Goal: Task Accomplishment & Management: Use online tool/utility

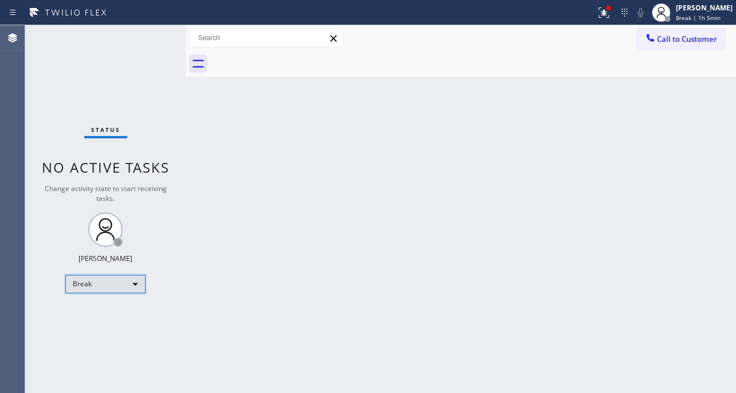
click at [123, 280] on div "Break" at bounding box center [105, 284] width 80 height 18
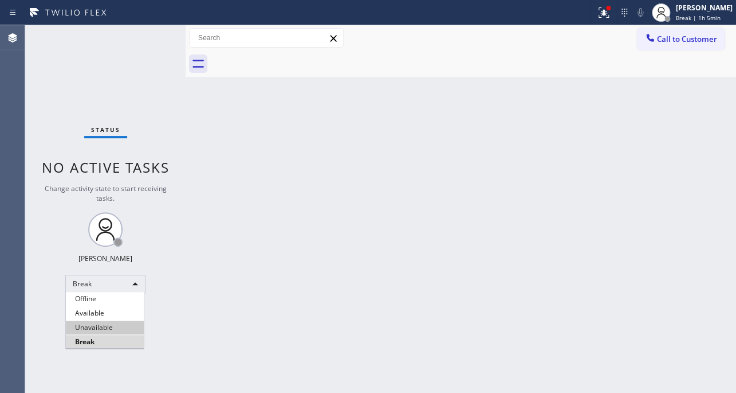
click at [106, 329] on li "Unavailable" at bounding box center [105, 327] width 78 height 14
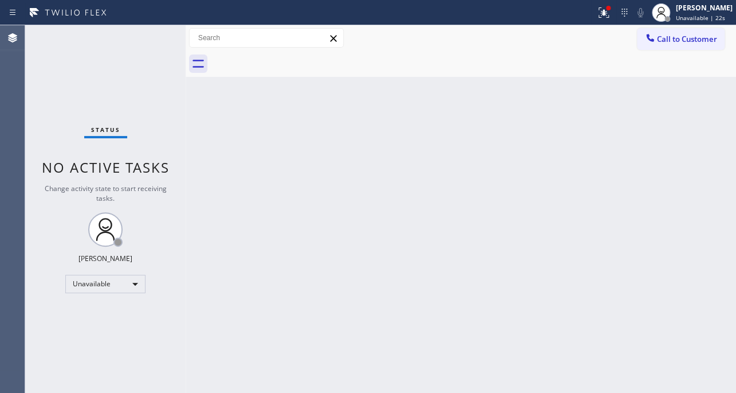
click at [632, 69] on div at bounding box center [474, 64] width 526 height 26
click at [120, 286] on div "Unavailable" at bounding box center [105, 284] width 80 height 18
click at [84, 324] on li "Unavailable" at bounding box center [105, 327] width 78 height 14
click at [335, 253] on div "Back to Dashboard Change Sender ID Customers Technicians Select a contact Outbo…" at bounding box center [461, 208] width 551 height 367
click at [653, 45] on div at bounding box center [651, 39] width 14 height 14
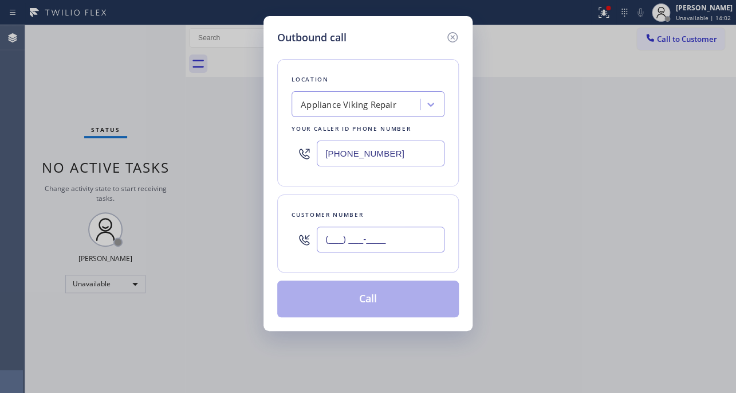
click at [352, 240] on input "(___) ___-____" at bounding box center [381, 239] width 128 height 26
paste input "720) 219-2702"
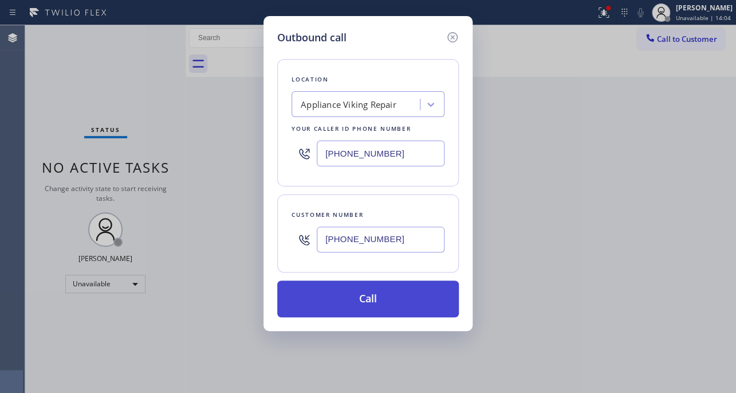
type input "[PHONE_NUMBER]"
click at [365, 303] on button "Call" at bounding box center [368, 298] width 182 height 37
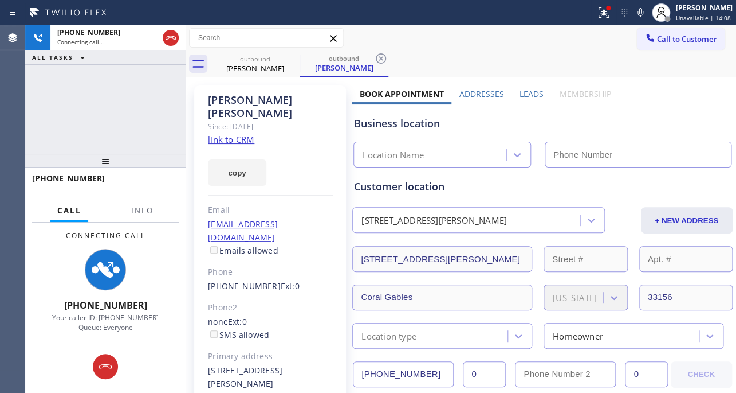
click at [521, 95] on label "Leads" at bounding box center [532, 93] width 24 height 11
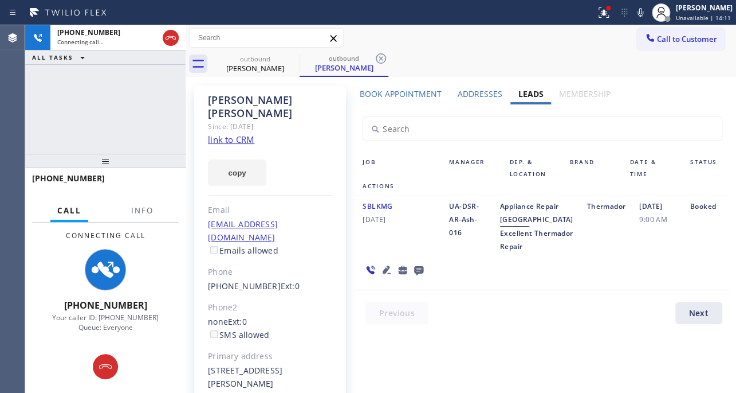
click at [383, 276] on icon at bounding box center [387, 270] width 14 height 14
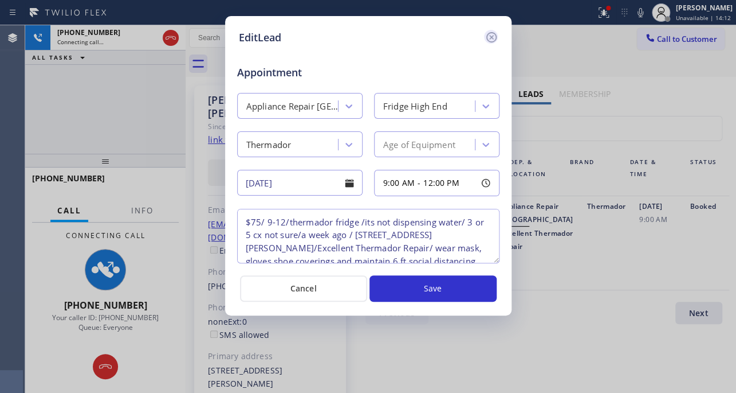
click at [490, 34] on icon at bounding box center [492, 37] width 14 height 14
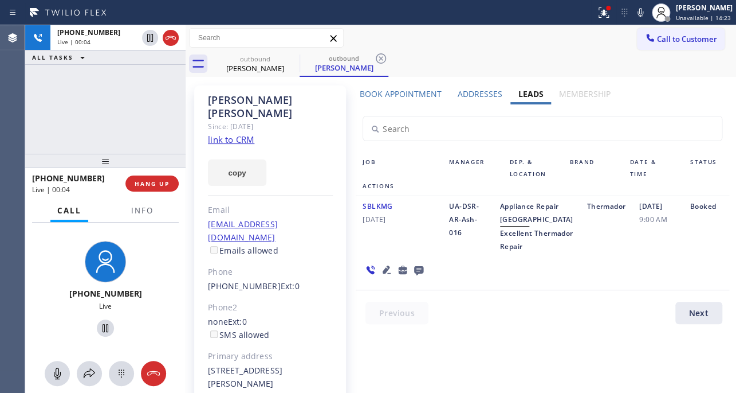
click at [485, 330] on div at bounding box center [549, 315] width 387 height 28
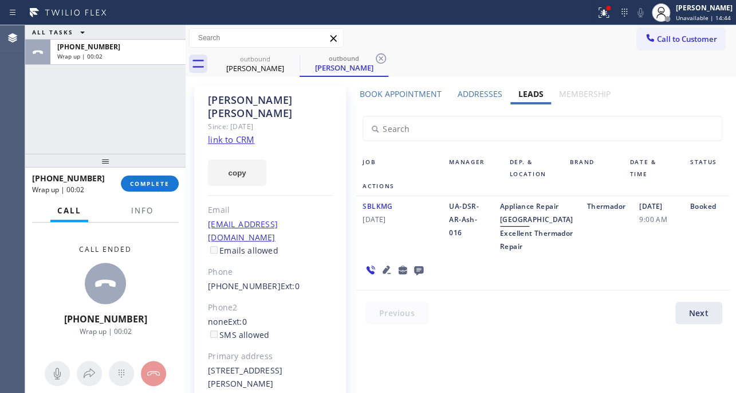
click at [414, 275] on icon at bounding box center [418, 270] width 9 height 9
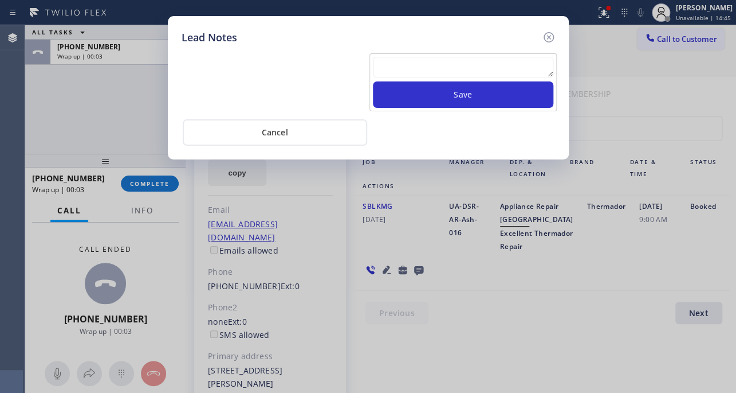
click at [420, 73] on textarea at bounding box center [463, 67] width 181 height 21
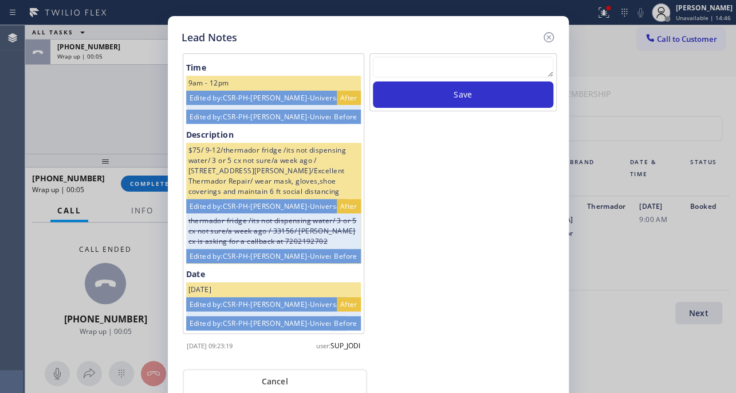
type textarea "b"
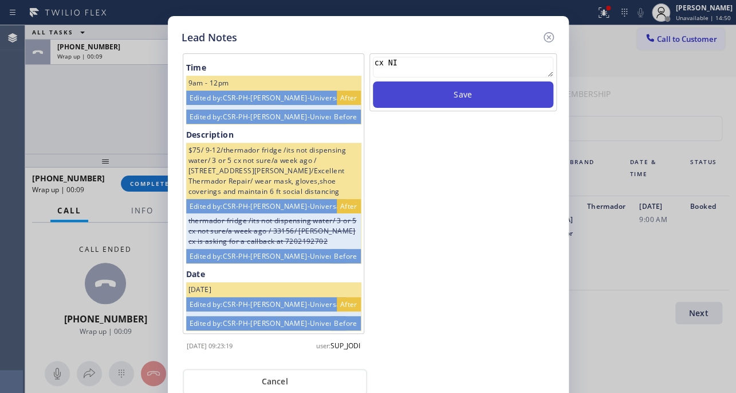
type textarea "cx NI"
click at [464, 97] on button "Save" at bounding box center [463, 94] width 181 height 26
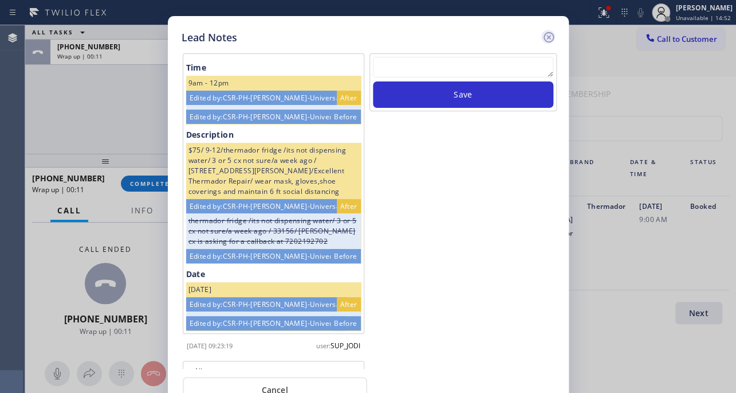
click at [550, 37] on icon at bounding box center [549, 37] width 14 height 14
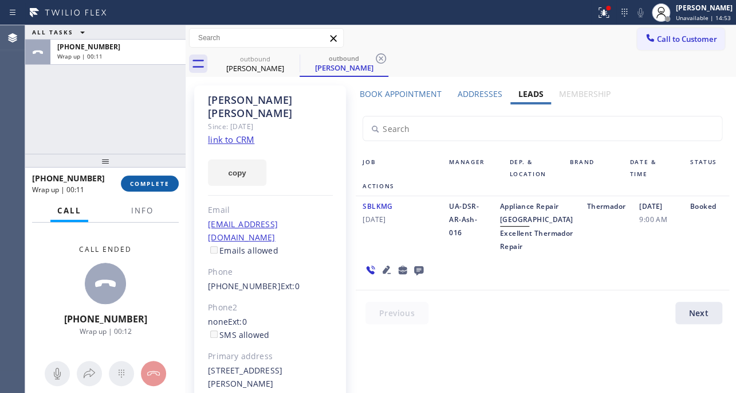
click at [155, 181] on span "COMPLETE" at bounding box center [150, 183] width 40 height 8
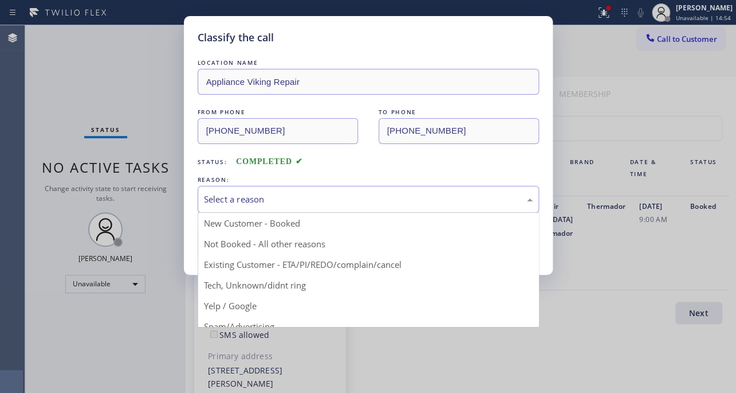
click at [251, 196] on div "Select a reason" at bounding box center [368, 199] width 329 height 13
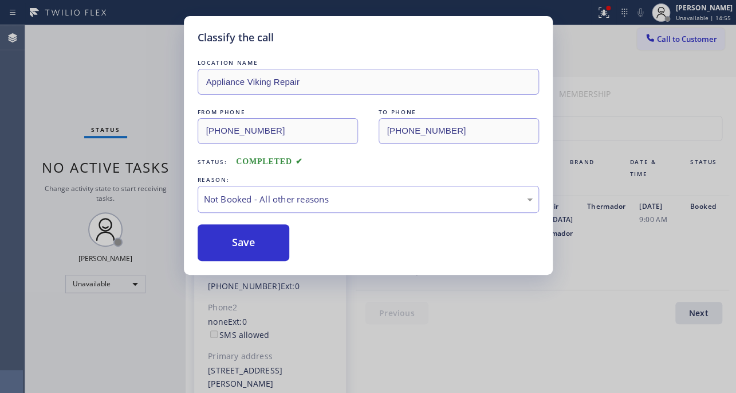
click at [242, 241] on button "Save" at bounding box center [244, 242] width 92 height 37
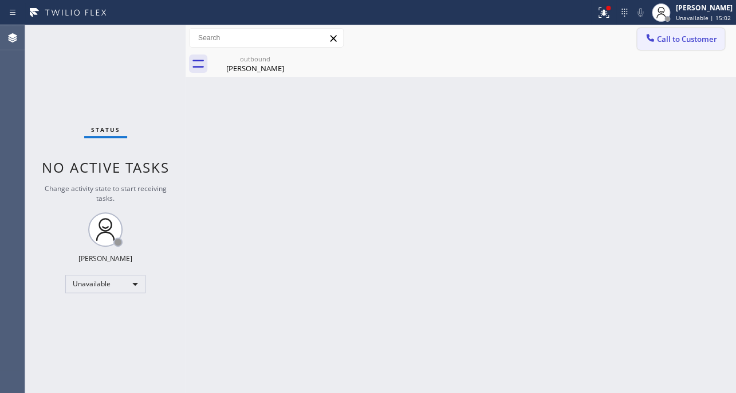
click at [696, 42] on span "Call to Customer" at bounding box center [687, 39] width 60 height 10
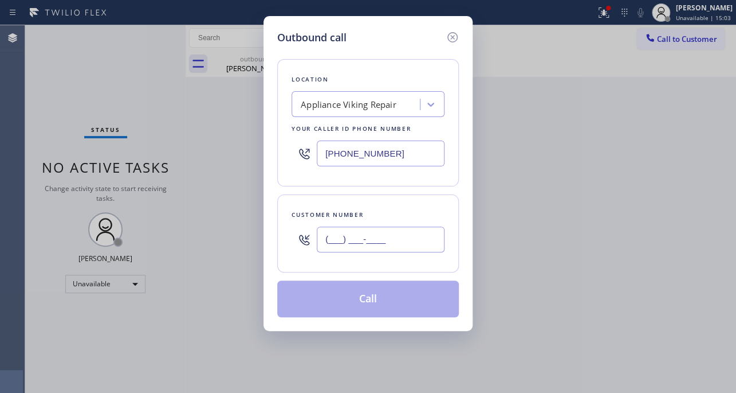
click at [399, 247] on input "(___) ___-____" at bounding box center [381, 239] width 128 height 26
paste input "760) 807-6741"
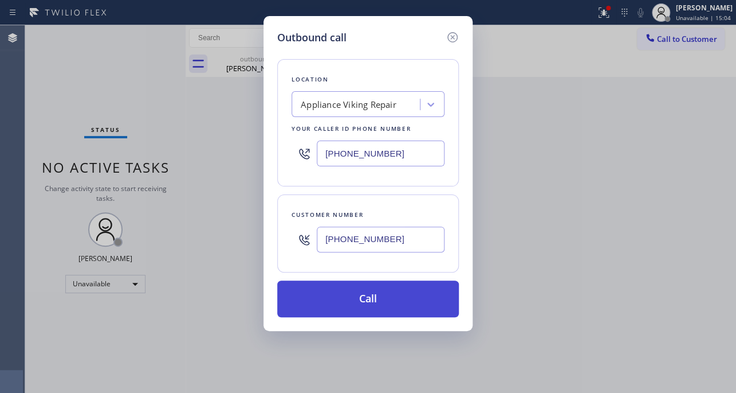
type input "[PHONE_NUMBER]"
click at [380, 299] on button "Call" at bounding box center [368, 298] width 182 height 37
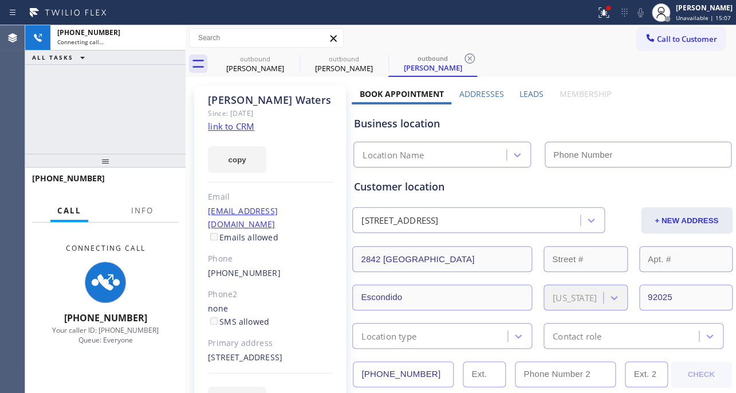
click at [530, 92] on label "Leads" at bounding box center [532, 93] width 24 height 11
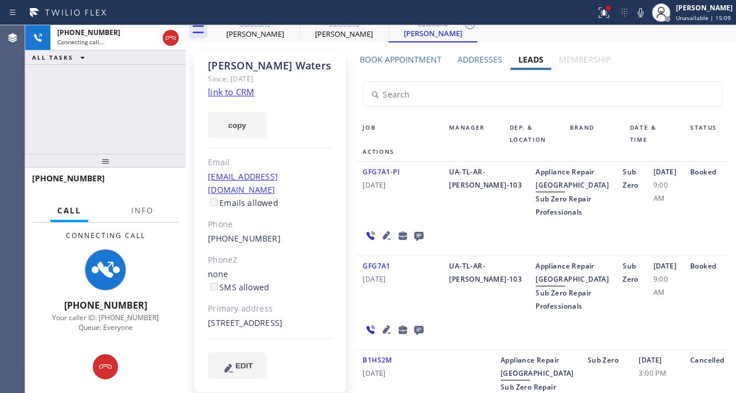
scroll to position [52, 0]
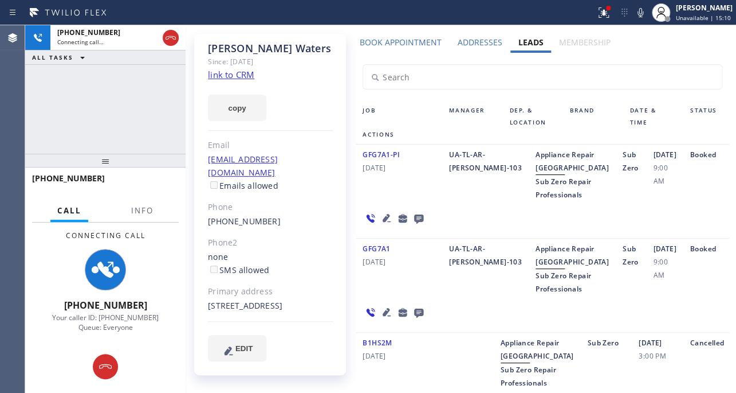
click at [381, 319] on icon at bounding box center [387, 312] width 14 height 14
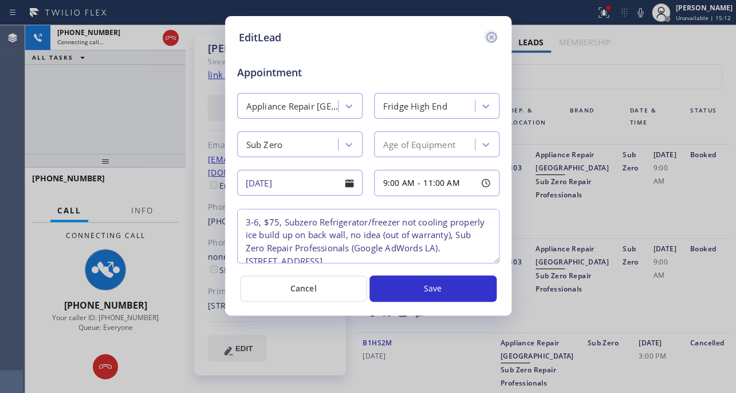
click at [492, 38] on icon at bounding box center [492, 37] width 14 height 14
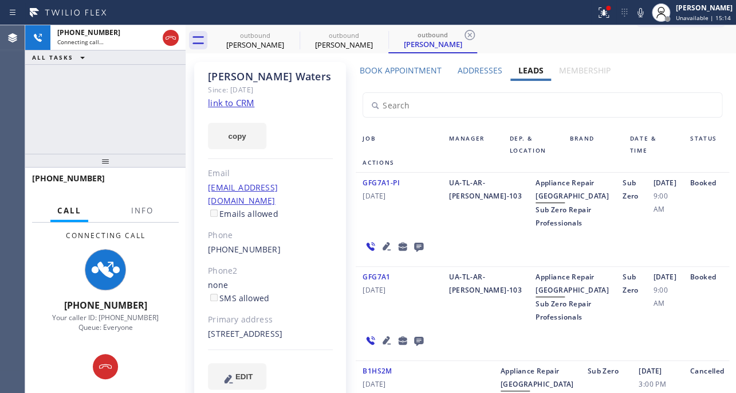
scroll to position [0, 0]
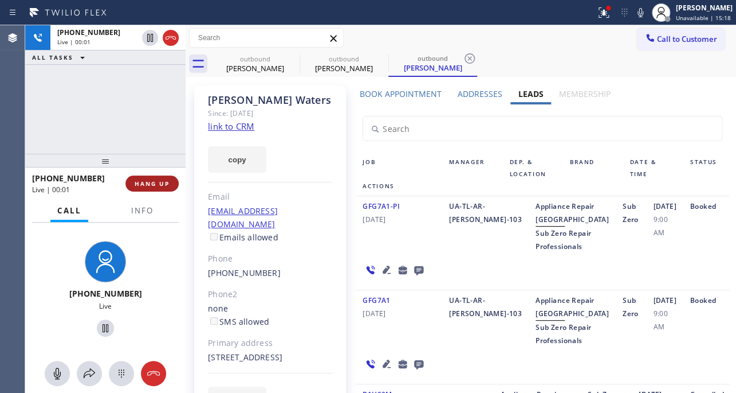
click at [151, 184] on span "HANG UP" at bounding box center [152, 183] width 35 height 8
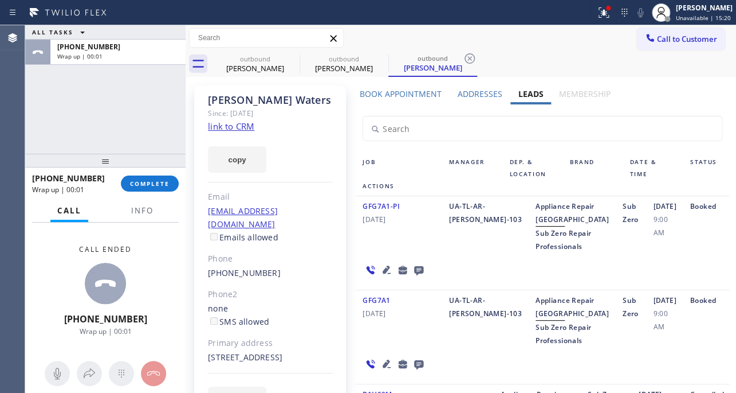
click at [417, 275] on icon at bounding box center [418, 270] width 9 height 9
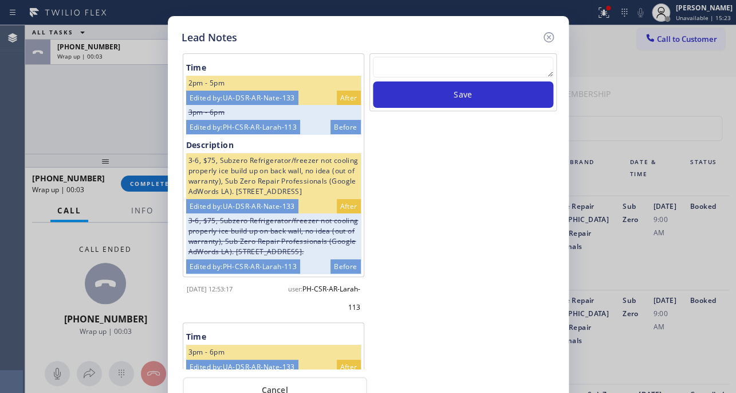
click at [491, 72] on textarea at bounding box center [463, 67] width 181 height 21
paste textarea "Routed to Voice mail// If CX will call back please transfer to me- Love:*"
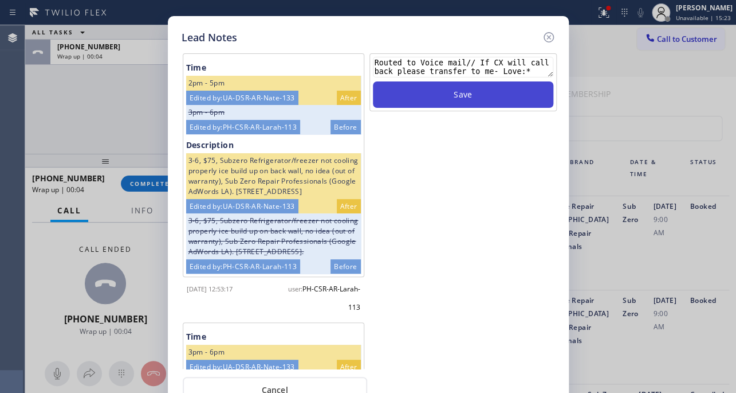
type textarea "Routed to Voice mail// If CX will call back please transfer to me- Love:*"
click at [489, 93] on button "Save" at bounding box center [463, 94] width 181 height 26
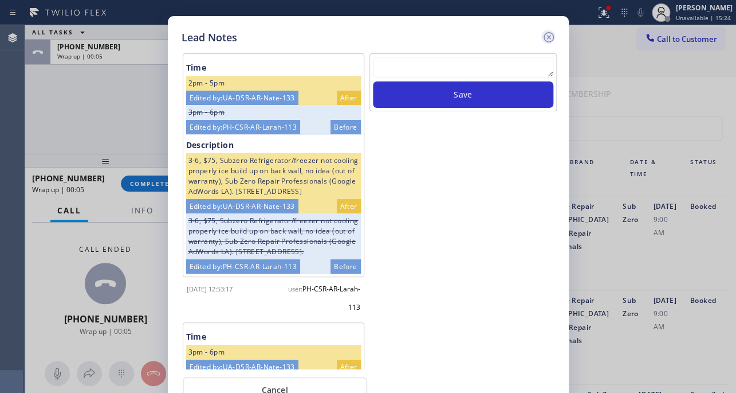
click at [550, 37] on icon at bounding box center [549, 37] width 14 height 14
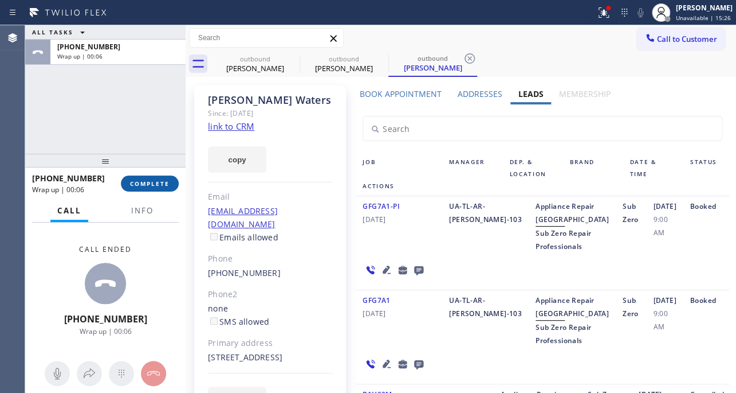
click at [167, 185] on span "COMPLETE" at bounding box center [150, 183] width 40 height 8
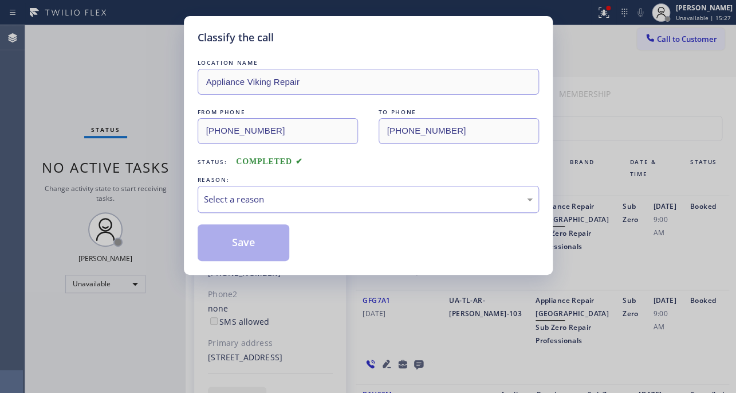
click at [296, 194] on div "Select a reason" at bounding box center [368, 199] width 329 height 13
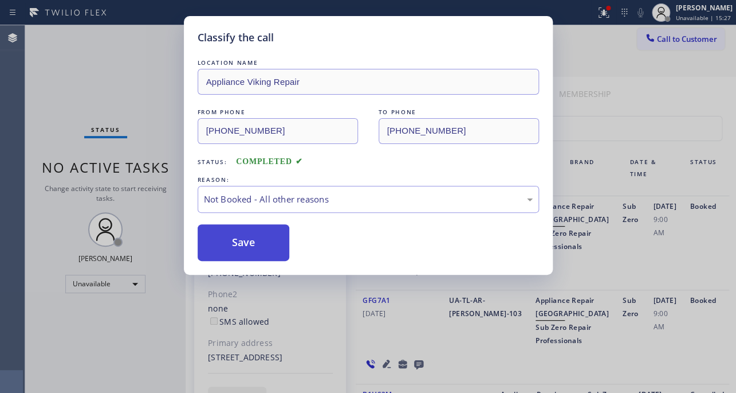
click at [260, 243] on button "Save" at bounding box center [244, 242] width 92 height 37
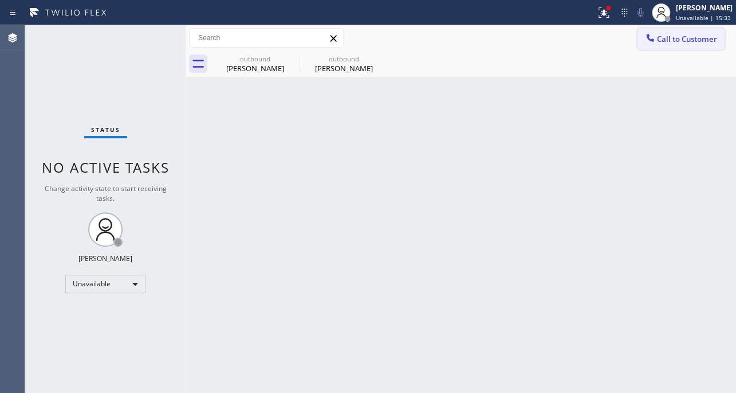
click at [668, 40] on span "Call to Customer" at bounding box center [687, 39] width 60 height 10
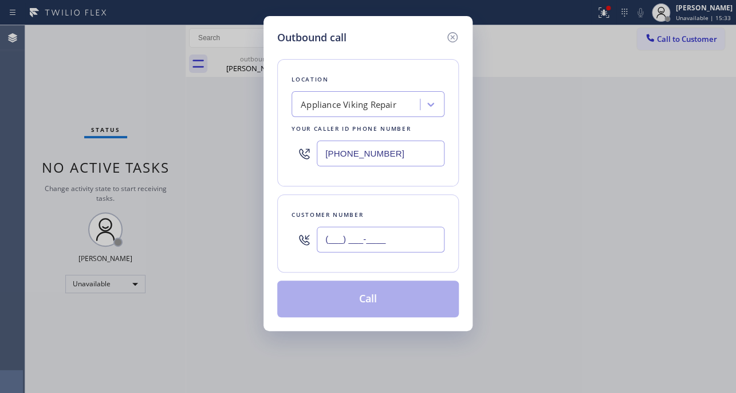
click at [330, 240] on input "(___) ___-____" at bounding box center [381, 239] width 128 height 26
paste input "518) 495-4447"
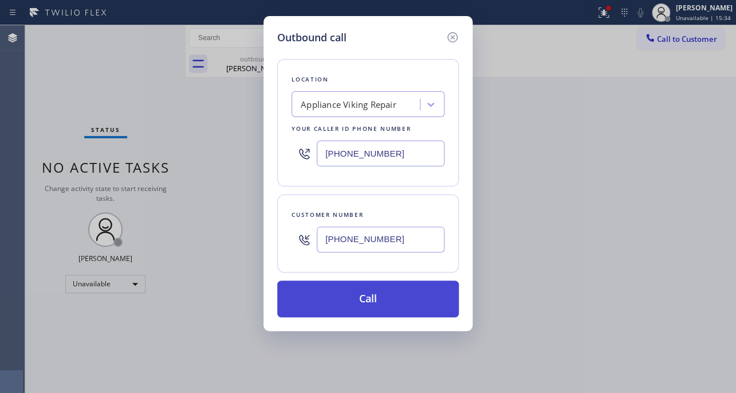
type input "[PHONE_NUMBER]"
click at [383, 297] on button "Call" at bounding box center [368, 298] width 182 height 37
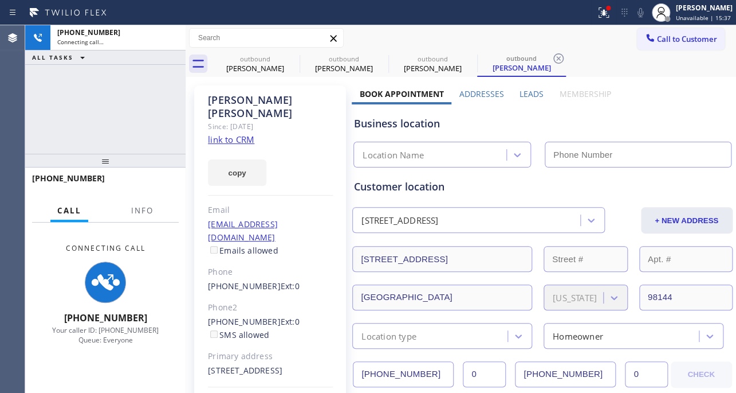
click at [527, 97] on label "Leads" at bounding box center [532, 93] width 24 height 11
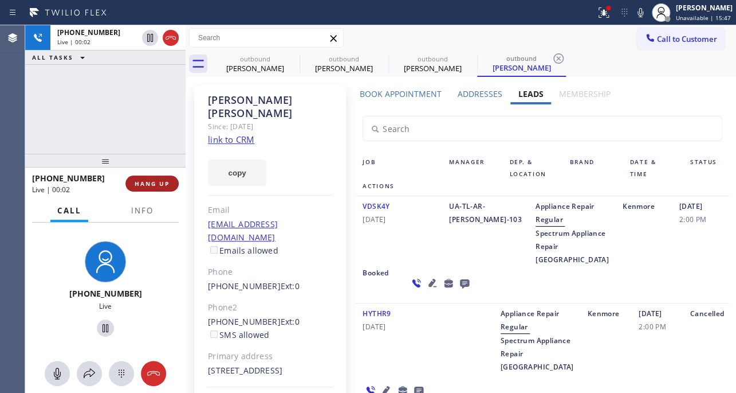
click at [155, 179] on span "HANG UP" at bounding box center [152, 183] width 35 height 8
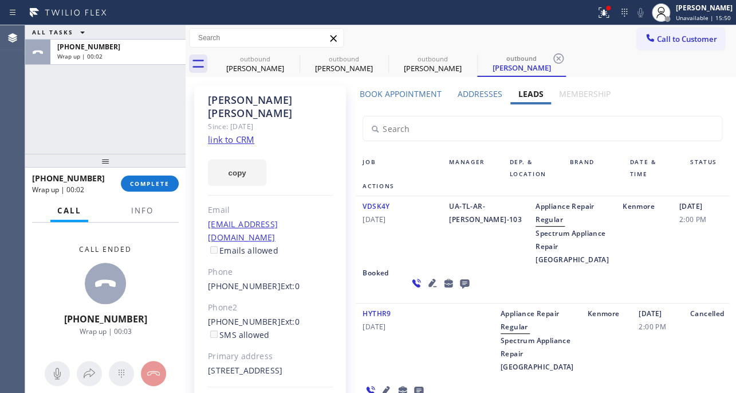
click at [458, 290] on icon at bounding box center [465, 283] width 14 height 14
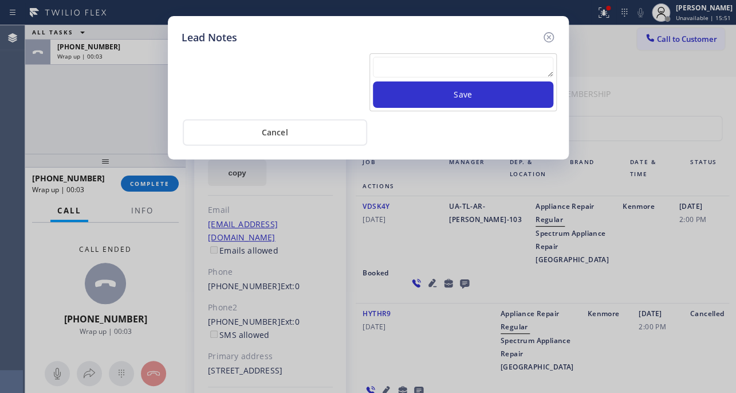
click at [468, 61] on textarea at bounding box center [463, 67] width 181 height 21
paste textarea "Routed to Voice mail// If CX will call back please transfer to me- Love:*"
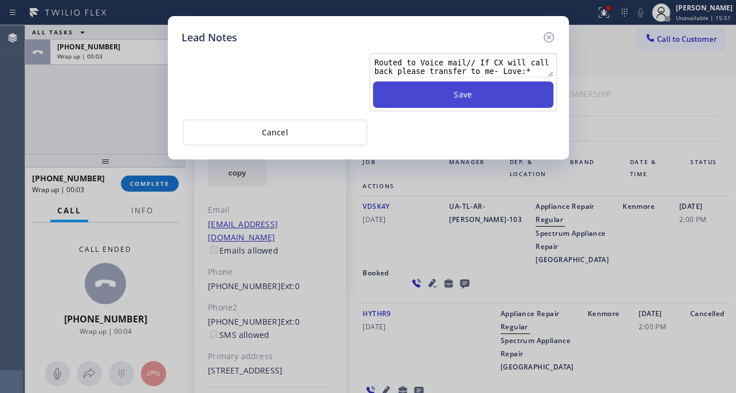
type textarea "Routed to Voice mail// If CX will call back please transfer to me- Love:*"
click at [477, 92] on button "Save" at bounding box center [463, 94] width 181 height 26
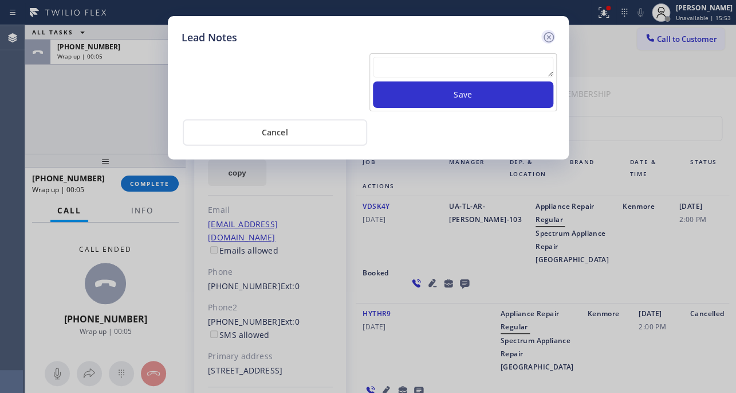
click at [547, 36] on icon at bounding box center [548, 37] width 10 height 10
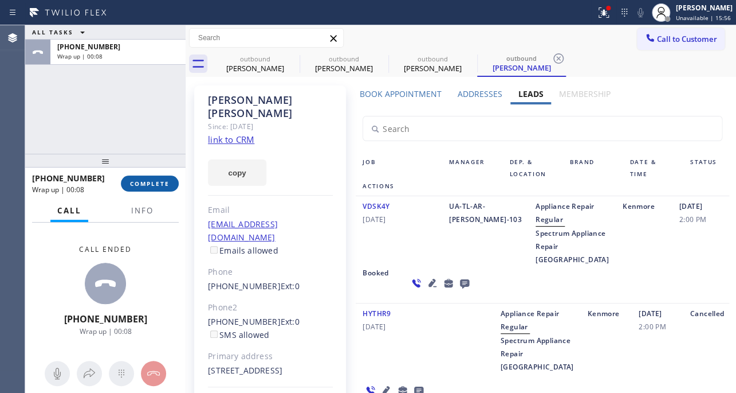
click at [144, 187] on span "COMPLETE" at bounding box center [150, 183] width 40 height 8
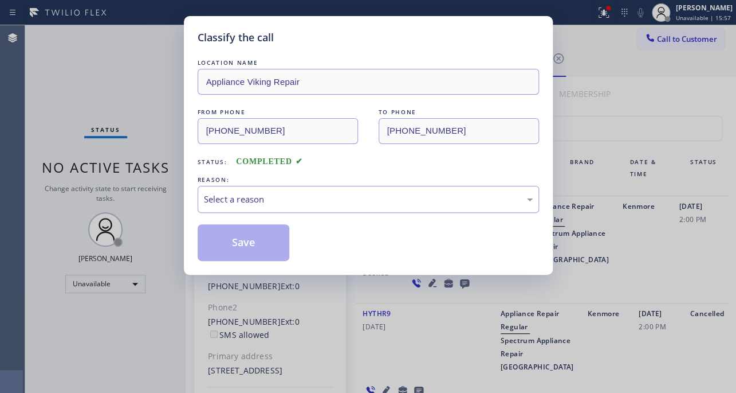
click at [318, 197] on div "Select a reason" at bounding box center [368, 199] width 329 height 13
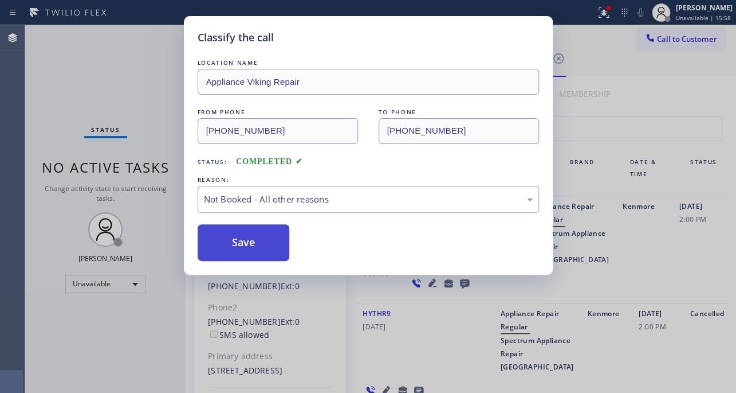
click at [256, 246] on button "Save" at bounding box center [244, 242] width 92 height 37
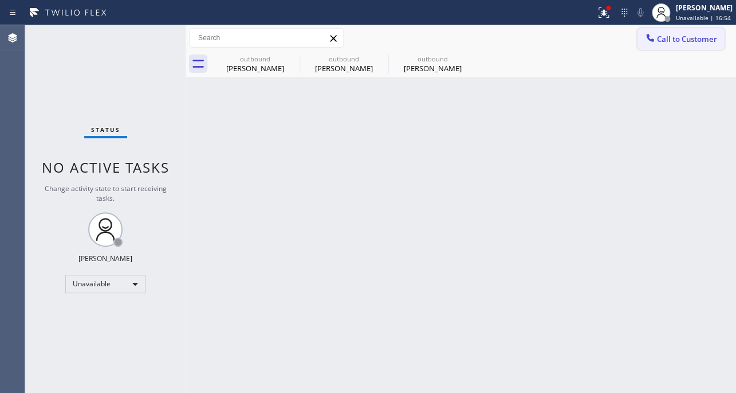
click at [694, 38] on span "Call to Customer" at bounding box center [687, 39] width 60 height 10
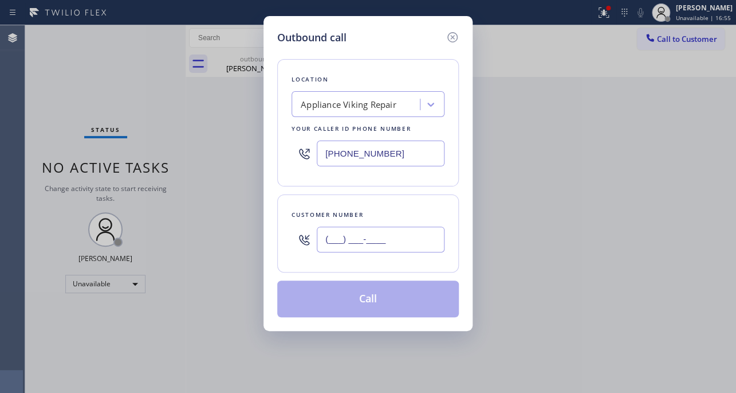
click at [399, 248] on input "(___) ___-____" at bounding box center [381, 239] width 128 height 26
paste input "602) 621-0413"
paste input "text"
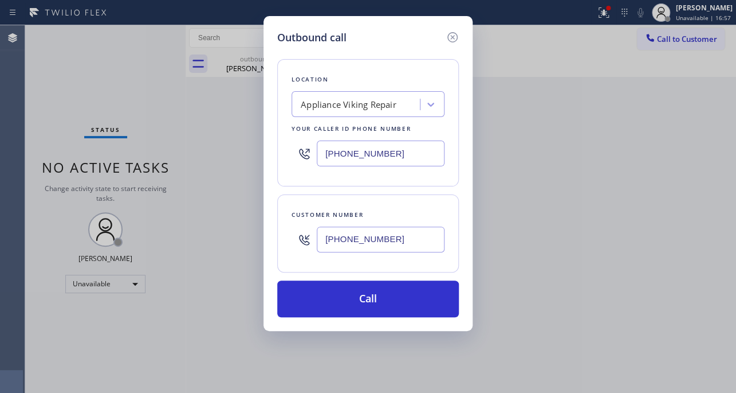
type input "[PHONE_NUMBER]"
click at [627, 206] on div "Outbound call Location Appliance Viking Repair Your caller id phone number [PHO…" at bounding box center [368, 196] width 736 height 393
drag, startPoint x: 413, startPoint y: 152, endPoint x: 136, endPoint y: 162, distance: 276.4
click at [136, 162] on div "Outbound call Location Appliance Viking Repair Your caller id phone number [PHO…" at bounding box center [368, 196] width 736 height 393
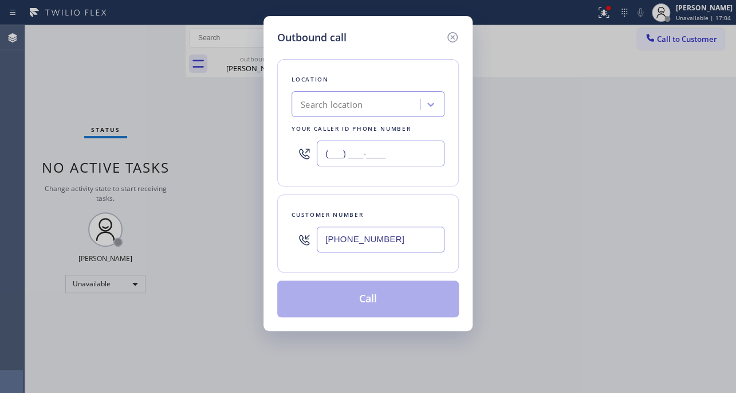
type input "(___) ___-____"
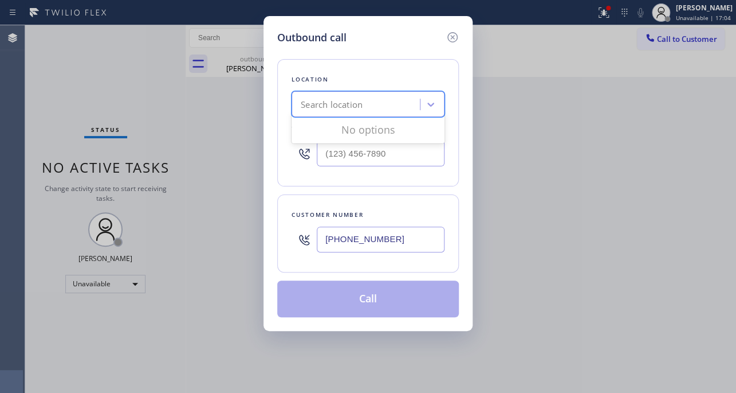
click at [362, 112] on div "Search location" at bounding box center [357, 105] width 125 height 20
paste input "LG Repairs Phoenix"
type input "LG Repairs Phoenix"
click at [396, 128] on div "LG Repairs Phoenix" at bounding box center [368, 128] width 153 height 21
type input "[PHONE_NUMBER]"
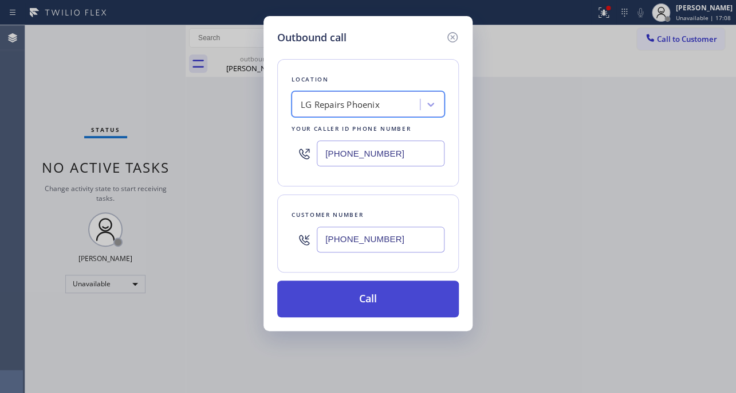
click at [327, 301] on button "Call" at bounding box center [368, 298] width 182 height 37
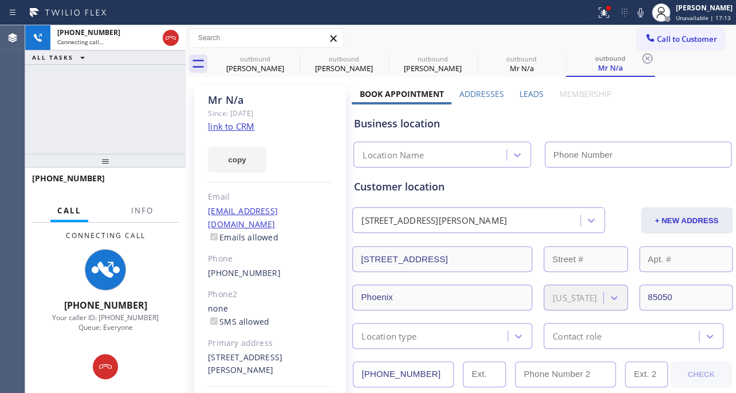
click at [526, 93] on label "Leads" at bounding box center [532, 93] width 24 height 11
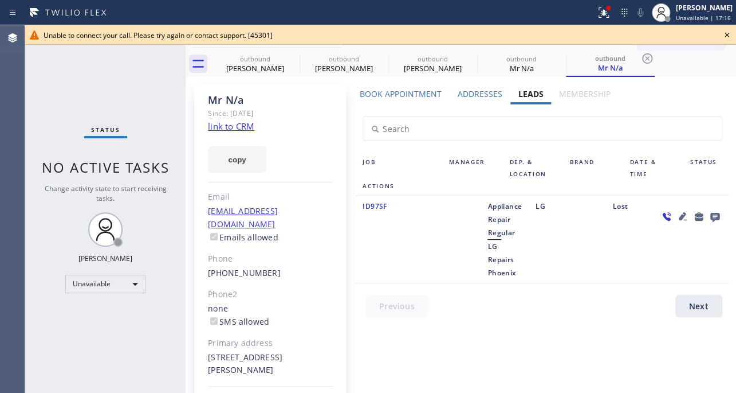
click at [724, 34] on icon at bounding box center [727, 35] width 14 height 14
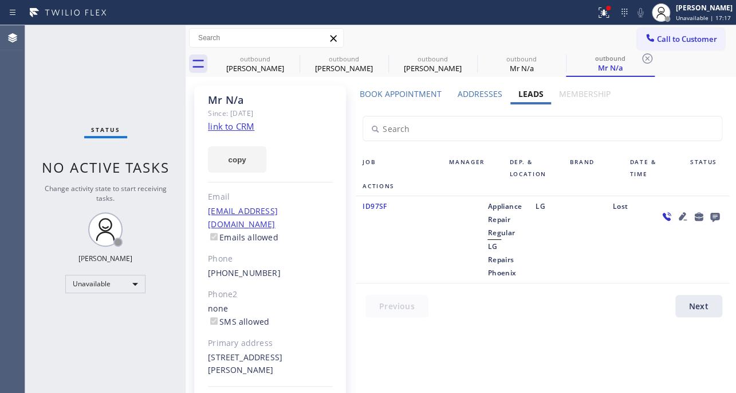
click at [423, 271] on div "ID97SF" at bounding box center [399, 239] width 87 height 80
click at [515, 68] on div "Mr N/a" at bounding box center [522, 68] width 87 height 10
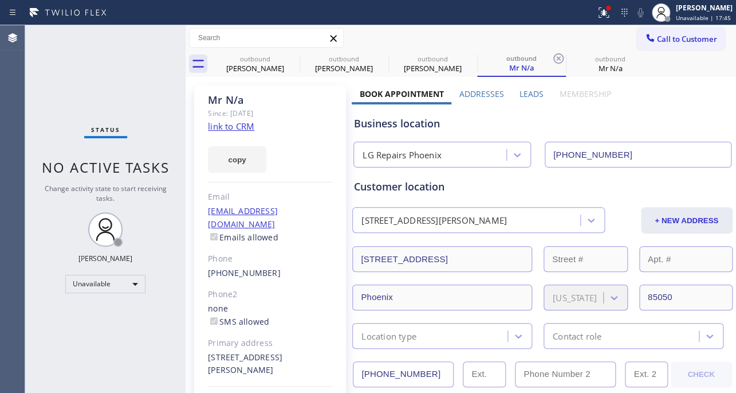
click at [244, 126] on link "link to CRM" at bounding box center [231, 125] width 46 height 11
drag, startPoint x: 676, startPoint y: 40, endPoint x: 665, endPoint y: 40, distance: 10.9
click at [676, 40] on span "Call to Customer" at bounding box center [687, 39] width 60 height 10
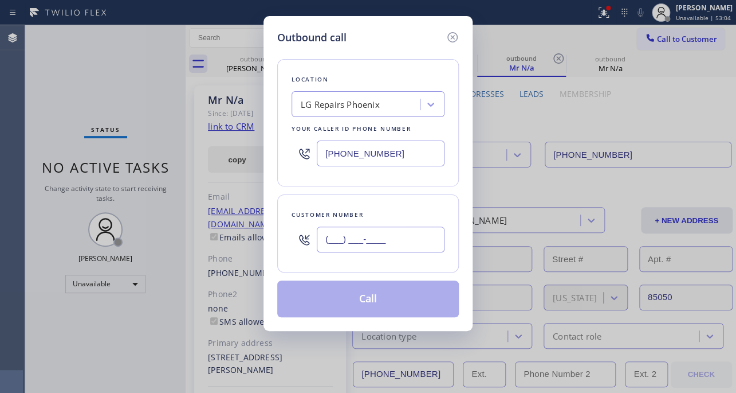
click at [382, 243] on input "(___) ___-____" at bounding box center [381, 239] width 128 height 26
paste input "858) 722-0800"
type input "[PHONE_NUMBER]"
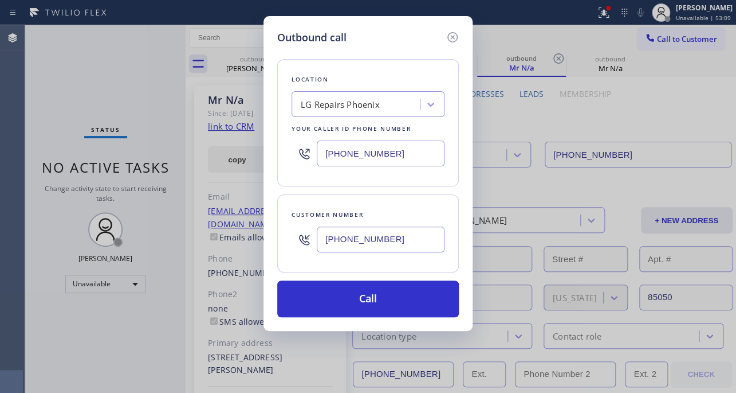
click at [401, 157] on input "[PHONE_NUMBER]" at bounding box center [381, 153] width 128 height 26
drag, startPoint x: 401, startPoint y: 157, endPoint x: 144, endPoint y: 158, distance: 256.2
click at [144, 158] on div "Outbound call Location LG Repairs [GEOGRAPHIC_DATA] Your caller id phone number…" at bounding box center [368, 196] width 736 height 393
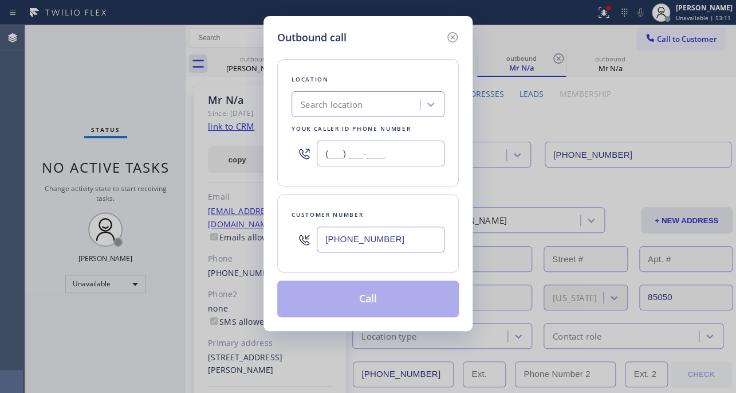
type input "(___) ___-____"
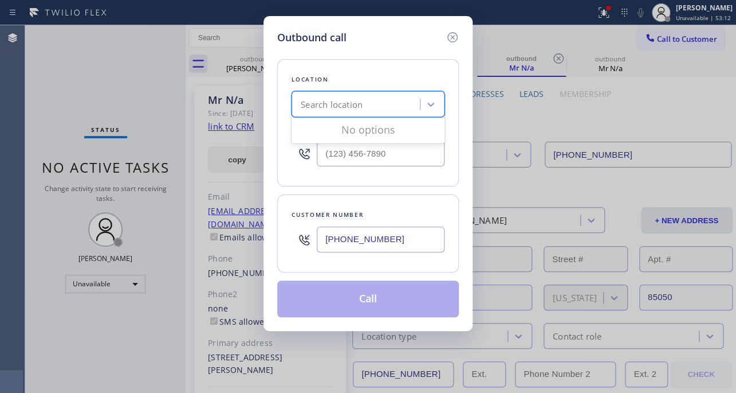
click at [355, 105] on div "Search location" at bounding box center [332, 104] width 62 height 13
paste input "Escondido Local AC Repair"
type input "Escondido Local AC Repair"
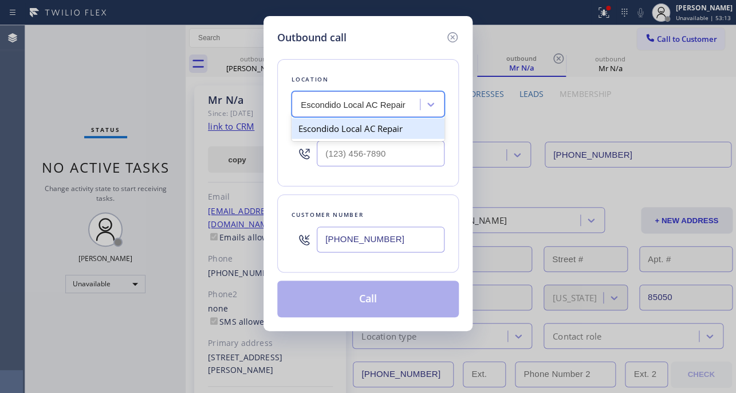
click at [360, 130] on div "Escondido Local AC Repair" at bounding box center [368, 128] width 153 height 21
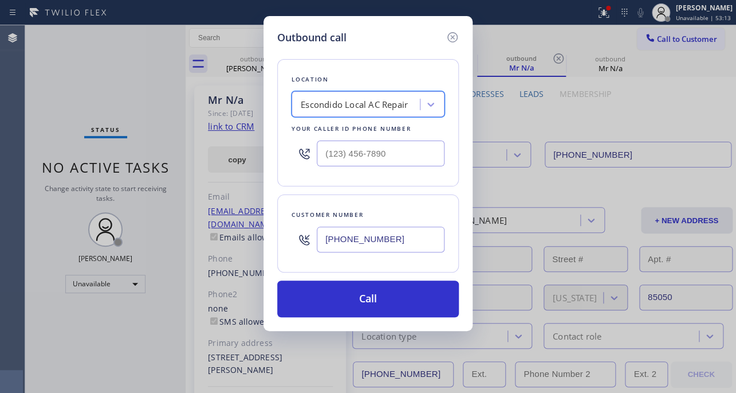
type input "[PHONE_NUMBER]"
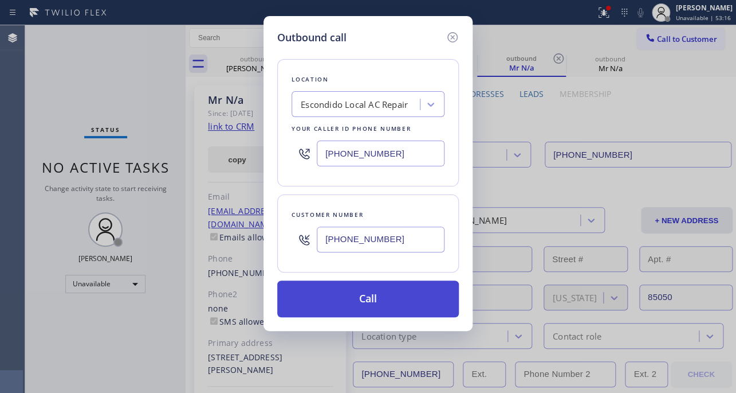
click at [369, 299] on button "Call" at bounding box center [368, 298] width 182 height 37
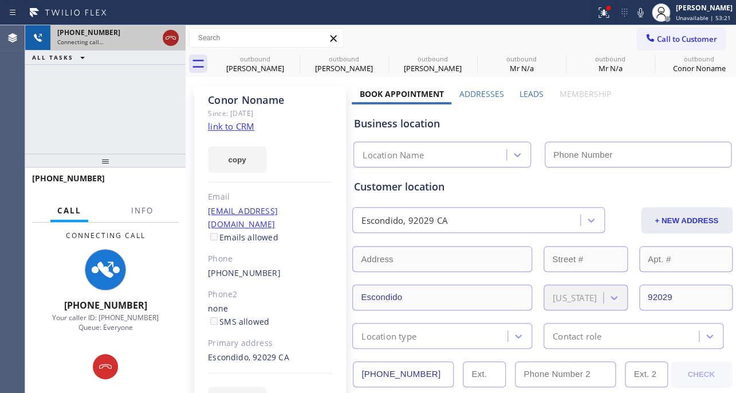
type input "[PHONE_NUMBER]"
click at [169, 45] on button at bounding box center [171, 38] width 16 height 16
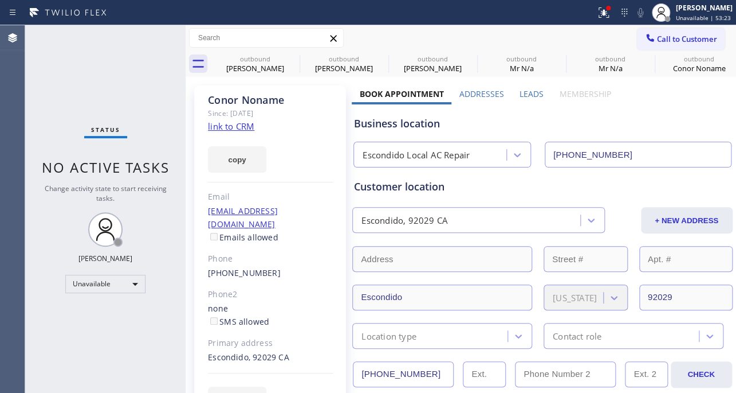
click at [239, 125] on link "link to CRM" at bounding box center [231, 125] width 46 height 11
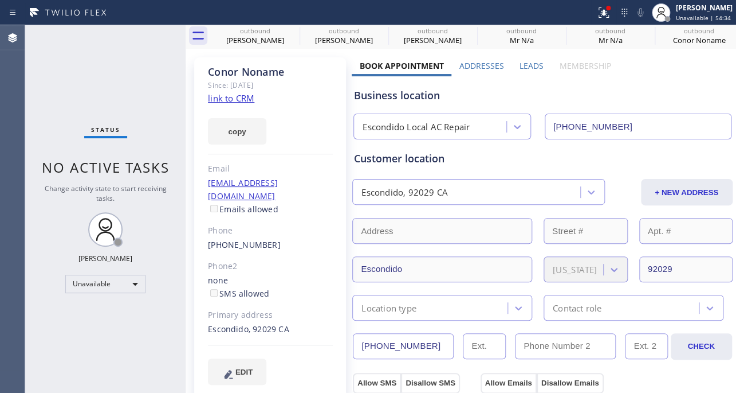
scroll to position [52, 0]
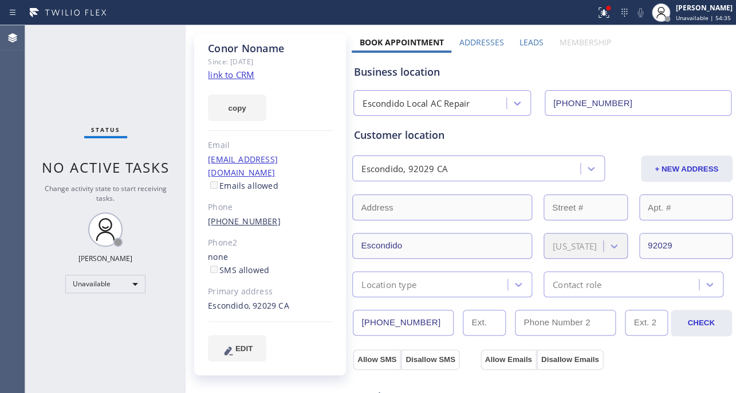
click at [245, 216] on link "[PHONE_NUMBER]" at bounding box center [244, 221] width 73 height 11
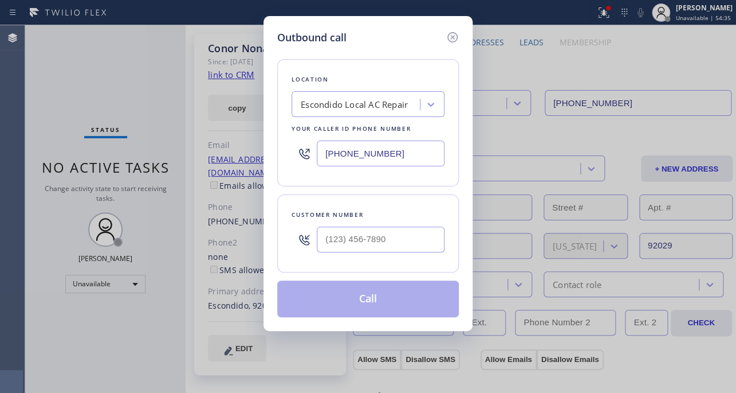
type input "[PHONE_NUMBER]"
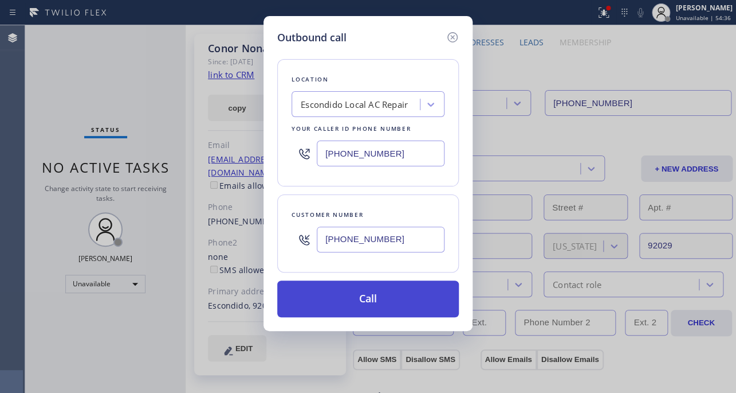
click at [366, 308] on button "Call" at bounding box center [368, 298] width 182 height 37
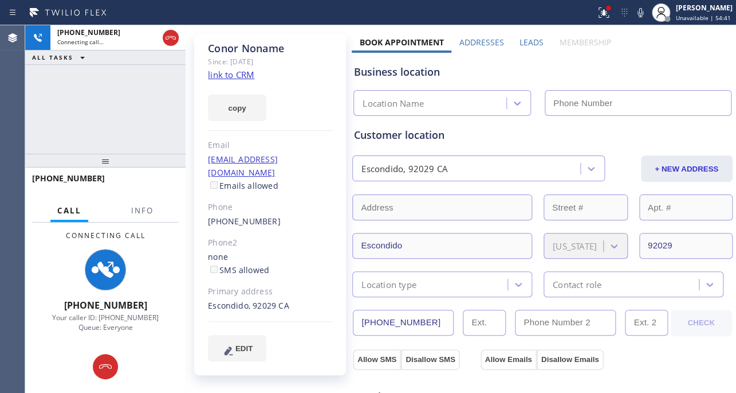
type input "[PHONE_NUMBER]"
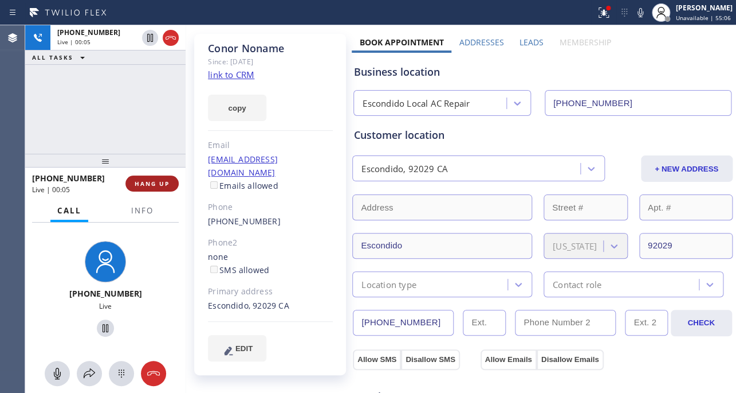
click at [161, 184] on span "HANG UP" at bounding box center [152, 183] width 35 height 8
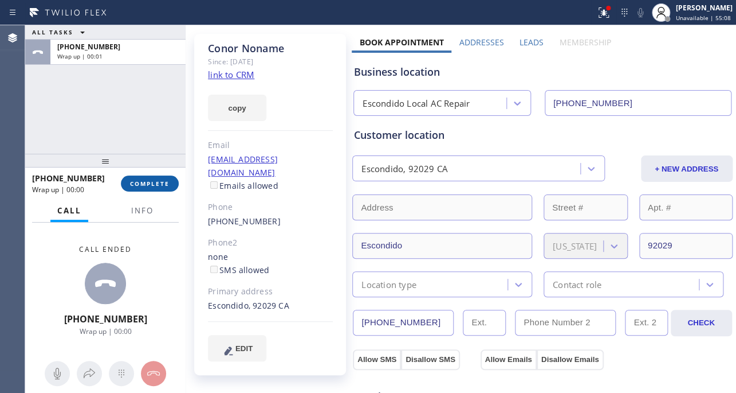
click at [160, 186] on span "COMPLETE" at bounding box center [150, 183] width 40 height 8
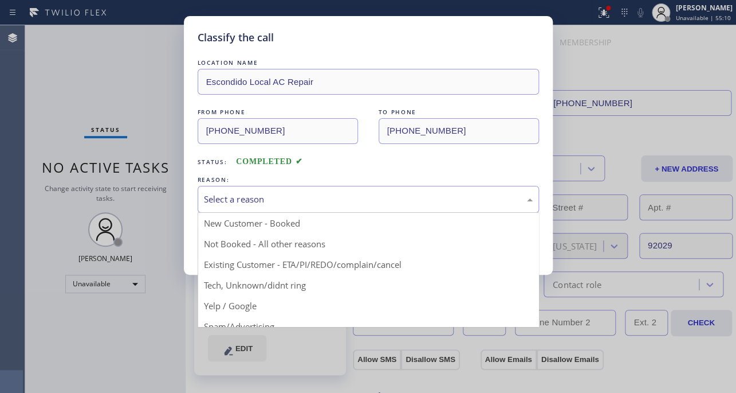
click at [342, 196] on div "Select a reason" at bounding box center [368, 199] width 329 height 13
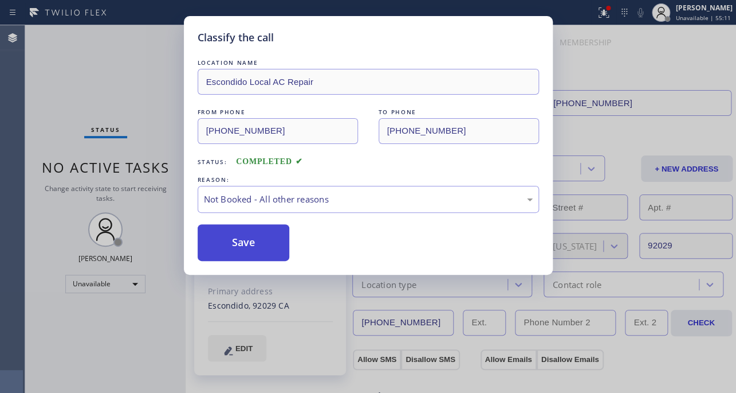
click at [242, 236] on button "Save" at bounding box center [244, 242] width 92 height 37
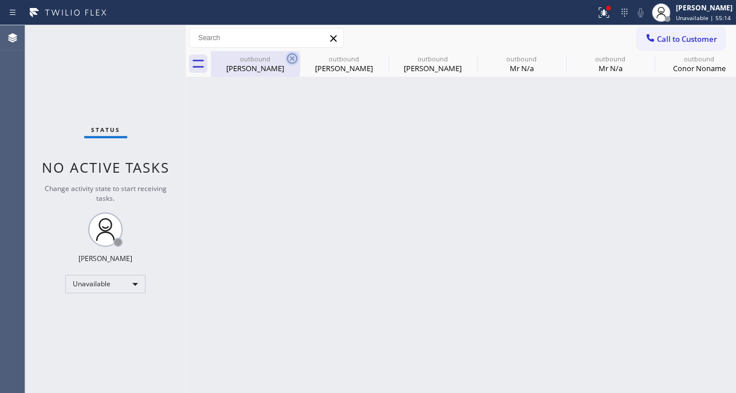
click at [290, 59] on icon at bounding box center [292, 59] width 14 height 14
click at [0, 0] on icon at bounding box center [0, 0] width 0 height 0
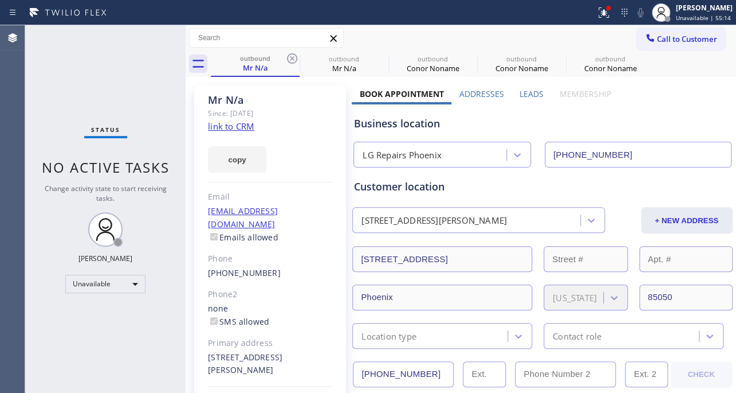
click at [290, 59] on icon at bounding box center [292, 59] width 14 height 14
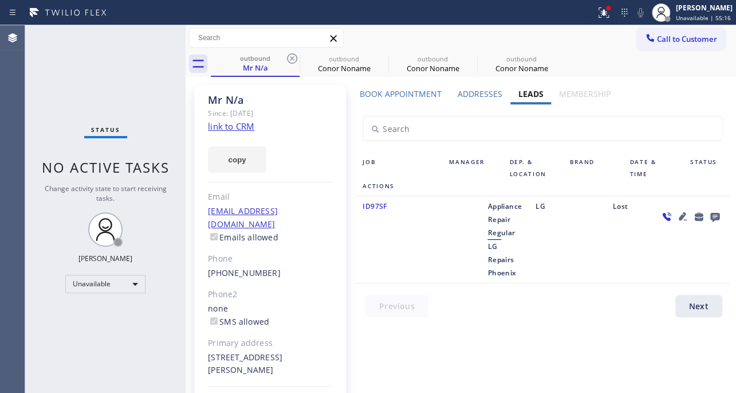
click at [290, 59] on icon at bounding box center [292, 59] width 14 height 14
type input "[PHONE_NUMBER]"
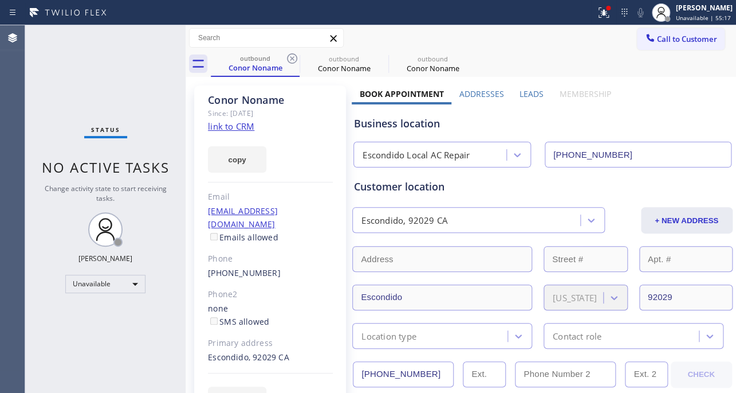
click at [290, 59] on icon at bounding box center [292, 59] width 14 height 14
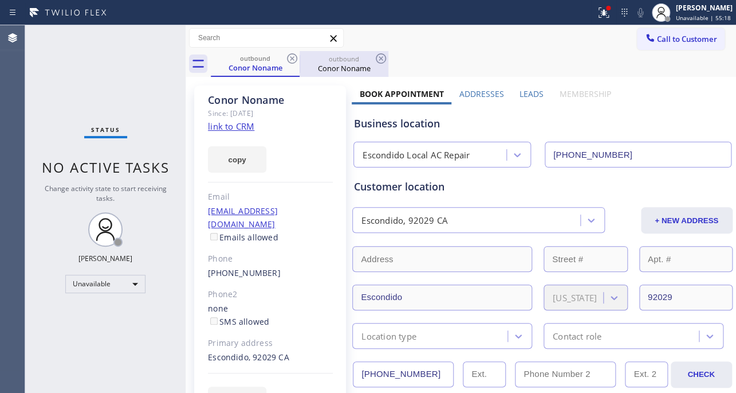
click at [344, 68] on div "Conor Noname" at bounding box center [344, 68] width 87 height 10
click at [534, 95] on label "Leads" at bounding box center [532, 93] width 24 height 11
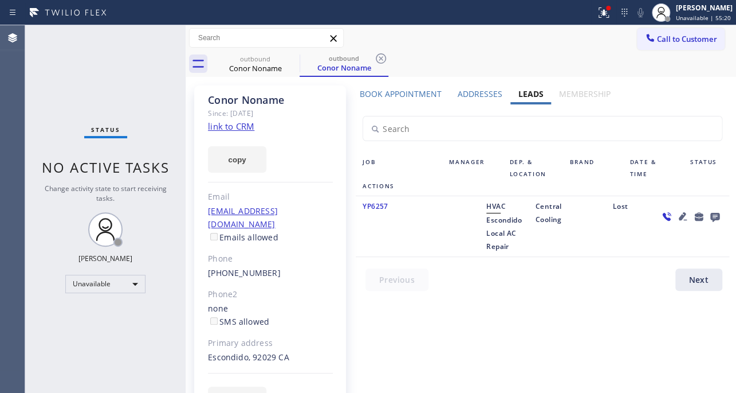
click at [710, 218] on icon at bounding box center [714, 217] width 9 height 9
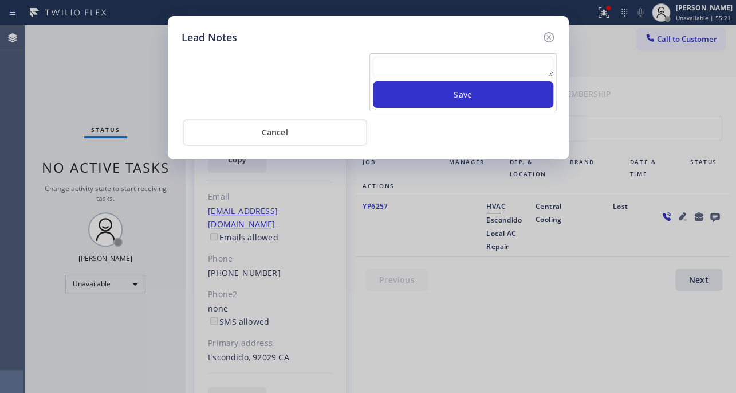
click at [464, 69] on textarea at bounding box center [463, 67] width 181 height 21
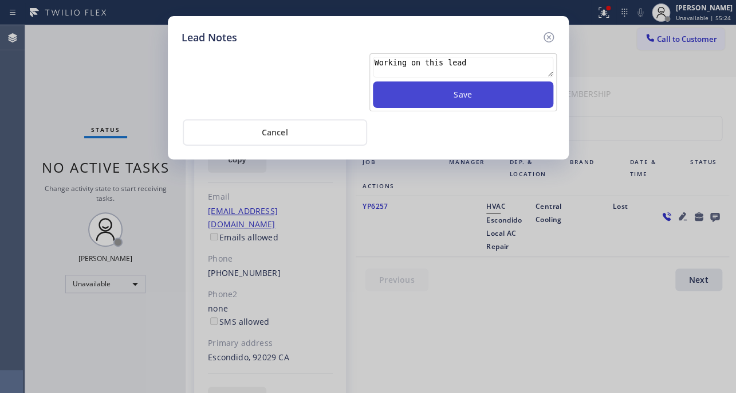
type textarea "Working on this lead"
click at [464, 98] on button "Save" at bounding box center [463, 94] width 181 height 26
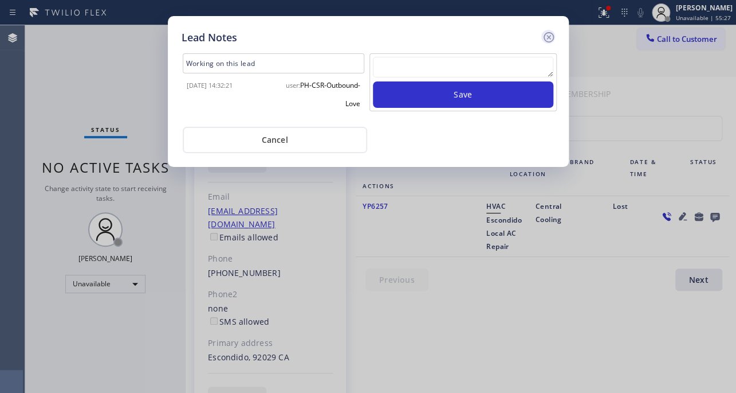
click at [547, 36] on icon at bounding box center [549, 37] width 14 height 14
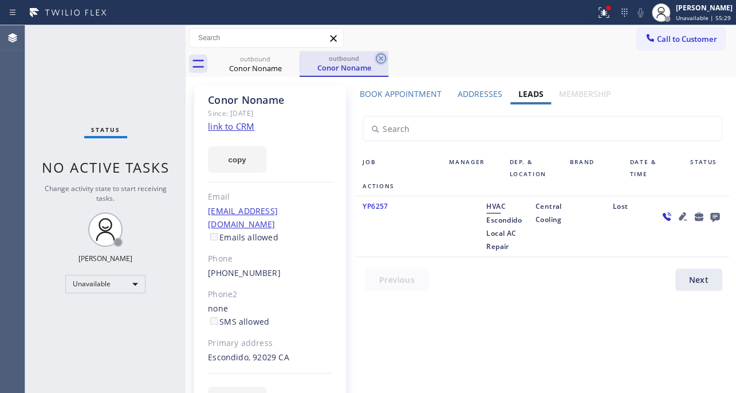
click at [382, 58] on icon at bounding box center [381, 59] width 14 height 14
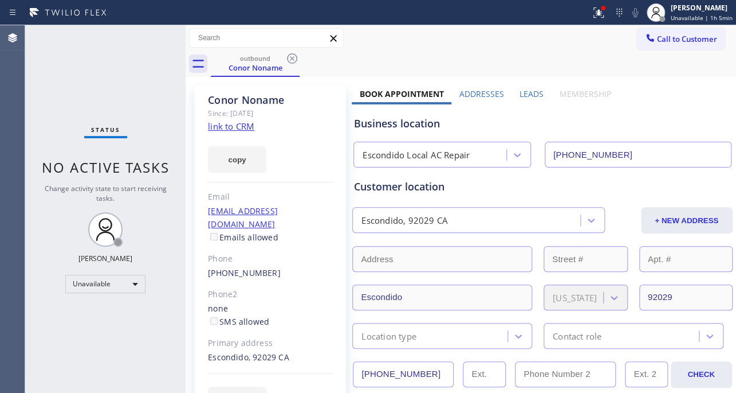
click at [535, 93] on label "Leads" at bounding box center [532, 93] width 24 height 11
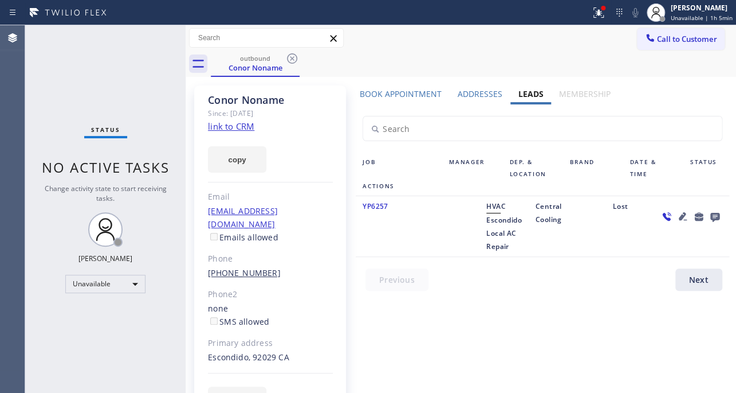
click at [236, 267] on link "[PHONE_NUMBER]" at bounding box center [244, 272] width 73 height 11
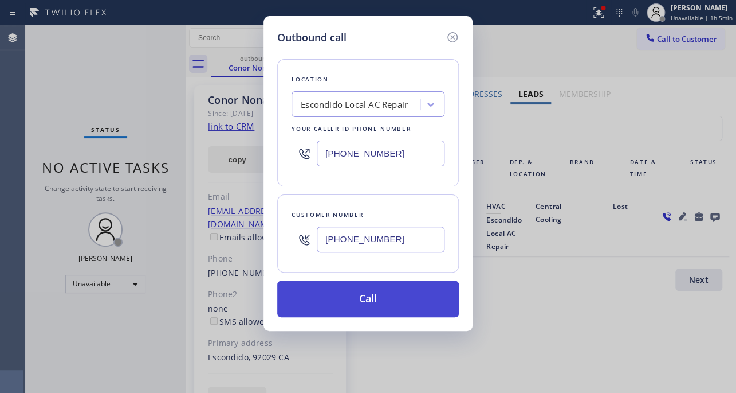
click at [355, 307] on button "Call" at bounding box center [368, 298] width 182 height 37
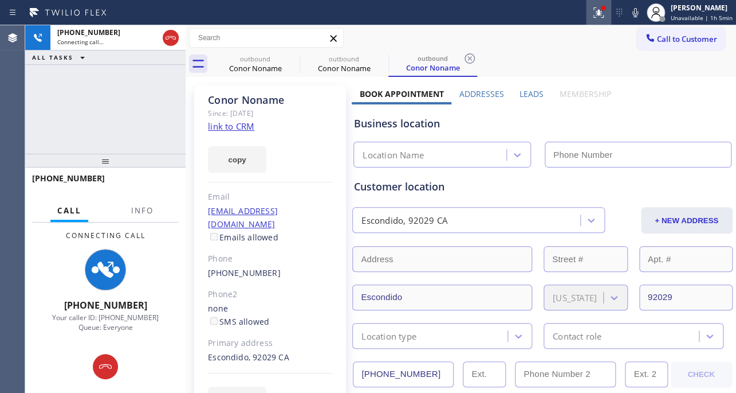
type input "[PHONE_NUMBER]"
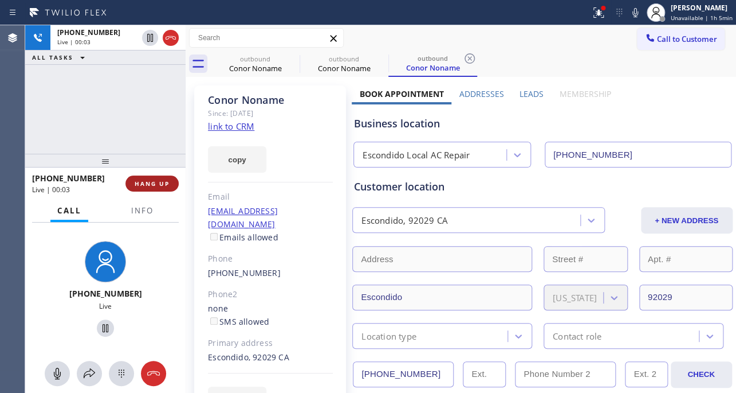
click at [150, 185] on span "HANG UP" at bounding box center [152, 183] width 35 height 8
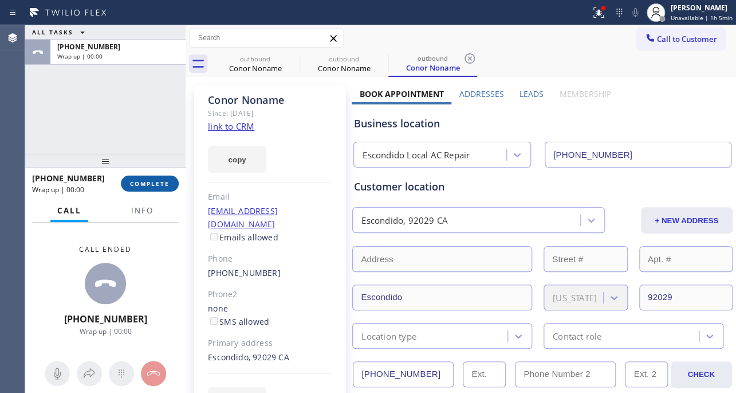
click at [149, 186] on span "COMPLETE" at bounding box center [150, 183] width 40 height 8
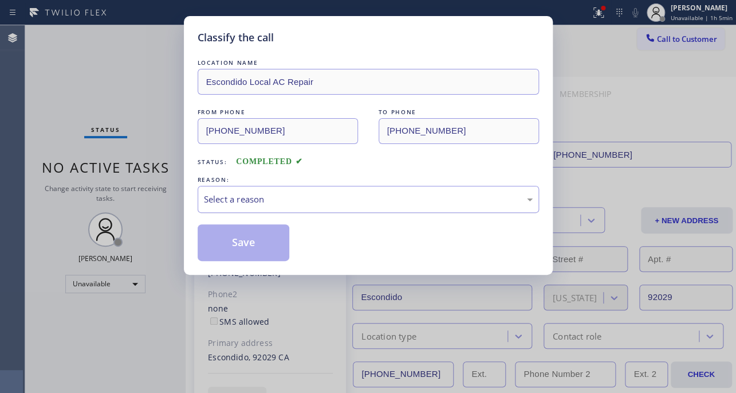
click at [351, 199] on div "Select a reason" at bounding box center [368, 199] width 329 height 13
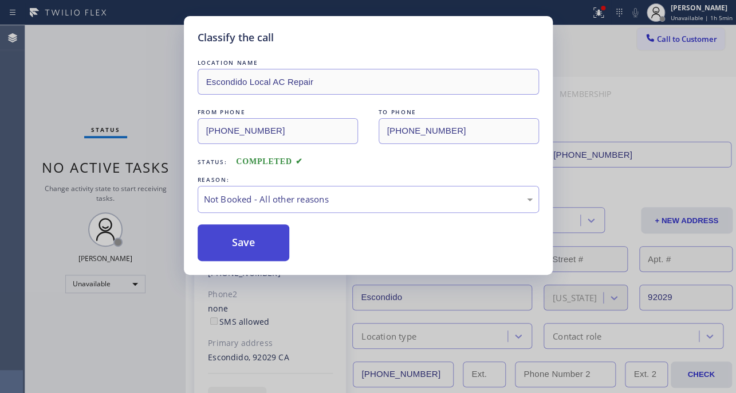
click at [250, 244] on button "Save" at bounding box center [244, 242] width 92 height 37
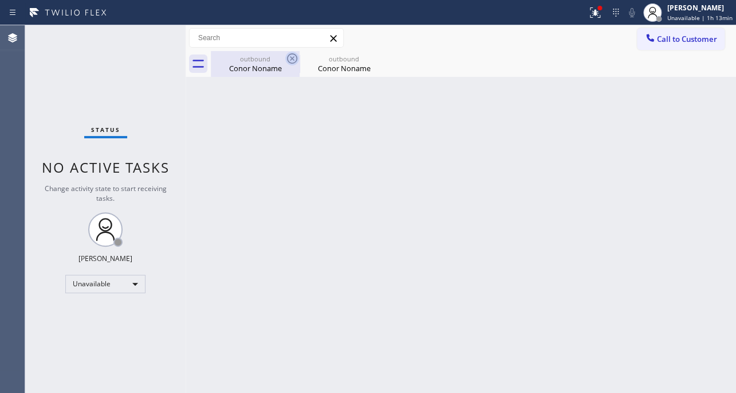
click at [296, 57] on icon at bounding box center [292, 58] width 10 height 10
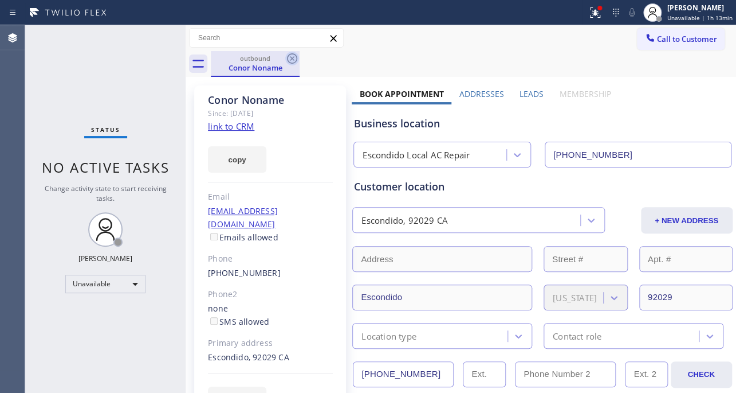
click at [292, 57] on icon at bounding box center [292, 59] width 14 height 14
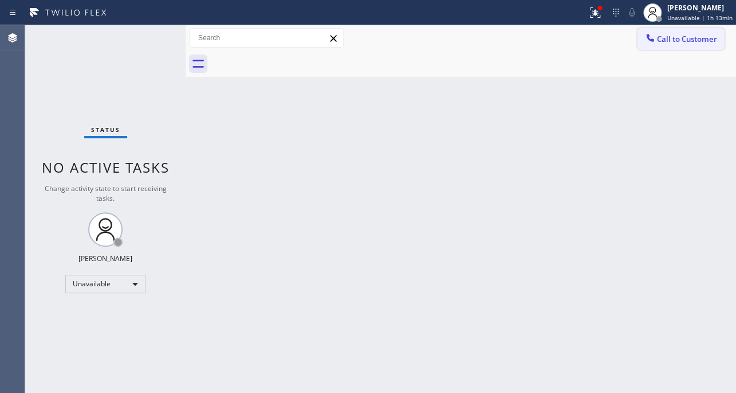
click at [689, 45] on button "Call to Customer" at bounding box center [681, 39] width 88 height 22
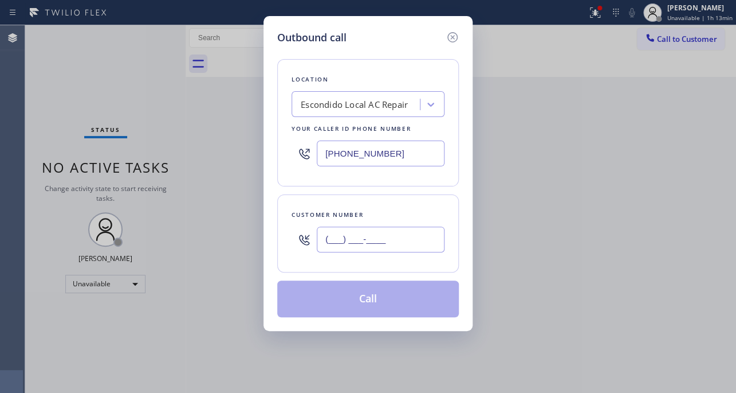
click at [392, 240] on input "(___) ___-____" at bounding box center [381, 239] width 128 height 26
paste input "518) 495-4447"
type input "[PHONE_NUMBER]"
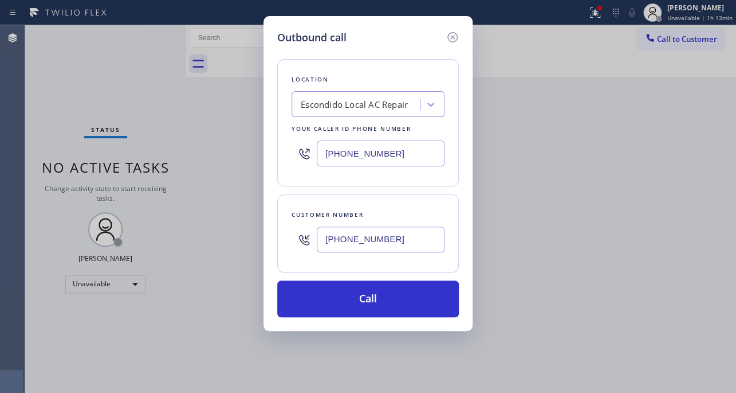
drag, startPoint x: 302, startPoint y: 149, endPoint x: 184, endPoint y: 146, distance: 118.1
click at [184, 146] on div "Outbound call Location [GEOGRAPHIC_DATA] Local AC Repair Your caller id phone n…" at bounding box center [368, 196] width 736 height 393
paste input "617) 219-9255"
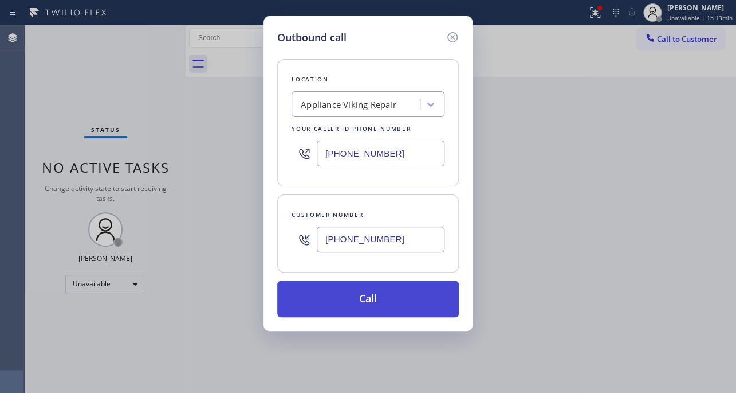
type input "[PHONE_NUMBER]"
click at [366, 292] on button "Call" at bounding box center [368, 298] width 182 height 37
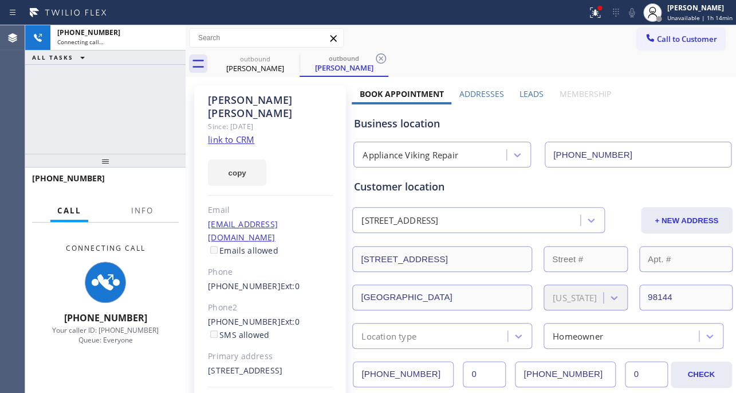
type input "[PHONE_NUMBER]"
click at [526, 91] on label "Leads" at bounding box center [532, 93] width 24 height 11
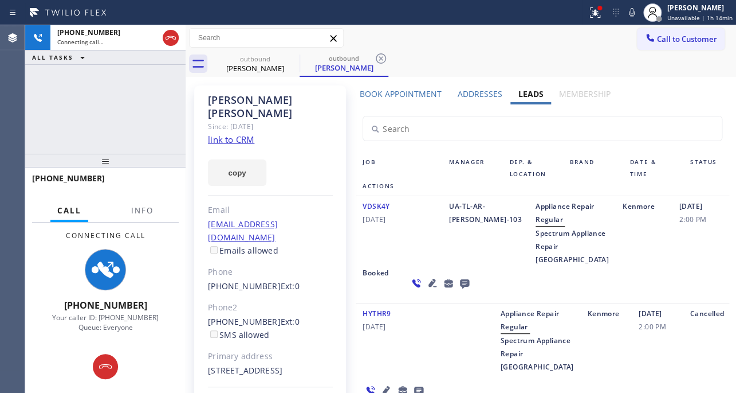
click at [460, 288] on icon at bounding box center [464, 283] width 9 height 9
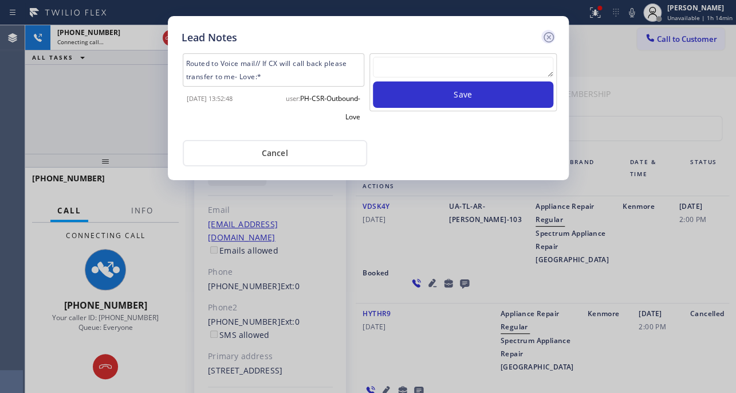
click at [547, 39] on icon at bounding box center [549, 37] width 14 height 14
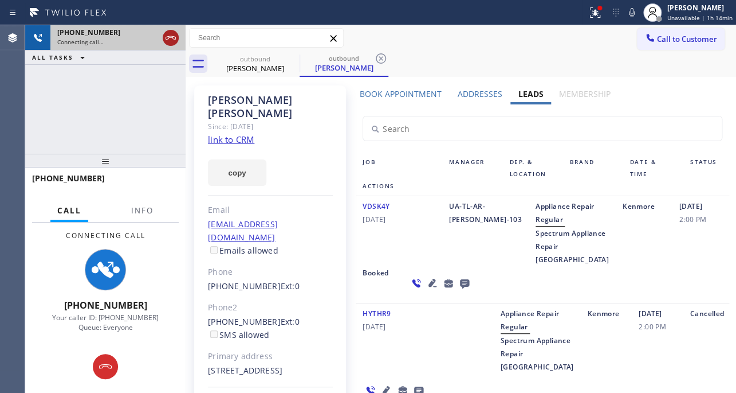
click at [164, 33] on icon at bounding box center [171, 38] width 14 height 14
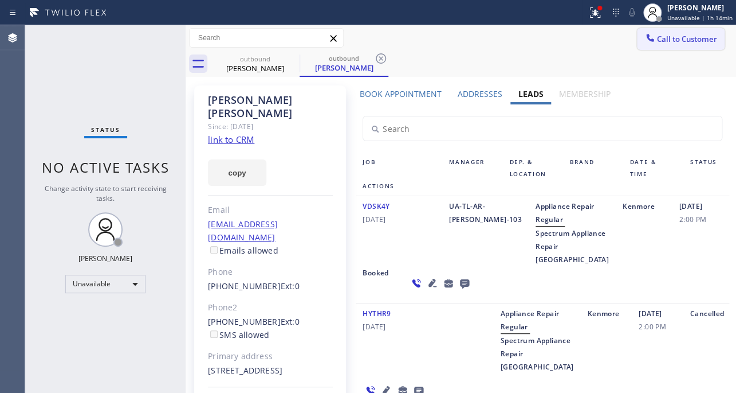
click at [658, 40] on span "Call to Customer" at bounding box center [687, 39] width 60 height 10
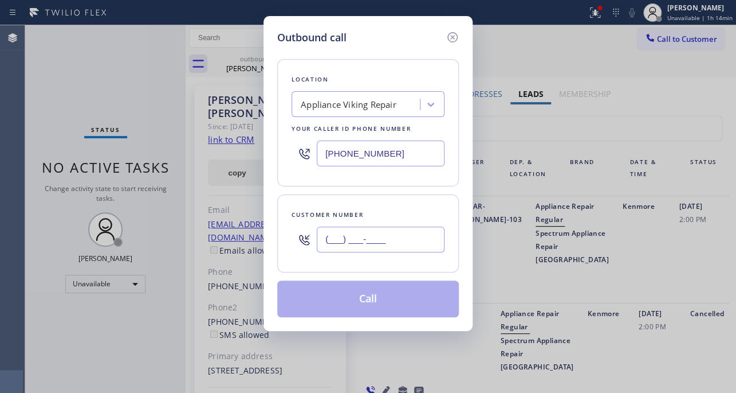
click at [360, 240] on input "(___) ___-____" at bounding box center [381, 239] width 128 height 26
paste input "954) 328-8248"
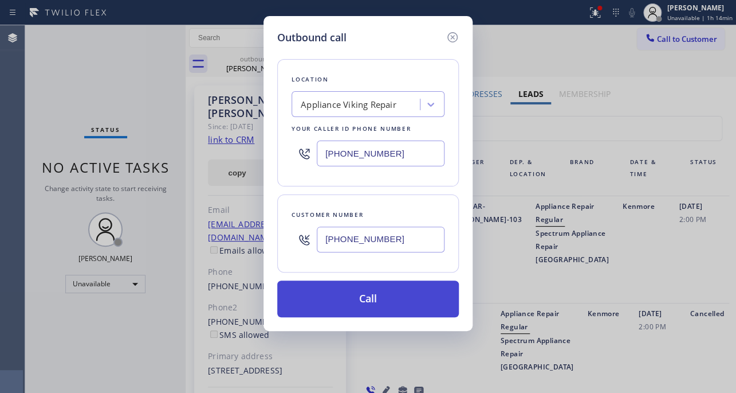
type input "[PHONE_NUMBER]"
click at [364, 298] on button "Call" at bounding box center [368, 298] width 182 height 37
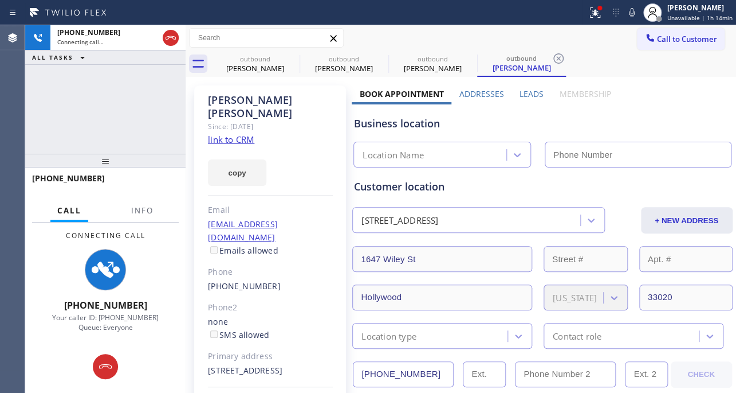
click at [528, 93] on label "Leads" at bounding box center [532, 93] width 24 height 11
type input "[PHONE_NUMBER]"
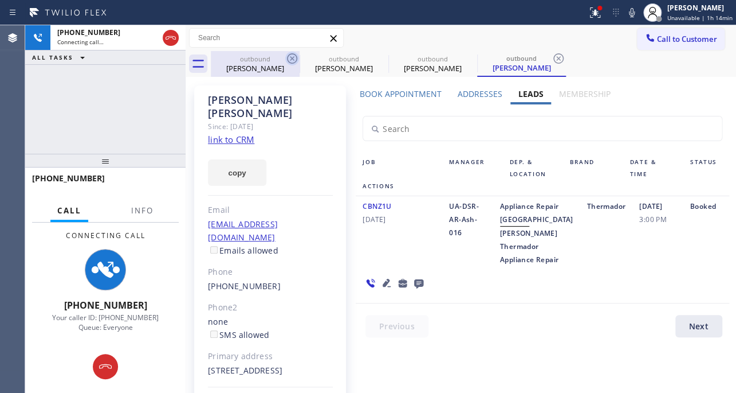
click at [293, 61] on icon at bounding box center [292, 59] width 14 height 14
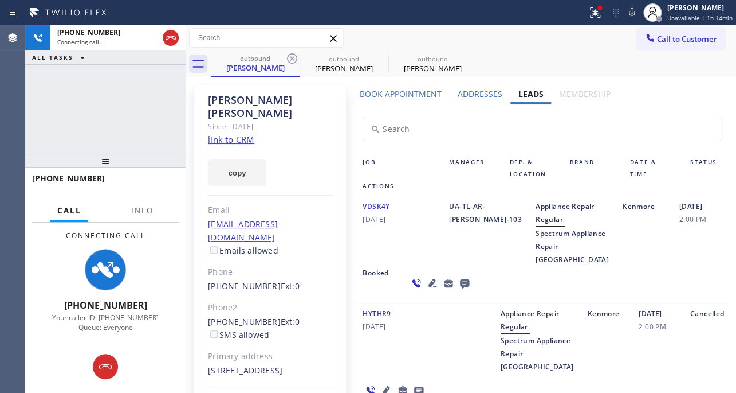
click at [293, 61] on icon at bounding box center [292, 59] width 14 height 14
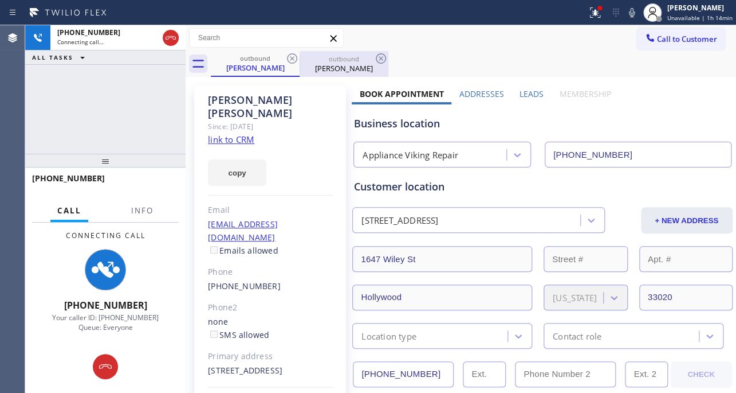
click at [338, 64] on div "[PERSON_NAME]" at bounding box center [344, 68] width 87 height 10
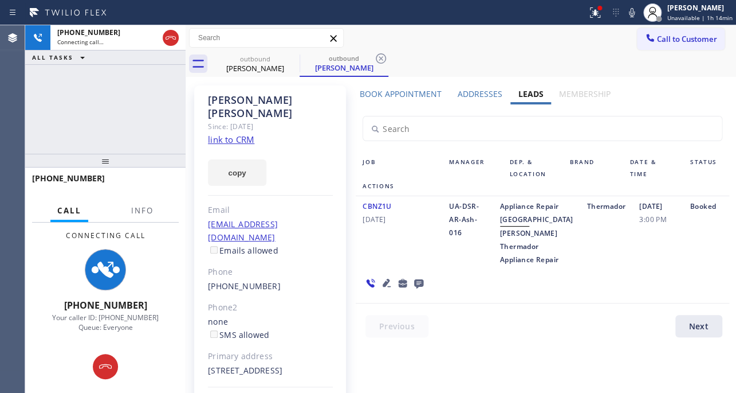
click at [383, 287] on icon at bounding box center [387, 283] width 8 height 8
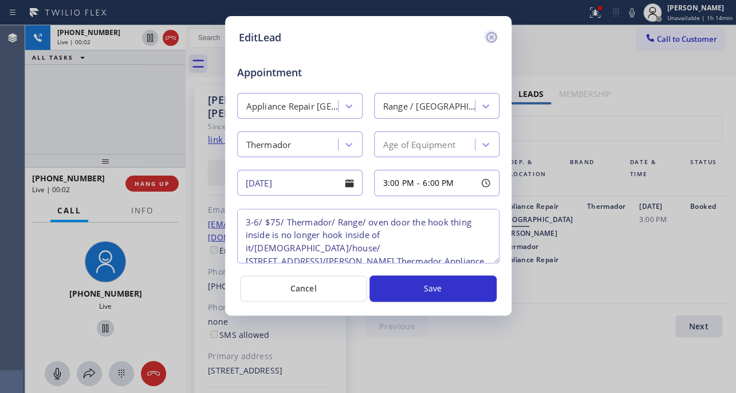
click at [492, 35] on icon at bounding box center [491, 37] width 10 height 10
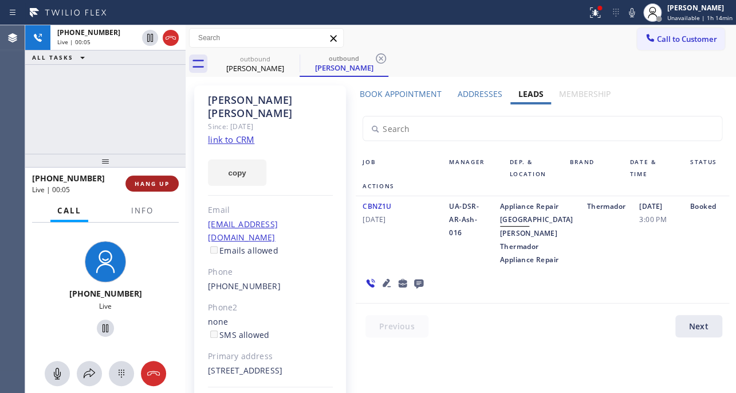
click at [138, 183] on span "HANG UP" at bounding box center [152, 183] width 35 height 8
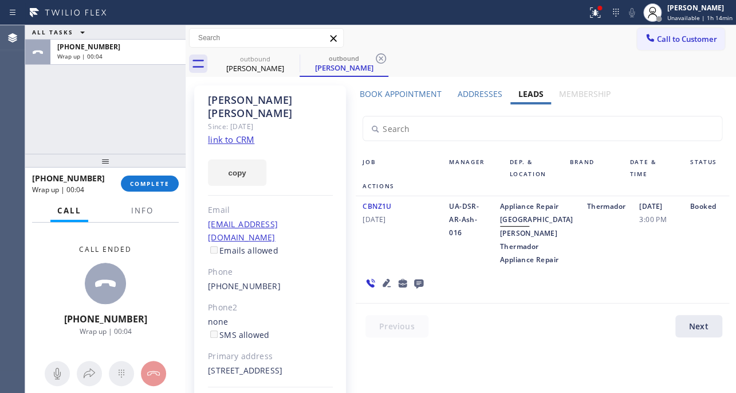
click at [414, 288] on icon at bounding box center [418, 283] width 9 height 9
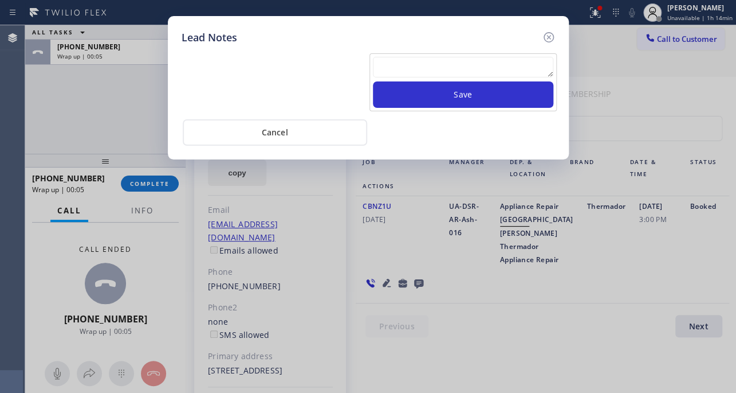
click at [448, 65] on textarea at bounding box center [463, 67] width 181 height 21
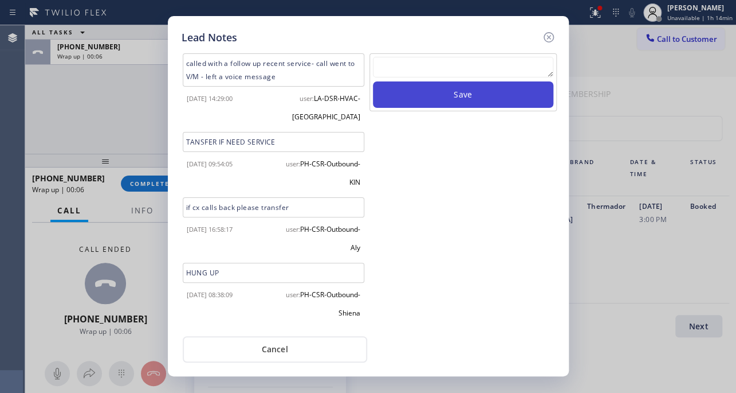
paste textarea "Routed to Voice mail// If CX will call back please transfer to me- Love:*"
type textarea "Routed to Voice mail// If CX will call back please transfer to me- Love:*"
click at [460, 104] on button "Save" at bounding box center [463, 94] width 181 height 26
click at [545, 38] on icon at bounding box center [549, 37] width 14 height 14
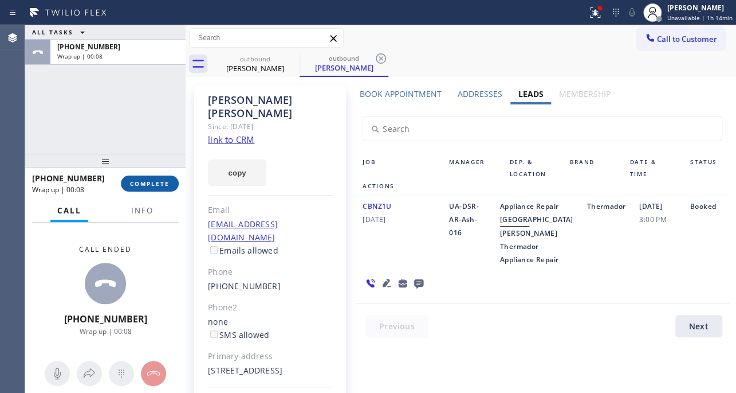
click at [155, 182] on span "COMPLETE" at bounding box center [150, 183] width 40 height 8
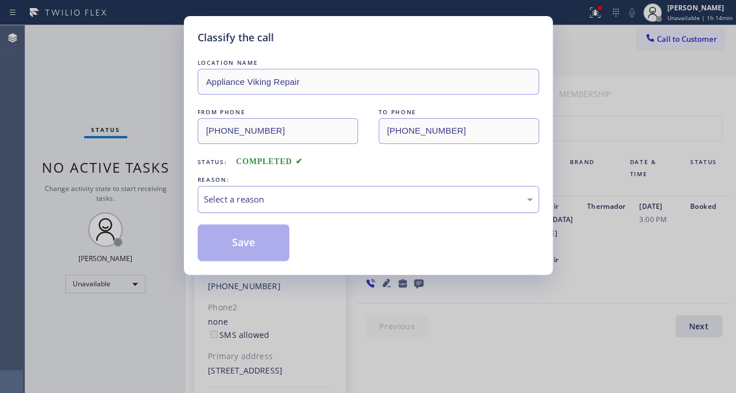
click at [252, 203] on div "Select a reason" at bounding box center [368, 199] width 329 height 13
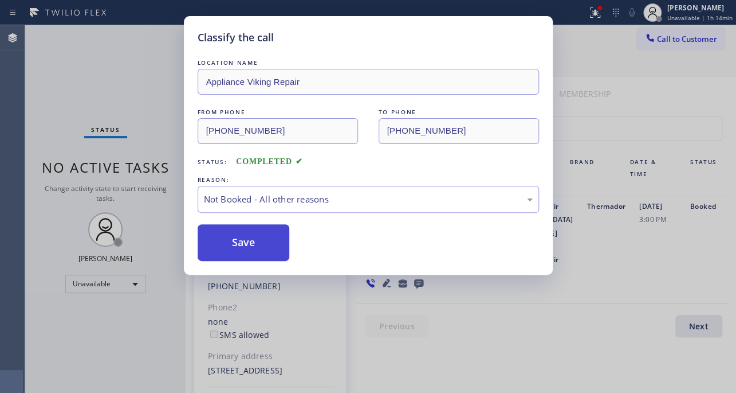
click at [236, 236] on button "Save" at bounding box center [244, 242] width 92 height 37
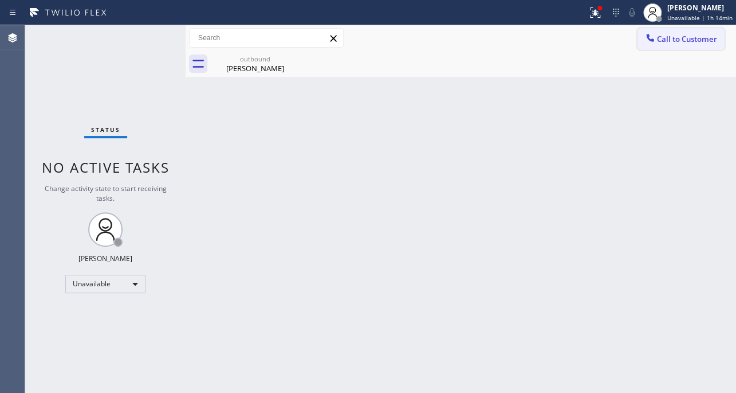
click at [660, 41] on span "Call to Customer" at bounding box center [687, 39] width 60 height 10
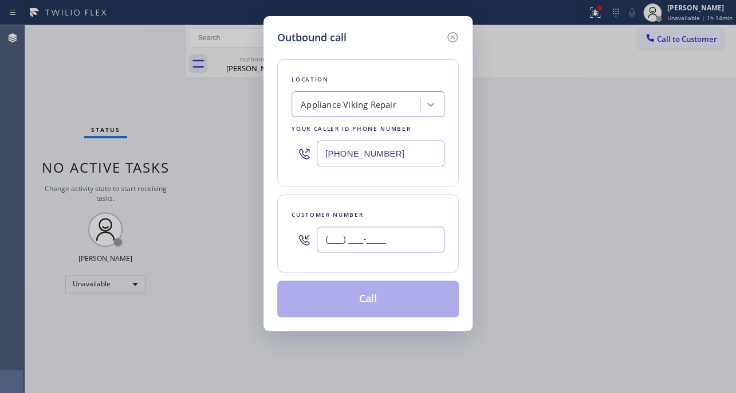
click at [363, 240] on input "(___) ___-____" at bounding box center [381, 239] width 128 height 26
paste input "706) 284-4487"
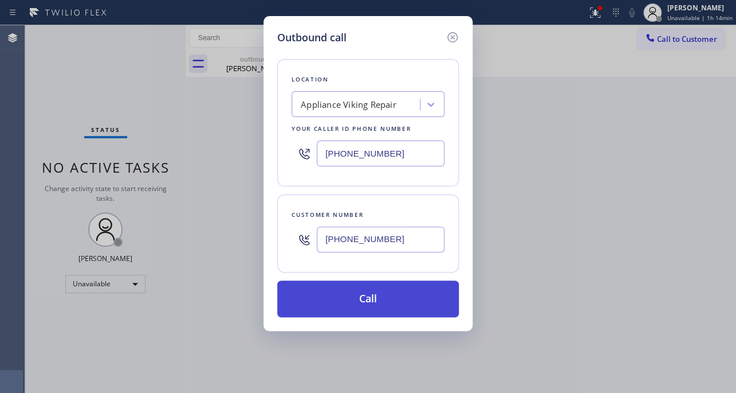
type input "[PHONE_NUMBER]"
click at [361, 295] on button "Call" at bounding box center [368, 298] width 182 height 37
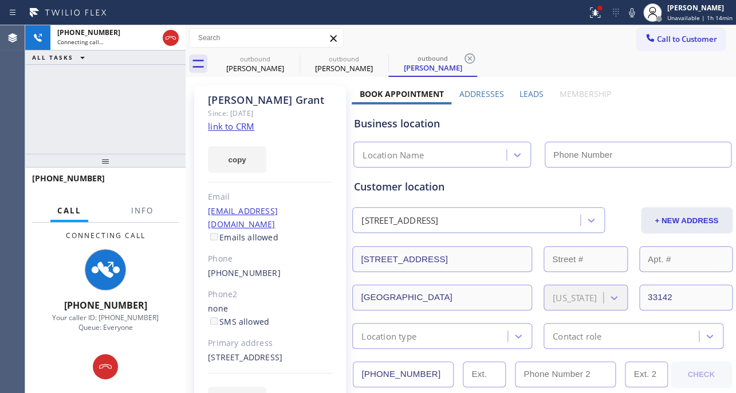
click at [526, 96] on label "Leads" at bounding box center [532, 93] width 24 height 11
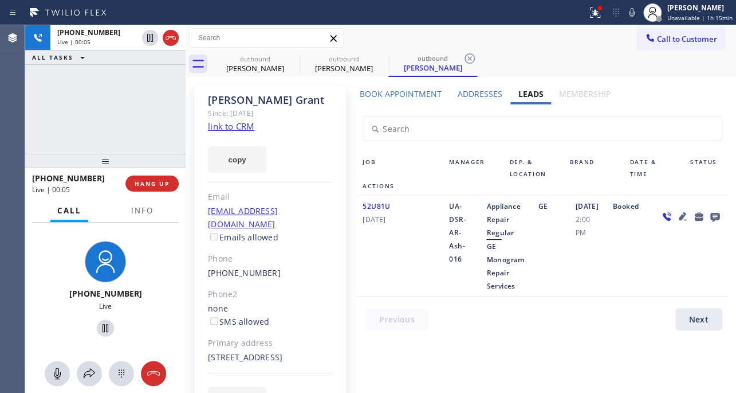
click at [597, 303] on div "Job Manager Dep. & Location Brand Date & Time Status Actions 52U81U [DATE] UA-D…" at bounding box center [542, 220] width 381 height 232
click at [158, 184] on span "HANG UP" at bounding box center [152, 183] width 35 height 8
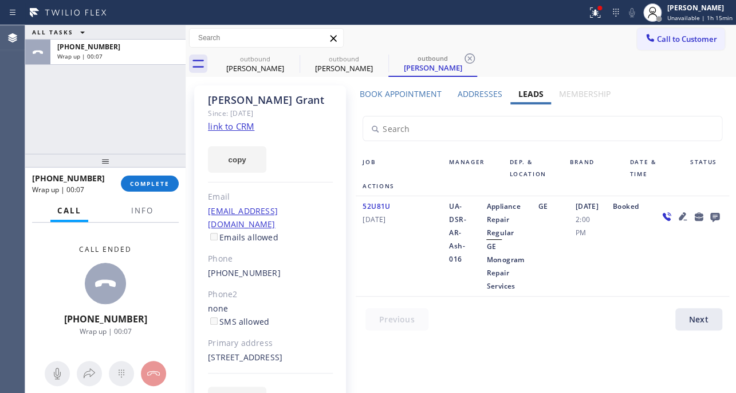
click at [710, 218] on icon at bounding box center [714, 217] width 9 height 9
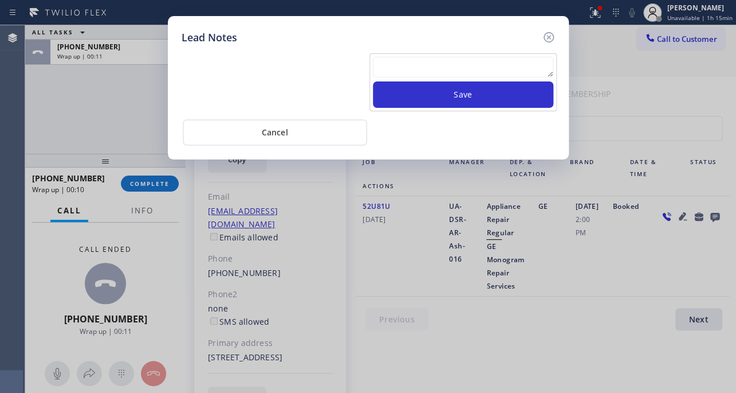
click at [429, 68] on textarea at bounding box center [463, 67] width 181 height 21
paste textarea "Routed to Voice mail// If CX will call back please transfer to me- Love:*"
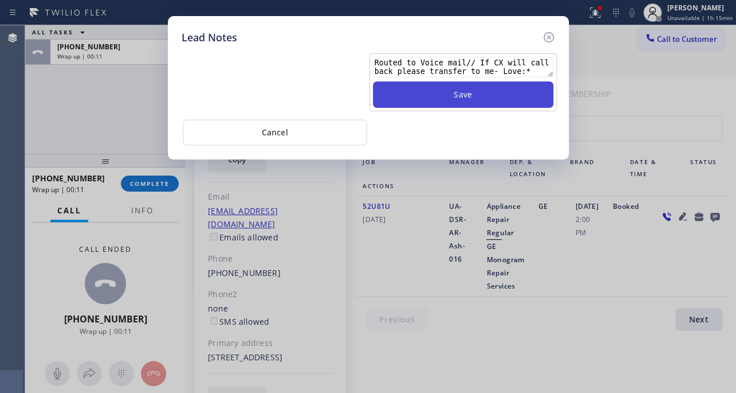
type textarea "Routed to Voice mail// If CX will call back please transfer to me- Love:*"
click at [448, 95] on button "Save" at bounding box center [463, 94] width 181 height 26
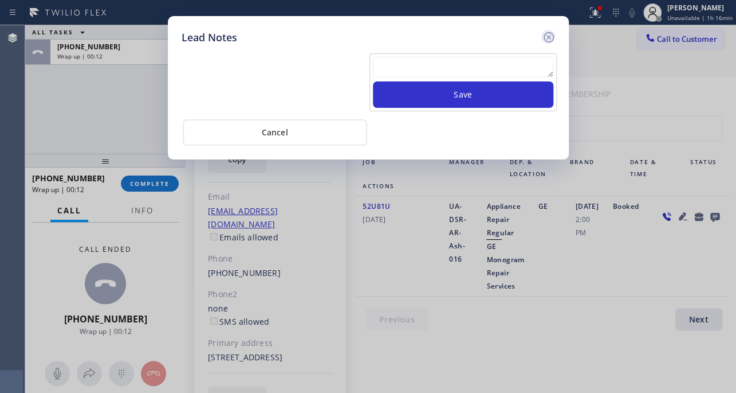
click at [554, 36] on icon at bounding box center [549, 37] width 14 height 14
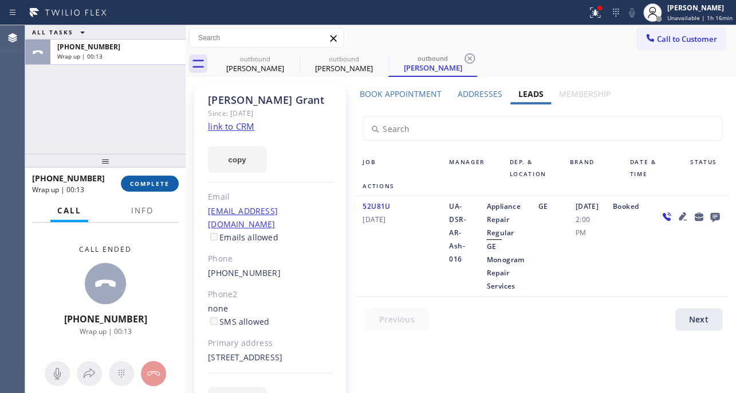
click at [157, 181] on span "COMPLETE" at bounding box center [150, 183] width 40 height 8
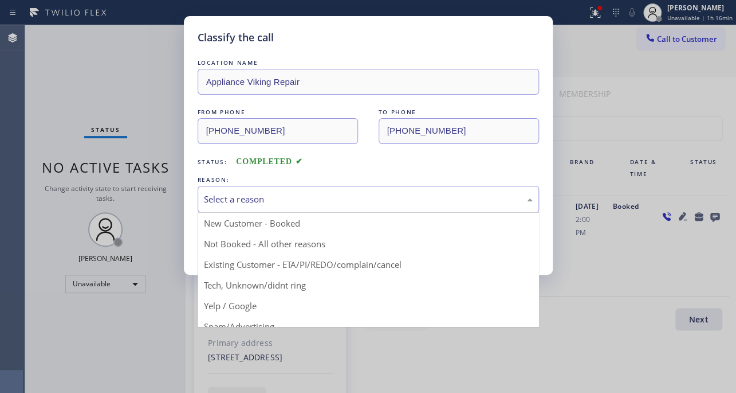
click at [298, 202] on div "Select a reason" at bounding box center [368, 199] width 329 height 13
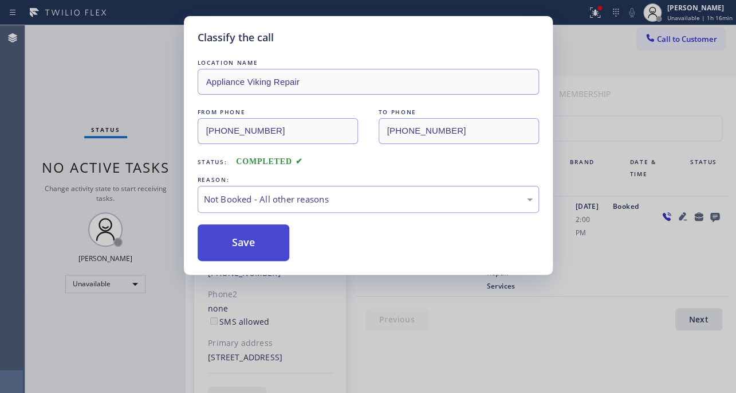
click at [235, 239] on button "Save" at bounding box center [244, 242] width 92 height 37
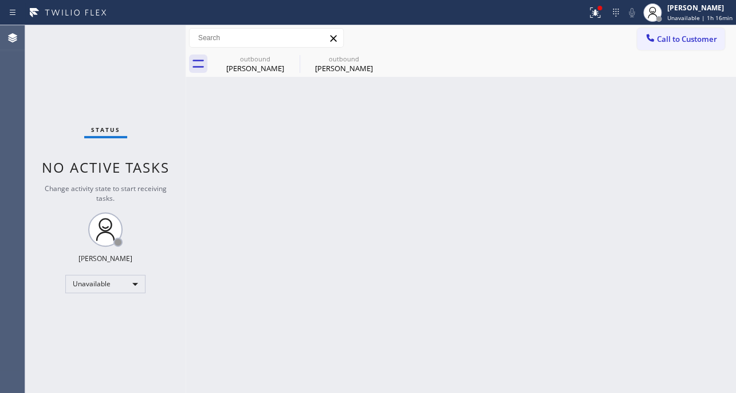
click at [680, 38] on span "Call to Customer" at bounding box center [687, 39] width 60 height 10
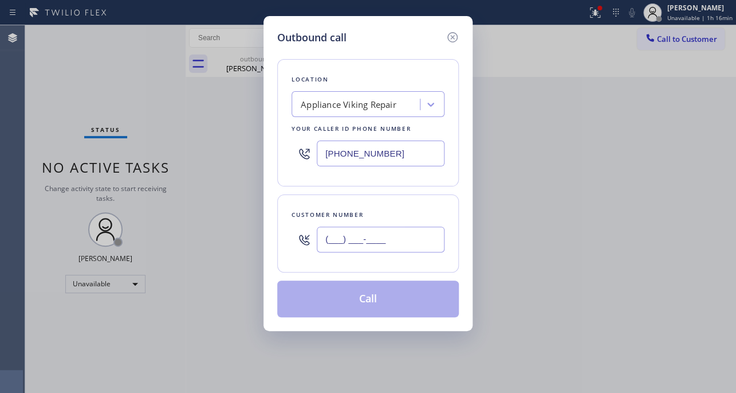
click at [333, 236] on input "(___) ___-____" at bounding box center [381, 239] width 128 height 26
paste input "949) 769-0776"
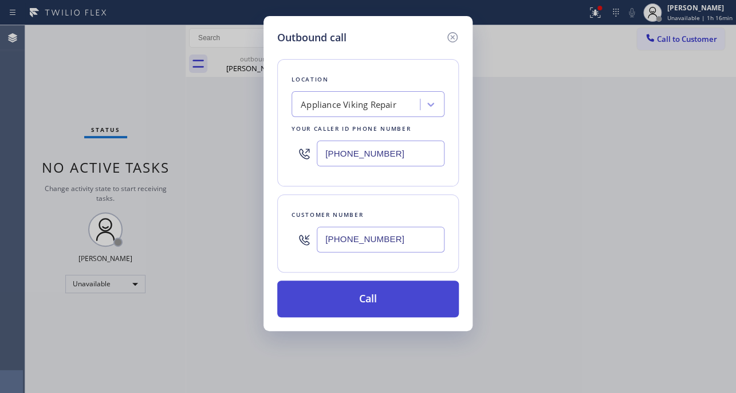
type input "[PHONE_NUMBER]"
click at [355, 304] on button "Call" at bounding box center [368, 298] width 182 height 37
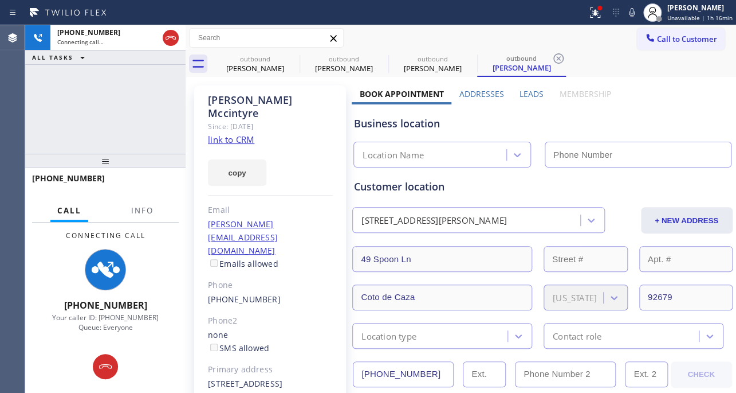
click at [523, 95] on label "Leads" at bounding box center [532, 93] width 24 height 11
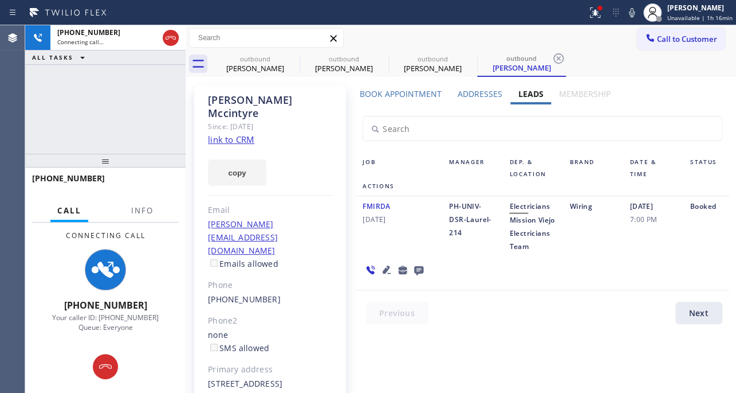
click at [384, 273] on icon at bounding box center [387, 269] width 8 height 8
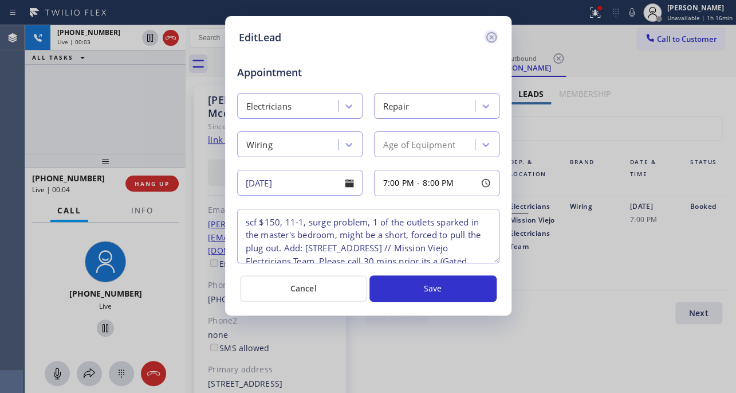
click at [493, 38] on icon at bounding box center [492, 37] width 14 height 14
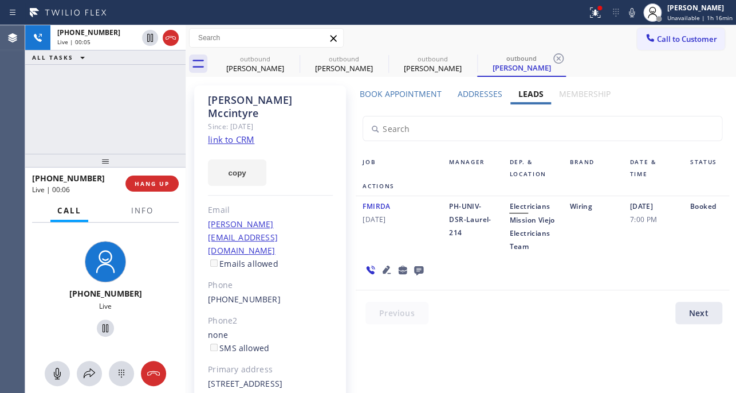
click at [482, 319] on div at bounding box center [549, 315] width 387 height 28
click at [551, 330] on div at bounding box center [549, 315] width 387 height 28
click at [386, 343] on div "Book Appointment Addresses Leads Membership Business location Appliance Viking …" at bounding box center [542, 279] width 381 height 383
click at [387, 330] on div at bounding box center [549, 315] width 387 height 28
click at [459, 330] on div at bounding box center [549, 315] width 387 height 28
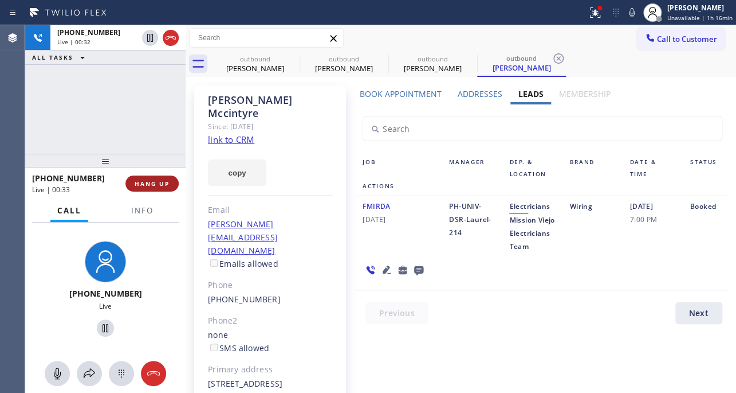
click at [150, 185] on span "HANG UP" at bounding box center [152, 183] width 35 height 8
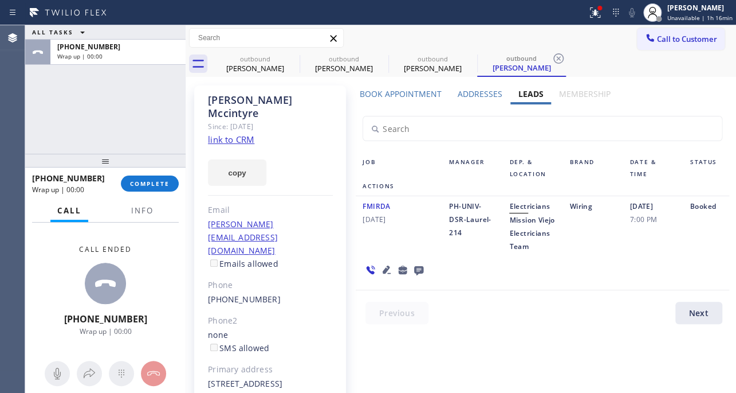
click at [417, 275] on icon at bounding box center [418, 270] width 9 height 9
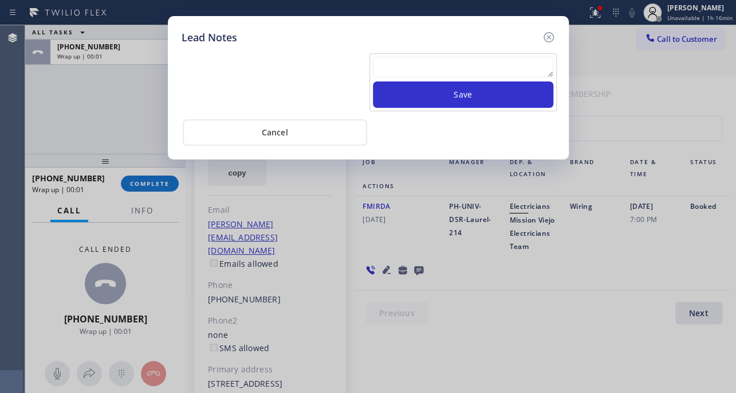
click at [428, 75] on textarea at bounding box center [463, 67] width 181 height 21
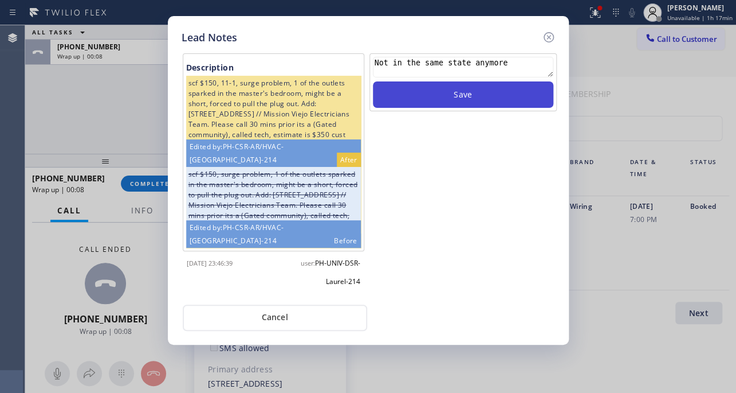
type textarea "Not in the same state anymore"
click at [459, 93] on button "Save" at bounding box center [463, 94] width 181 height 26
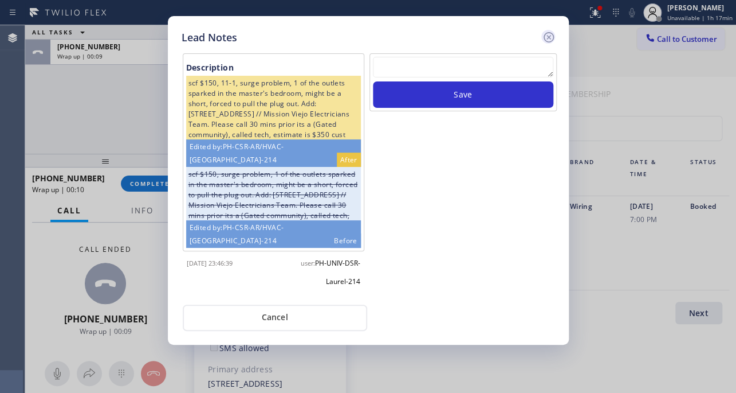
click at [546, 42] on icon at bounding box center [549, 37] width 14 height 14
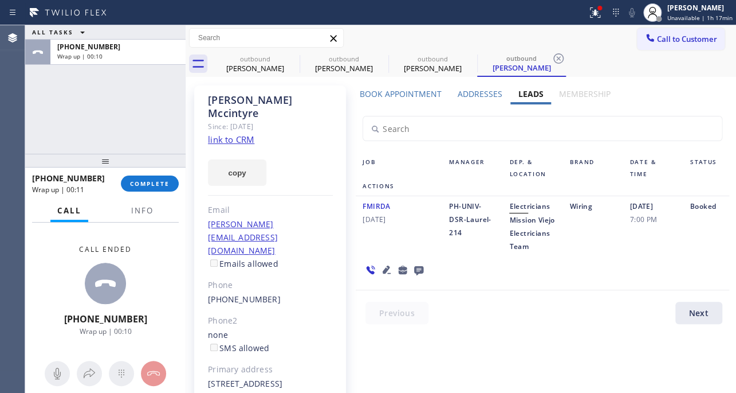
click at [160, 173] on div "[PHONE_NUMBER] Wrap up | 00:11 COMPLETE" at bounding box center [105, 184] width 147 height 30
click at [158, 181] on span "COMPLETE" at bounding box center [150, 183] width 40 height 8
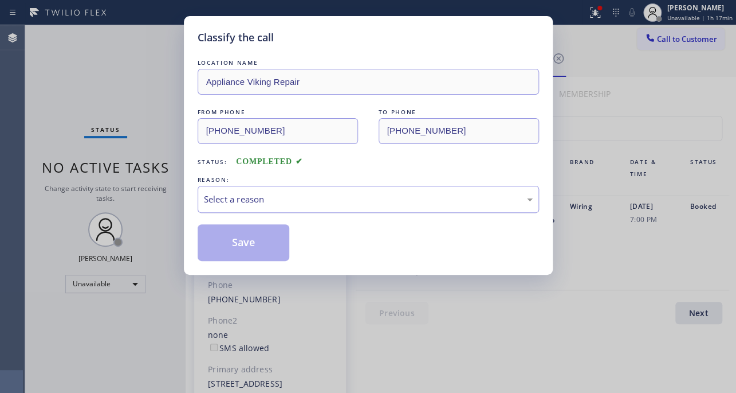
click at [314, 195] on div "Select a reason" at bounding box center [368, 199] width 329 height 13
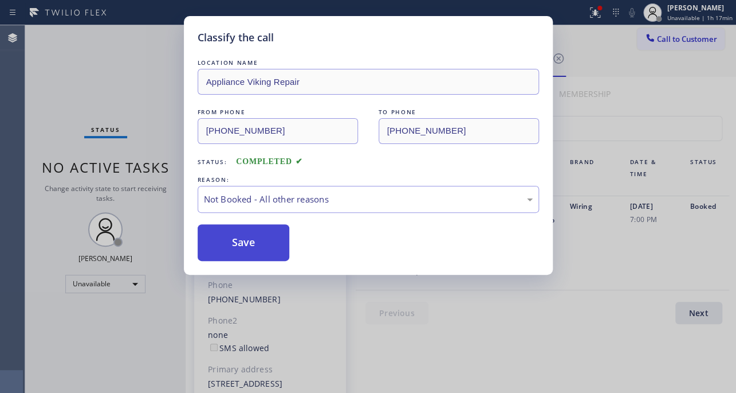
click at [257, 240] on button "Save" at bounding box center [244, 242] width 92 height 37
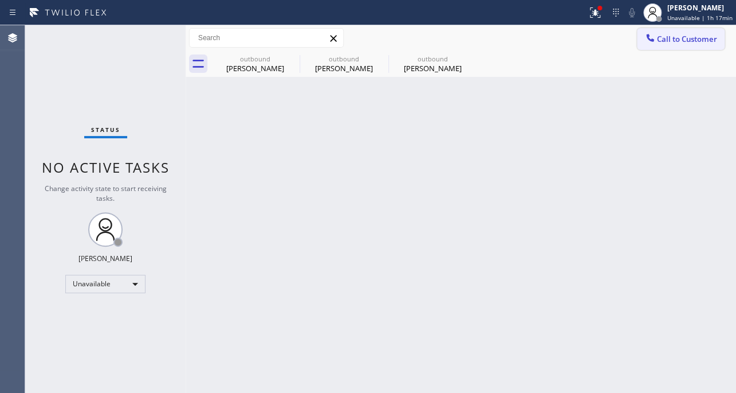
click at [678, 49] on button "Call to Customer" at bounding box center [681, 39] width 88 height 22
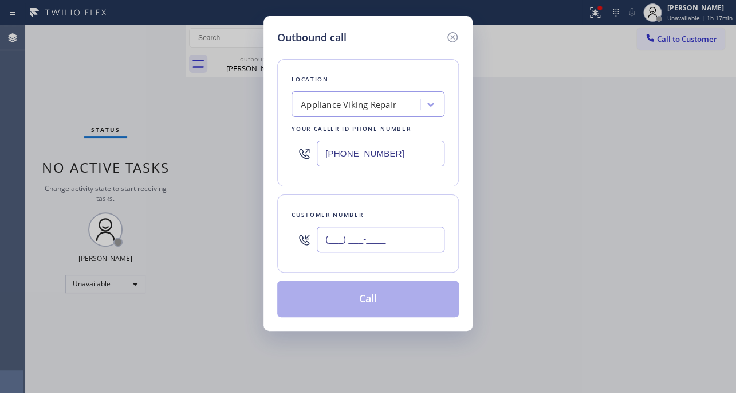
click at [365, 240] on input "(___) ___-____" at bounding box center [381, 239] width 128 height 26
paste input "215) 407-5441"
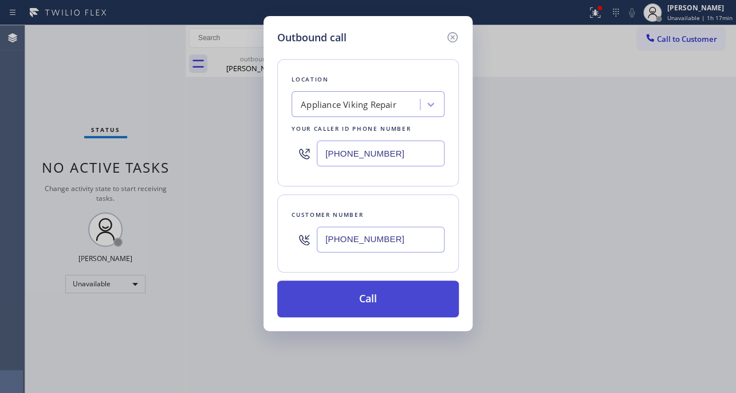
type input "[PHONE_NUMBER]"
click at [366, 296] on button "Call" at bounding box center [368, 298] width 182 height 37
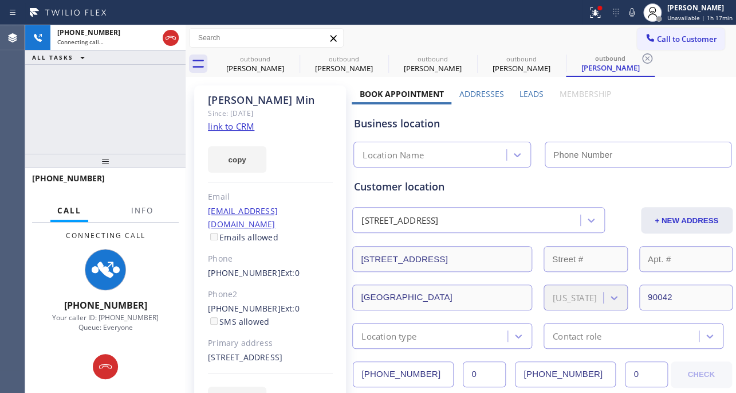
click at [526, 93] on label "Leads" at bounding box center [532, 93] width 24 height 11
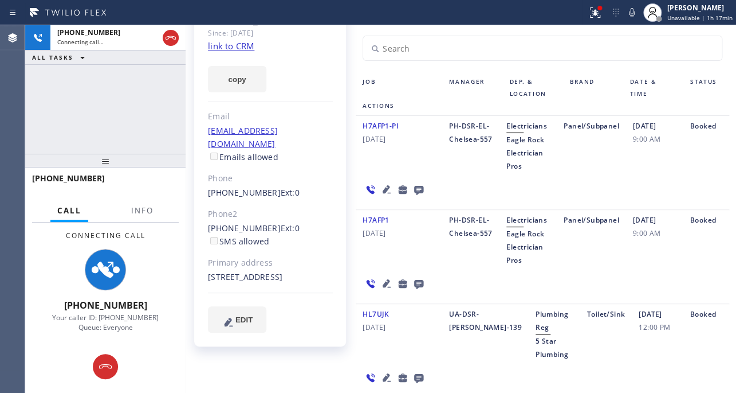
scroll to position [104, 0]
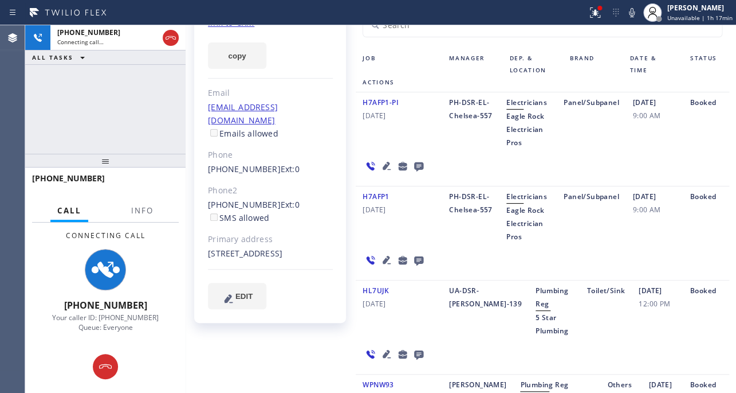
click at [386, 354] on icon at bounding box center [387, 354] width 14 height 14
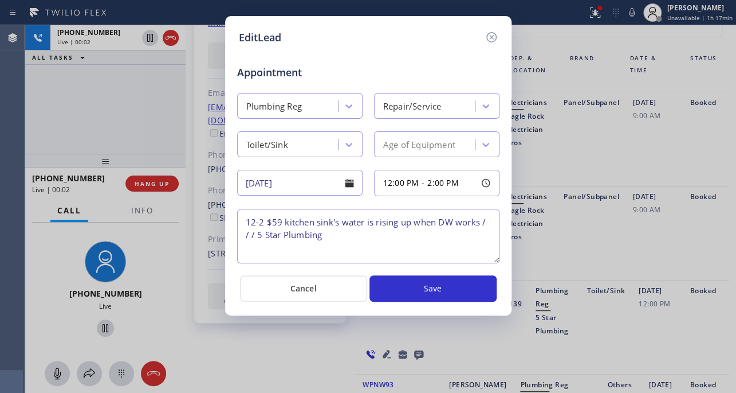
drag, startPoint x: 493, startPoint y: 33, endPoint x: 444, endPoint y: 36, distance: 49.3
click at [493, 33] on icon at bounding box center [492, 37] width 14 height 14
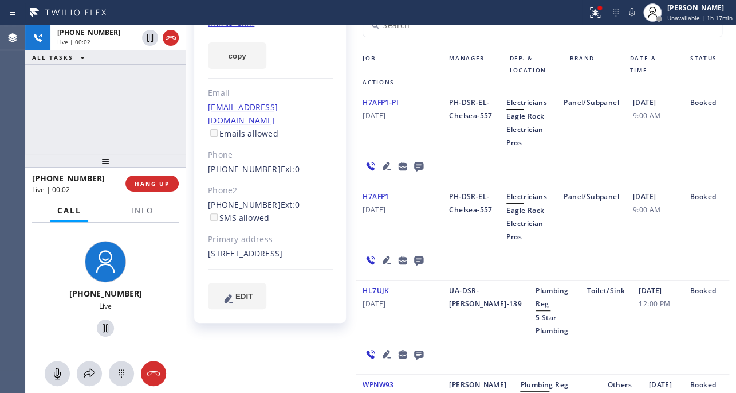
click at [151, 193] on div "[PHONE_NUMBER] Live | 00:02 HANG UP" at bounding box center [105, 184] width 147 height 30
click at [151, 189] on button "HANG UP" at bounding box center [152, 183] width 53 height 16
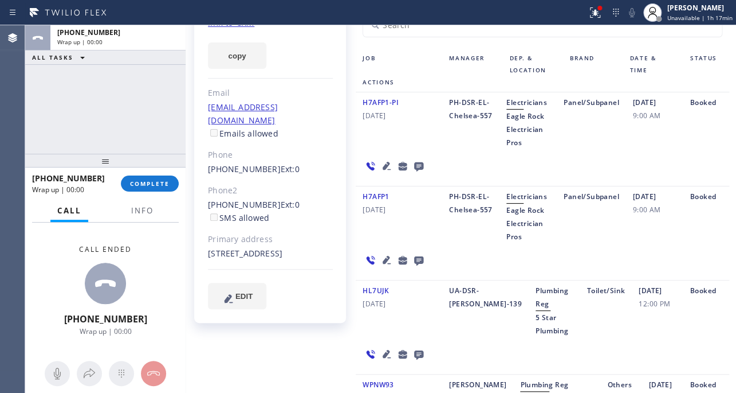
scroll to position [0, 0]
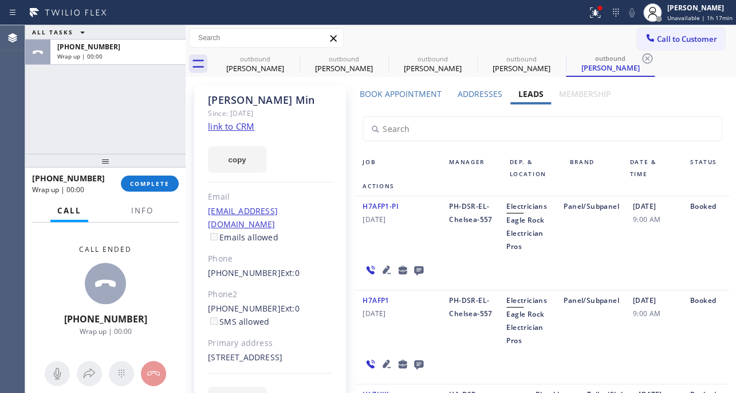
click at [414, 267] on icon at bounding box center [418, 270] width 9 height 9
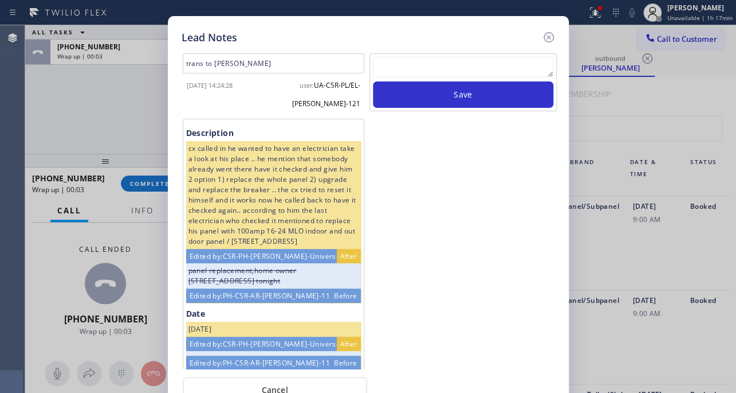
click at [418, 65] on textarea at bounding box center [463, 67] width 181 height 21
paste textarea "Routed to Voice mail// If CX will call back please transfer to me- Love:*"
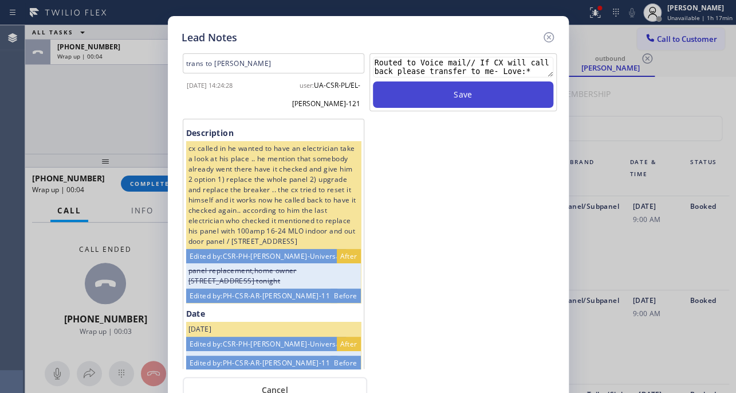
type textarea "Routed to Voice mail// If CX will call back please transfer to me- Love:*"
click at [467, 91] on button "Save" at bounding box center [463, 94] width 181 height 26
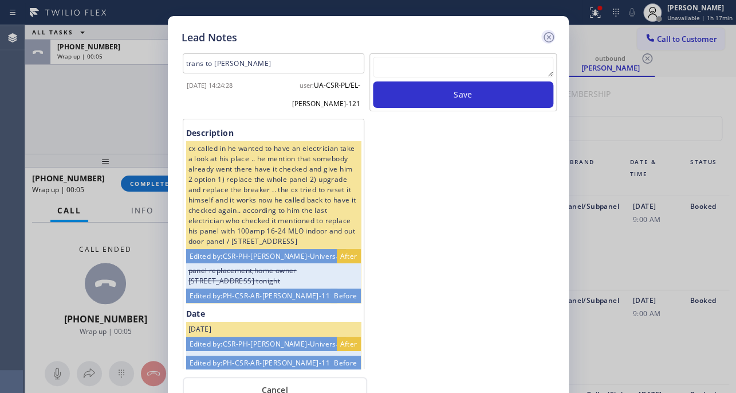
click at [549, 38] on icon at bounding box center [549, 37] width 14 height 14
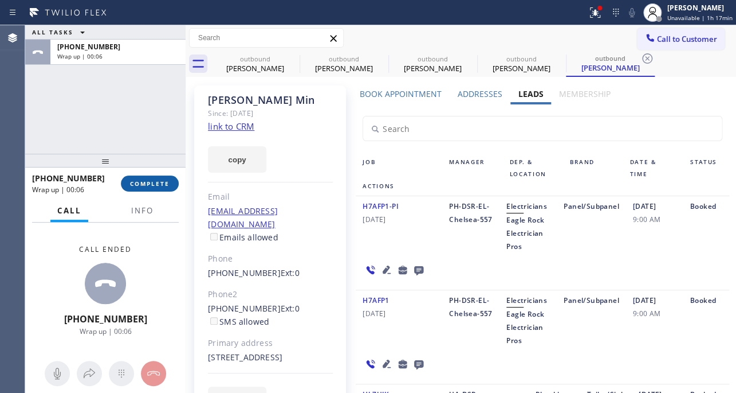
click at [150, 183] on span "COMPLETE" at bounding box center [150, 183] width 40 height 8
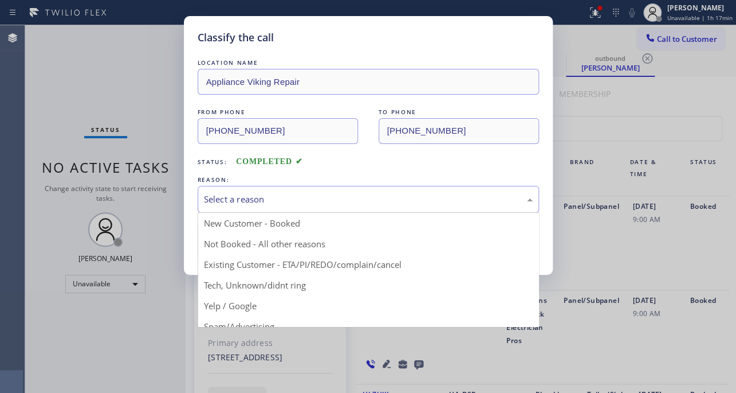
click at [308, 202] on div "Select a reason" at bounding box center [368, 199] width 329 height 13
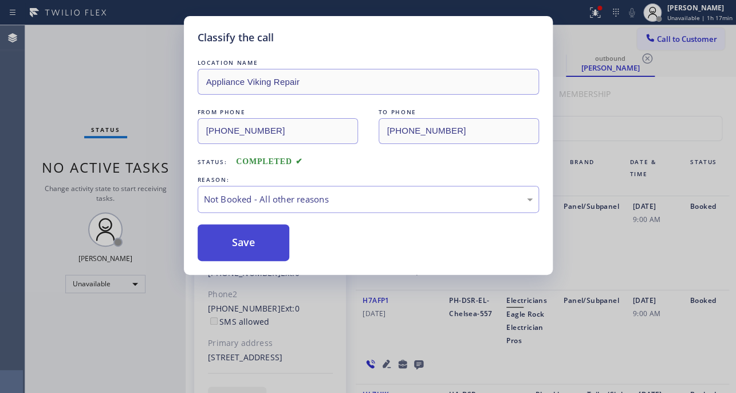
click at [241, 247] on button "Save" at bounding box center [244, 242] width 92 height 37
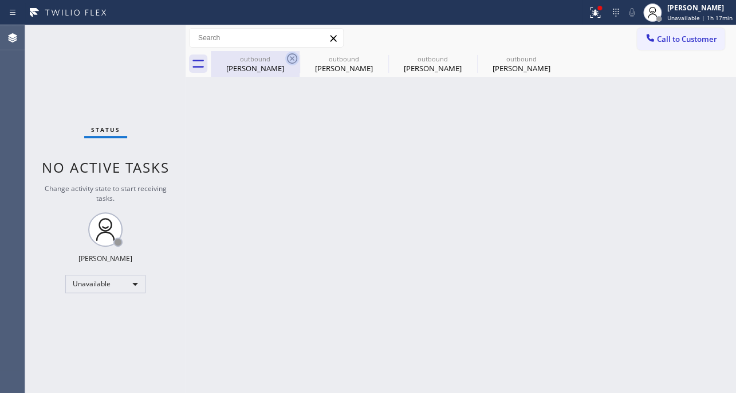
click at [292, 58] on icon at bounding box center [292, 58] width 10 height 10
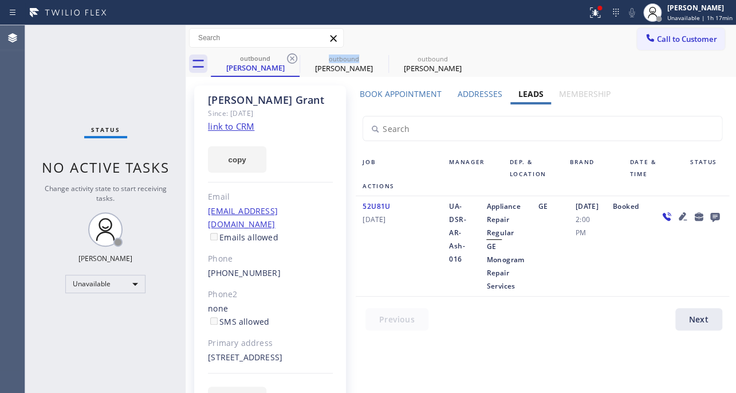
click at [292, 58] on icon at bounding box center [292, 58] width 10 height 10
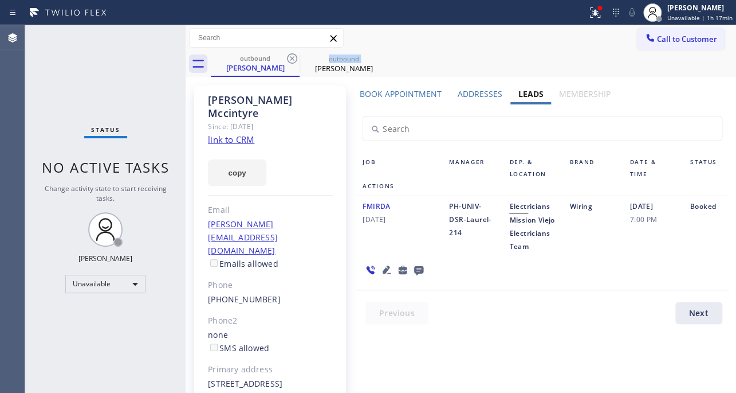
click at [292, 58] on icon at bounding box center [292, 58] width 10 height 10
click at [0, 0] on icon at bounding box center [0, 0] width 0 height 0
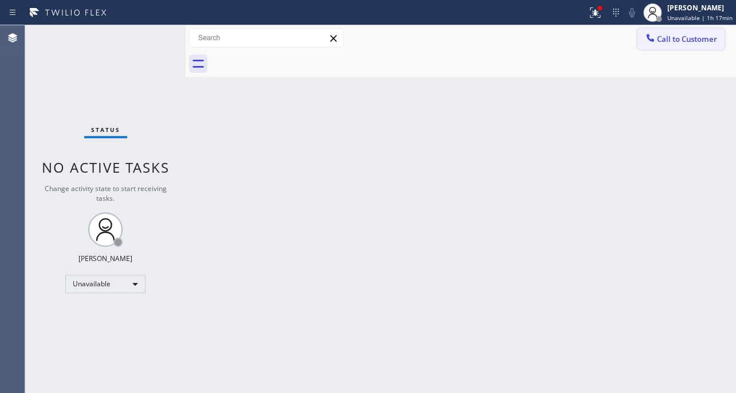
click at [671, 41] on span "Call to Customer" at bounding box center [687, 39] width 60 height 10
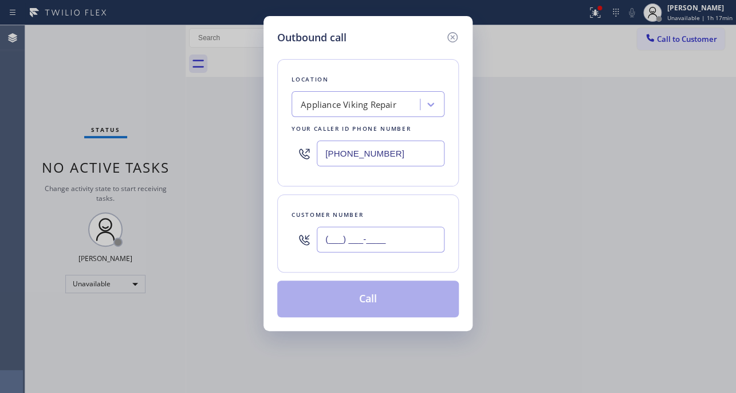
click at [341, 237] on input "(___) ___-____" at bounding box center [381, 239] width 128 height 26
paste input "714) 425-0666"
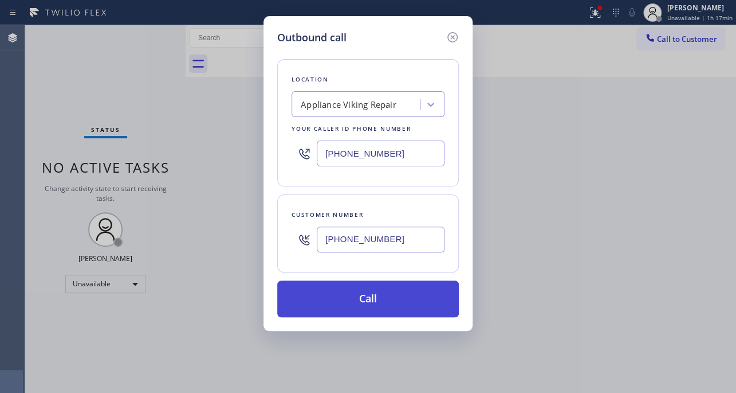
type input "[PHONE_NUMBER]"
click at [367, 296] on button "Call" at bounding box center [368, 298] width 182 height 37
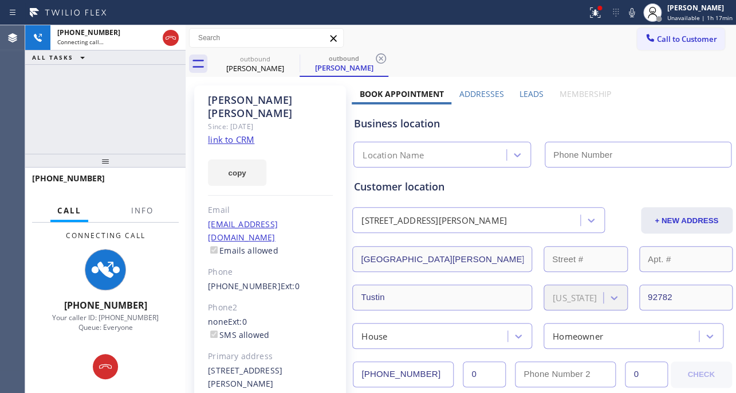
click at [532, 92] on label "Leads" at bounding box center [532, 93] width 24 height 11
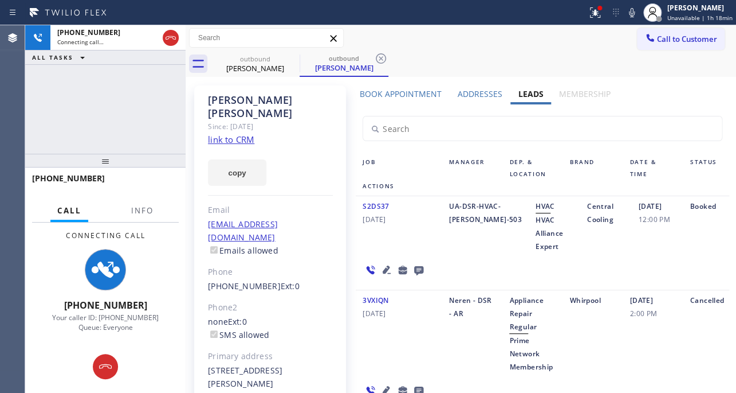
click at [381, 267] on icon at bounding box center [387, 270] width 14 height 14
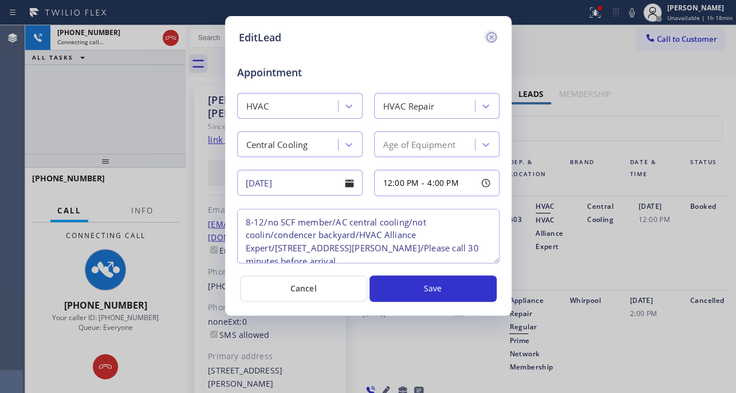
click at [491, 37] on icon at bounding box center [491, 37] width 10 height 10
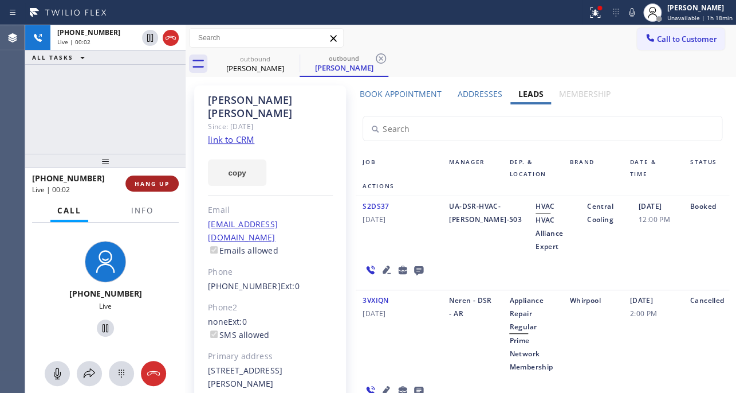
click at [151, 189] on button "HANG UP" at bounding box center [152, 183] width 53 height 16
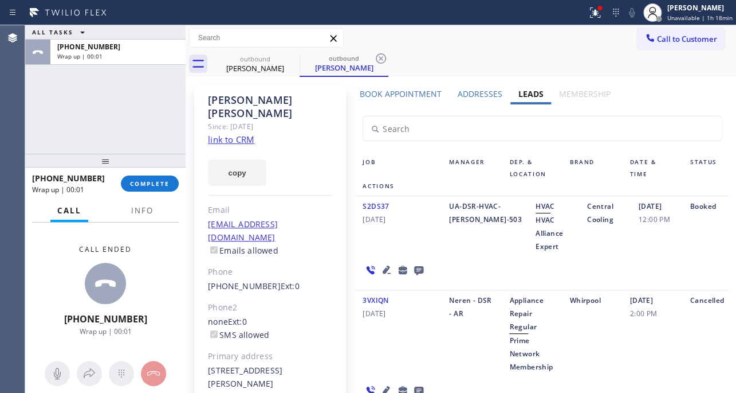
click at [420, 269] on icon at bounding box center [418, 270] width 9 height 9
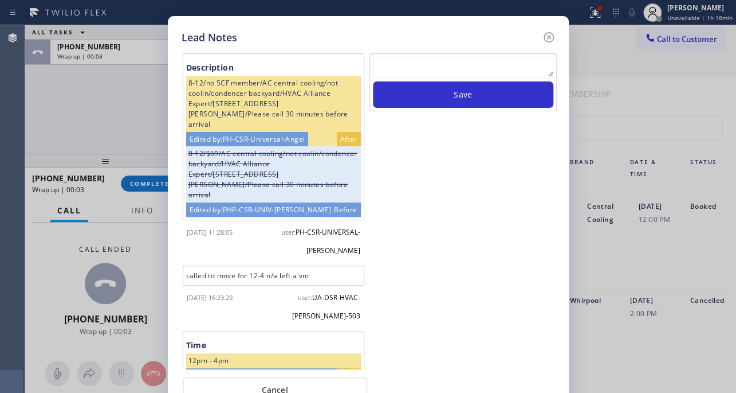
click at [451, 71] on textarea at bounding box center [463, 67] width 181 height 21
paste textarea "Routed to Voice mail// If CX will call back please transfer to me- Love:*"
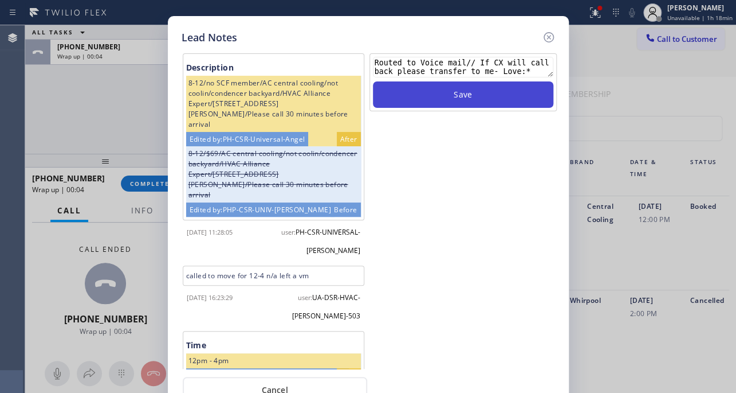
type textarea "Routed to Voice mail// If CX will call back please transfer to me- Love:*"
click at [448, 85] on button "Save" at bounding box center [463, 94] width 181 height 26
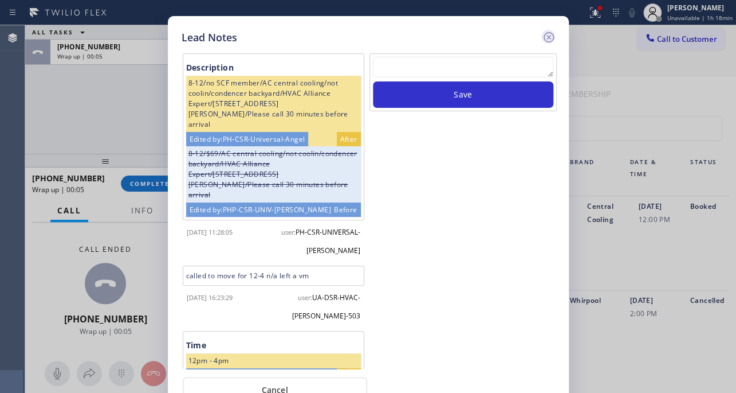
click at [542, 40] on icon at bounding box center [549, 37] width 14 height 14
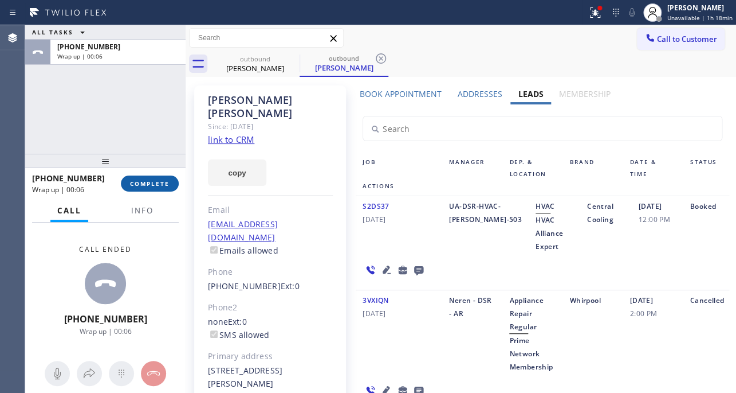
click at [139, 182] on span "COMPLETE" at bounding box center [150, 183] width 40 height 8
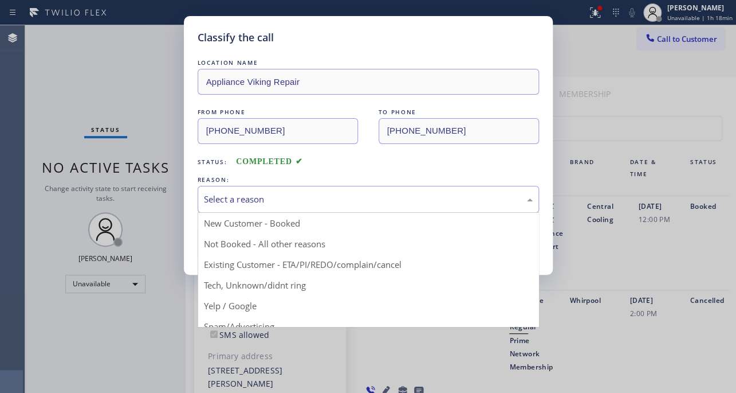
click at [237, 197] on div "Select a reason" at bounding box center [368, 199] width 329 height 13
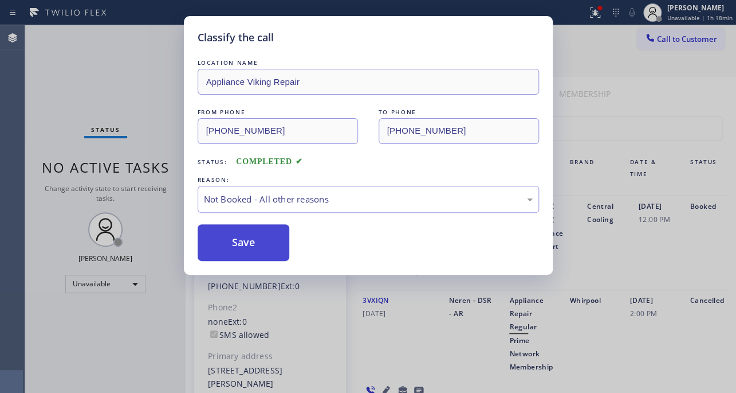
click at [229, 241] on button "Save" at bounding box center [244, 242] width 92 height 37
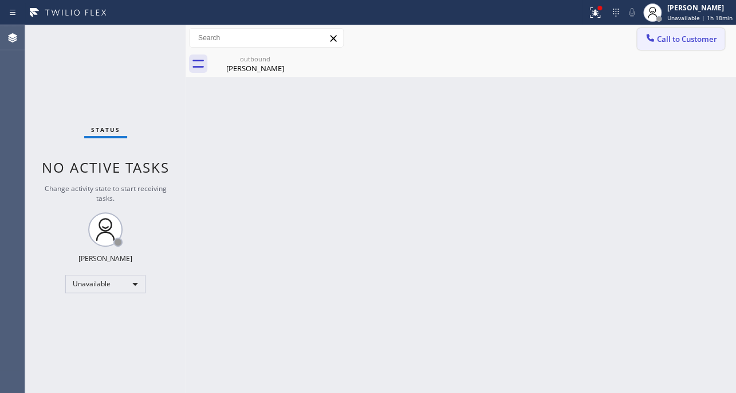
click at [699, 36] on span "Call to Customer" at bounding box center [687, 39] width 60 height 10
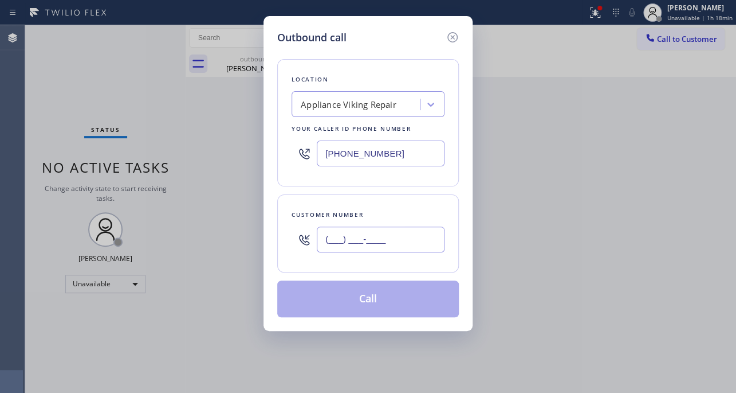
click at [339, 242] on input "(___) ___-____" at bounding box center [381, 239] width 128 height 26
paste input "805) 304-9143"
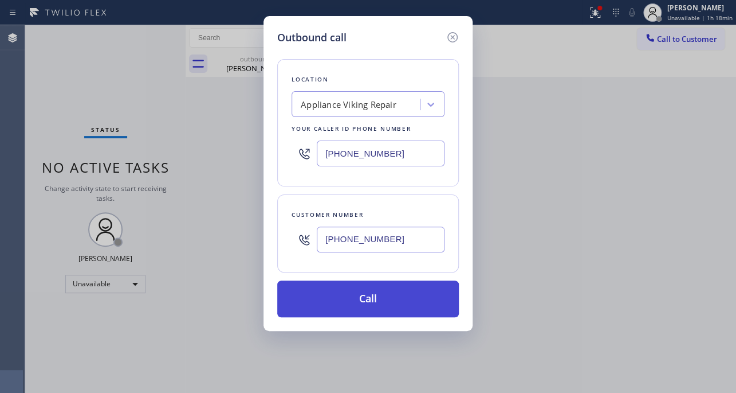
type input "[PHONE_NUMBER]"
click at [355, 293] on button "Call" at bounding box center [368, 298] width 182 height 37
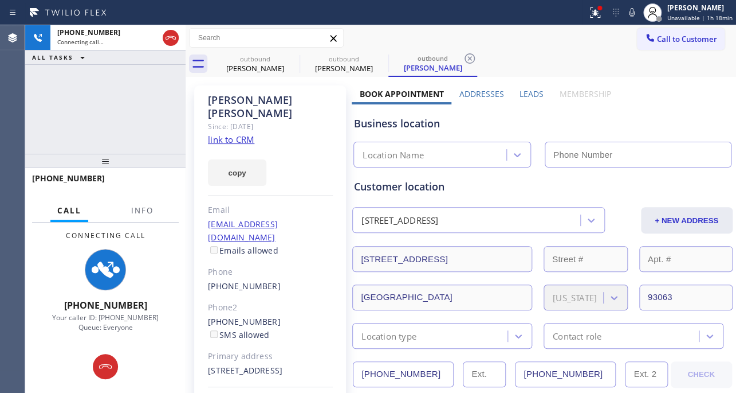
click at [529, 89] on label "Leads" at bounding box center [532, 93] width 24 height 11
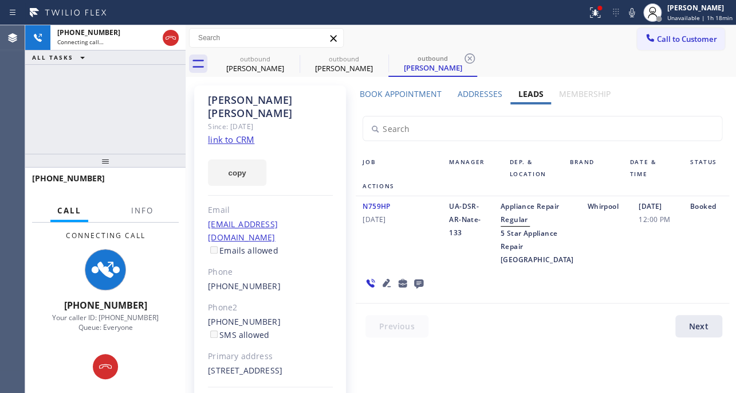
click at [383, 287] on icon at bounding box center [387, 283] width 8 height 8
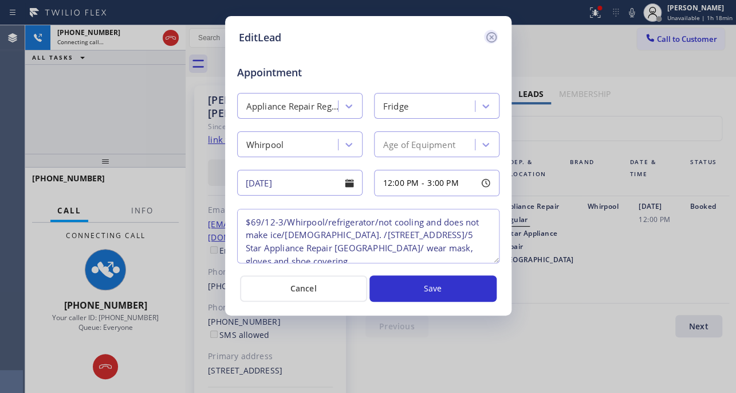
click at [495, 36] on icon at bounding box center [492, 37] width 14 height 14
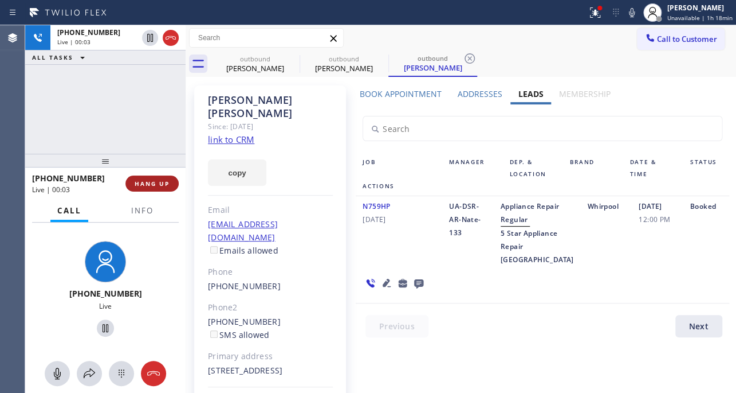
click at [154, 182] on span "HANG UP" at bounding box center [152, 183] width 35 height 8
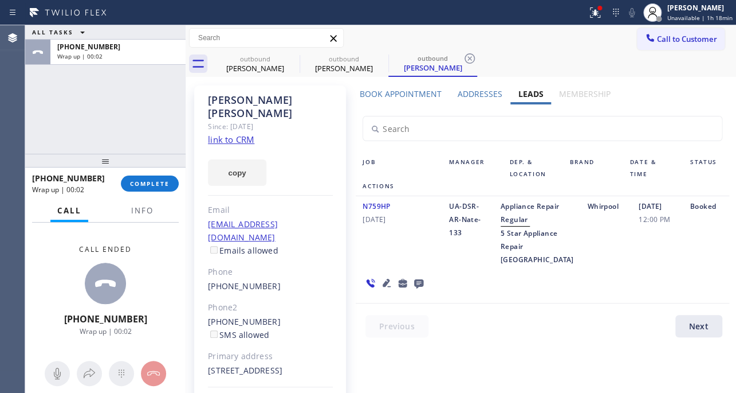
click at [414, 288] on icon at bounding box center [418, 283] width 9 height 9
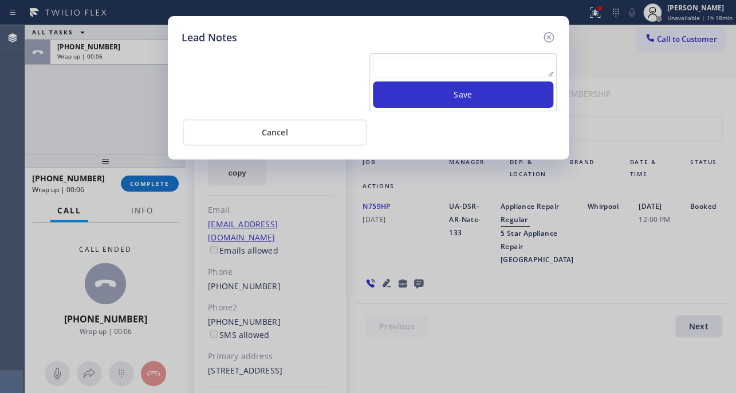
click at [453, 66] on textarea at bounding box center [463, 67] width 181 height 21
paste textarea "Routed to Voice mail// If CX will call back please transfer to me- Love:*"
type textarea "Routed to Voice mail// If CX will call back please transfer to me- Love:*"
click at [456, 117] on div "Cancel" at bounding box center [369, 131] width 374 height 29
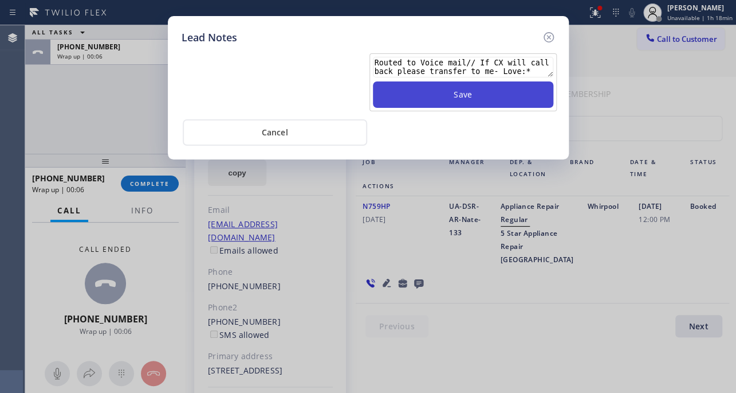
click at [460, 97] on button "Save" at bounding box center [463, 94] width 181 height 26
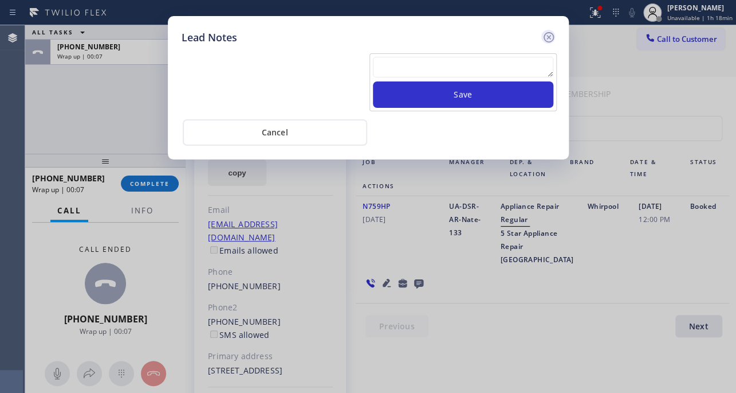
click at [544, 35] on icon at bounding box center [548, 37] width 10 height 10
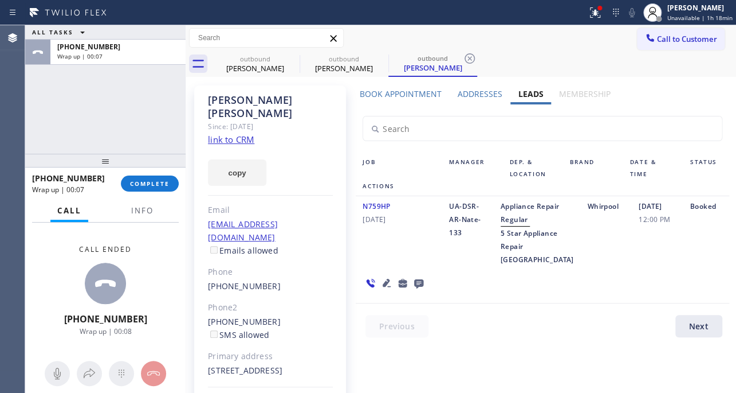
click at [169, 191] on div "[PHONE_NUMBER] Wrap up | 00:07 COMPLETE" at bounding box center [105, 184] width 147 height 30
click at [148, 185] on span "COMPLETE" at bounding box center [150, 183] width 40 height 8
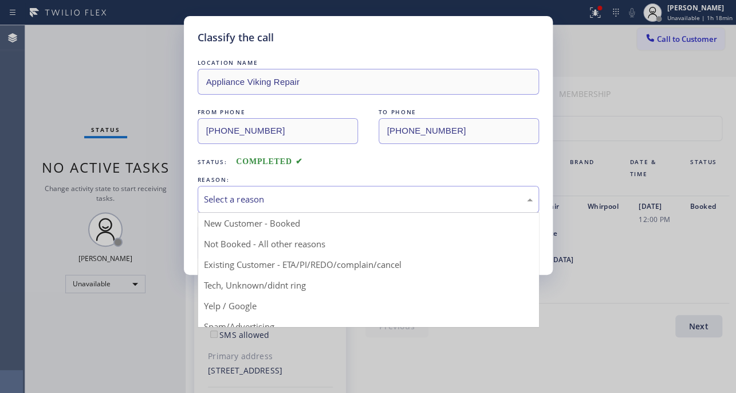
click at [358, 189] on div "Select a reason" at bounding box center [369, 199] width 342 height 27
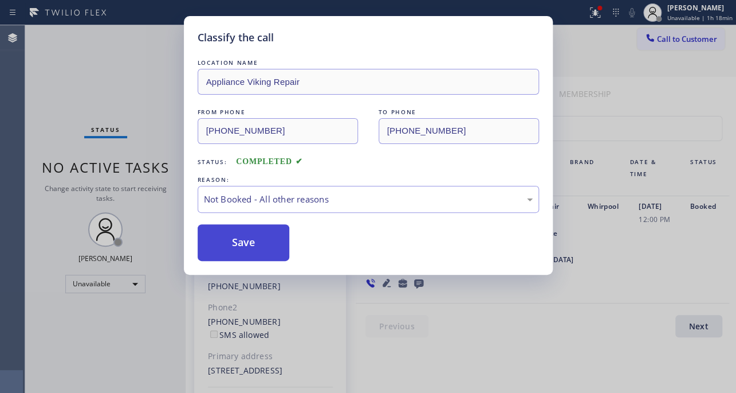
click at [243, 238] on button "Save" at bounding box center [244, 242] width 92 height 37
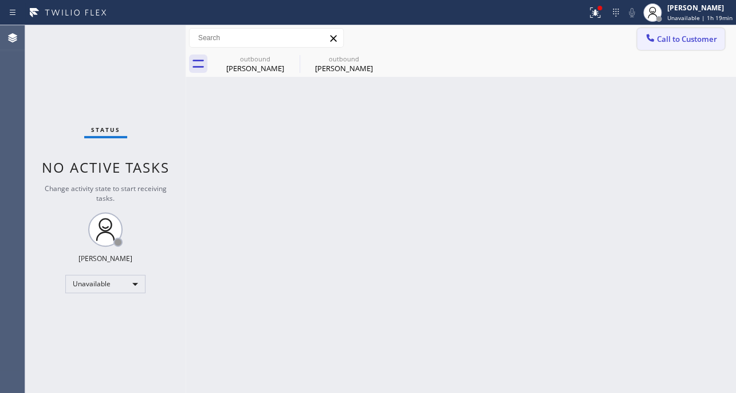
click at [668, 37] on span "Call to Customer" at bounding box center [687, 39] width 60 height 10
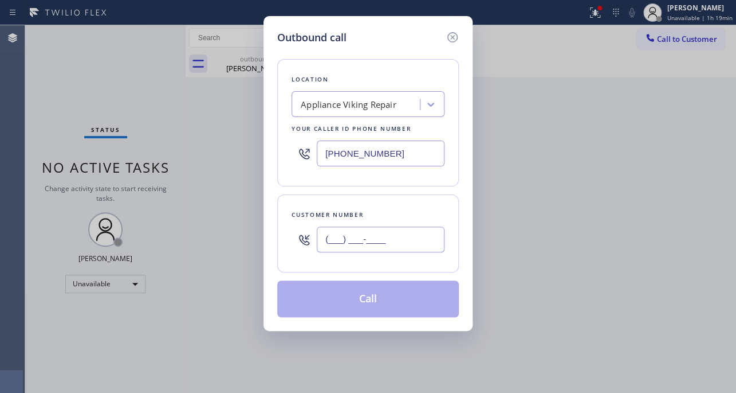
click at [352, 240] on input "(___) ___-____" at bounding box center [381, 239] width 128 height 26
paste input "714) 880-2404"
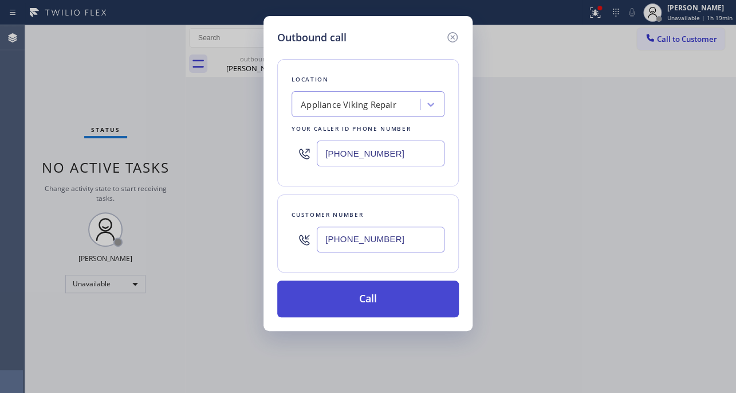
type input "[PHONE_NUMBER]"
click at [379, 304] on button "Call" at bounding box center [368, 298] width 182 height 37
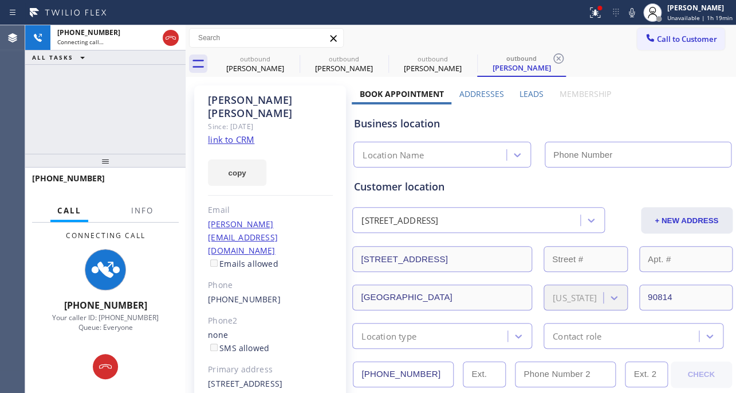
click at [532, 91] on label "Leads" at bounding box center [532, 93] width 24 height 11
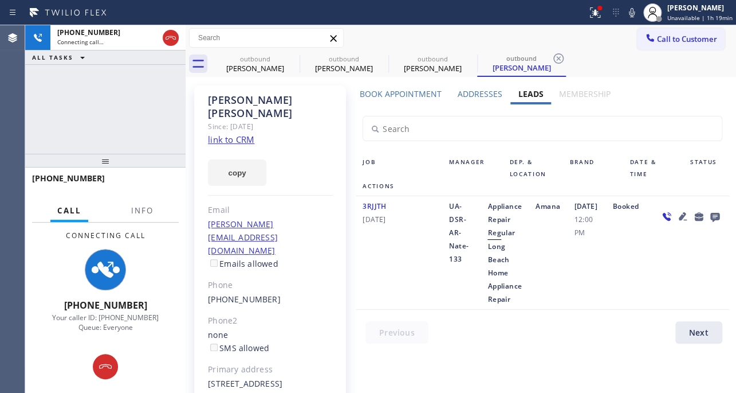
click at [676, 223] on icon at bounding box center [683, 216] width 14 height 14
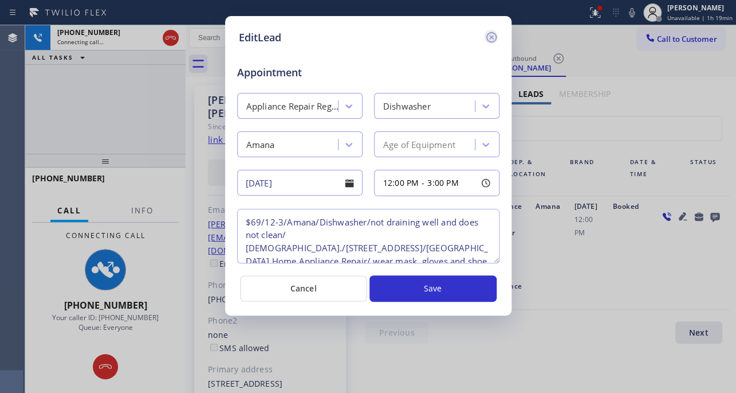
click at [492, 35] on icon at bounding box center [491, 37] width 10 height 10
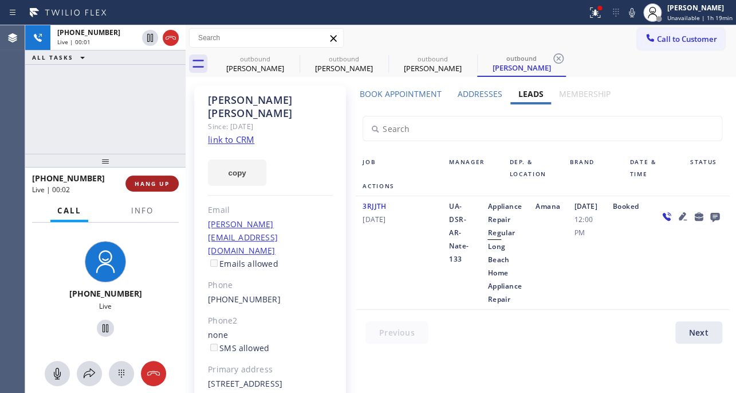
click at [155, 179] on span "HANG UP" at bounding box center [152, 183] width 35 height 8
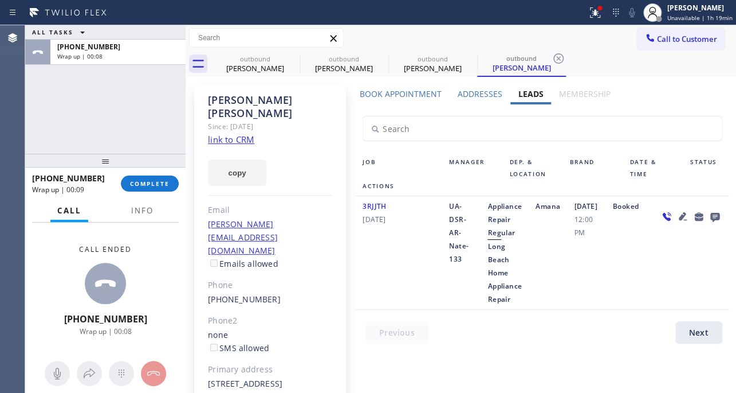
click at [710, 222] on icon at bounding box center [714, 217] width 9 height 9
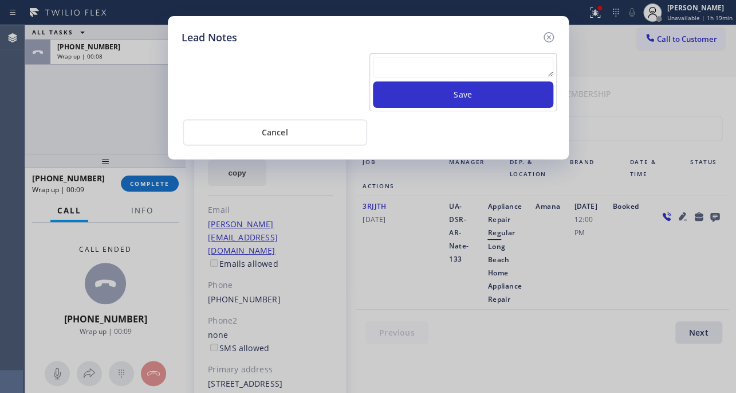
click at [436, 64] on textarea at bounding box center [463, 67] width 181 height 21
paste textarea "Routed to Voice mail// If CX will call back please transfer to me- Love:*"
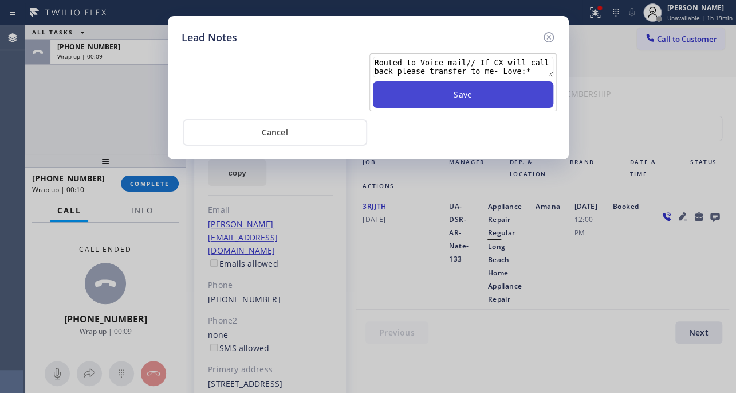
type textarea "Routed to Voice mail// If CX will call back please transfer to me- Love:*"
click at [451, 89] on button "Save" at bounding box center [463, 94] width 181 height 26
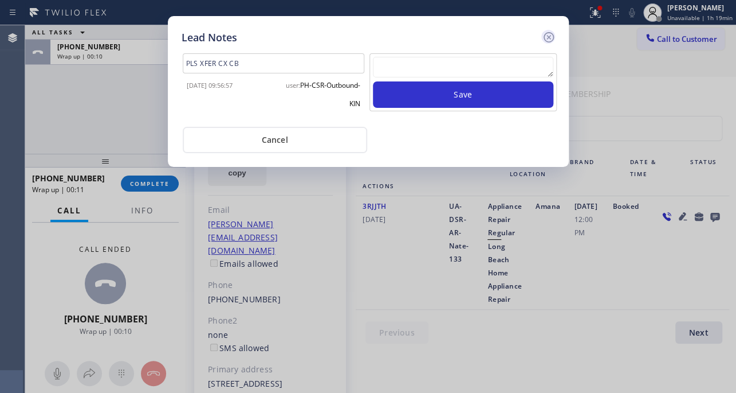
click at [549, 36] on icon at bounding box center [548, 37] width 10 height 10
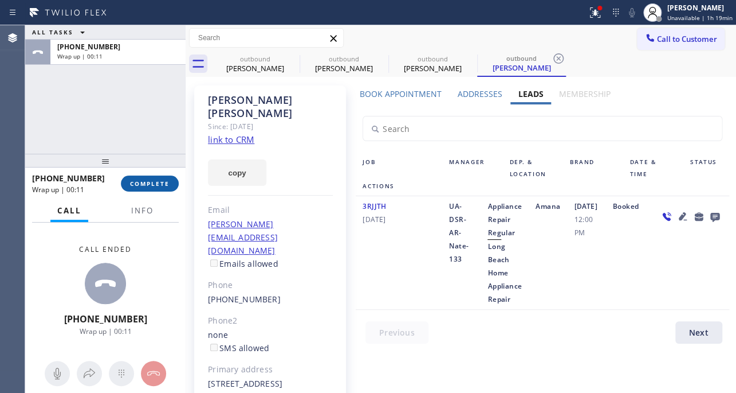
click at [155, 186] on span "COMPLETE" at bounding box center [150, 183] width 40 height 8
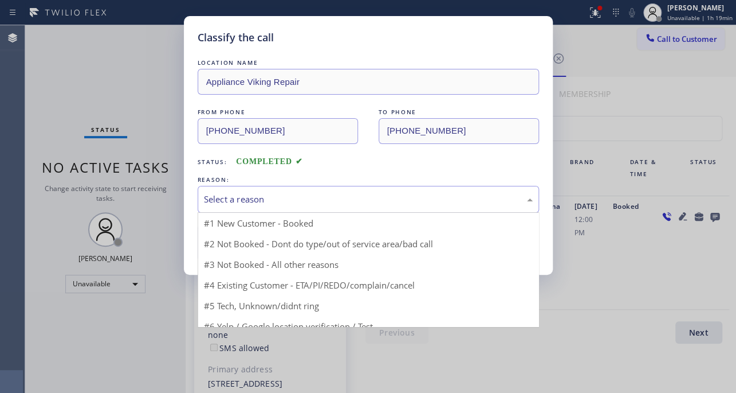
click at [257, 197] on div "Select a reason" at bounding box center [368, 199] width 329 height 13
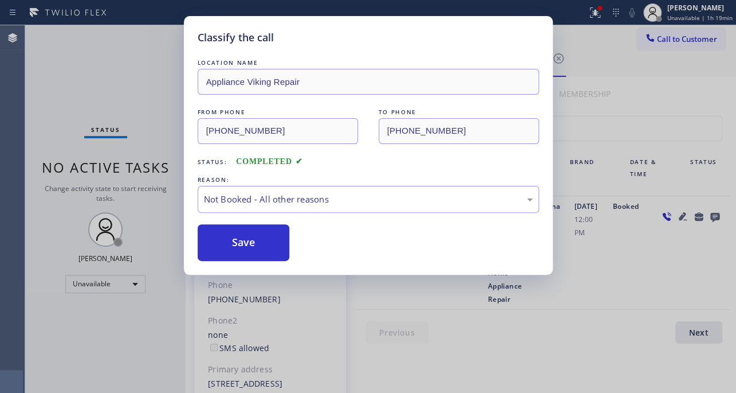
click at [231, 240] on button "Save" at bounding box center [244, 242] width 92 height 37
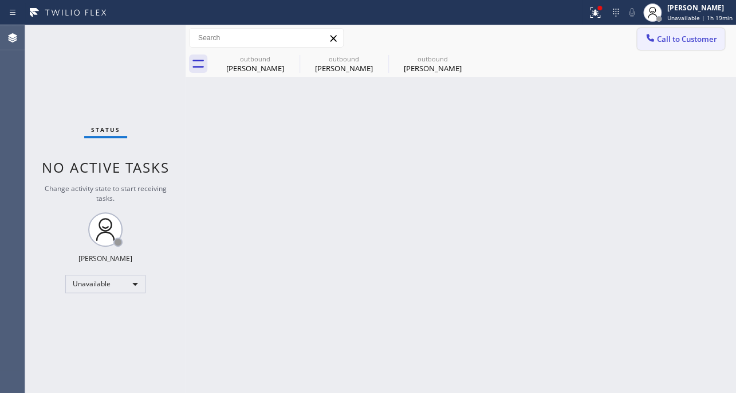
click at [679, 34] on span "Call to Customer" at bounding box center [687, 39] width 60 height 10
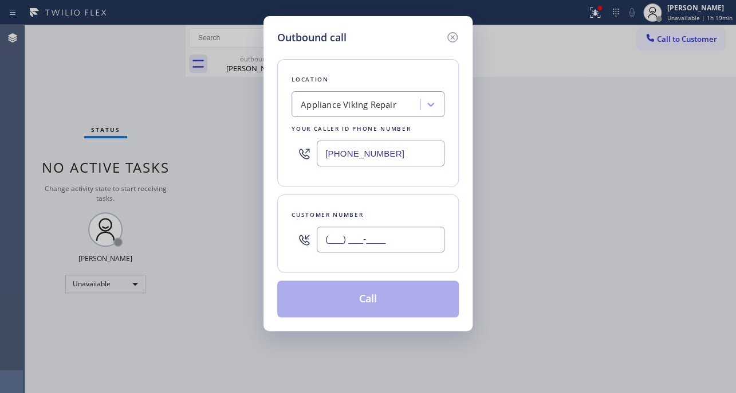
click at [334, 234] on input "(___) ___-____" at bounding box center [381, 239] width 128 height 26
paste input "404) 307-8871"
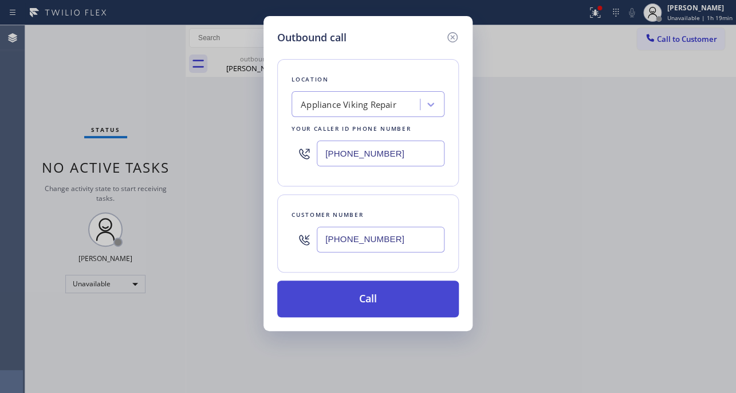
type input "[PHONE_NUMBER]"
click at [348, 298] on button "Call" at bounding box center [368, 298] width 182 height 37
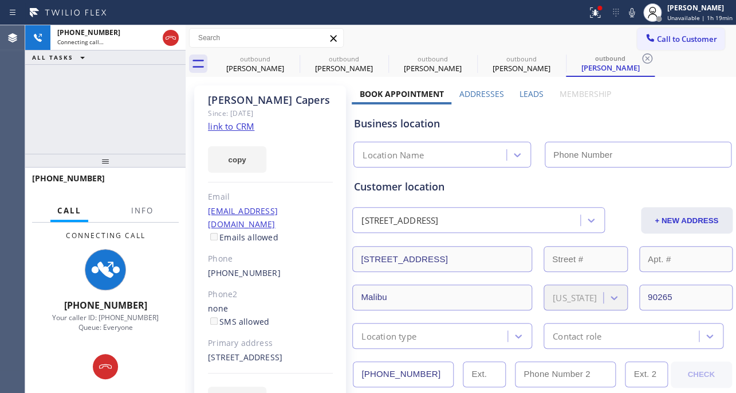
click at [527, 95] on label "Leads" at bounding box center [532, 93] width 24 height 11
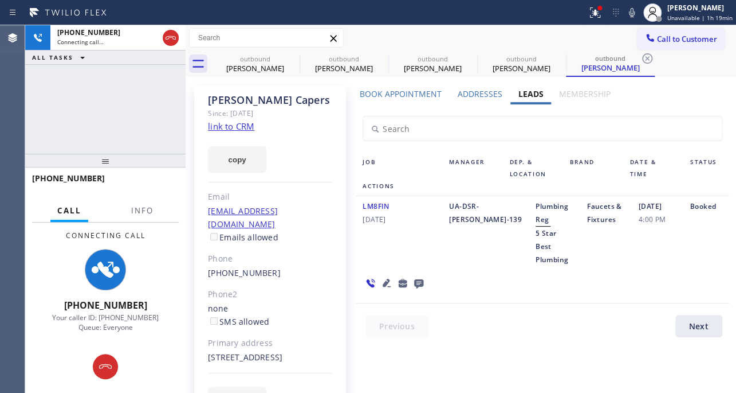
click at [384, 276] on icon at bounding box center [387, 283] width 14 height 14
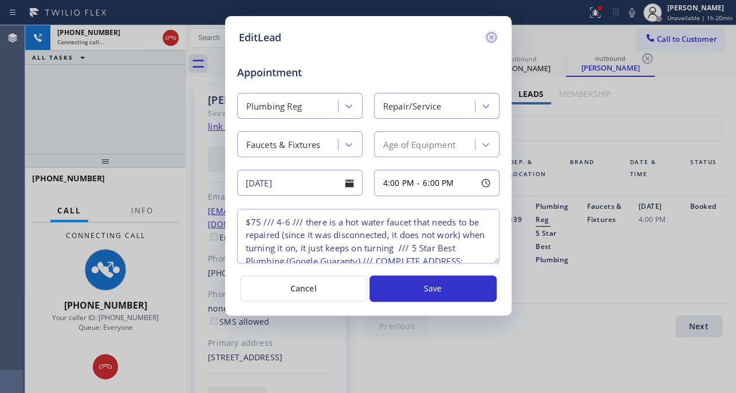
click at [492, 36] on icon at bounding box center [491, 37] width 10 height 10
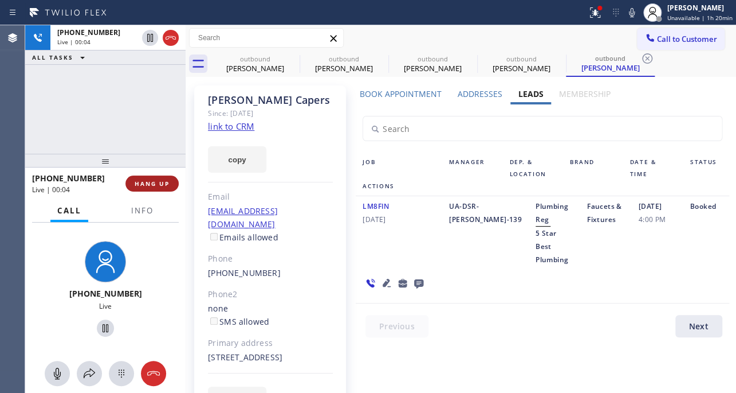
click at [144, 184] on span "HANG UP" at bounding box center [152, 183] width 35 height 8
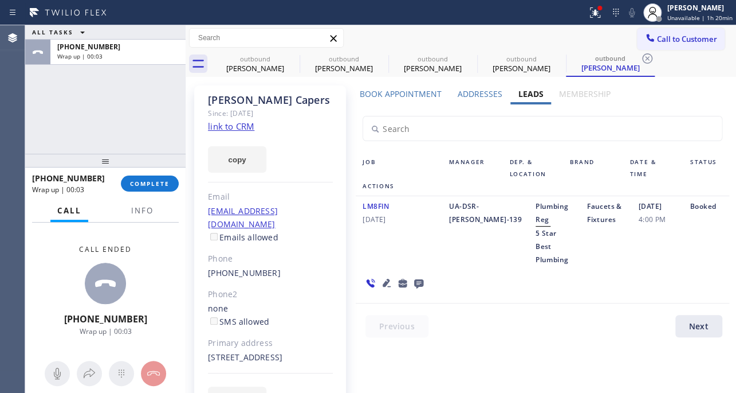
click at [416, 276] on icon at bounding box center [419, 283] width 14 height 14
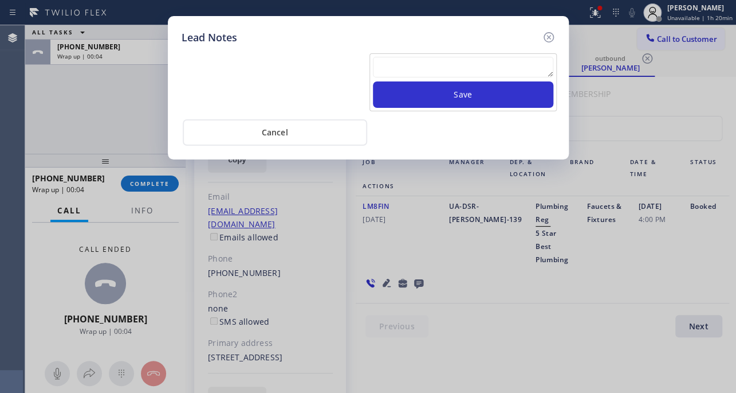
click at [399, 62] on textarea at bounding box center [463, 67] width 181 height 21
paste textarea "Routed to Voice mail// If CX will call back please transfer to me- Love:*"
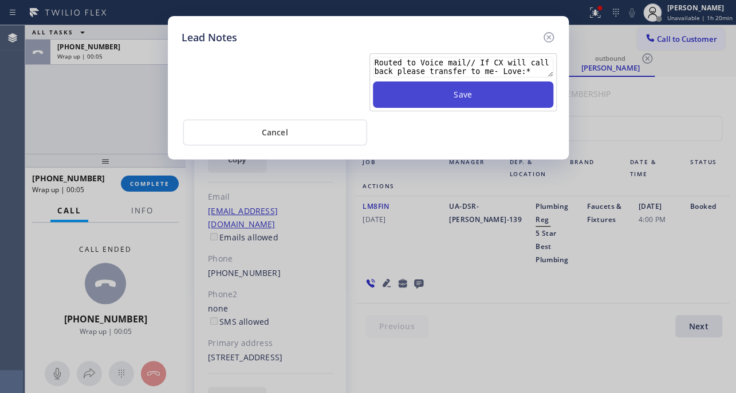
type textarea "Routed to Voice mail// If CX will call back please transfer to me- Love:*"
click at [450, 89] on button "Save" at bounding box center [463, 94] width 181 height 26
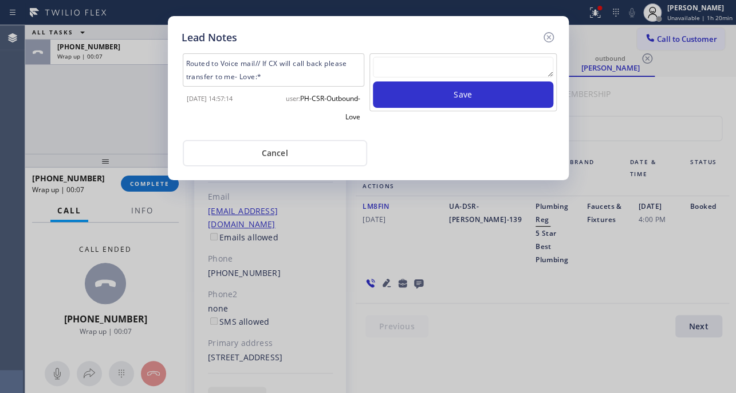
click at [543, 36] on icon at bounding box center [549, 37] width 14 height 14
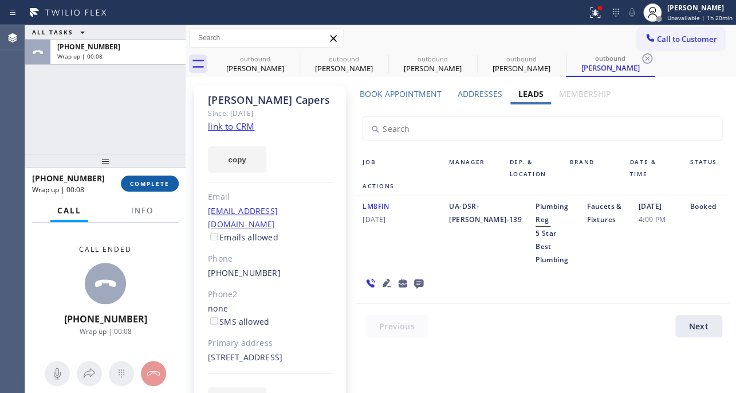
click at [133, 185] on span "COMPLETE" at bounding box center [150, 183] width 40 height 8
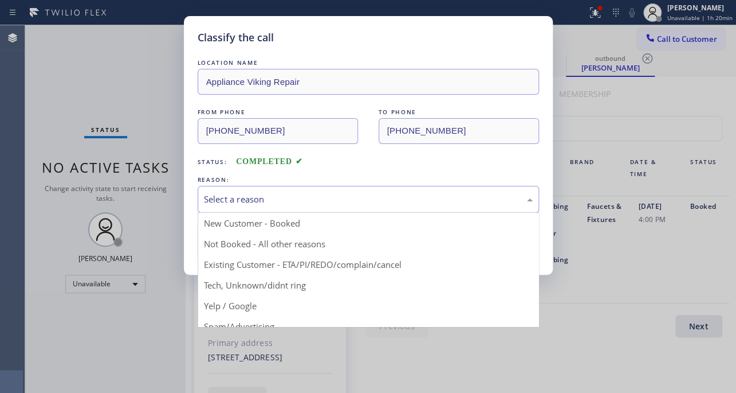
click at [240, 189] on div "Select a reason" at bounding box center [369, 199] width 342 height 27
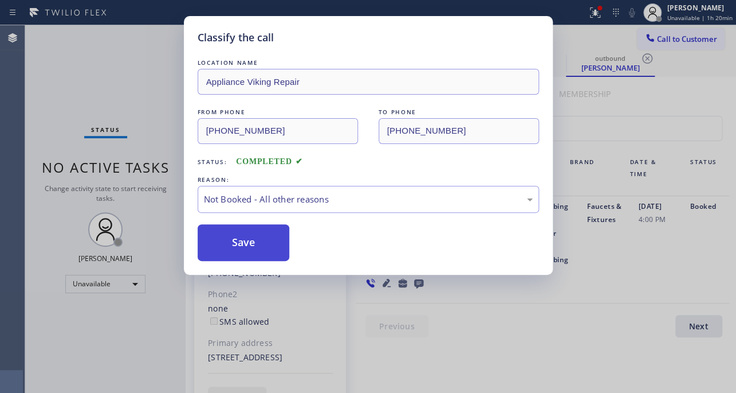
click at [238, 238] on button "Save" at bounding box center [244, 242] width 92 height 37
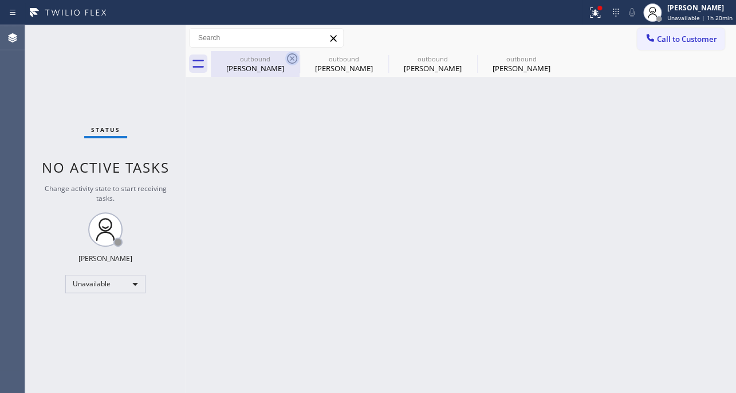
click at [292, 60] on icon at bounding box center [292, 59] width 14 height 14
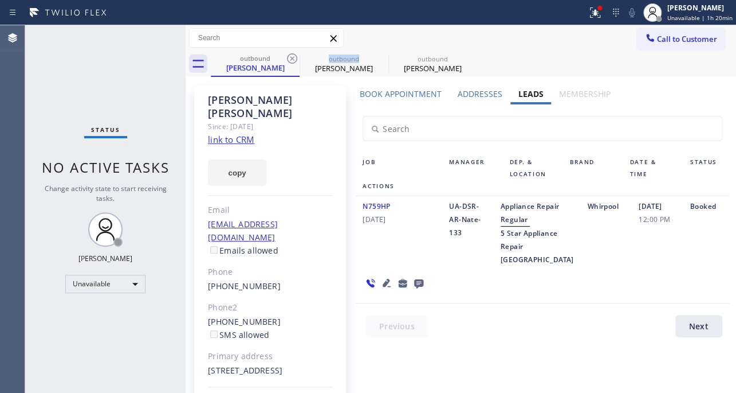
click at [292, 60] on icon at bounding box center [292, 59] width 14 height 14
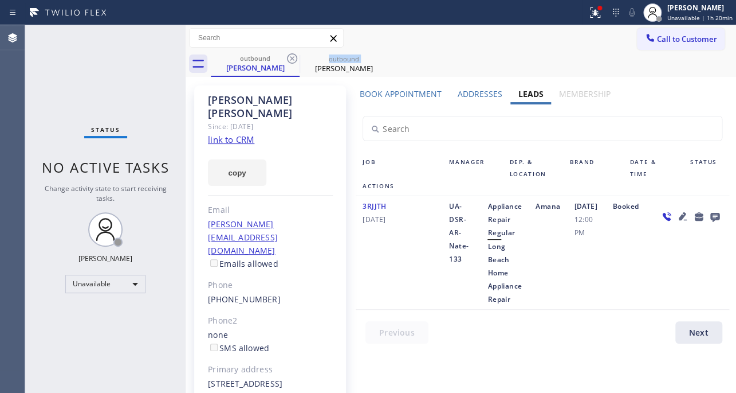
click at [292, 60] on icon at bounding box center [292, 59] width 14 height 14
click at [0, 0] on icon at bounding box center [0, 0] width 0 height 0
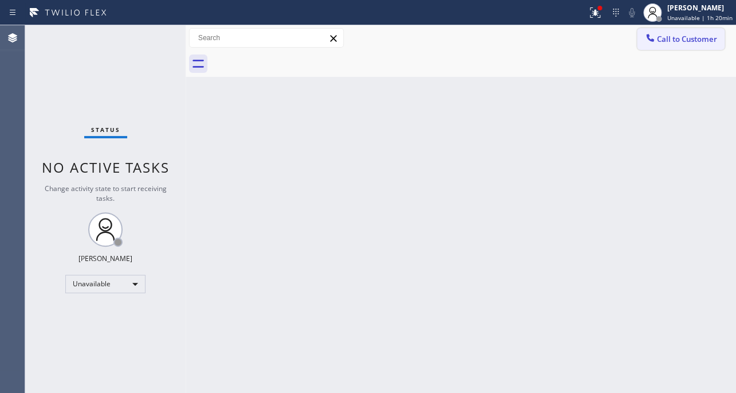
click at [673, 36] on span "Call to Customer" at bounding box center [687, 39] width 60 height 10
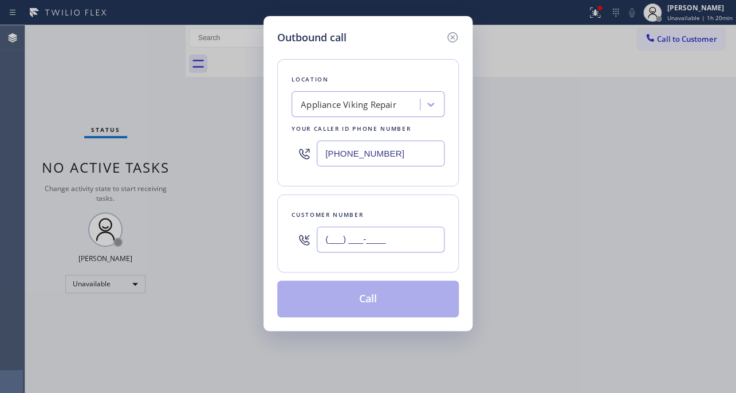
click at [343, 235] on input "(___) ___-____" at bounding box center [381, 239] width 128 height 26
paste input "808) 650-4967"
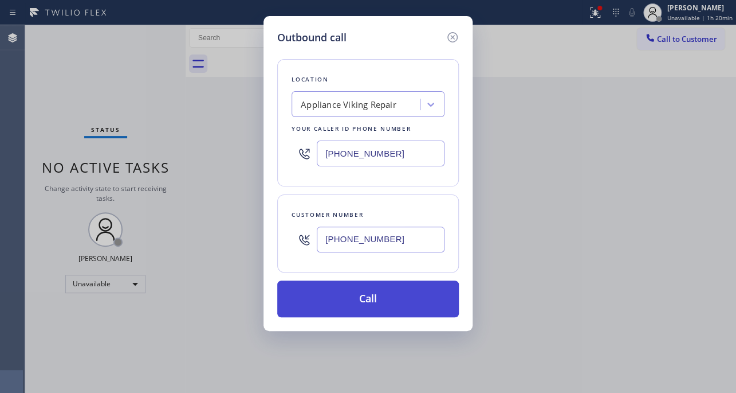
click at [332, 310] on button "Call" at bounding box center [368, 298] width 182 height 37
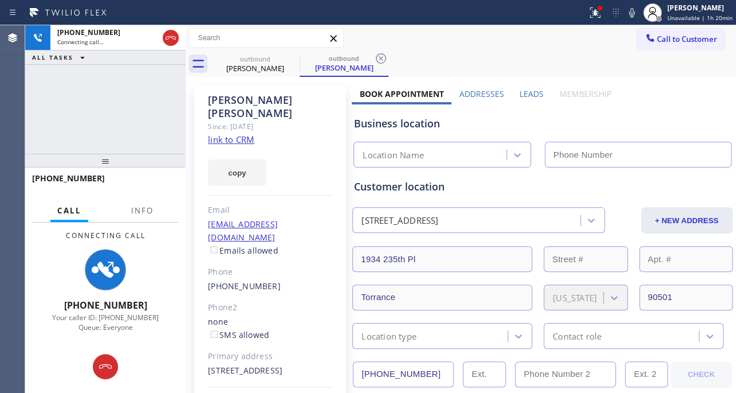
click at [526, 90] on label "Leads" at bounding box center [532, 93] width 24 height 11
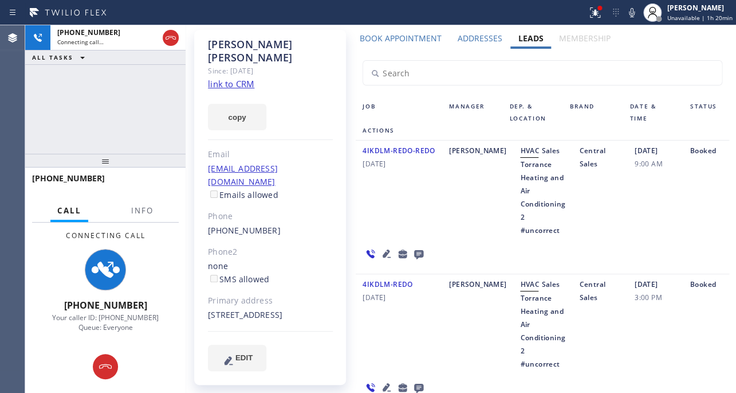
scroll to position [156, 0]
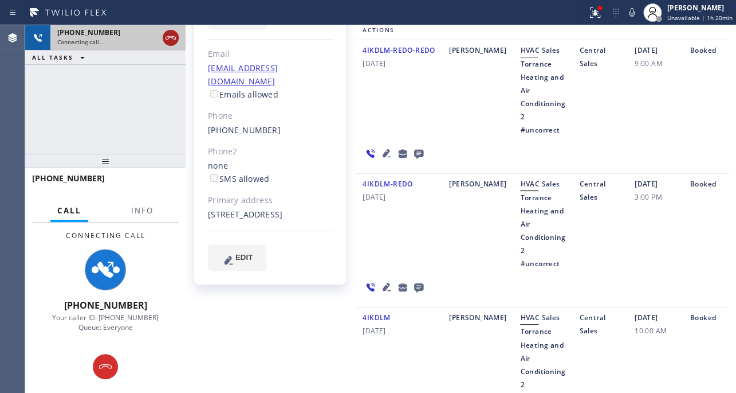
click at [165, 41] on icon at bounding box center [171, 38] width 14 height 14
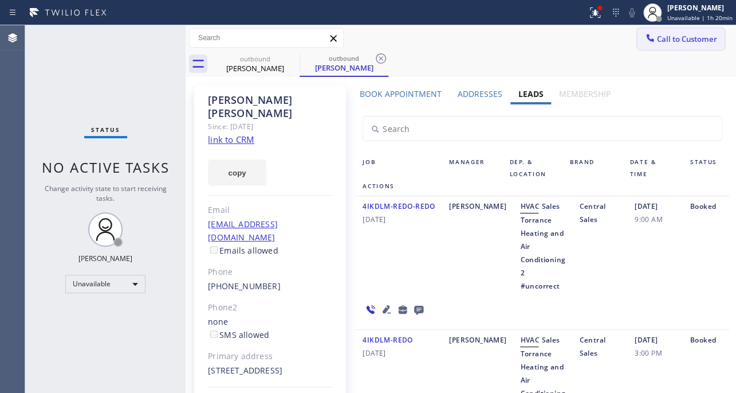
click at [673, 41] on span "Call to Customer" at bounding box center [687, 39] width 60 height 10
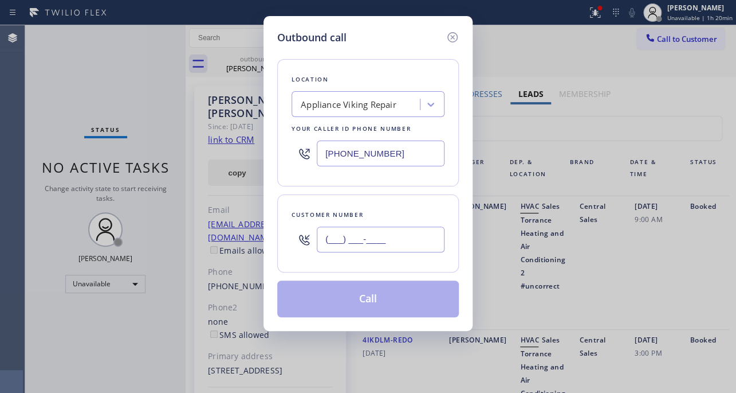
click at [333, 234] on input "(___) ___-____" at bounding box center [381, 239] width 128 height 26
paste input "317) 460-9129"
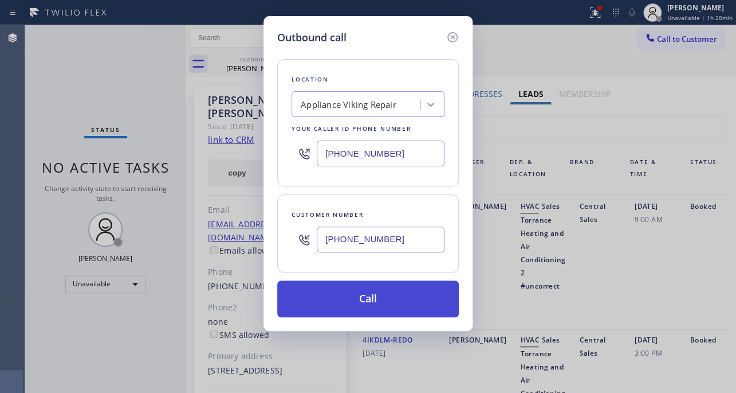
type input "[PHONE_NUMBER]"
click at [350, 307] on button "Call" at bounding box center [368, 298] width 182 height 37
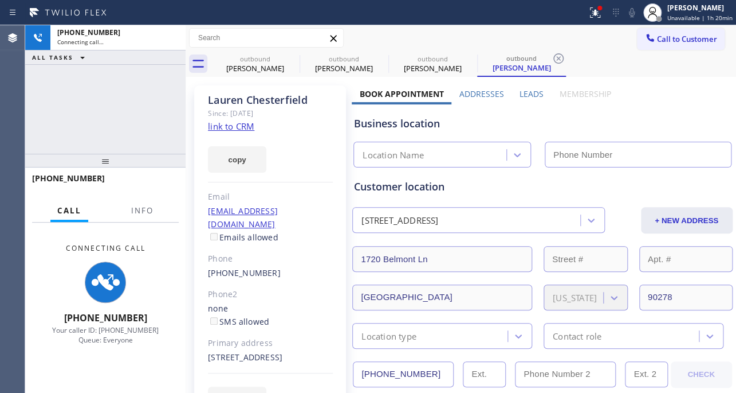
click at [520, 92] on label "Leads" at bounding box center [532, 93] width 24 height 11
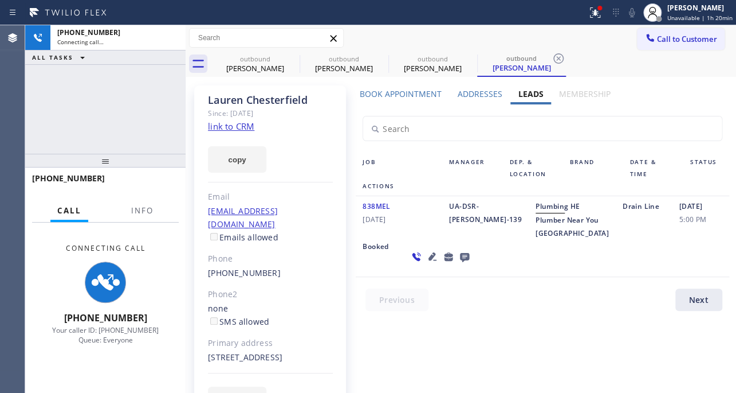
click at [426, 263] on icon at bounding box center [433, 256] width 14 height 14
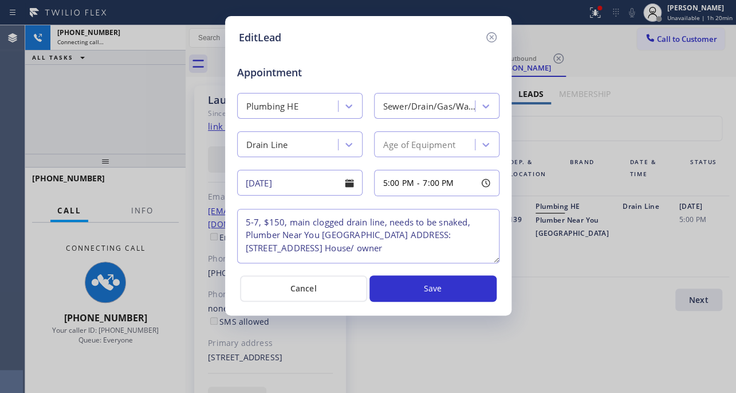
click at [367, 227] on textarea "5-7, $150, main clogged drain line, needs to be snaked, Plumber Near You [GEOGR…" at bounding box center [368, 236] width 263 height 54
click at [379, 241] on textarea "5-7, $150, main clogged drain line, needs to be snaked, Plumber Near You [GEOGR…" at bounding box center [368, 236] width 263 height 54
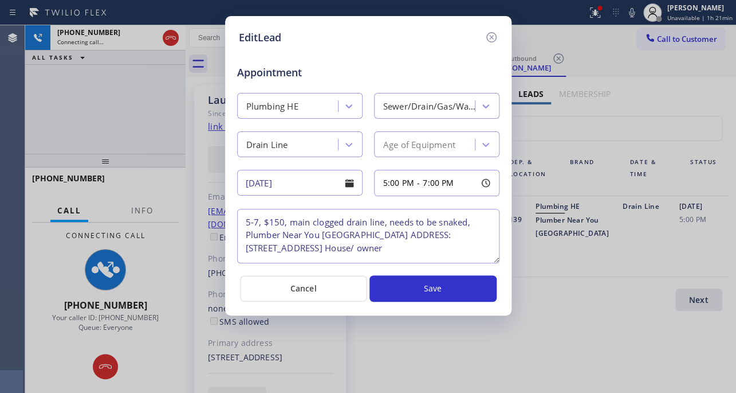
click at [421, 235] on textarea "5-7, $150, main clogged drain line, needs to be snaked, Plumber Near You [GEOGR…" at bounding box center [368, 236] width 263 height 54
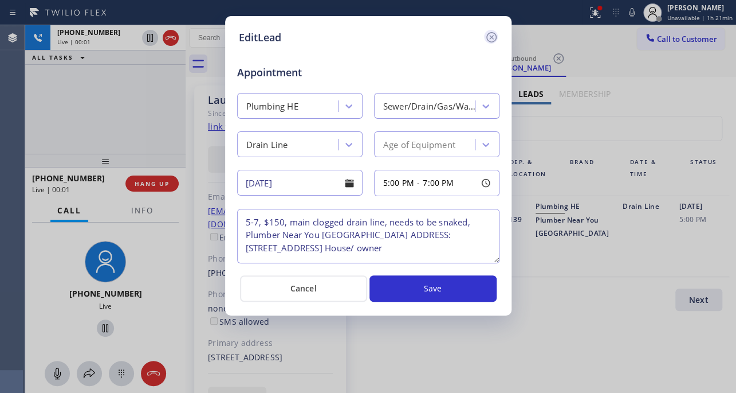
click at [492, 36] on icon at bounding box center [491, 37] width 10 height 10
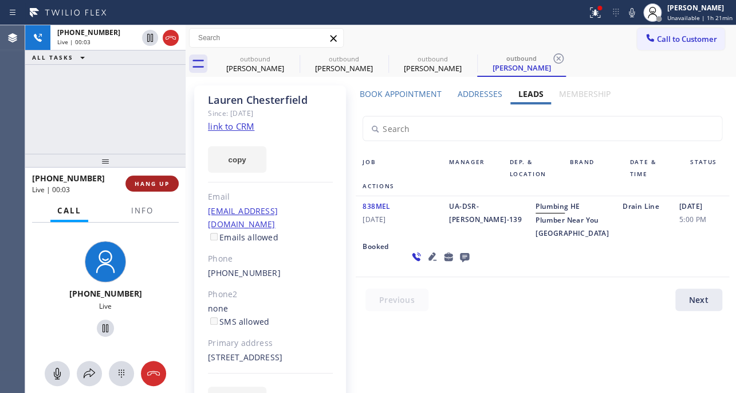
click at [161, 183] on span "HANG UP" at bounding box center [152, 183] width 35 height 8
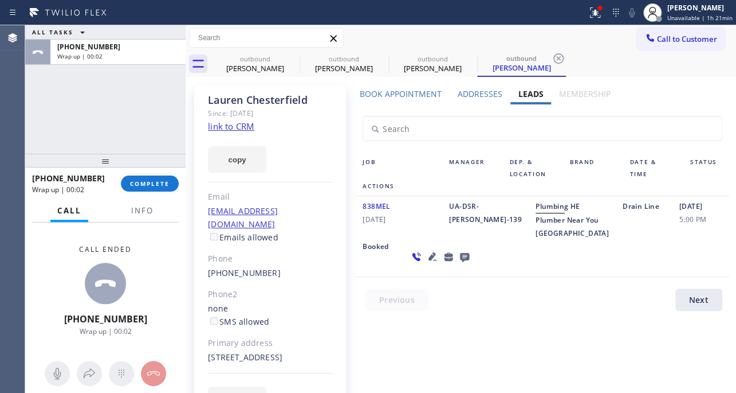
click at [458, 264] on icon at bounding box center [465, 256] width 14 height 14
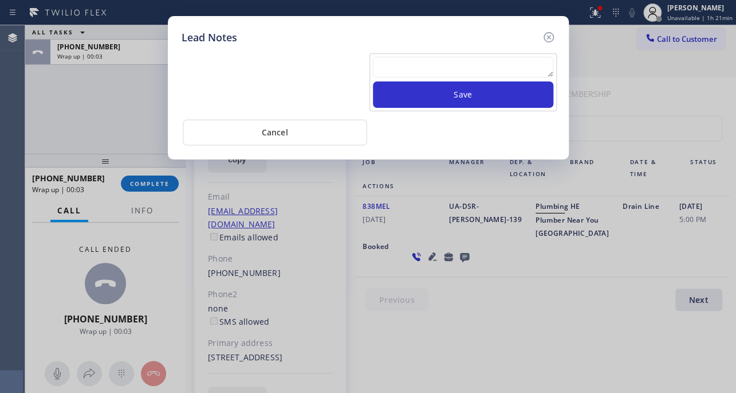
click at [422, 75] on textarea at bounding box center [463, 67] width 181 height 21
paste textarea "Routed to Voice mail// If CX will call back please transfer to me- Love:*"
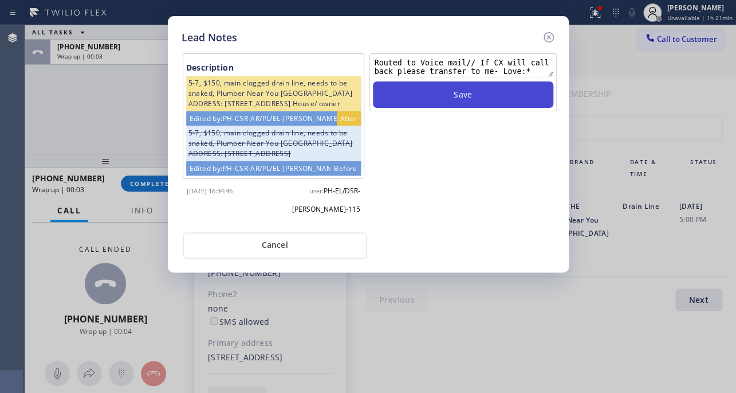
type textarea "Routed to Voice mail// If CX will call back please transfer to me- Love:*"
click at [418, 98] on button "Save" at bounding box center [463, 94] width 181 height 26
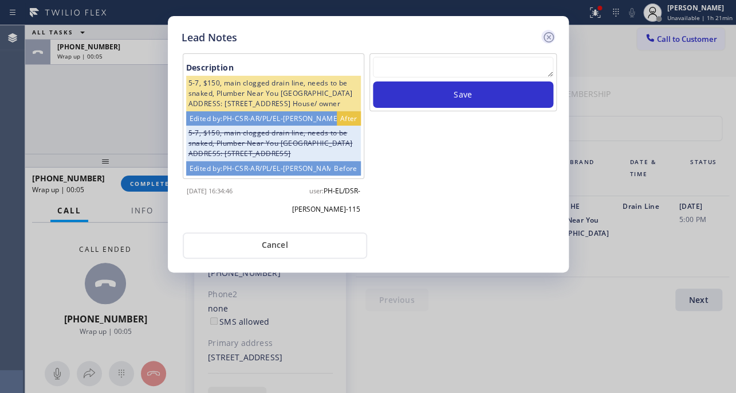
click at [544, 36] on icon at bounding box center [549, 37] width 14 height 14
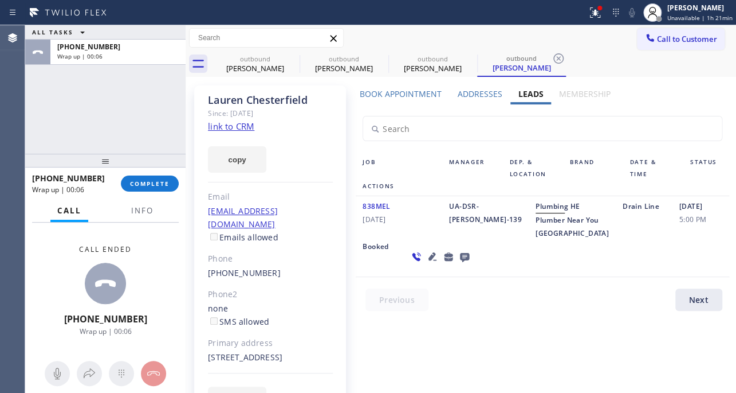
click at [137, 194] on div "[PHONE_NUMBER] Wrap up | 00:06 COMPLETE" at bounding box center [105, 184] width 147 height 30
click at [142, 183] on span "COMPLETE" at bounding box center [150, 183] width 40 height 8
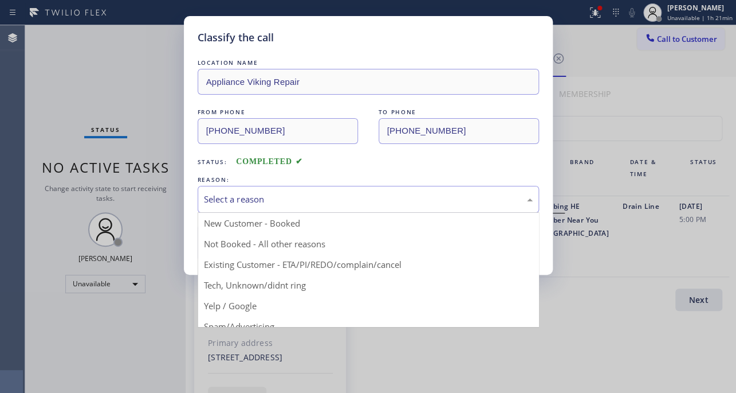
click at [246, 193] on div "Select a reason" at bounding box center [368, 199] width 329 height 13
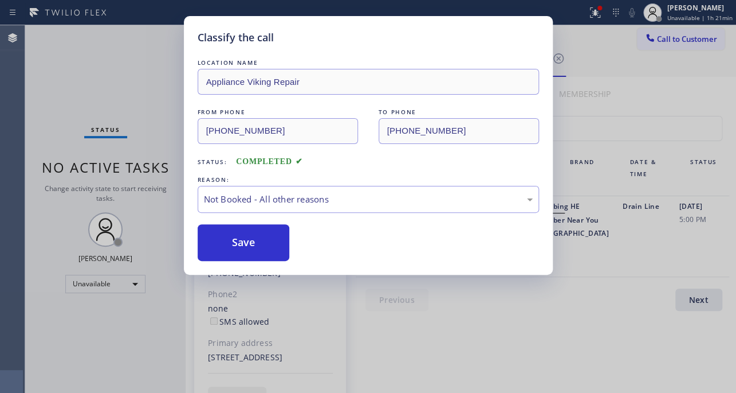
click at [240, 241] on button "Save" at bounding box center [244, 242] width 92 height 37
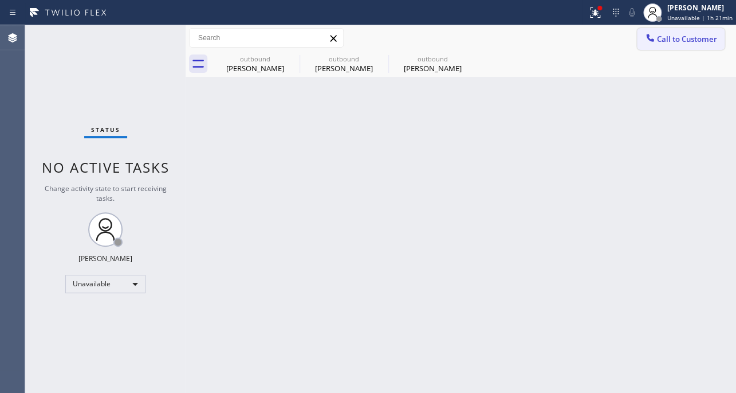
click at [694, 38] on span "Call to Customer" at bounding box center [687, 39] width 60 height 10
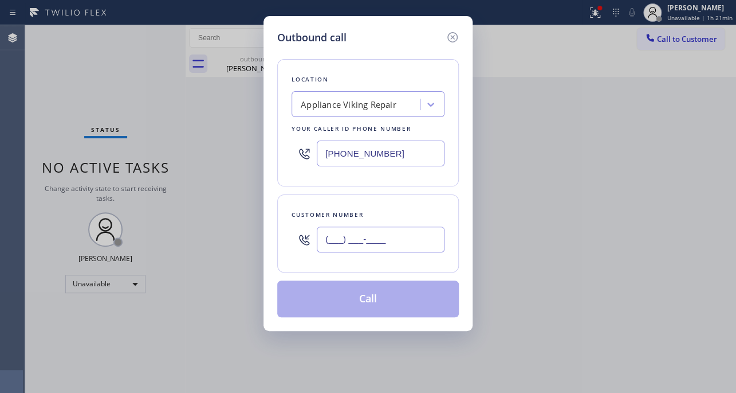
click at [374, 243] on input "(___) ___-____" at bounding box center [381, 239] width 128 height 26
paste input "310) 702-1248"
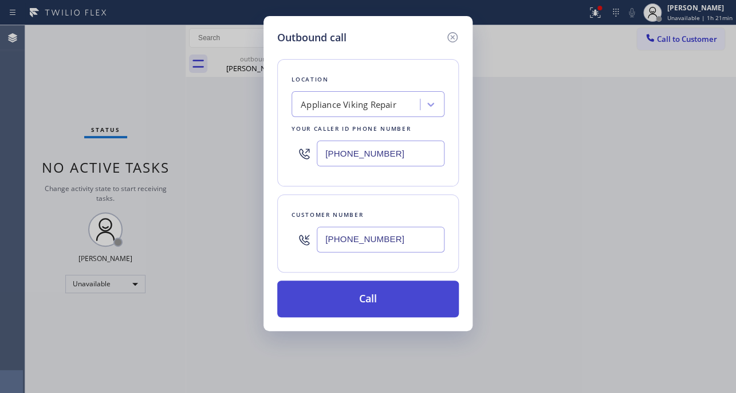
type input "[PHONE_NUMBER]"
click at [355, 291] on button "Call" at bounding box center [368, 298] width 182 height 37
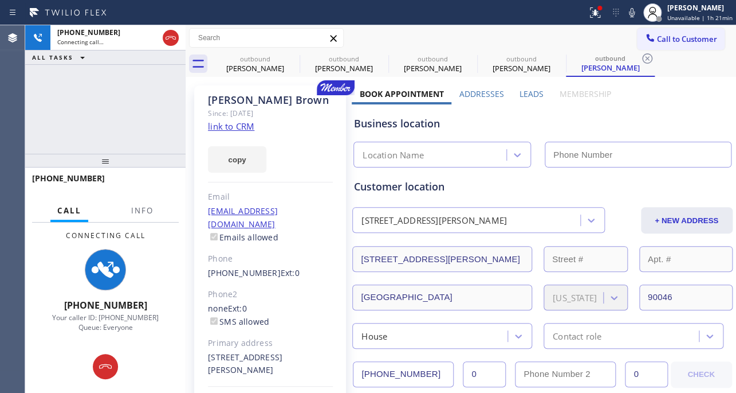
click at [537, 95] on label "Leads" at bounding box center [532, 93] width 24 height 11
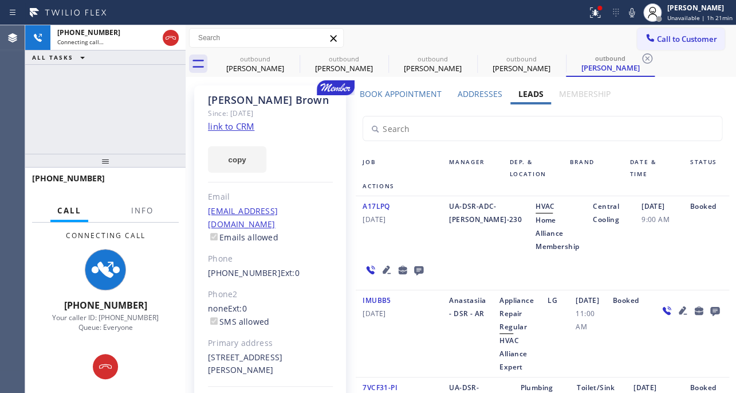
click at [383, 270] on icon at bounding box center [387, 269] width 8 height 8
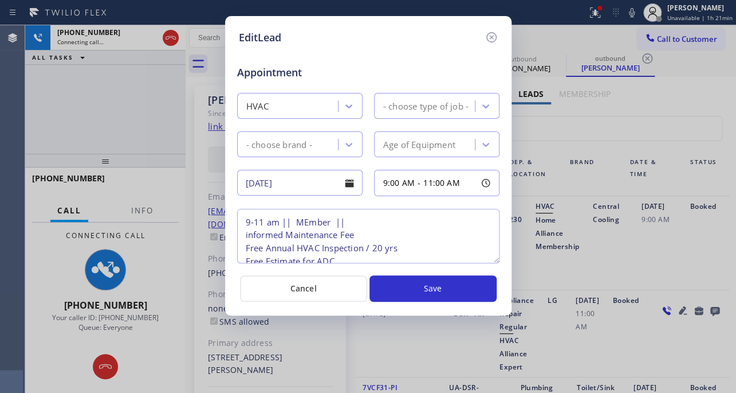
type textarea "9-11 am || MEmber || informed Maintenance Fee Free Annual HVAC Inspection / 20 …"
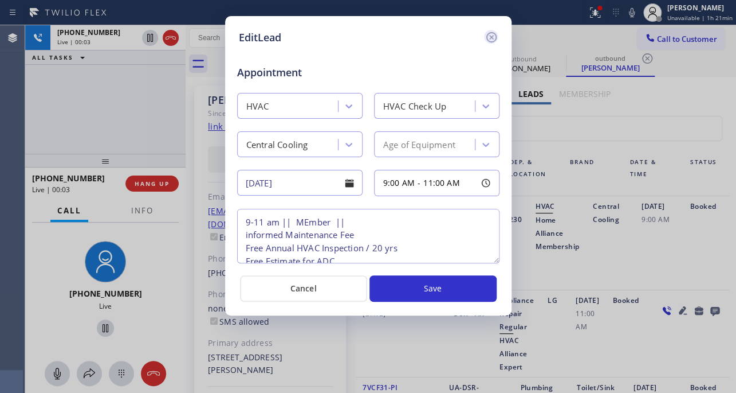
click at [485, 37] on icon at bounding box center [492, 37] width 14 height 14
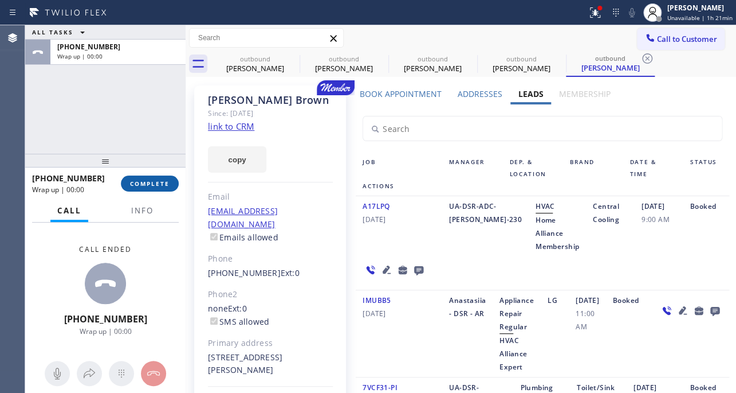
click at [156, 188] on button "COMPLETE" at bounding box center [150, 183] width 58 height 16
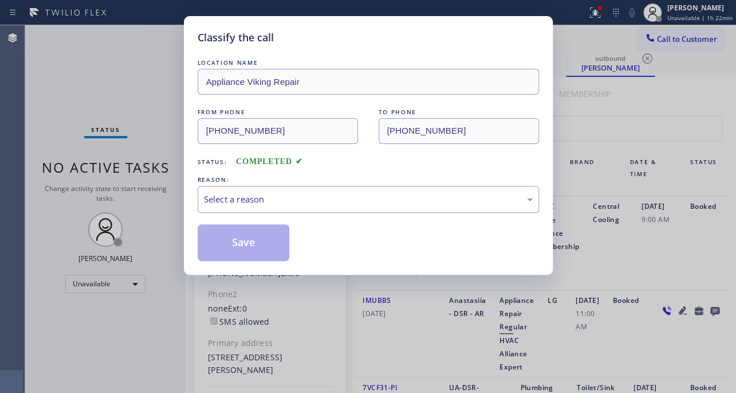
click at [309, 208] on div "Select a reason" at bounding box center [369, 199] width 342 height 27
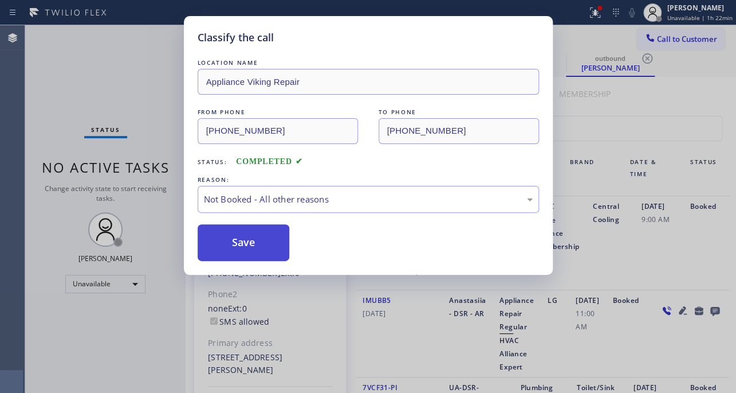
click at [258, 246] on button "Save" at bounding box center [244, 242] width 92 height 37
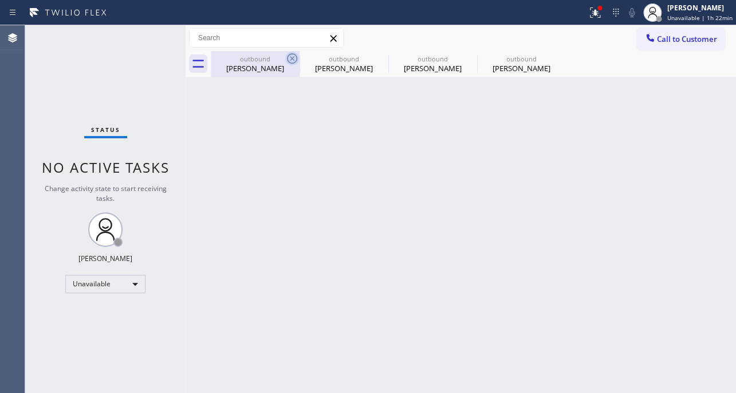
click at [295, 60] on icon at bounding box center [292, 59] width 14 height 14
click at [0, 0] on icon at bounding box center [0, 0] width 0 height 0
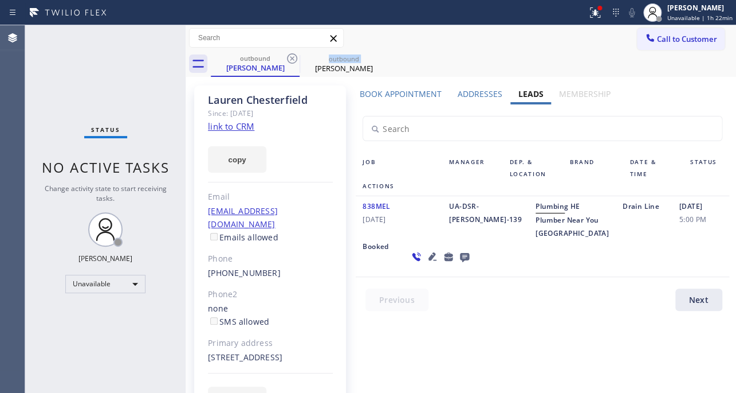
click at [295, 60] on icon at bounding box center [292, 59] width 14 height 14
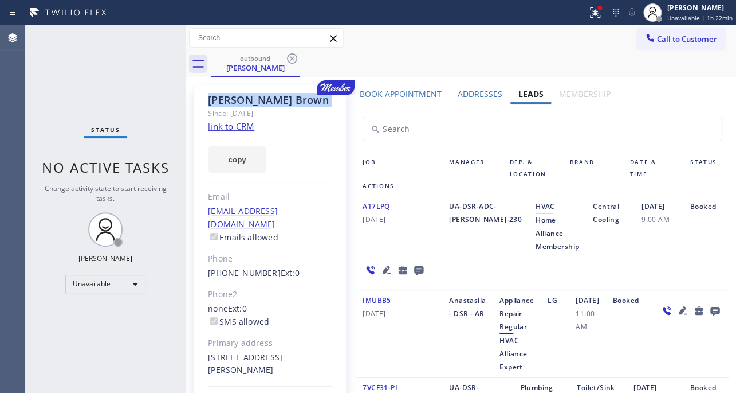
click at [295, 60] on icon at bounding box center [292, 59] width 14 height 14
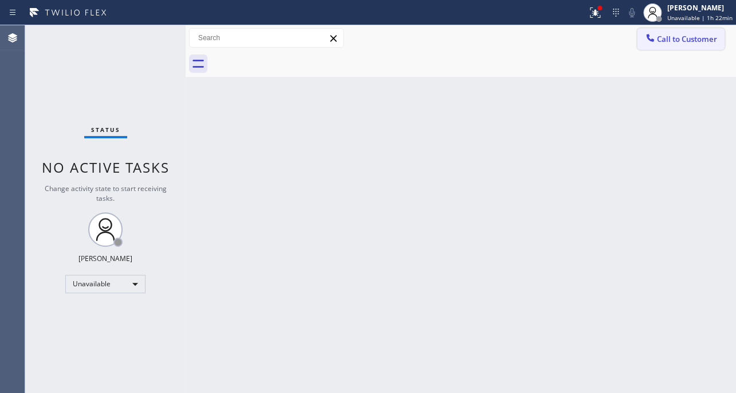
click at [682, 44] on span "Call to Customer" at bounding box center [687, 39] width 60 height 10
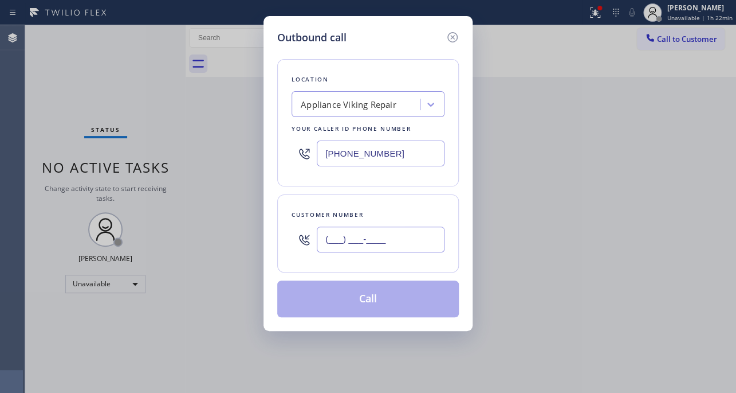
click at [418, 244] on input "(___) ___-____" at bounding box center [381, 239] width 128 height 26
paste input "310) 836-2038"
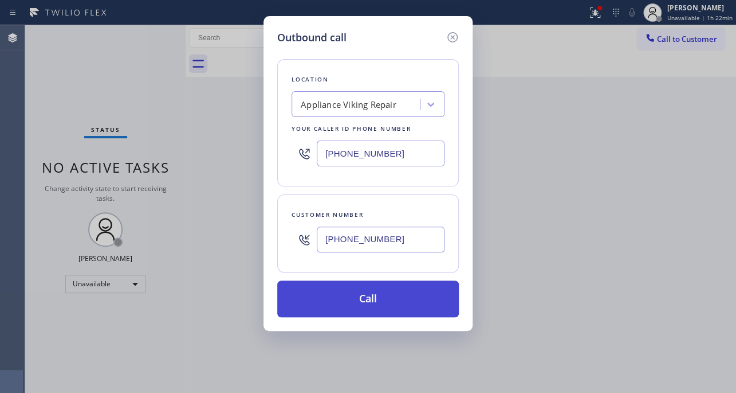
type input "[PHONE_NUMBER]"
click at [378, 298] on button "Call" at bounding box center [368, 298] width 182 height 37
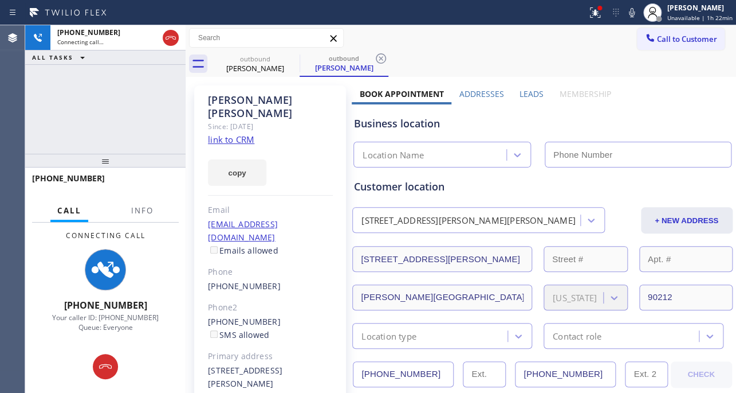
click at [522, 92] on label "Leads" at bounding box center [532, 93] width 24 height 11
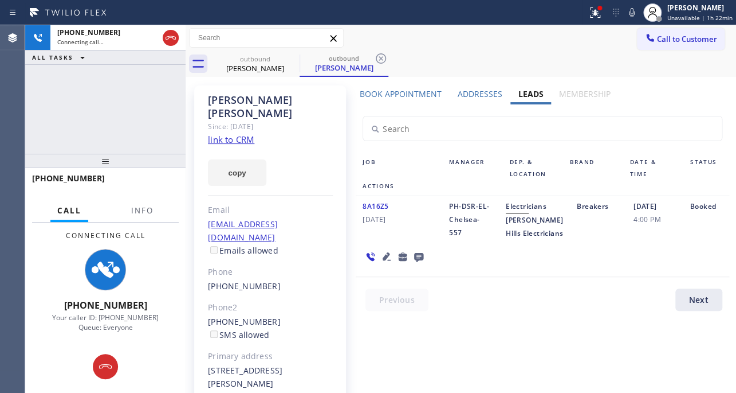
click at [380, 253] on icon at bounding box center [387, 256] width 14 height 14
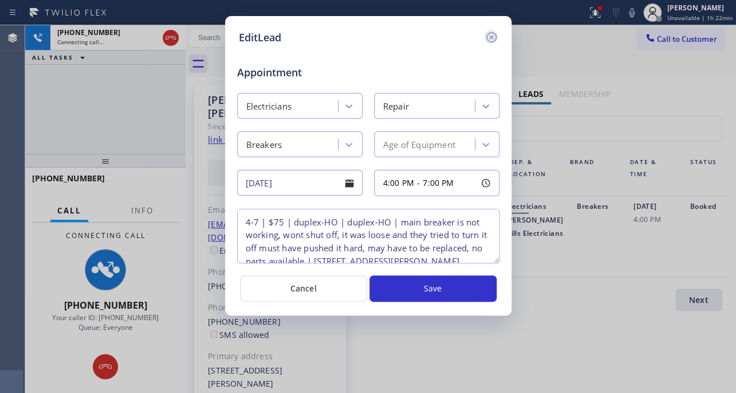
click at [492, 38] on icon at bounding box center [491, 37] width 10 height 10
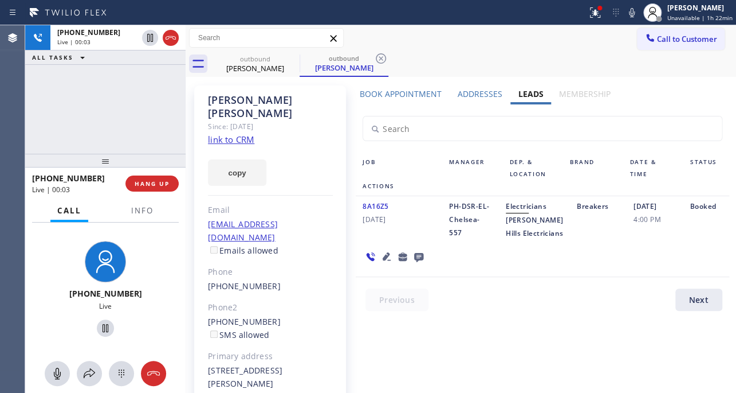
click at [475, 327] on div "Book Appointment Addresses Leads Membership Business location Appliance Viking …" at bounding box center [542, 279] width 381 height 383
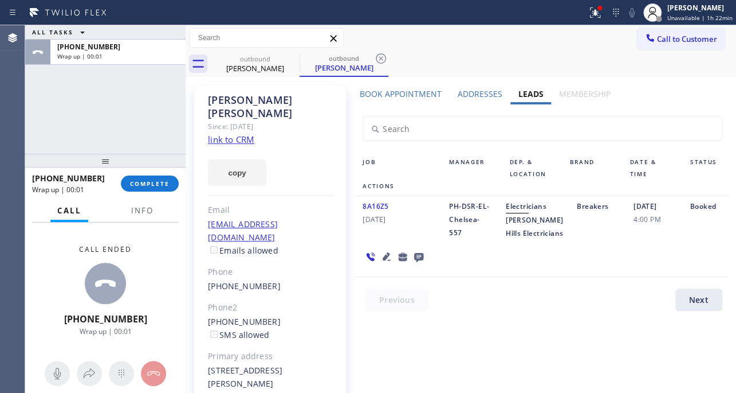
click at [416, 257] on icon at bounding box center [419, 256] width 14 height 14
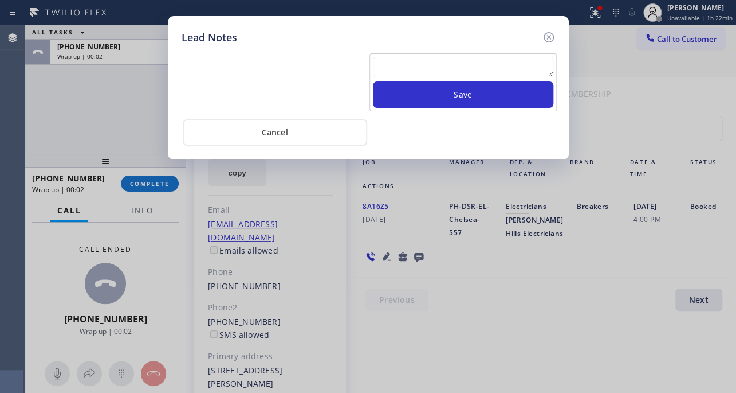
click at [460, 63] on textarea at bounding box center [463, 67] width 181 height 21
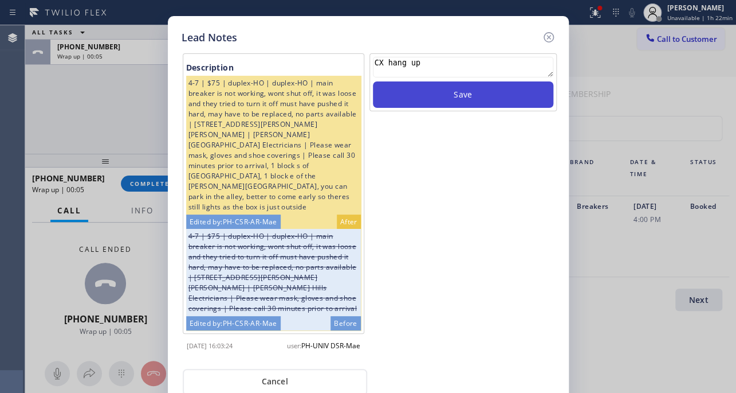
type textarea "CX hang up"
click at [486, 89] on button "Save" at bounding box center [463, 94] width 181 height 26
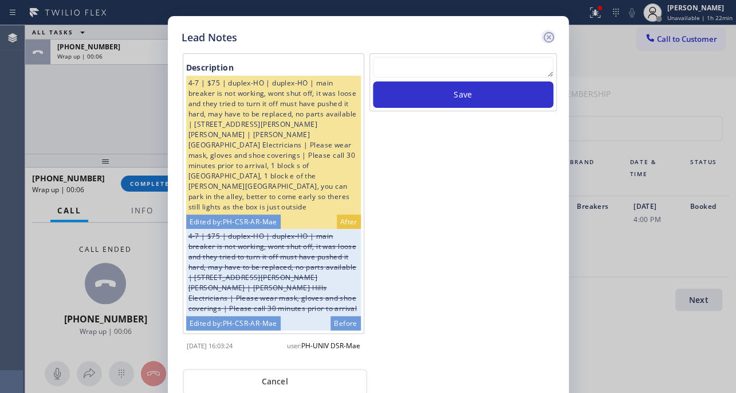
click at [547, 32] on icon at bounding box center [548, 37] width 10 height 10
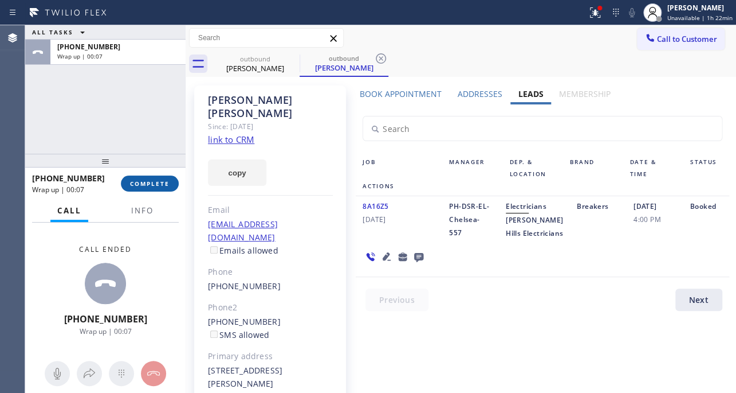
click at [140, 182] on span "COMPLETE" at bounding box center [150, 183] width 40 height 8
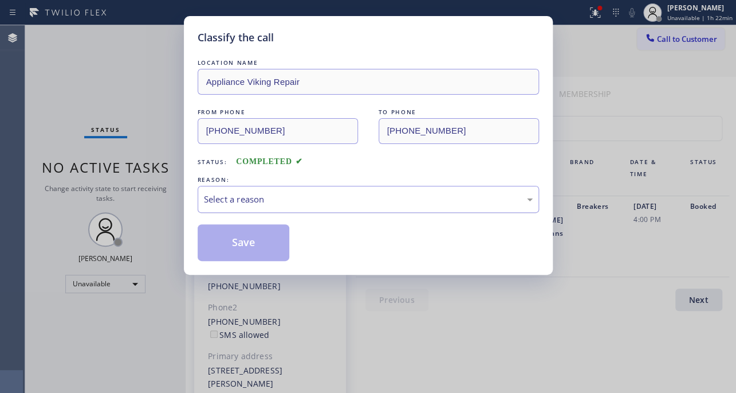
click at [335, 194] on div "Select a reason" at bounding box center [368, 199] width 329 height 13
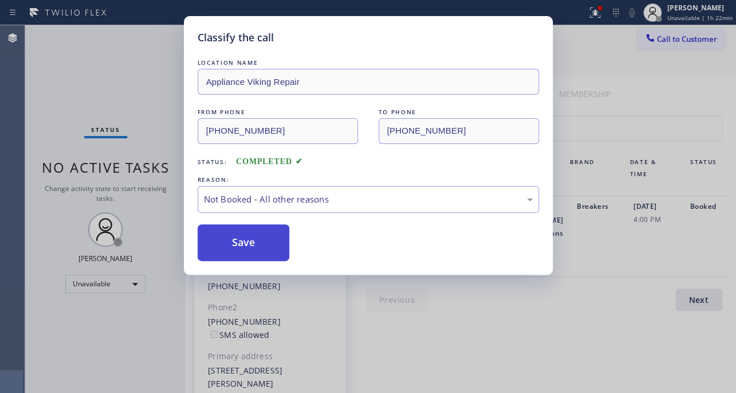
click at [263, 241] on button "Save" at bounding box center [244, 242] width 92 height 37
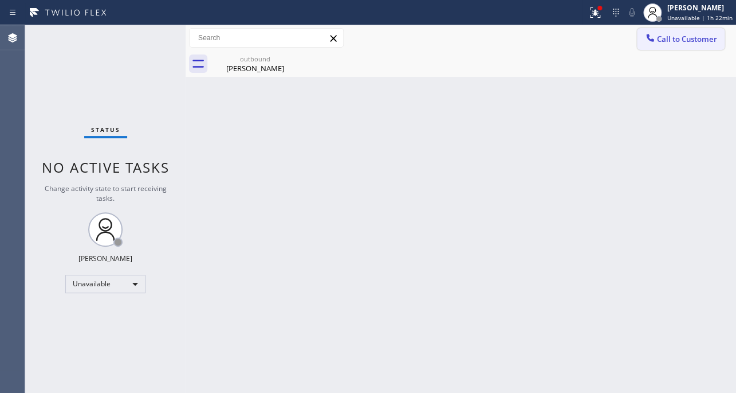
click at [680, 39] on span "Call to Customer" at bounding box center [687, 39] width 60 height 10
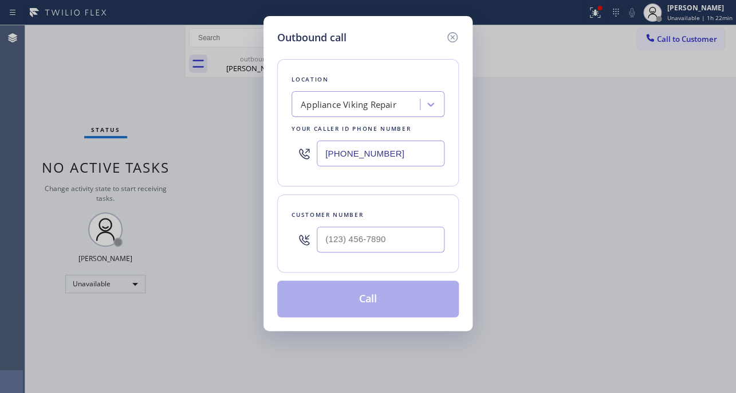
click at [363, 252] on div at bounding box center [381, 239] width 128 height 37
click at [361, 242] on input "(___) ___-____" at bounding box center [381, 239] width 128 height 26
paste input "574) 210-3656"
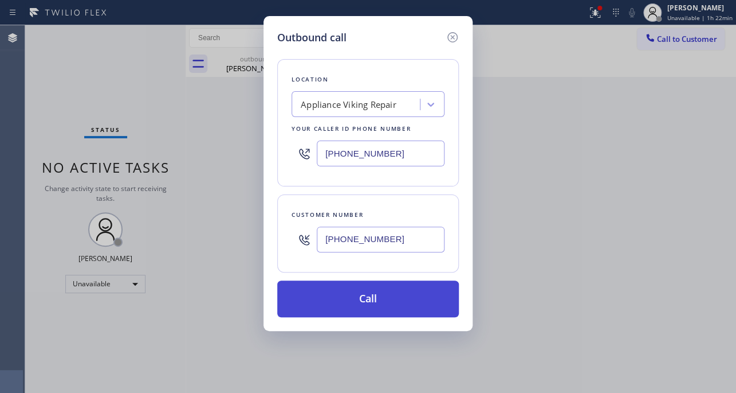
click at [362, 306] on button "Call" at bounding box center [368, 298] width 182 height 37
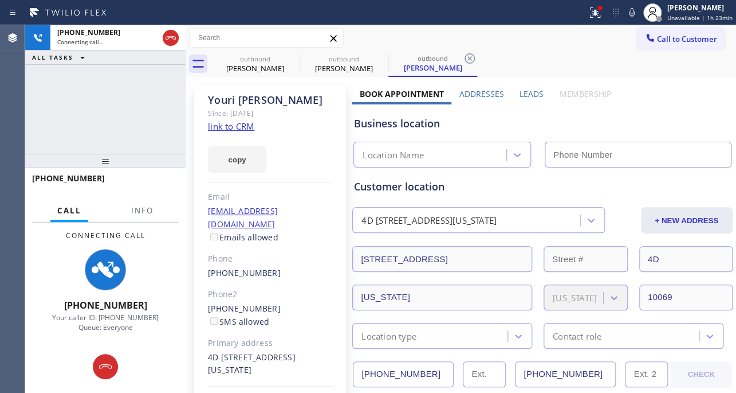
click at [529, 91] on label "Leads" at bounding box center [532, 93] width 24 height 11
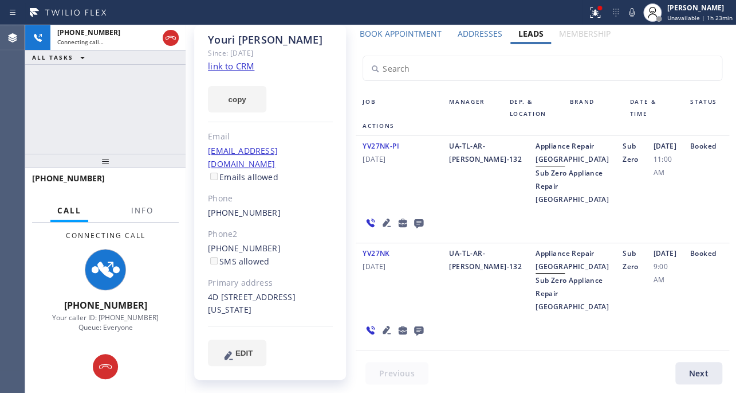
scroll to position [104, 0]
click at [384, 334] on icon at bounding box center [387, 330] width 14 height 14
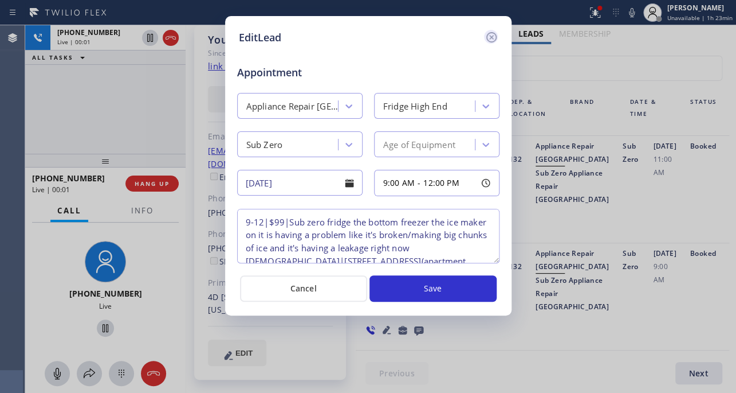
click at [492, 37] on icon at bounding box center [492, 37] width 14 height 14
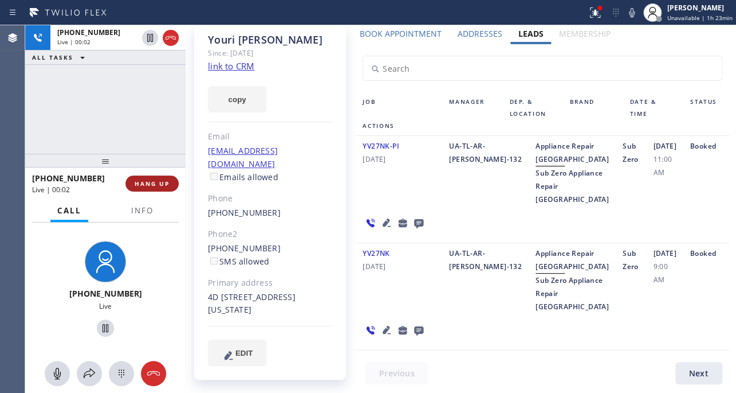
click at [150, 183] on span "HANG UP" at bounding box center [152, 183] width 35 height 8
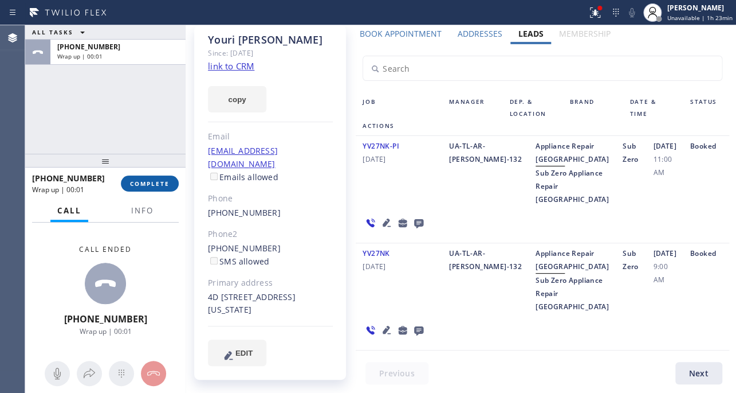
click at [156, 185] on span "COMPLETE" at bounding box center [150, 183] width 40 height 8
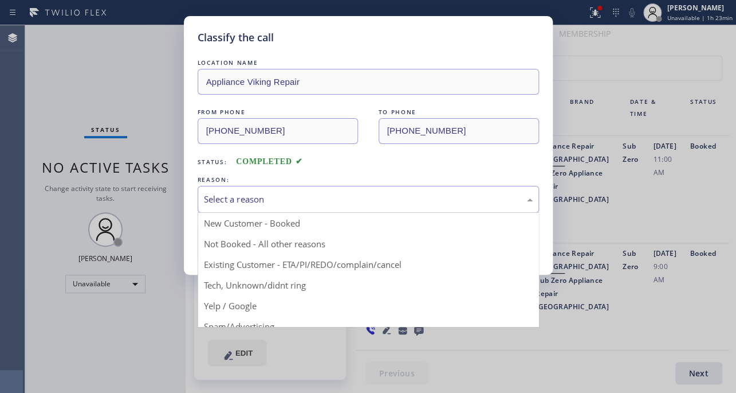
click at [385, 193] on div "Select a reason" at bounding box center [368, 199] width 329 height 13
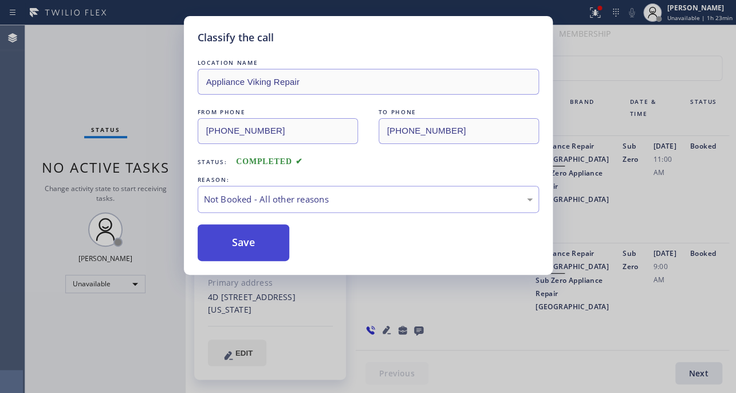
click at [242, 245] on button "Save" at bounding box center [244, 242] width 92 height 37
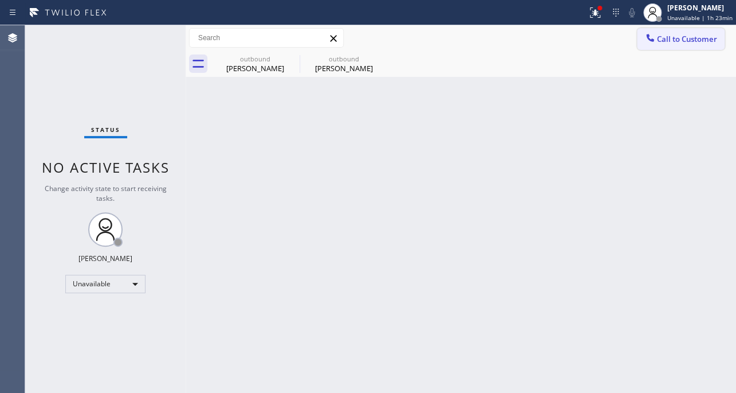
click at [665, 42] on span "Call to Customer" at bounding box center [687, 39] width 60 height 10
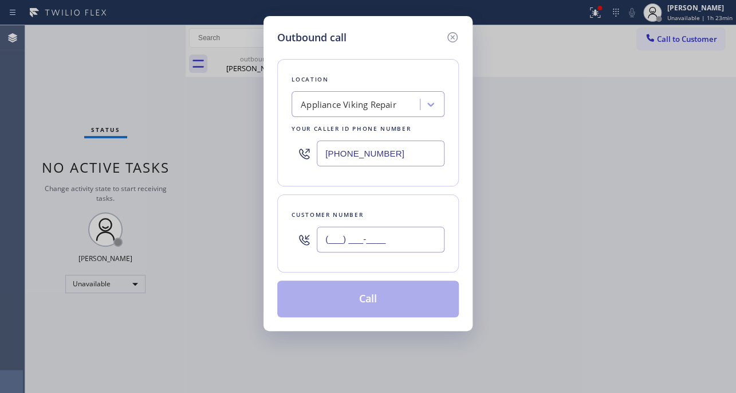
click at [350, 234] on input "(___) ___-____" at bounding box center [381, 239] width 128 height 26
paste input "516) 524-1510"
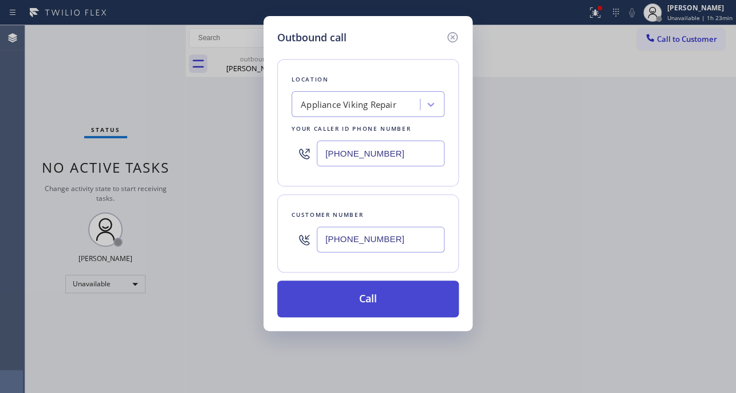
type input "[PHONE_NUMBER]"
click at [367, 299] on button "Call" at bounding box center [368, 298] width 182 height 37
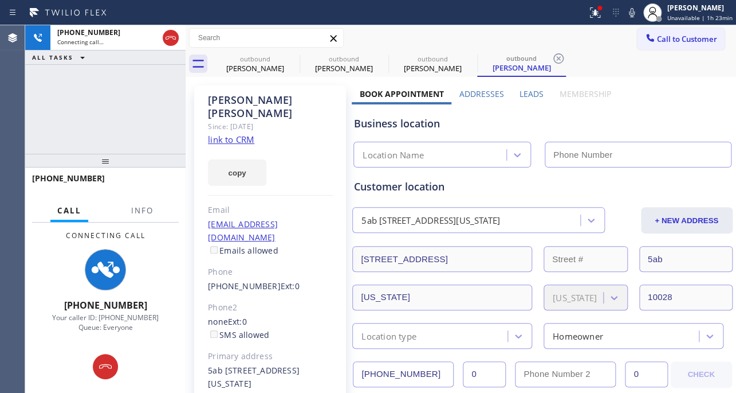
click at [527, 93] on label "Leads" at bounding box center [532, 93] width 24 height 11
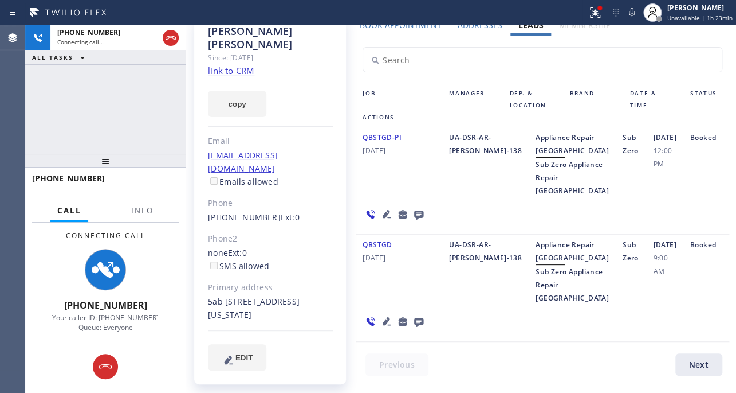
scroll to position [113, 0]
click at [382, 328] on icon at bounding box center [387, 321] width 14 height 14
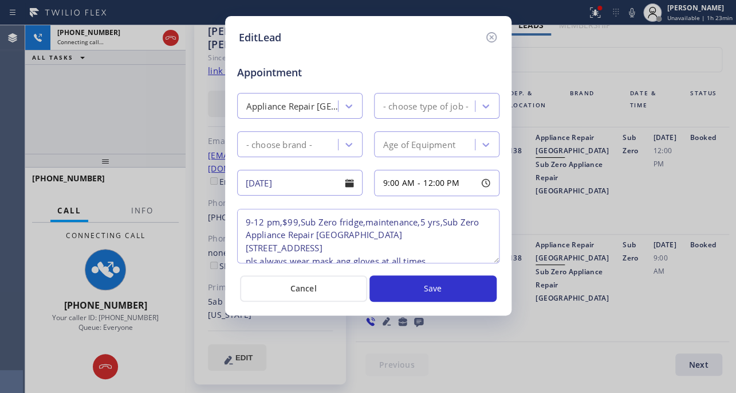
type textarea "9-12 pm,$99,Sub Zero fridge,maintenance,5 yrs,Sub Zero Appliance Repair [GEOGRA…"
click at [491, 30] on icon at bounding box center [492, 37] width 14 height 14
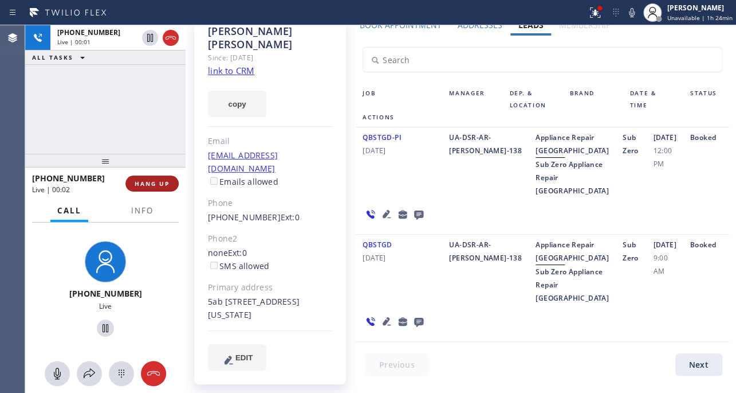
click at [155, 183] on span "HANG UP" at bounding box center [152, 183] width 35 height 8
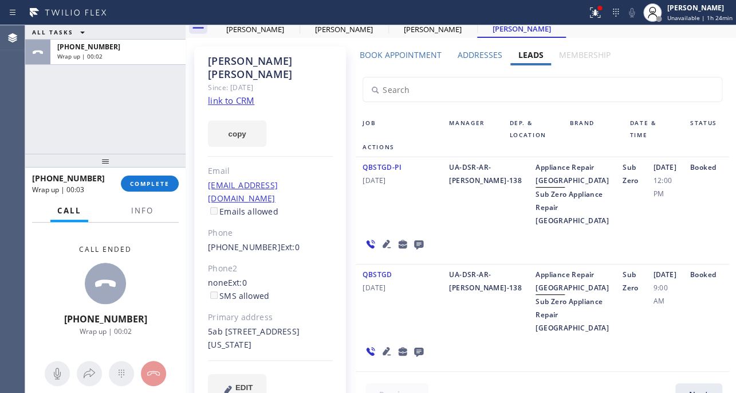
scroll to position [0, 0]
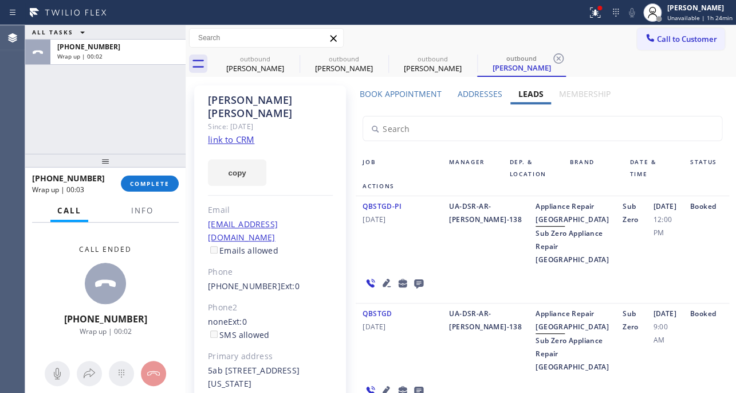
click at [417, 290] on icon at bounding box center [419, 283] width 14 height 14
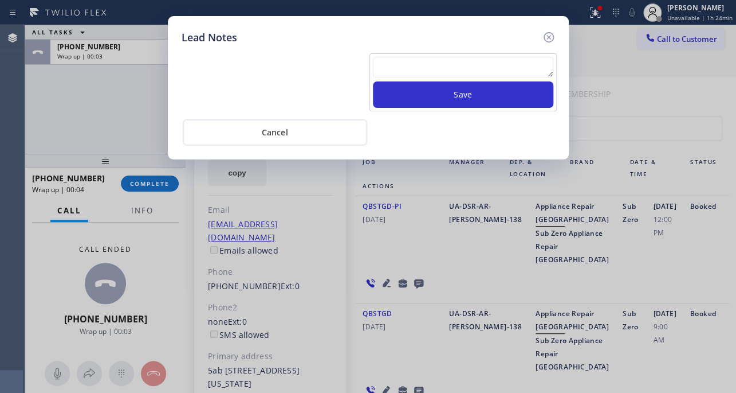
click at [496, 64] on textarea at bounding box center [463, 67] width 181 height 21
paste textarea "Routed to Voice mail// If CX will call back please transfer to me- Love:*"
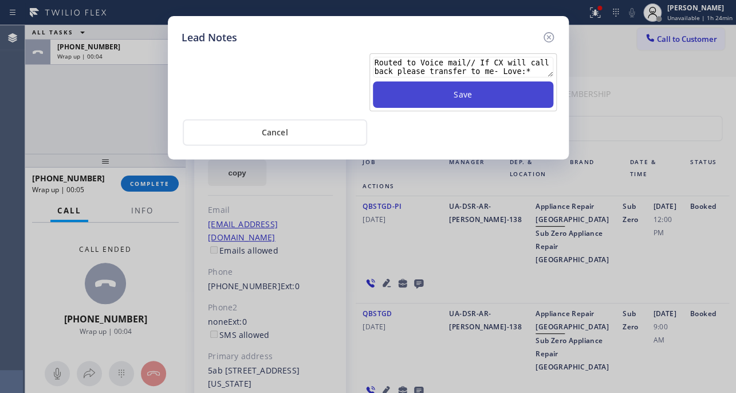
type textarea "Routed to Voice mail// If CX will call back please transfer to me- Love:*"
click at [487, 93] on button "Save" at bounding box center [463, 94] width 181 height 26
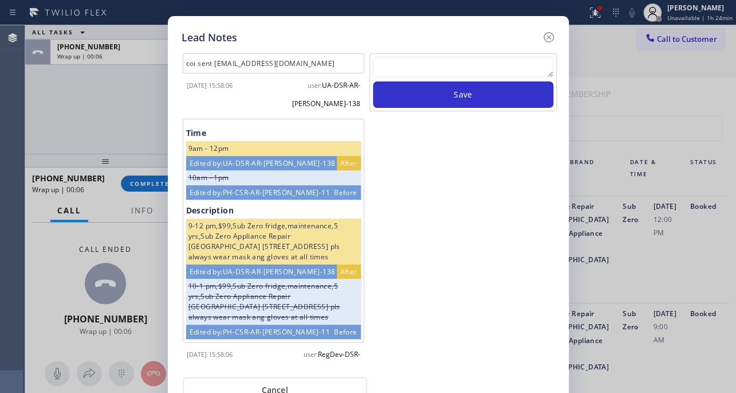
click at [549, 38] on icon at bounding box center [549, 37] width 14 height 14
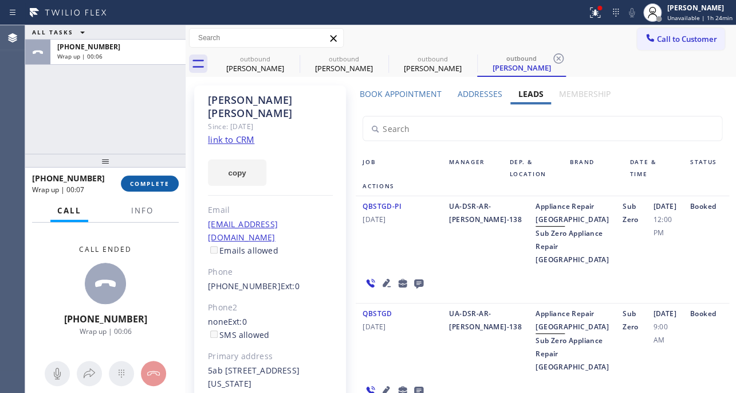
click at [163, 189] on button "COMPLETE" at bounding box center [150, 183] width 58 height 16
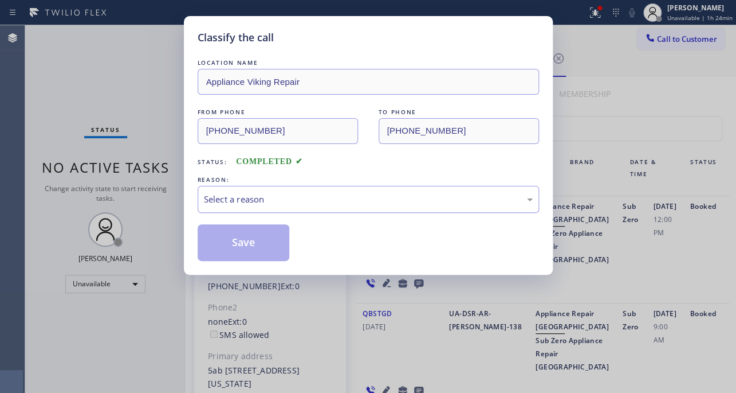
click at [344, 193] on div "Select a reason" at bounding box center [368, 199] width 329 height 13
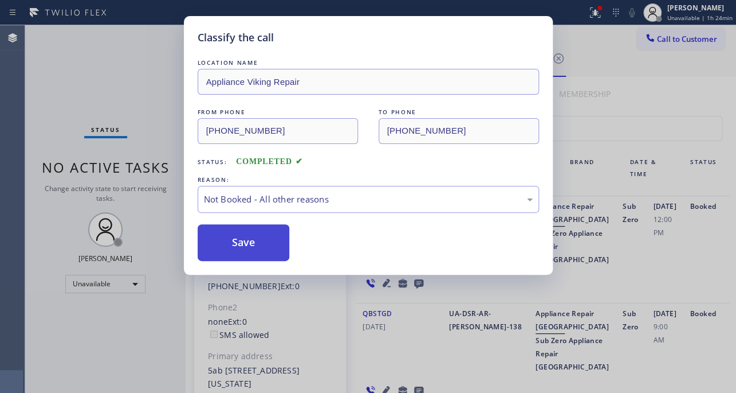
click at [252, 239] on button "Save" at bounding box center [244, 242] width 92 height 37
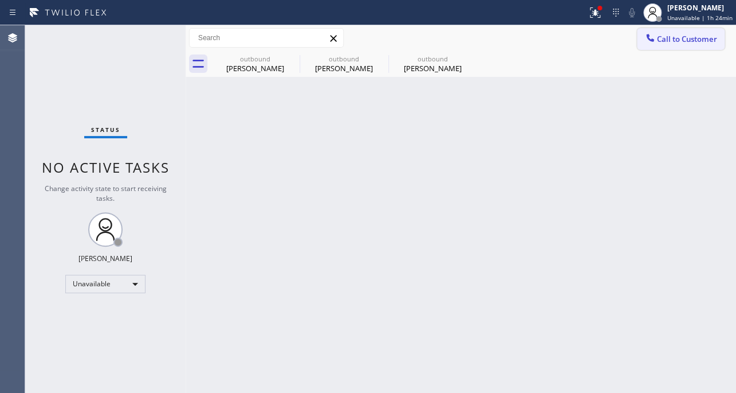
click at [700, 40] on span "Call to Customer" at bounding box center [687, 39] width 60 height 10
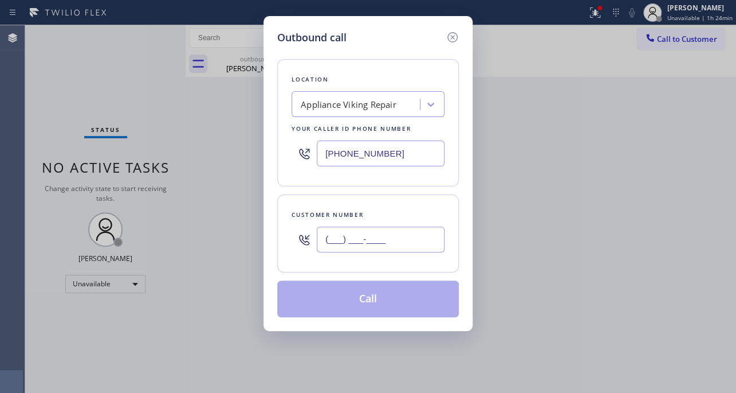
click at [425, 233] on input "(___) ___-____" at bounding box center [381, 239] width 128 height 26
paste input "206) 552-6479"
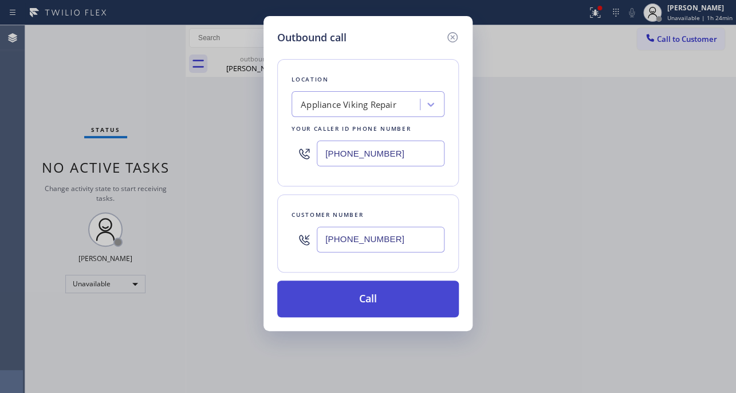
type input "[PHONE_NUMBER]"
click at [389, 299] on button "Call" at bounding box center [368, 298] width 182 height 37
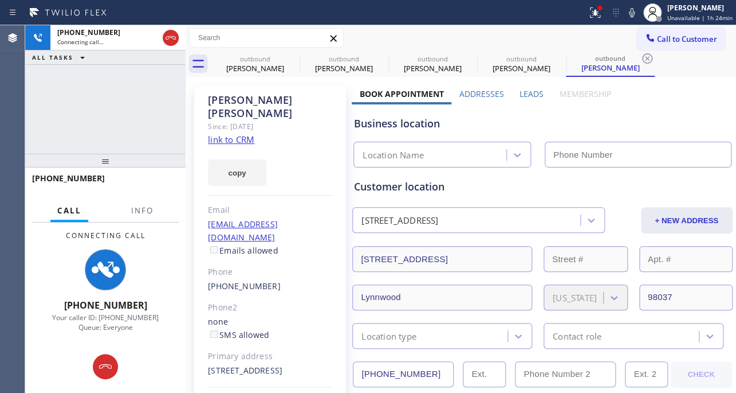
click at [527, 95] on label "Leads" at bounding box center [532, 93] width 24 height 11
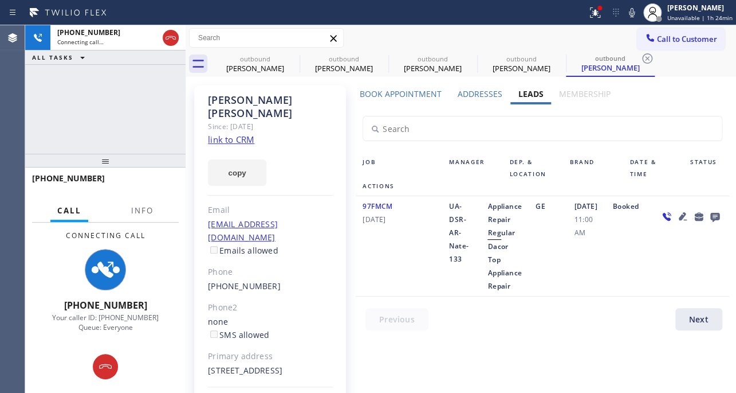
click at [676, 214] on icon at bounding box center [683, 216] width 14 height 14
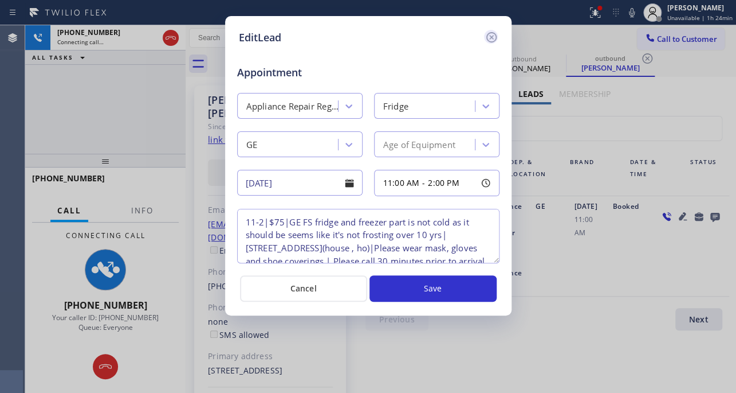
click at [487, 39] on icon at bounding box center [492, 37] width 14 height 14
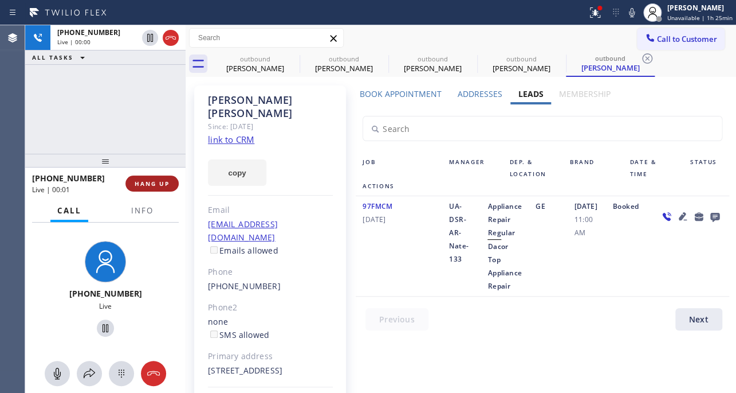
click at [146, 189] on button "HANG UP" at bounding box center [152, 183] width 53 height 16
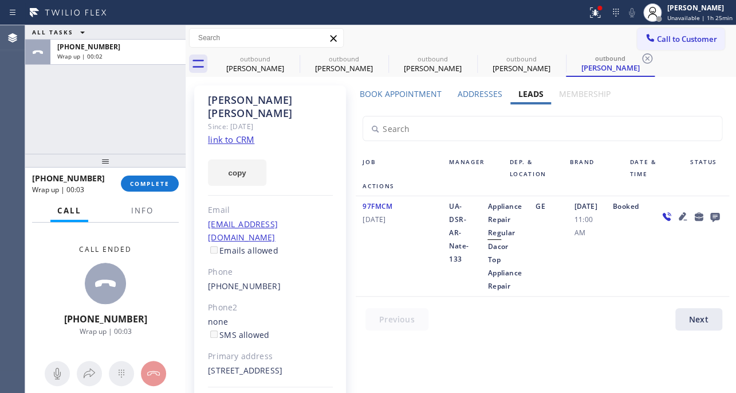
click at [710, 213] on icon at bounding box center [714, 217] width 9 height 9
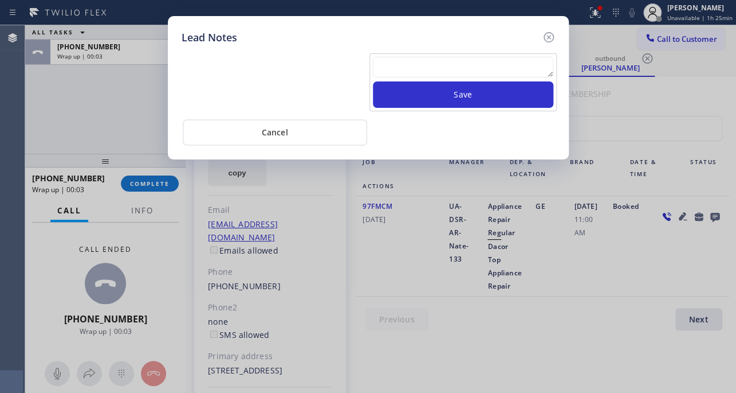
click at [510, 68] on textarea at bounding box center [463, 67] width 181 height 21
paste textarea "Routed to Voice mail// If CX will call back please transfer to me- Love:*"
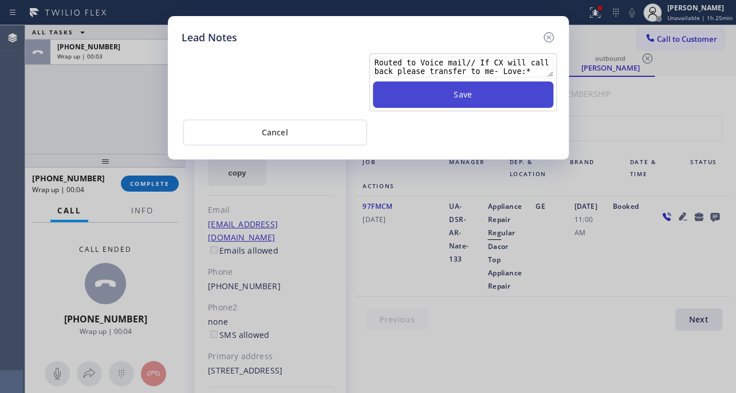
type textarea "Routed to Voice mail// If CX will call back please transfer to me- Love:*"
click at [492, 100] on button "Save" at bounding box center [463, 94] width 181 height 26
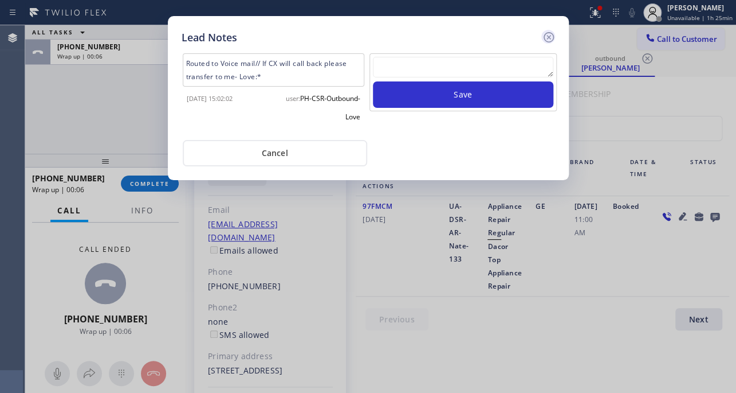
click at [545, 37] on icon at bounding box center [549, 37] width 14 height 14
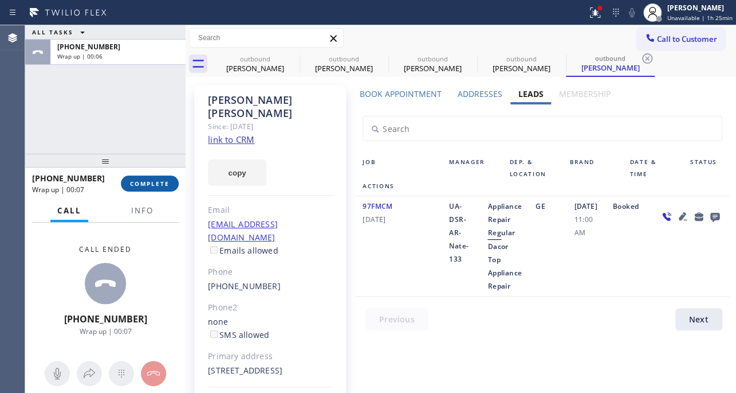
click at [142, 186] on span "COMPLETE" at bounding box center [150, 183] width 40 height 8
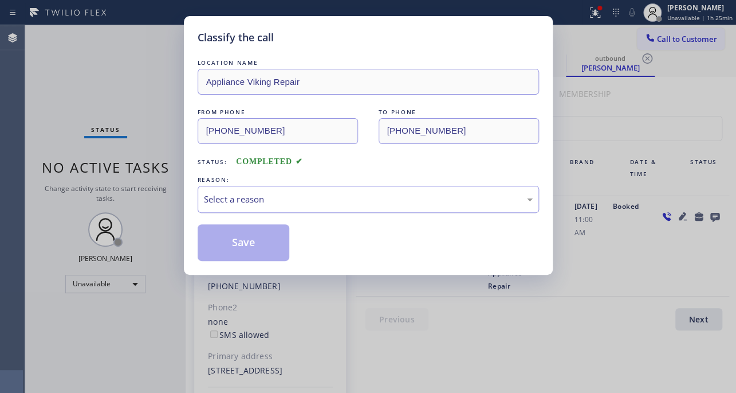
click at [338, 201] on div "Select a reason" at bounding box center [368, 199] width 329 height 13
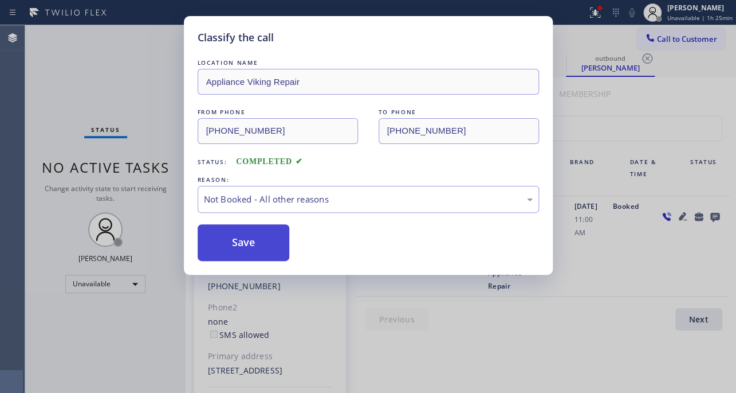
click at [247, 246] on button "Save" at bounding box center [244, 242] width 92 height 37
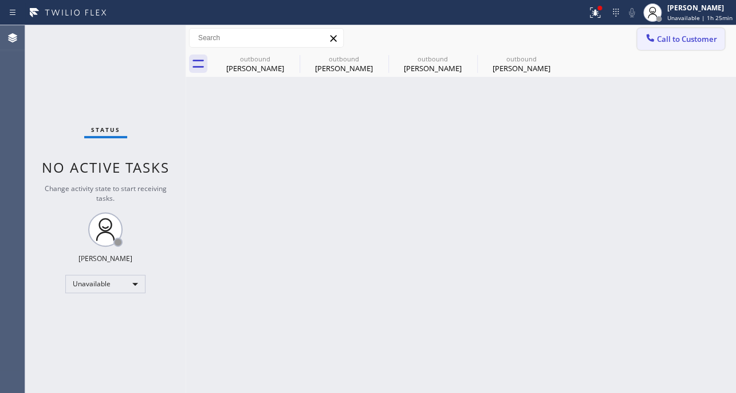
click at [696, 34] on span "Call to Customer" at bounding box center [687, 39] width 60 height 10
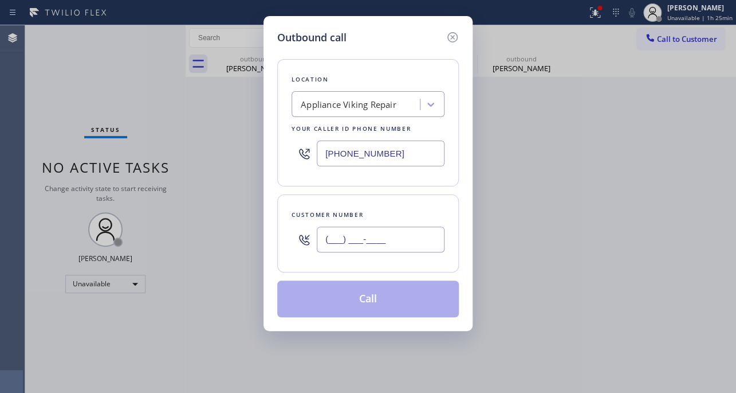
click at [421, 246] on input "(___) ___-____" at bounding box center [381, 239] width 128 height 26
paste input "206) 300-1157"
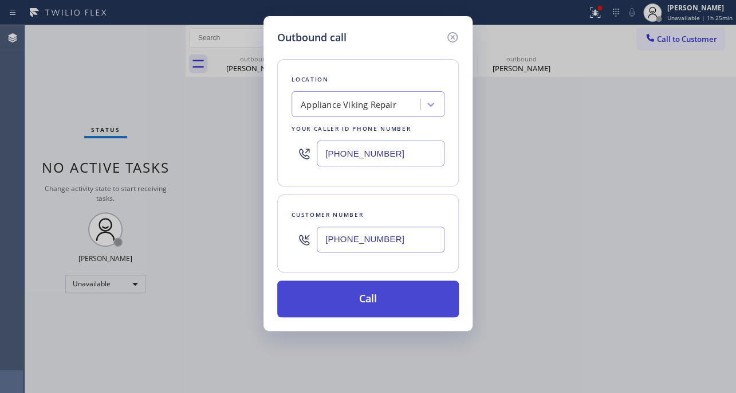
click at [373, 290] on button "Call" at bounding box center [368, 298] width 182 height 37
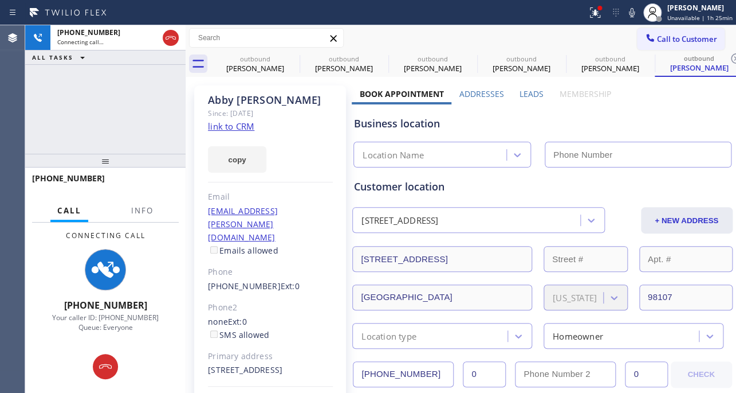
click at [535, 92] on label "Leads" at bounding box center [532, 93] width 24 height 11
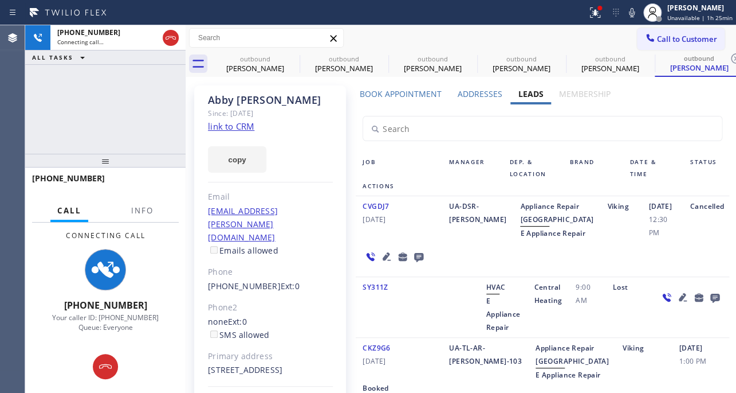
click at [383, 260] on icon at bounding box center [387, 256] width 8 height 8
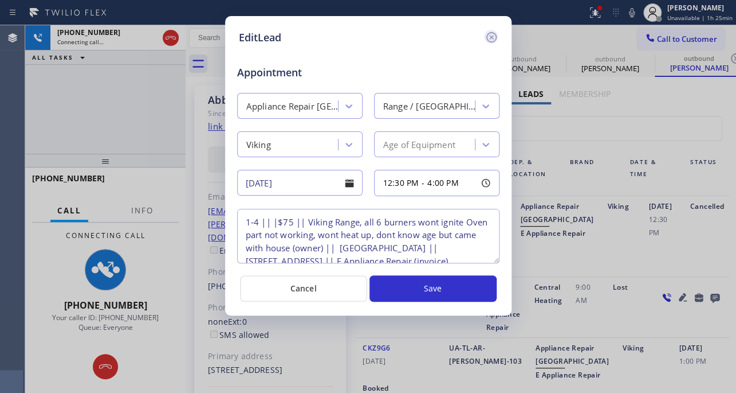
click at [492, 40] on icon at bounding box center [492, 37] width 14 height 14
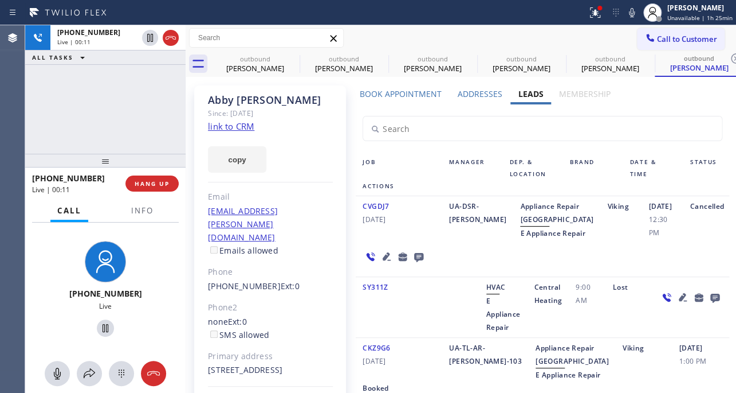
click at [381, 263] on icon at bounding box center [387, 256] width 14 height 14
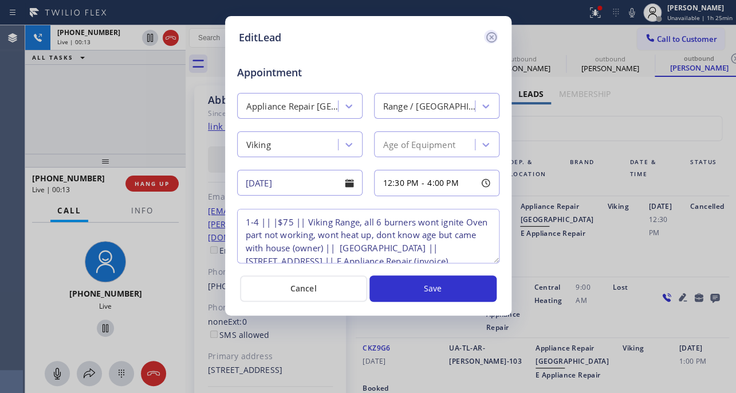
click at [492, 40] on icon at bounding box center [492, 37] width 14 height 14
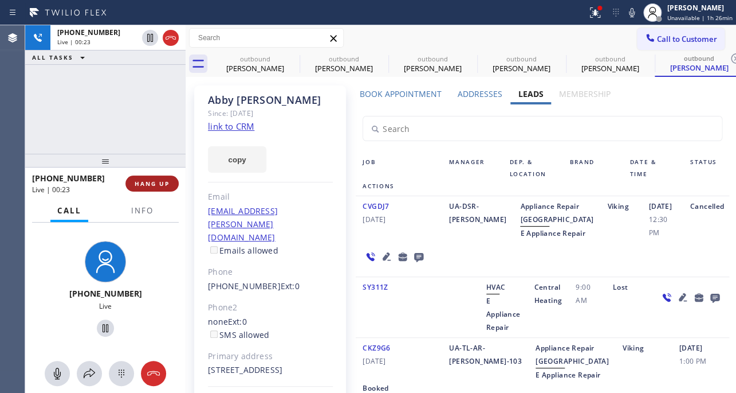
click at [153, 189] on button "HANG UP" at bounding box center [152, 183] width 53 height 16
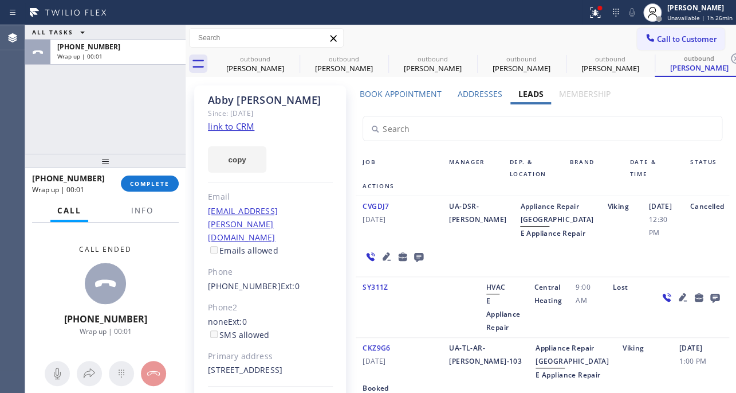
click at [238, 126] on link "link to CRM" at bounding box center [231, 125] width 46 height 11
click at [149, 189] on button "COMPLETE" at bounding box center [150, 183] width 58 height 16
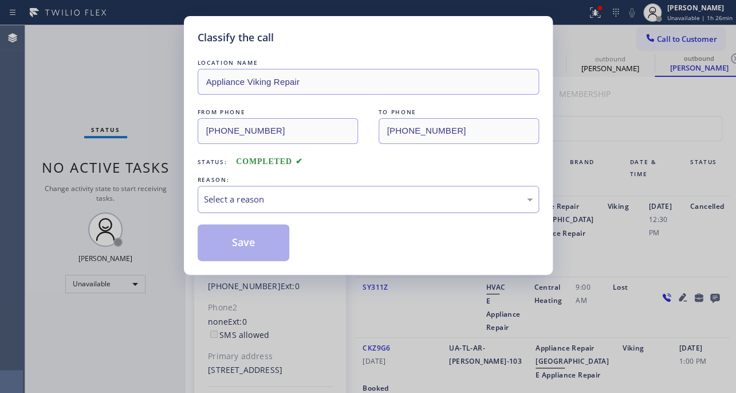
click at [352, 190] on div "Select a reason" at bounding box center [369, 199] width 342 height 27
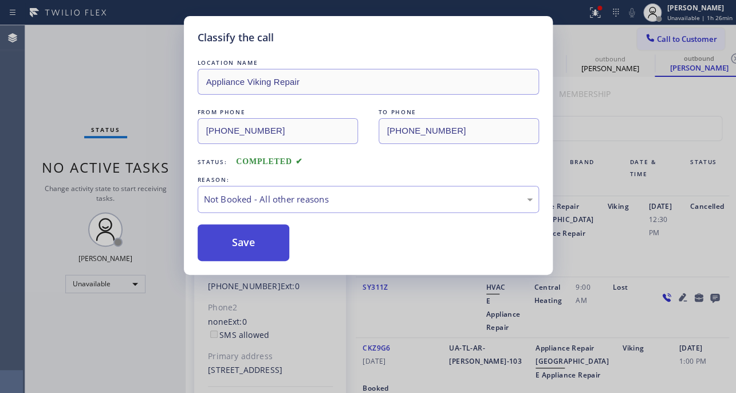
click at [248, 248] on button "Save" at bounding box center [244, 242] width 92 height 37
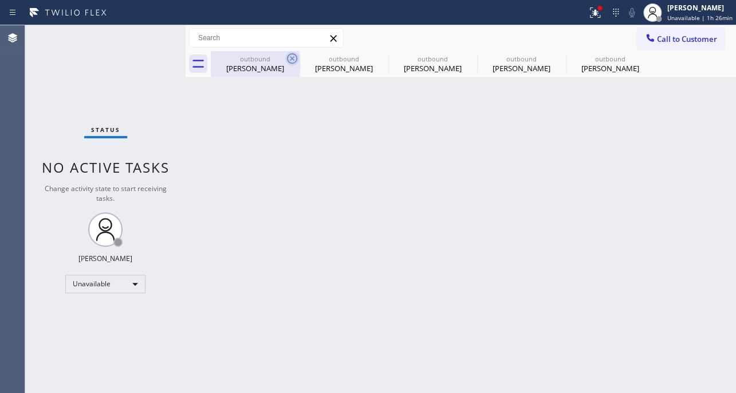
click at [290, 58] on icon at bounding box center [292, 59] width 14 height 14
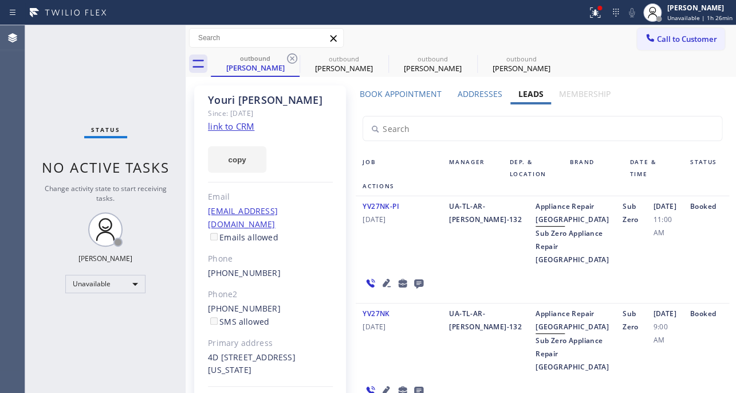
click at [290, 58] on icon at bounding box center [292, 59] width 14 height 14
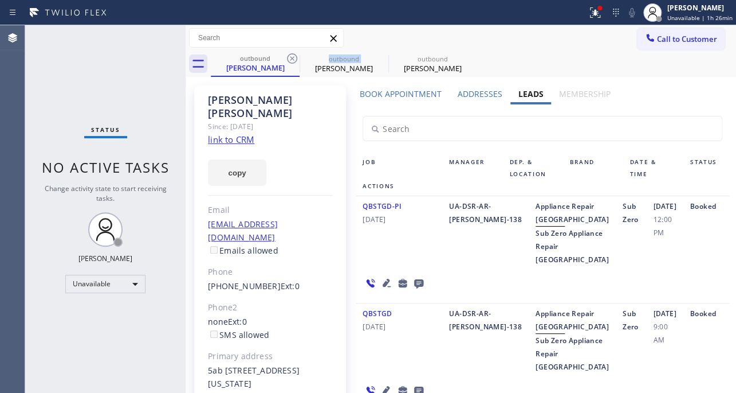
click at [290, 58] on icon at bounding box center [292, 59] width 14 height 14
click at [0, 0] on icon at bounding box center [0, 0] width 0 height 0
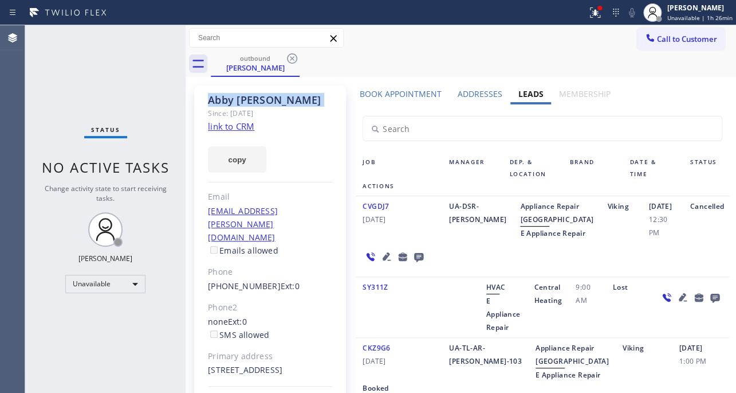
click at [290, 58] on icon at bounding box center [292, 59] width 14 height 14
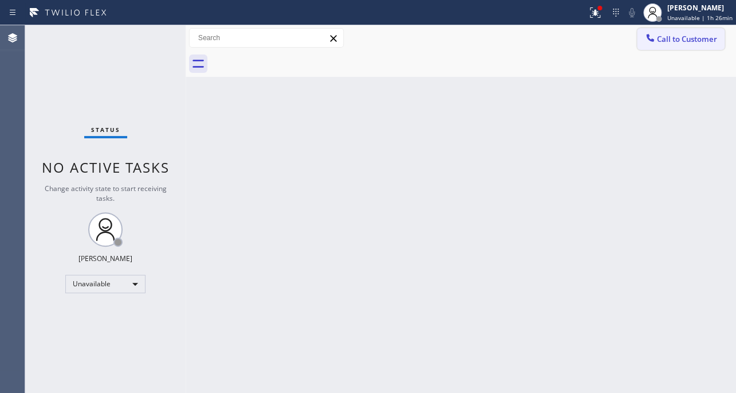
click at [661, 48] on button "Call to Customer" at bounding box center [681, 39] width 88 height 22
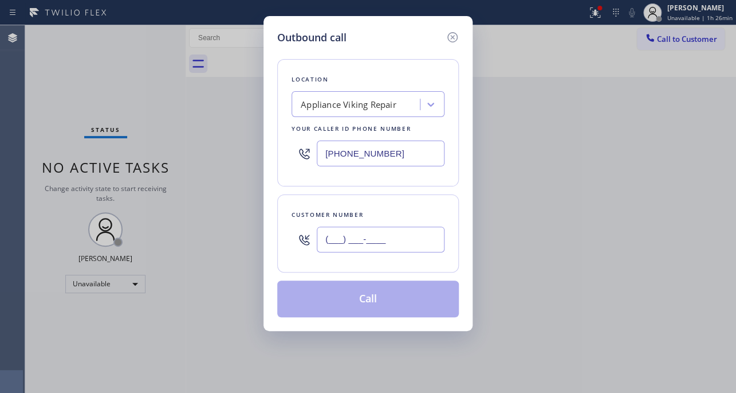
click at [373, 235] on input "(___) ___-____" at bounding box center [381, 239] width 128 height 26
paste input "626) 272-8765"
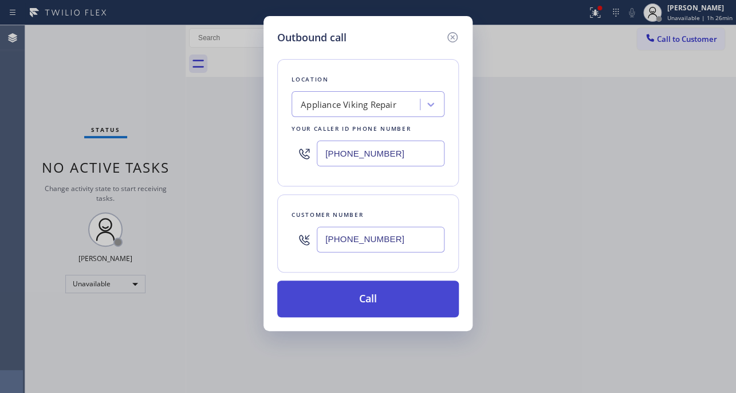
type input "[PHONE_NUMBER]"
click at [337, 300] on button "Call" at bounding box center [368, 298] width 182 height 37
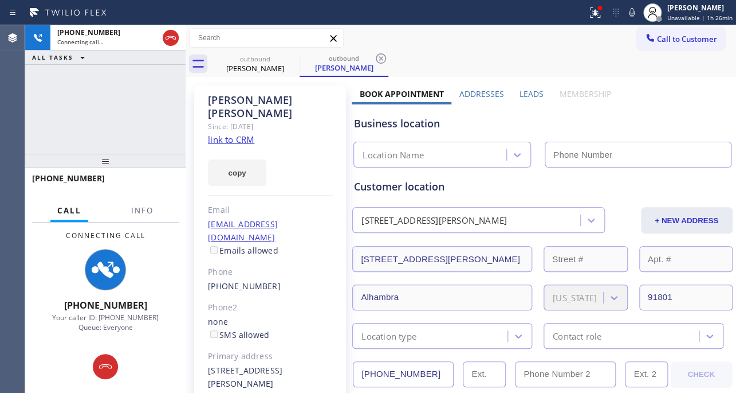
click at [522, 102] on div "Business location Location Name" at bounding box center [542, 134] width 381 height 68
click at [523, 100] on div "Business location Location Name" at bounding box center [542, 134] width 381 height 68
click at [526, 96] on label "Leads" at bounding box center [532, 93] width 24 height 11
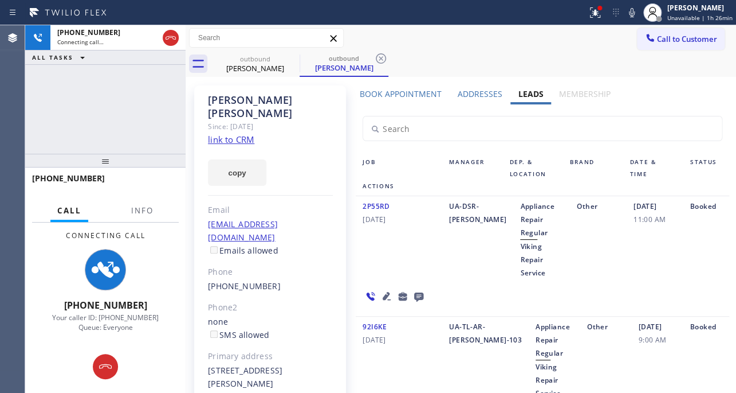
click at [382, 295] on icon at bounding box center [387, 296] width 14 height 14
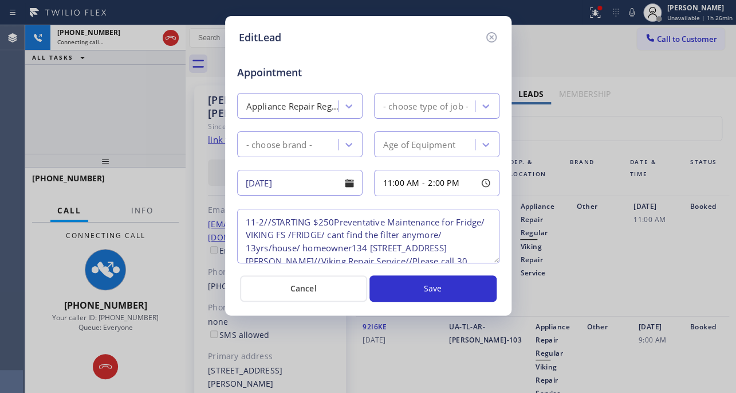
type textarea "11-2//STARTING $250Preventative Maintenance for Fridge/ VIKING FS /FRIDGE/ cant…"
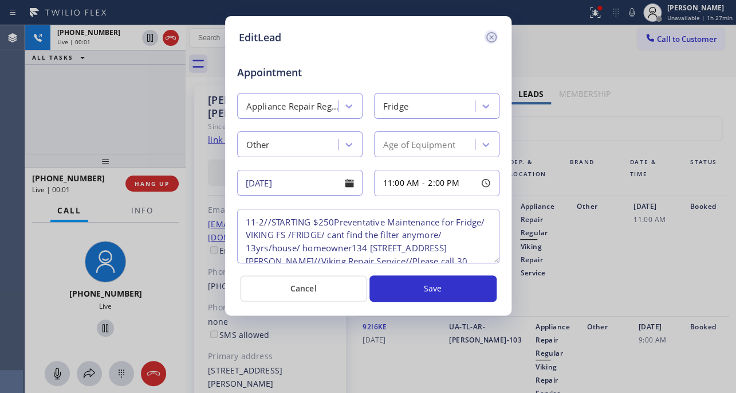
click at [492, 36] on icon at bounding box center [491, 37] width 10 height 10
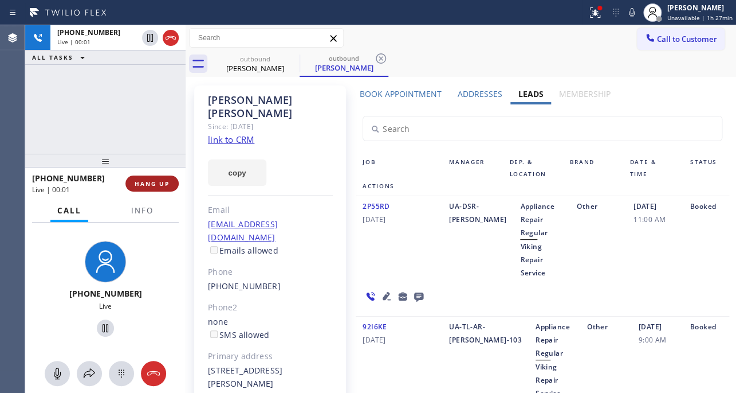
click at [147, 179] on span "HANG UP" at bounding box center [152, 183] width 35 height 8
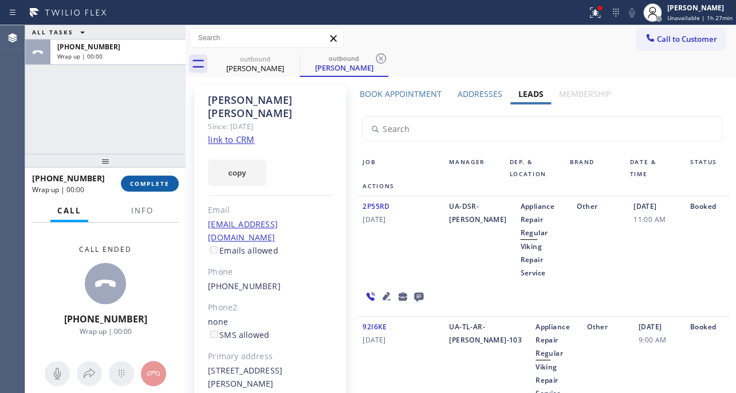
click at [142, 189] on button "COMPLETE" at bounding box center [150, 183] width 58 height 16
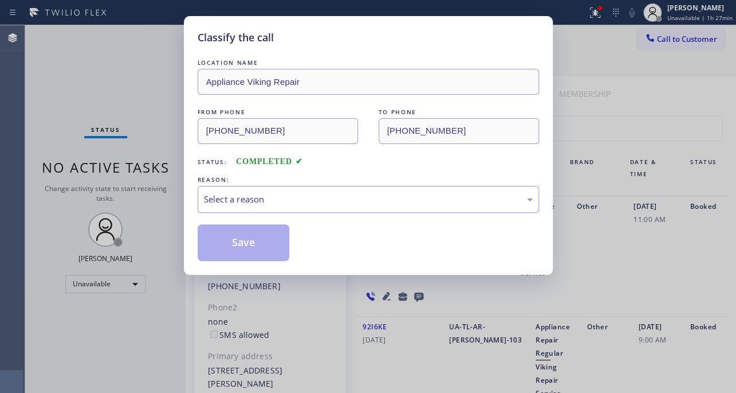
click at [338, 202] on div "Select a reason" at bounding box center [368, 199] width 329 height 13
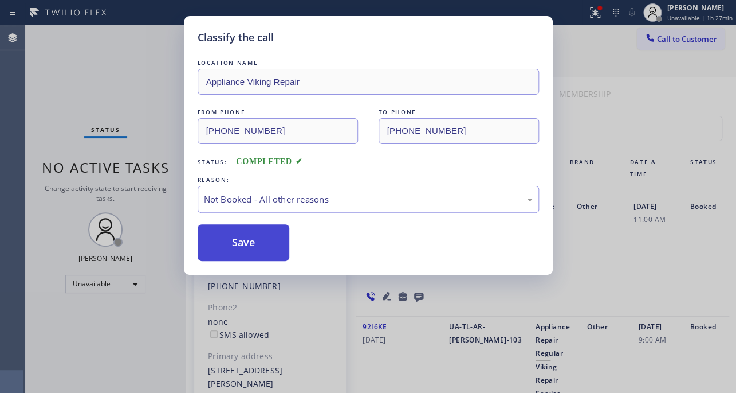
click at [241, 242] on button "Save" at bounding box center [244, 242] width 92 height 37
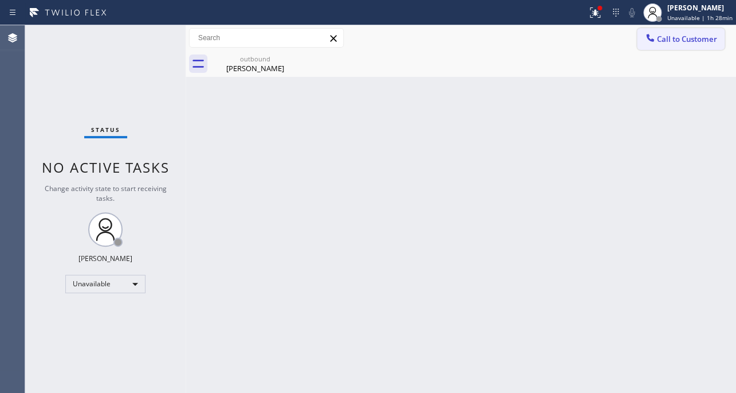
click at [675, 41] on span "Call to Customer" at bounding box center [687, 39] width 60 height 10
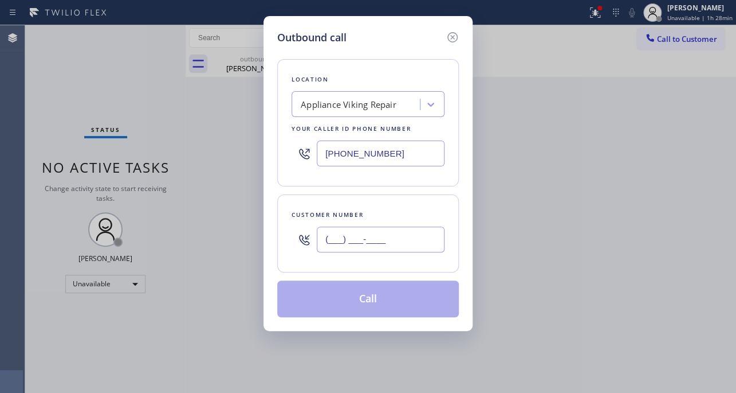
click at [328, 244] on input "(___) ___-____" at bounding box center [381, 239] width 128 height 26
paste input "714) 833-8868"
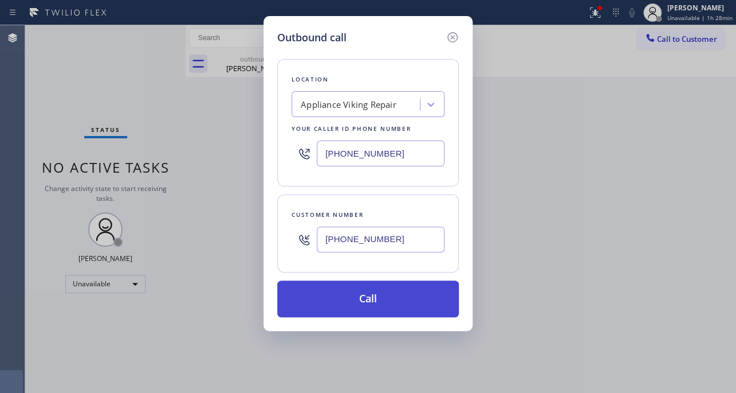
type input "[PHONE_NUMBER]"
click at [373, 300] on button "Call" at bounding box center [368, 298] width 182 height 37
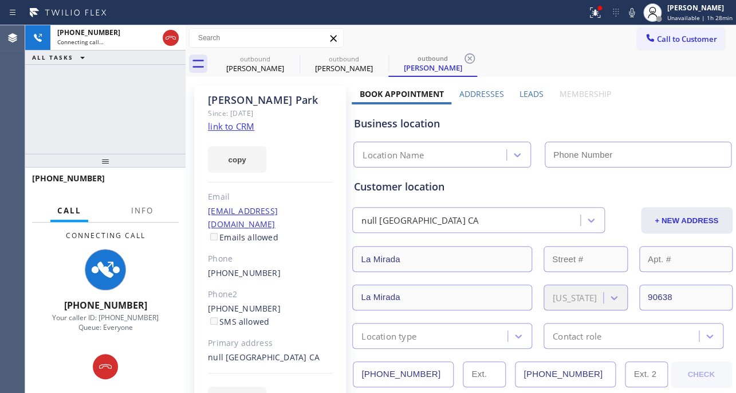
click at [531, 92] on label "Leads" at bounding box center [532, 93] width 24 height 11
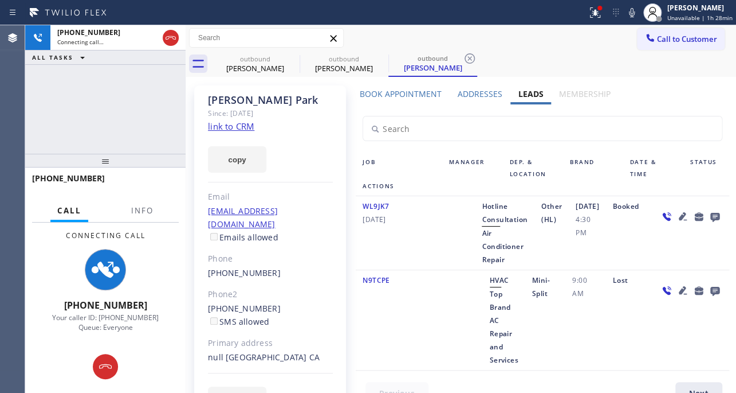
click at [679, 220] on icon at bounding box center [683, 216] width 8 height 8
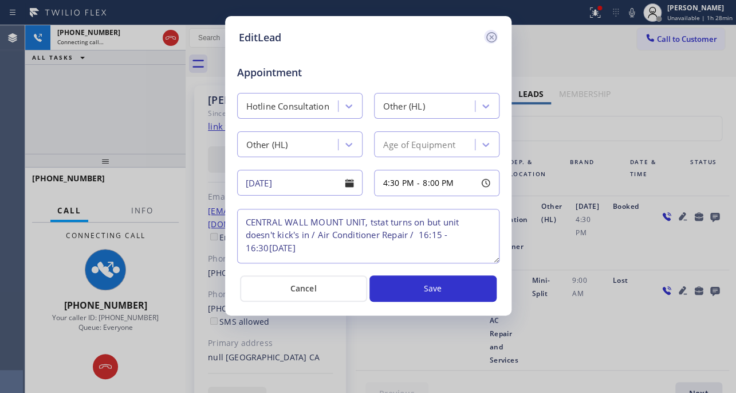
click at [492, 33] on icon at bounding box center [491, 37] width 10 height 10
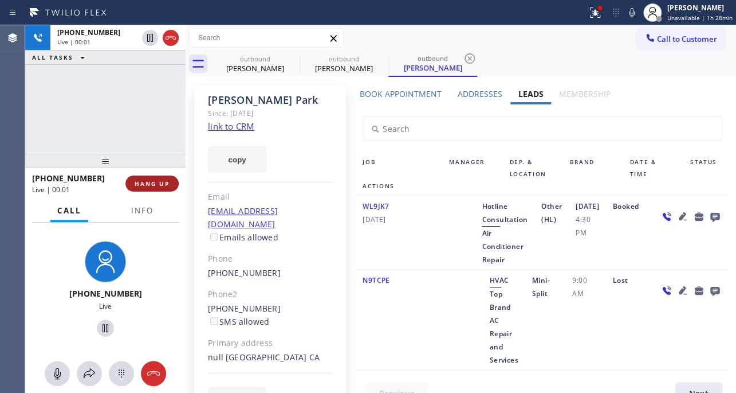
click at [140, 183] on span "HANG UP" at bounding box center [152, 183] width 35 height 8
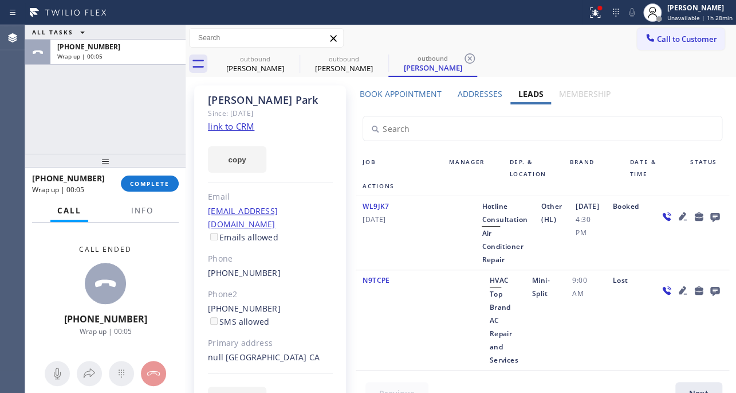
click at [708, 224] on icon at bounding box center [715, 216] width 14 height 14
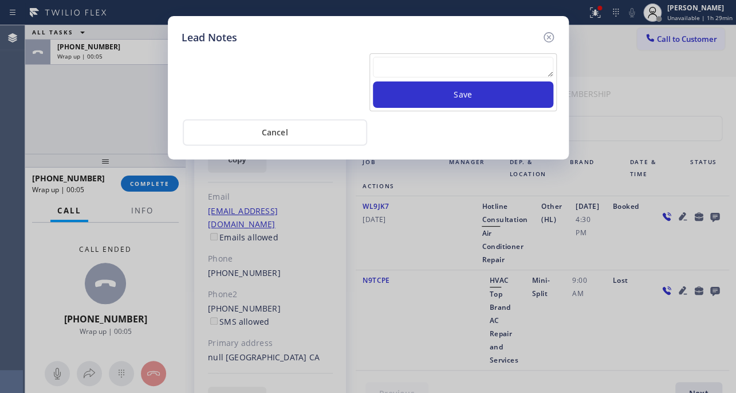
click at [419, 68] on textarea at bounding box center [463, 67] width 181 height 21
paste textarea "Routed to Voice mail// If CX will call back please transfer to me- Love:*"
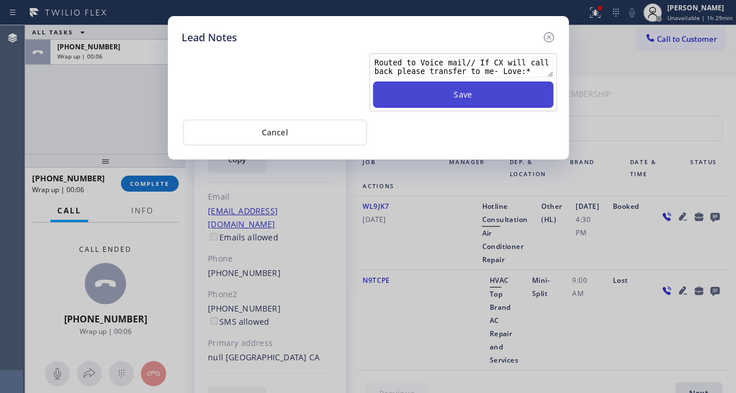
type textarea "Routed to Voice mail// If CX will call back please transfer to me- Love:*"
click at [419, 82] on button "Save" at bounding box center [463, 94] width 181 height 26
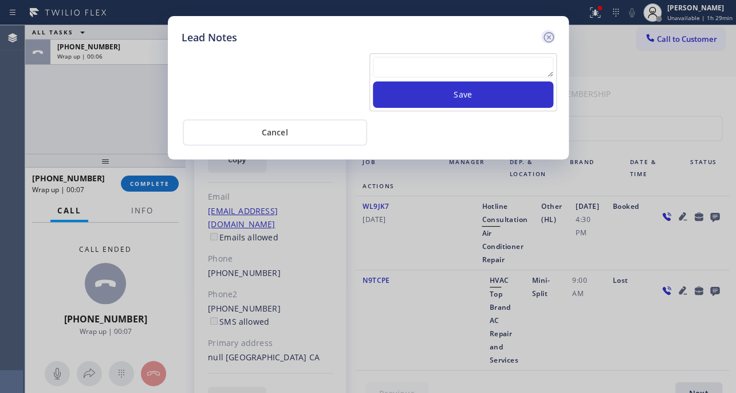
click at [547, 34] on icon at bounding box center [549, 37] width 14 height 14
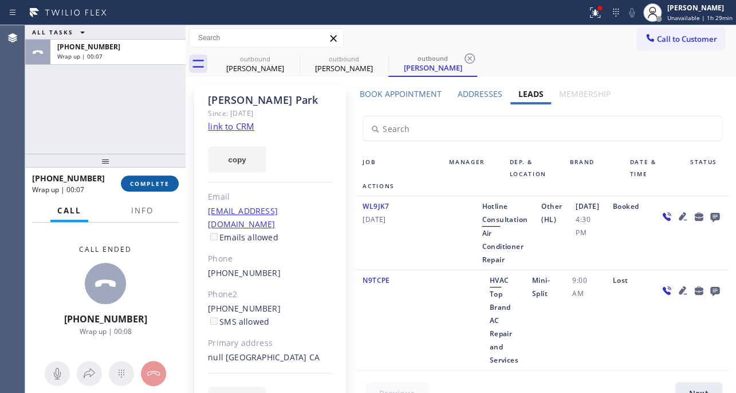
click at [149, 180] on span "COMPLETE" at bounding box center [150, 183] width 40 height 8
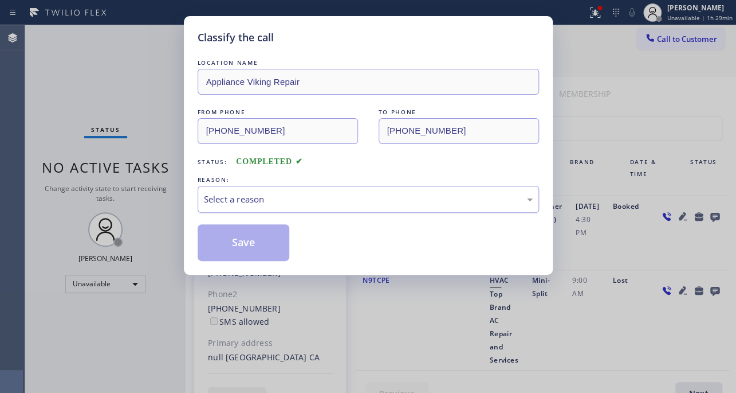
click at [291, 204] on div "Select a reason" at bounding box center [368, 199] width 329 height 13
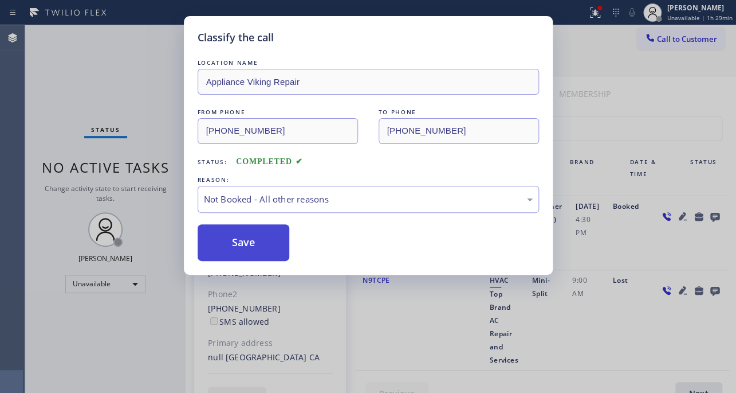
click at [233, 251] on button "Save" at bounding box center [244, 242] width 92 height 37
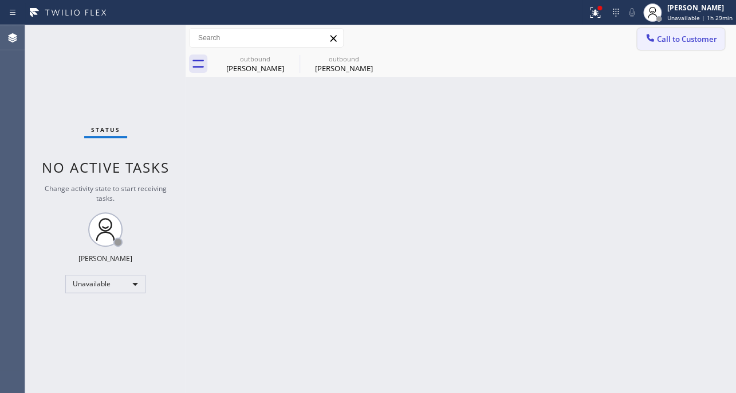
click at [682, 40] on span "Call to Customer" at bounding box center [687, 39] width 60 height 10
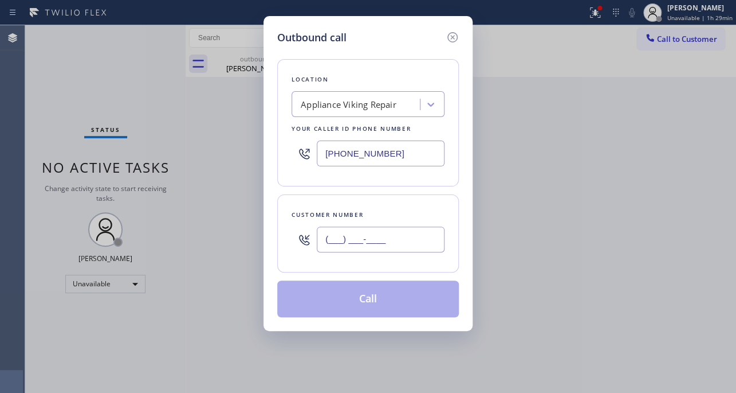
click at [354, 242] on input "(___) ___-____" at bounding box center [381, 239] width 128 height 26
paste input "484) 636-7098"
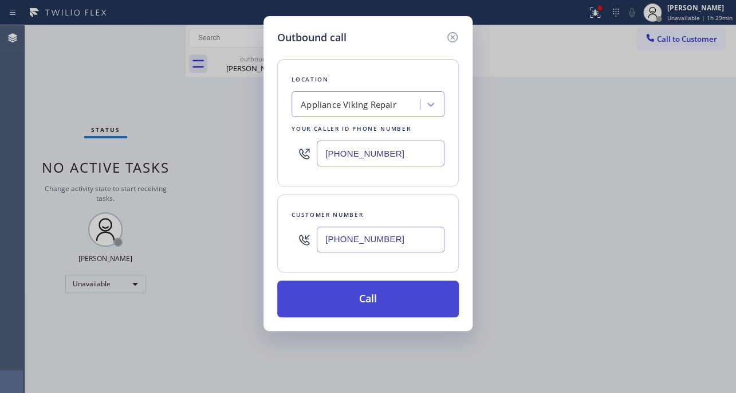
type input "[PHONE_NUMBER]"
click at [374, 296] on button "Call" at bounding box center [368, 298] width 182 height 37
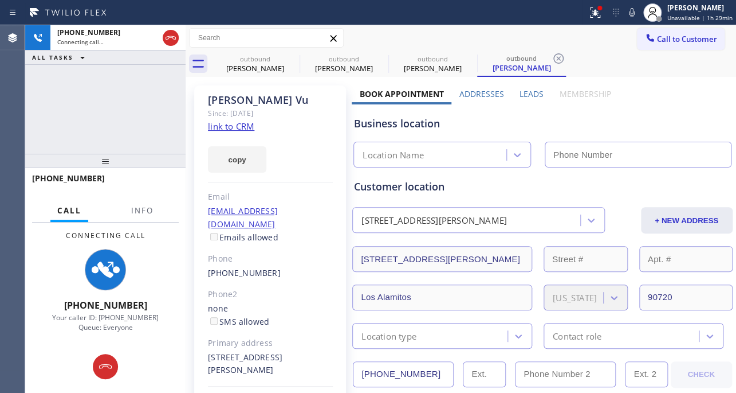
click at [526, 93] on label "Leads" at bounding box center [532, 93] width 24 height 11
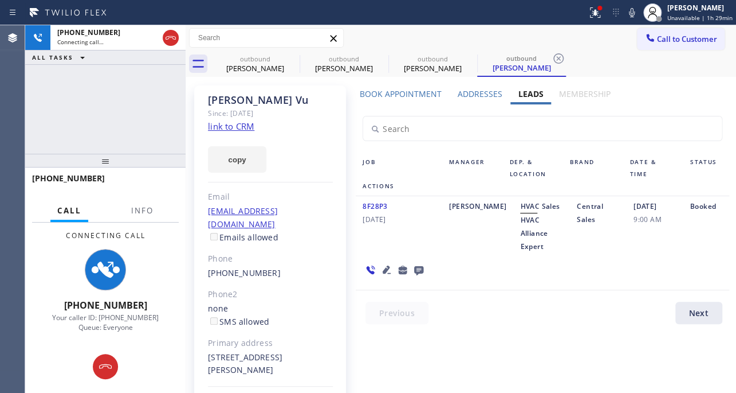
click at [383, 272] on icon at bounding box center [387, 269] width 8 height 8
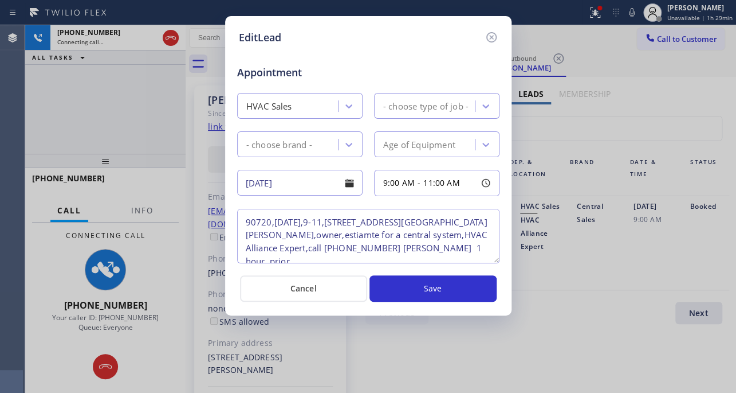
type textarea "90720,[DATE],9-11,[STREET_ADDRESS][GEOGRAPHIC_DATA][PERSON_NAME],owner,estiamte…"
click at [495, 34] on icon at bounding box center [491, 37] width 10 height 10
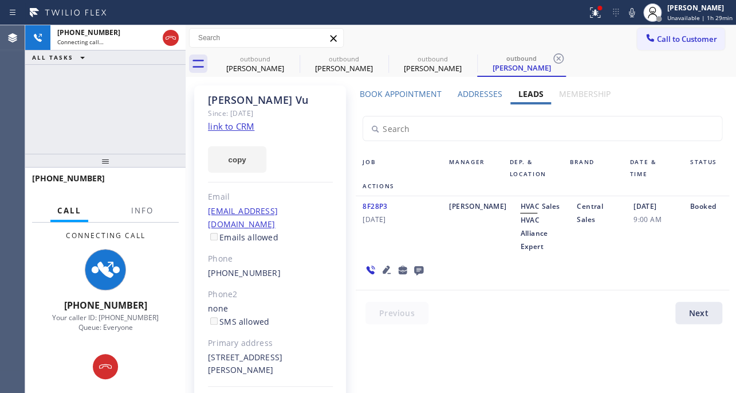
click at [412, 269] on icon at bounding box center [419, 270] width 14 height 14
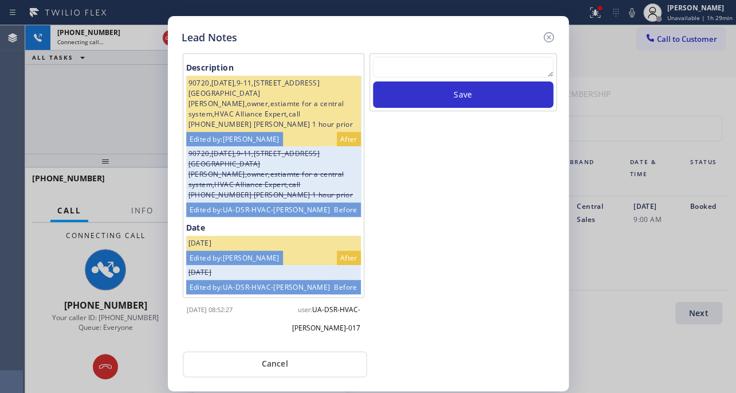
click at [453, 62] on textarea at bounding box center [463, 67] width 181 height 21
paste textarea "Routed to Voice mail// If CX will call back please transfer to me- Love:*"
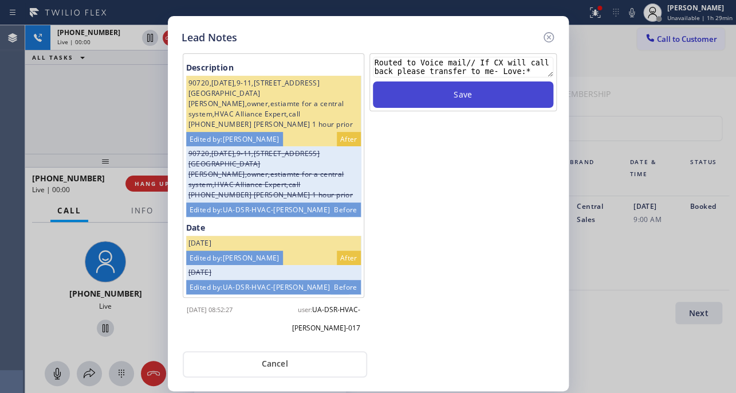
type textarea "Routed to Voice mail// If CX will call back please transfer to me- Love:*"
click at [430, 96] on button "Save" at bounding box center [463, 94] width 181 height 26
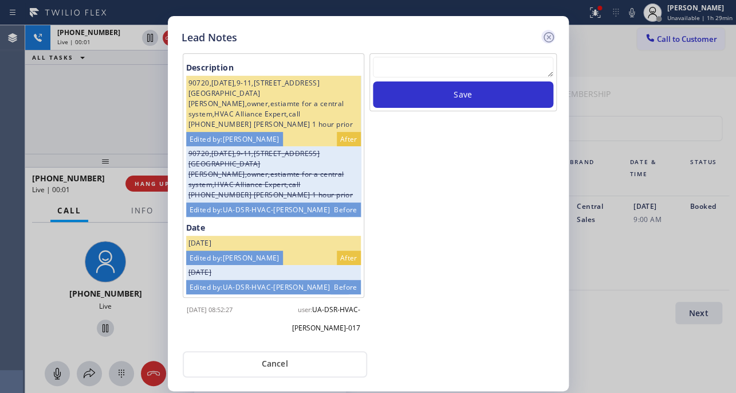
click at [550, 35] on icon at bounding box center [548, 37] width 10 height 10
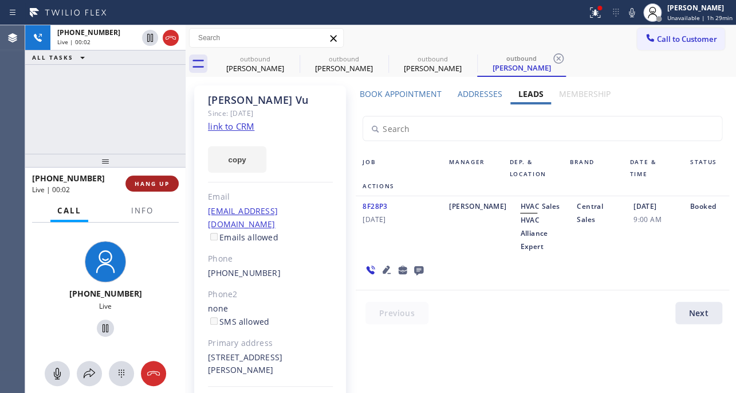
click at [136, 184] on span "HANG UP" at bounding box center [152, 183] width 35 height 8
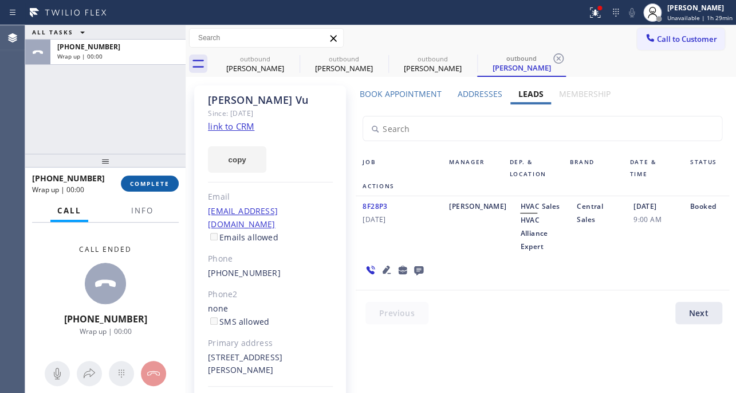
click at [167, 186] on span "COMPLETE" at bounding box center [150, 183] width 40 height 8
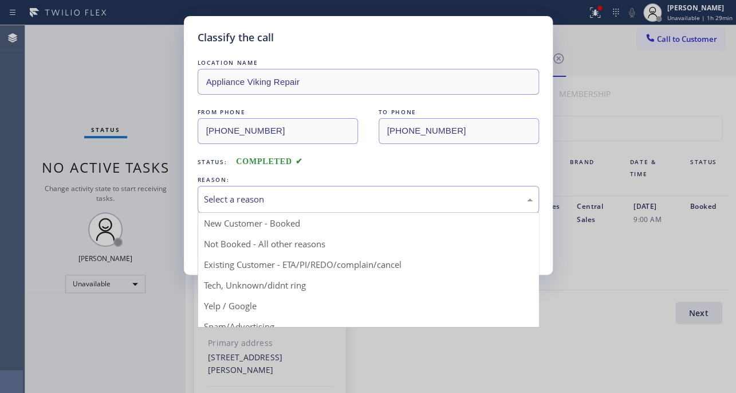
click at [260, 195] on div "Select a reason" at bounding box center [368, 199] width 329 height 13
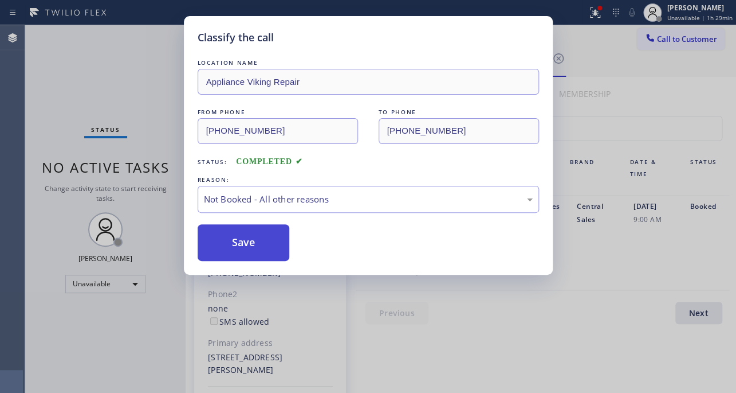
click at [248, 237] on button "Save" at bounding box center [244, 242] width 92 height 37
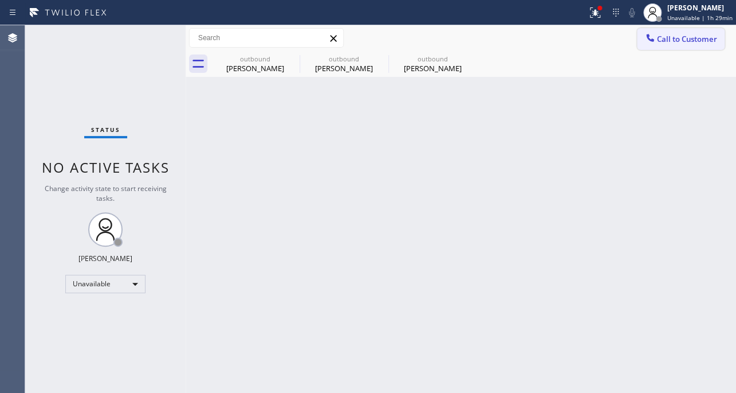
click at [676, 37] on span "Call to Customer" at bounding box center [687, 39] width 60 height 10
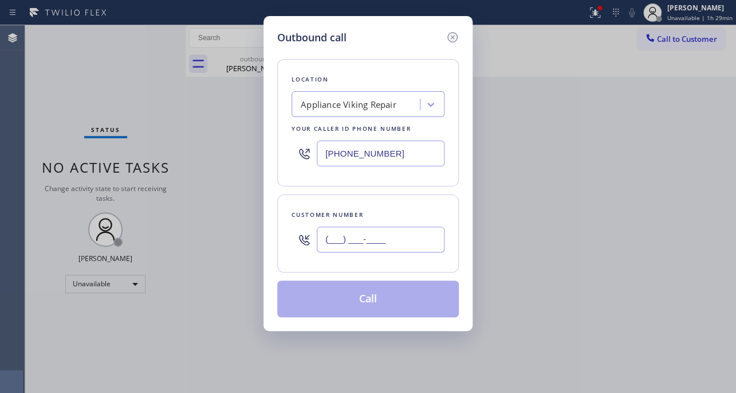
click at [374, 235] on input "(___) ___-____" at bounding box center [381, 239] width 128 height 26
paste input "626) 796-5537"
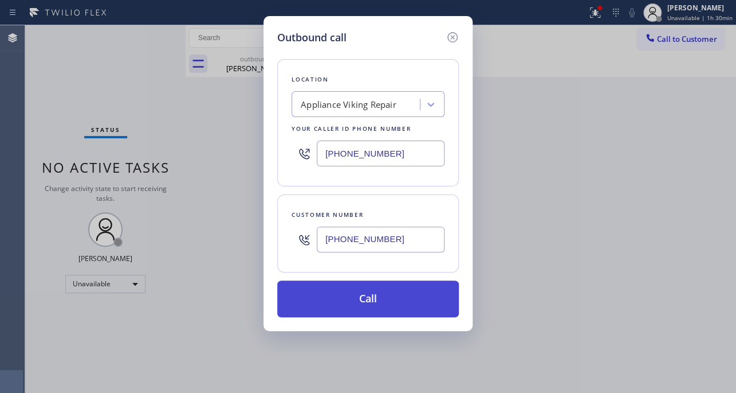
type input "[PHONE_NUMBER]"
click at [358, 288] on button "Call" at bounding box center [368, 298] width 182 height 37
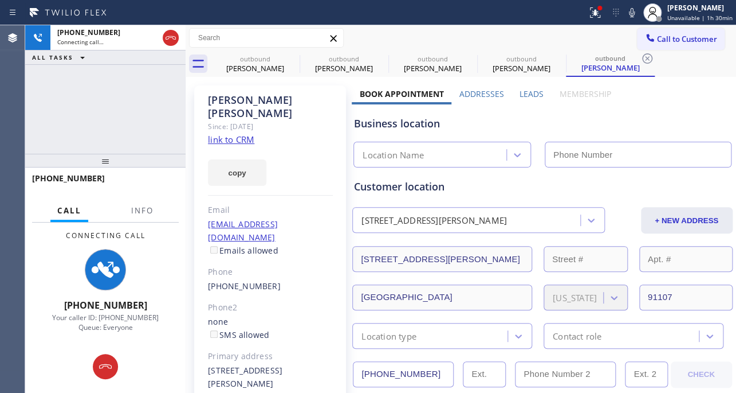
click at [530, 90] on label "Leads" at bounding box center [532, 93] width 24 height 11
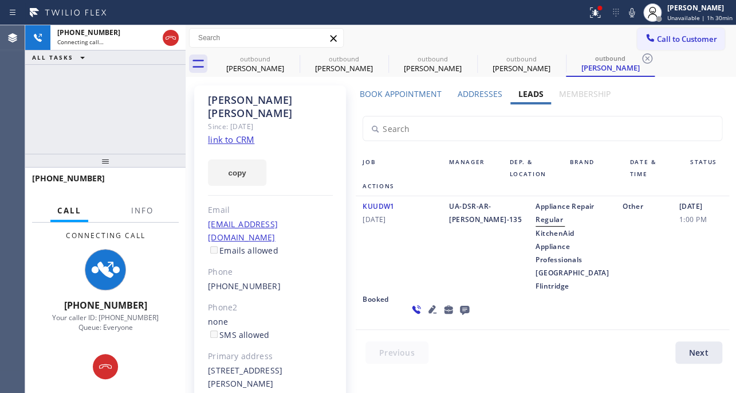
click at [416, 268] on div "KUUDW1 [DATE]" at bounding box center [399, 245] width 87 height 93
click at [429, 313] on icon at bounding box center [433, 309] width 8 height 8
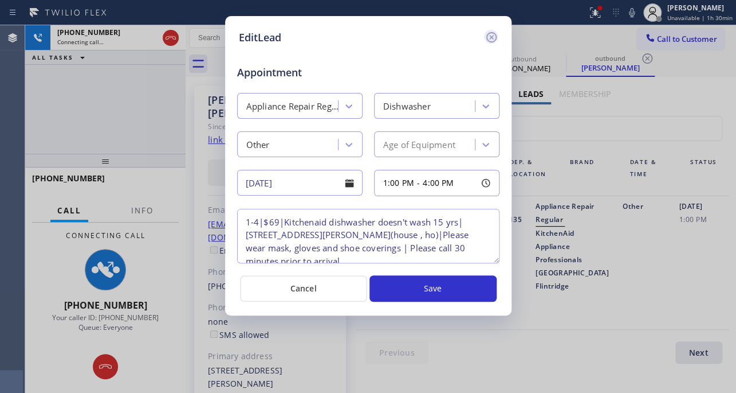
click at [493, 34] on icon at bounding box center [492, 37] width 14 height 14
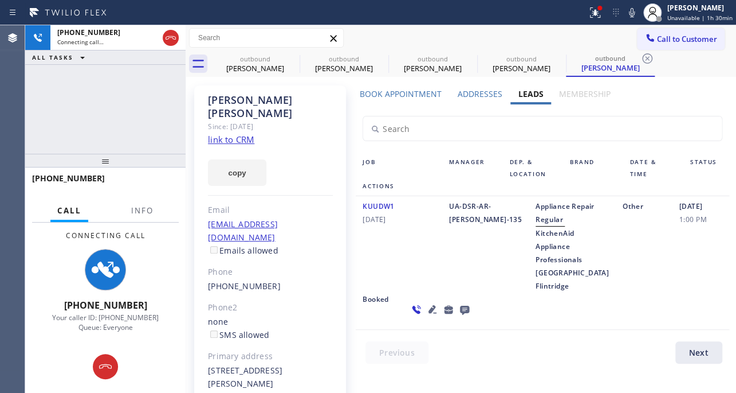
click at [426, 316] on icon at bounding box center [433, 309] width 14 height 14
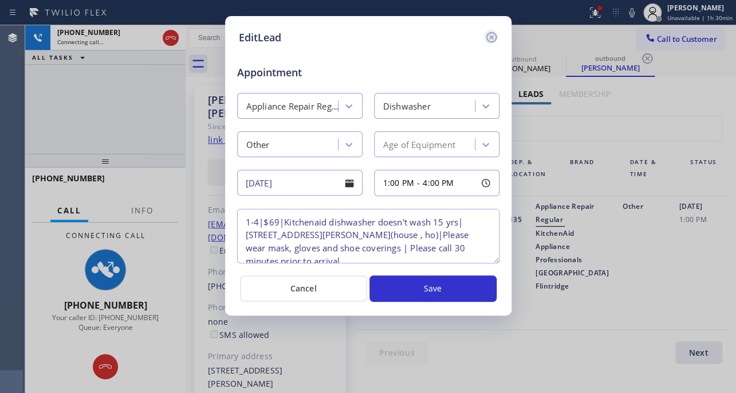
click at [491, 33] on icon at bounding box center [492, 37] width 14 height 14
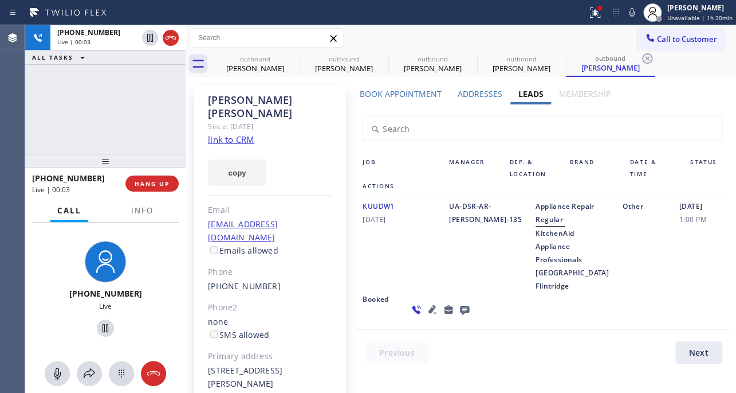
drag, startPoint x: 151, startPoint y: 185, endPoint x: 284, endPoint y: 224, distance: 138.7
click at [151, 185] on span "HANG UP" at bounding box center [152, 183] width 35 height 8
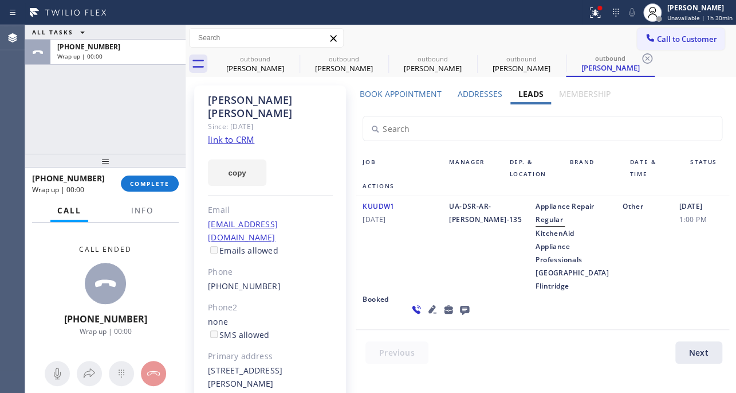
click at [460, 315] on icon at bounding box center [464, 309] width 9 height 9
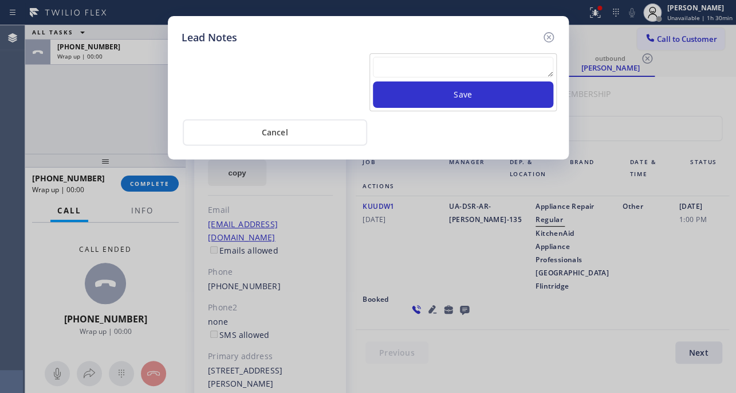
click at [408, 63] on textarea at bounding box center [463, 67] width 181 height 21
paste textarea "Routed to Voice mail// If CX will call back please transfer to me- Love:*"
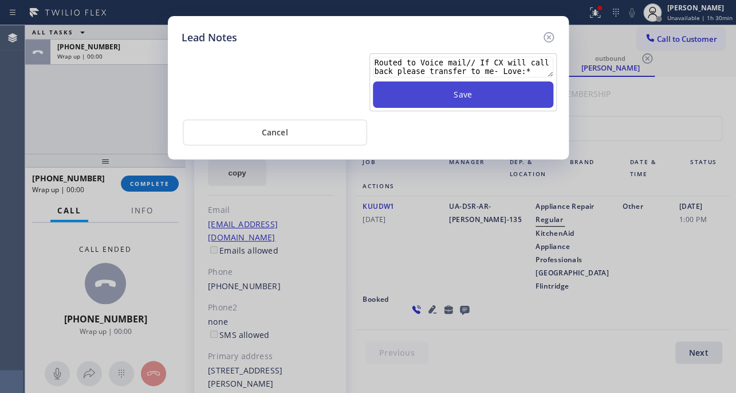
type textarea "Routed to Voice mail// If CX will call back please transfer to me- Love:*"
click at [453, 100] on button "Save" at bounding box center [463, 94] width 181 height 26
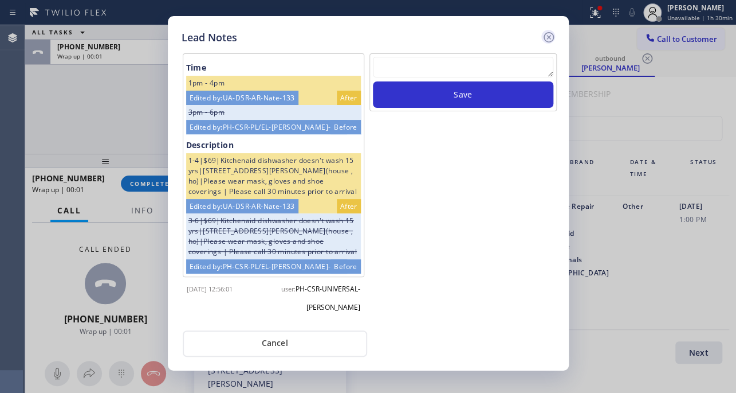
click at [551, 36] on icon at bounding box center [549, 37] width 14 height 14
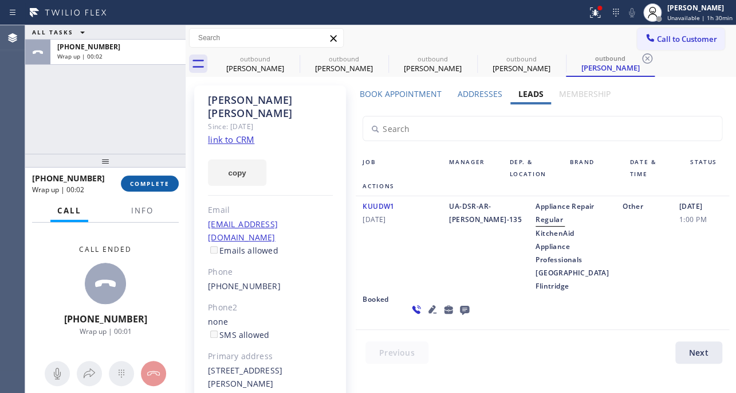
click at [152, 178] on button "COMPLETE" at bounding box center [150, 183] width 58 height 16
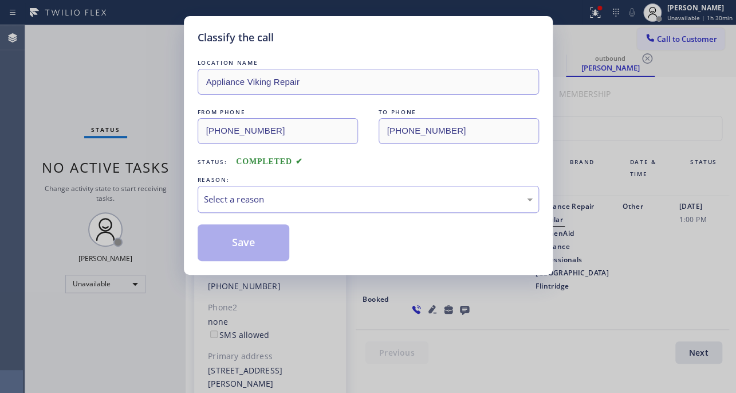
click at [299, 187] on div "Select a reason" at bounding box center [369, 199] width 342 height 27
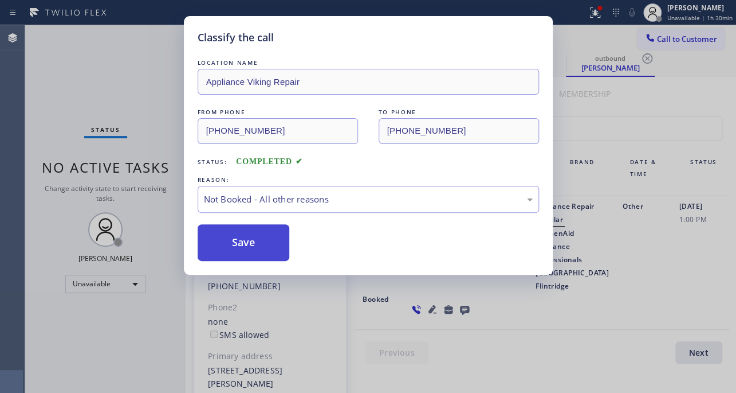
click at [267, 245] on button "Save" at bounding box center [244, 242] width 92 height 37
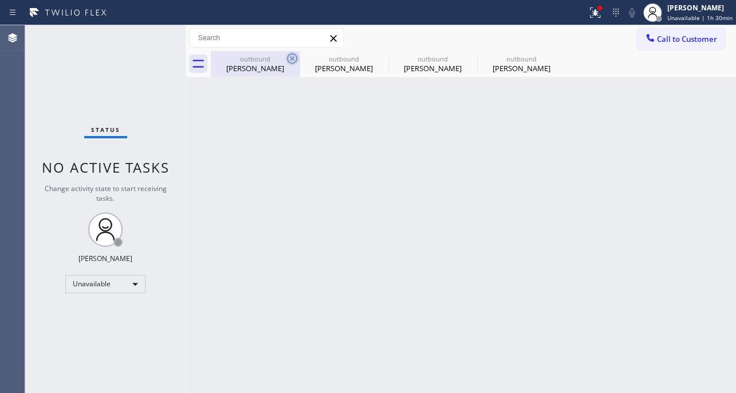
click at [285, 57] on icon at bounding box center [292, 59] width 14 height 14
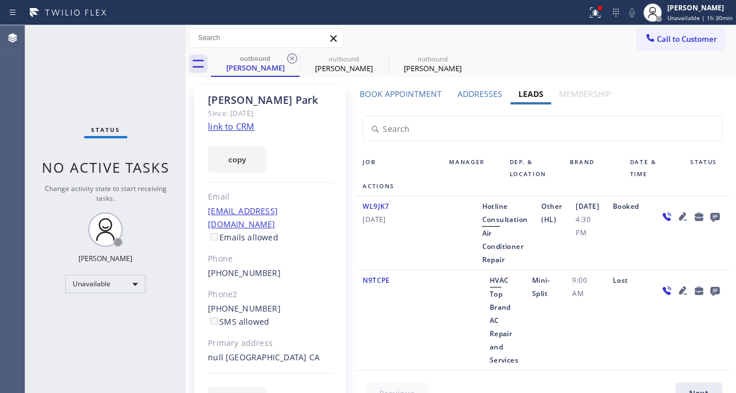
click at [285, 57] on icon at bounding box center [292, 59] width 14 height 14
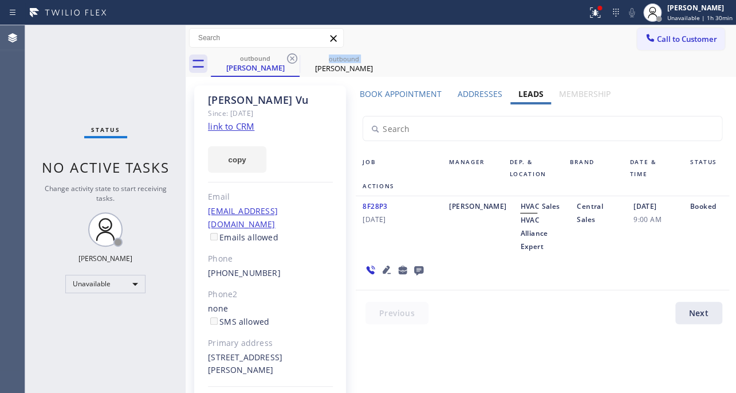
click at [285, 57] on icon at bounding box center [292, 59] width 14 height 14
click at [0, 0] on icon at bounding box center [0, 0] width 0 height 0
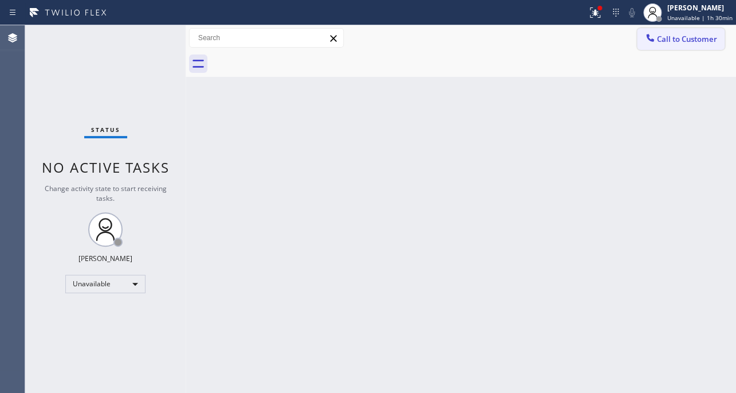
click at [670, 33] on button "Call to Customer" at bounding box center [681, 39] width 88 height 22
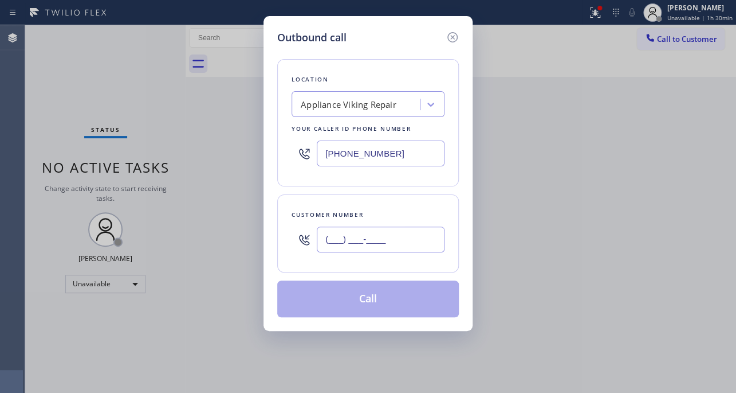
click at [381, 235] on input "(___) ___-____" at bounding box center [381, 239] width 128 height 26
paste input "805) 231-8343"
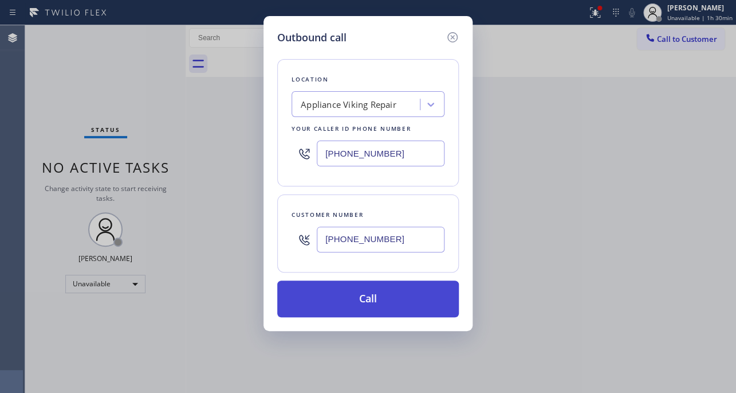
type input "[PHONE_NUMBER]"
click at [351, 293] on button "Call" at bounding box center [368, 298] width 182 height 37
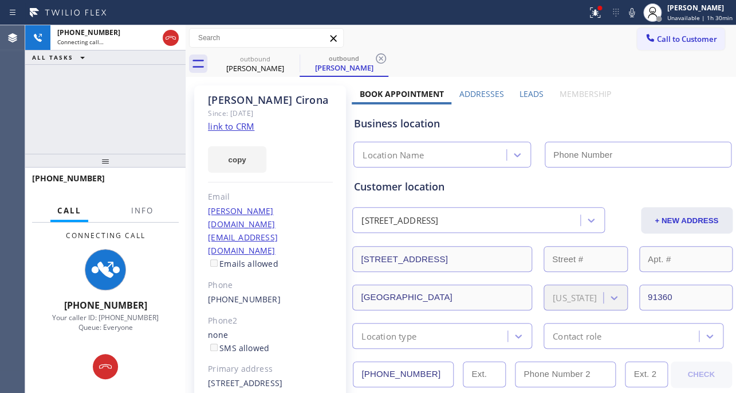
click at [520, 92] on label "Leads" at bounding box center [532, 93] width 24 height 11
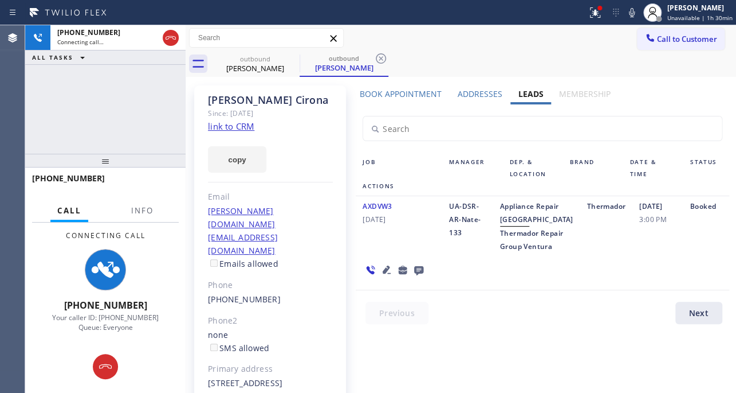
click at [385, 273] on icon at bounding box center [387, 269] width 8 height 8
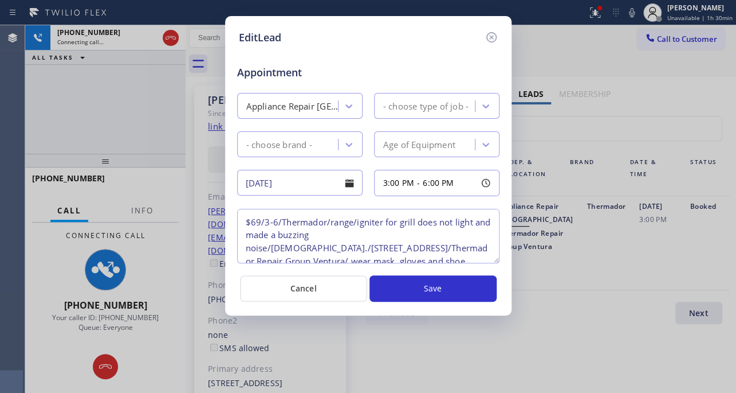
type textarea "$69/3-6/Thermador/range/igniter for grill does not light and made a buzzing noi…"
click at [491, 34] on icon at bounding box center [492, 37] width 14 height 14
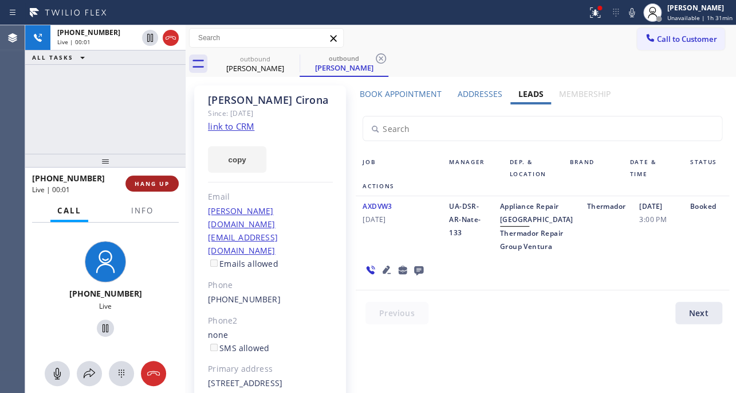
click at [163, 182] on span "HANG UP" at bounding box center [152, 183] width 35 height 8
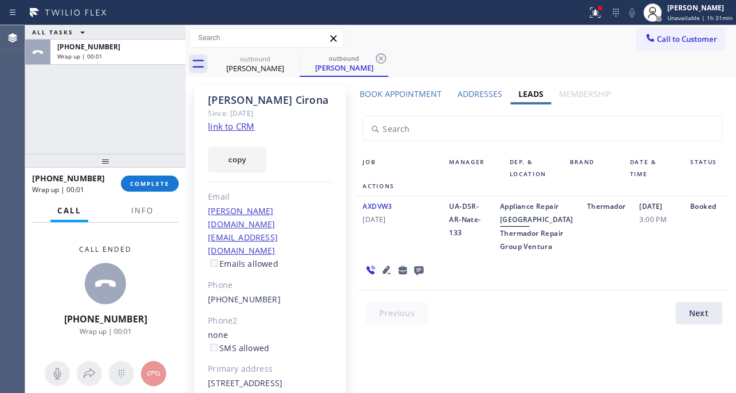
click at [417, 277] on icon at bounding box center [419, 270] width 14 height 14
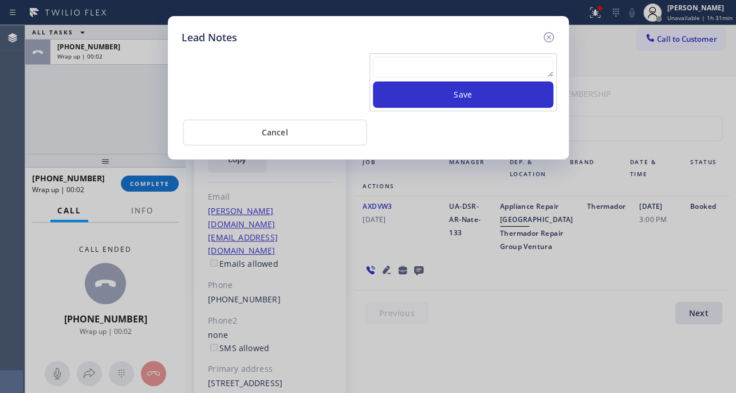
click at [425, 65] on textarea at bounding box center [463, 67] width 181 height 21
paste textarea "Routed to Voice mail// If CX will call back please transfer to me- Love:*"
type textarea "Routed to Voice mail// If CX will call back please transfer to me- Love:*"
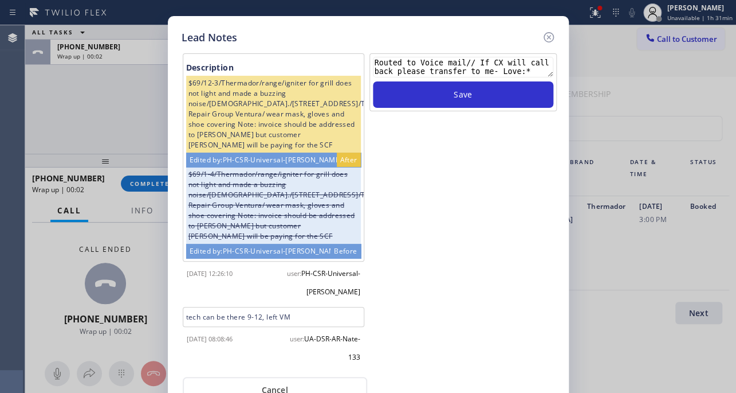
click at [436, 108] on div "Routed to Voice mail// If CX will call back please transfer to me- Love:* Save" at bounding box center [463, 82] width 187 height 58
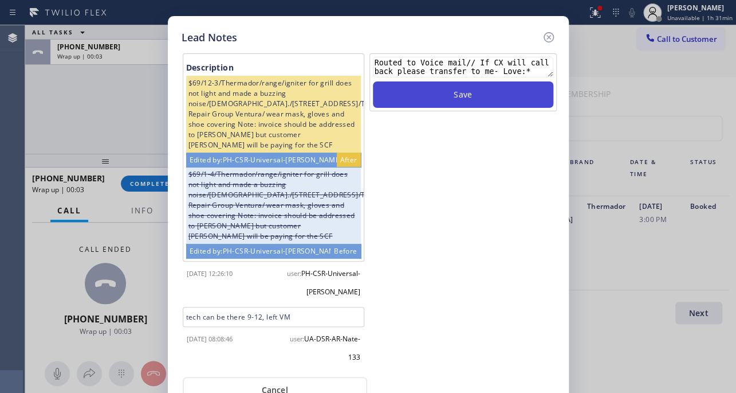
click at [438, 105] on button "Save" at bounding box center [463, 94] width 181 height 26
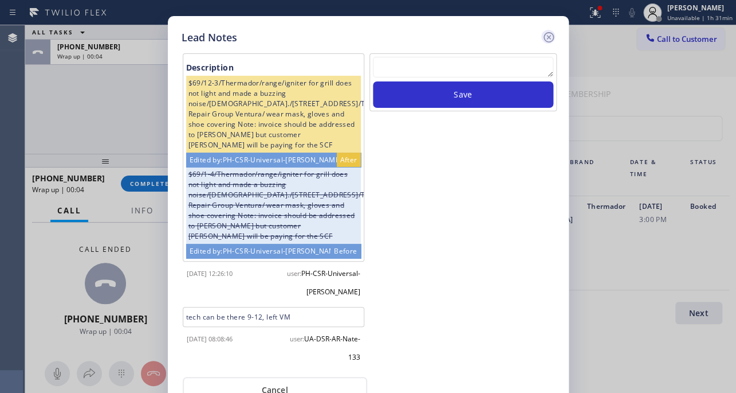
click at [545, 38] on icon at bounding box center [549, 37] width 14 height 14
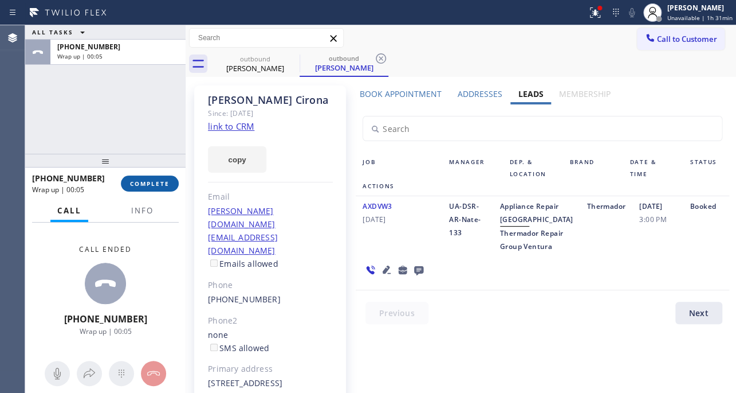
click at [147, 188] on button "COMPLETE" at bounding box center [150, 183] width 58 height 16
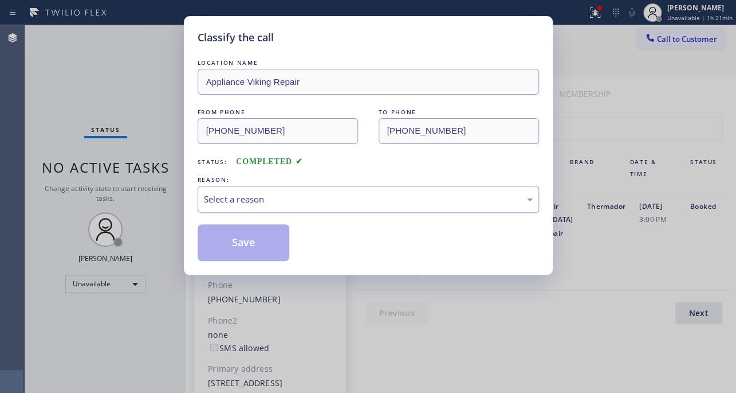
click at [298, 188] on div "Select a reason" at bounding box center [369, 199] width 342 height 27
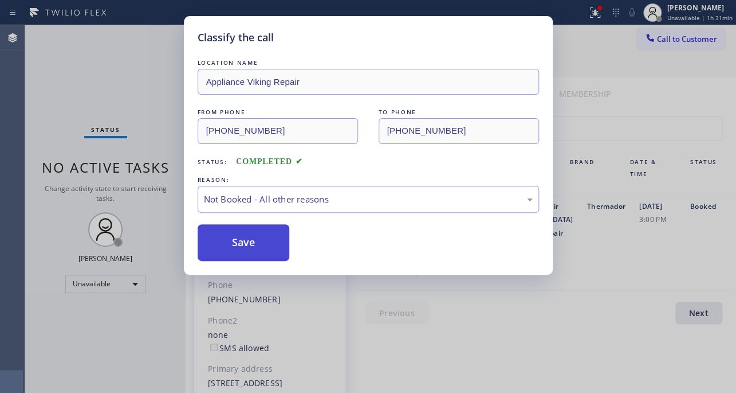
click at [248, 246] on button "Save" at bounding box center [244, 242] width 92 height 37
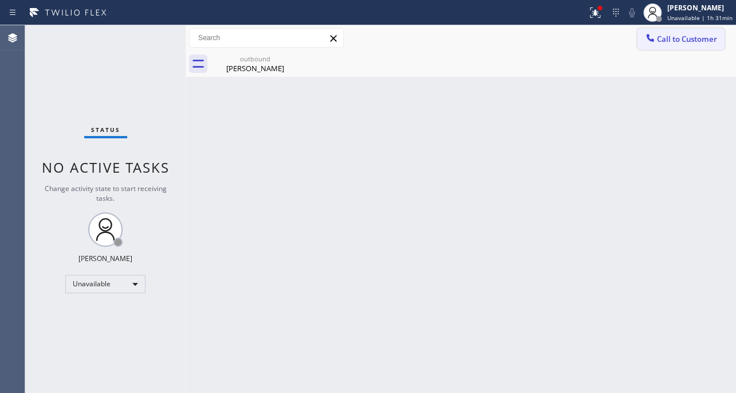
click at [696, 41] on span "Call to Customer" at bounding box center [687, 39] width 60 height 10
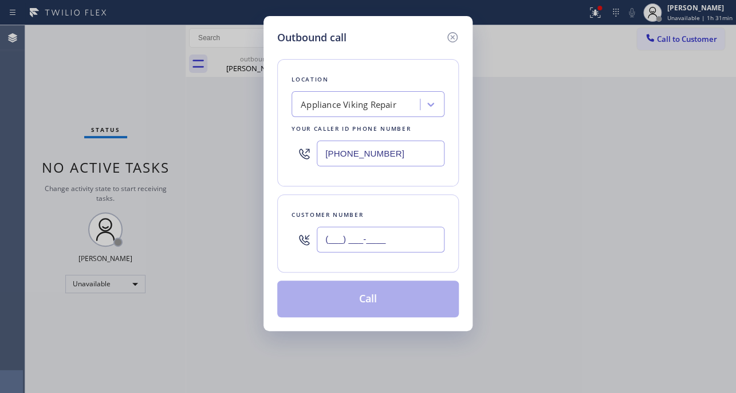
click at [330, 236] on input "(___) ___-____" at bounding box center [381, 239] width 128 height 26
paste input "714) 749-1642"
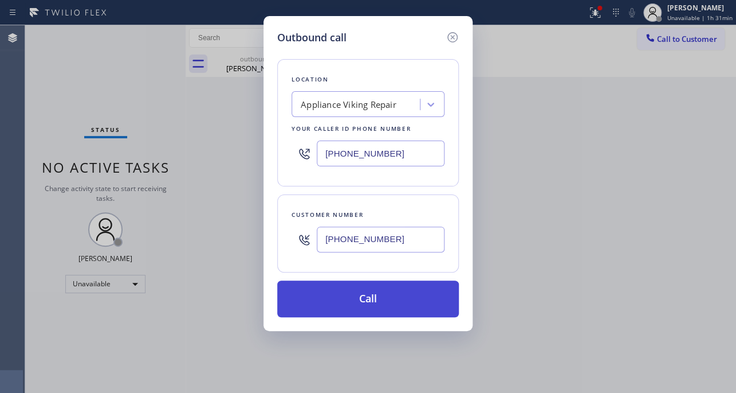
type input "[PHONE_NUMBER]"
click at [365, 296] on button "Call" at bounding box center [368, 298] width 182 height 37
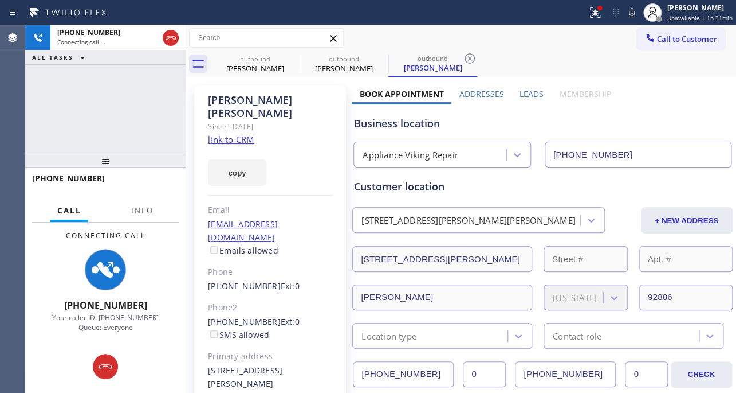
type input "[PHONE_NUMBER]"
click at [524, 91] on label "Leads" at bounding box center [532, 93] width 24 height 11
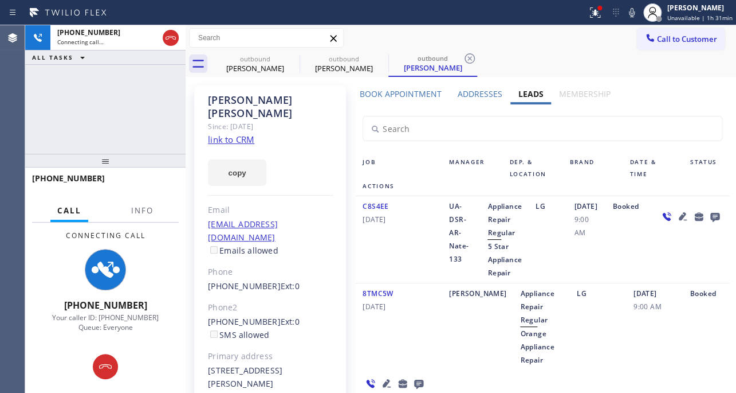
click at [676, 217] on icon at bounding box center [683, 216] width 14 height 14
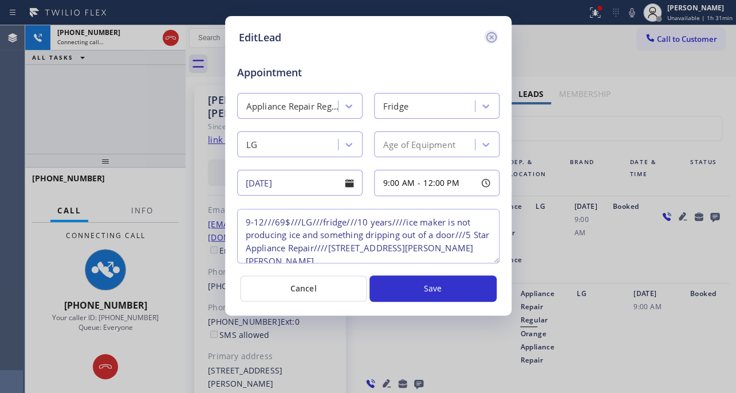
click at [492, 33] on icon at bounding box center [491, 37] width 10 height 10
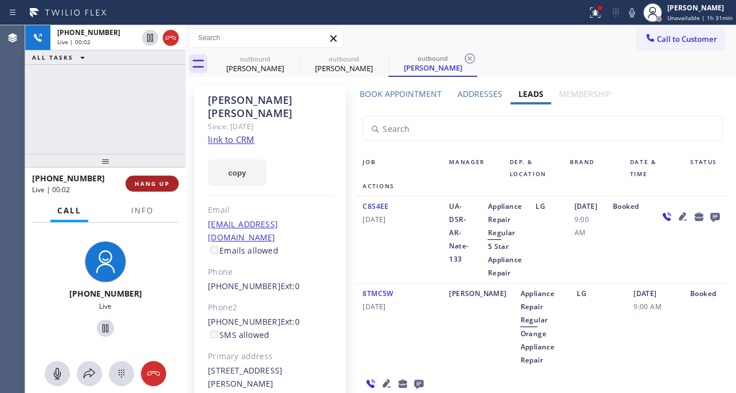
click at [133, 181] on button "HANG UP" at bounding box center [152, 183] width 53 height 16
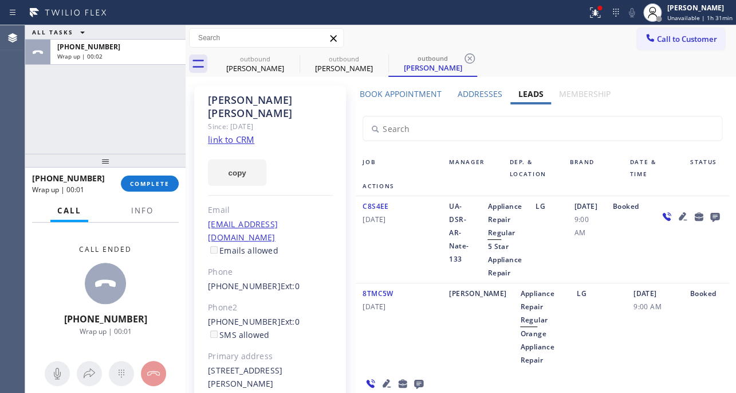
click at [708, 219] on icon at bounding box center [715, 216] width 14 height 14
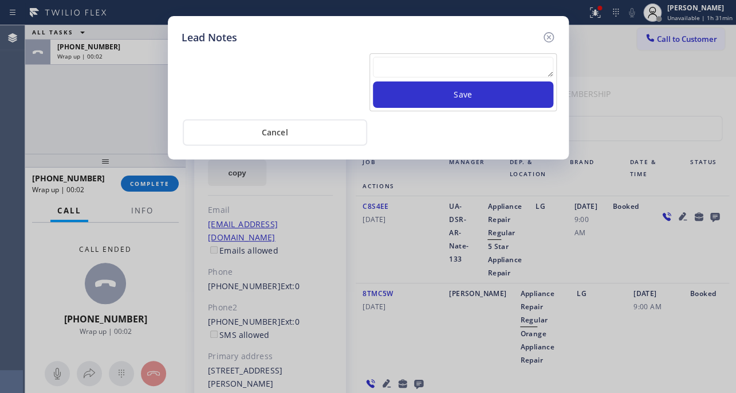
click at [514, 75] on textarea at bounding box center [463, 67] width 181 height 21
paste textarea "Routed to Voice mail// If CX will call back please transfer to me- Love:*"
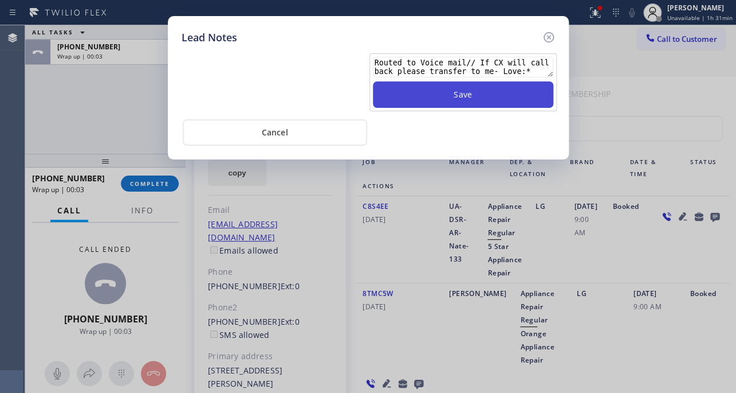
type textarea "Routed to Voice mail// If CX will call back please transfer to me- Love:*"
click at [482, 90] on button "Save" at bounding box center [463, 94] width 181 height 26
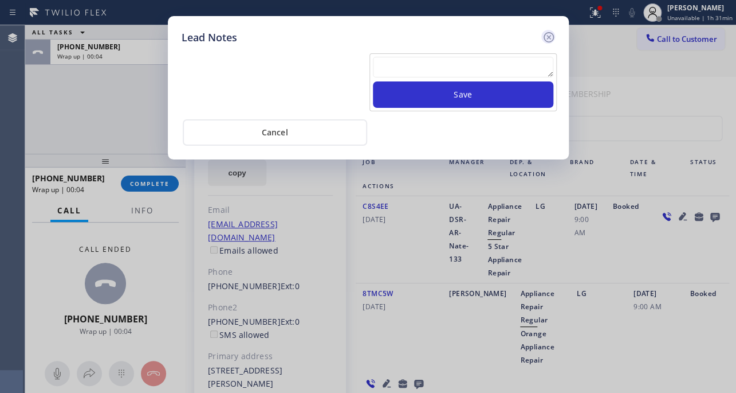
click at [544, 36] on icon at bounding box center [549, 37] width 14 height 14
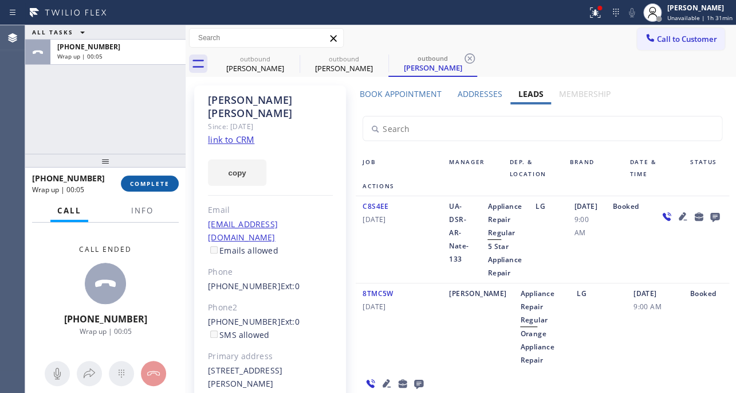
click at [155, 185] on span "COMPLETE" at bounding box center [150, 183] width 40 height 8
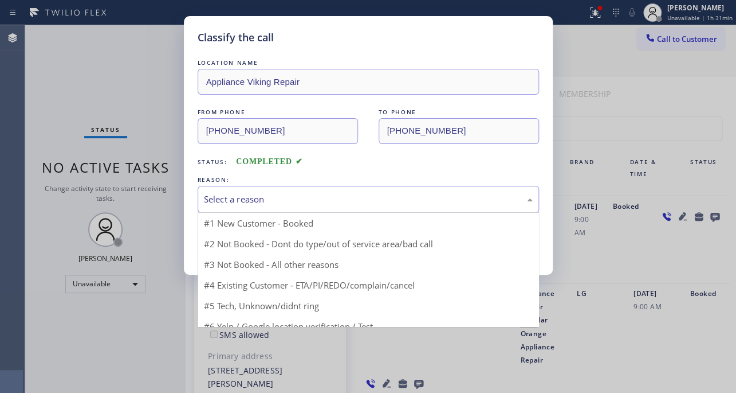
click at [319, 193] on div "Select a reason" at bounding box center [368, 199] width 329 height 13
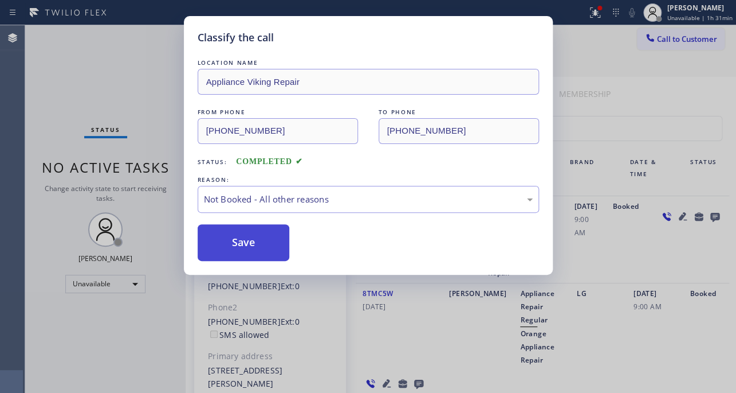
click at [252, 246] on button "Save" at bounding box center [244, 242] width 92 height 37
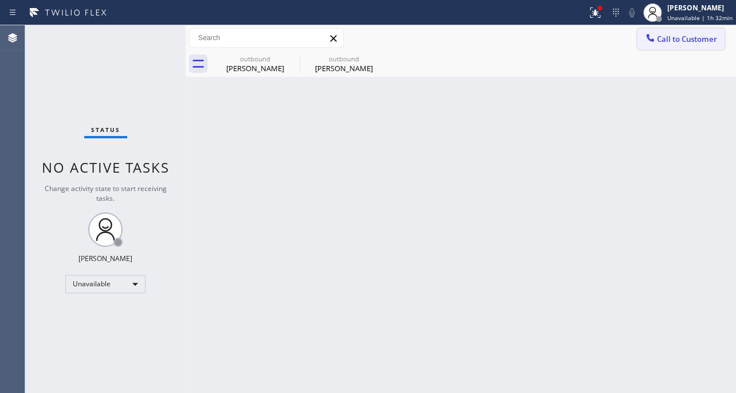
click at [691, 34] on span "Call to Customer" at bounding box center [687, 39] width 60 height 10
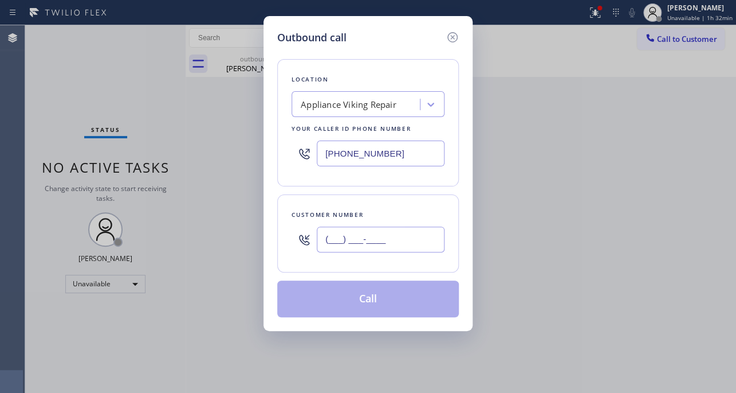
click at [378, 246] on input "(___) ___-____" at bounding box center [381, 239] width 128 height 26
paste input "239) 293-4498"
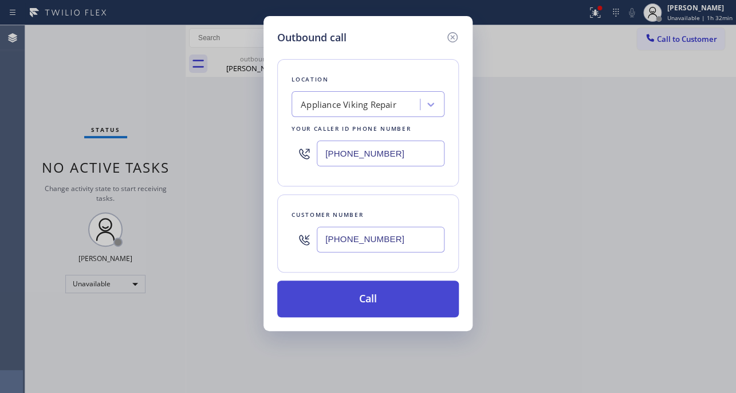
type input "[PHONE_NUMBER]"
click at [347, 301] on button "Call" at bounding box center [368, 298] width 182 height 37
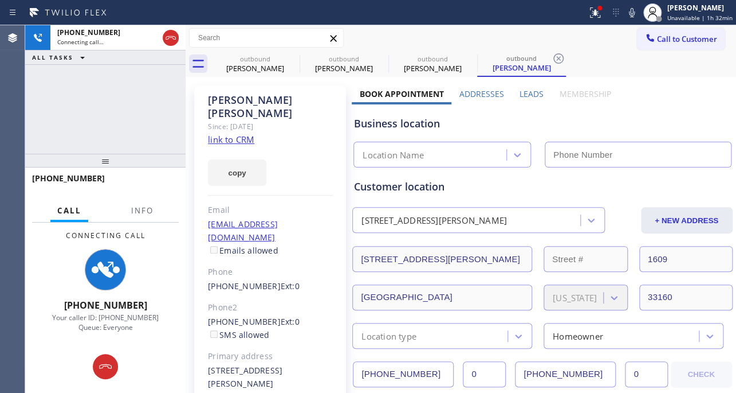
click at [538, 88] on label "Leads" at bounding box center [532, 93] width 24 height 11
click at [536, 92] on label "Leads" at bounding box center [532, 93] width 24 height 11
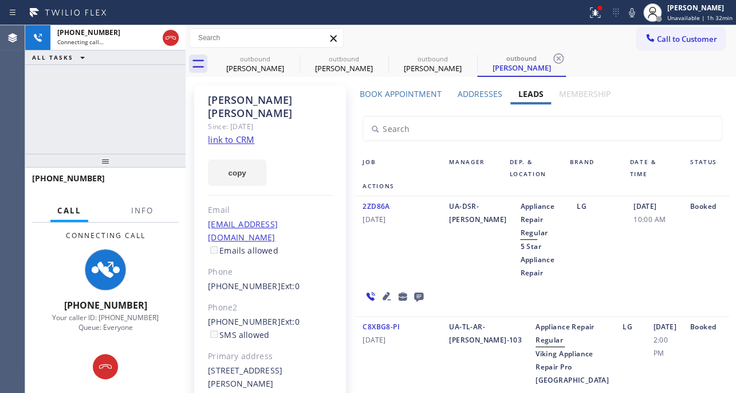
click at [394, 289] on icon at bounding box center [387, 296] width 14 height 14
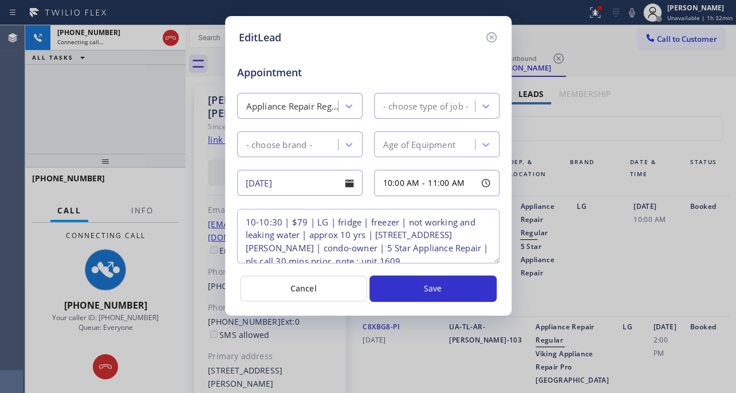
type textarea "10-10:30 | $79 | LG | fridge | freezer | not working and leaking water | approx…"
click at [495, 36] on icon at bounding box center [491, 37] width 10 height 10
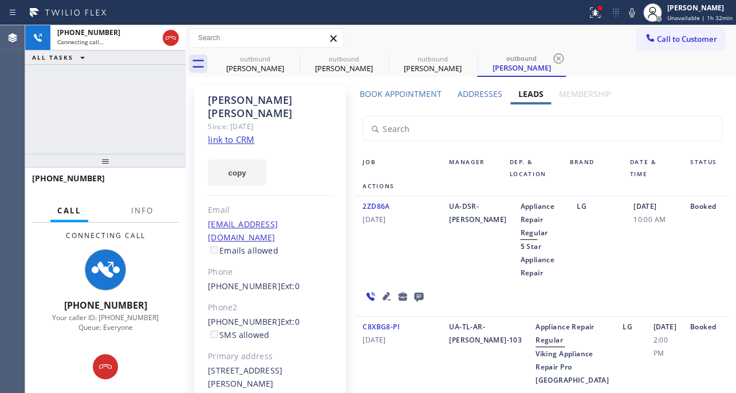
click at [426, 289] on icon at bounding box center [419, 296] width 14 height 14
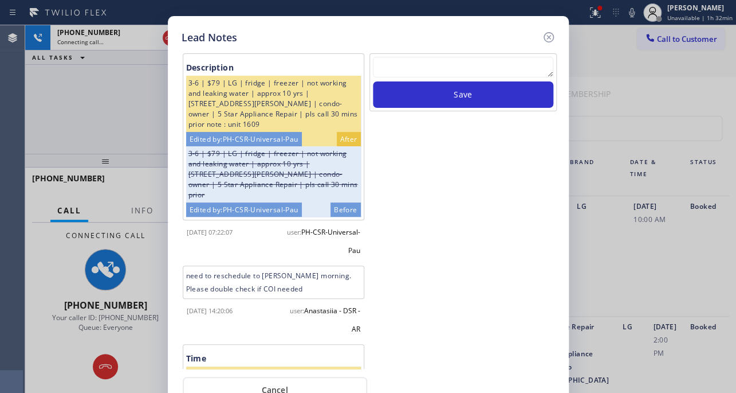
click at [503, 65] on textarea at bounding box center [463, 67] width 181 height 21
paste textarea "Routed to Voice mail// If CX will call back please transfer to me- Love:*"
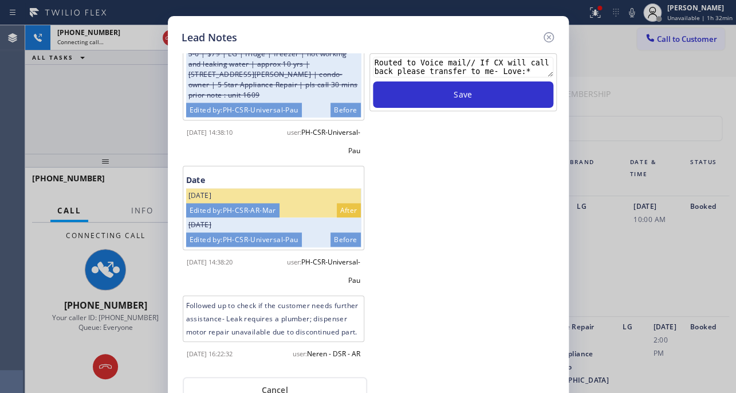
scroll to position [484, 0]
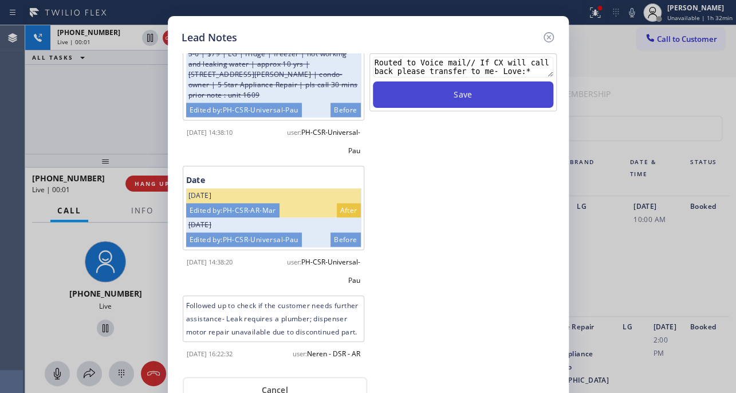
type textarea "Routed to Voice mail// If CX will call back please transfer to me- Love:*"
click at [428, 91] on button "Save" at bounding box center [463, 94] width 181 height 26
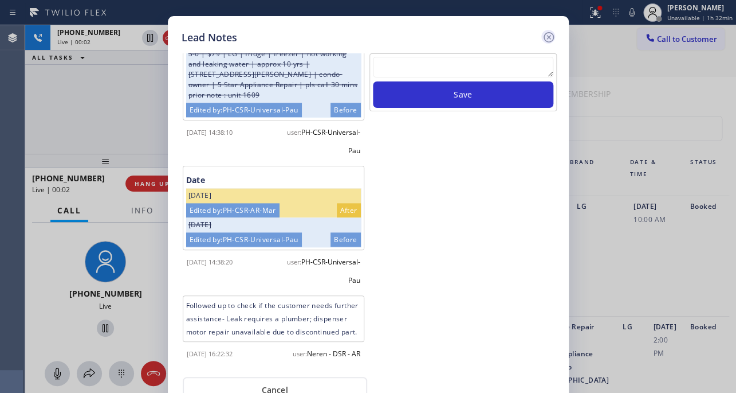
click at [550, 39] on icon at bounding box center [548, 37] width 10 height 10
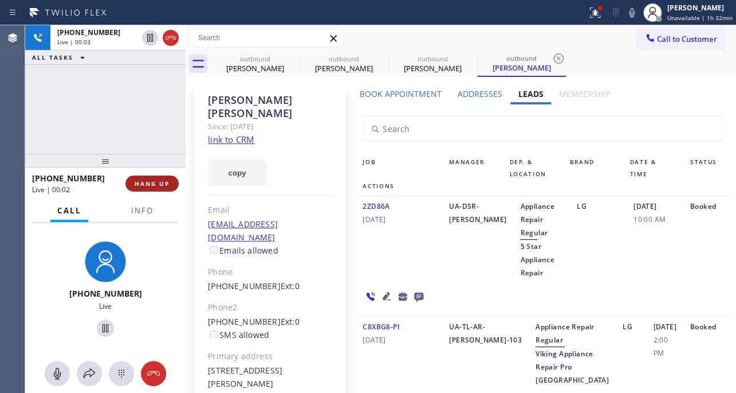
click at [146, 189] on button "HANG UP" at bounding box center [152, 183] width 53 height 16
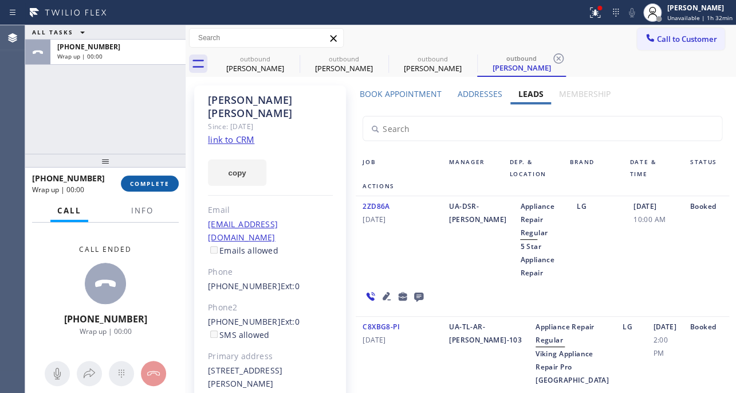
click at [146, 190] on button "COMPLETE" at bounding box center [150, 183] width 58 height 16
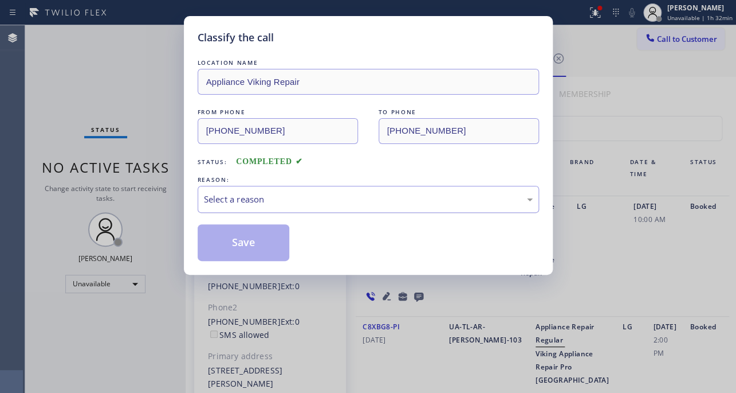
click at [325, 201] on div "Select a reason" at bounding box center [368, 199] width 329 height 13
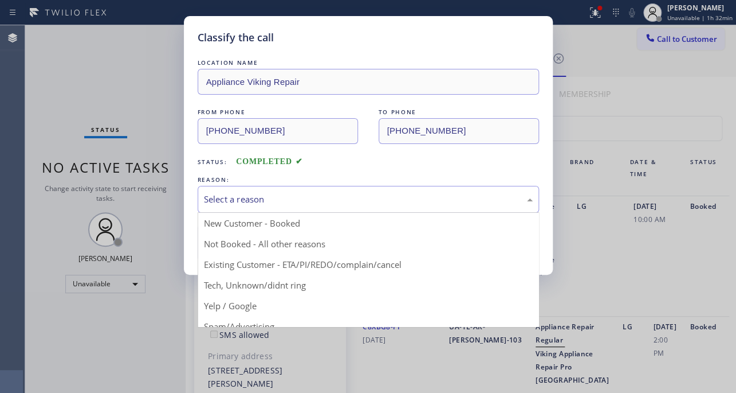
drag, startPoint x: 285, startPoint y: 245, endPoint x: 275, endPoint y: 246, distance: 10.4
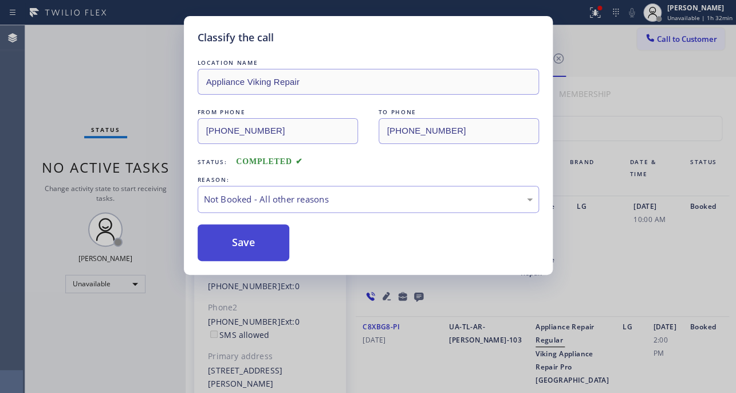
click at [263, 246] on button "Save" at bounding box center [244, 242] width 92 height 37
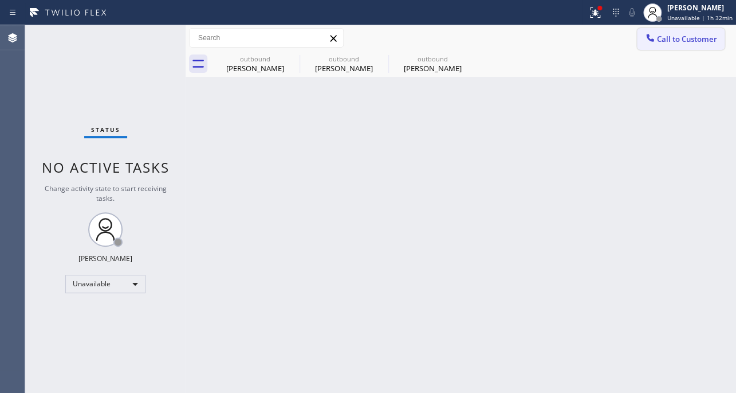
click at [661, 44] on span "Call to Customer" at bounding box center [687, 39] width 60 height 10
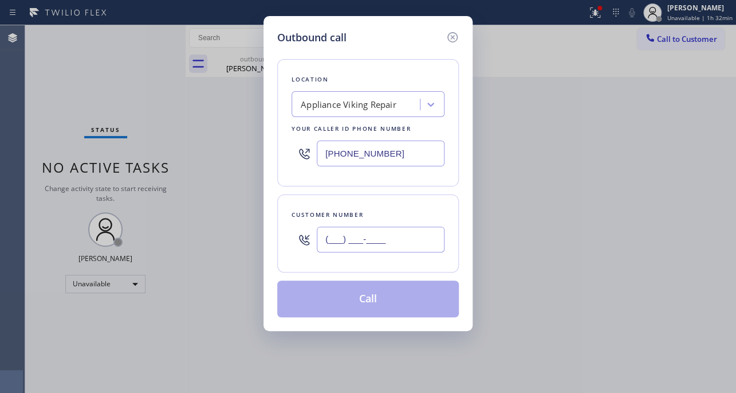
click at [393, 237] on input "(___) ___-____" at bounding box center [381, 239] width 128 height 26
paste input "425) 205-5349"
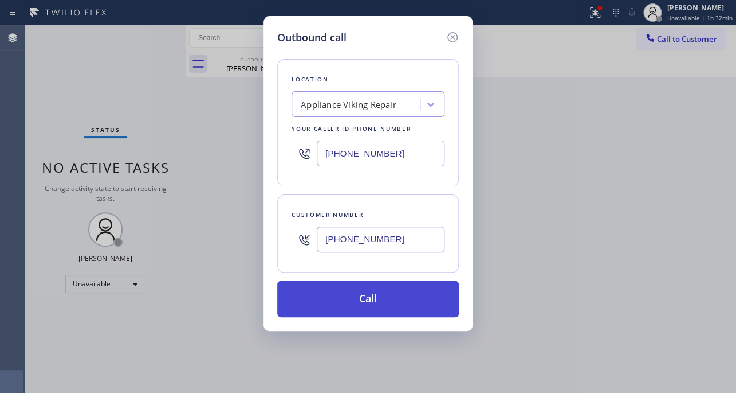
type input "[PHONE_NUMBER]"
click at [377, 307] on button "Call" at bounding box center [368, 298] width 182 height 37
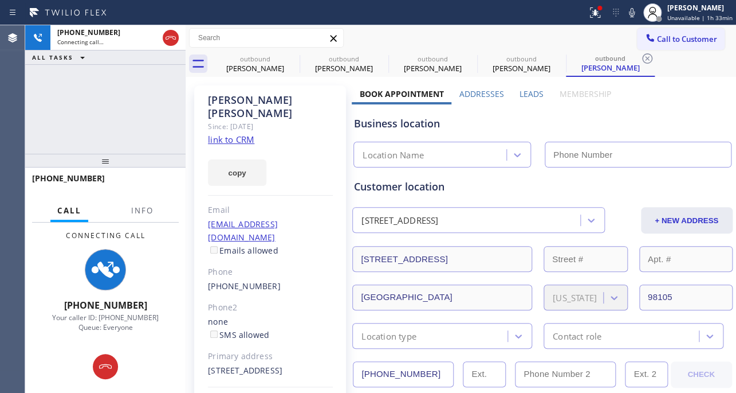
click at [525, 93] on label "Leads" at bounding box center [532, 93] width 24 height 11
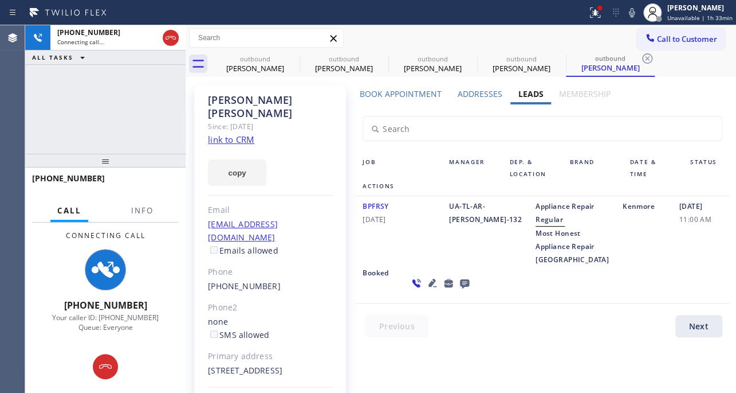
click at [460, 288] on icon at bounding box center [464, 283] width 9 height 9
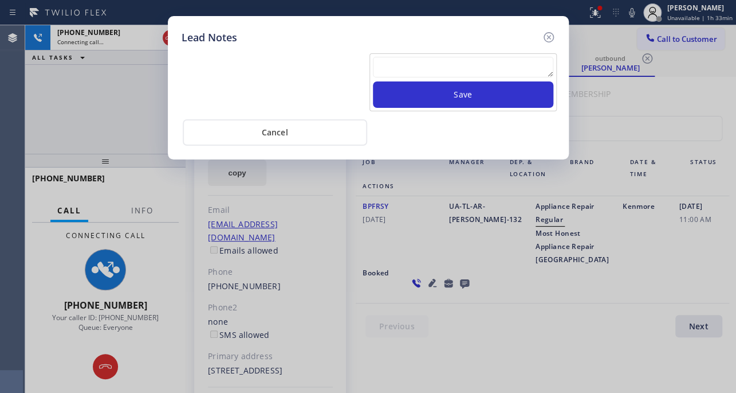
click at [447, 57] on textarea at bounding box center [463, 67] width 181 height 21
paste textarea "Routed to Voice mail// If CX will call back please transfer to me- Love:*"
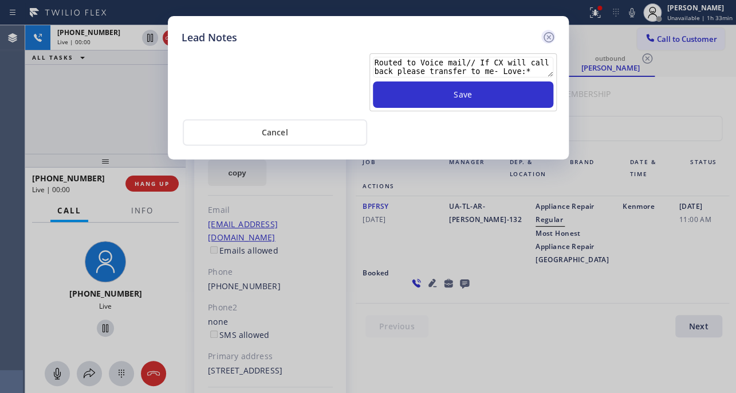
type textarea "Routed to Voice mail// If CX will call back please transfer to me- Love:*"
click at [549, 34] on icon at bounding box center [549, 37] width 14 height 14
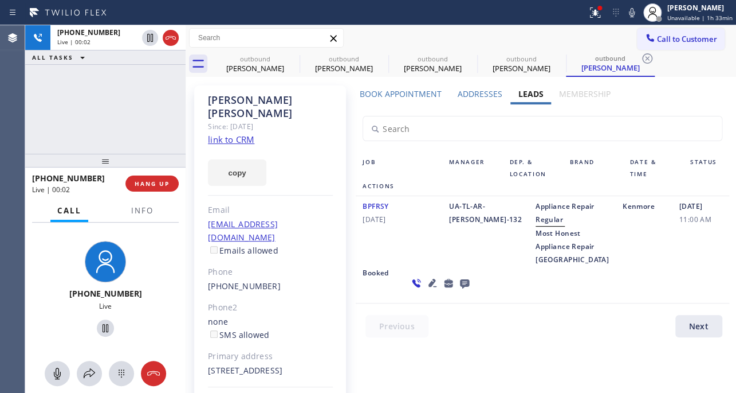
click at [458, 290] on icon at bounding box center [465, 283] width 14 height 14
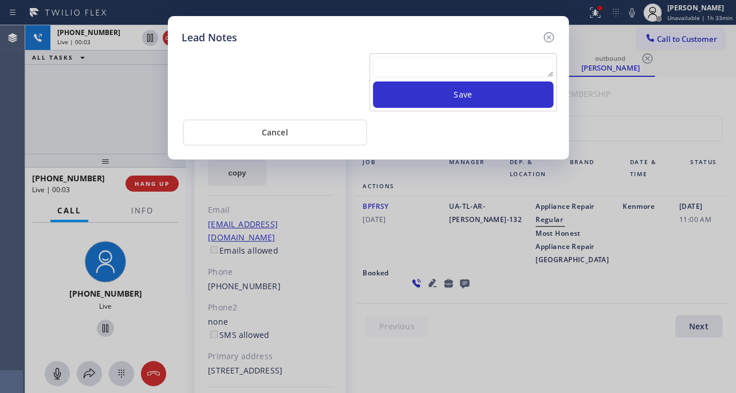
click at [456, 73] on textarea at bounding box center [463, 67] width 181 height 21
paste textarea "Routed to Voice mail// If CX will call back please transfer to me- Love:*"
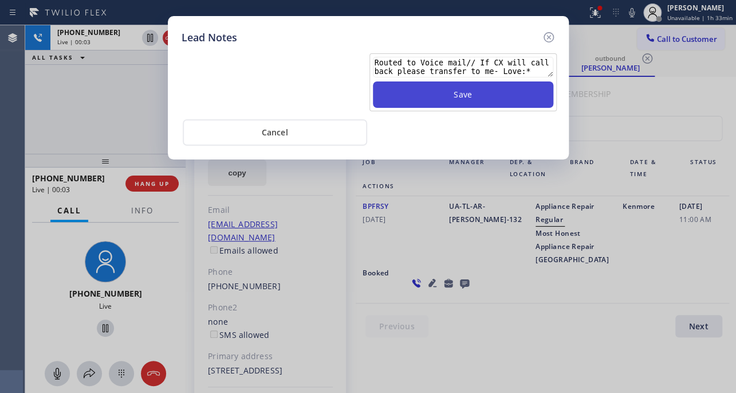
type textarea "Routed to Voice mail// If CX will call back please transfer to me- Love:*"
click at [459, 103] on button "Save" at bounding box center [463, 94] width 181 height 26
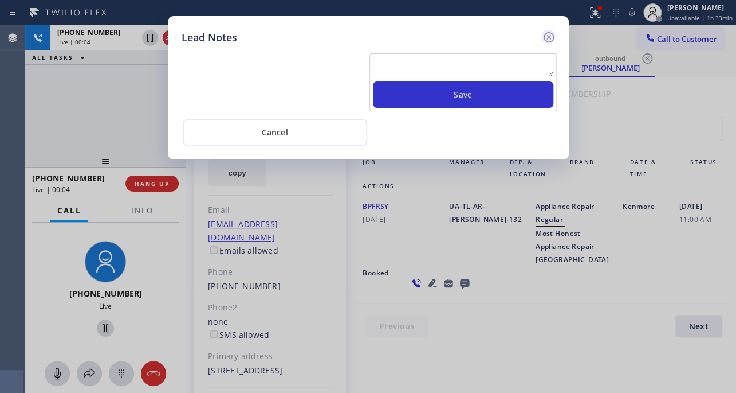
click at [544, 37] on icon at bounding box center [549, 37] width 14 height 14
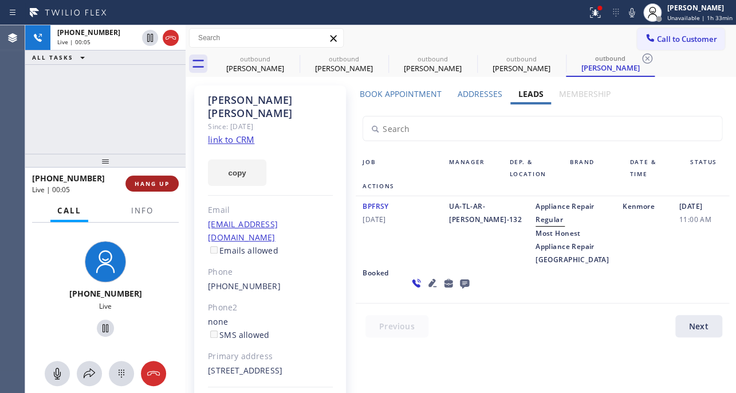
click at [147, 181] on span "HANG UP" at bounding box center [152, 183] width 35 height 8
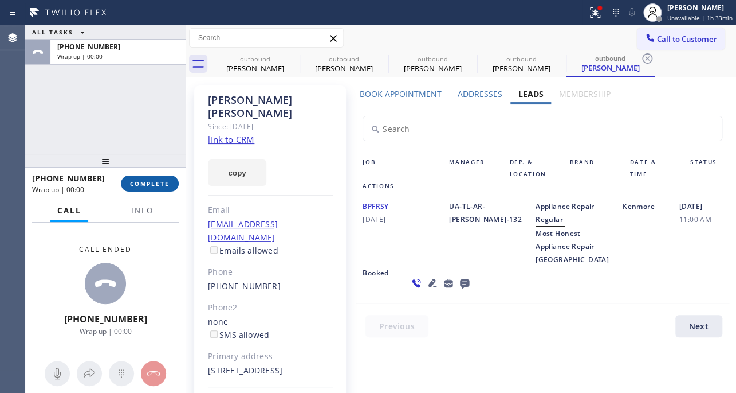
click at [148, 183] on span "COMPLETE" at bounding box center [150, 183] width 40 height 8
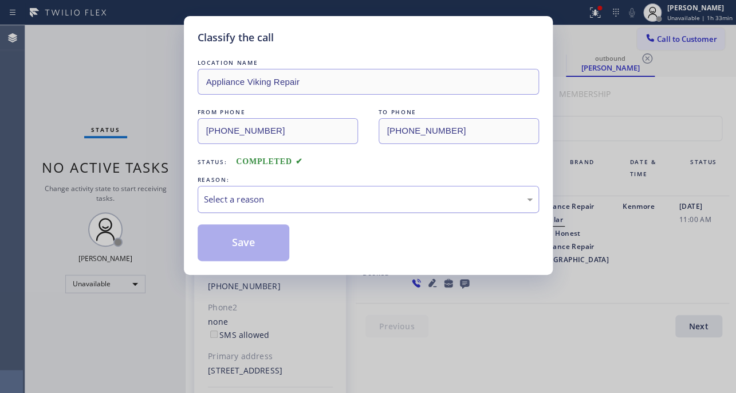
click at [293, 195] on div "Select a reason" at bounding box center [368, 199] width 329 height 13
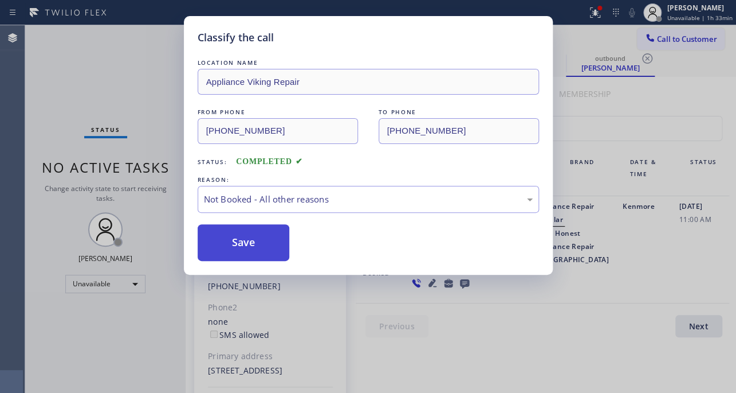
click at [247, 241] on button "Save" at bounding box center [244, 242] width 92 height 37
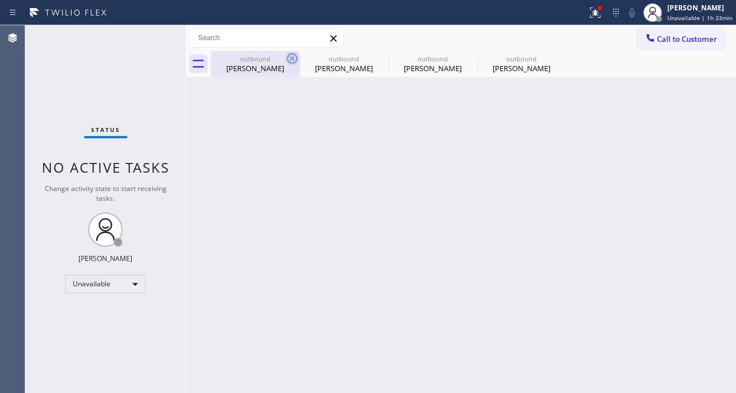
click at [293, 58] on icon at bounding box center [292, 59] width 14 height 14
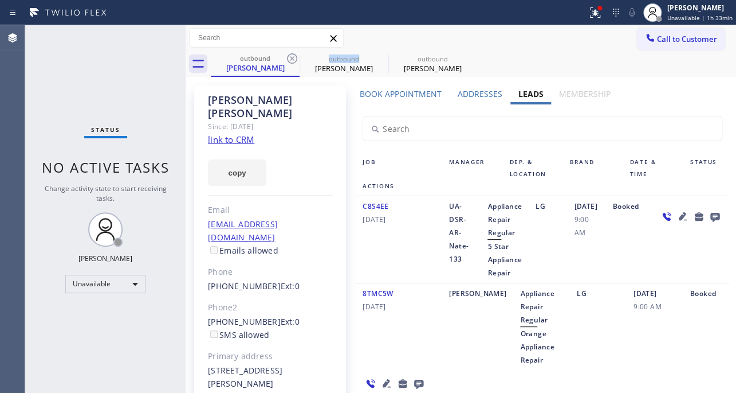
click at [293, 58] on icon at bounding box center [292, 59] width 14 height 14
click at [0, 0] on icon at bounding box center [0, 0] width 0 height 0
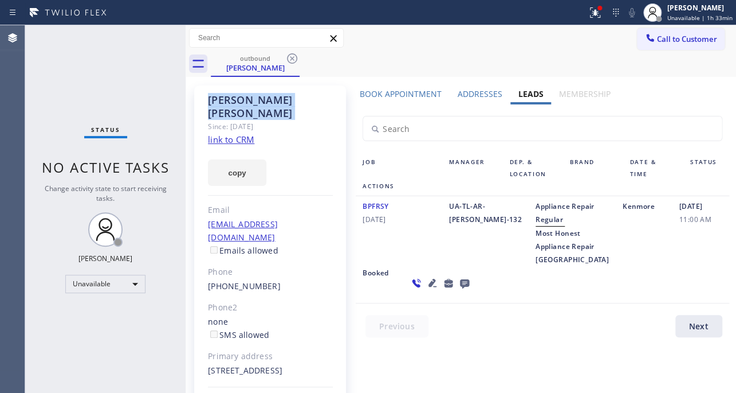
click at [293, 58] on icon at bounding box center [292, 59] width 14 height 14
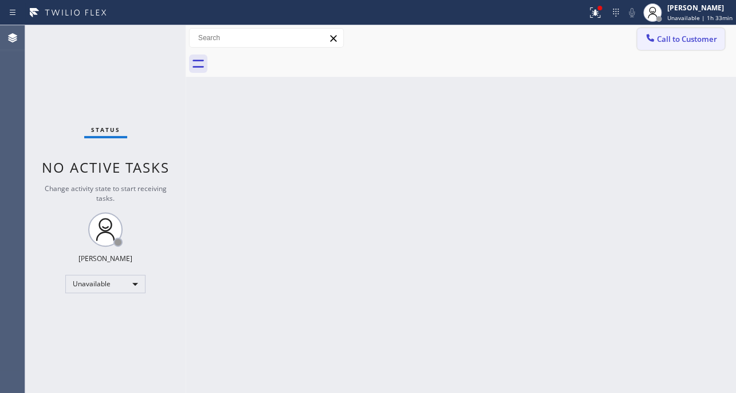
click at [682, 40] on span "Call to Customer" at bounding box center [687, 39] width 60 height 10
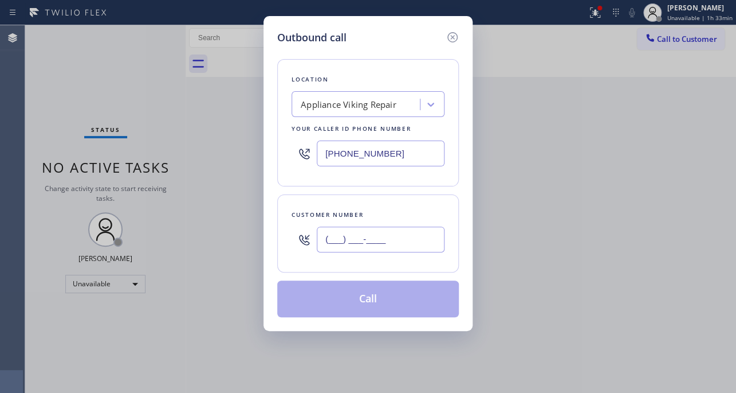
click at [374, 243] on input "(___) ___-____" at bounding box center [381, 239] width 128 height 26
paste input "305) 890-7713"
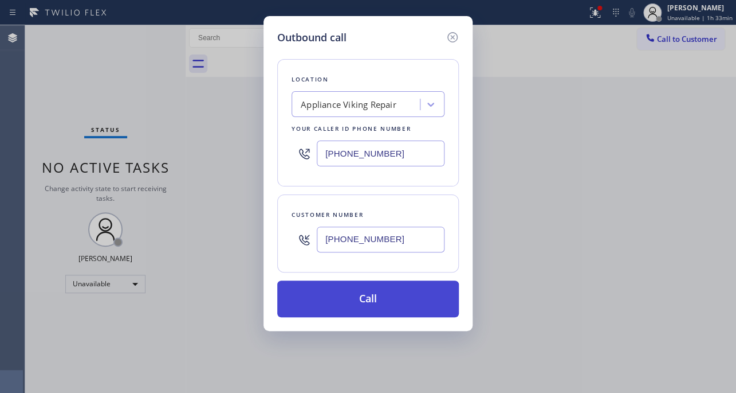
type input "[PHONE_NUMBER]"
click at [366, 301] on button "Call" at bounding box center [368, 298] width 182 height 37
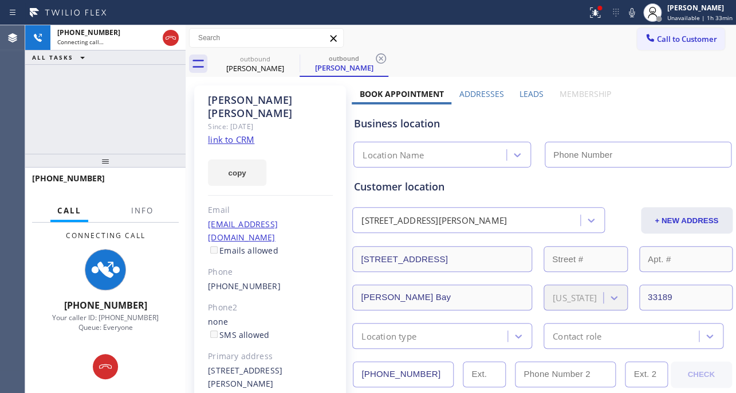
click at [531, 92] on label "Leads" at bounding box center [532, 93] width 24 height 11
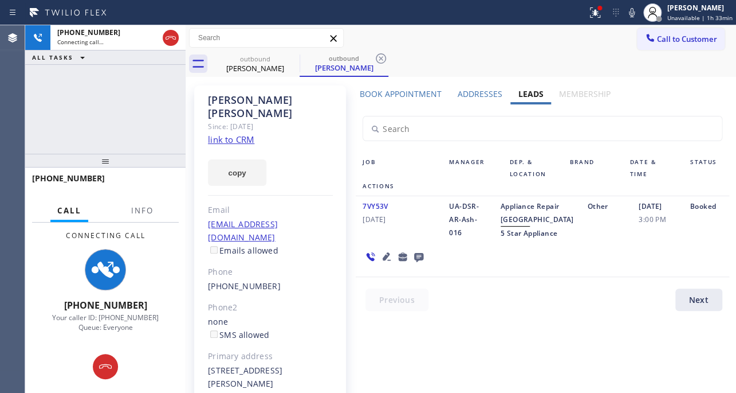
click at [381, 263] on icon at bounding box center [387, 256] width 14 height 14
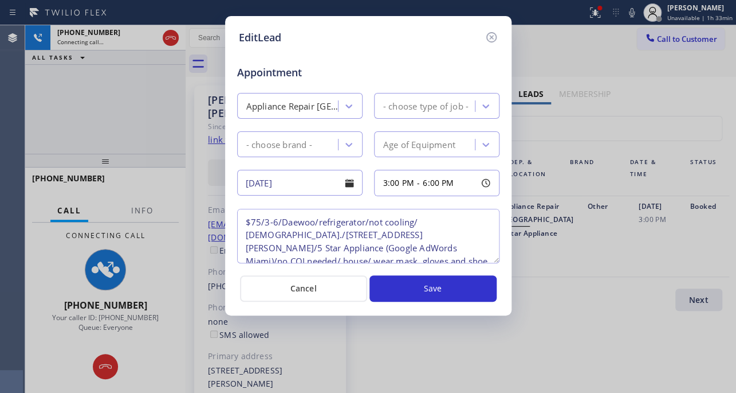
type textarea "$75/3-6/Daewoo/refrigerator/not cooling/ [DEMOGRAPHIC_DATA]./[STREET_ADDRESS][P…"
click at [489, 36] on icon at bounding box center [492, 37] width 14 height 14
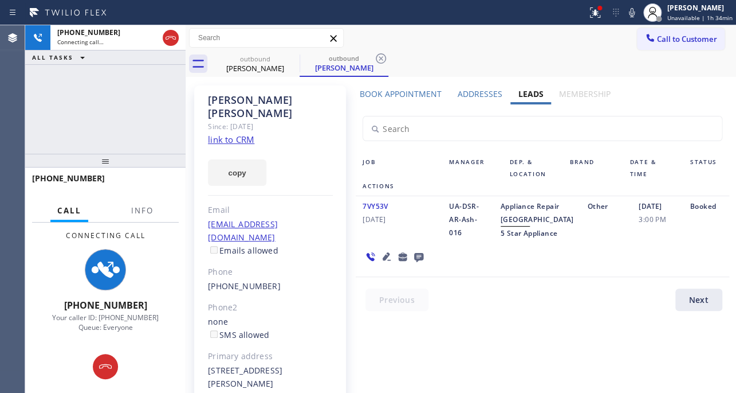
click at [418, 262] on icon at bounding box center [418, 257] width 9 height 9
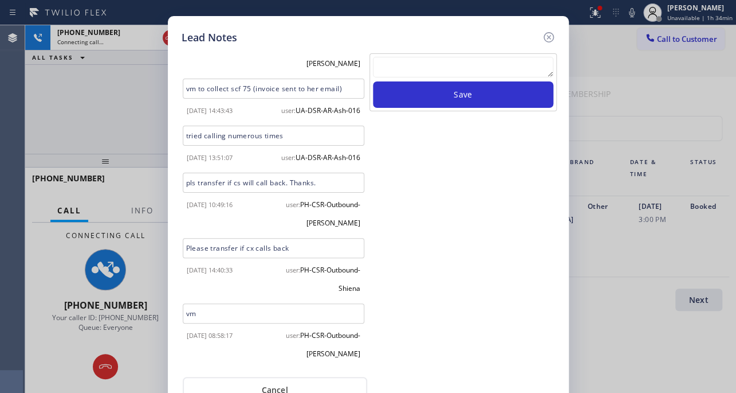
scroll to position [328, 0]
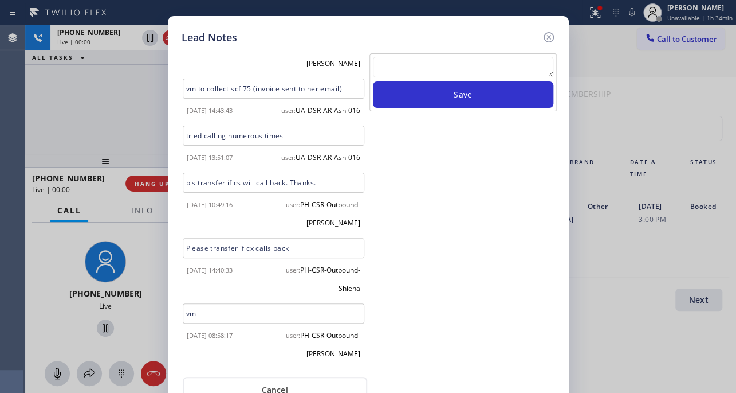
click at [473, 69] on textarea at bounding box center [463, 67] width 181 height 21
paste textarea "Routed to Voice mail// If CX will call back please transfer to me- Love:*"
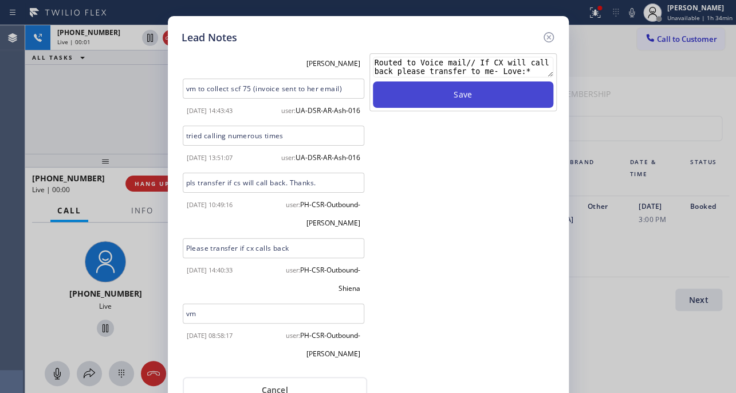
type textarea "Routed to Voice mail// If CX will call back please transfer to me- Love:*"
click at [469, 90] on button "Save" at bounding box center [463, 94] width 181 height 26
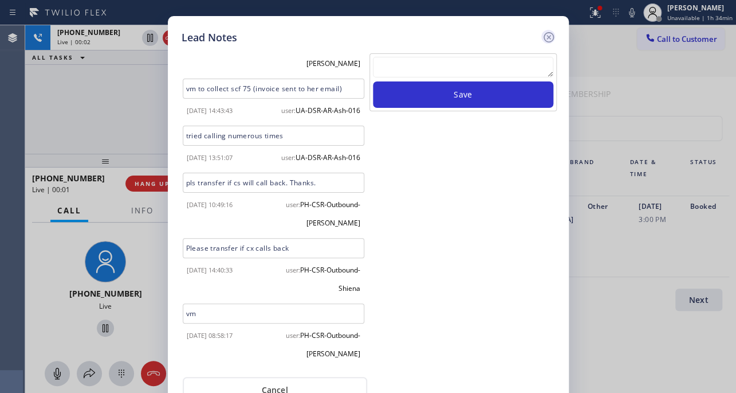
click at [543, 36] on icon at bounding box center [549, 37] width 14 height 14
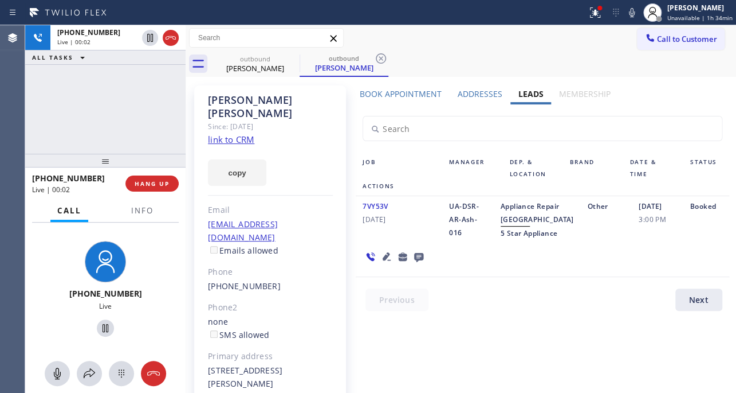
click at [146, 174] on div "[PHONE_NUMBER] Live | 00:02 HANG UP" at bounding box center [105, 184] width 147 height 30
click at [145, 181] on span "HANG UP" at bounding box center [152, 183] width 35 height 8
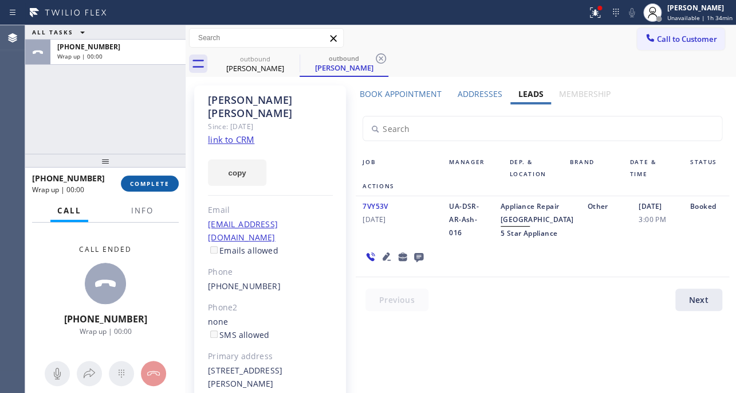
click at [147, 186] on span "COMPLETE" at bounding box center [150, 183] width 40 height 8
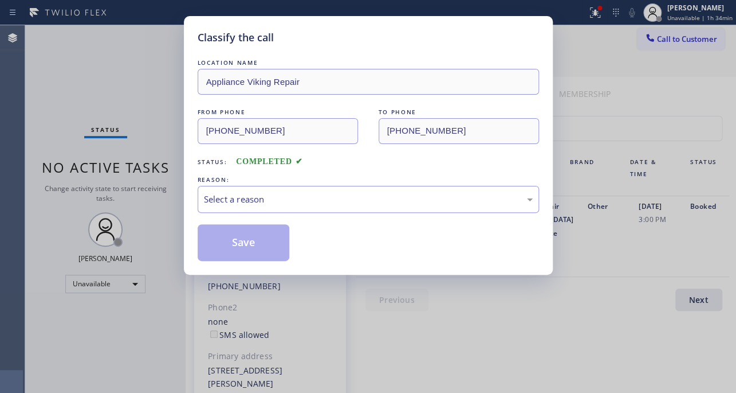
click at [308, 189] on div "Select a reason" at bounding box center [369, 199] width 342 height 27
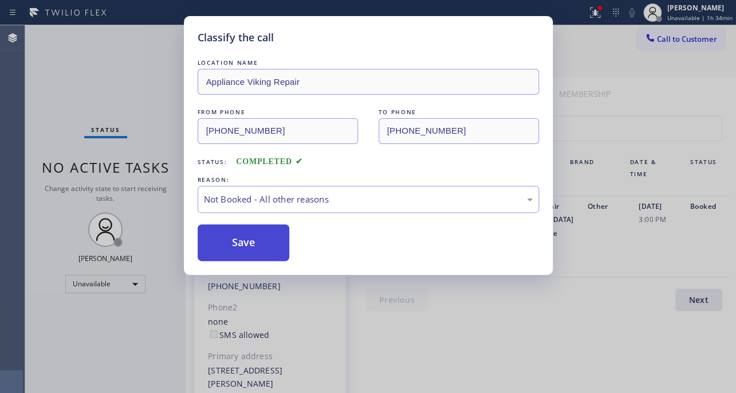
click at [242, 242] on button "Save" at bounding box center [244, 242] width 92 height 37
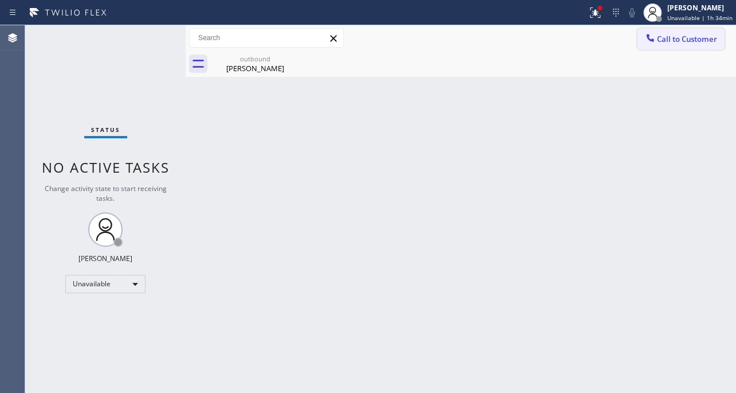
click at [678, 36] on span "Call to Customer" at bounding box center [687, 39] width 60 height 10
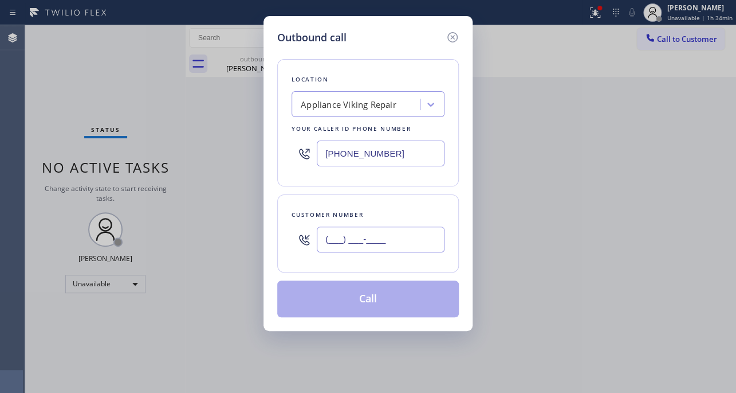
click at [335, 244] on input "(___) ___-____" at bounding box center [381, 239] width 128 height 26
paste input "909) 971-9200"
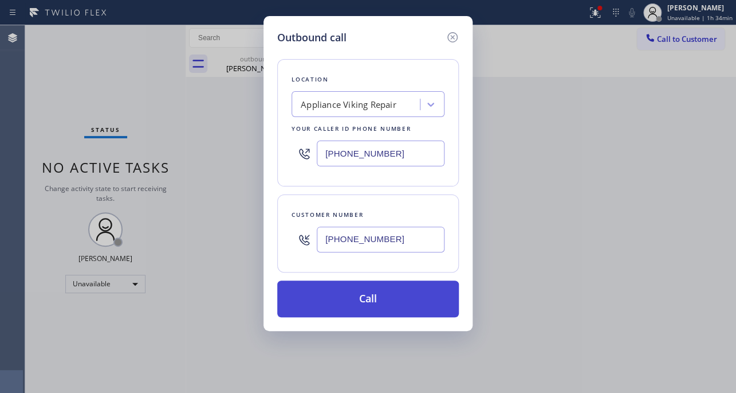
type input "[PHONE_NUMBER]"
click at [386, 291] on button "Call" at bounding box center [368, 298] width 182 height 37
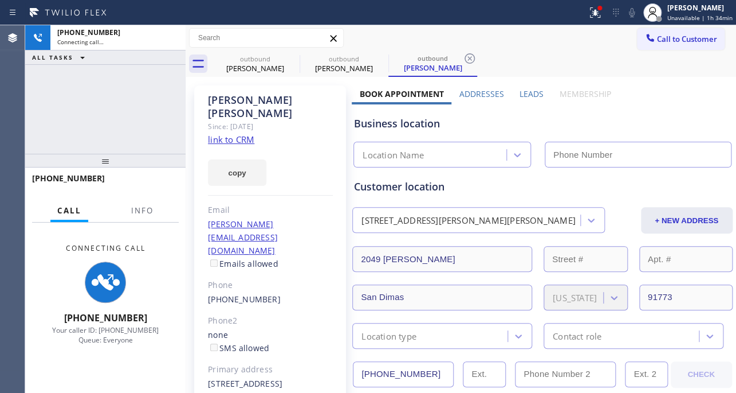
click at [535, 90] on label "Leads" at bounding box center [532, 93] width 24 height 11
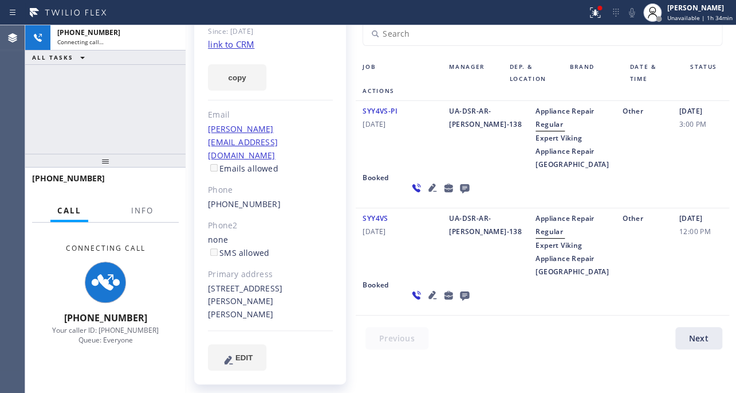
scroll to position [104, 0]
click at [426, 301] on icon at bounding box center [433, 295] width 14 height 14
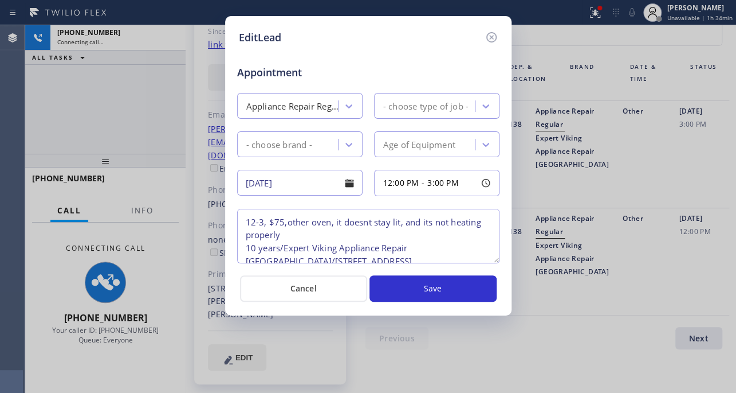
type textarea "12-3, $75,other oven, it doesnt stay lit, and its not heating properly 10 years…"
click at [488, 32] on icon at bounding box center [492, 37] width 14 height 14
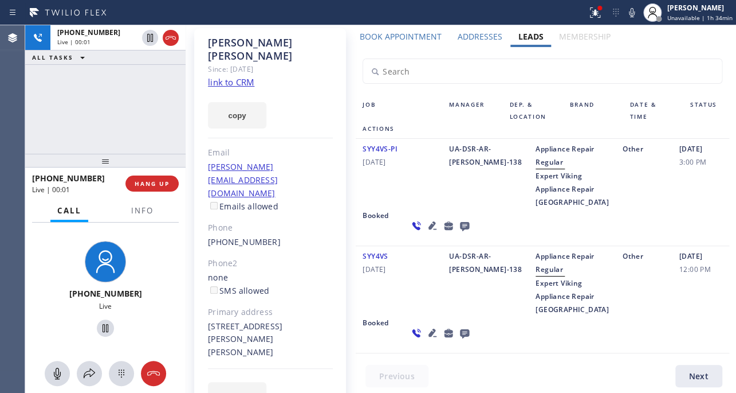
scroll to position [0, 0]
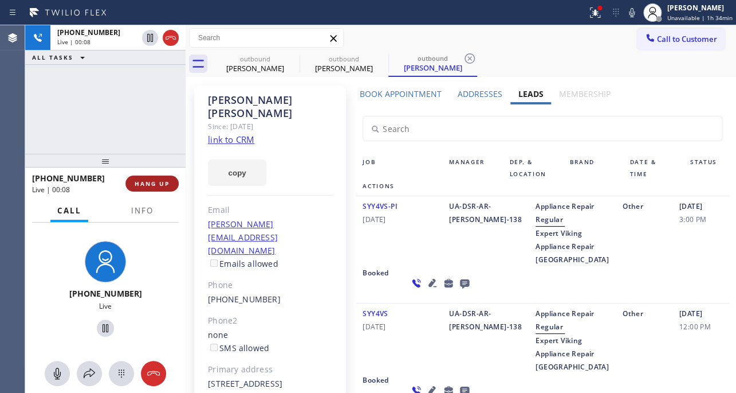
click at [148, 183] on span "HANG UP" at bounding box center [152, 183] width 35 height 8
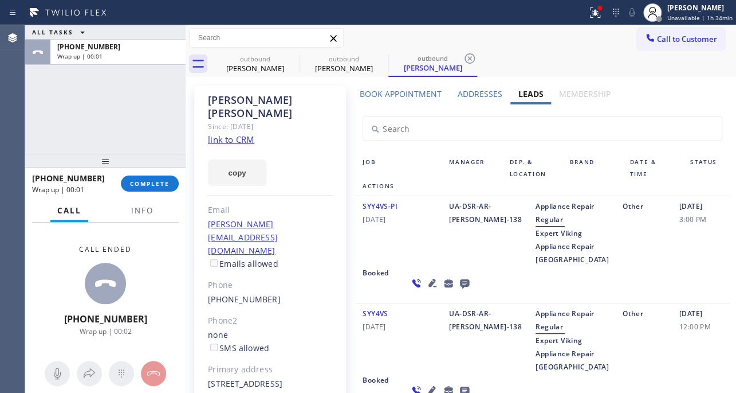
click at [458, 290] on icon at bounding box center [465, 283] width 14 height 14
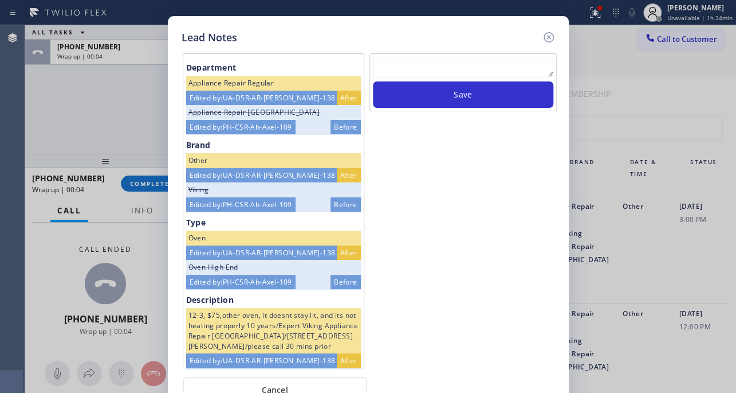
click at [442, 75] on textarea at bounding box center [463, 67] width 181 height 21
paste textarea "Routed to Voice mail// If CX will call back please transfer to me- Love:*"
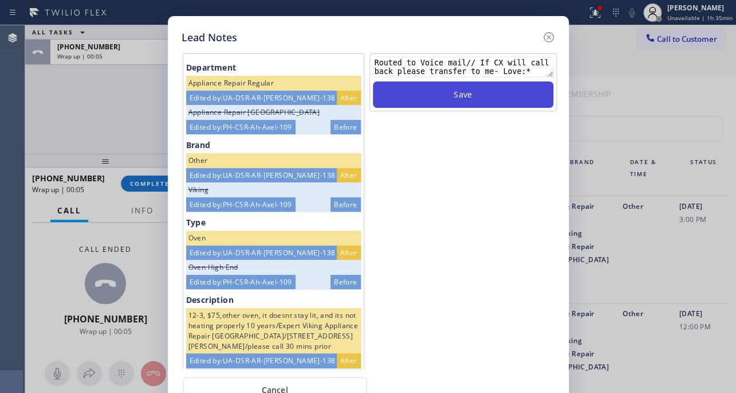
type textarea "Routed to Voice mail// If CX will call back please transfer to me- Love:*"
click at [443, 89] on button "Save" at bounding box center [463, 94] width 181 height 26
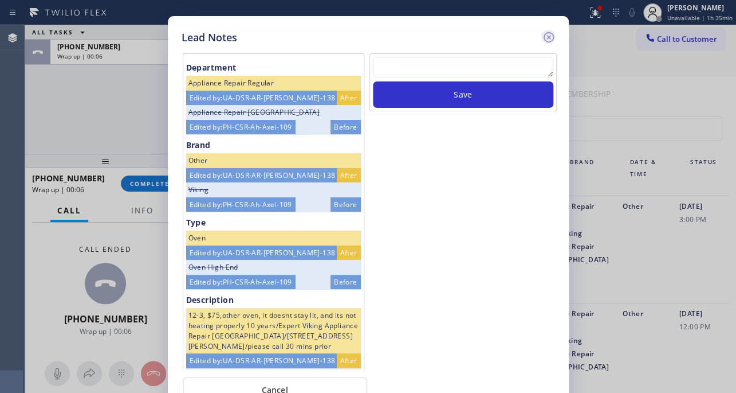
click at [549, 36] on icon at bounding box center [548, 37] width 10 height 10
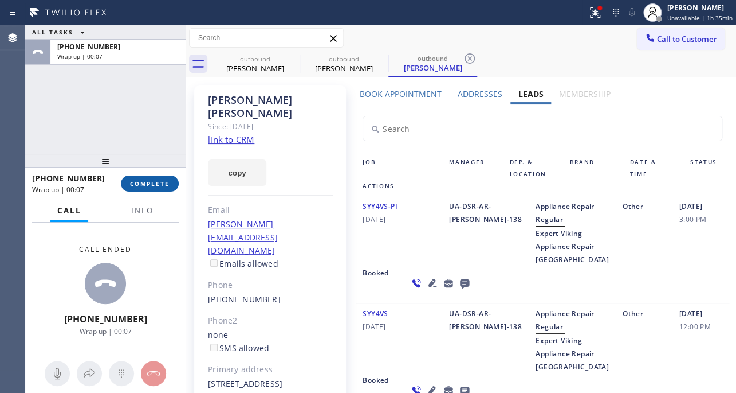
click at [139, 184] on span "COMPLETE" at bounding box center [150, 183] width 40 height 8
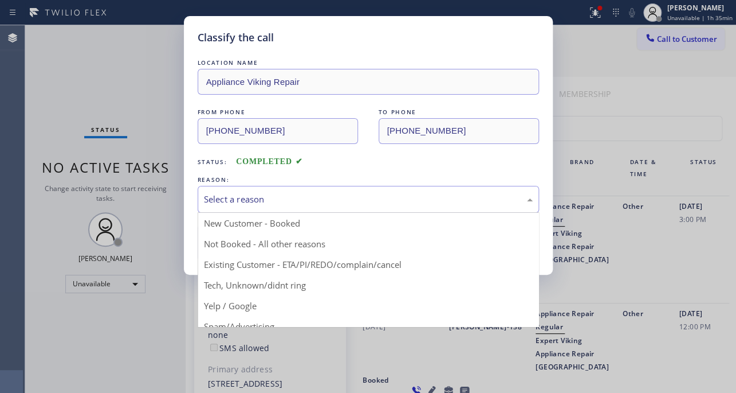
click at [309, 198] on div "Select a reason" at bounding box center [368, 199] width 329 height 13
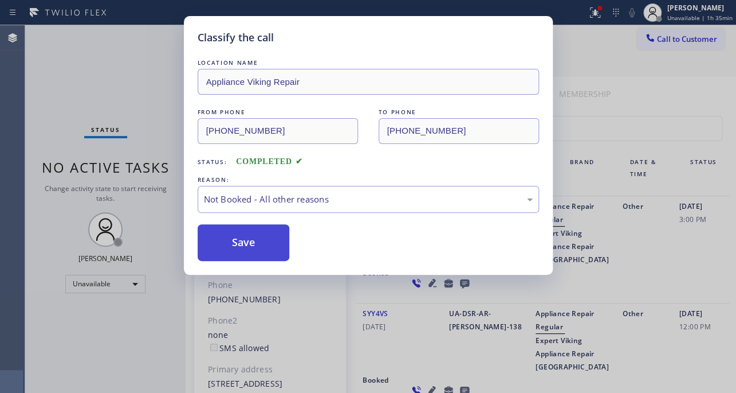
click at [245, 238] on button "Save" at bounding box center [244, 242] width 92 height 37
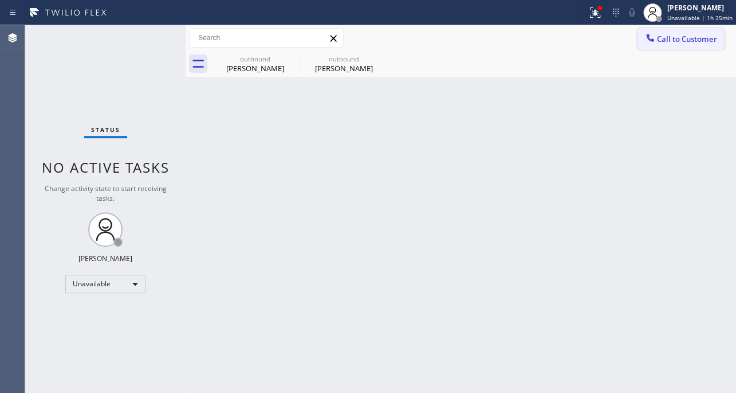
click at [675, 32] on button "Call to Customer" at bounding box center [681, 39] width 88 height 22
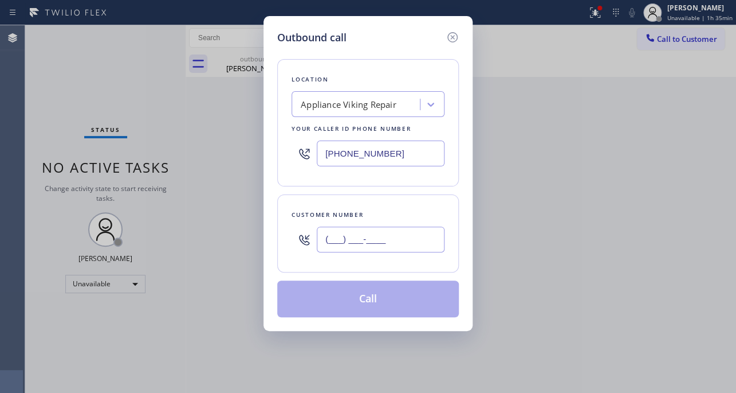
click at [397, 242] on input "(___) ___-____" at bounding box center [381, 239] width 128 height 26
paste input "847) 309-8847"
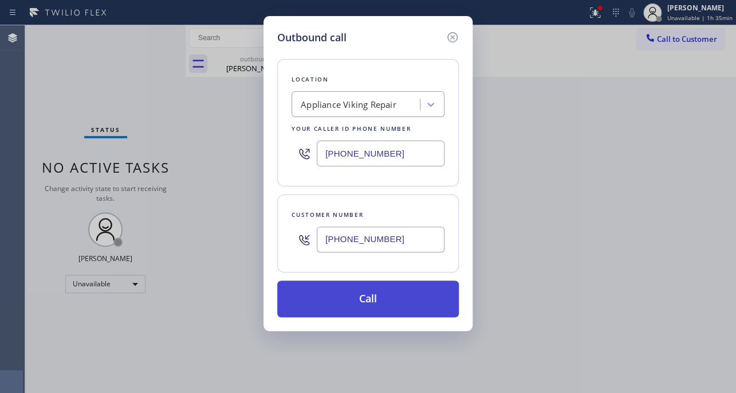
click at [356, 289] on button "Call" at bounding box center [368, 298] width 182 height 37
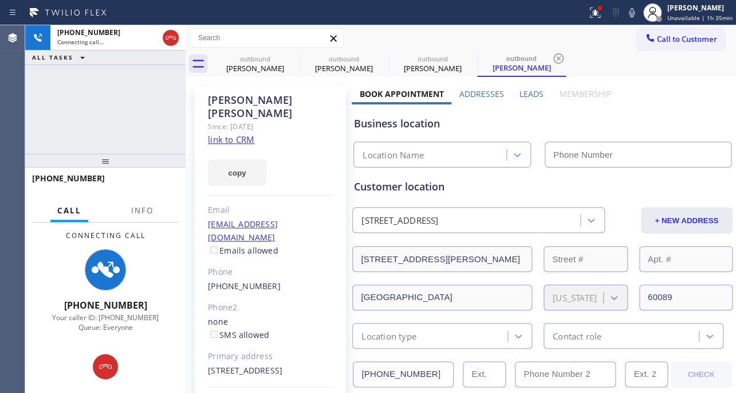
click at [527, 95] on label "Leads" at bounding box center [532, 93] width 24 height 11
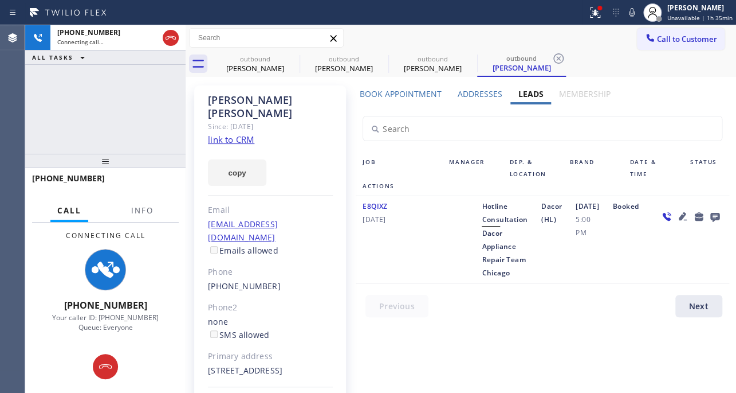
click at [676, 223] on icon at bounding box center [683, 216] width 14 height 14
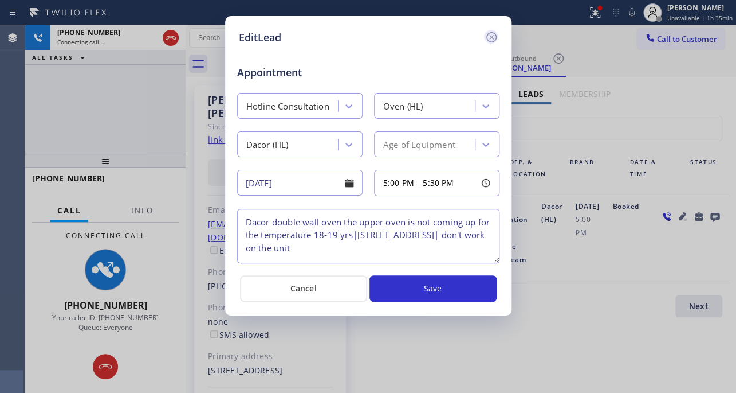
click at [488, 37] on icon at bounding box center [492, 37] width 14 height 14
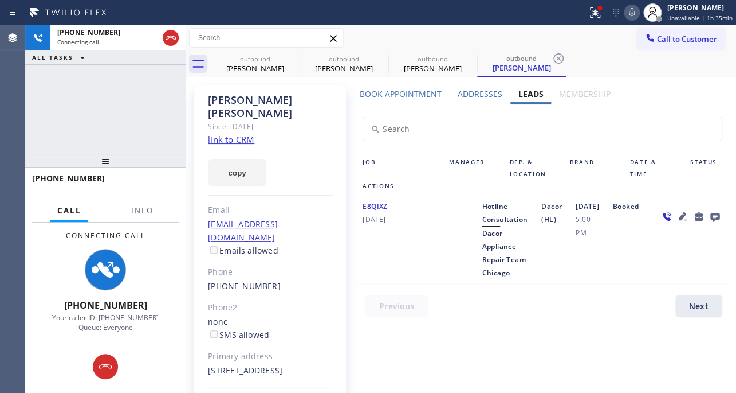
click at [629, 11] on icon at bounding box center [632, 12] width 6 height 9
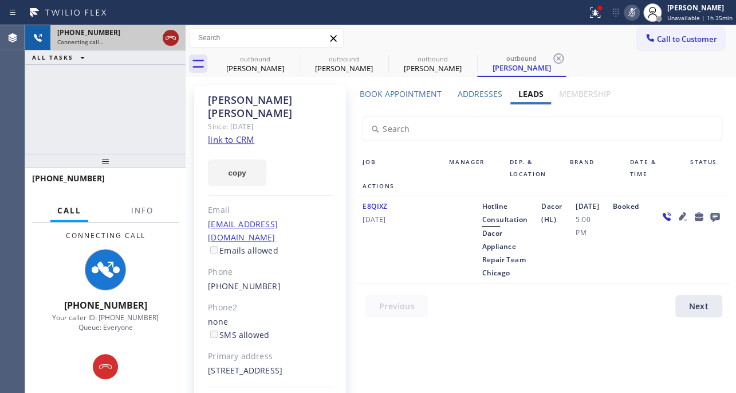
click at [165, 40] on icon at bounding box center [171, 38] width 14 height 14
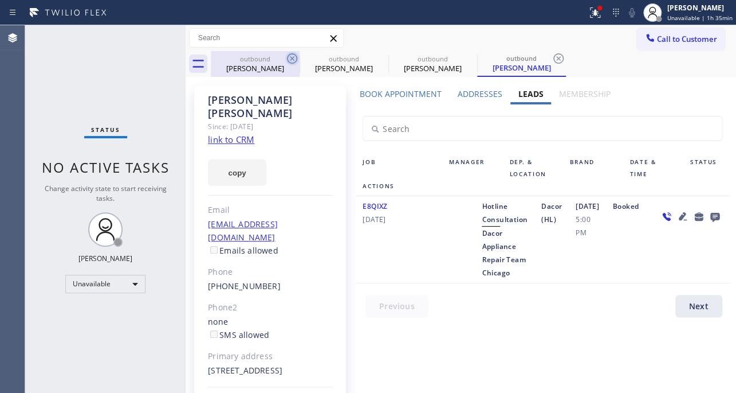
click at [295, 57] on icon at bounding box center [292, 59] width 14 height 14
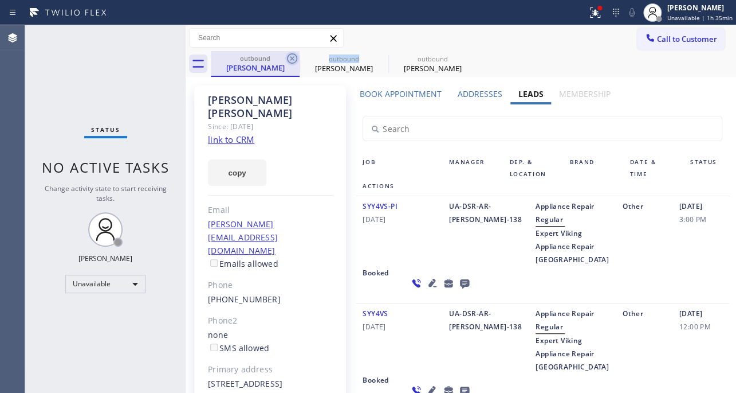
click at [294, 57] on icon at bounding box center [292, 59] width 14 height 14
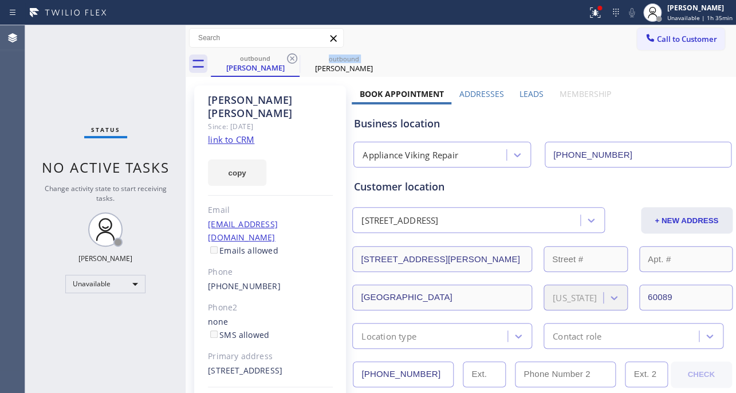
click at [294, 57] on icon at bounding box center [292, 59] width 14 height 14
click at [0, 0] on icon at bounding box center [0, 0] width 0 height 0
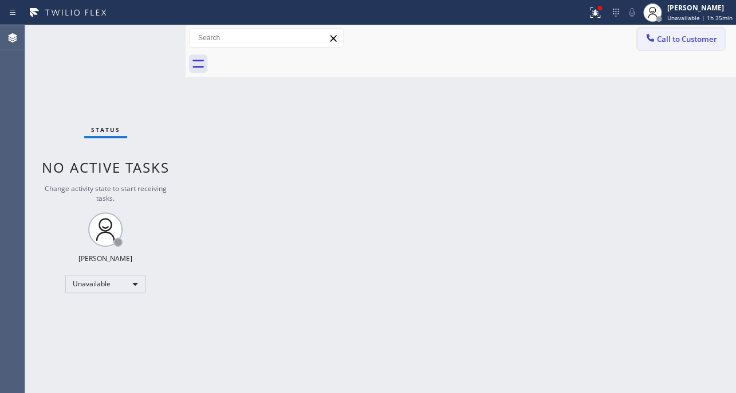
click at [673, 41] on span "Call to Customer" at bounding box center [687, 39] width 60 height 10
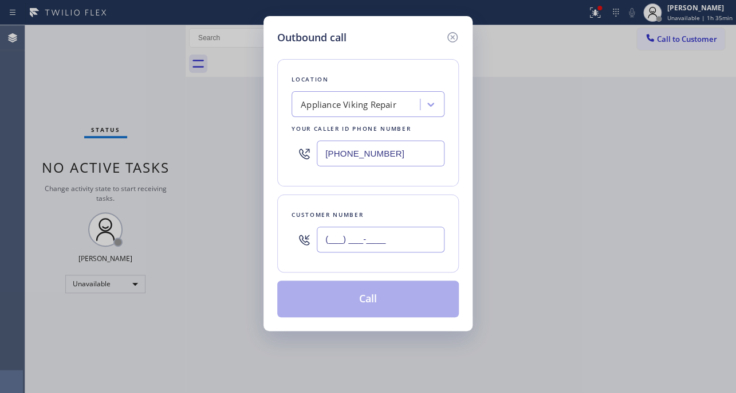
click at [423, 235] on input "(___) ___-____" at bounding box center [381, 239] width 128 height 26
paste input "917) 930-9669"
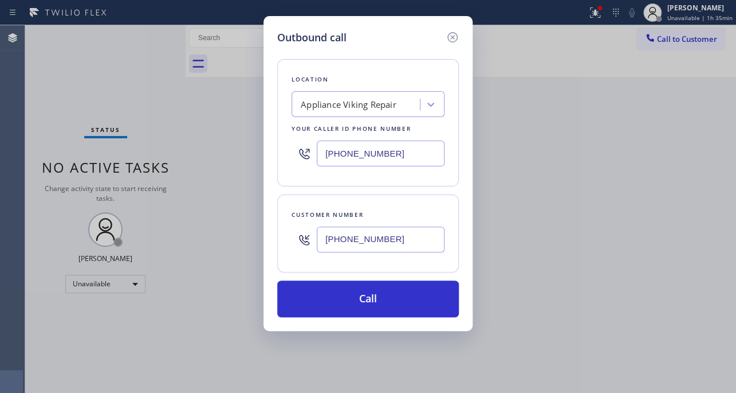
type input "[PHONE_NUMBER]"
drag, startPoint x: 414, startPoint y: 154, endPoint x: 238, endPoint y: 154, distance: 176.0
click at [238, 154] on div "Outbound call Location Appliance Viking Repair Your caller id phone number [PHO…" at bounding box center [368, 196] width 736 height 393
paste input "213) 204-5927"
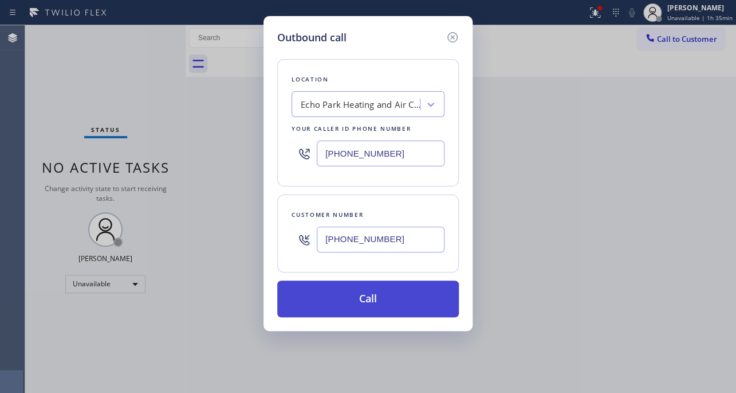
type input "[PHONE_NUMBER]"
click at [357, 292] on button "Call" at bounding box center [368, 298] width 182 height 37
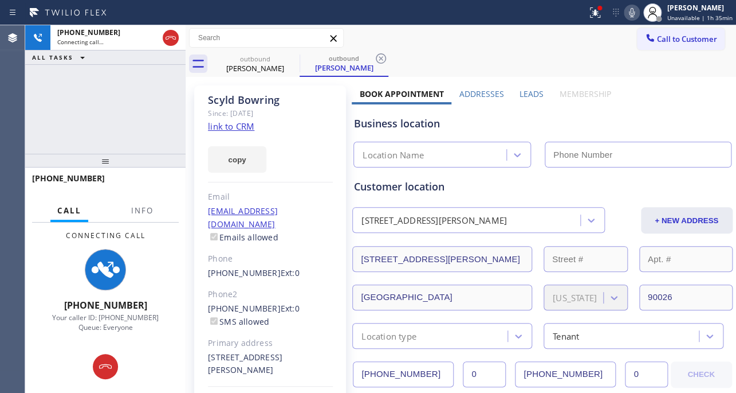
click at [532, 91] on label "Leads" at bounding box center [532, 93] width 24 height 11
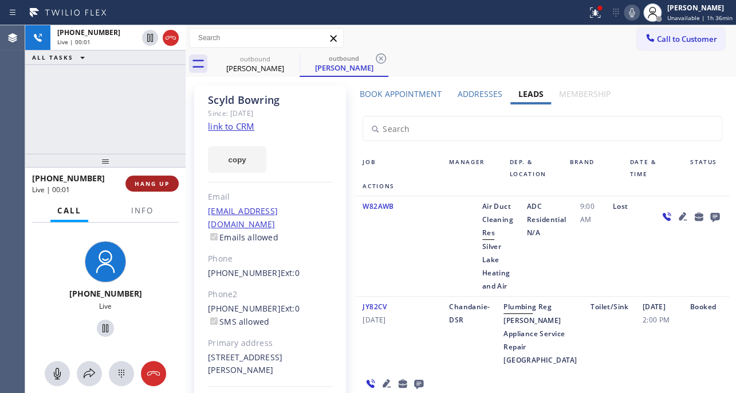
click at [143, 182] on span "HANG UP" at bounding box center [152, 183] width 35 height 8
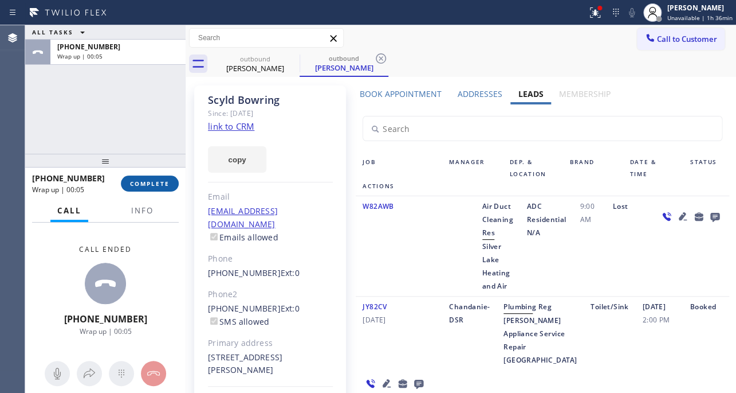
click at [132, 186] on span "COMPLETE" at bounding box center [150, 183] width 40 height 8
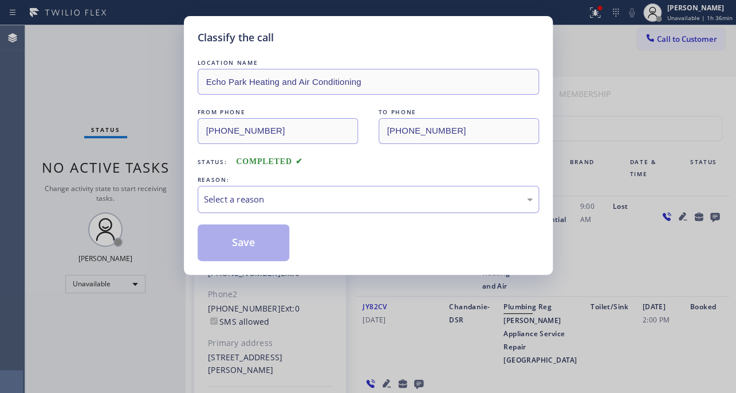
click at [257, 205] on div "Select a reason" at bounding box center [368, 199] width 329 height 13
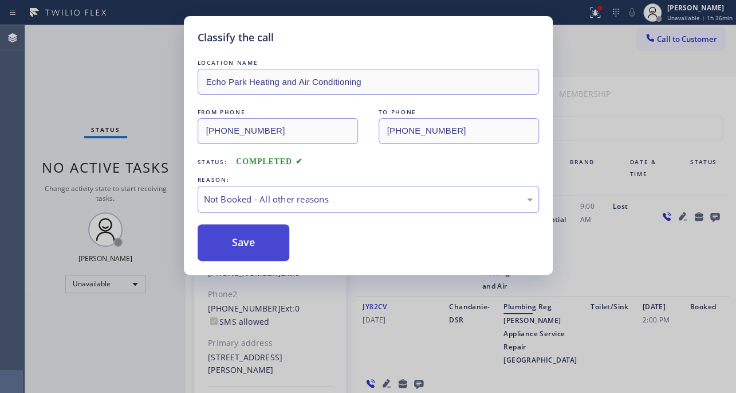
click at [252, 241] on button "Save" at bounding box center [244, 242] width 92 height 37
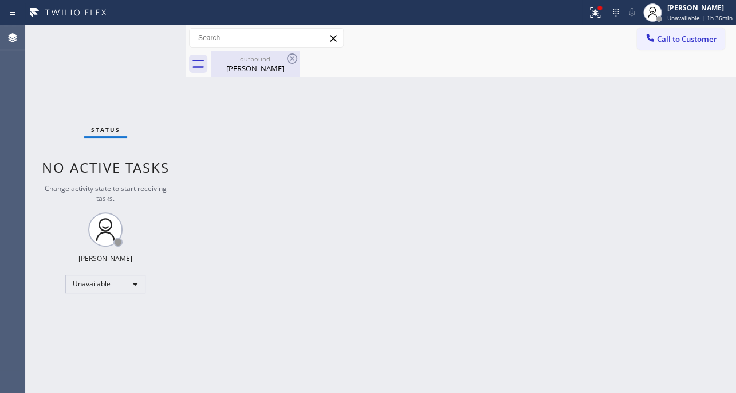
click at [257, 68] on div "[PERSON_NAME]" at bounding box center [255, 68] width 87 height 10
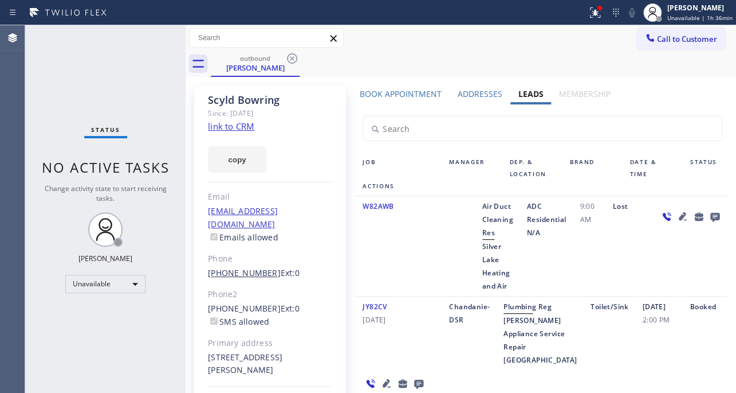
click at [250, 267] on link "[PHONE_NUMBER]" at bounding box center [244, 272] width 73 height 11
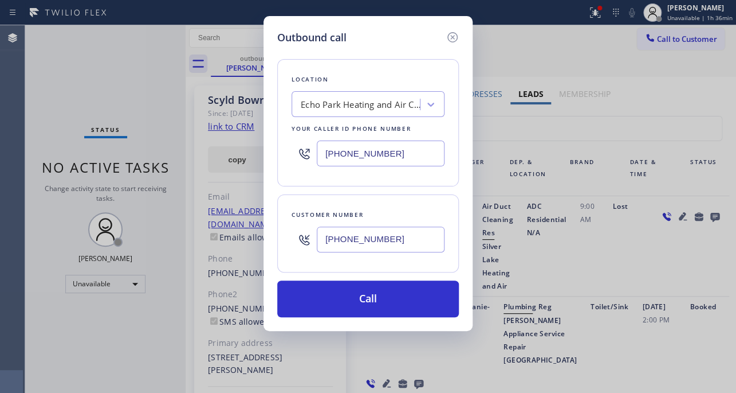
type input "[PHONE_NUMBER]"
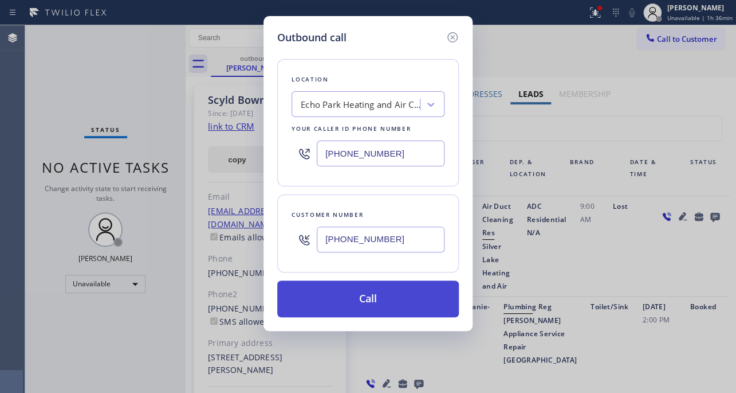
click at [374, 292] on button "Call" at bounding box center [368, 298] width 182 height 37
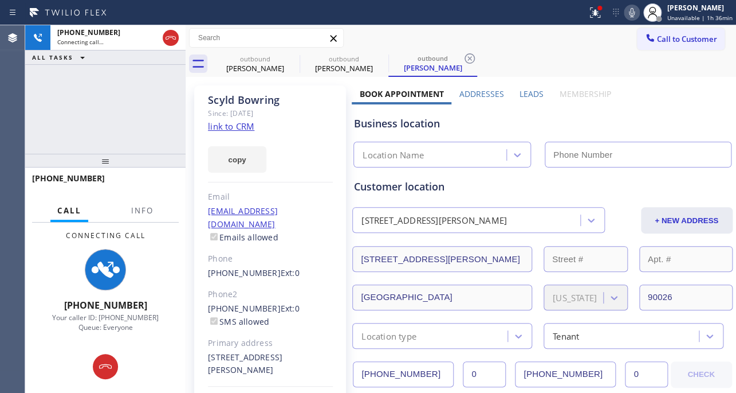
click at [526, 93] on label "Leads" at bounding box center [532, 93] width 24 height 11
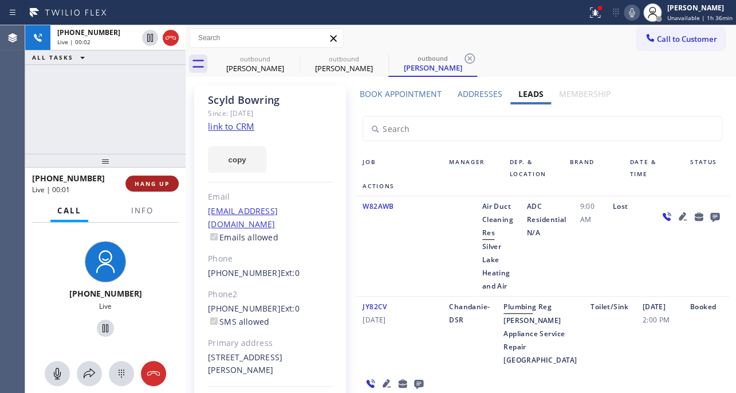
click at [152, 187] on button "HANG UP" at bounding box center [152, 183] width 53 height 16
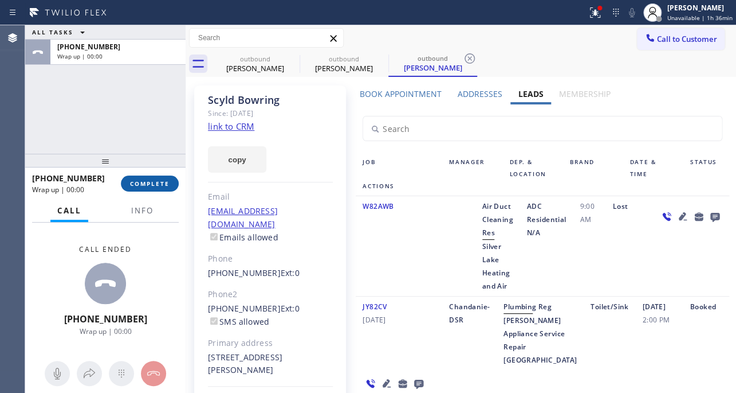
click at [148, 185] on span "COMPLETE" at bounding box center [150, 183] width 40 height 8
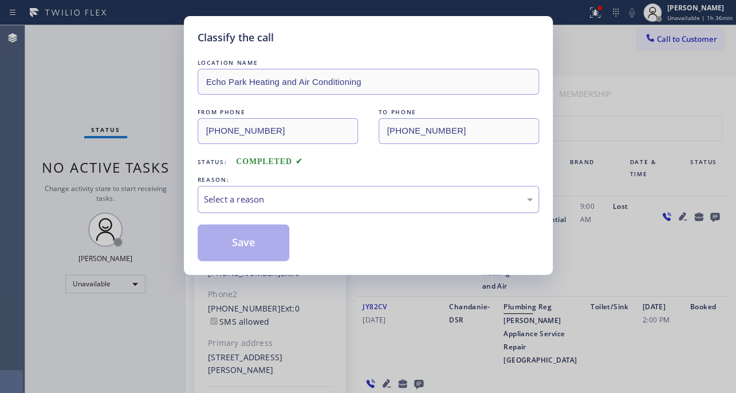
click at [298, 201] on div "Select a reason" at bounding box center [368, 199] width 329 height 13
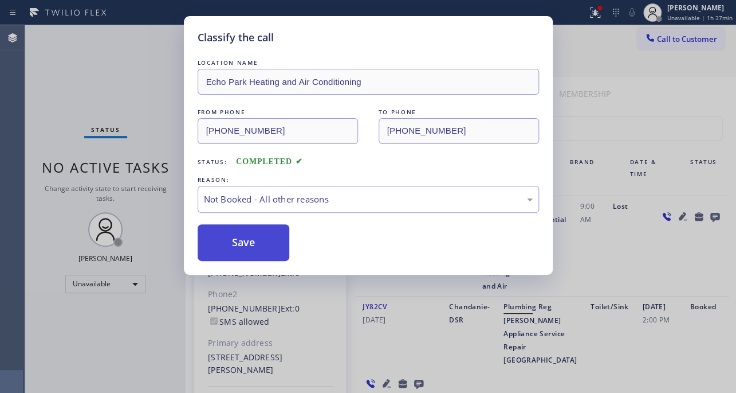
click at [261, 237] on button "Save" at bounding box center [244, 242] width 92 height 37
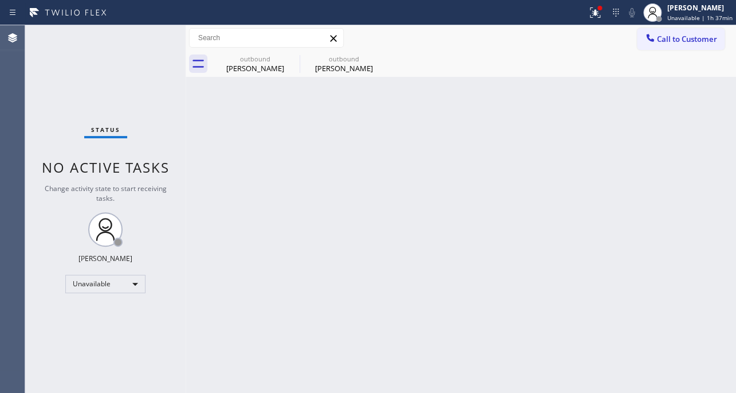
click at [688, 36] on span "Call to Customer" at bounding box center [687, 39] width 60 height 10
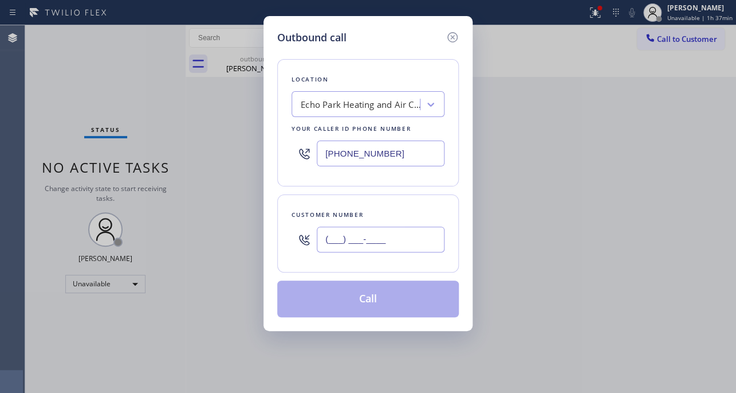
click at [389, 248] on input "(___) ___-____" at bounding box center [381, 239] width 128 height 26
paste input "719) 332-7515"
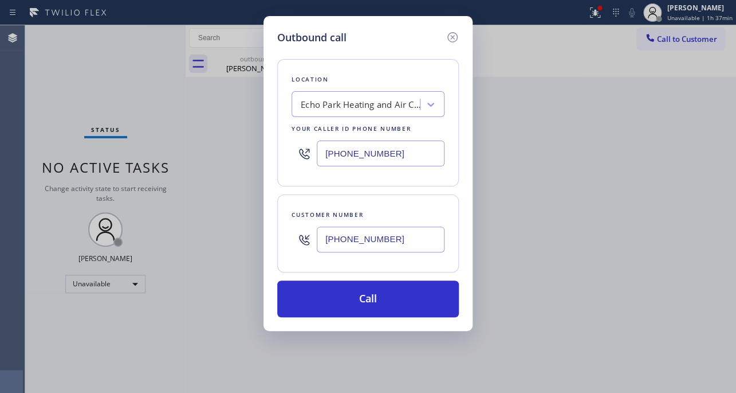
type input "[PHONE_NUMBER]"
drag, startPoint x: 402, startPoint y: 150, endPoint x: 168, endPoint y: 139, distance: 234.6
click at [168, 139] on div "Outbound call Location [GEOGRAPHIC_DATA] Heating and Air Conditioning Your call…" at bounding box center [368, 196] width 736 height 393
paste input "617) 219-9255"
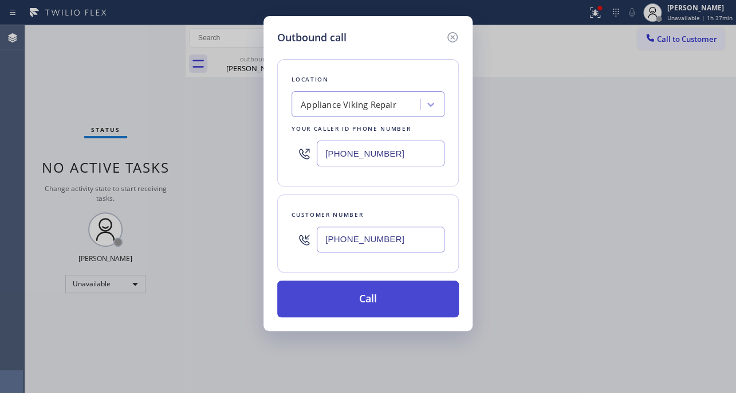
type input "[PHONE_NUMBER]"
click at [338, 292] on button "Call" at bounding box center [368, 298] width 182 height 37
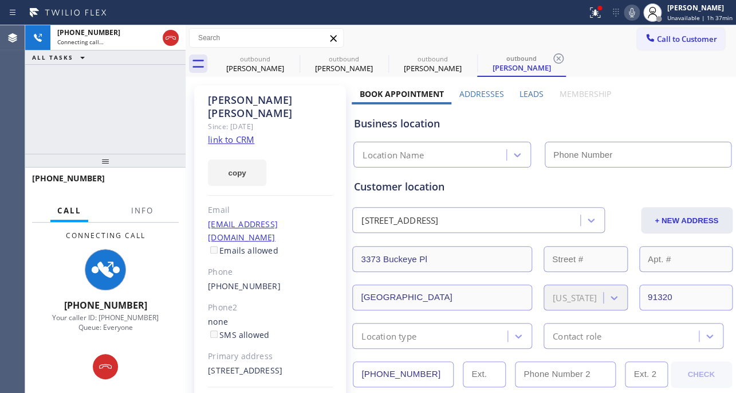
click at [527, 91] on label "Leads" at bounding box center [532, 93] width 24 height 11
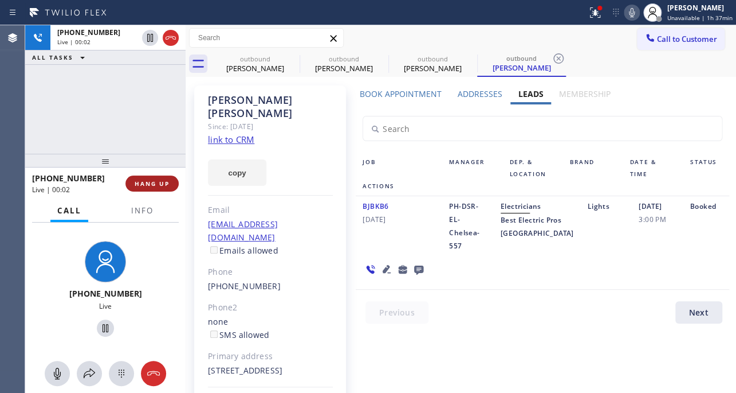
click at [160, 181] on span "HANG UP" at bounding box center [152, 183] width 35 height 8
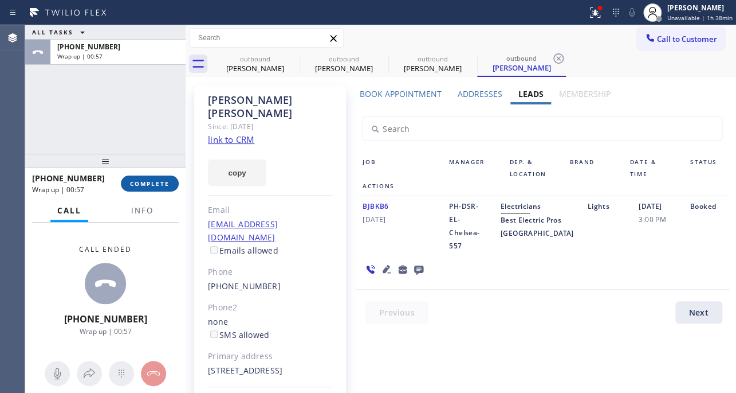
click at [160, 183] on span "COMPLETE" at bounding box center [150, 183] width 40 height 8
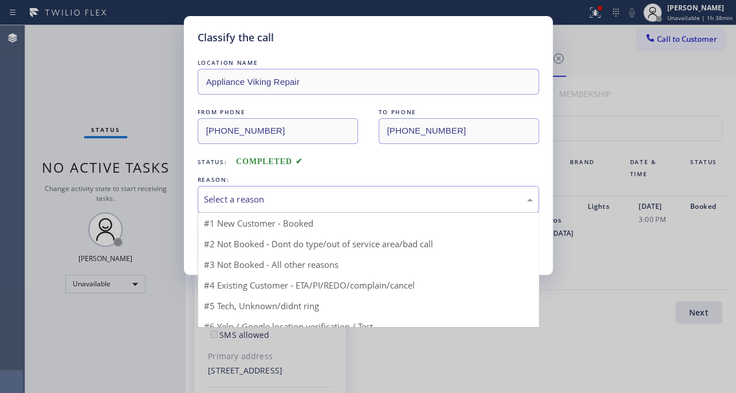
click at [230, 199] on div "Select a reason" at bounding box center [368, 199] width 329 height 13
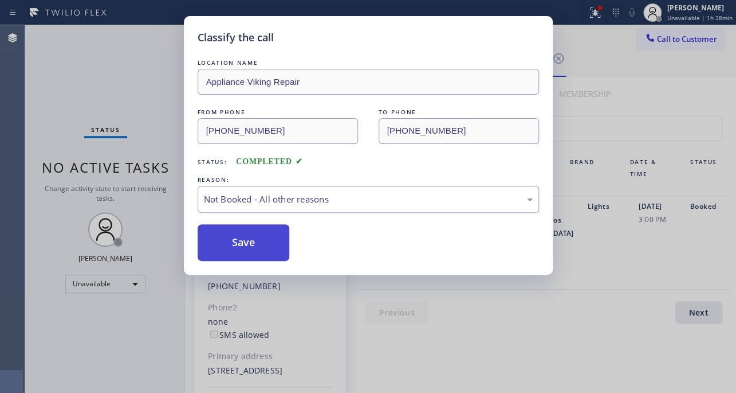
click at [232, 242] on button "Save" at bounding box center [244, 242] width 92 height 37
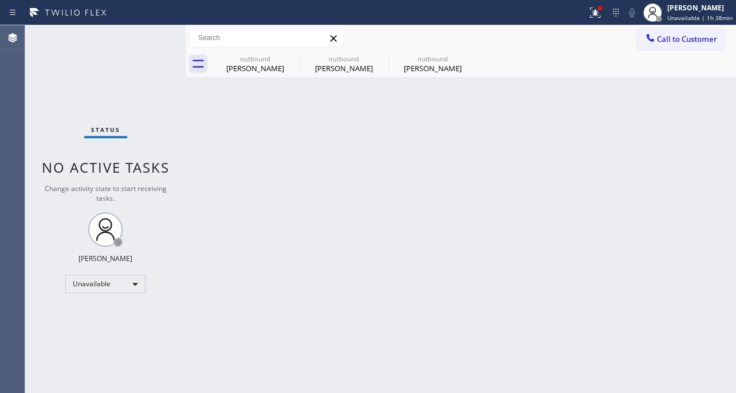
click at [676, 43] on span "Call to Customer" at bounding box center [687, 39] width 60 height 10
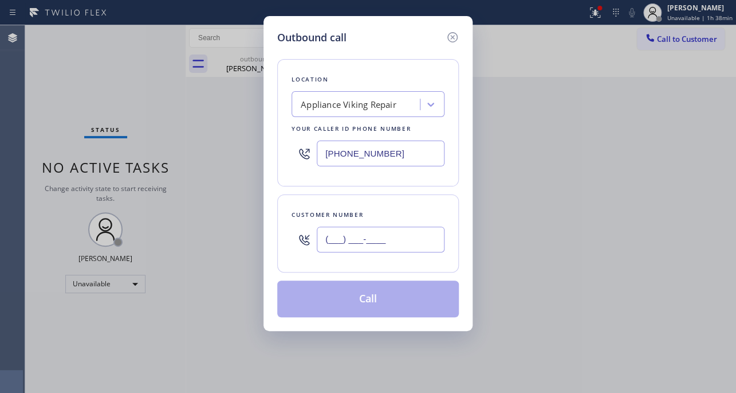
click at [371, 241] on input "(___) ___-____" at bounding box center [381, 239] width 128 height 26
paste input "401) 618-9785"
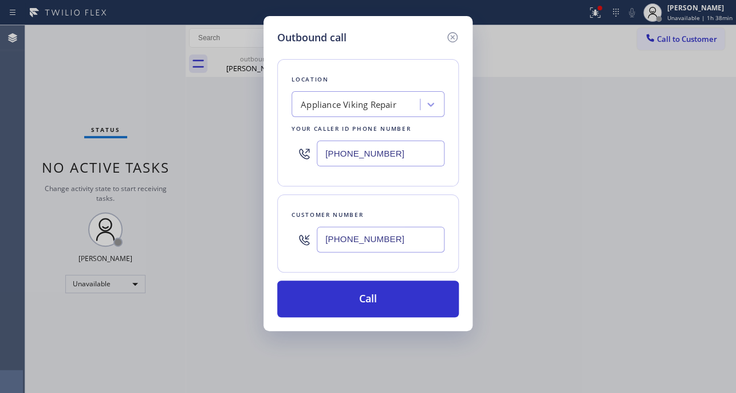
type input "[PHONE_NUMBER]"
drag, startPoint x: 420, startPoint y: 153, endPoint x: 261, endPoint y: 153, distance: 158.2
click at [261, 153] on div "Outbound call Location Appliance Viking Repair Your caller id phone number [PHO…" at bounding box center [368, 196] width 736 height 393
paste input "424) 329-2198"
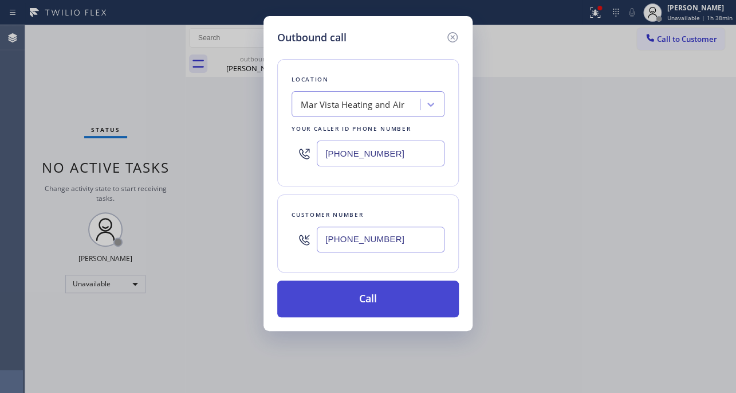
type input "[PHONE_NUMBER]"
click at [369, 297] on button "Call" at bounding box center [368, 298] width 182 height 37
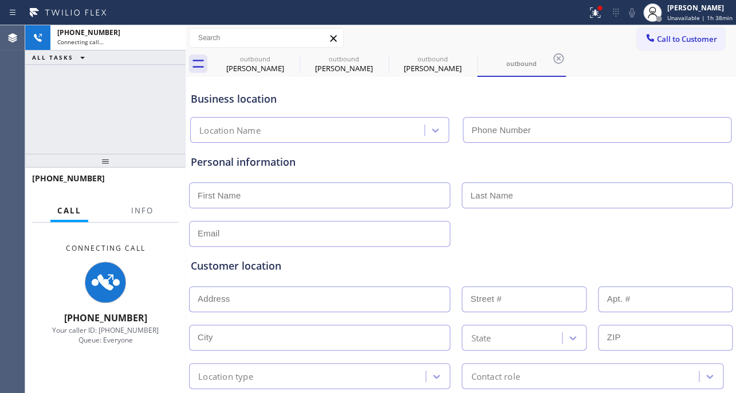
type input "[PHONE_NUMBER]"
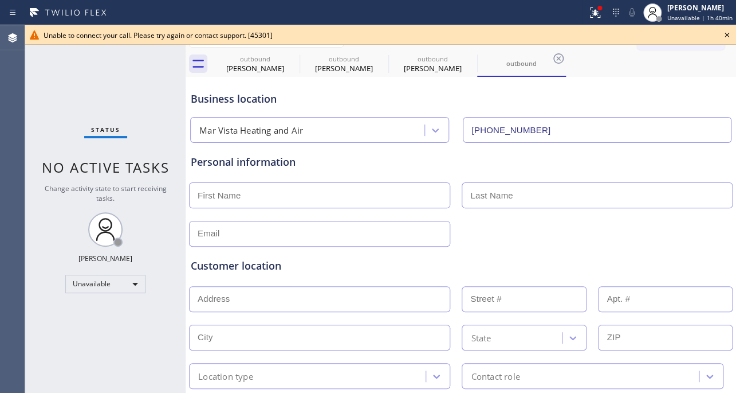
click at [726, 34] on icon at bounding box center [727, 35] width 14 height 14
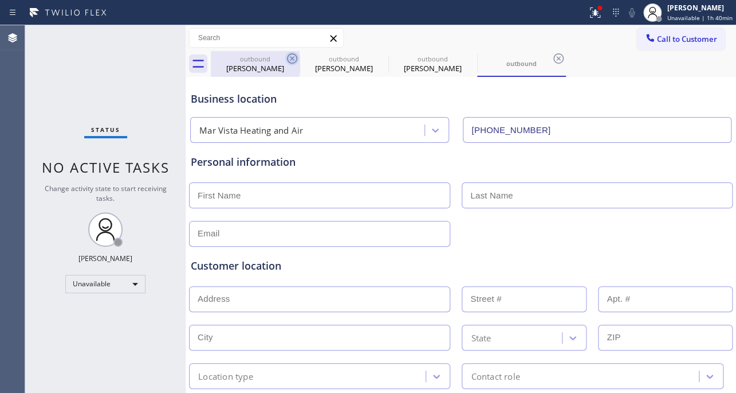
click at [286, 61] on icon at bounding box center [292, 59] width 14 height 14
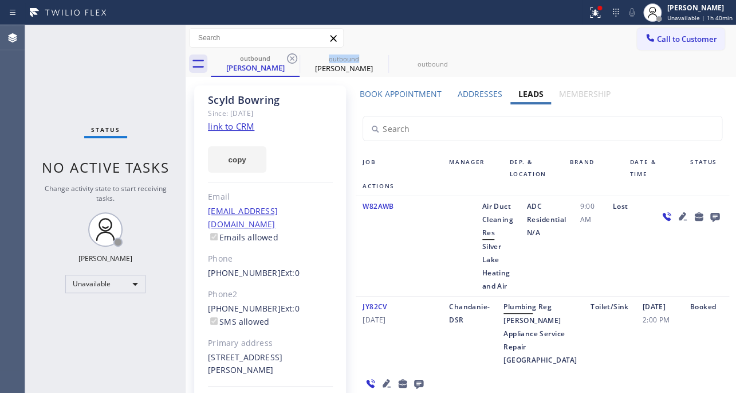
click at [286, 61] on icon at bounding box center [292, 59] width 14 height 14
click at [374, 61] on icon at bounding box center [381, 59] width 14 height 14
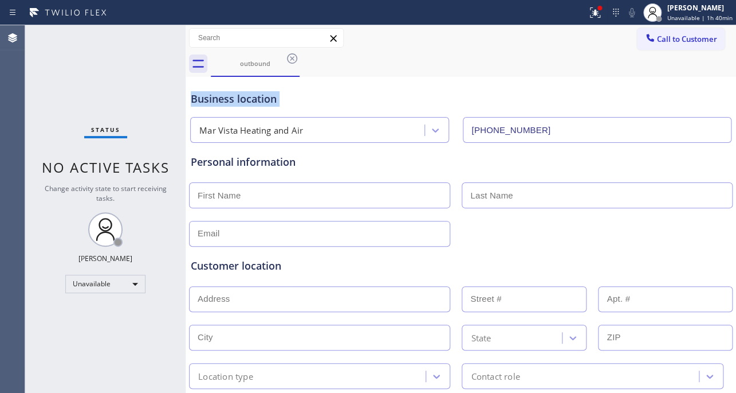
click at [287, 61] on icon at bounding box center [292, 59] width 14 height 14
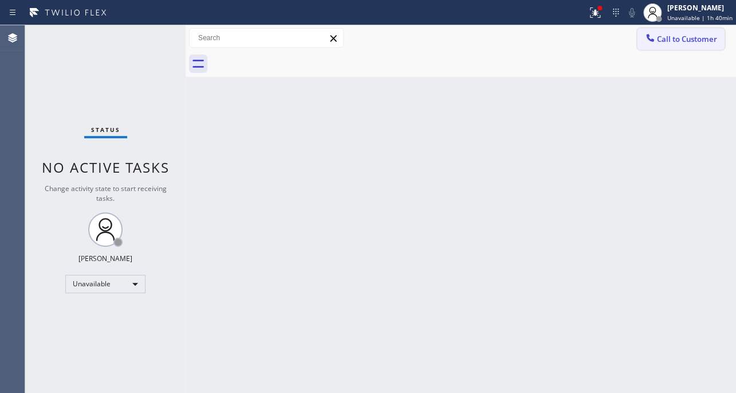
click at [665, 49] on button "Call to Customer" at bounding box center [681, 39] width 88 height 22
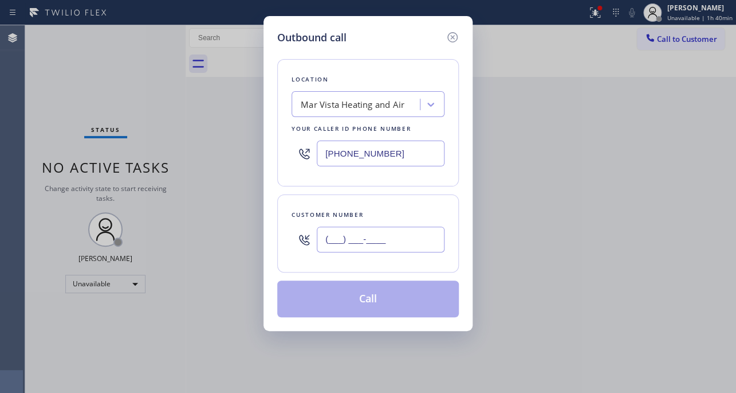
click at [347, 235] on input "(___) ___-____" at bounding box center [381, 239] width 128 height 26
paste input "719) 332-7515"
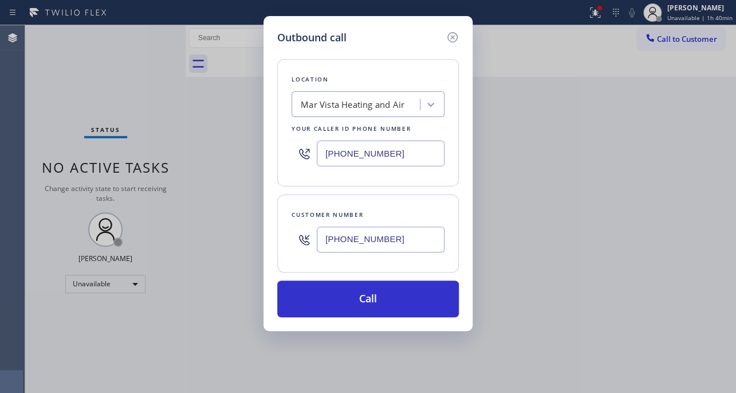
type input "[PHONE_NUMBER]"
drag, startPoint x: 418, startPoint y: 156, endPoint x: 181, endPoint y: 151, distance: 237.9
click at [181, 151] on div "Outbound call Location Mar Vista Heating and Air Your caller id phone number [P…" at bounding box center [368, 196] width 736 height 393
paste input "617) 219-9255"
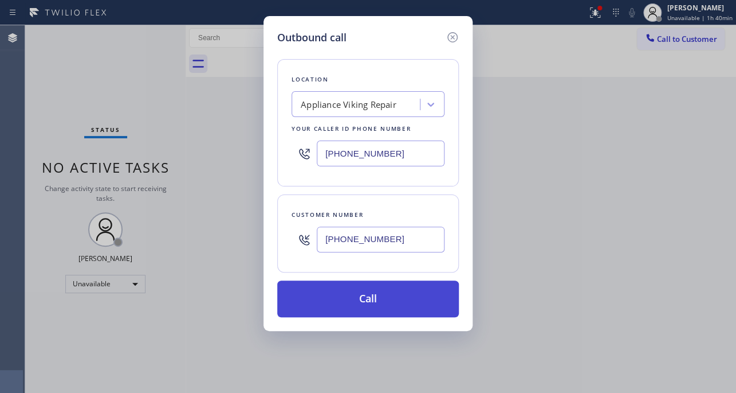
type input "[PHONE_NUMBER]"
click at [342, 300] on button "Call" at bounding box center [368, 298] width 182 height 37
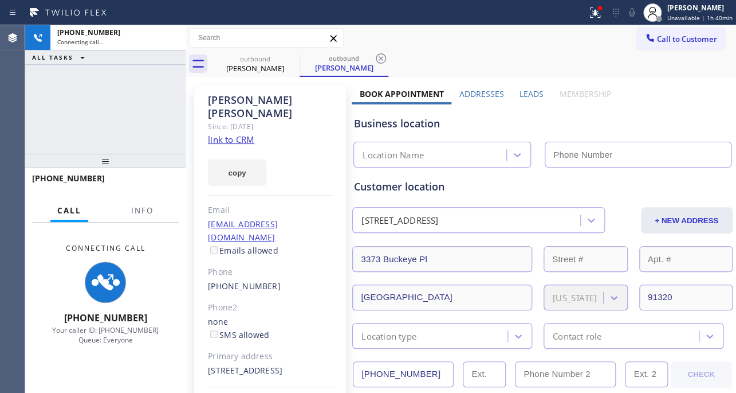
click at [528, 96] on label "Leads" at bounding box center [532, 93] width 24 height 11
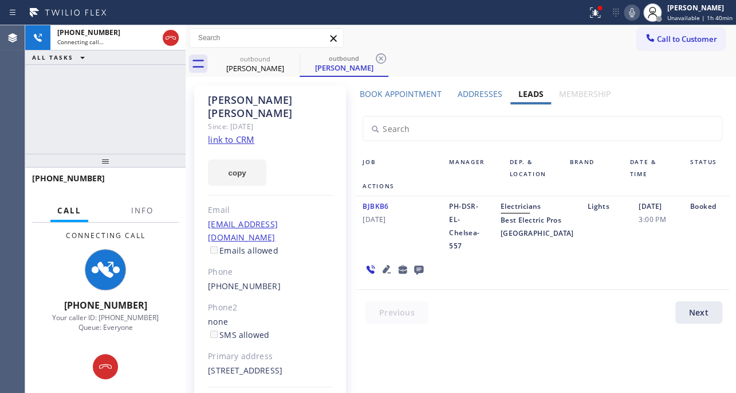
click at [384, 276] on icon at bounding box center [387, 269] width 14 height 14
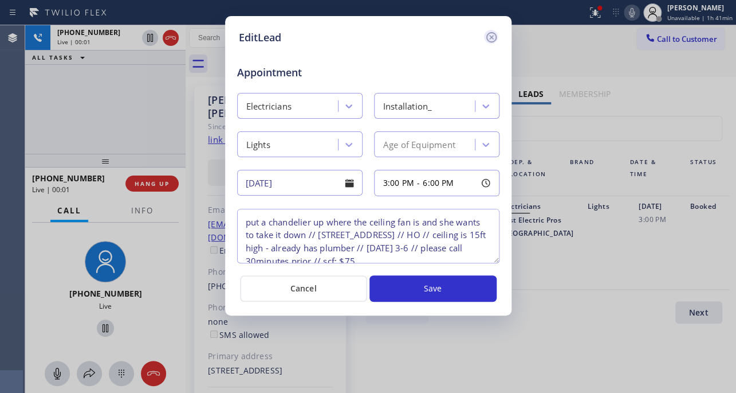
click at [495, 37] on icon at bounding box center [492, 37] width 14 height 14
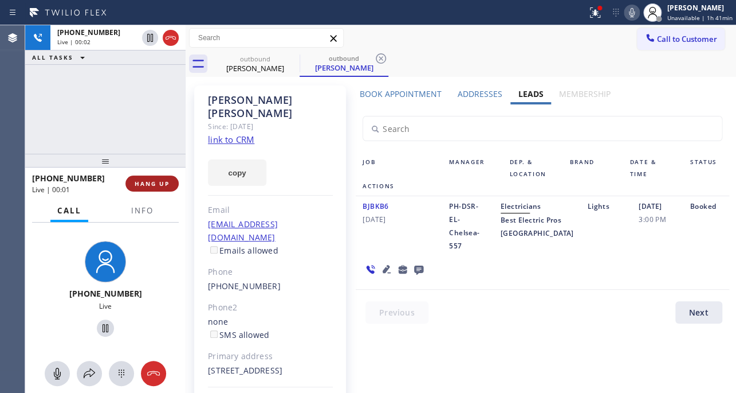
click at [137, 183] on span "HANG UP" at bounding box center [152, 183] width 35 height 8
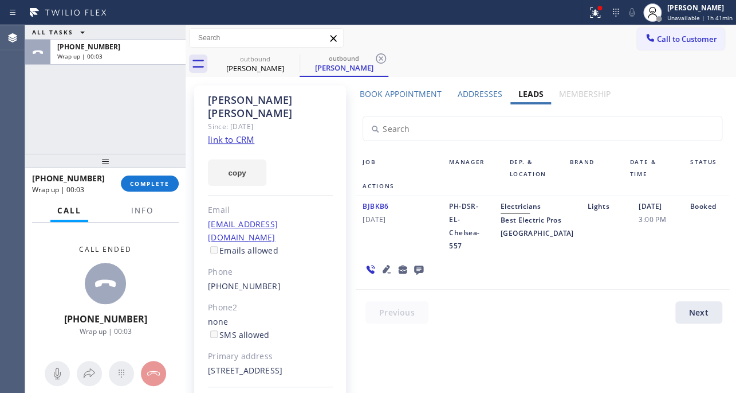
click at [418, 275] on icon at bounding box center [418, 269] width 9 height 9
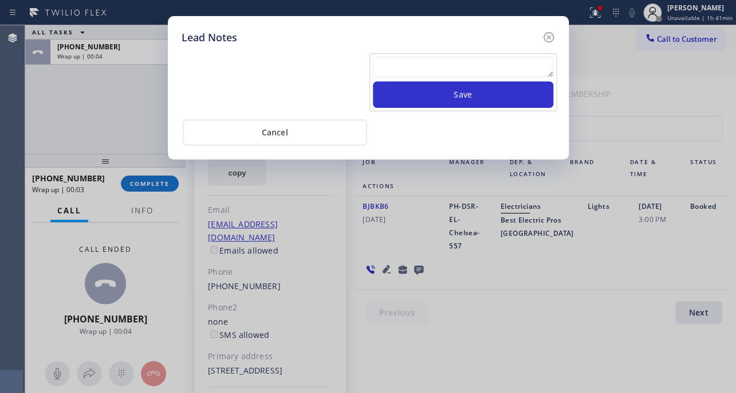
click at [438, 70] on textarea at bounding box center [463, 67] width 181 height 21
paste textarea "Routed to Voice mail// If CX will call back please transfer to me- Love:*"
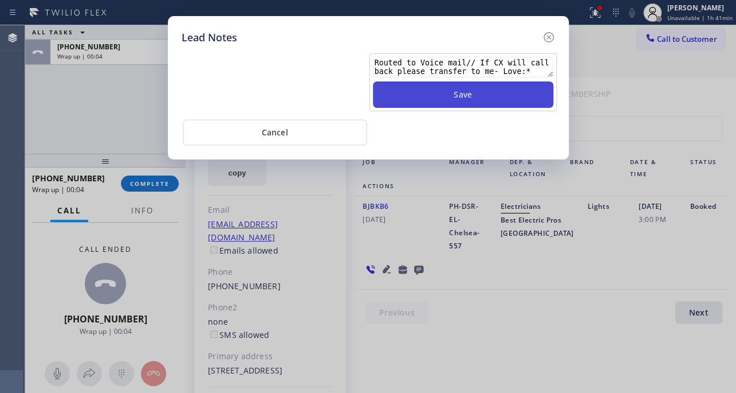
type textarea "Routed to Voice mail// If CX will call back please transfer to me- Love:*"
click at [449, 101] on button "Save" at bounding box center [463, 94] width 181 height 26
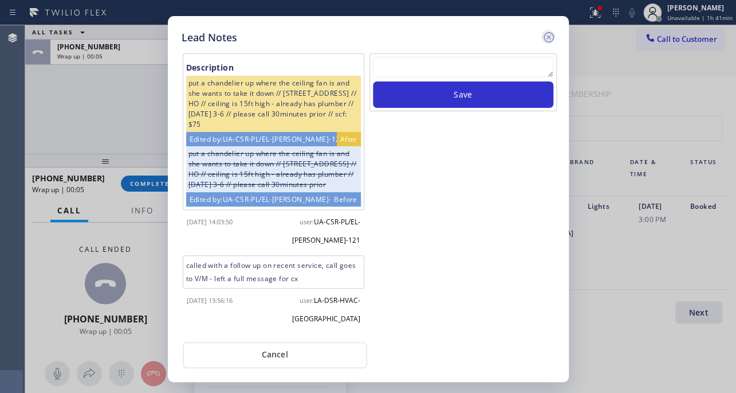
click at [551, 38] on icon at bounding box center [549, 37] width 14 height 14
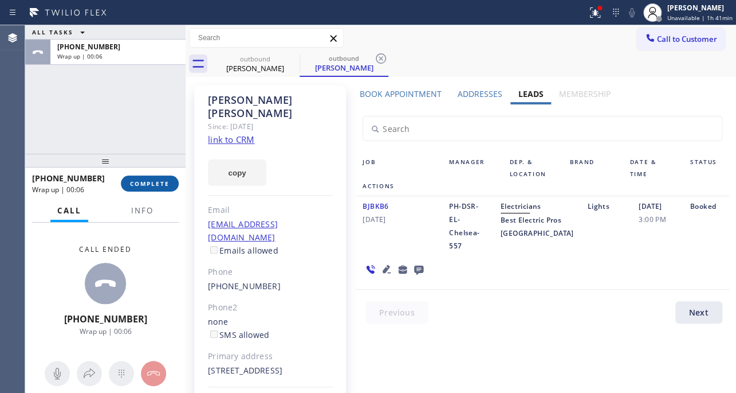
click at [156, 186] on span "COMPLETE" at bounding box center [150, 183] width 40 height 8
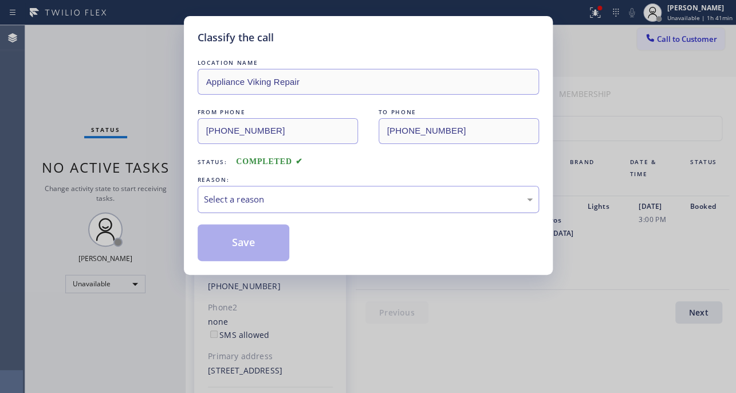
click at [315, 194] on div "Select a reason" at bounding box center [368, 199] width 329 height 13
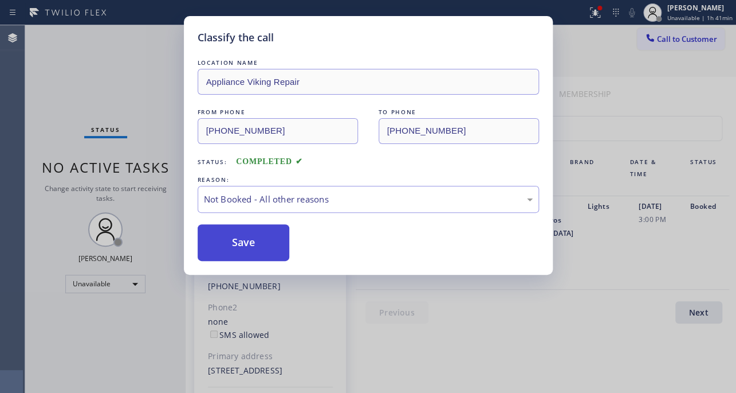
click at [236, 239] on button "Save" at bounding box center [244, 242] width 92 height 37
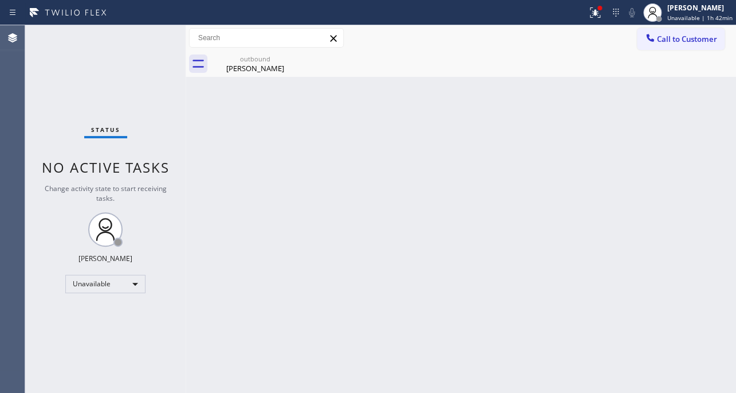
click at [673, 50] on div "Call to Customer Outbound call Location Appliance Viking Repair Your caller id …" at bounding box center [461, 38] width 551 height 26
click at [685, 37] on span "Call to Customer" at bounding box center [687, 39] width 60 height 10
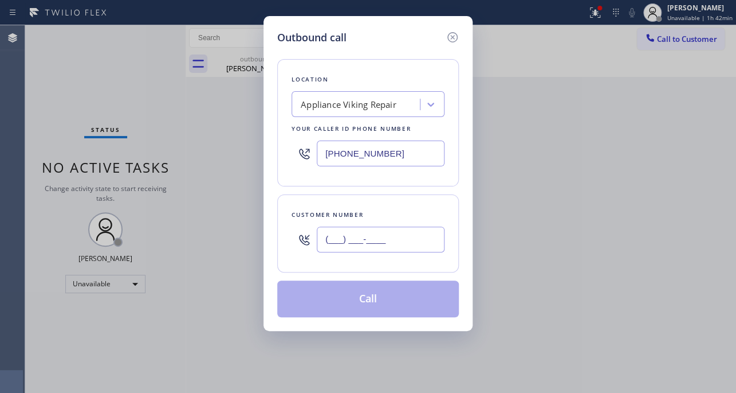
click at [394, 237] on input "(___) ___-____" at bounding box center [381, 239] width 128 height 26
paste input "917) 930-9669"
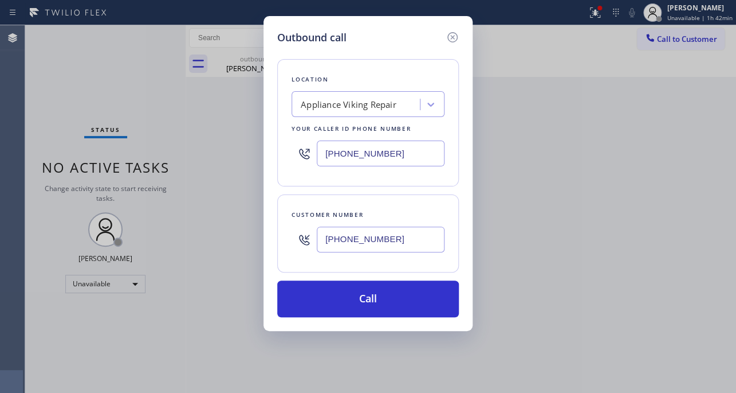
type input "[PHONE_NUMBER]"
drag, startPoint x: 414, startPoint y: 146, endPoint x: 202, endPoint y: 151, distance: 211.6
click at [202, 151] on div "Outbound call Location Appliance Viking Repair Your caller id phone number [PHO…" at bounding box center [368, 196] width 736 height 393
paste input "213) 204-5927"
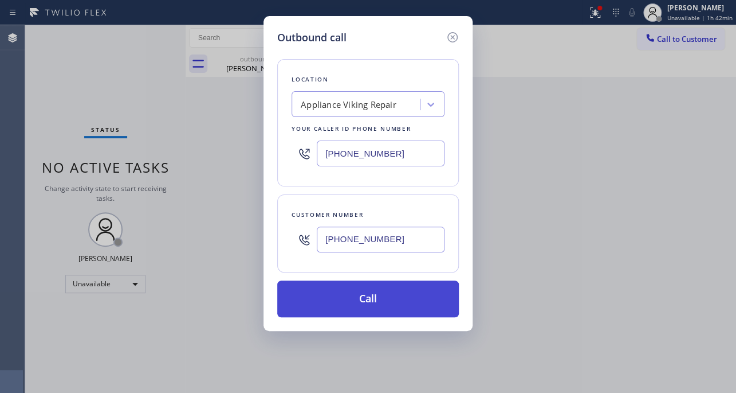
type input "[PHONE_NUMBER]"
click at [365, 291] on button "Call" at bounding box center [368, 298] width 182 height 37
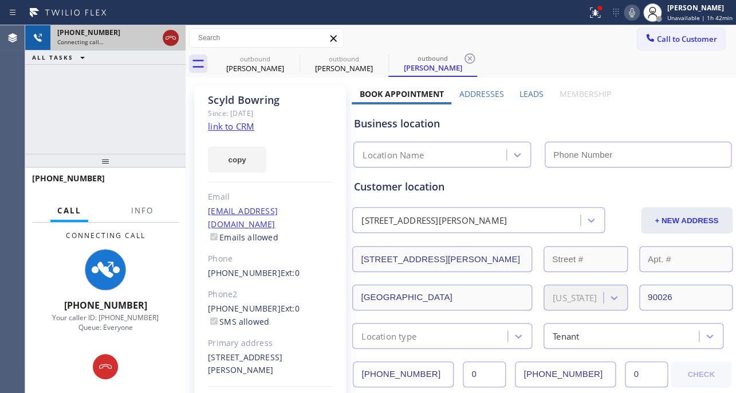
click at [164, 34] on icon at bounding box center [171, 38] width 14 height 14
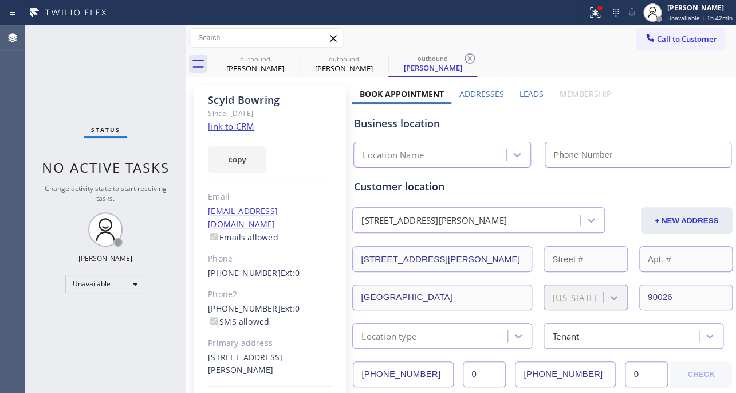
click at [235, 127] on link "link to CRM" at bounding box center [231, 125] width 46 height 11
type input "[PHONE_NUMBER]"
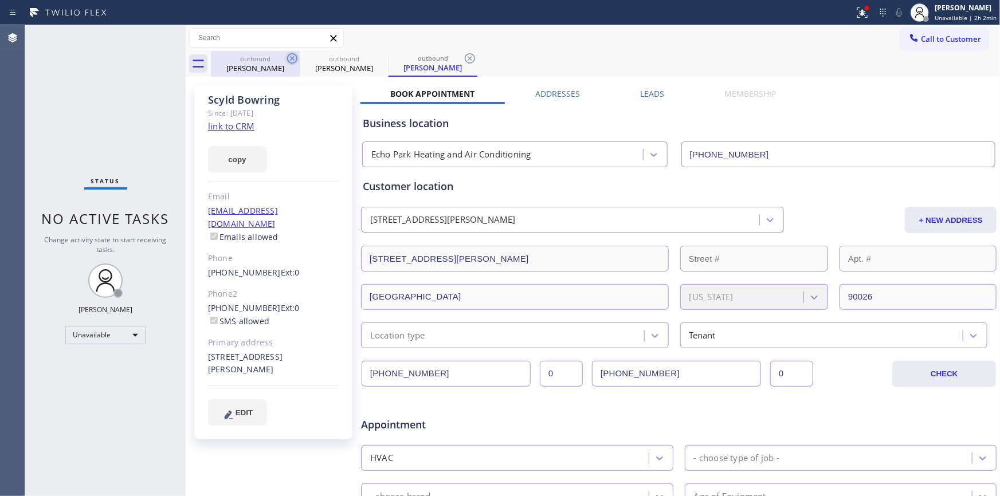
click at [289, 56] on icon at bounding box center [292, 59] width 14 height 14
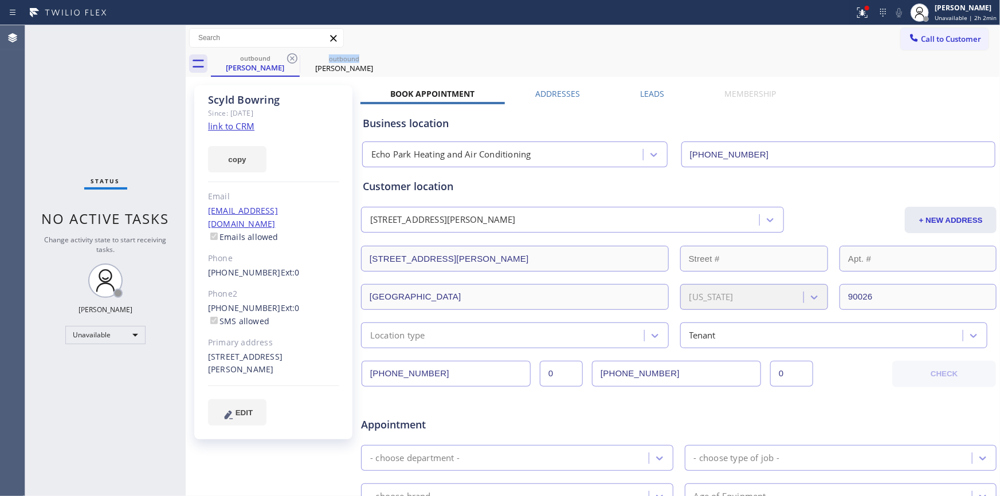
click at [289, 56] on icon at bounding box center [292, 59] width 14 height 14
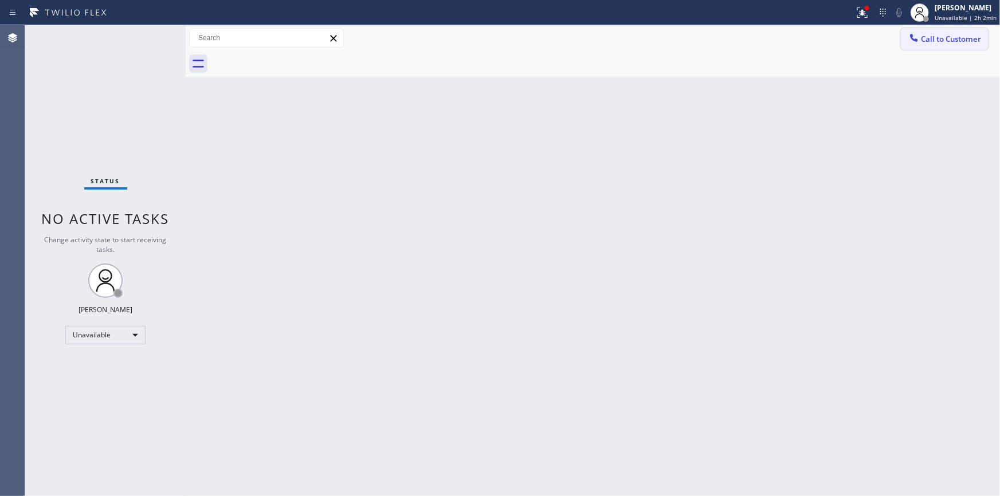
click at [736, 40] on span "Call to Customer" at bounding box center [951, 39] width 60 height 10
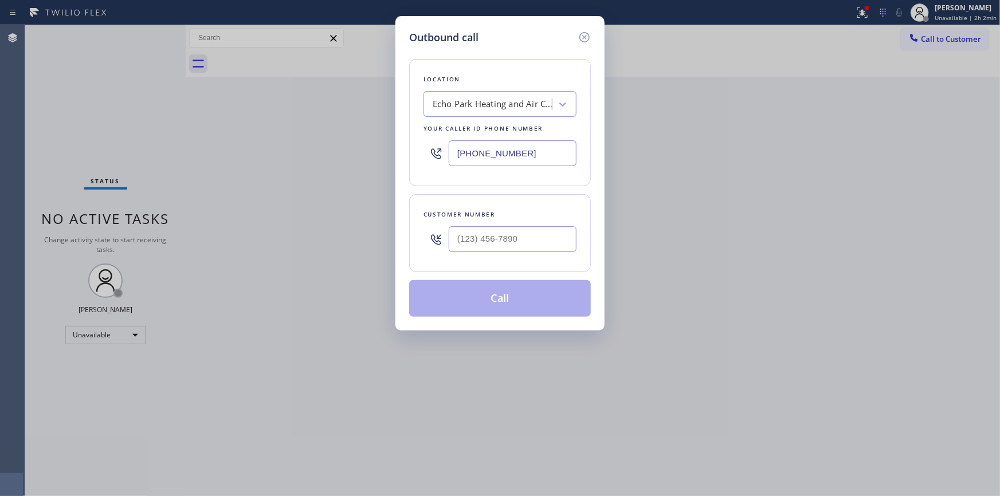
click at [507, 223] on div at bounding box center [513, 239] width 128 height 37
click at [507, 233] on input "(___) ___-____" at bounding box center [513, 239] width 128 height 26
paste input "949) 939-9247"
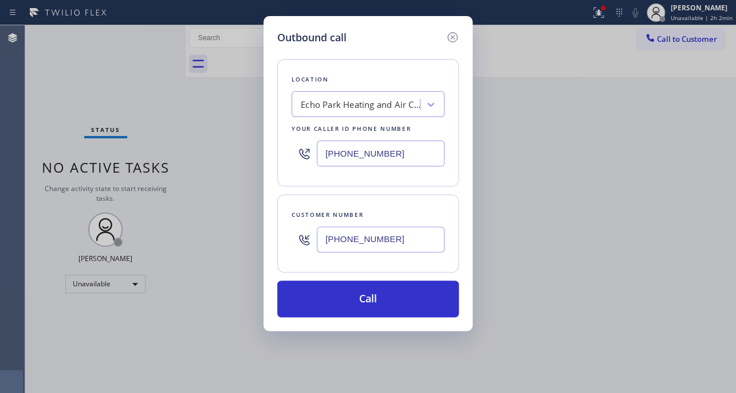
type input "[PHONE_NUMBER]"
drag, startPoint x: 370, startPoint y: 153, endPoint x: 228, endPoint y: 156, distance: 142.2
click at [228, 156] on div "Outbound call Location [GEOGRAPHIC_DATA] Heating and Air Conditioning Your call…" at bounding box center [368, 196] width 736 height 393
paste input "617) 219-9255"
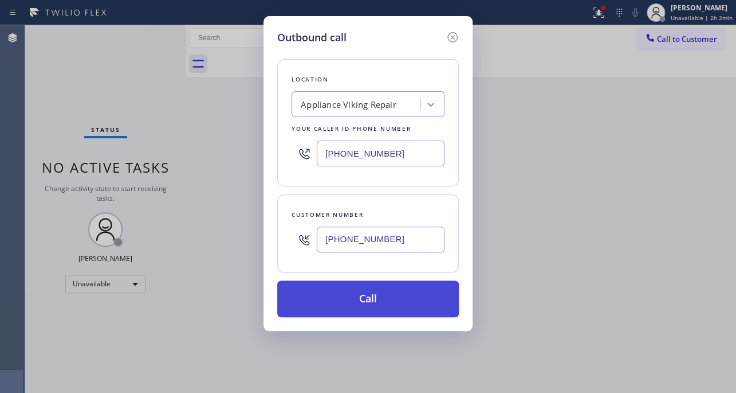
type input "[PHONE_NUMBER]"
click at [379, 289] on button "Call" at bounding box center [368, 298] width 182 height 37
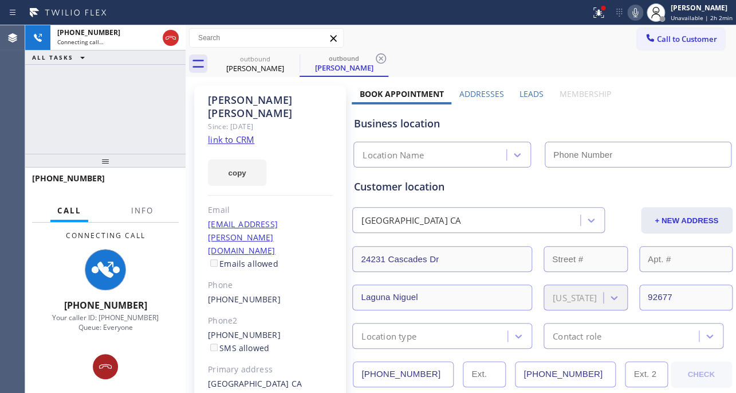
click at [108, 366] on icon at bounding box center [105, 365] width 13 height 5
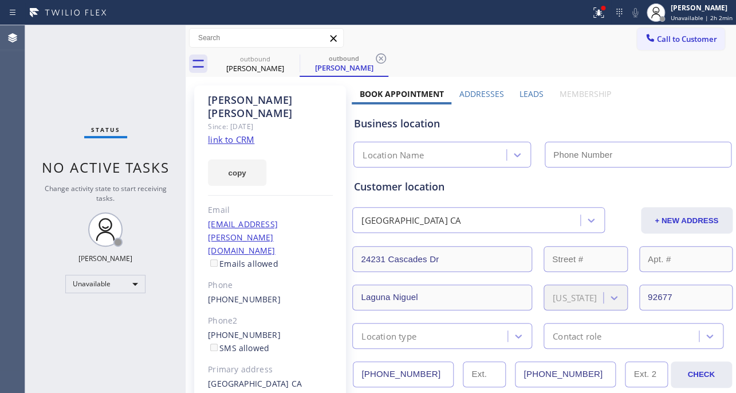
type input "[PHONE_NUMBER]"
click at [620, 103] on div "Business location Appliance Viking Repair [PHONE_NUMBER]" at bounding box center [542, 134] width 381 height 68
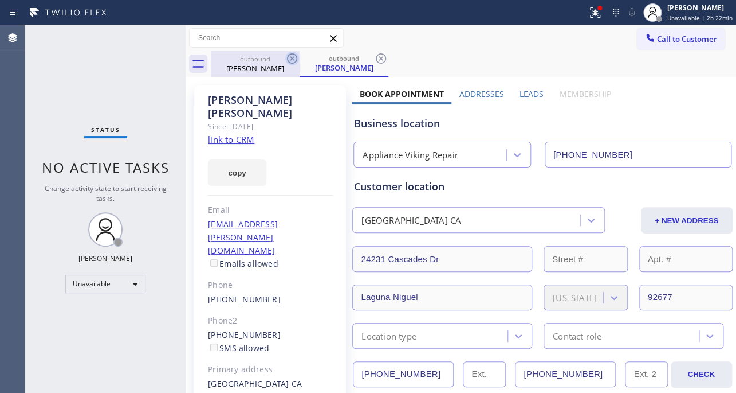
click at [287, 58] on icon at bounding box center [292, 58] width 10 height 10
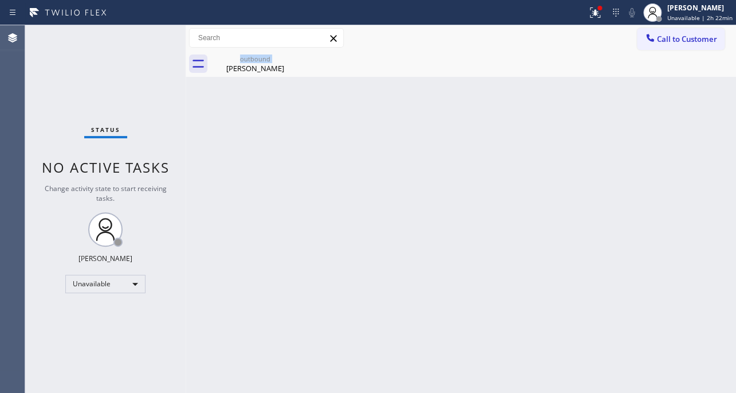
click at [287, 58] on div "outbound [PERSON_NAME]" at bounding box center [255, 64] width 89 height 26
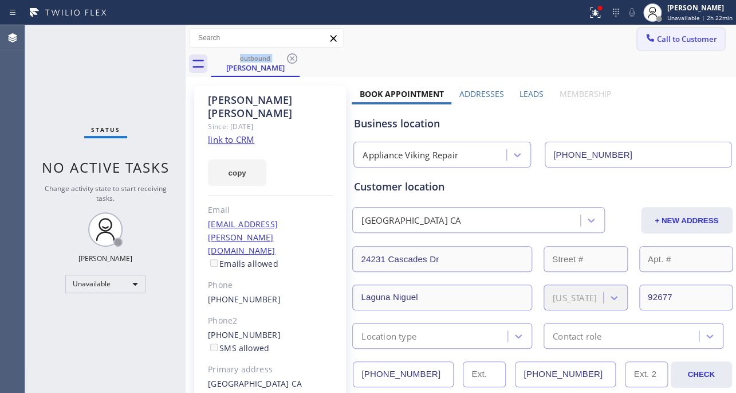
click at [666, 43] on span "Call to Customer" at bounding box center [687, 39] width 60 height 10
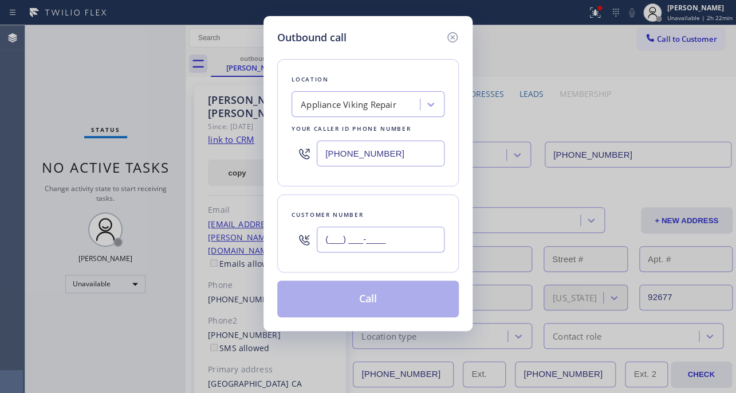
click at [401, 239] on input "(___) ___-____" at bounding box center [381, 239] width 128 height 26
paste input "714) 496-3845"
type input "[PHONE_NUMBER]"
click at [374, 305] on button "Call" at bounding box center [368, 298] width 182 height 37
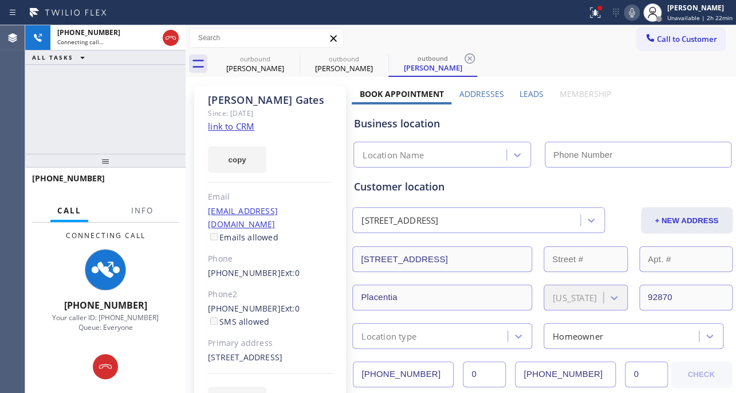
click at [523, 92] on label "Leads" at bounding box center [532, 93] width 24 height 11
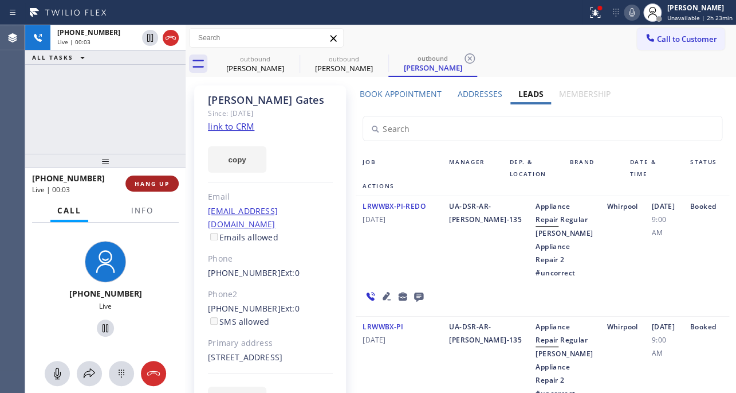
click at [159, 178] on button "HANG UP" at bounding box center [152, 183] width 53 height 16
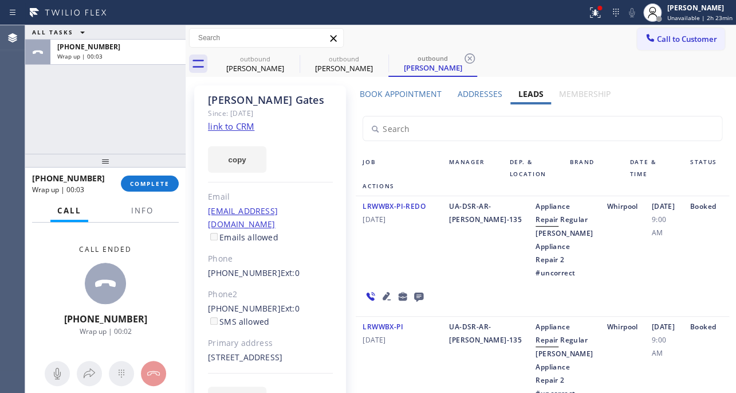
click at [417, 301] on icon at bounding box center [418, 296] width 9 height 9
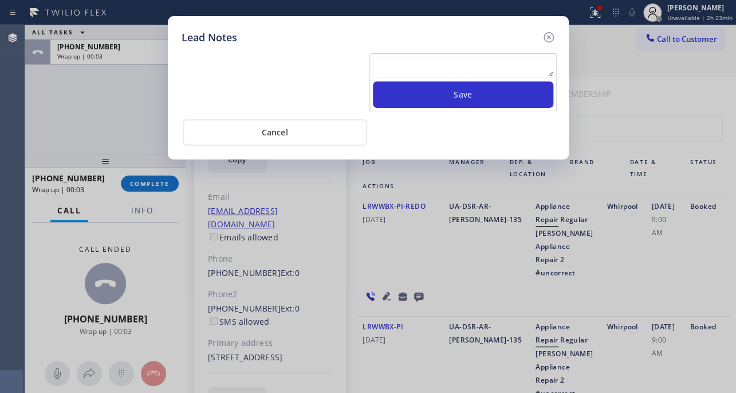
click at [437, 65] on textarea at bounding box center [463, 67] width 181 height 21
paste textarea "Routed to Voice mail// If CX will call back please transfer to me- Love:*"
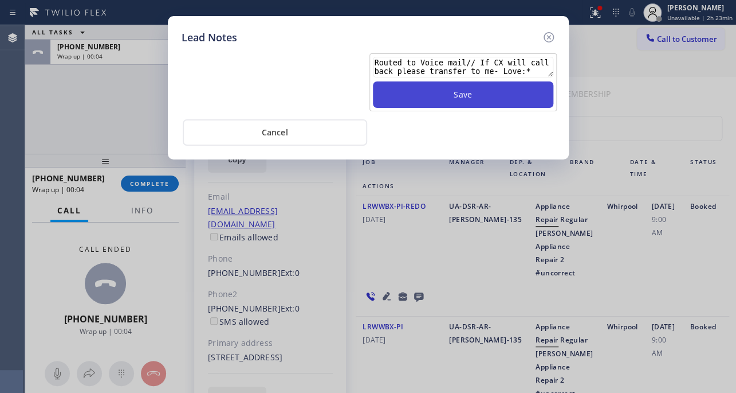
type textarea "Routed to Voice mail// If CX will call back please transfer to me- Love:*"
click at [450, 101] on button "Save" at bounding box center [463, 94] width 181 height 26
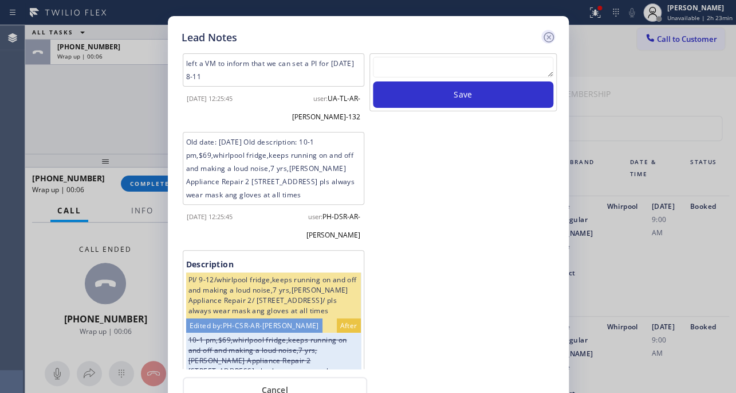
click at [550, 32] on icon at bounding box center [549, 37] width 14 height 14
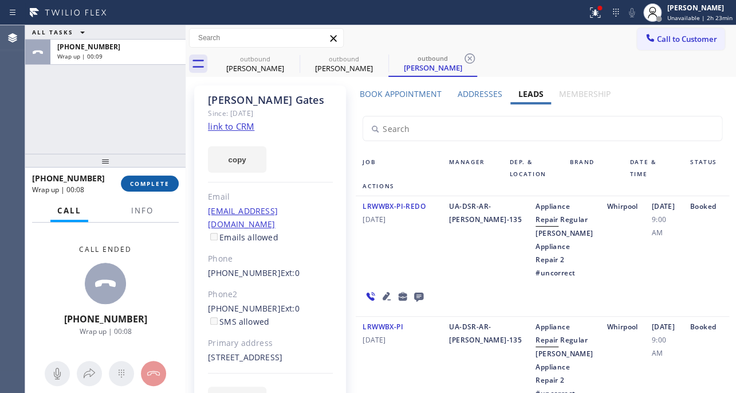
click at [142, 190] on button "COMPLETE" at bounding box center [150, 183] width 58 height 16
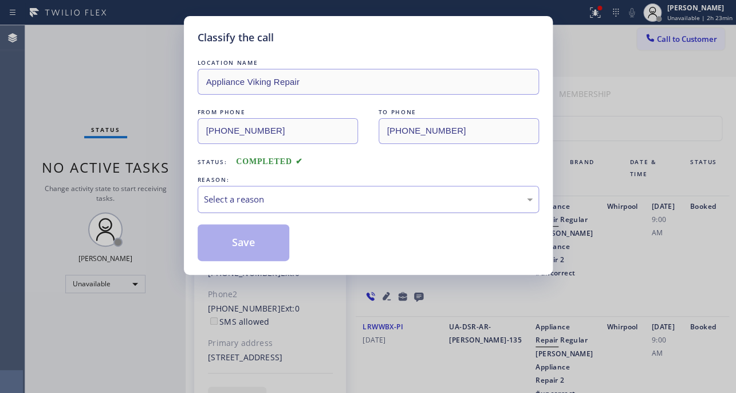
click at [277, 199] on div "Select a reason" at bounding box center [368, 199] width 329 height 13
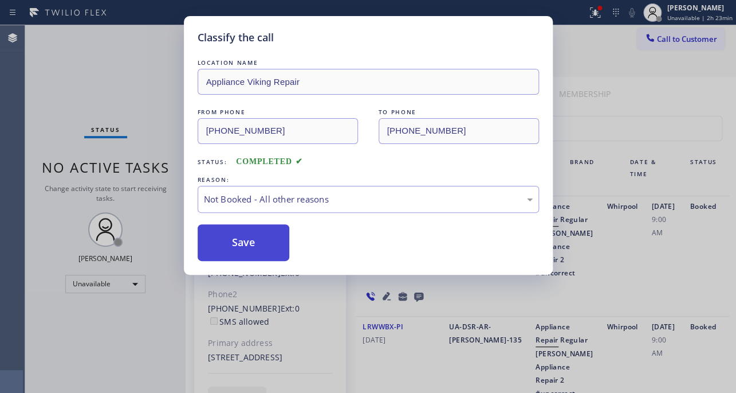
click at [252, 244] on button "Save" at bounding box center [244, 242] width 92 height 37
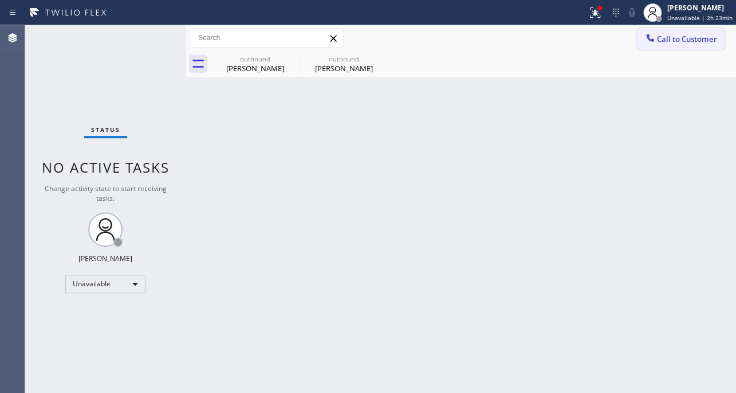
click at [675, 40] on span "Call to Customer" at bounding box center [687, 39] width 60 height 10
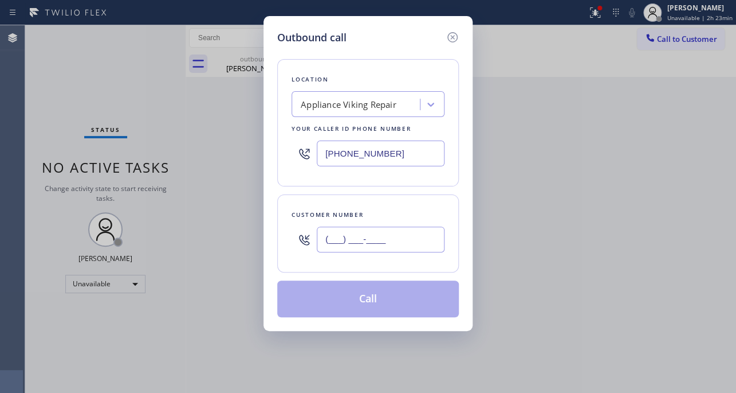
click at [387, 244] on input "(___) ___-____" at bounding box center [381, 239] width 128 height 26
paste input "213) 359-8994"
type input "[PHONE_NUMBER]"
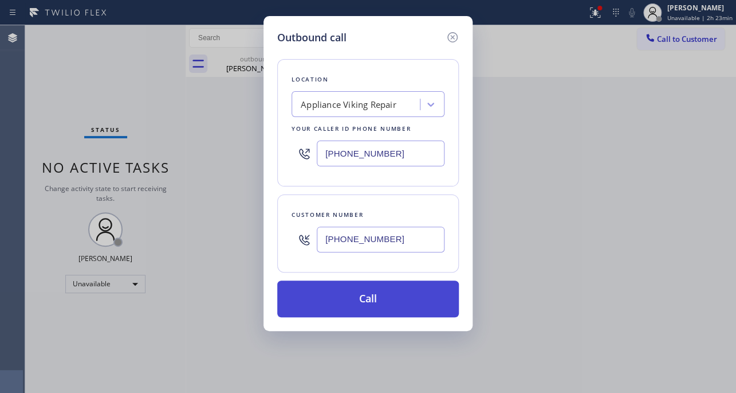
click at [359, 291] on button "Call" at bounding box center [368, 298] width 182 height 37
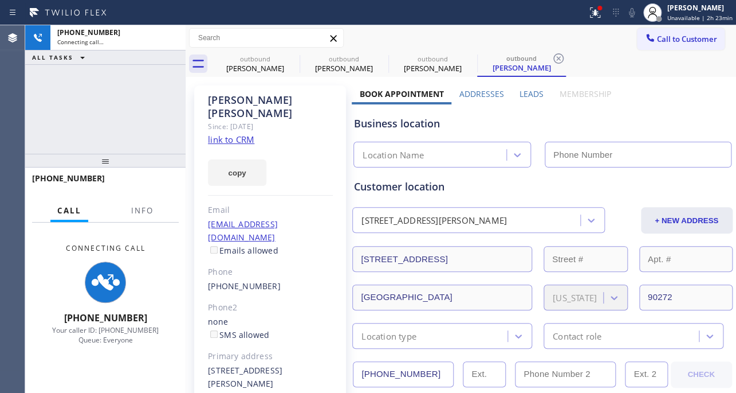
type input "[PHONE_NUMBER]"
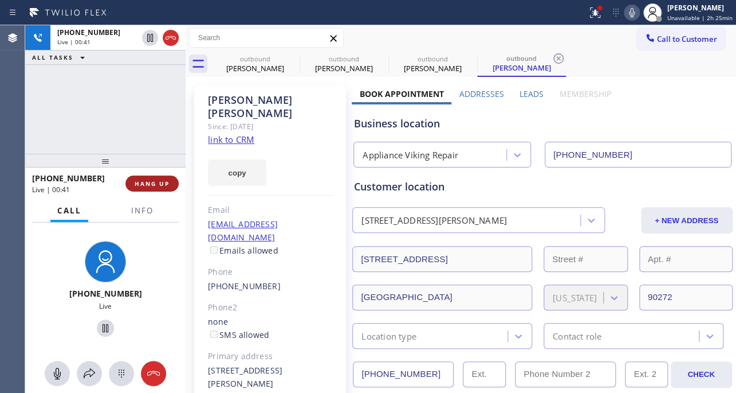
click at [148, 186] on span "HANG UP" at bounding box center [152, 183] width 35 height 8
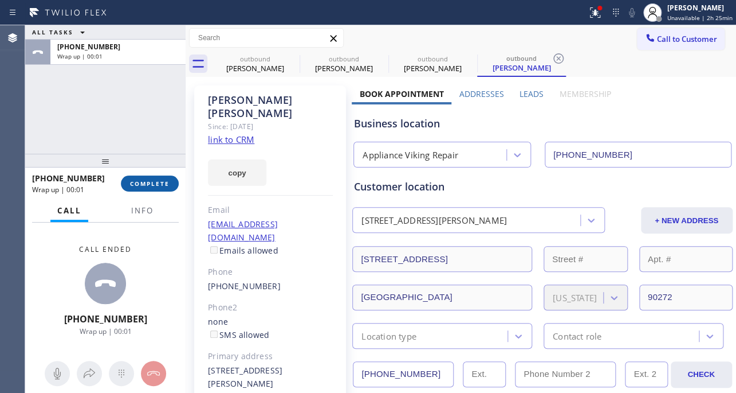
click at [149, 185] on span "COMPLETE" at bounding box center [150, 183] width 40 height 8
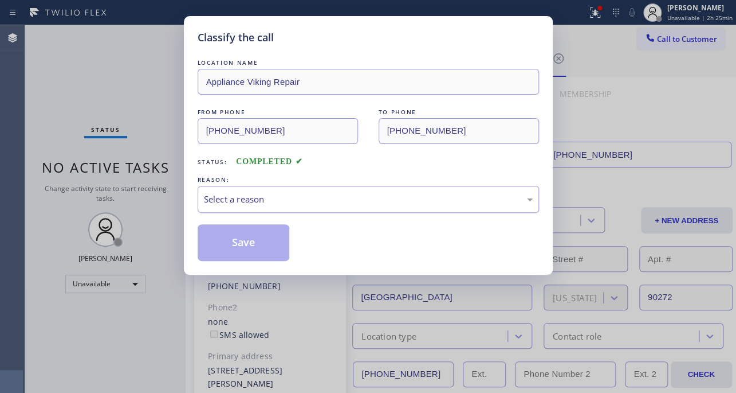
click at [273, 193] on div "Select a reason" at bounding box center [368, 199] width 329 height 13
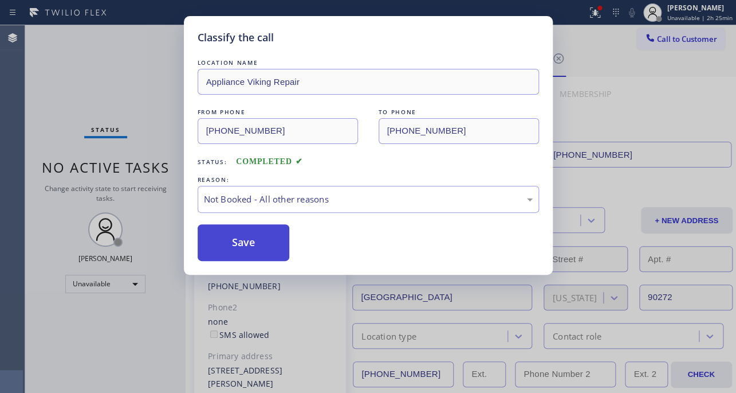
click at [239, 246] on button "Save" at bounding box center [244, 242] width 92 height 37
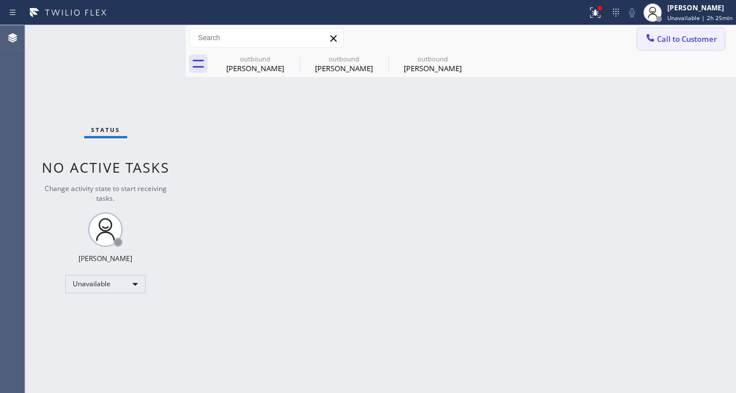
click at [699, 38] on span "Call to Customer" at bounding box center [687, 39] width 60 height 10
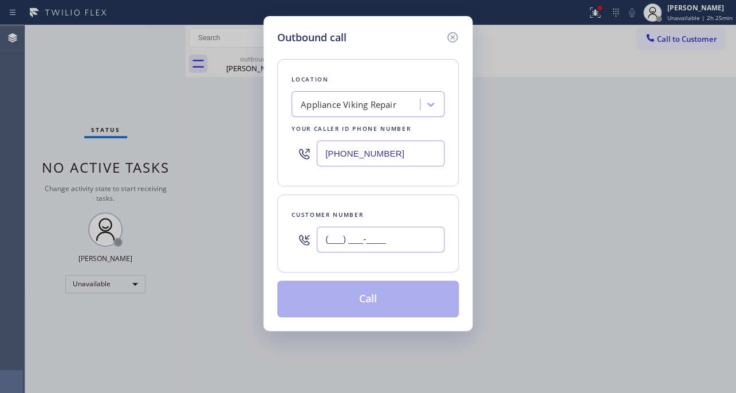
click at [326, 236] on input "(___) ___-____" at bounding box center [381, 239] width 128 height 26
paste input "562) 634-5575"
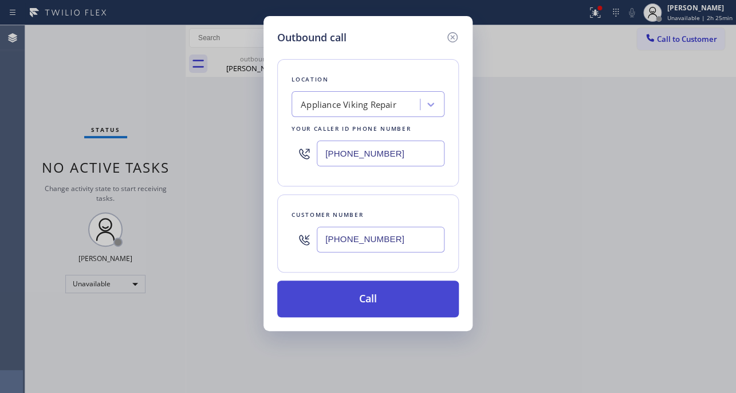
click at [361, 299] on button "Call" at bounding box center [368, 298] width 182 height 37
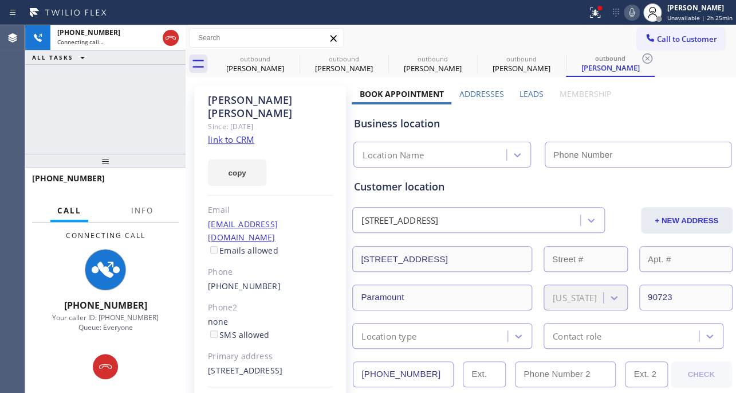
click at [527, 95] on label "Leads" at bounding box center [532, 93] width 24 height 11
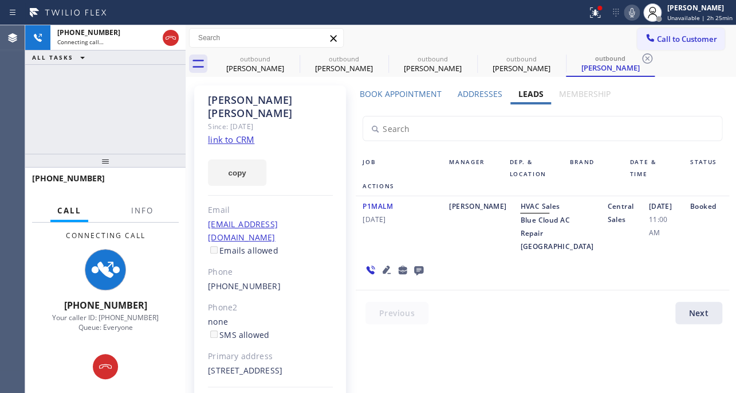
click at [384, 266] on icon at bounding box center [387, 270] width 14 height 14
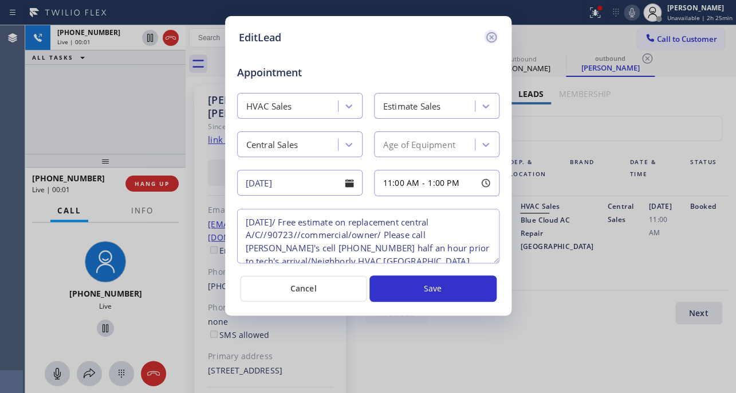
click at [491, 37] on icon at bounding box center [491, 37] width 10 height 10
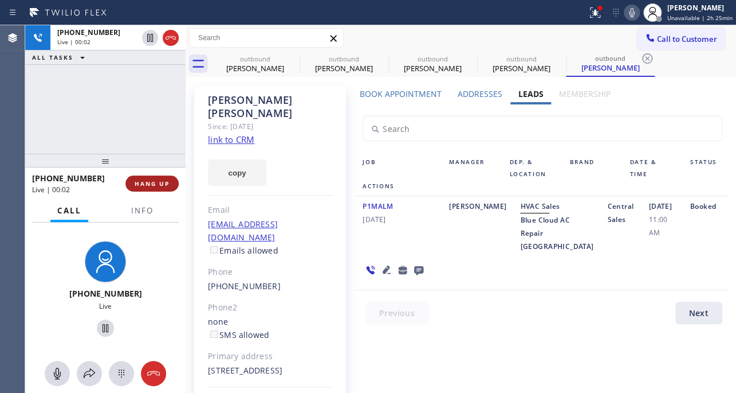
click at [168, 189] on button "HANG UP" at bounding box center [152, 183] width 53 height 16
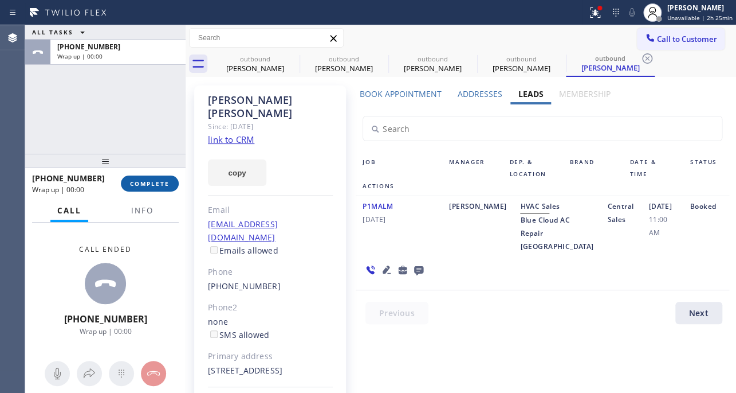
click at [166, 186] on span "COMPLETE" at bounding box center [150, 183] width 40 height 8
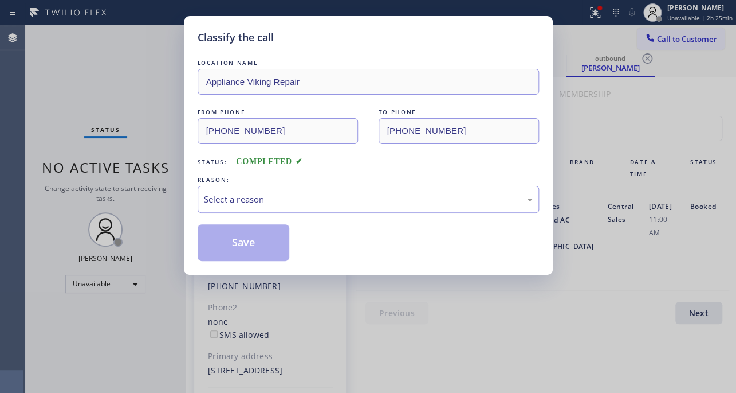
click at [335, 201] on div "Select a reason" at bounding box center [368, 199] width 329 height 13
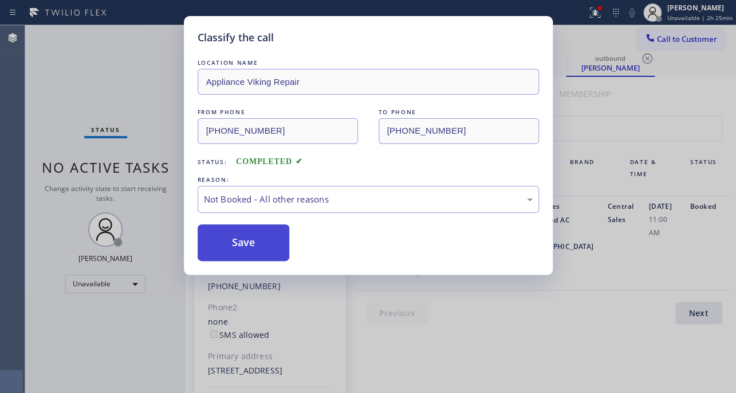
click at [254, 245] on button "Save" at bounding box center [244, 242] width 92 height 37
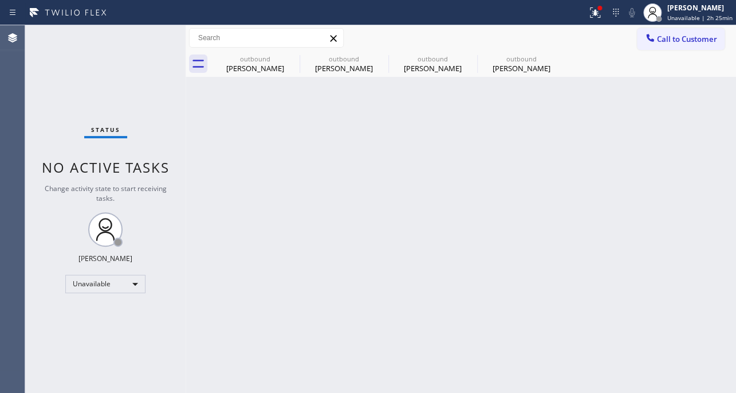
click at [689, 41] on span "Call to Customer" at bounding box center [687, 39] width 60 height 10
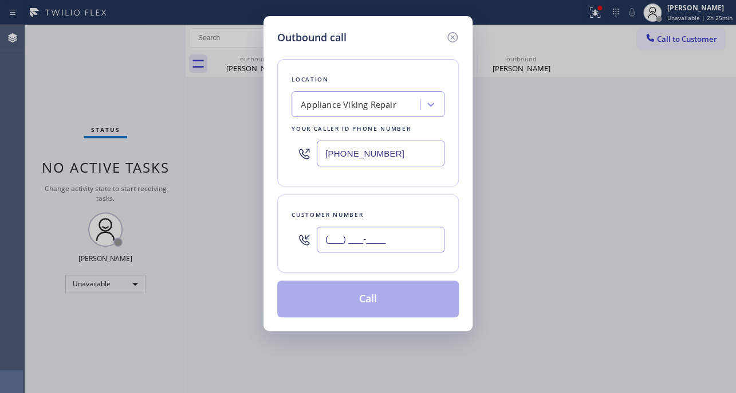
click at [350, 238] on input "(___) ___-____" at bounding box center [381, 239] width 128 height 26
paste input "818) 307-4200"
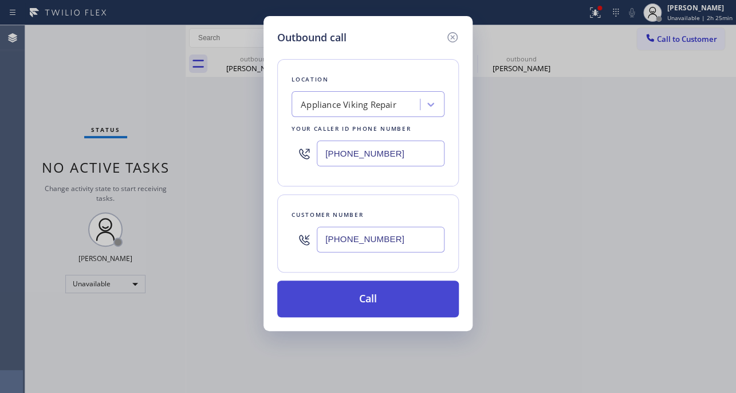
type input "[PHONE_NUMBER]"
click at [355, 296] on button "Call" at bounding box center [368, 298] width 182 height 37
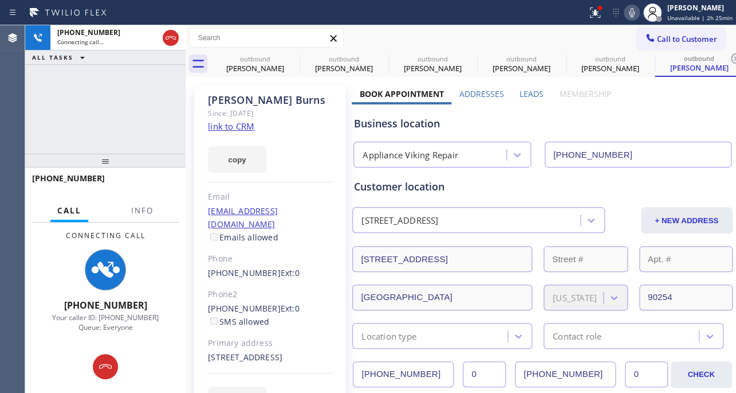
type input "[PHONE_NUMBER]"
click at [525, 92] on label "Leads" at bounding box center [532, 93] width 24 height 11
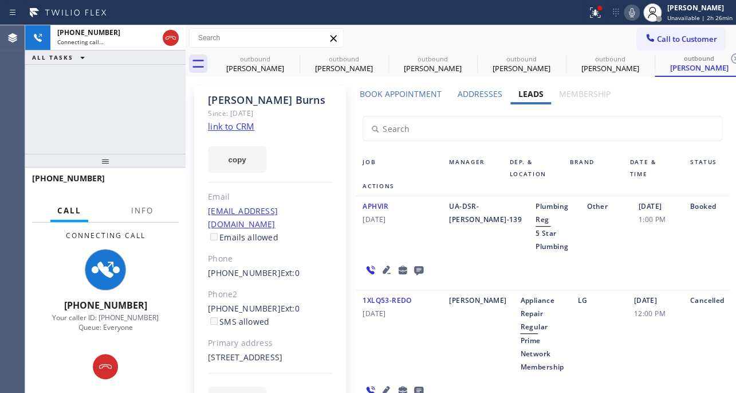
click at [380, 275] on icon at bounding box center [387, 270] width 14 height 14
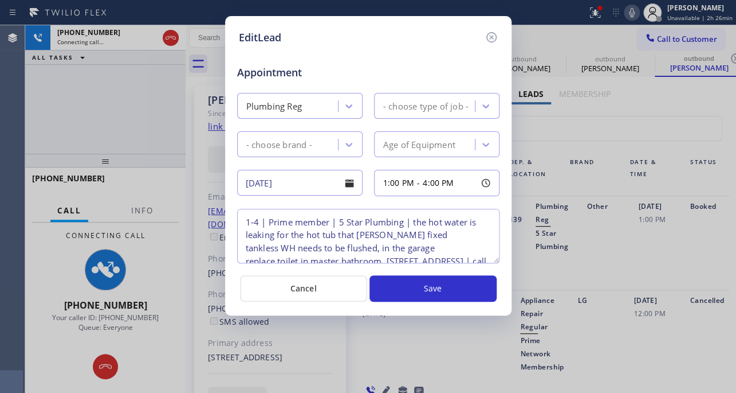
type textarea "1-4 | Prime member | 5 Star Plumbing | the hot water is leaking for the hot tub…"
click at [498, 36] on div "EditLead Appointment Plumbing Reg Repair/Service Other Age of Equipment [DATE] …" at bounding box center [368, 165] width 287 height 299
click at [495, 36] on icon at bounding box center [492, 37] width 14 height 14
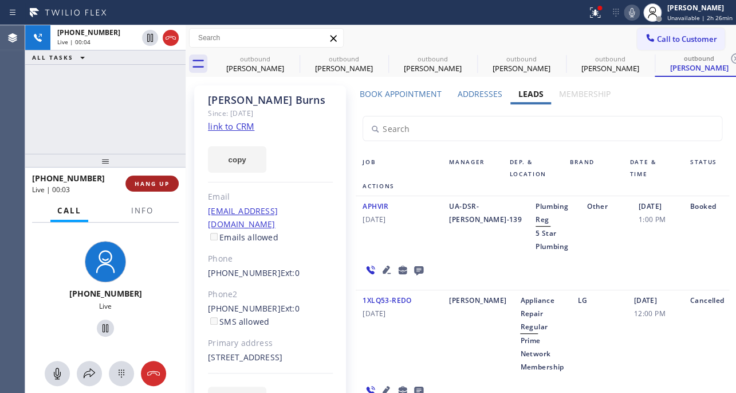
click at [151, 182] on span "HANG UP" at bounding box center [152, 183] width 35 height 8
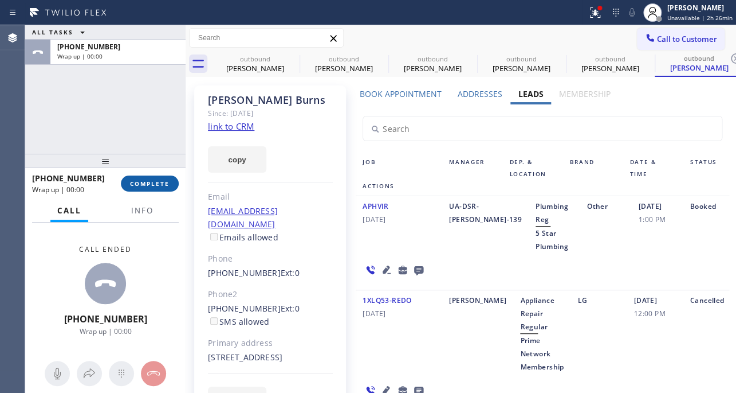
click at [147, 184] on span "COMPLETE" at bounding box center [150, 183] width 40 height 8
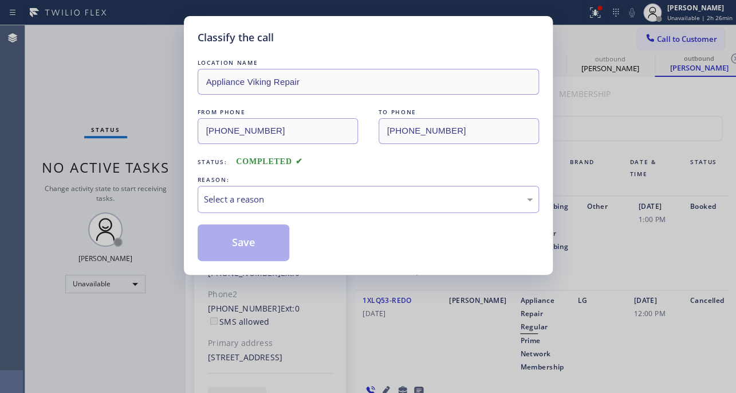
click at [330, 201] on div "Select a reason" at bounding box center [368, 199] width 329 height 13
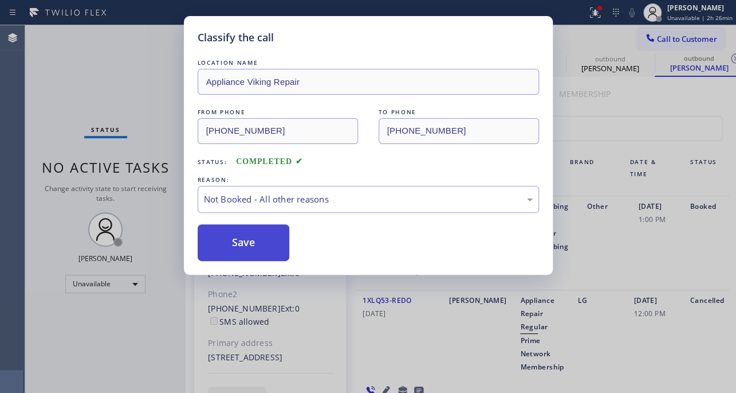
click at [238, 240] on button "Save" at bounding box center [244, 242] width 92 height 37
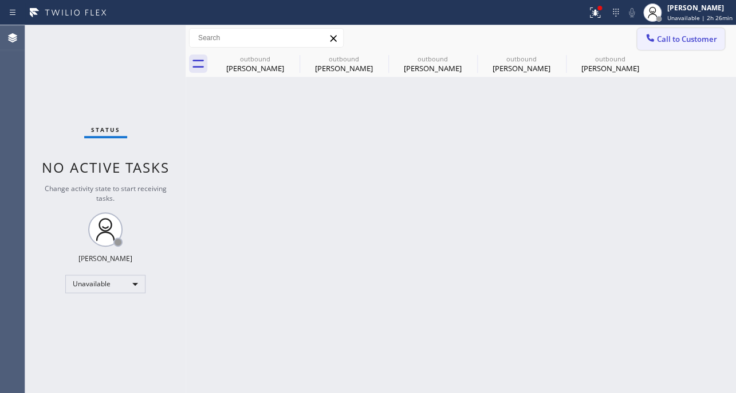
click at [689, 40] on span "Call to Customer" at bounding box center [687, 39] width 60 height 10
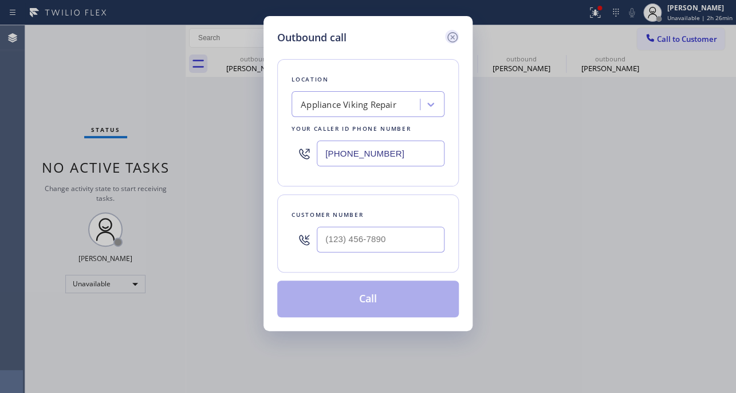
click at [453, 34] on icon at bounding box center [453, 37] width 14 height 14
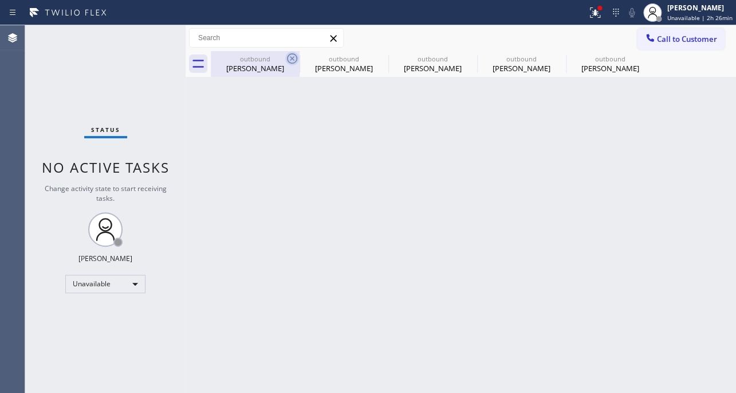
click at [293, 59] on icon at bounding box center [292, 59] width 14 height 14
click at [0, 0] on icon at bounding box center [0, 0] width 0 height 0
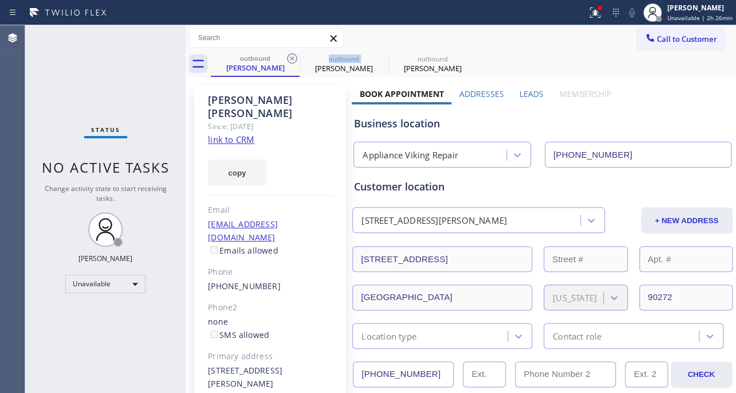
click at [293, 59] on icon at bounding box center [292, 59] width 14 height 14
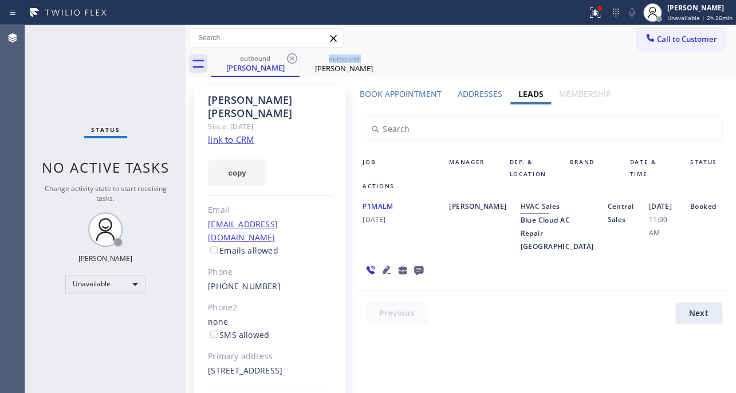
click at [293, 59] on icon at bounding box center [292, 59] width 14 height 14
click at [0, 0] on icon at bounding box center [0, 0] width 0 height 0
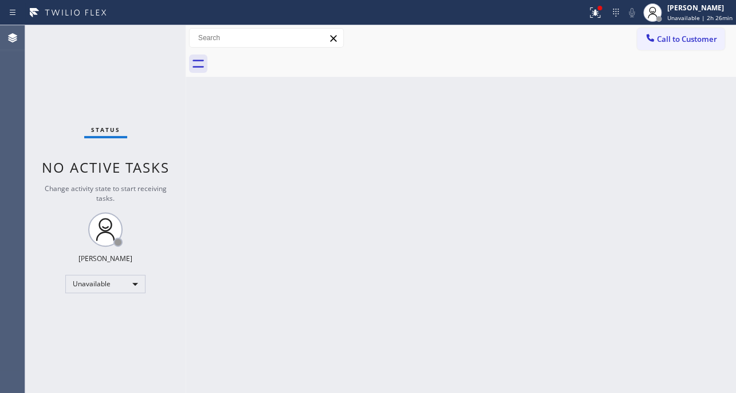
click at [293, 59] on div at bounding box center [474, 64] width 526 height 26
click at [691, 48] on button "Call to Customer" at bounding box center [681, 39] width 88 height 22
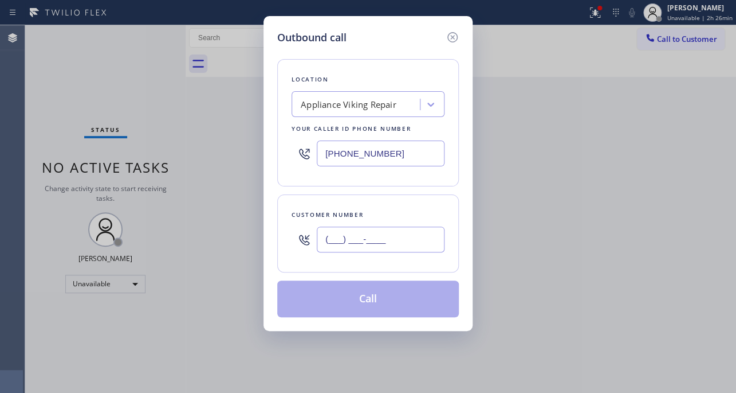
click at [365, 238] on input "(___) ___-____" at bounding box center [381, 239] width 128 height 26
paste input "310) 266-0240"
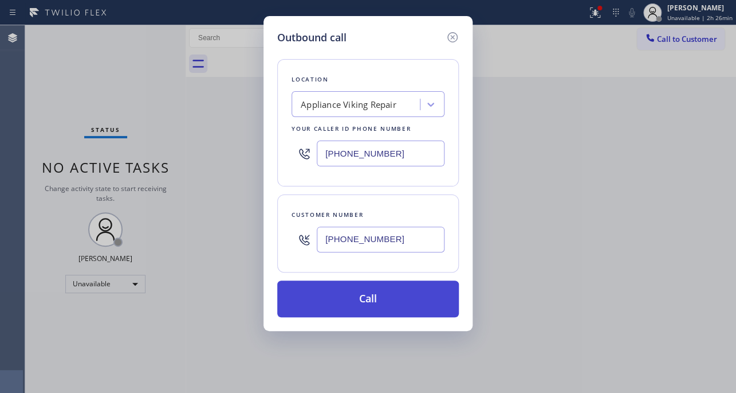
click at [343, 304] on button "Call" at bounding box center [368, 298] width 182 height 37
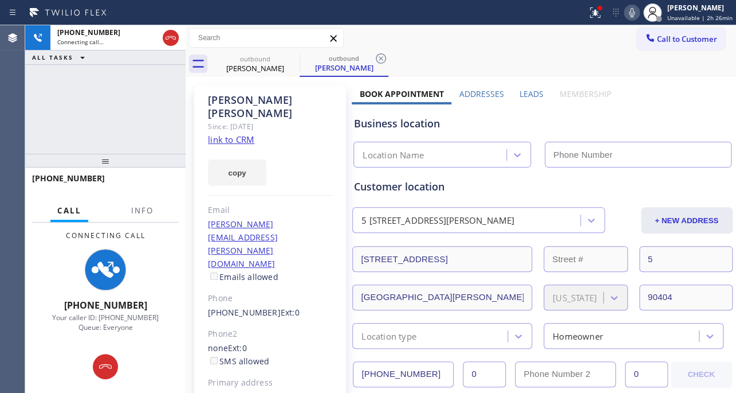
click at [526, 92] on label "Leads" at bounding box center [532, 93] width 24 height 11
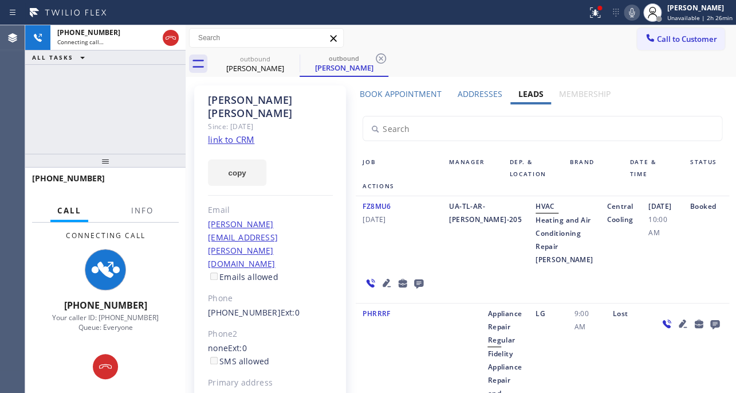
click at [383, 287] on icon at bounding box center [387, 283] width 8 height 8
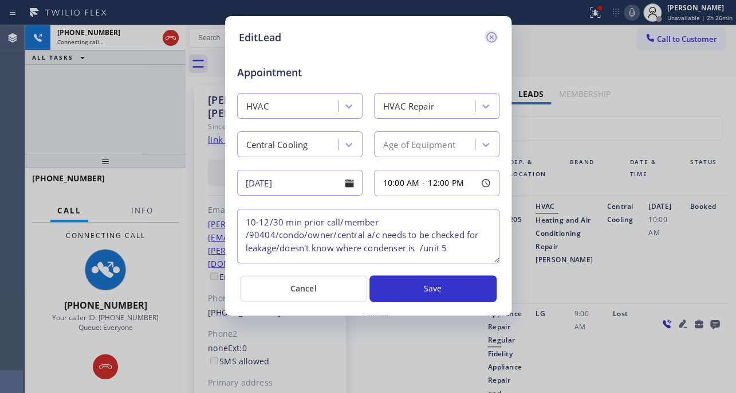
click at [491, 38] on icon at bounding box center [492, 37] width 14 height 14
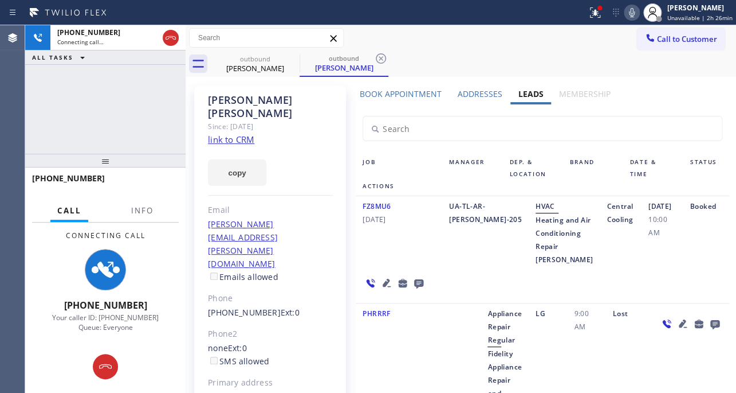
click at [383, 287] on icon at bounding box center [387, 283] width 8 height 8
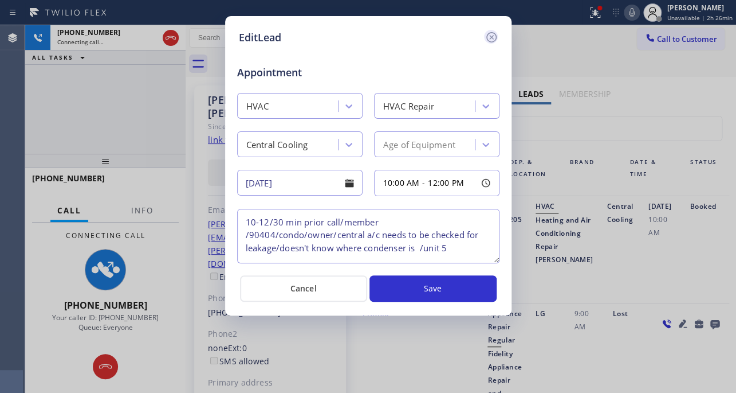
click at [492, 34] on icon at bounding box center [492, 37] width 14 height 14
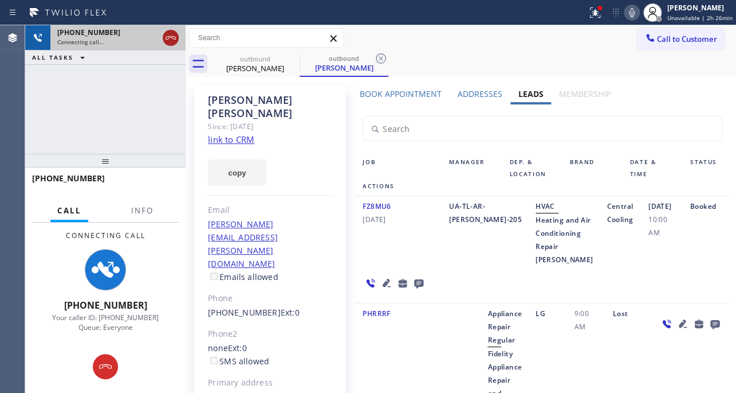
click at [171, 36] on icon at bounding box center [171, 37] width 10 height 3
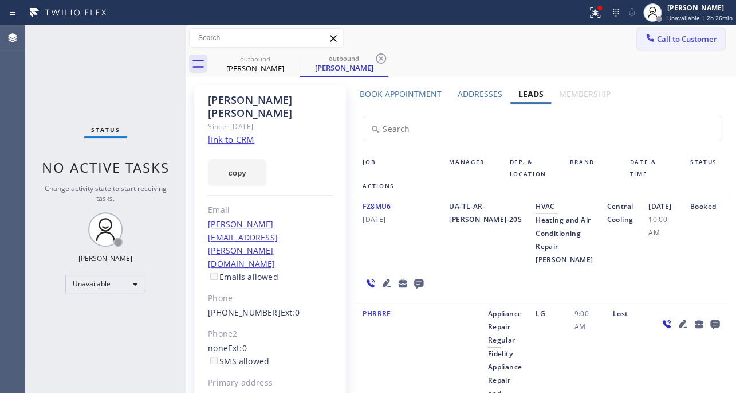
click at [668, 46] on button "Call to Customer" at bounding box center [681, 39] width 88 height 22
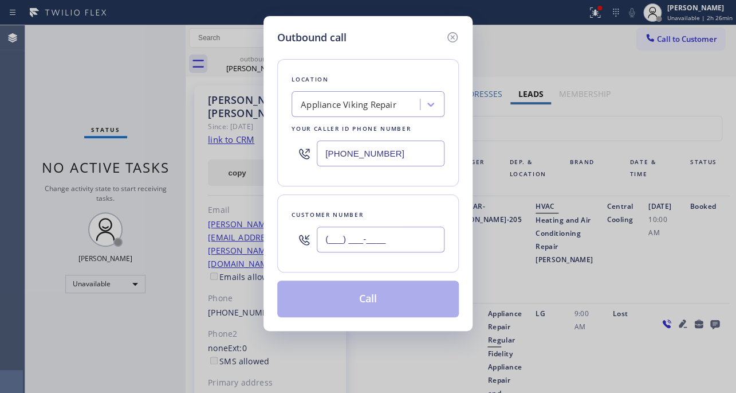
click at [355, 229] on input "(___) ___-____" at bounding box center [381, 239] width 128 height 26
paste input "917) 698-1238"
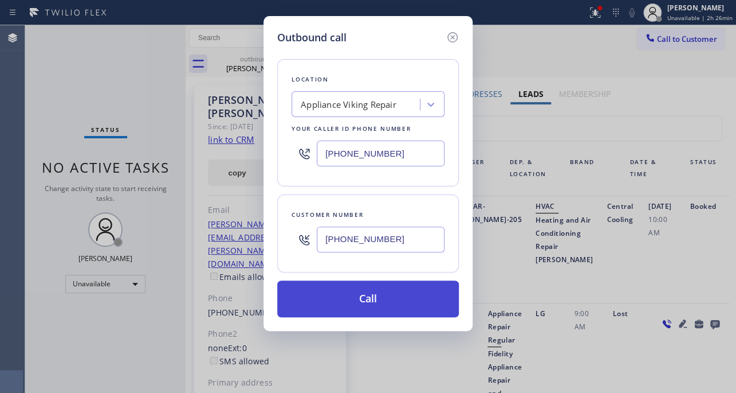
type input "[PHONE_NUMBER]"
click at [345, 299] on button "Call" at bounding box center [368, 298] width 182 height 37
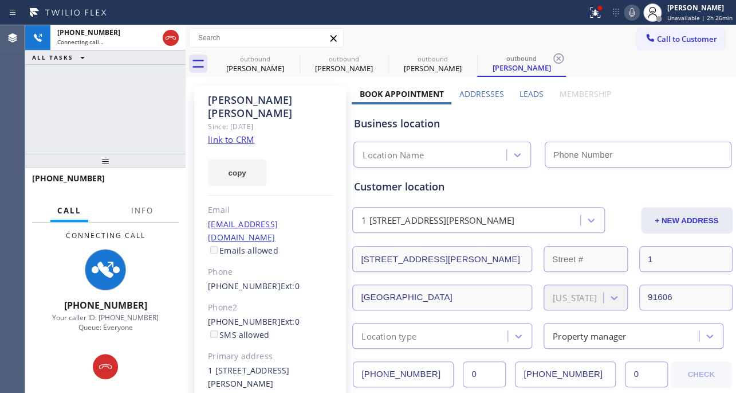
type input "[PHONE_NUMBER]"
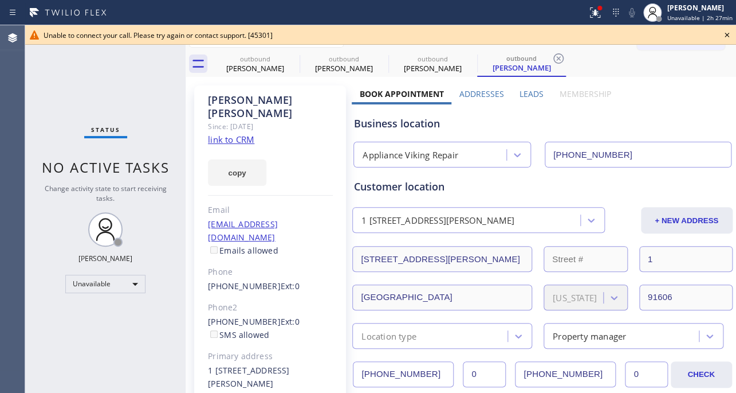
drag, startPoint x: 725, startPoint y: 36, endPoint x: 549, endPoint y: 3, distance: 178.9
click at [726, 36] on icon at bounding box center [727, 35] width 14 height 14
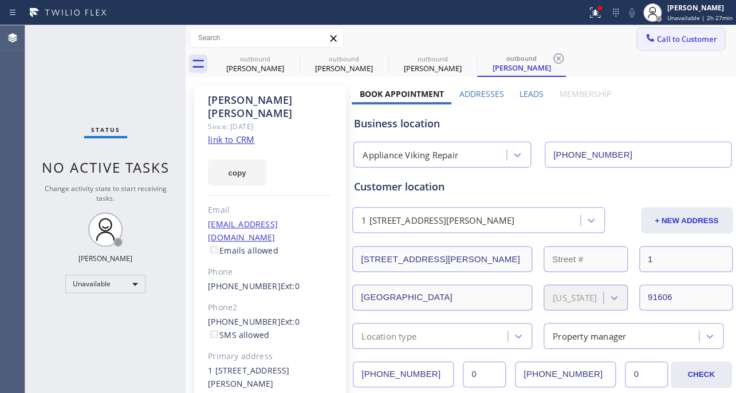
click at [671, 36] on span "Call to Customer" at bounding box center [687, 39] width 60 height 10
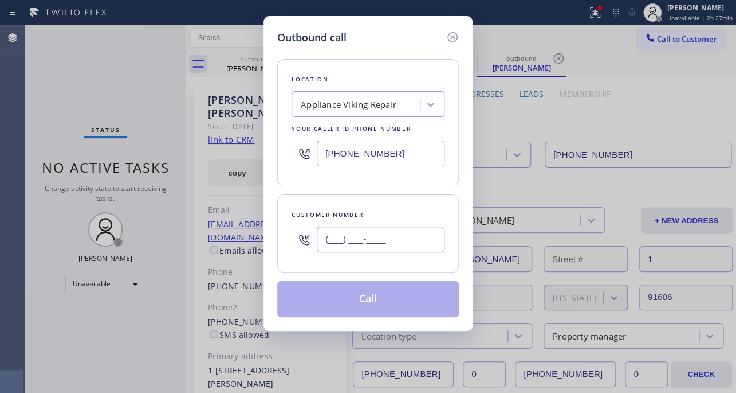
click at [405, 237] on input "(___) ___-____" at bounding box center [381, 239] width 128 height 26
paste input "305) 490-9209"
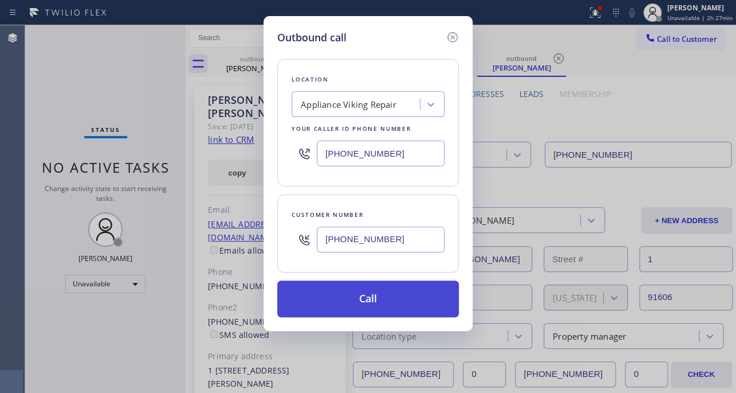
click at [378, 298] on button "Call" at bounding box center [368, 298] width 182 height 37
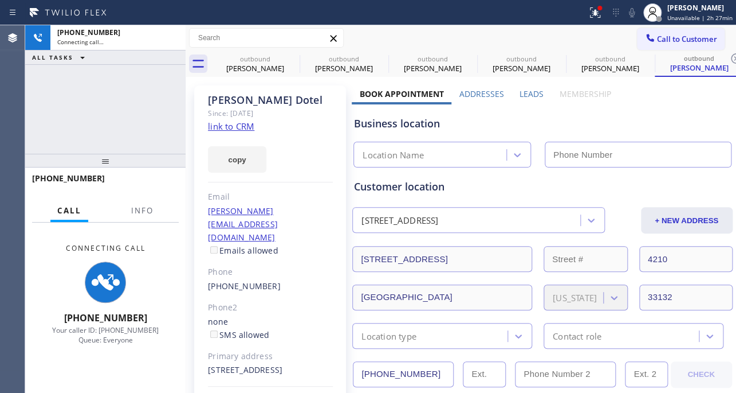
click at [534, 89] on label "Leads" at bounding box center [532, 93] width 24 height 11
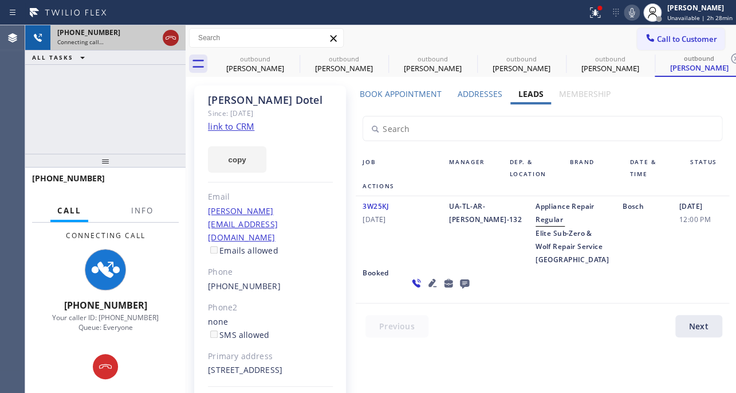
click at [167, 42] on icon at bounding box center [171, 38] width 14 height 14
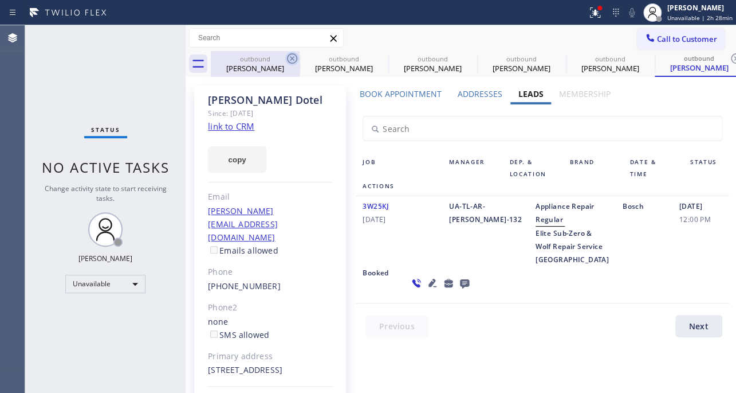
click at [292, 55] on icon at bounding box center [292, 59] width 14 height 14
click at [0, 0] on icon at bounding box center [0, 0] width 0 height 0
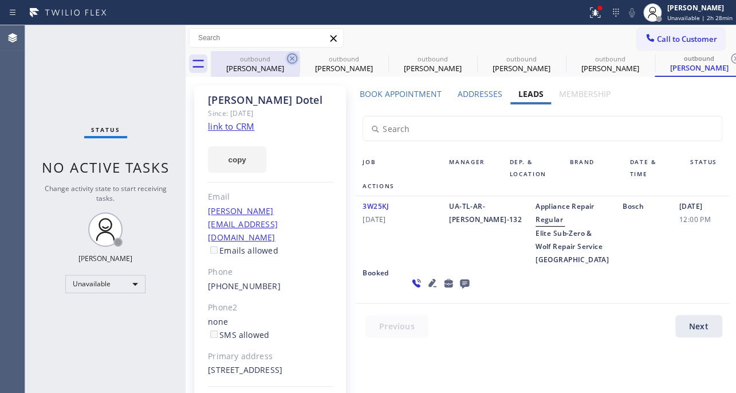
click at [730, 55] on icon at bounding box center [737, 59] width 14 height 14
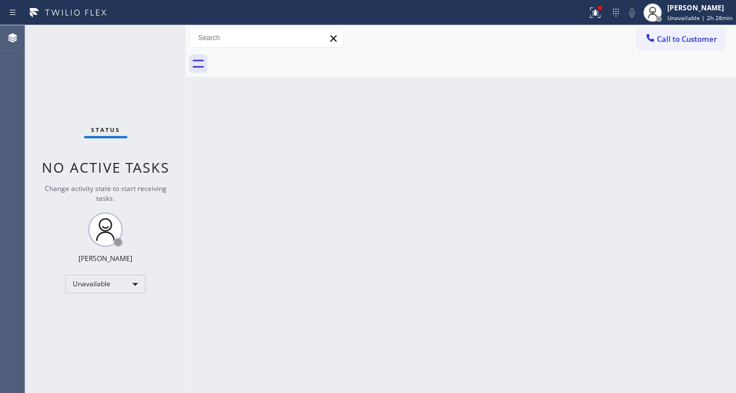
click at [292, 55] on div at bounding box center [474, 64] width 526 height 26
click at [694, 40] on span "Call to Customer" at bounding box center [687, 39] width 60 height 10
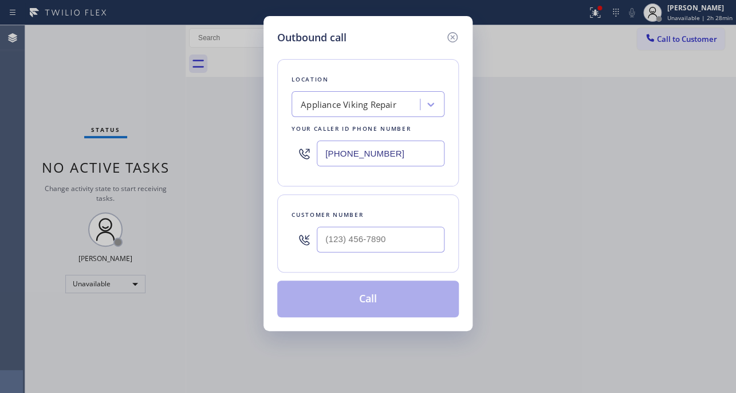
click at [386, 255] on div at bounding box center [381, 239] width 128 height 37
click at [390, 245] on input "(___) ___-____" at bounding box center [381, 239] width 128 height 26
paste input "626) 354-4833"
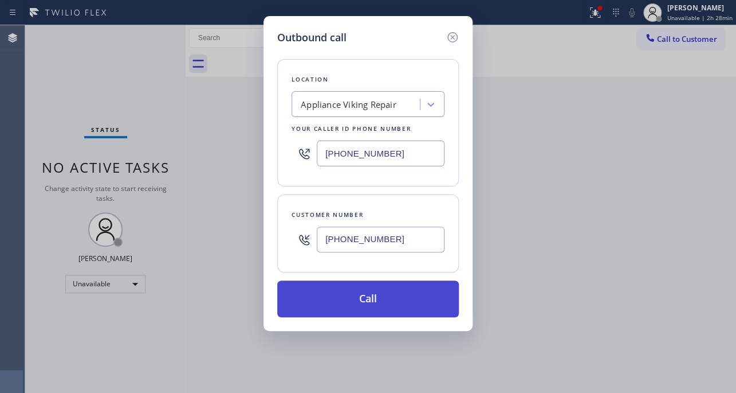
click at [379, 308] on button "Call" at bounding box center [368, 298] width 182 height 37
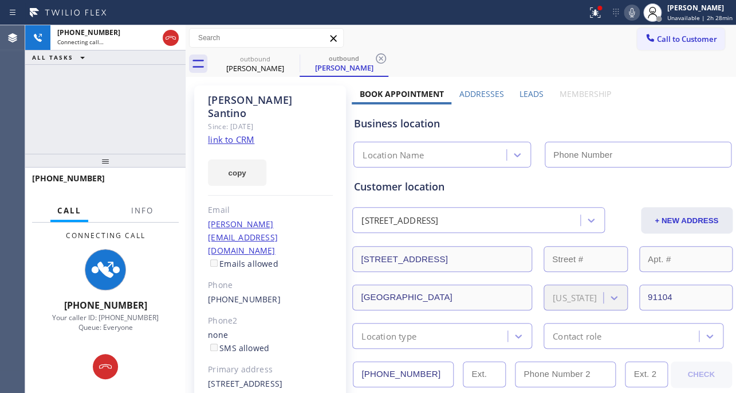
click at [528, 95] on label "Leads" at bounding box center [532, 93] width 24 height 11
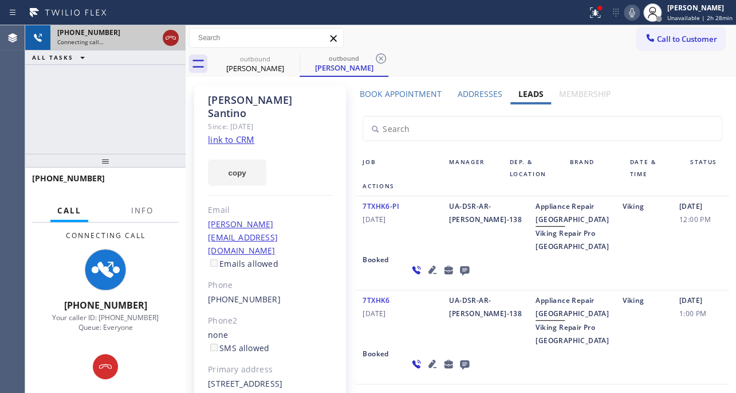
click at [170, 37] on icon at bounding box center [171, 37] width 10 height 3
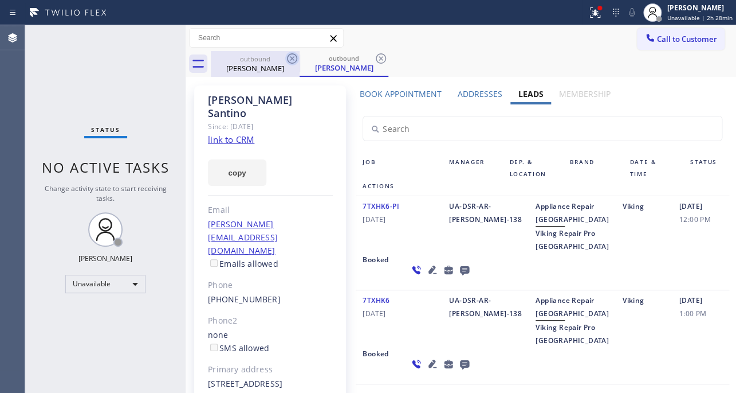
click at [291, 60] on icon at bounding box center [292, 58] width 10 height 10
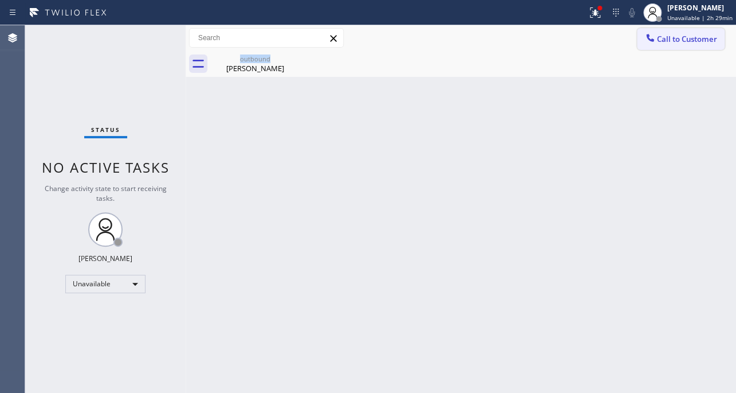
click at [680, 40] on span "Call to Customer" at bounding box center [687, 39] width 60 height 10
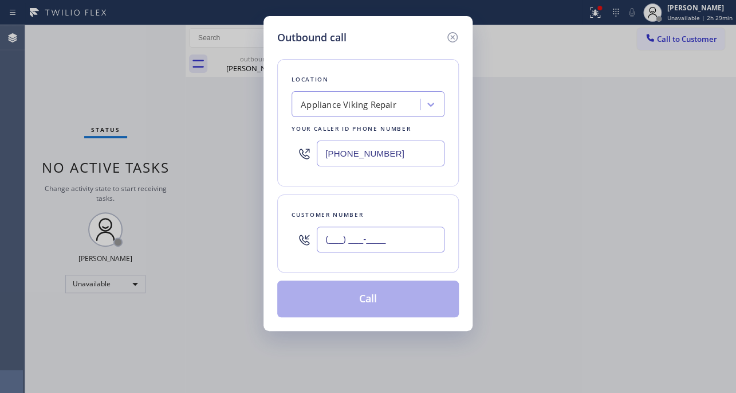
click at [392, 240] on input "(___) ___-____" at bounding box center [381, 239] width 128 height 26
paste input "305) 260-3459"
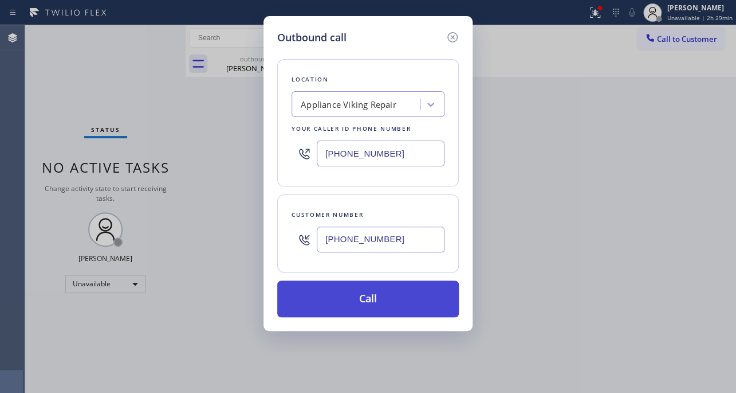
type input "[PHONE_NUMBER]"
click at [358, 303] on button "Call" at bounding box center [368, 298] width 182 height 37
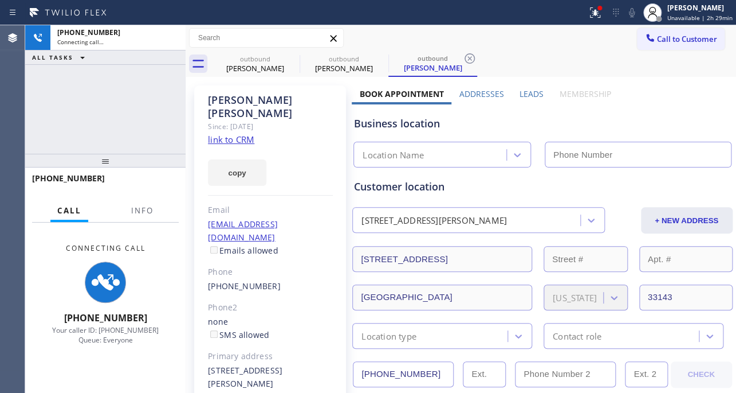
type input "[PHONE_NUMBER]"
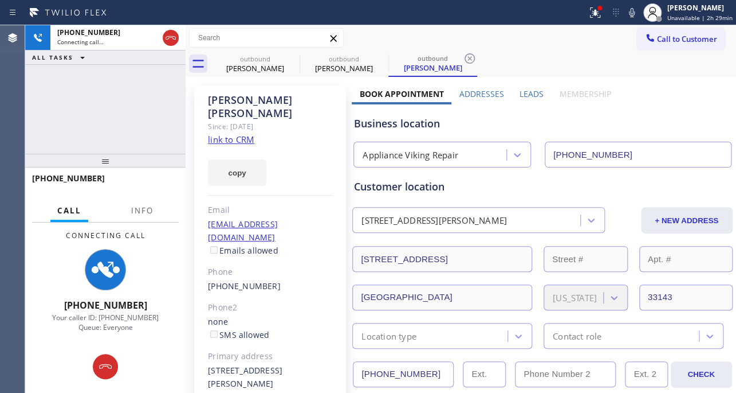
click at [520, 92] on label "Leads" at bounding box center [532, 93] width 24 height 11
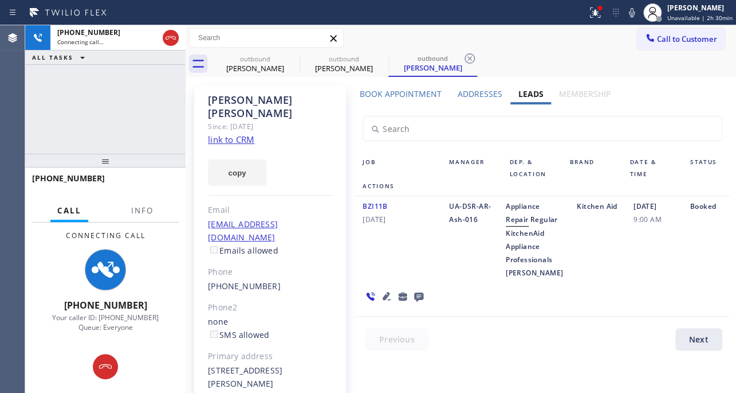
click at [418, 301] on icon at bounding box center [418, 296] width 9 height 9
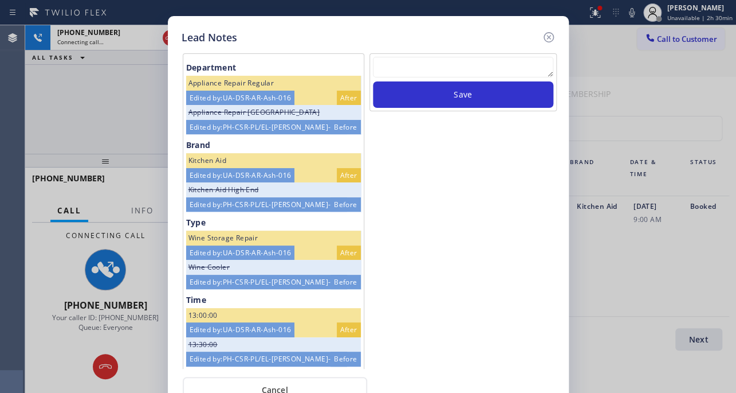
click at [472, 73] on textarea at bounding box center [463, 67] width 181 height 21
paste textarea "Routed to Voice mail// If CX will call back please transfer to me- Love:*"
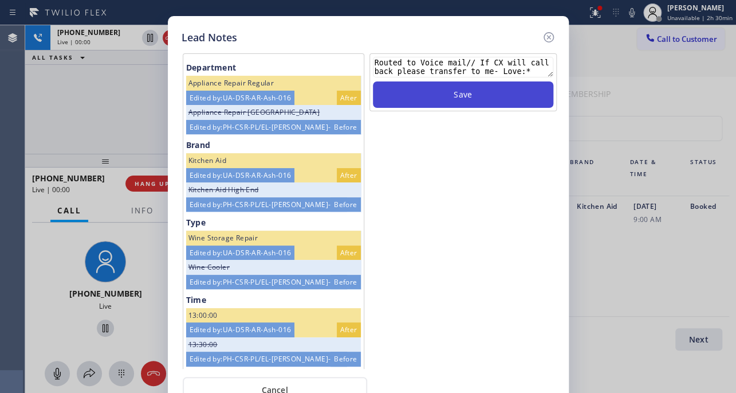
type textarea "Routed to Voice mail// If CX will call back please transfer to me- Love:*"
click at [468, 95] on button "Save" at bounding box center [463, 94] width 181 height 26
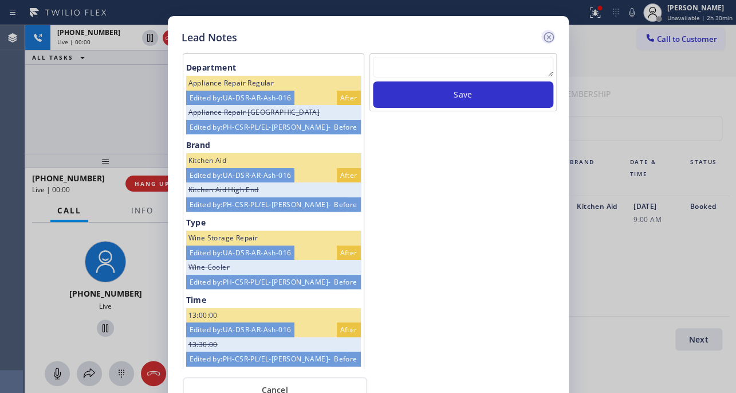
click at [545, 37] on icon at bounding box center [549, 37] width 14 height 14
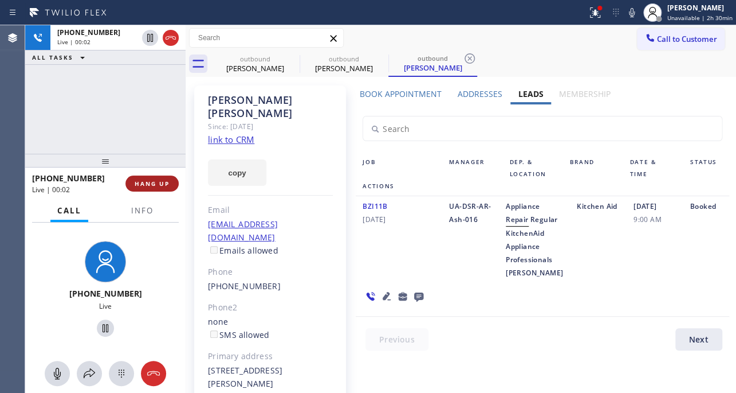
click at [143, 185] on span "HANG UP" at bounding box center [152, 183] width 35 height 8
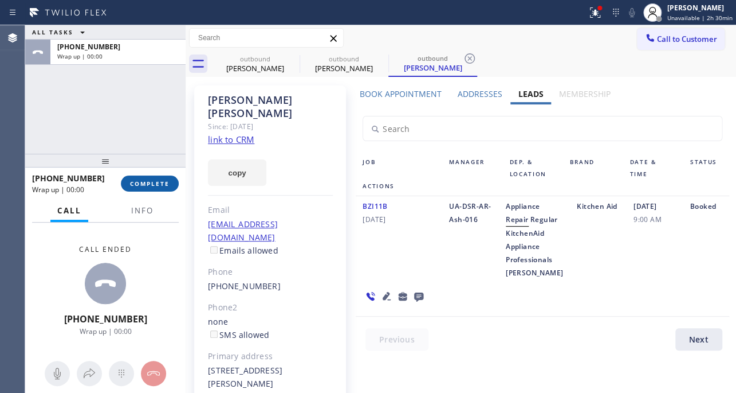
click at [162, 185] on span "COMPLETE" at bounding box center [150, 183] width 40 height 8
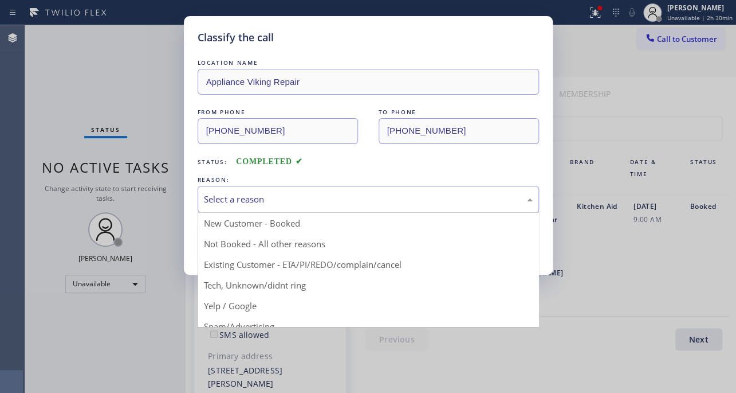
click at [244, 197] on div "Select a reason" at bounding box center [368, 199] width 329 height 13
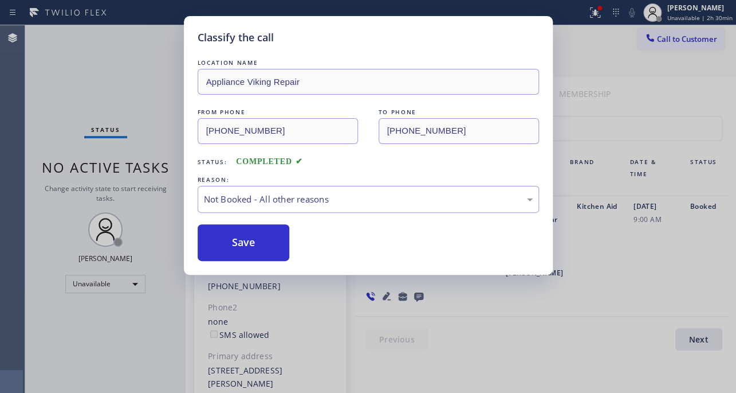
click at [240, 241] on button "Save" at bounding box center [244, 242] width 92 height 37
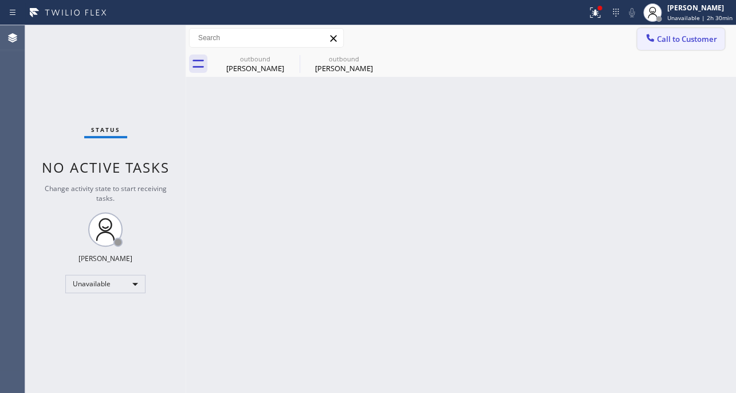
click at [665, 34] on span "Call to Customer" at bounding box center [687, 39] width 60 height 10
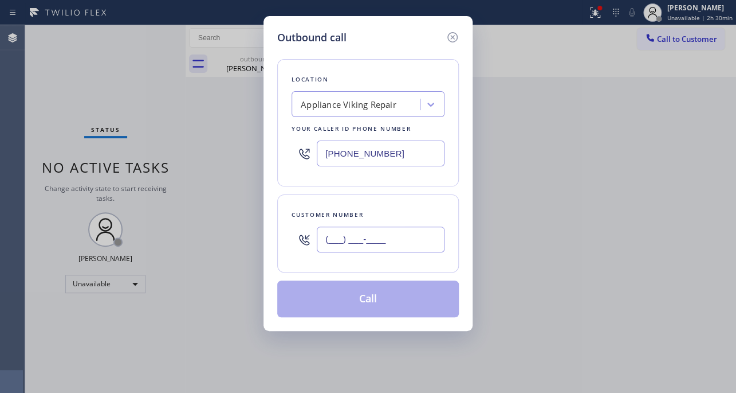
click at [348, 237] on input "(___) ___-____" at bounding box center [381, 239] width 128 height 26
paste input "657) 345-3964"
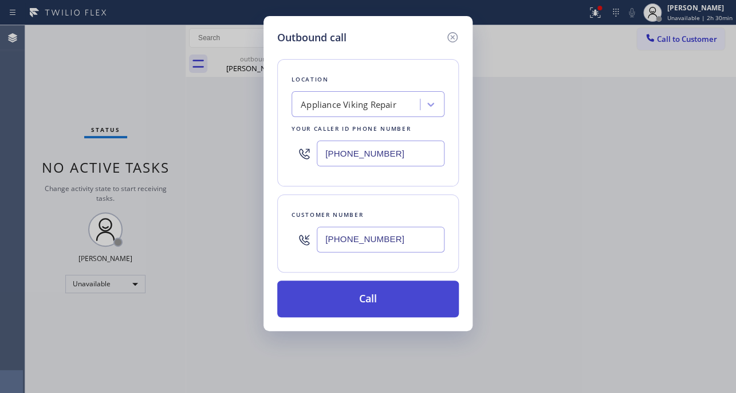
type input "(657) 345-3964"
click at [376, 301] on button "Call" at bounding box center [368, 298] width 182 height 37
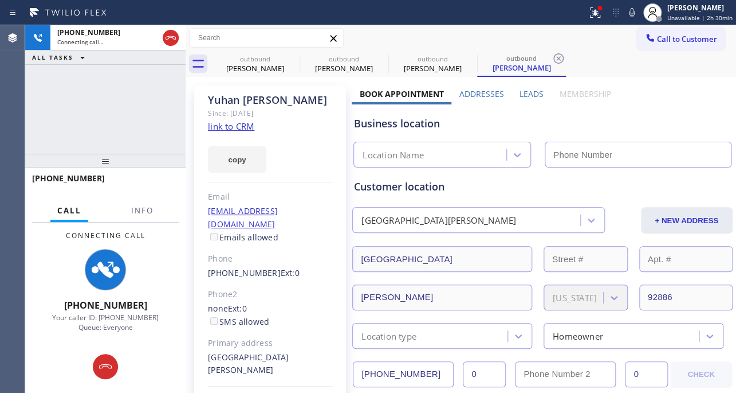
click at [529, 93] on label "Leads" at bounding box center [532, 93] width 24 height 11
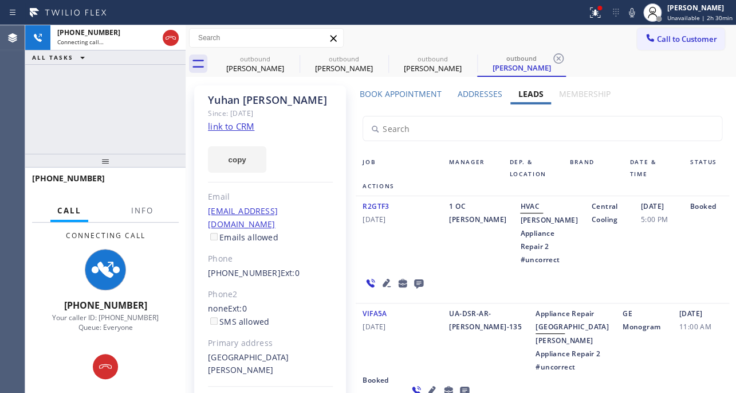
click at [383, 284] on icon at bounding box center [387, 283] width 8 height 8
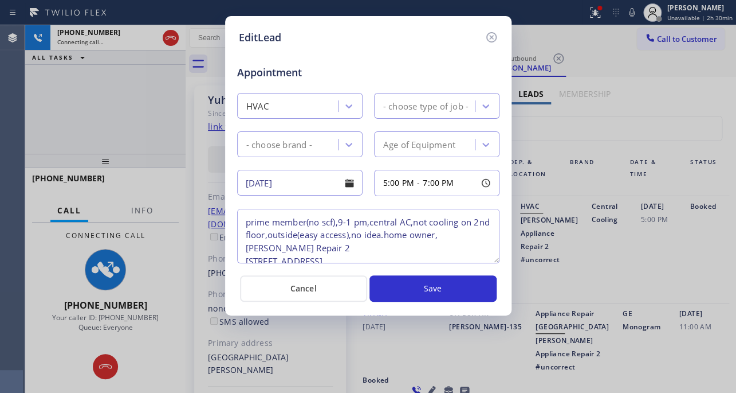
type textarea "prime member(no scf),9-1 pm,central AC,not cooling on 2nd floor,outside(easy ac…"
click at [491, 34] on icon at bounding box center [492, 37] width 14 height 14
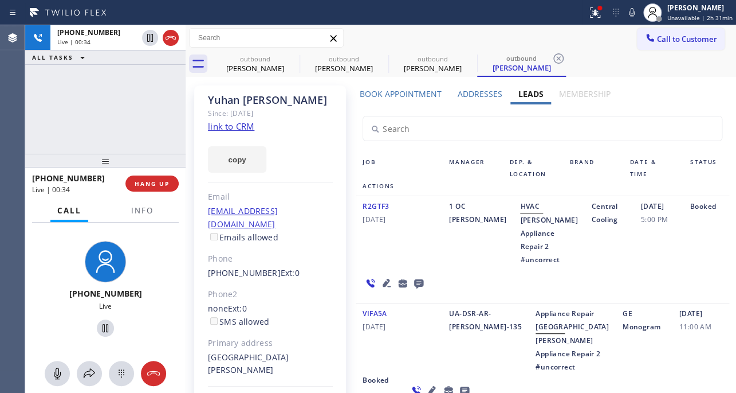
click at [383, 284] on icon at bounding box center [387, 283] width 8 height 8
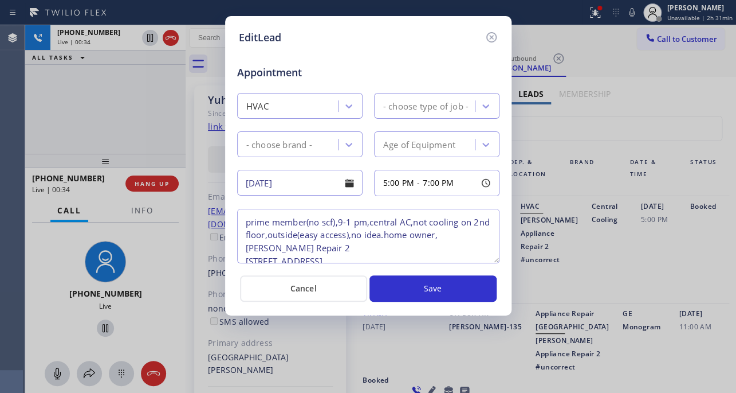
type textarea "prime member(no scf),9-1 pm,central AC,not cooling on 2nd floor,outside(easy ac…"
click at [412, 250] on textarea "prime member(no scf),9-1 pm,central AC,not cooling on 2nd floor,outside(easy ac…" at bounding box center [368, 236] width 263 height 54
click at [492, 37] on icon at bounding box center [492, 37] width 14 height 14
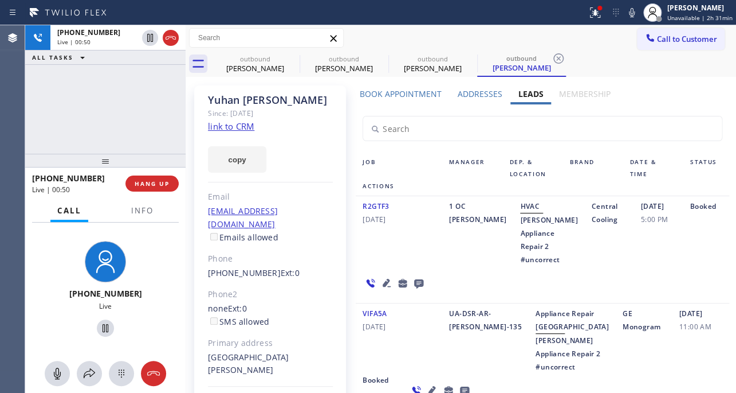
click at [475, 257] on div "1 OC Edward" at bounding box center [477, 232] width 71 height 66
click at [134, 185] on button "HANG UP" at bounding box center [152, 183] width 53 height 16
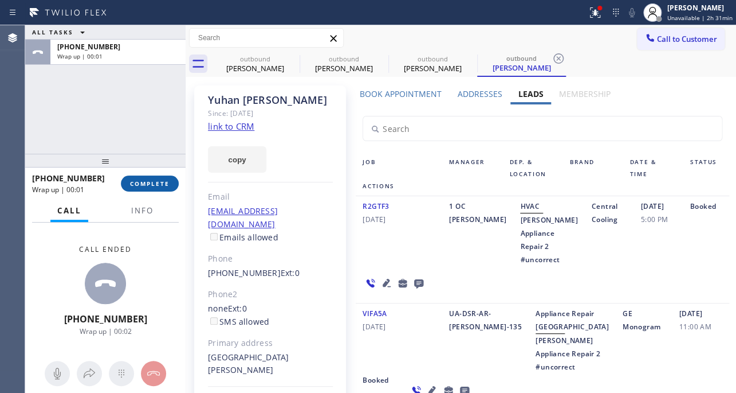
click at [151, 184] on span "COMPLETE" at bounding box center [150, 183] width 40 height 8
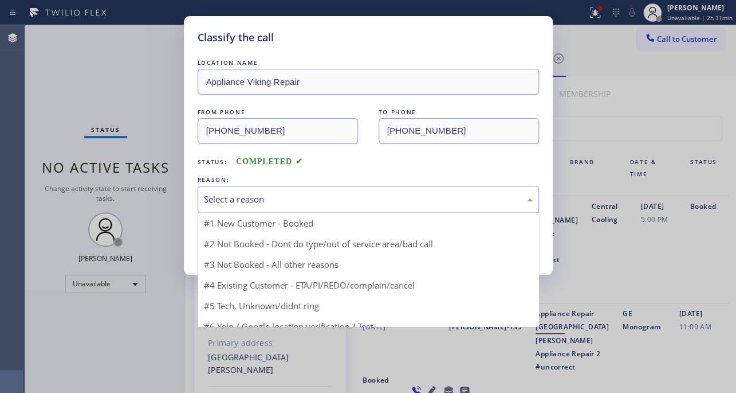
click at [312, 188] on div "Select a reason" at bounding box center [369, 199] width 342 height 27
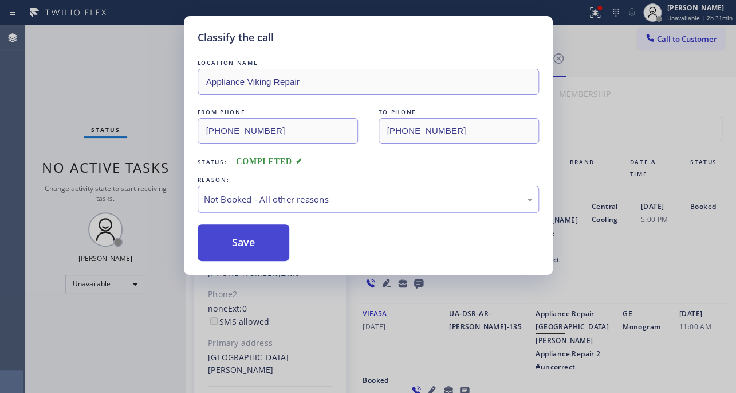
click at [246, 245] on button "Save" at bounding box center [244, 242] width 92 height 37
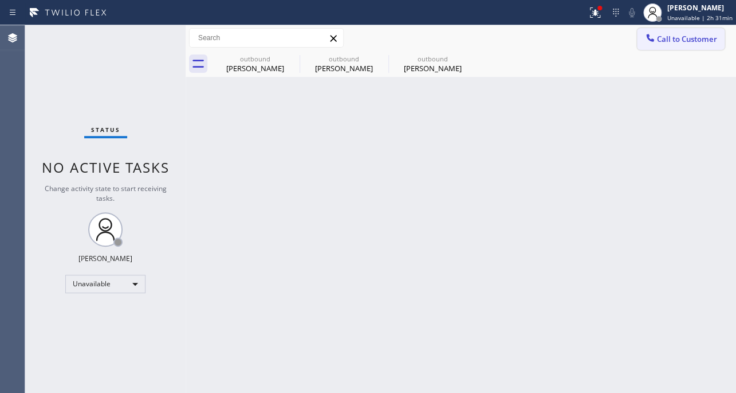
click at [684, 40] on span "Call to Customer" at bounding box center [687, 39] width 60 height 10
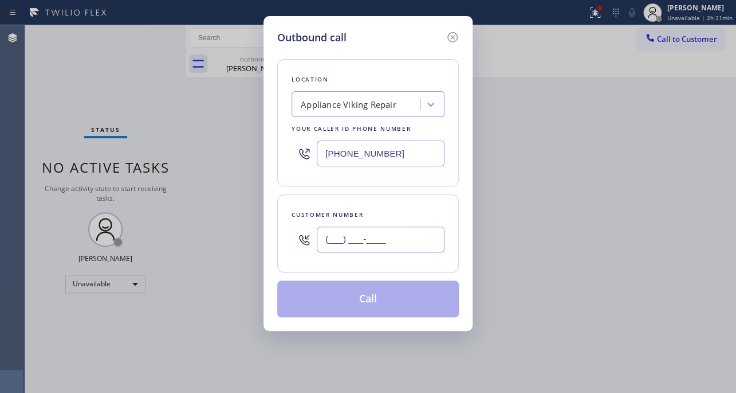
click at [352, 247] on input "(___) ___-____" at bounding box center [381, 239] width 128 height 26
paste input "949) 280-0872"
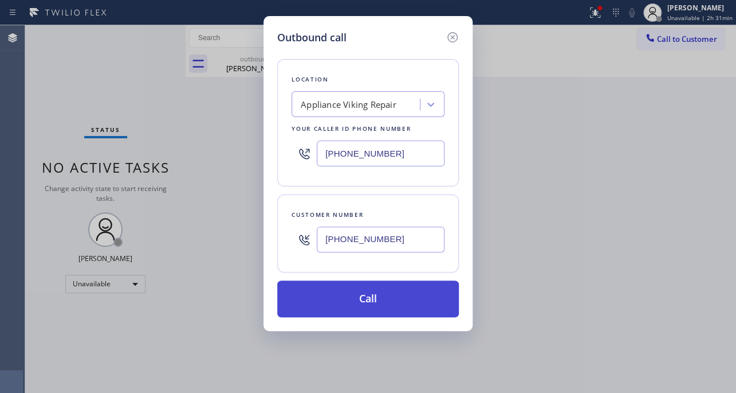
type input "(949) 280-0872"
click at [354, 304] on button "Call" at bounding box center [368, 298] width 182 height 37
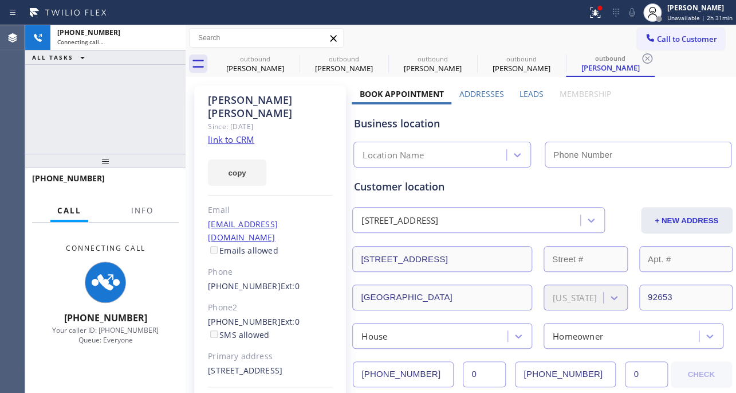
click at [526, 93] on label "Leads" at bounding box center [532, 93] width 24 height 11
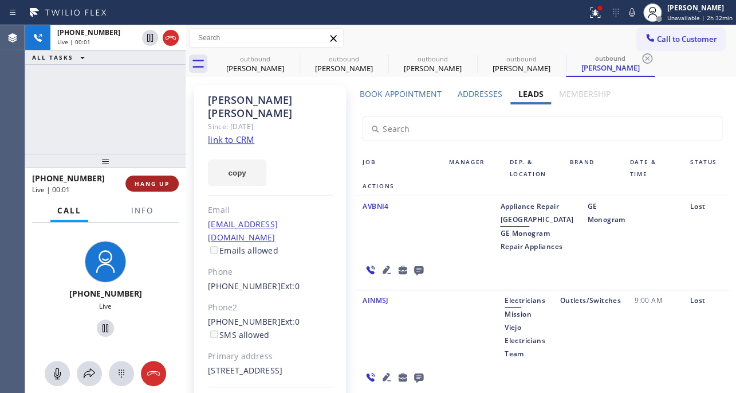
click at [146, 186] on span "HANG UP" at bounding box center [152, 183] width 35 height 8
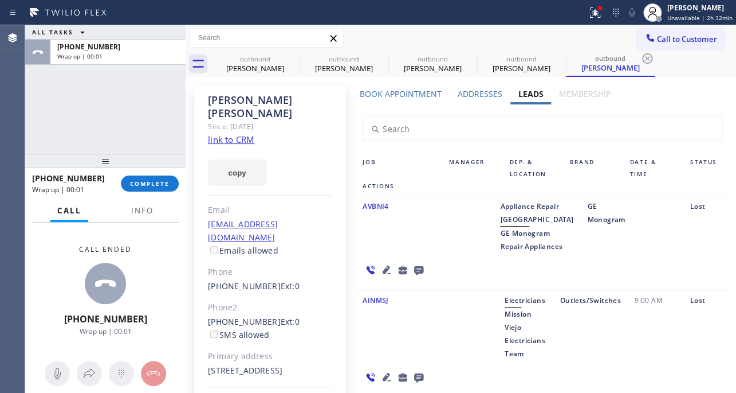
click at [424, 266] on icon at bounding box center [418, 270] width 9 height 9
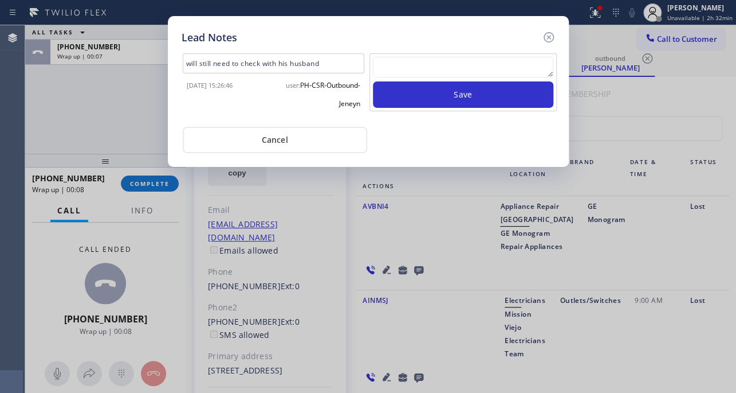
click at [502, 68] on textarea at bounding box center [463, 67] width 181 height 21
type textarea "v"
paste textarea "Routed to Voice mail// If CX will call back please transfer to me- Love:*"
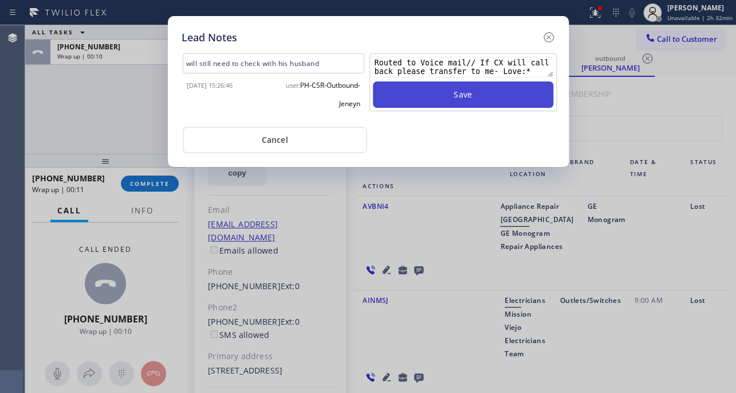
type textarea "Routed to Voice mail// If CX will call back please transfer to me- Love:*"
click at [498, 101] on button "Save" at bounding box center [463, 94] width 181 height 26
click at [479, 99] on button "Save" at bounding box center [463, 94] width 181 height 26
click at [446, 97] on button "Save" at bounding box center [463, 94] width 181 height 26
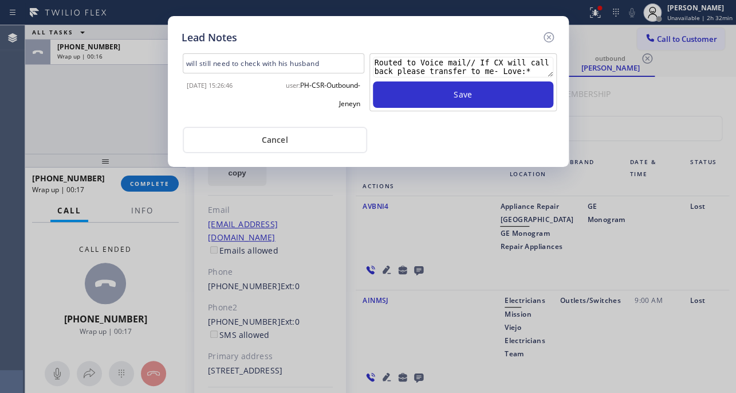
click at [492, 77] on textarea "Routed to Voice mail// If CX will call back please transfer to me- Love:*" at bounding box center [463, 67] width 181 height 21
click at [474, 35] on div "Lead Notes" at bounding box center [369, 37] width 374 height 15
click at [550, 37] on icon at bounding box center [549, 37] width 14 height 14
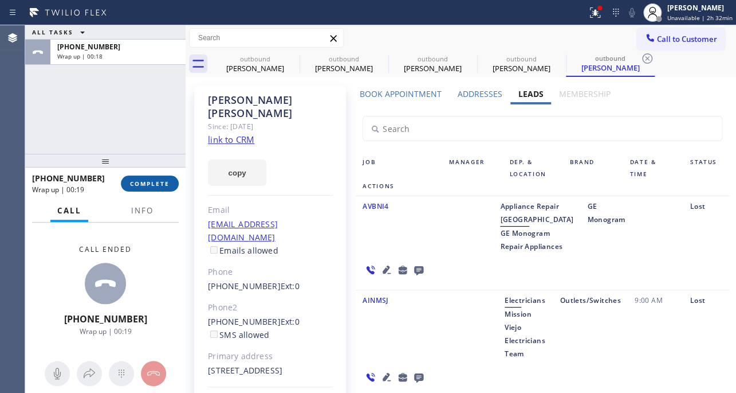
click at [160, 181] on span "COMPLETE" at bounding box center [150, 183] width 40 height 8
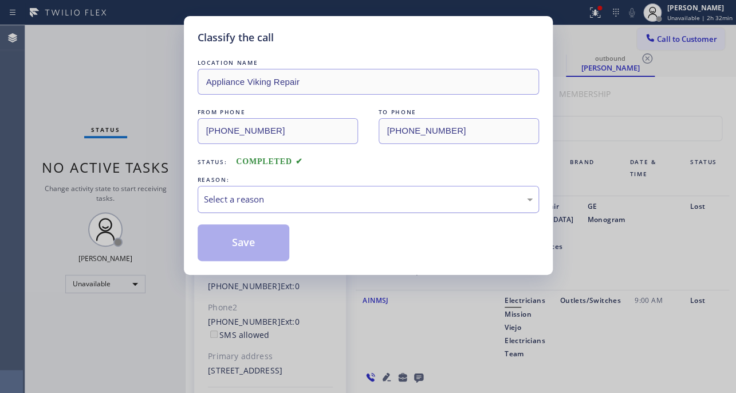
click at [259, 195] on div "Select a reason" at bounding box center [368, 199] width 329 height 13
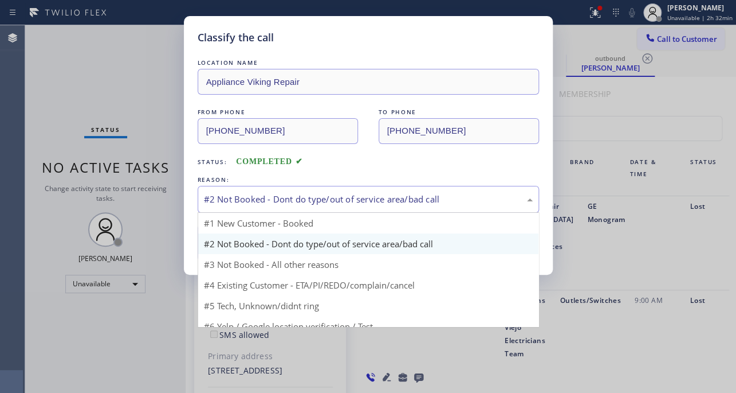
click at [325, 195] on div "#2 Not Booked - Dont do type/out of service area/bad call" at bounding box center [368, 199] width 329 height 13
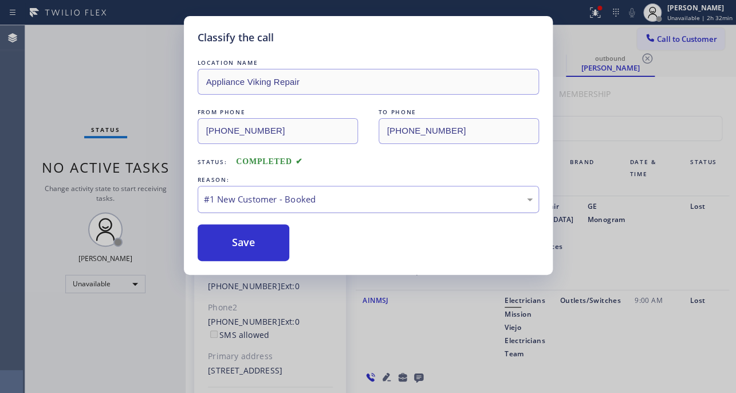
click at [385, 202] on div "#1 New Customer - Booked" at bounding box center [368, 199] width 329 height 13
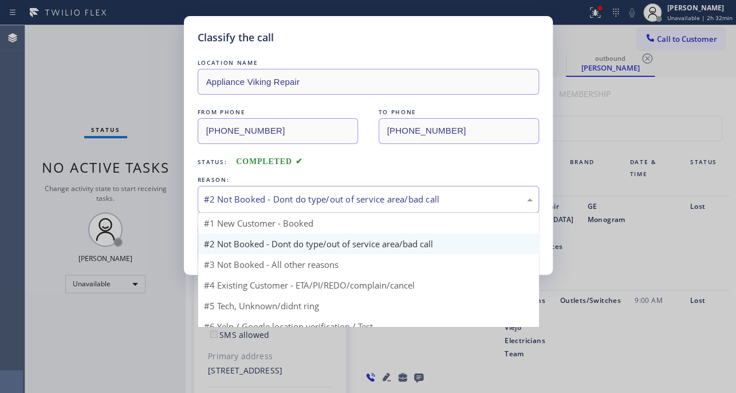
click at [507, 200] on div "#2 Not Booked - Dont do type/out of service area/bad call" at bounding box center [368, 199] width 329 height 13
click at [476, 194] on div "#2 Not Booked - Dont do type/out of service area/bad call" at bounding box center [368, 199] width 329 height 13
drag, startPoint x: 473, startPoint y: 201, endPoint x: 243, endPoint y: 204, distance: 230.4
click at [243, 204] on div "#2 Not Booked - Dont do type/out of service area/bad call" at bounding box center [368, 199] width 329 height 13
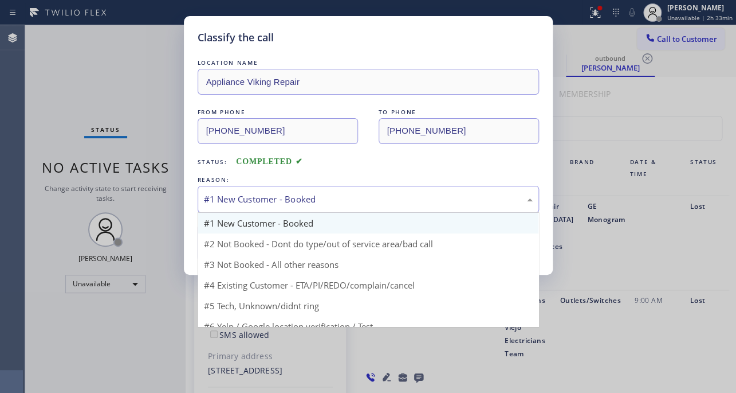
click at [388, 201] on div "#1 New Customer - Booked" at bounding box center [368, 199] width 329 height 13
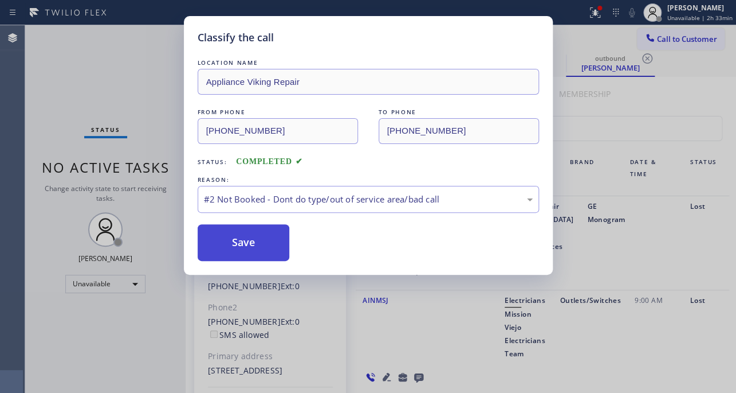
click at [240, 237] on button "Save" at bounding box center [244, 242] width 92 height 37
click at [242, 242] on button "Save" at bounding box center [244, 242] width 92 height 37
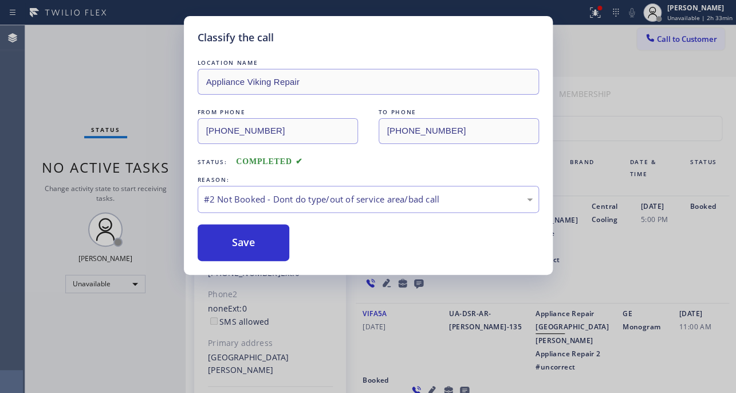
click at [485, 250] on div "Save" at bounding box center [369, 242] width 342 height 37
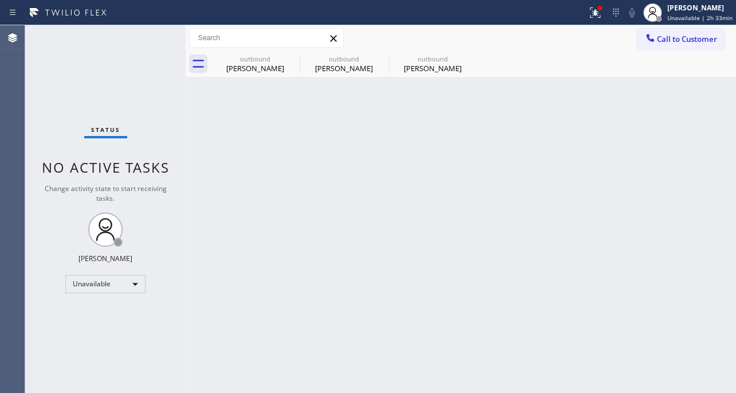
click at [253, 242] on div "Back to Dashboard Change Sender ID Customers Technicians Select a contact Outbo…" at bounding box center [461, 208] width 551 height 367
click at [292, 57] on icon at bounding box center [292, 59] width 14 height 14
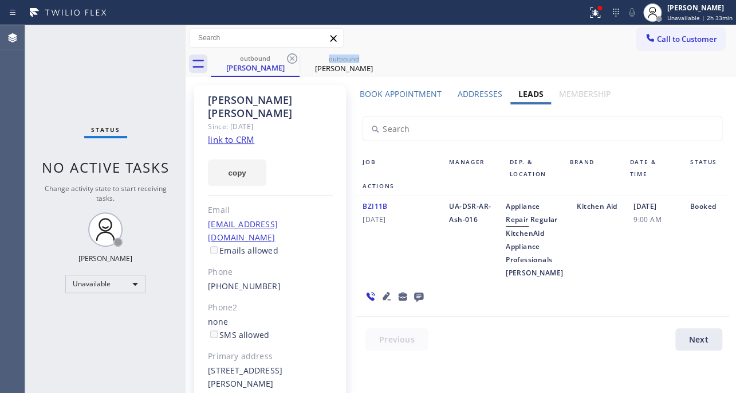
click at [292, 57] on icon at bounding box center [292, 59] width 14 height 14
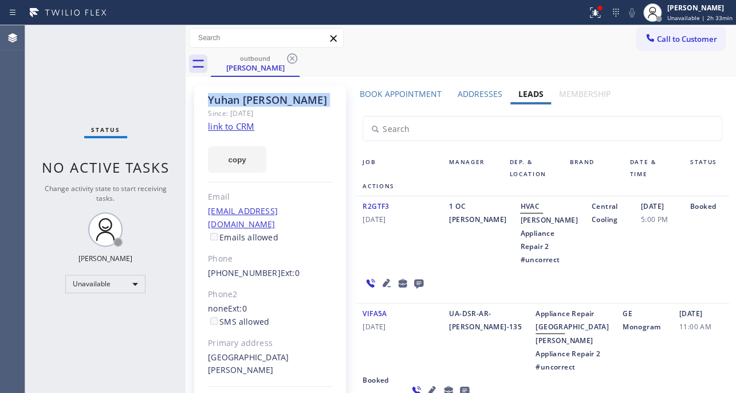
click at [292, 57] on icon at bounding box center [292, 59] width 14 height 14
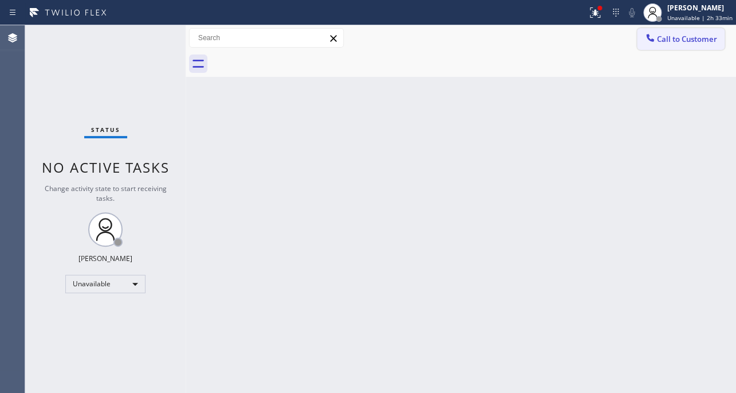
click at [677, 40] on span "Call to Customer" at bounding box center [687, 39] width 60 height 10
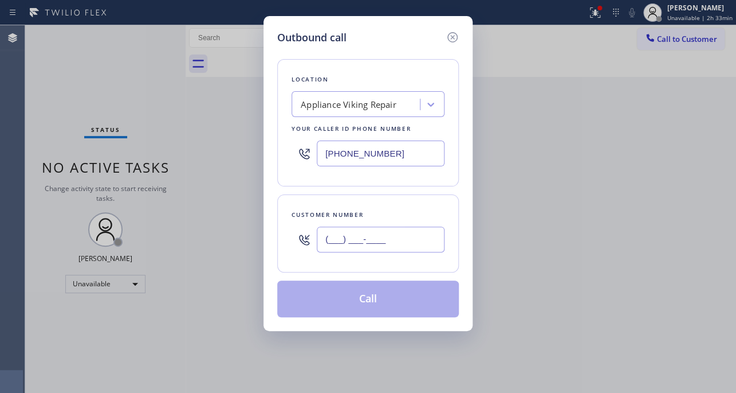
click at [407, 240] on input "(___) ___-____" at bounding box center [381, 239] width 128 height 26
paste input "657) 345-3964"
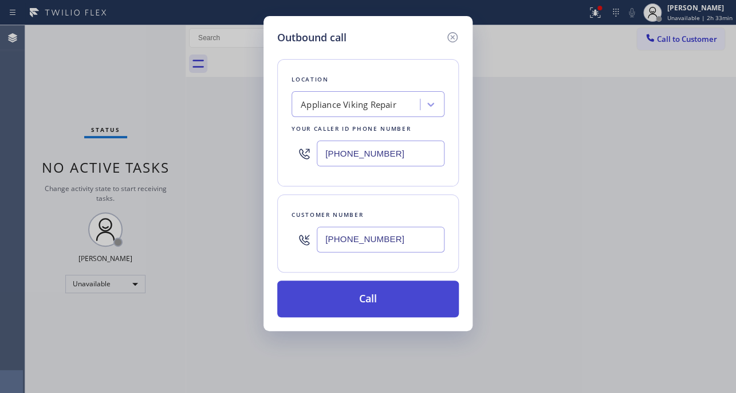
type input "(657) 345-3964"
click at [366, 304] on button "Call" at bounding box center [368, 298] width 182 height 37
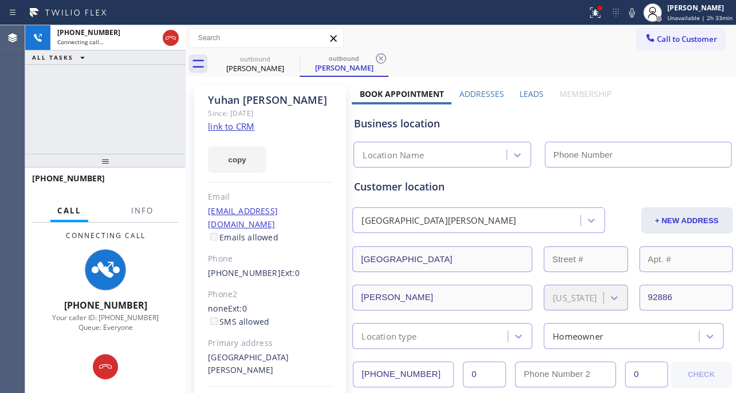
type input "[PHONE_NUMBER]"
click at [526, 89] on label "Leads" at bounding box center [532, 93] width 24 height 11
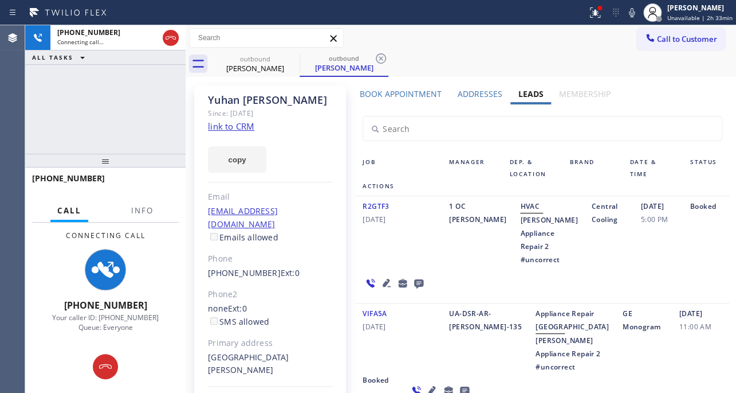
click at [383, 282] on icon at bounding box center [387, 283] width 8 height 8
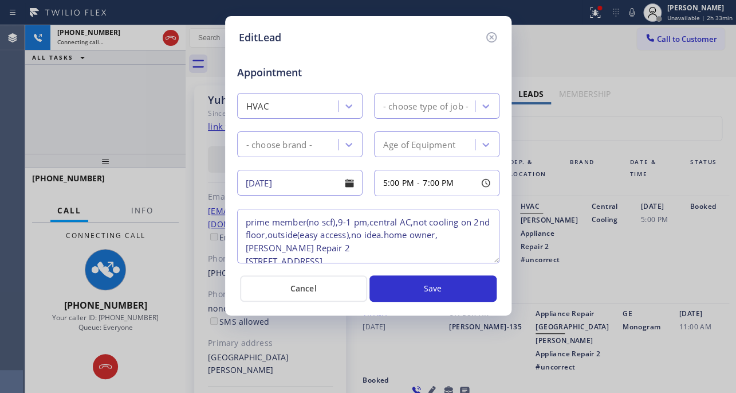
type textarea "prime member(no scf),9-1 pm,central AC,not cooling on 2nd floor,outside(easy ac…"
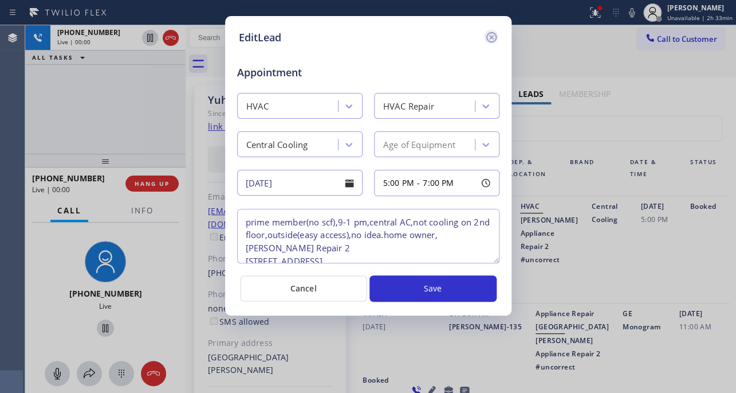
click at [489, 37] on icon at bounding box center [492, 37] width 14 height 14
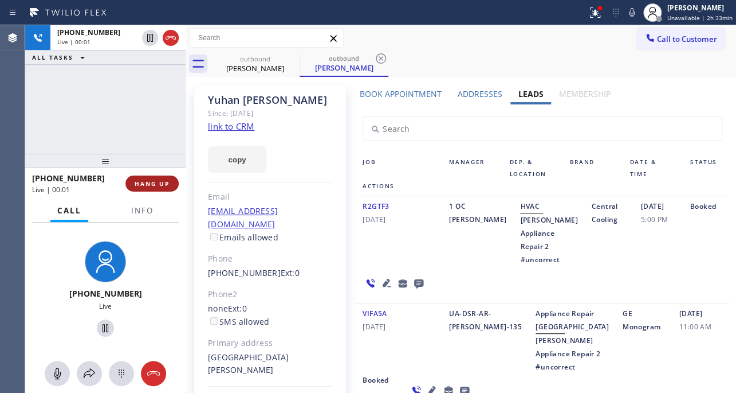
click at [164, 182] on span "HANG UP" at bounding box center [152, 183] width 35 height 8
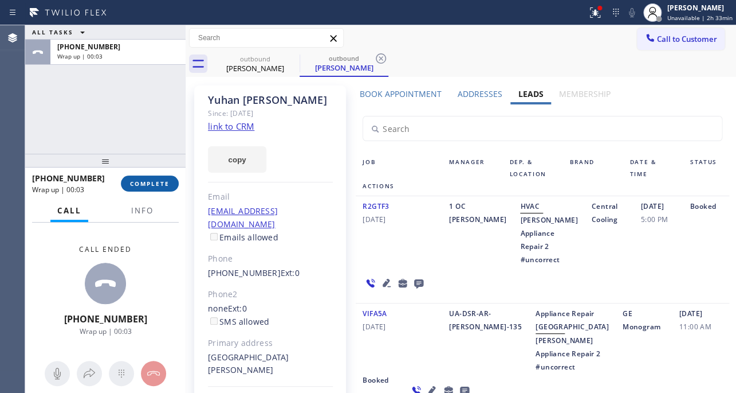
click at [155, 178] on button "COMPLETE" at bounding box center [150, 183] width 58 height 16
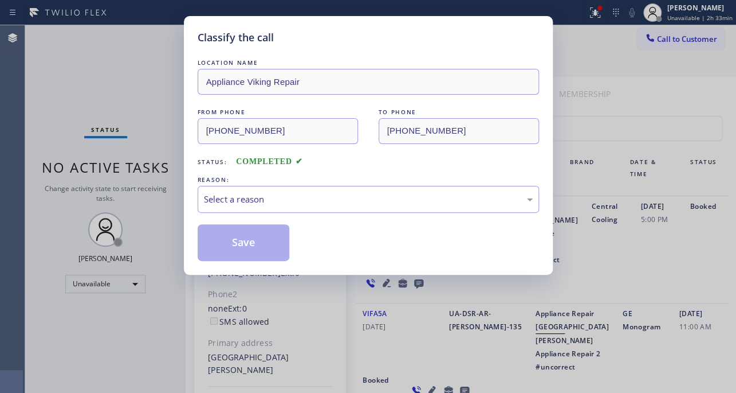
click at [297, 193] on div "Select a reason" at bounding box center [368, 199] width 329 height 13
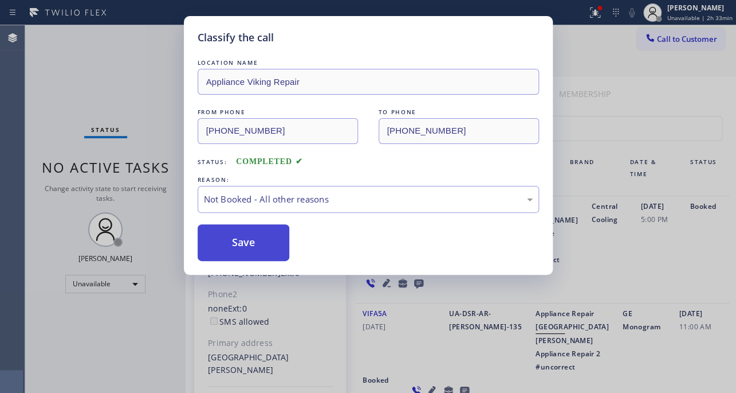
click at [240, 249] on button "Save" at bounding box center [244, 242] width 92 height 37
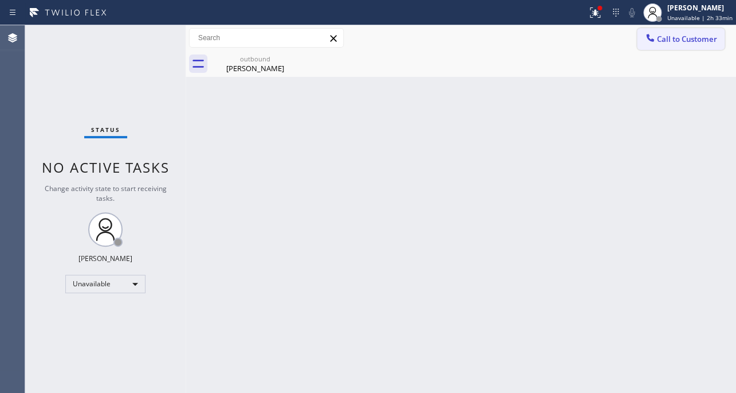
click at [667, 39] on span "Call to Customer" at bounding box center [687, 39] width 60 height 10
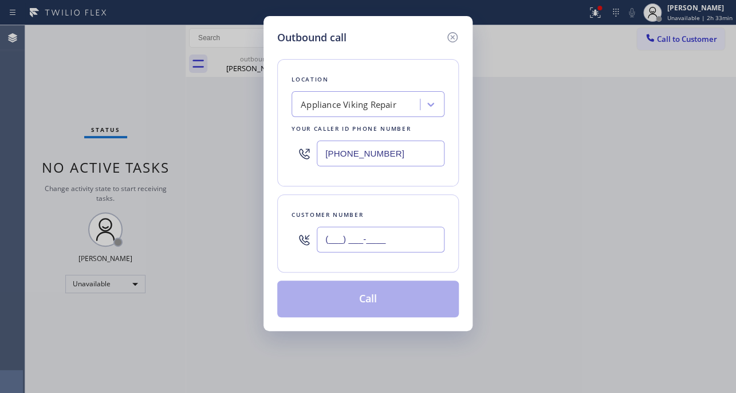
click at [374, 241] on input "(___) ___-____" at bounding box center [381, 239] width 128 height 26
paste input "818) 857-8642"
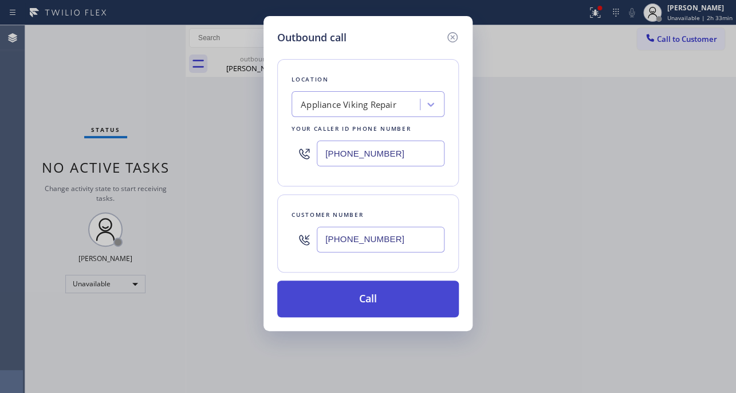
type input "(818) 857-8642"
click at [352, 305] on button "Call" at bounding box center [368, 298] width 182 height 37
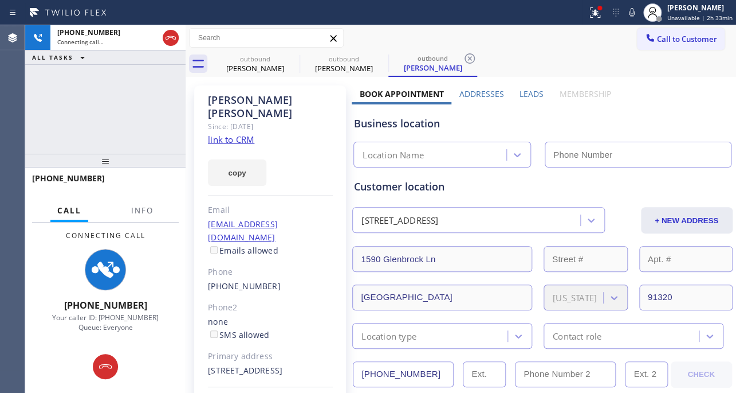
type input "[PHONE_NUMBER]"
click at [528, 89] on label "Leads" at bounding box center [532, 93] width 24 height 11
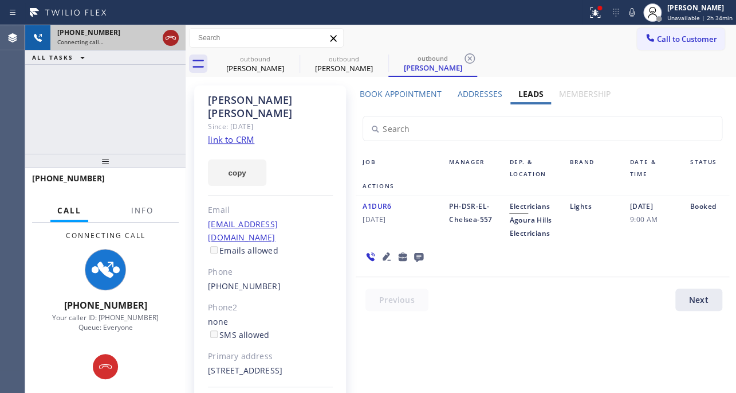
click at [173, 40] on icon at bounding box center [171, 38] width 14 height 14
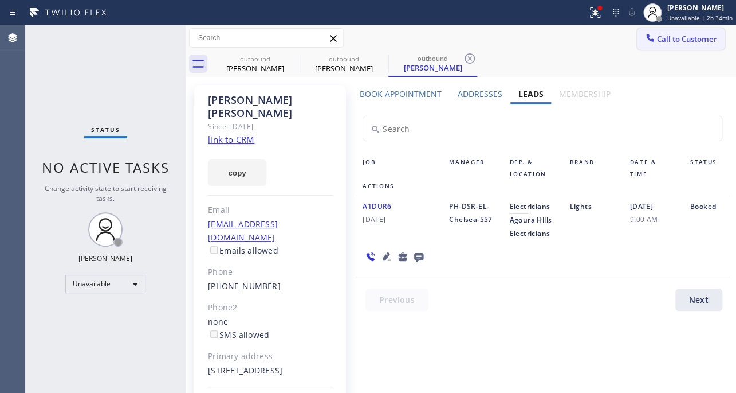
click at [698, 40] on span "Call to Customer" at bounding box center [687, 39] width 60 height 10
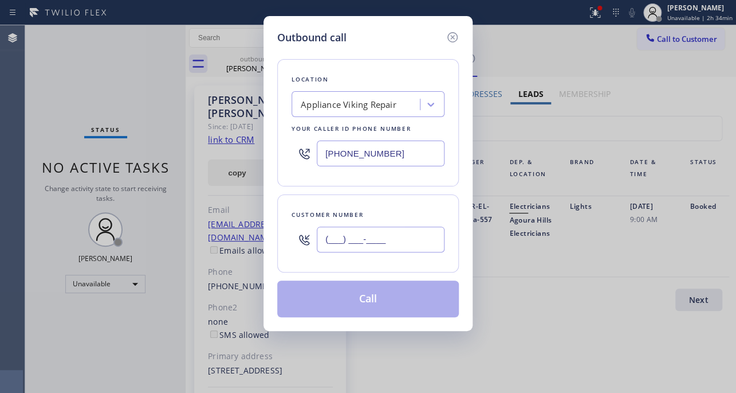
click at [373, 239] on input "(___) ___-____" at bounding box center [381, 239] width 128 height 26
paste input "201) 390-2434"
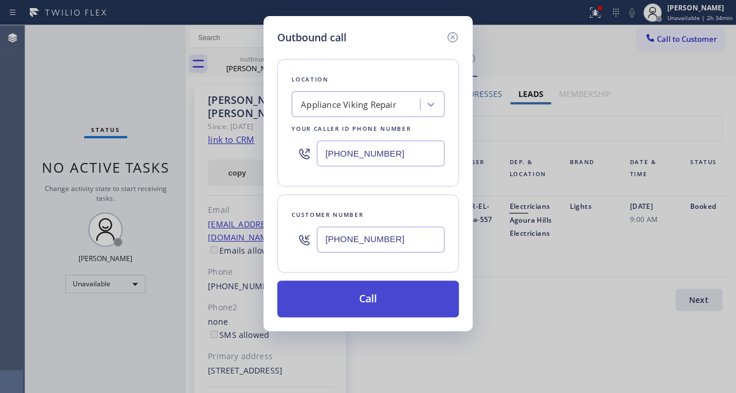
click at [369, 293] on button "Call" at bounding box center [368, 298] width 182 height 37
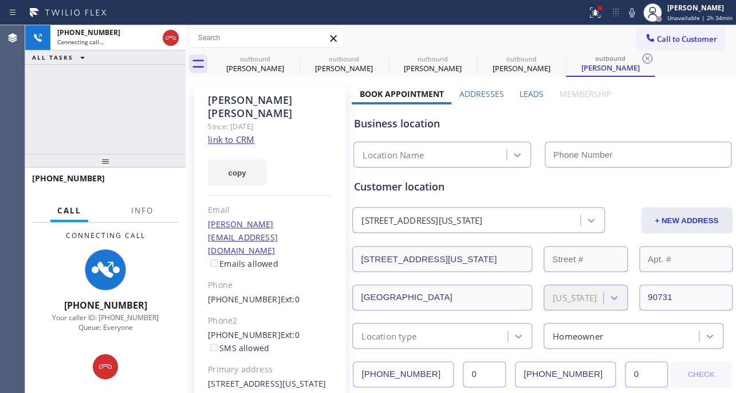
click at [534, 93] on label "Leads" at bounding box center [532, 93] width 24 height 11
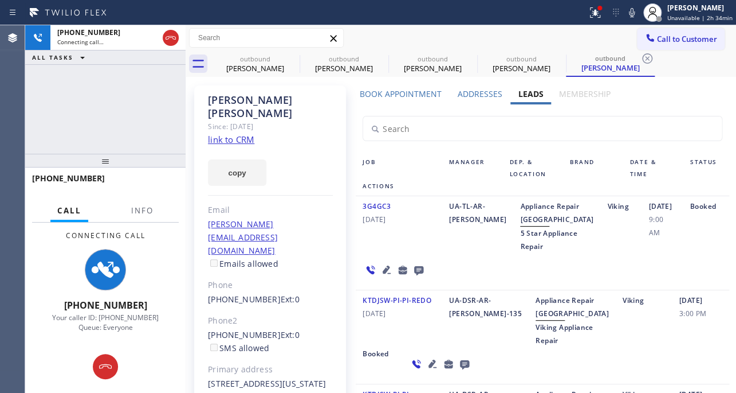
click at [386, 273] on icon at bounding box center [387, 269] width 8 height 8
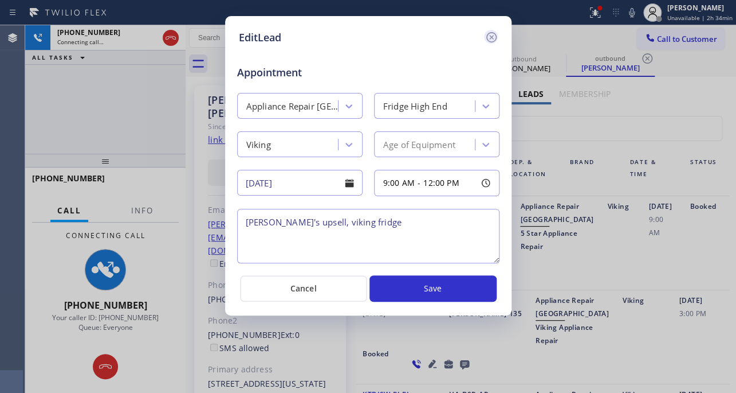
click at [495, 38] on icon at bounding box center [492, 37] width 14 height 14
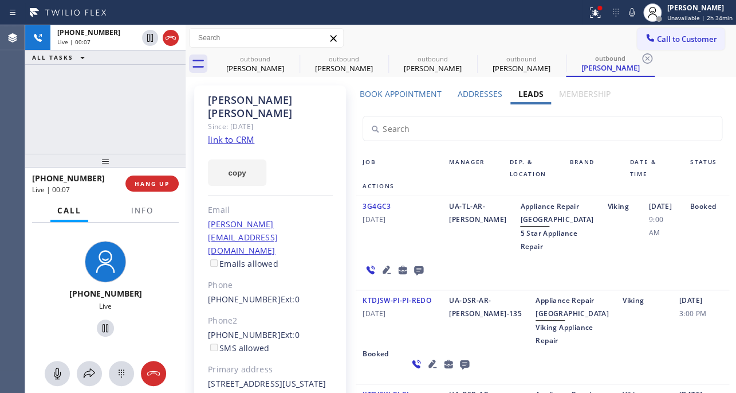
click at [414, 275] on icon at bounding box center [418, 270] width 9 height 9
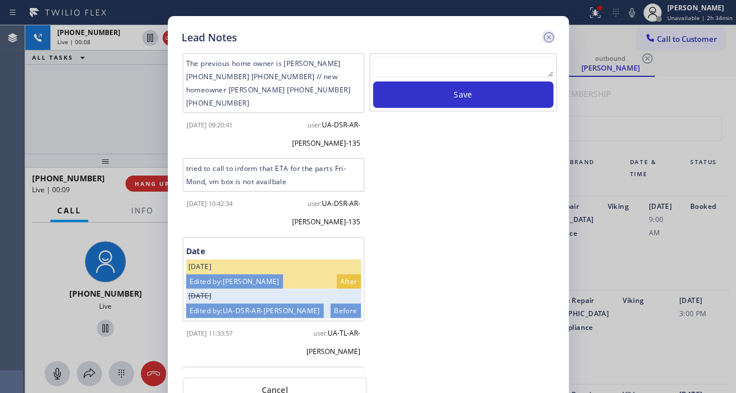
click at [550, 36] on icon at bounding box center [548, 37] width 10 height 10
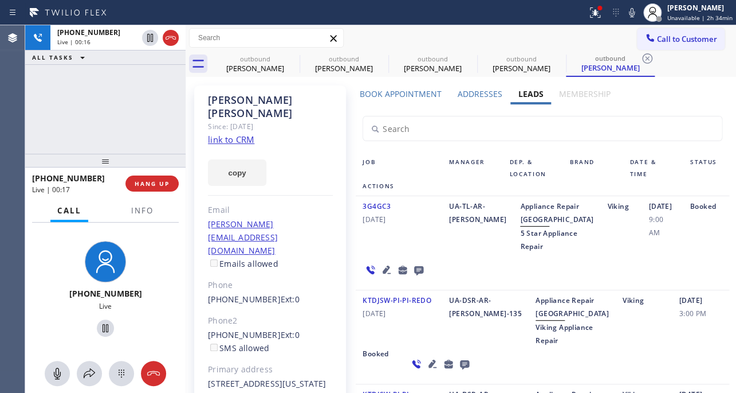
click at [383, 273] on icon at bounding box center [387, 269] width 8 height 8
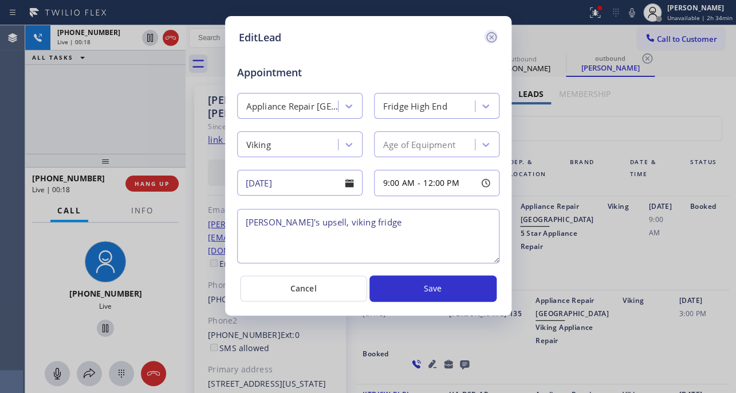
click at [489, 38] on icon at bounding box center [492, 37] width 14 height 14
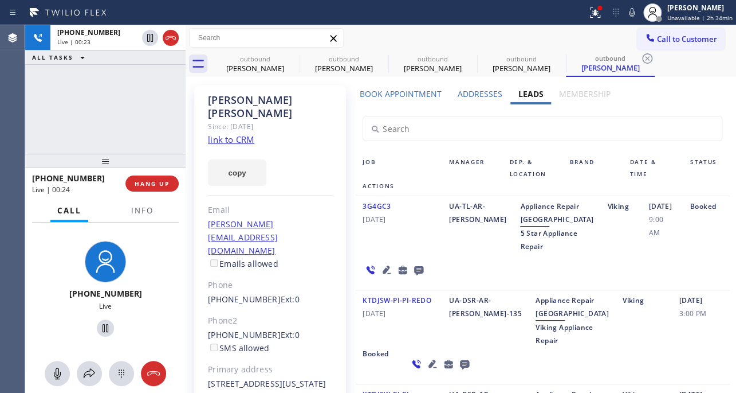
click at [414, 275] on icon at bounding box center [418, 270] width 9 height 9
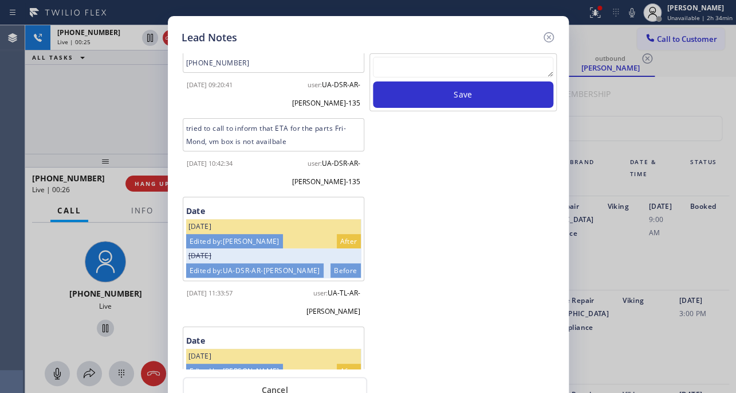
scroll to position [86, 0]
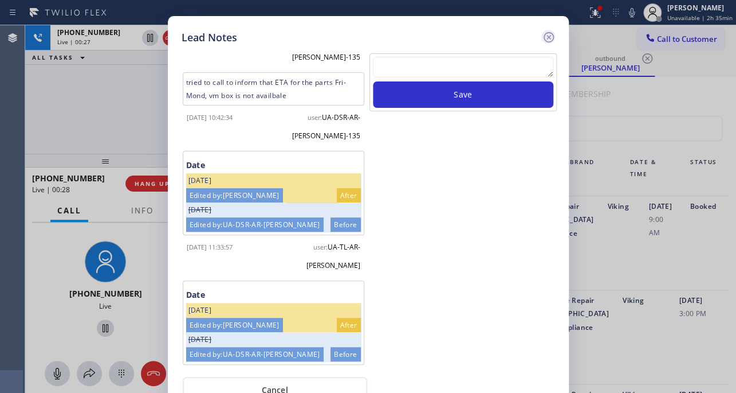
click at [549, 38] on icon at bounding box center [549, 37] width 14 height 14
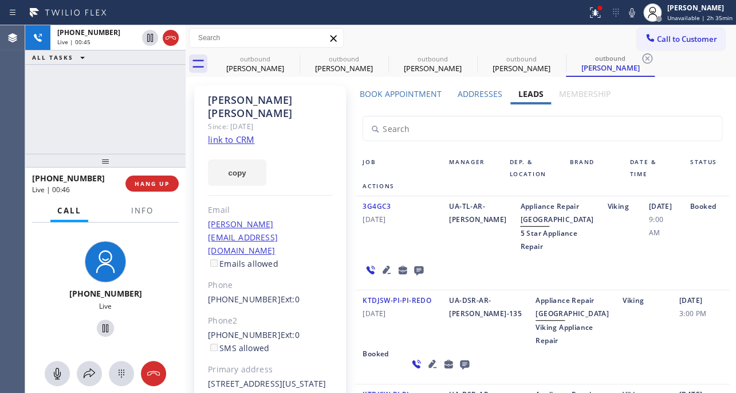
click at [224, 134] on link "link to CRM" at bounding box center [231, 139] width 46 height 11
click at [157, 185] on span "HANG UP" at bounding box center [152, 183] width 35 height 8
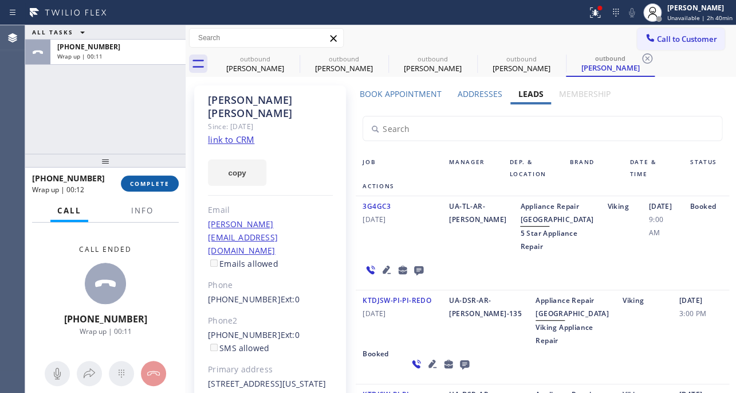
click at [160, 183] on span "COMPLETE" at bounding box center [150, 183] width 40 height 8
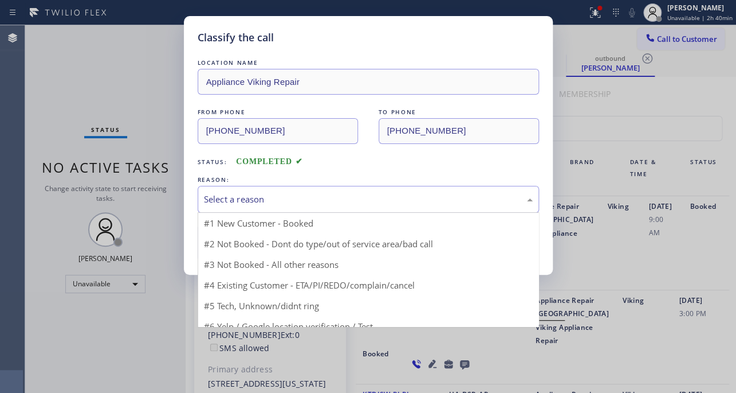
click at [255, 198] on div "Select a reason" at bounding box center [368, 199] width 329 height 13
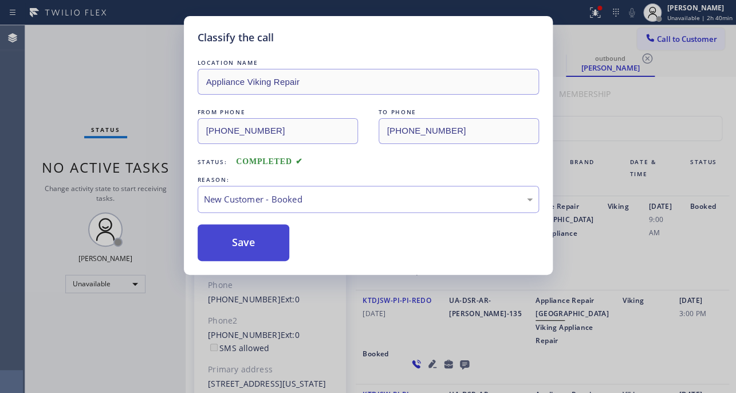
click at [238, 242] on button "Save" at bounding box center [244, 242] width 92 height 37
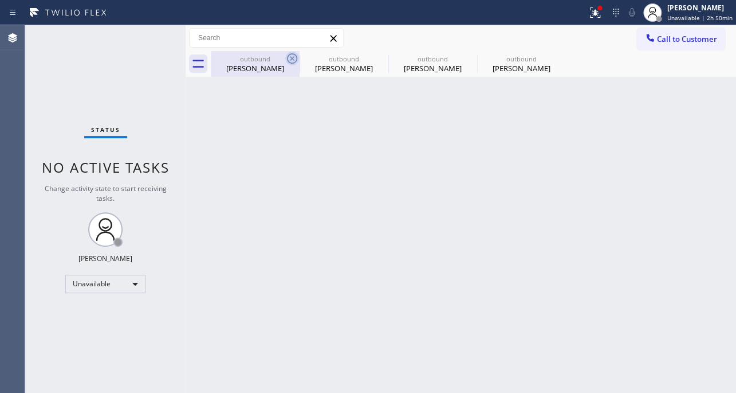
click at [292, 60] on icon at bounding box center [292, 59] width 14 height 14
click at [0, 0] on icon at bounding box center [0, 0] width 0 height 0
click at [292, 60] on div "outbound Yuhan Zhang outbound Sawyer Paredes outbound Sawyer Paredes outbound J…" at bounding box center [474, 64] width 526 height 26
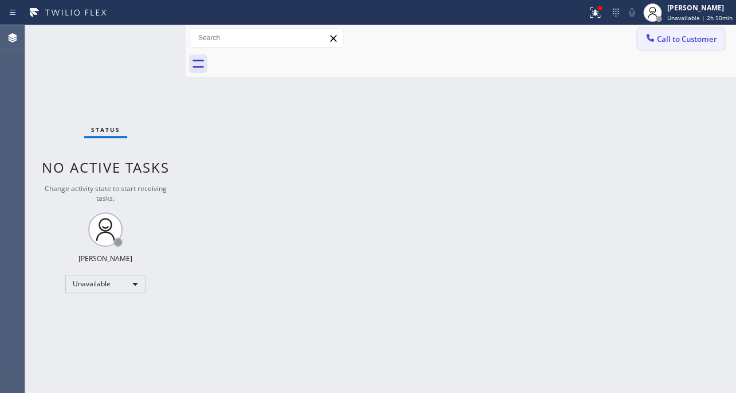
click at [655, 40] on icon at bounding box center [650, 37] width 11 height 11
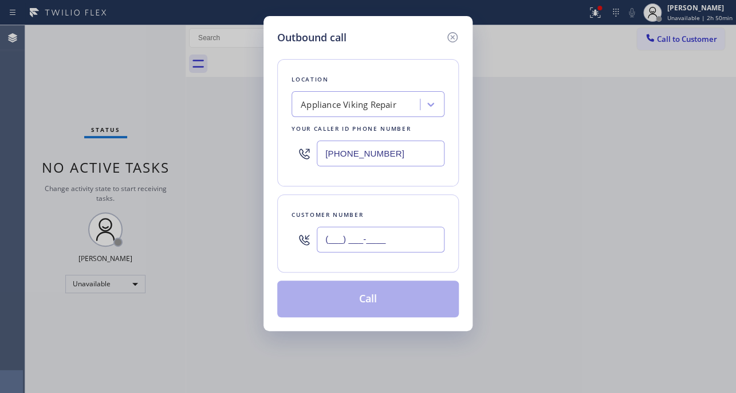
click at [392, 244] on input "(___) ___-____" at bounding box center [381, 239] width 128 height 26
paste input "310) 766-2540"
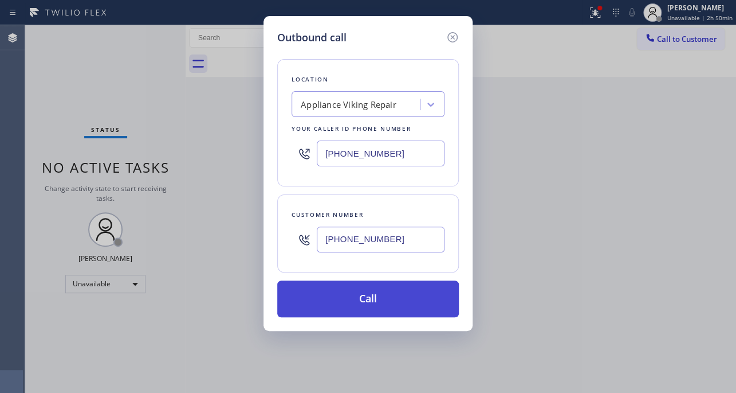
type input "(310) 766-2540"
click at [378, 302] on button "Call" at bounding box center [368, 298] width 182 height 37
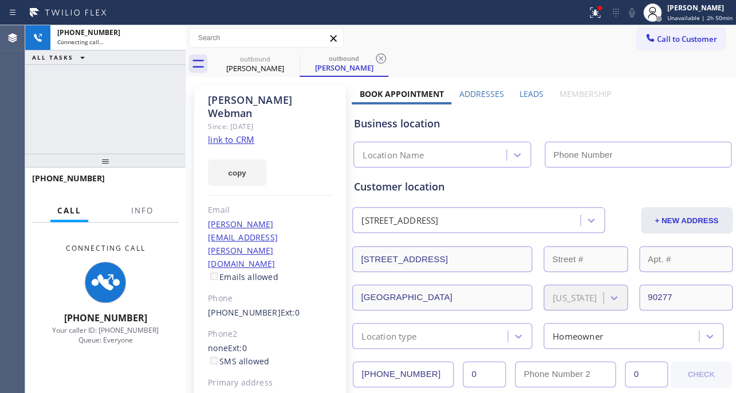
type input "[PHONE_NUMBER]"
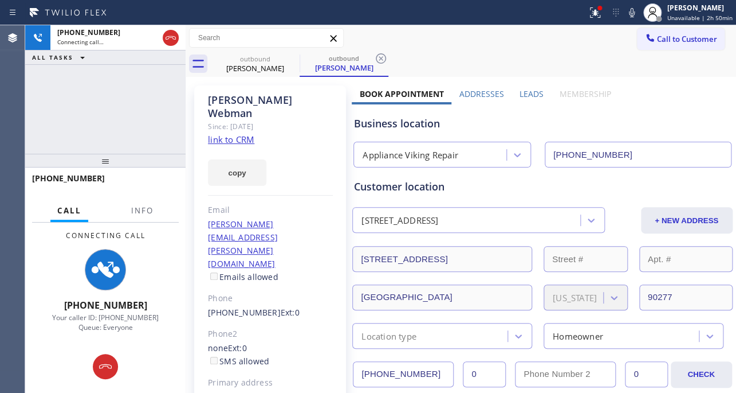
click at [533, 96] on label "Leads" at bounding box center [532, 93] width 24 height 11
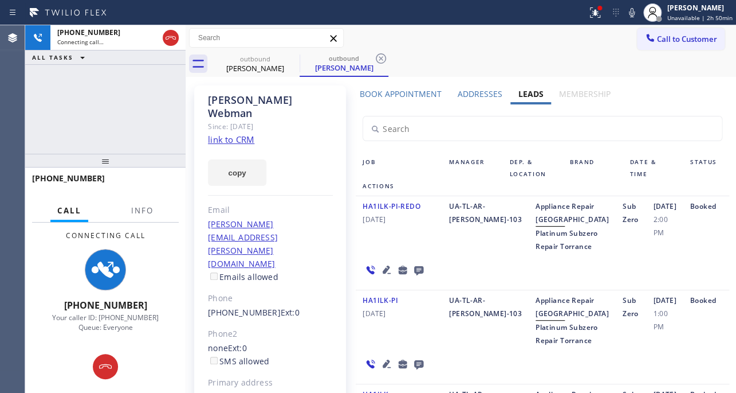
scroll to position [156, 0]
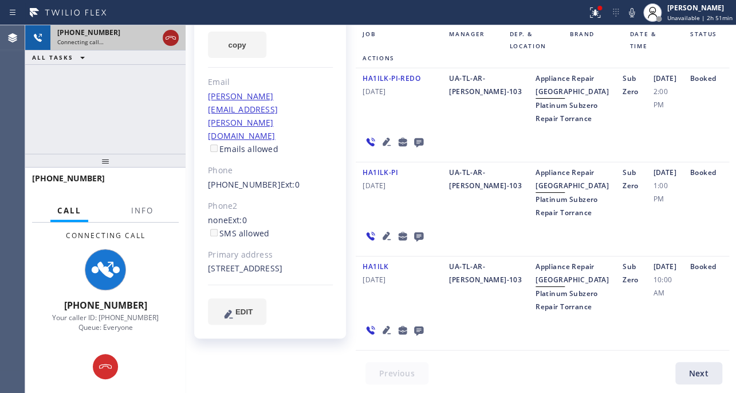
click at [164, 44] on icon at bounding box center [171, 38] width 14 height 14
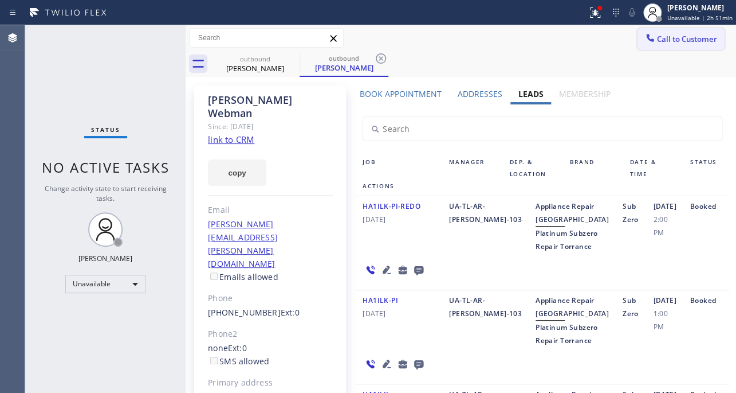
click at [667, 37] on span "Call to Customer" at bounding box center [687, 39] width 60 height 10
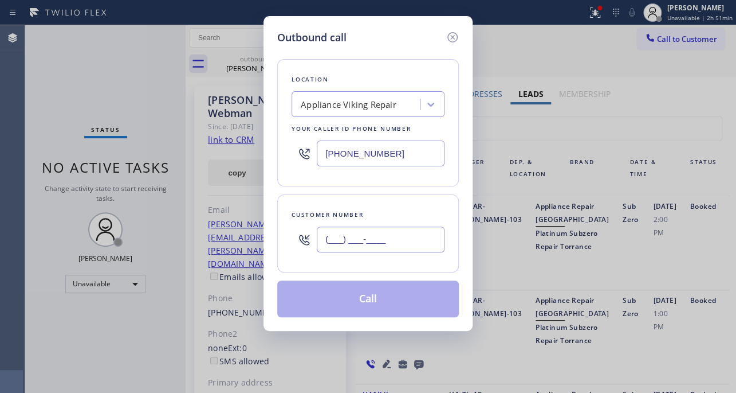
click at [382, 243] on input "(___) ___-____" at bounding box center [381, 239] width 128 height 26
paste input "323) 333-6926"
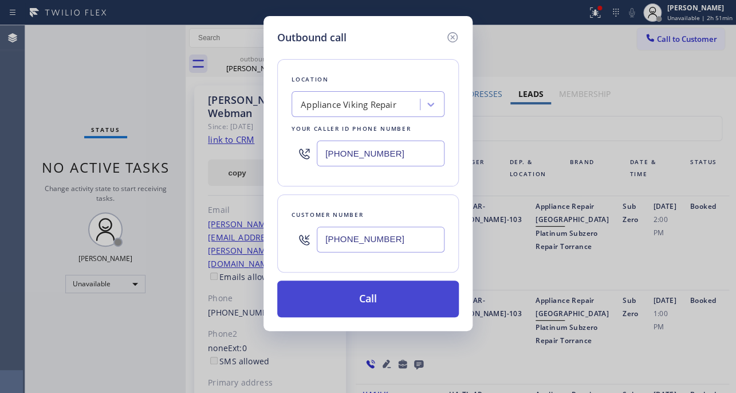
type input "(323) 333-6926"
click at [365, 298] on button "Call" at bounding box center [368, 298] width 182 height 37
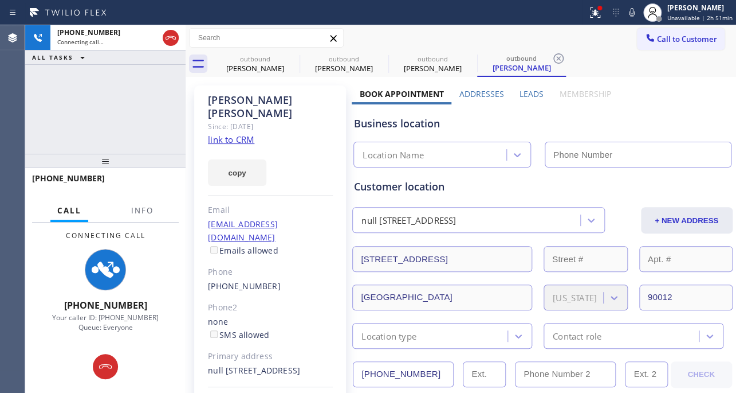
type input "[PHONE_NUMBER]"
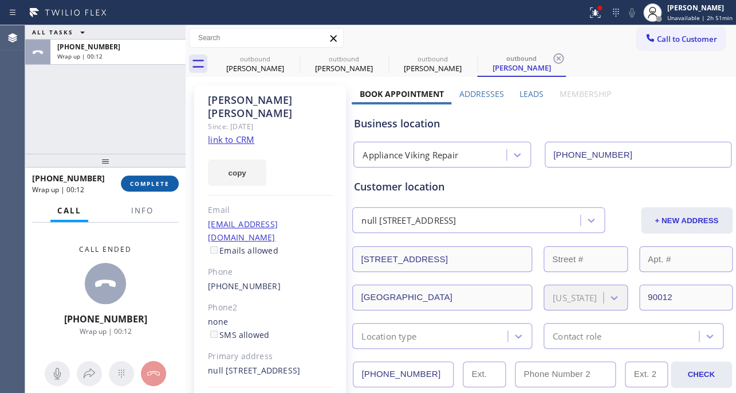
click at [156, 181] on span "COMPLETE" at bounding box center [150, 183] width 40 height 8
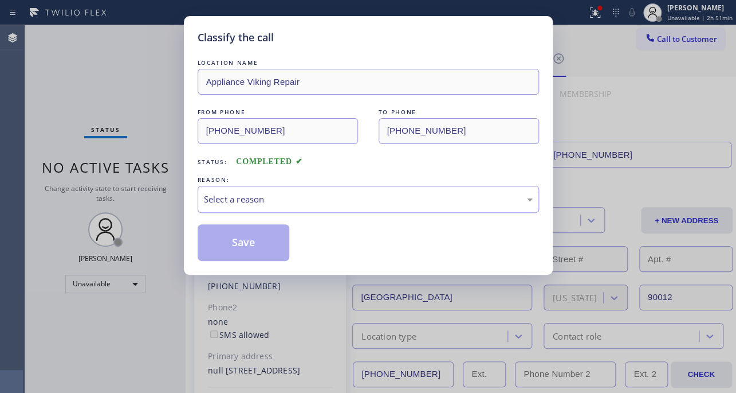
click at [360, 202] on div "Select a reason" at bounding box center [368, 199] width 329 height 13
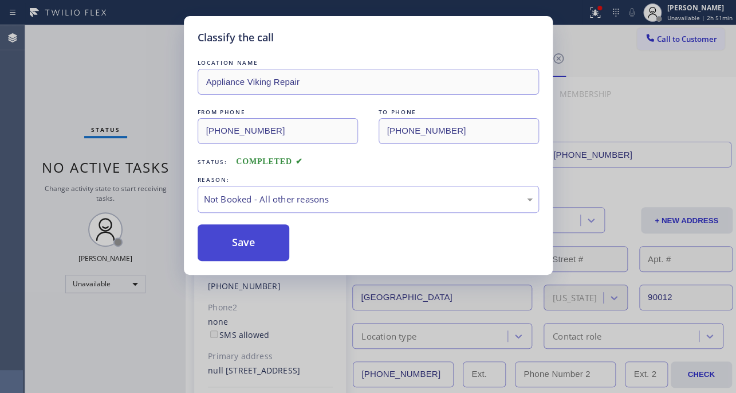
click at [256, 249] on button "Save" at bounding box center [244, 242] width 92 height 37
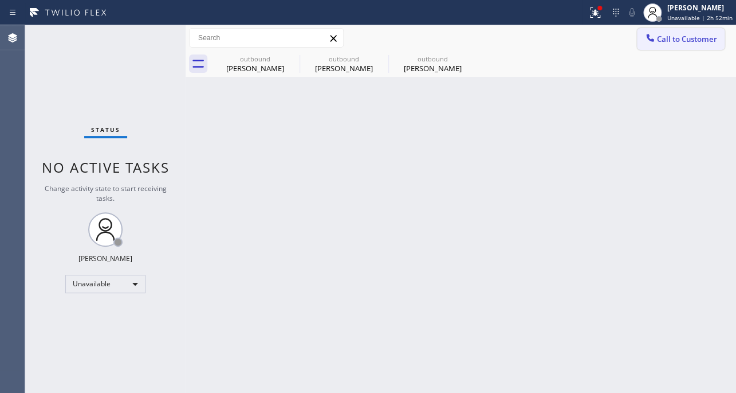
click at [681, 36] on span "Call to Customer" at bounding box center [687, 39] width 60 height 10
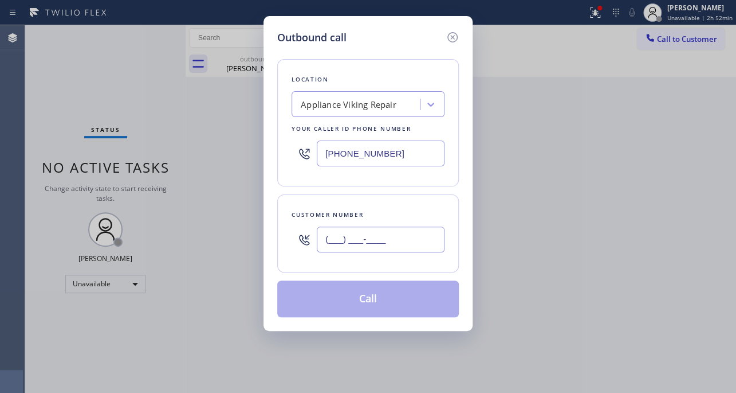
click at [340, 235] on input "(___) ___-____" at bounding box center [381, 239] width 128 height 26
paste input "818) 428-7963"
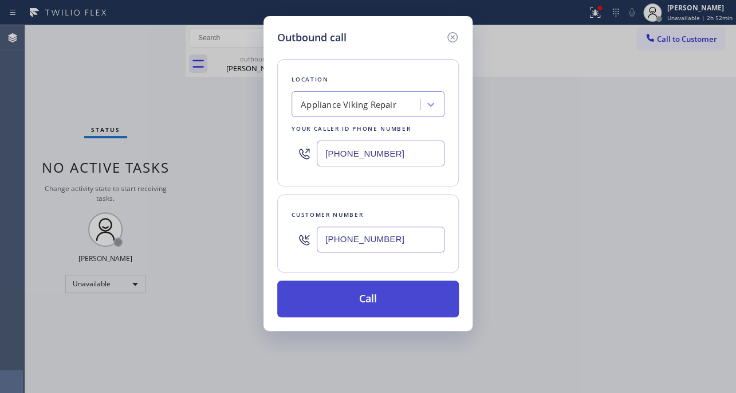
type input "(818) 428-7963"
click at [337, 297] on button "Call" at bounding box center [368, 298] width 182 height 37
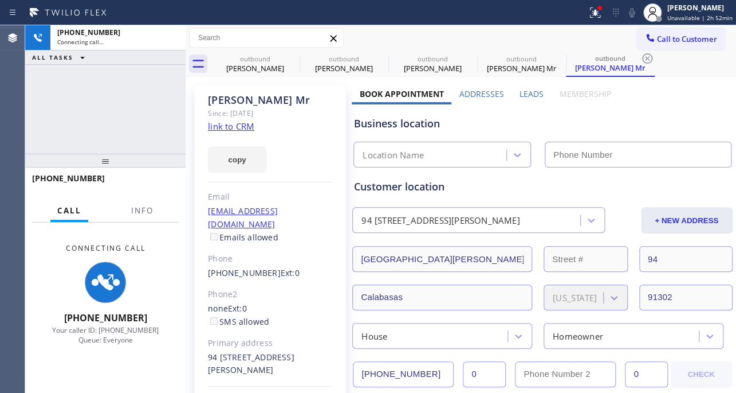
type input "[PHONE_NUMBER]"
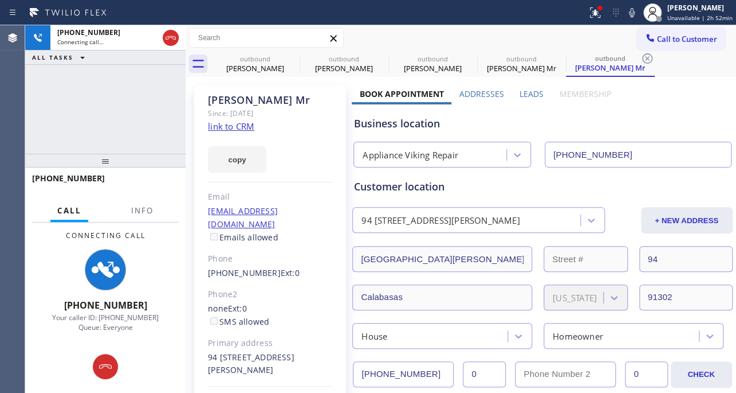
click at [527, 92] on label "Leads" at bounding box center [532, 93] width 24 height 11
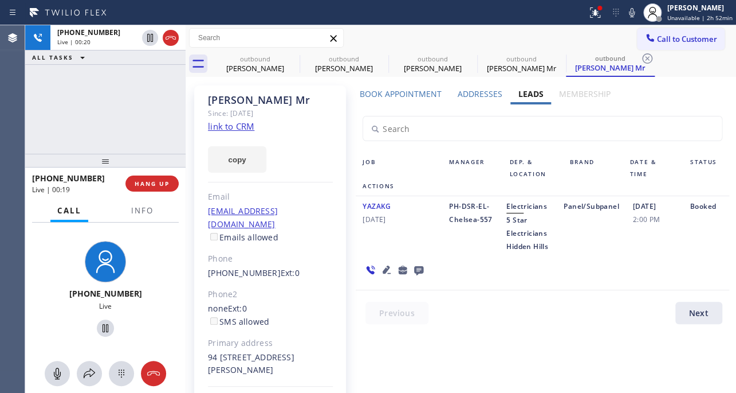
click at [383, 273] on icon at bounding box center [387, 269] width 8 height 8
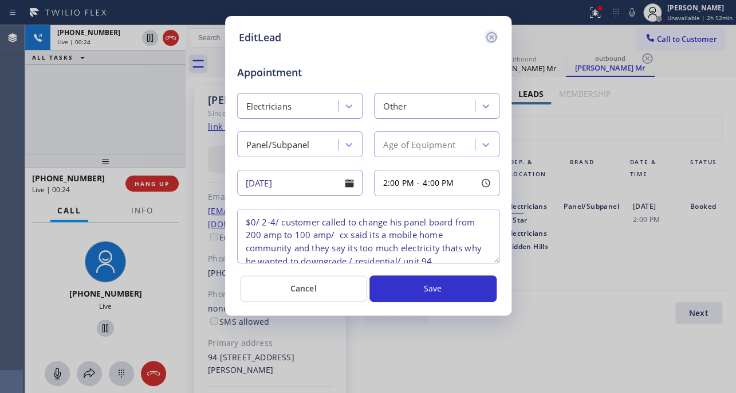
click at [491, 33] on icon at bounding box center [492, 37] width 14 height 14
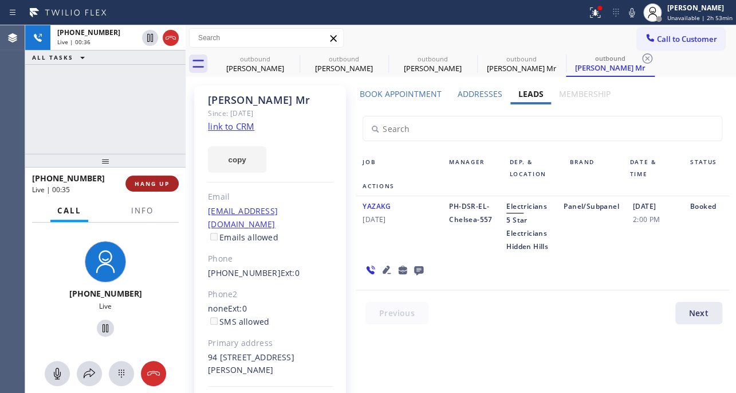
click at [134, 183] on button "HANG UP" at bounding box center [152, 183] width 53 height 16
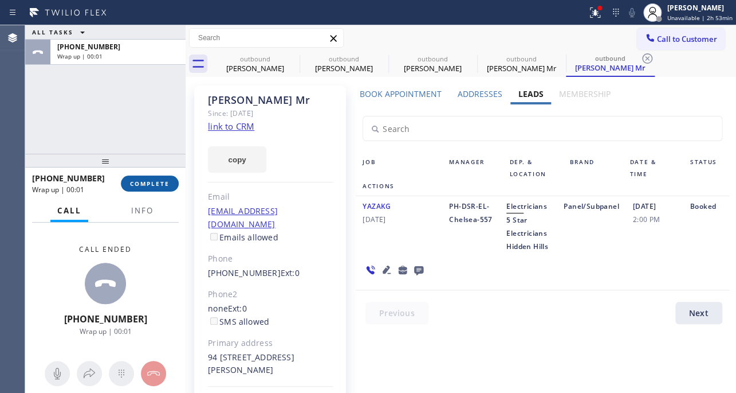
click at [139, 182] on span "COMPLETE" at bounding box center [150, 183] width 40 height 8
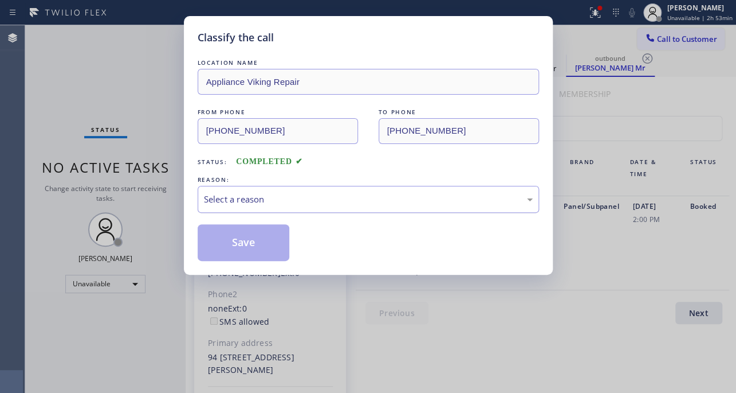
click at [252, 195] on div "Select a reason" at bounding box center [368, 199] width 329 height 13
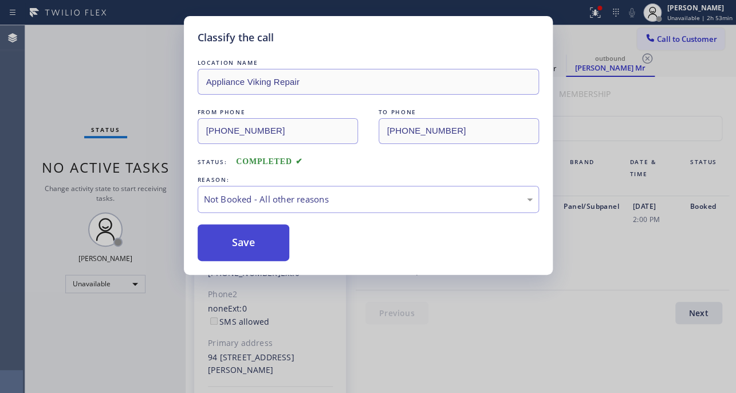
click at [235, 241] on button "Save" at bounding box center [244, 242] width 92 height 37
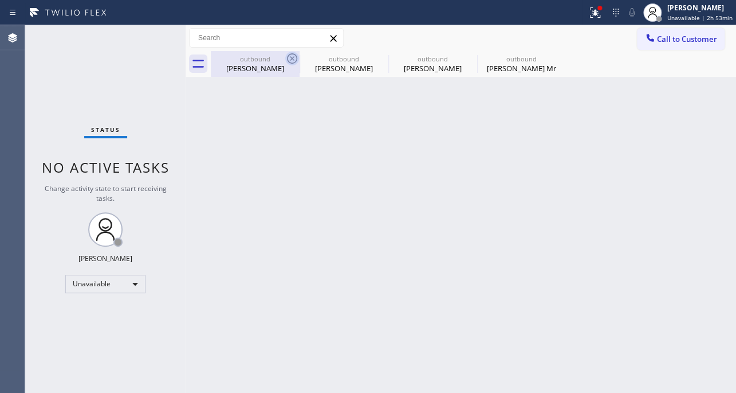
click at [291, 57] on icon at bounding box center [292, 58] width 10 height 10
click at [0, 0] on icon at bounding box center [0, 0] width 0 height 0
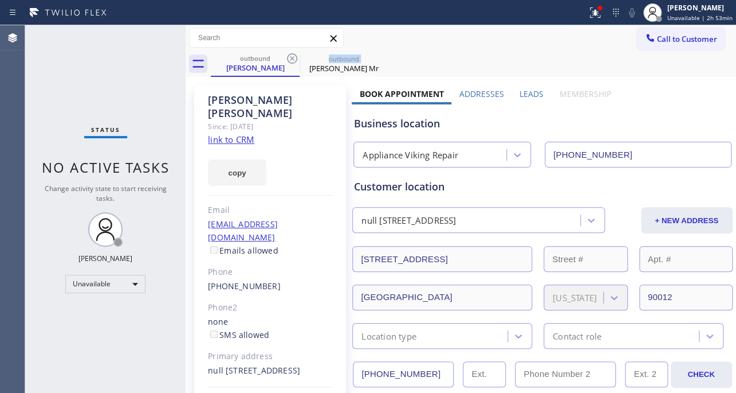
click at [291, 57] on icon at bounding box center [292, 58] width 10 height 10
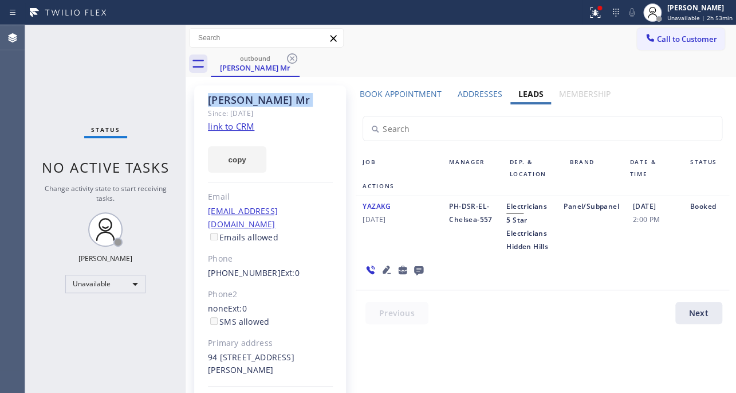
click at [291, 57] on icon at bounding box center [292, 58] width 10 height 10
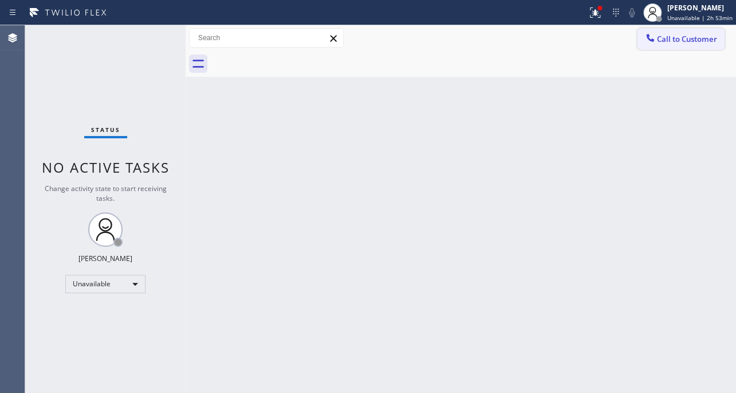
click at [690, 36] on span "Call to Customer" at bounding box center [687, 39] width 60 height 10
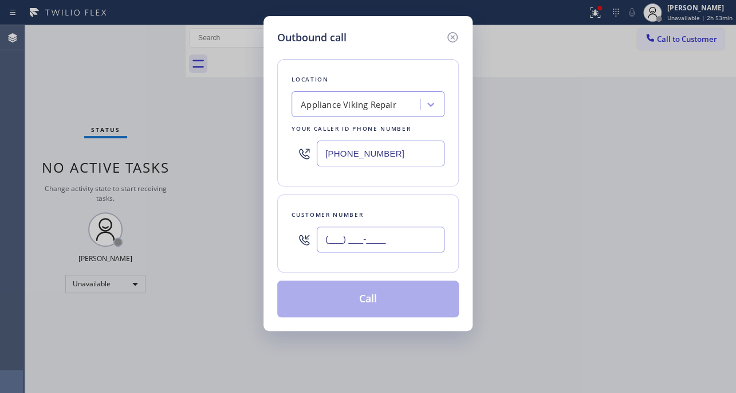
click at [377, 244] on input "(___) ___-____" at bounding box center [381, 239] width 128 height 26
paste input "617) 513-9916"
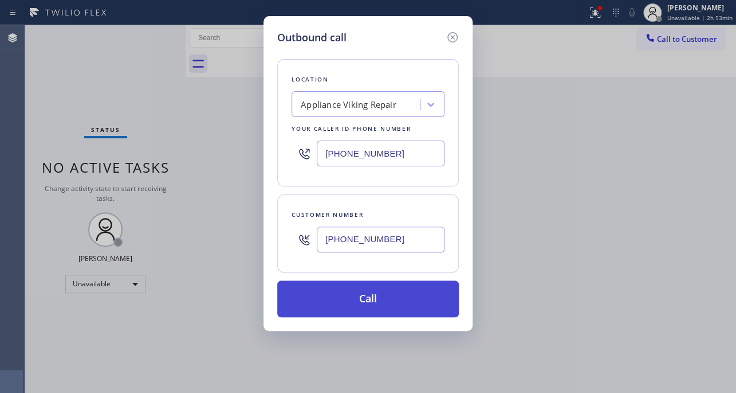
click at [370, 302] on button "Call" at bounding box center [368, 298] width 182 height 37
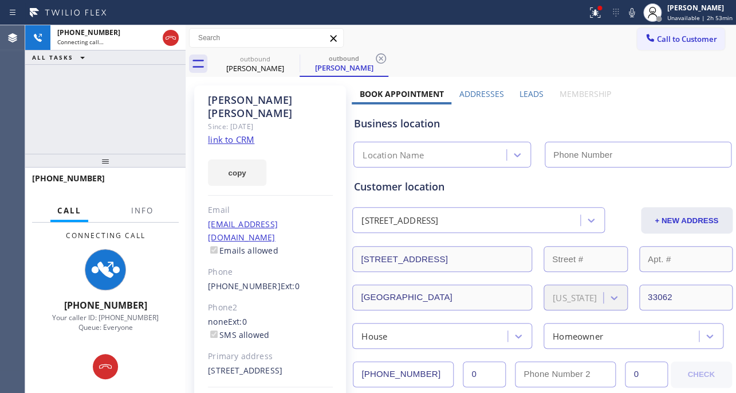
click at [523, 89] on label "Leads" at bounding box center [532, 93] width 24 height 11
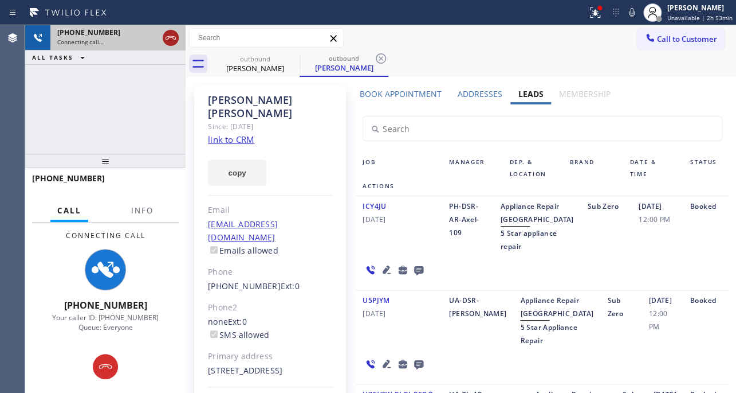
click at [166, 36] on icon at bounding box center [171, 38] width 14 height 14
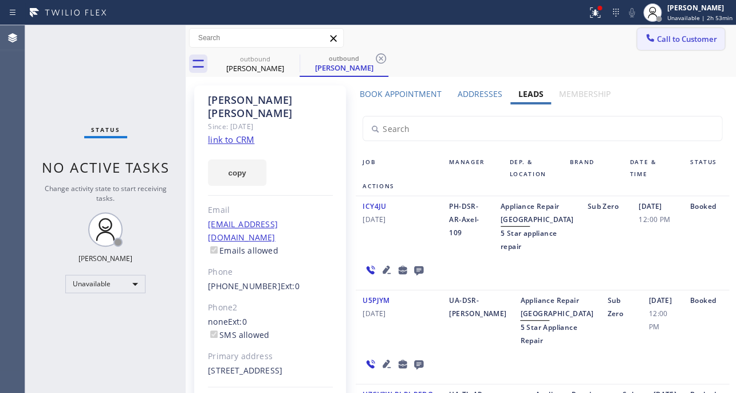
click at [689, 37] on span "Call to Customer" at bounding box center [687, 39] width 60 height 10
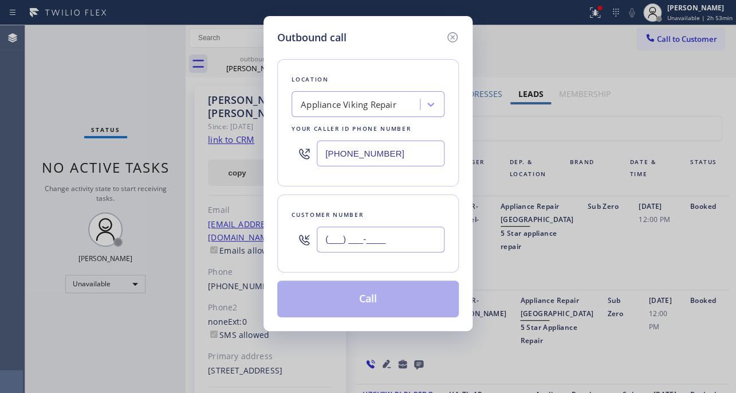
click at [353, 228] on input "(___) ___-____" at bounding box center [381, 239] width 128 height 26
paste input "619) 517-8467"
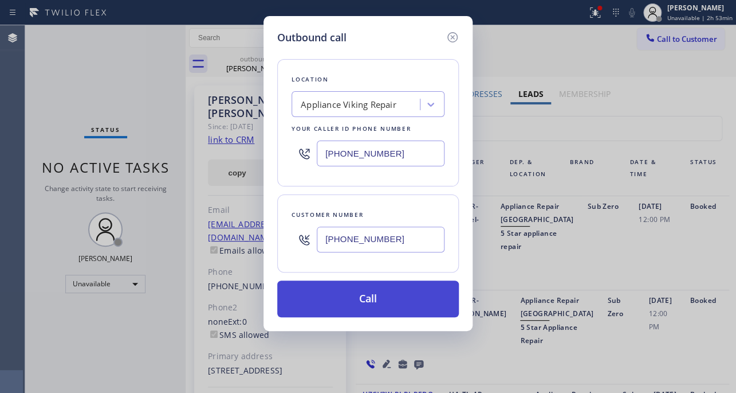
click at [347, 295] on button "Call" at bounding box center [368, 298] width 182 height 37
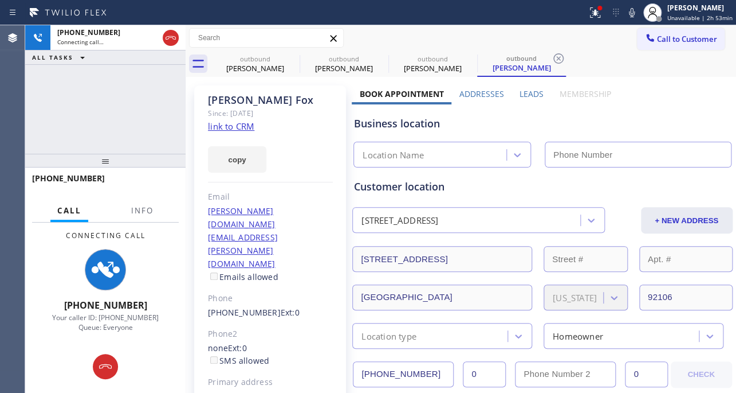
click at [522, 94] on label "Leads" at bounding box center [532, 93] width 24 height 11
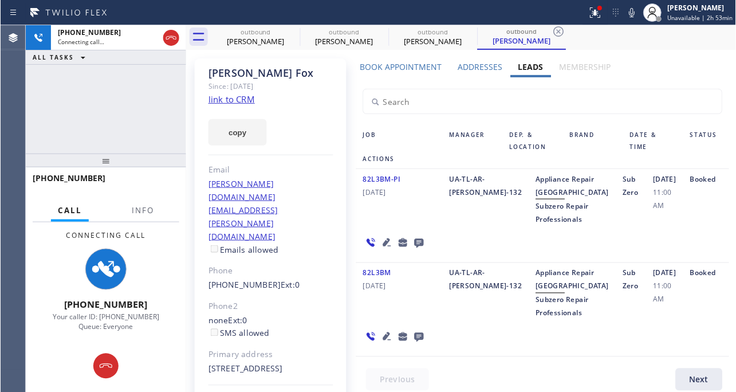
scroll to position [52, 0]
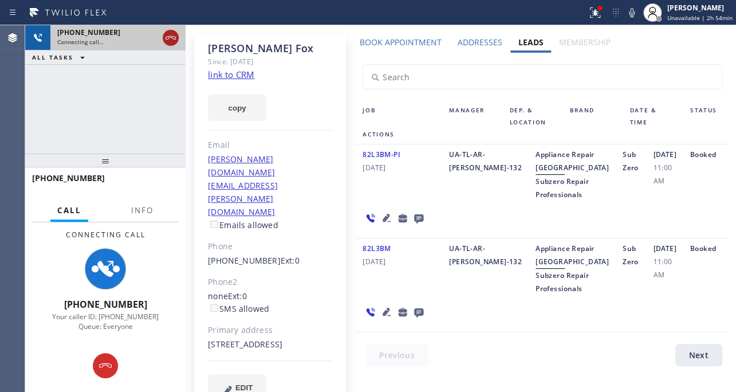
click at [169, 38] on icon at bounding box center [171, 37] width 10 height 3
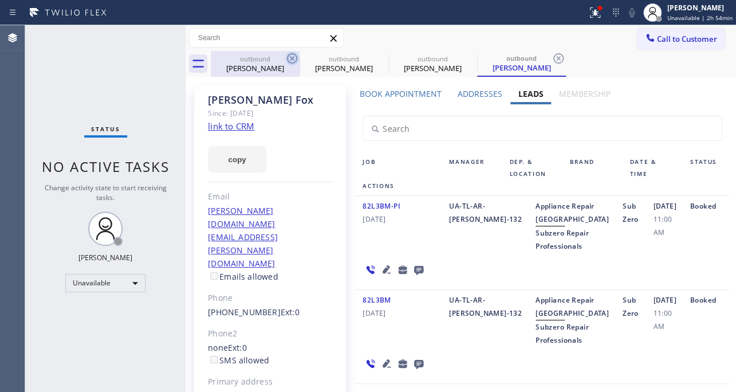
click at [289, 61] on icon at bounding box center [292, 59] width 14 height 14
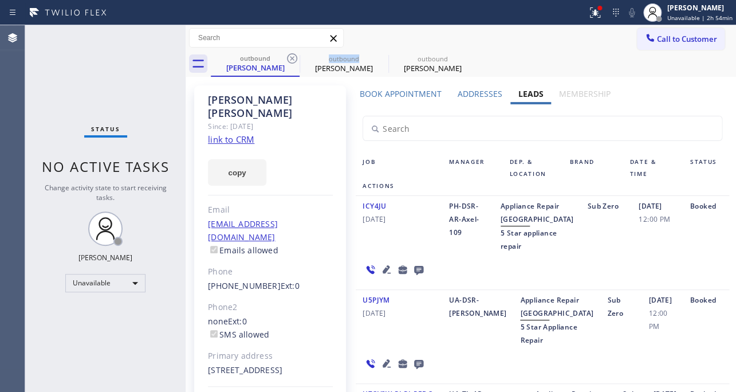
click at [289, 61] on icon at bounding box center [292, 59] width 14 height 14
click at [0, 0] on icon at bounding box center [0, 0] width 0 height 0
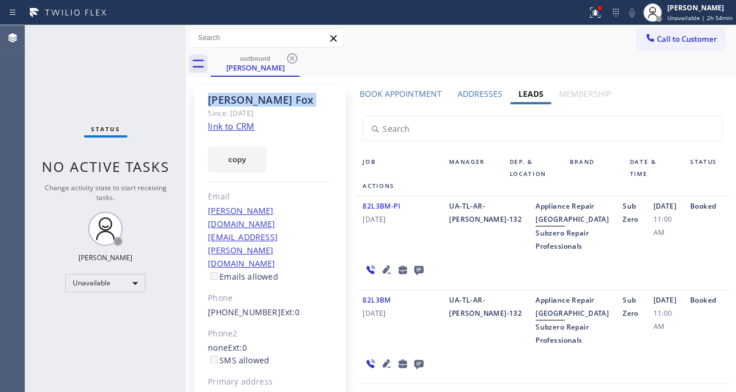
click at [289, 61] on icon at bounding box center [292, 59] width 14 height 14
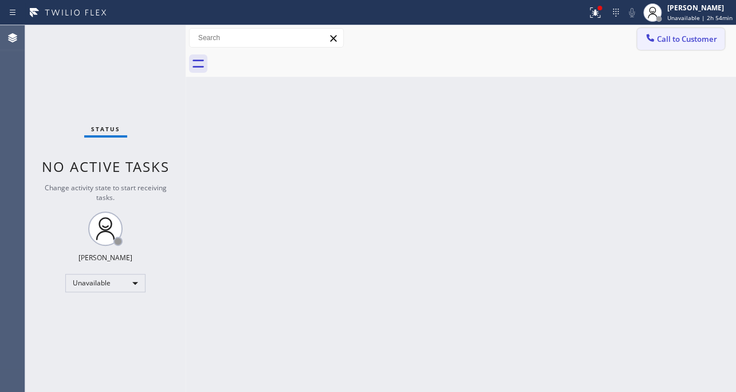
click at [668, 38] on span "Call to Customer" at bounding box center [687, 39] width 60 height 10
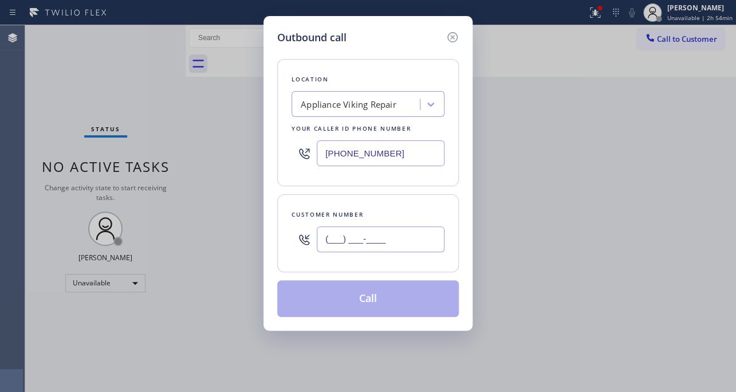
click at [394, 233] on input "(___) ___-____" at bounding box center [381, 239] width 128 height 26
paste input "925) 353-7171"
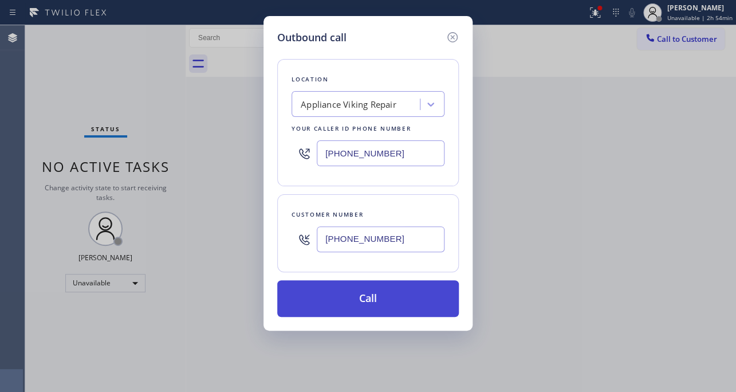
type input "(925) 353-7171"
click at [359, 299] on button "Call" at bounding box center [368, 298] width 182 height 37
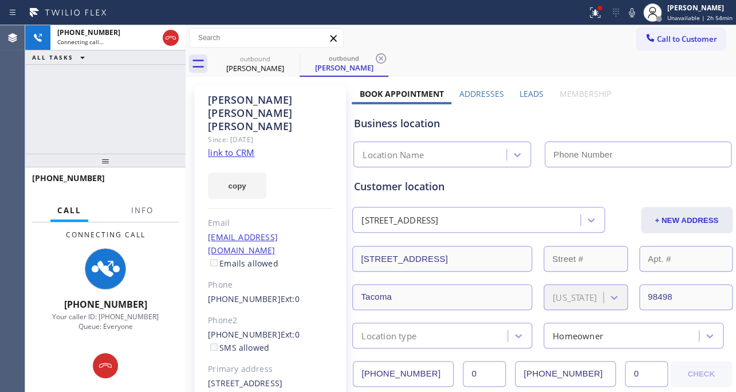
type input "[PHONE_NUMBER]"
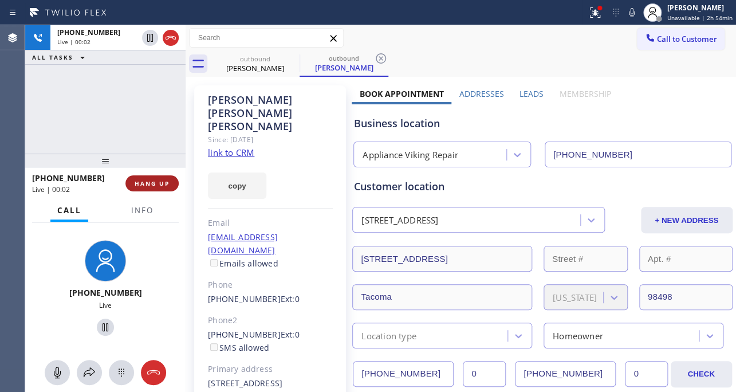
click at [137, 188] on button "HANG UP" at bounding box center [152, 183] width 53 height 16
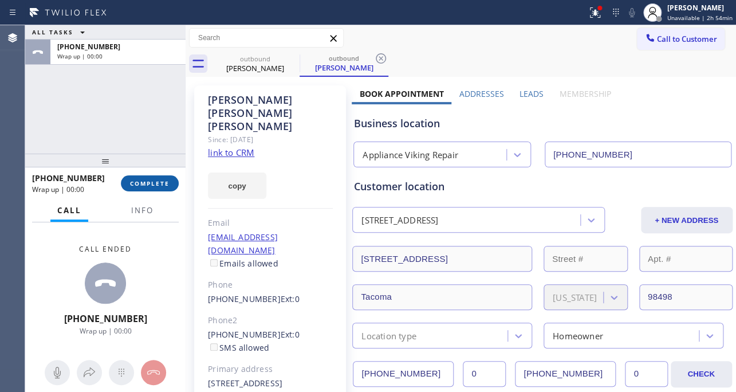
click at [170, 187] on button "COMPLETE" at bounding box center [150, 183] width 58 height 16
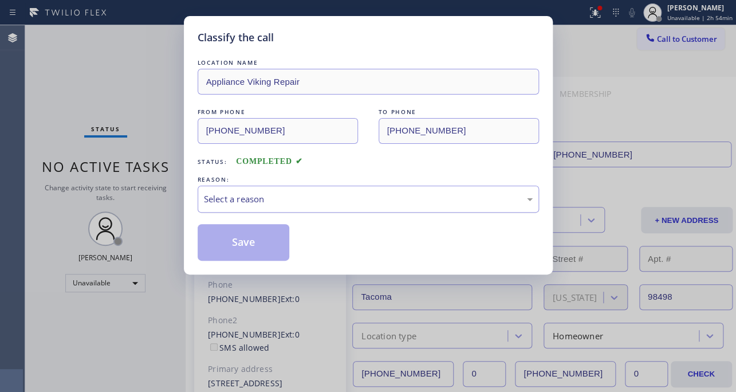
click at [280, 195] on div "Select a reason" at bounding box center [368, 199] width 329 height 13
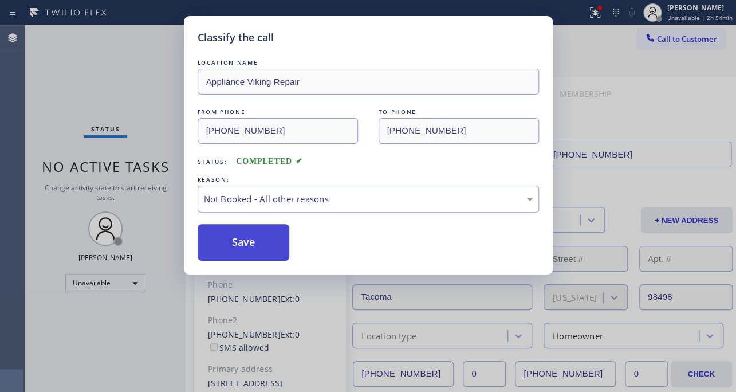
click at [254, 239] on button "Save" at bounding box center [244, 242] width 92 height 37
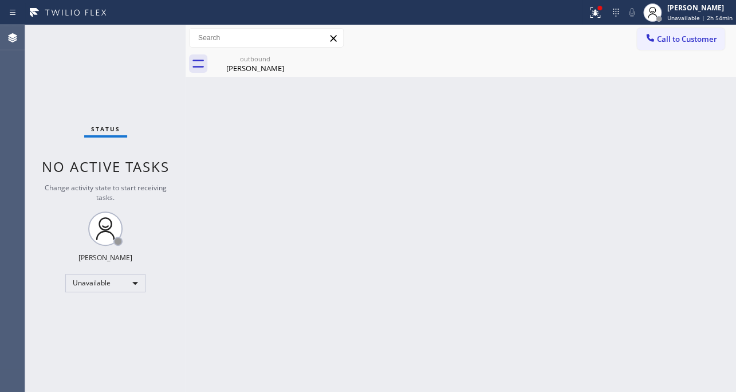
click at [663, 41] on span "Call to Customer" at bounding box center [687, 39] width 60 height 10
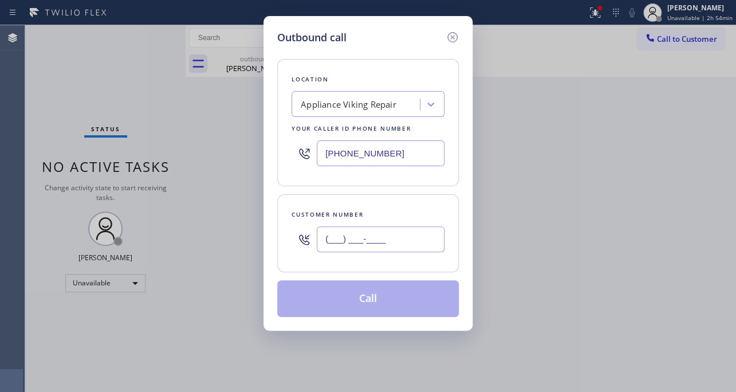
click at [392, 241] on input "(___) ___-____" at bounding box center [381, 239] width 128 height 26
paste input "408) 599-1888"
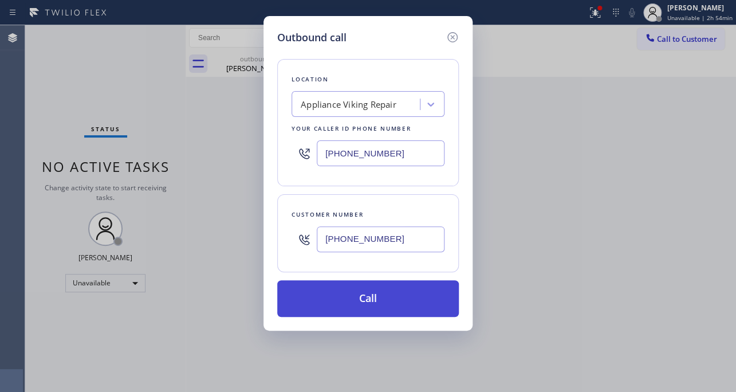
click at [372, 293] on button "Call" at bounding box center [368, 298] width 182 height 37
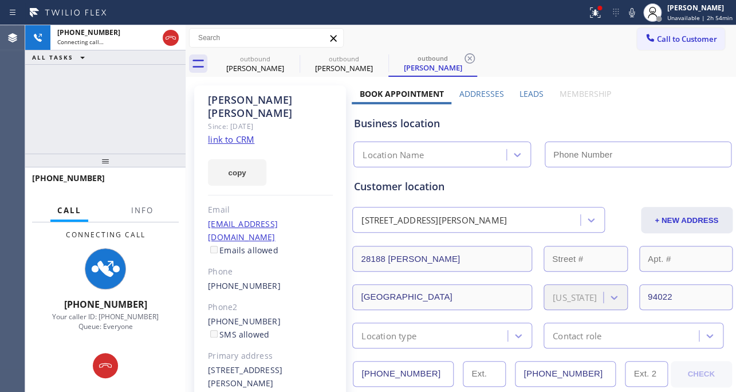
click at [529, 97] on label "Leads" at bounding box center [532, 93] width 24 height 11
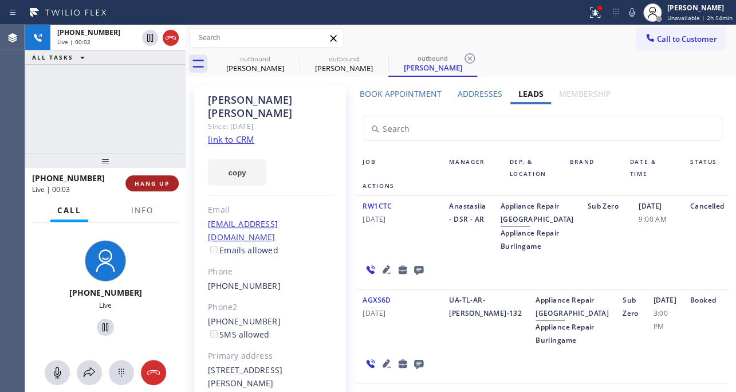
click at [150, 177] on button "HANG UP" at bounding box center [152, 183] width 53 height 16
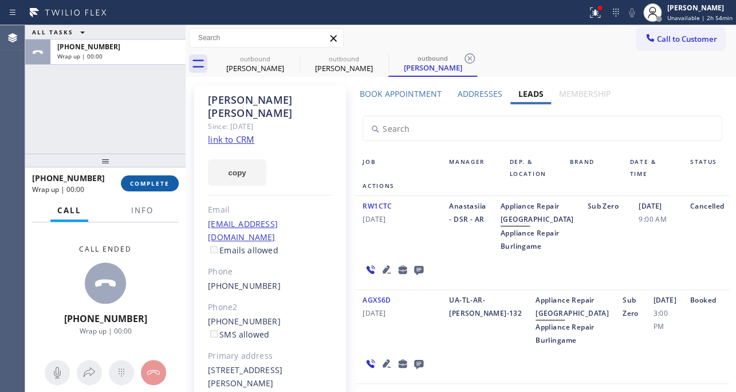
click at [154, 176] on button "COMPLETE" at bounding box center [150, 183] width 58 height 16
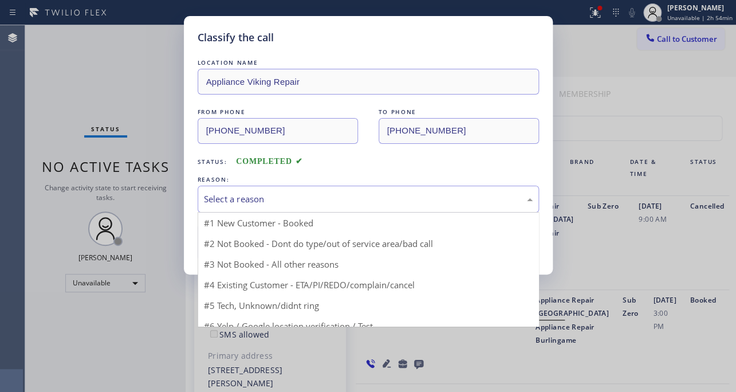
click at [281, 189] on div "Select a reason" at bounding box center [369, 199] width 342 height 27
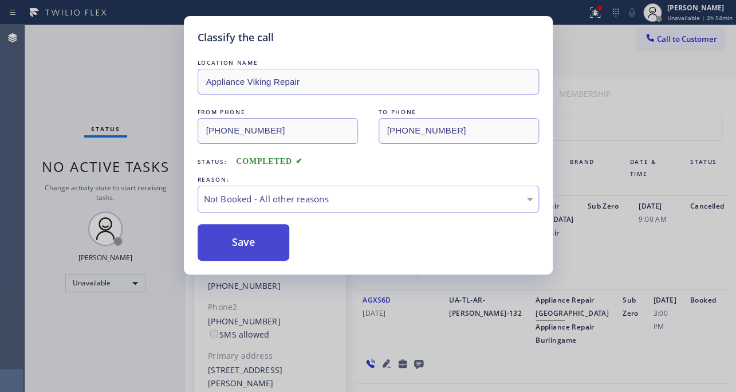
click at [256, 242] on button "Save" at bounding box center [244, 242] width 92 height 37
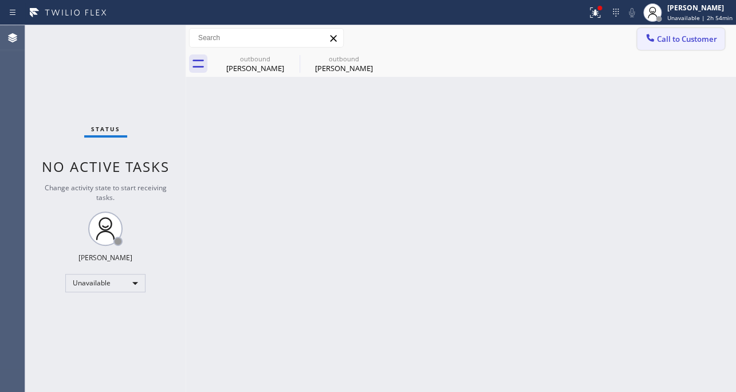
click at [660, 46] on button "Call to Customer" at bounding box center [681, 39] width 88 height 22
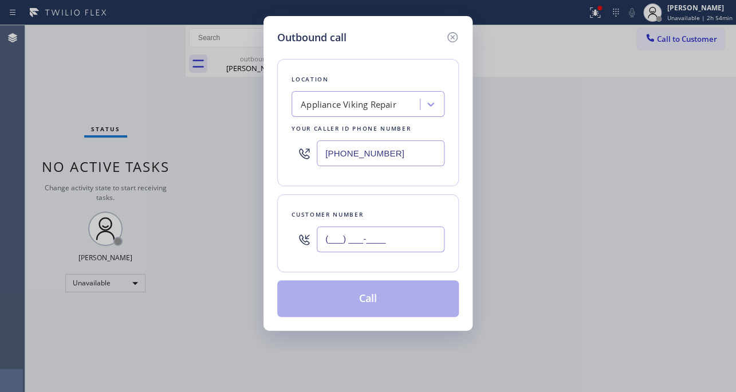
click at [349, 238] on input "(___) ___-____" at bounding box center [381, 239] width 128 height 26
paste input "865) 771-8008"
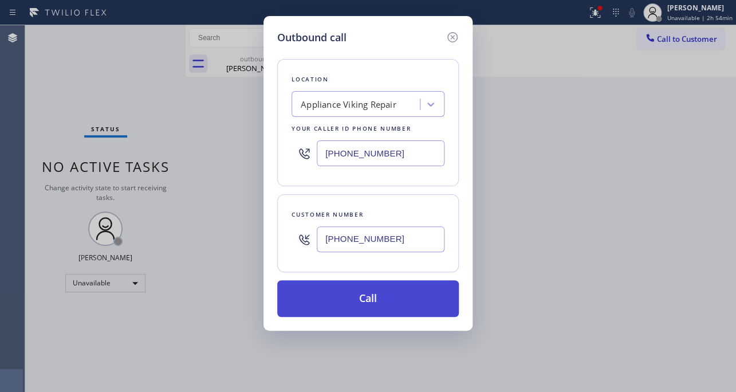
type input "(865) 771-8008"
click at [362, 302] on button "Call" at bounding box center [368, 298] width 182 height 37
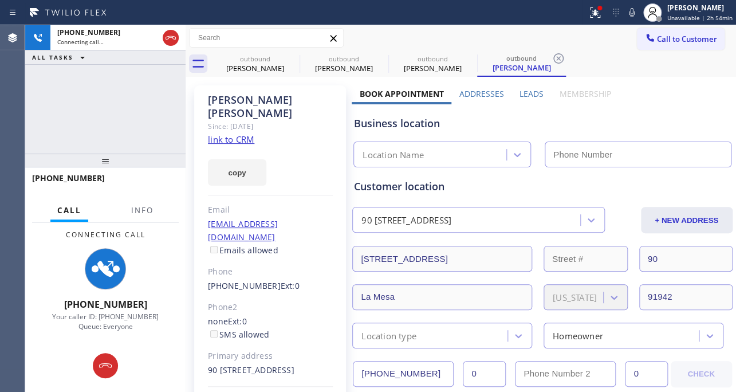
click at [529, 91] on label "Leads" at bounding box center [532, 93] width 24 height 11
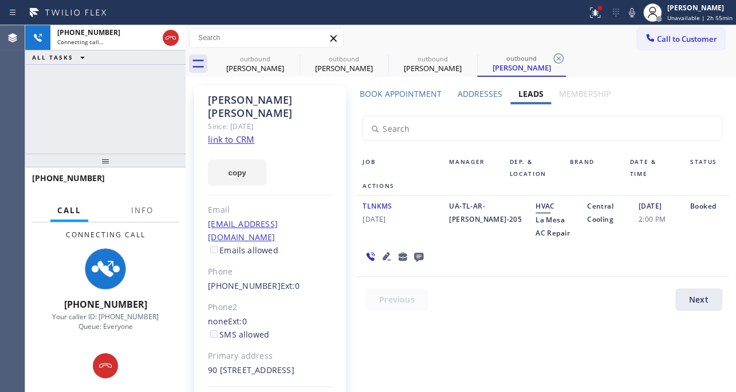
click at [383, 260] on icon at bounding box center [387, 256] width 14 height 14
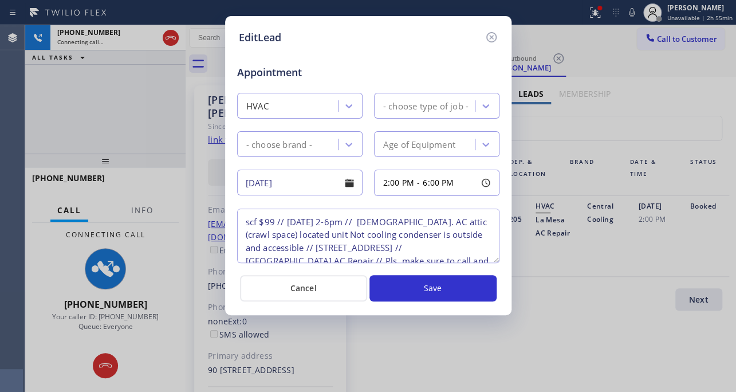
type textarea "scf $99 // 9/30/21 2-6pm // 20 y.o. AC attic (crawl space) located unit Not coo…"
click at [488, 39] on icon at bounding box center [492, 37] width 14 height 14
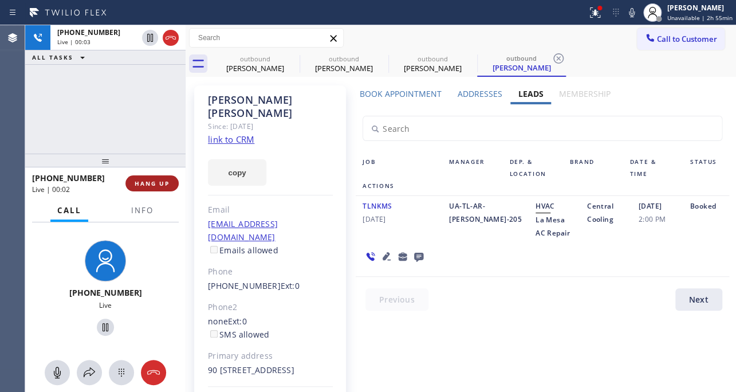
click at [146, 178] on button "HANG UP" at bounding box center [152, 183] width 53 height 16
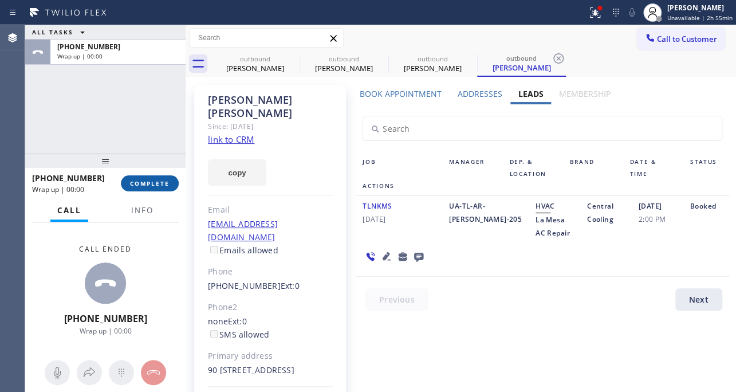
click at [148, 183] on span "COMPLETE" at bounding box center [150, 183] width 40 height 8
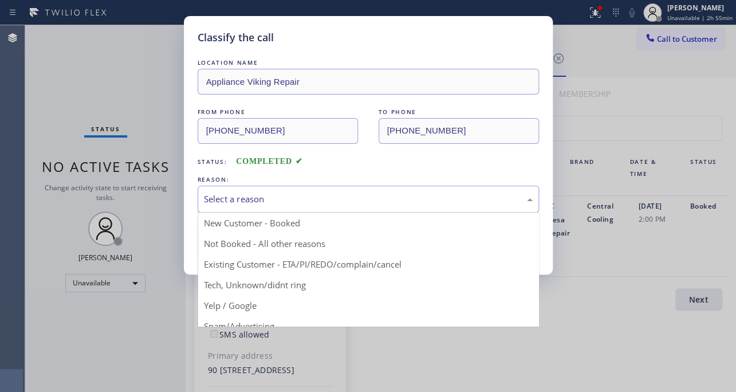
click at [277, 197] on div "Select a reason" at bounding box center [368, 199] width 329 height 13
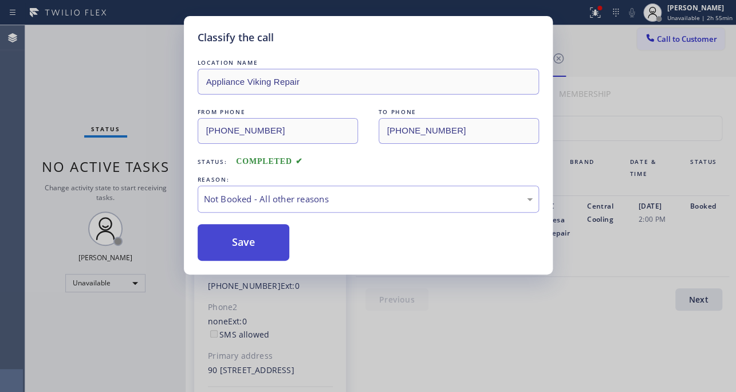
click at [251, 238] on button "Save" at bounding box center [244, 242] width 92 height 37
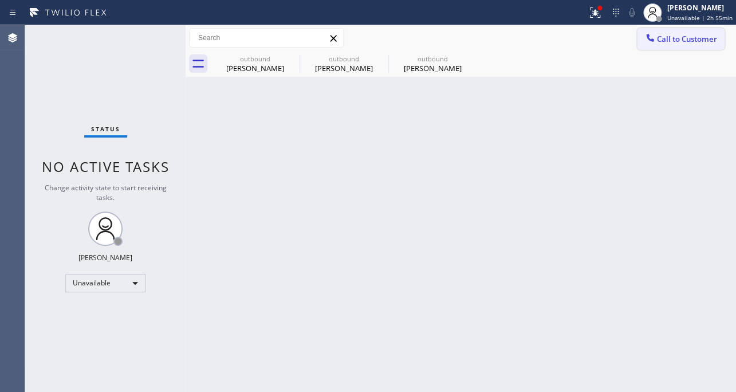
click at [675, 45] on button "Call to Customer" at bounding box center [681, 39] width 88 height 22
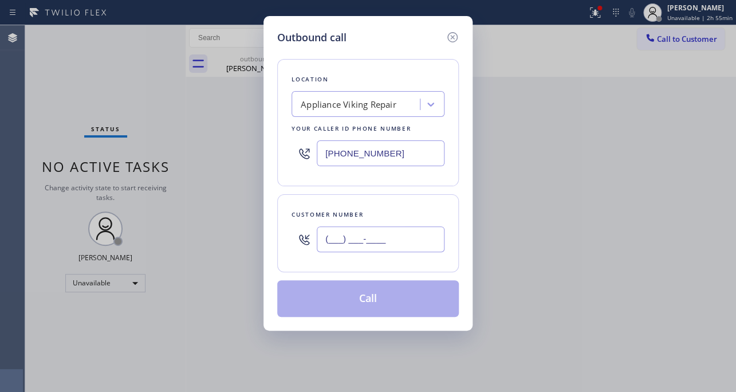
click at [371, 245] on input "(___) ___-____" at bounding box center [381, 239] width 128 height 26
paste input "213) 509-5492"
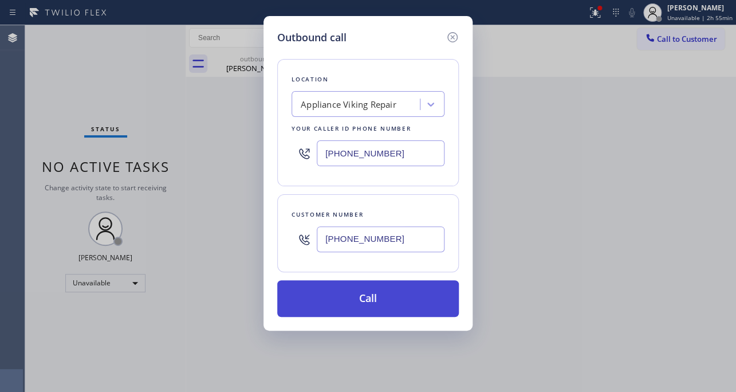
type input "(213) 509-5492"
click at [361, 299] on button "Call" at bounding box center [368, 298] width 182 height 37
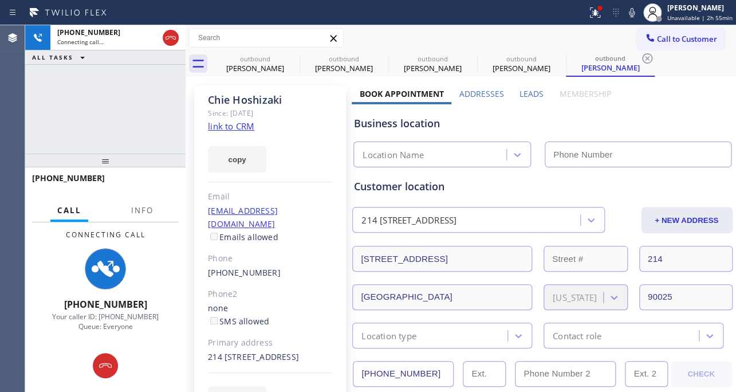
type input "[PHONE_NUMBER]"
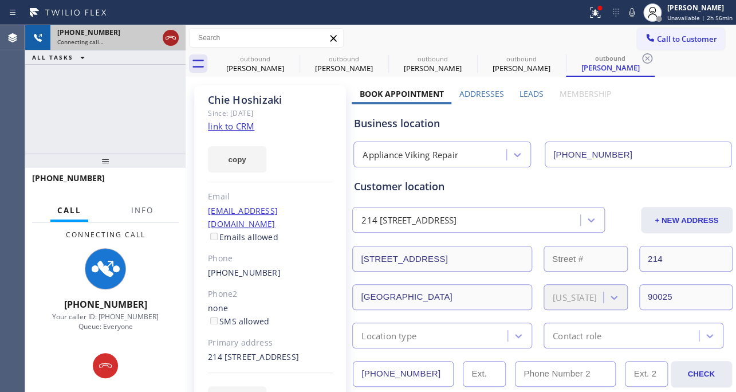
click at [166, 40] on icon at bounding box center [171, 38] width 14 height 14
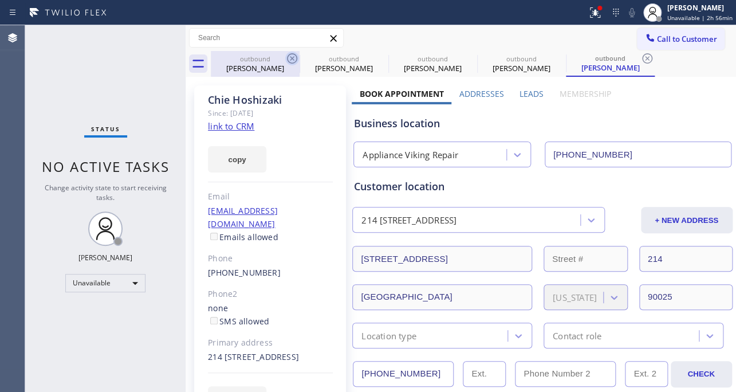
click at [289, 60] on icon at bounding box center [292, 59] width 14 height 14
click at [0, 0] on icon at bounding box center [0, 0] width 0 height 0
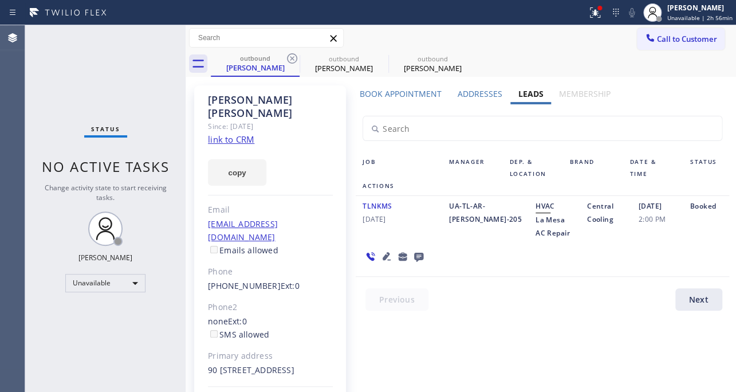
click at [289, 60] on icon at bounding box center [292, 59] width 14 height 14
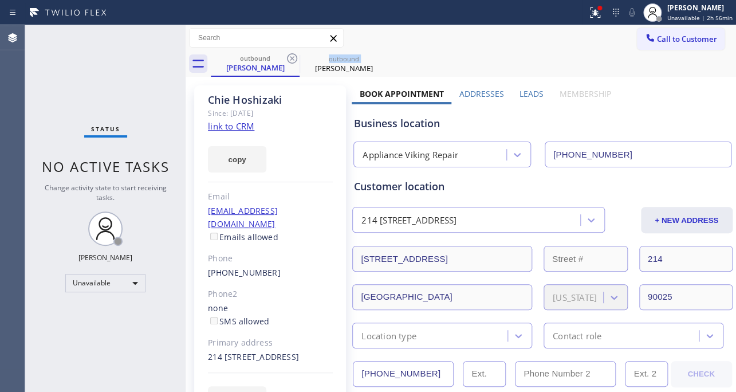
click at [289, 60] on icon at bounding box center [292, 59] width 14 height 14
click at [0, 0] on icon at bounding box center [0, 0] width 0 height 0
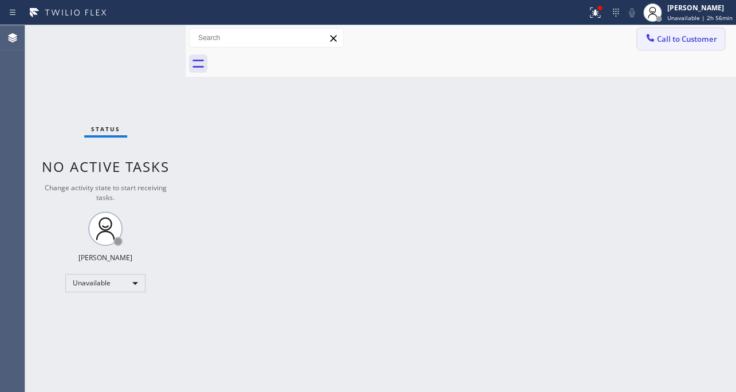
click at [663, 40] on span "Call to Customer" at bounding box center [687, 39] width 60 height 10
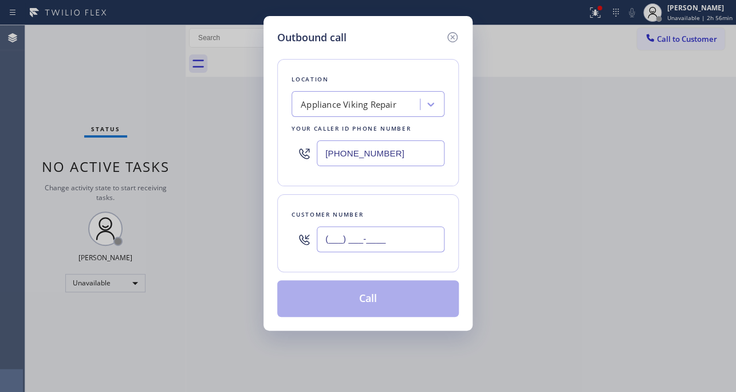
click at [365, 243] on input "(___) ___-____" at bounding box center [381, 239] width 128 height 26
paste input "310) 415-9964"
click at [393, 241] on input "(310) 415-9964" at bounding box center [381, 239] width 128 height 26
click at [395, 240] on input "(310) 415-9964" at bounding box center [381, 239] width 128 height 26
click at [374, 240] on input "(310) 415-9964" at bounding box center [381, 239] width 128 height 26
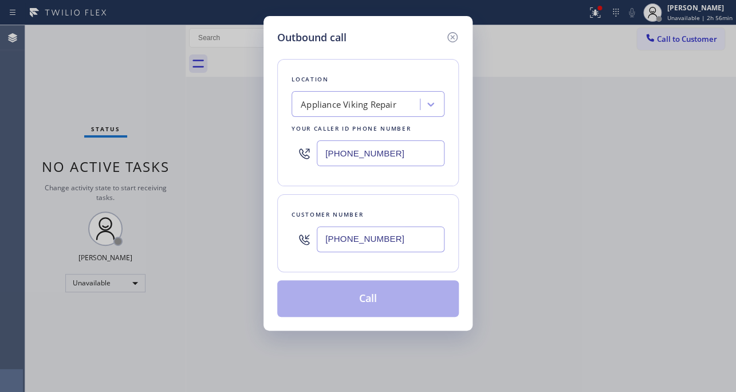
click at [387, 240] on input "(310) 415-9964" at bounding box center [381, 239] width 128 height 26
drag, startPoint x: 389, startPoint y: 240, endPoint x: 309, endPoint y: 241, distance: 79.7
click at [309, 241] on div "(310) 415-9964" at bounding box center [368, 239] width 153 height 37
paste input "text"
type input "(310) 415-9964"
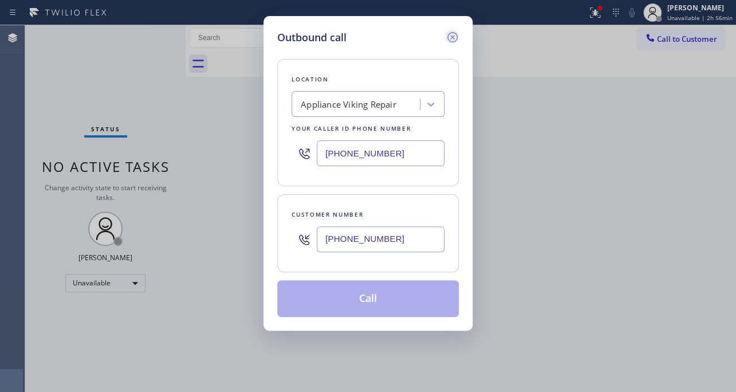
click at [452, 35] on icon at bounding box center [453, 37] width 14 height 14
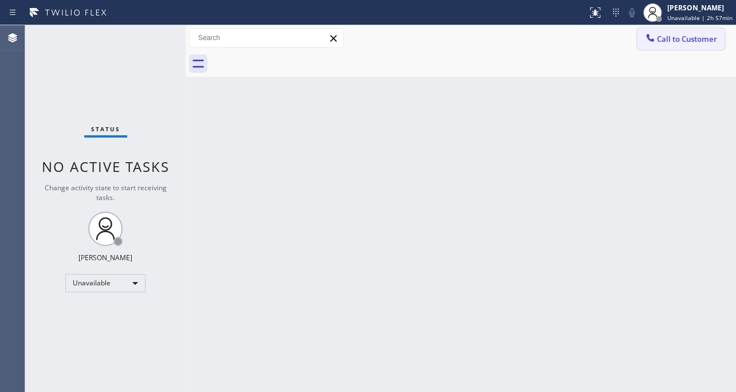
click at [664, 44] on span "Call to Customer" at bounding box center [687, 39] width 60 height 10
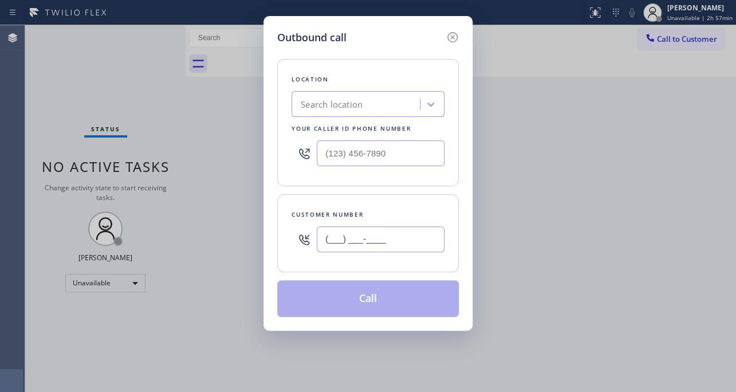
click at [393, 242] on input "(___) ___-____" at bounding box center [381, 239] width 128 height 26
paste input "310) 415-9964"
type input "[PHONE_NUMBER]"
click at [395, 156] on input "(___) ___-____" at bounding box center [381, 153] width 128 height 26
paste input "617) 219-9255"
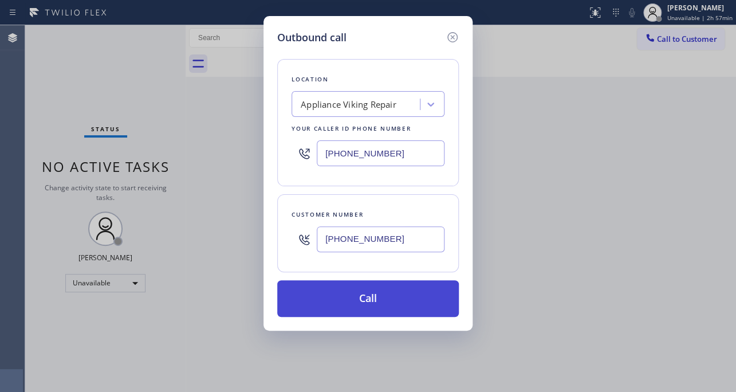
type input "[PHONE_NUMBER]"
click at [381, 299] on button "Call" at bounding box center [368, 298] width 182 height 37
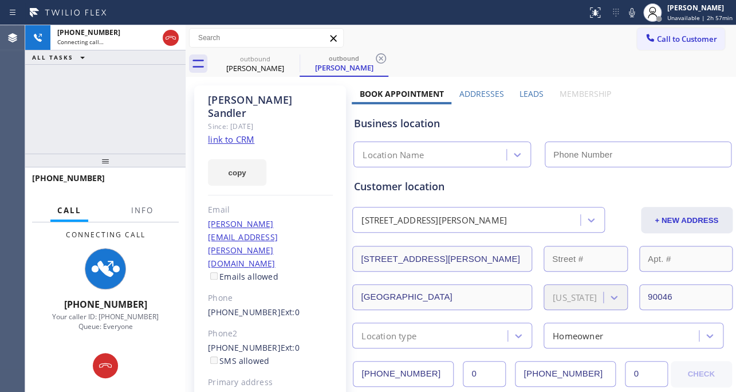
type input "[PHONE_NUMBER]"
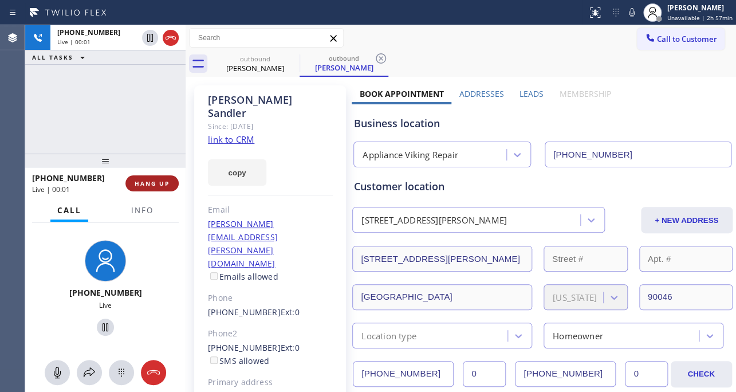
click at [150, 178] on button "HANG UP" at bounding box center [152, 183] width 53 height 16
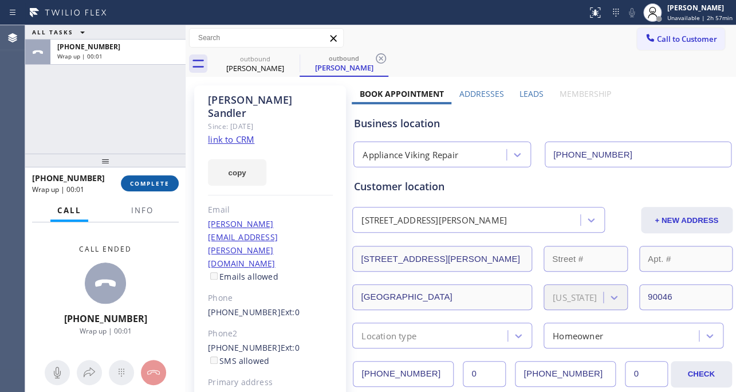
click at [138, 187] on button "COMPLETE" at bounding box center [150, 183] width 58 height 16
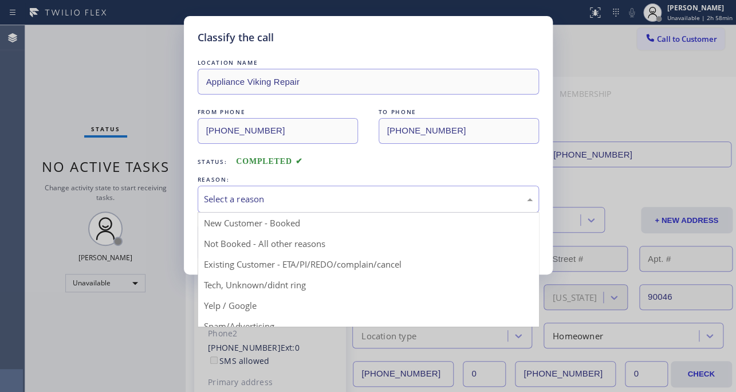
click at [407, 193] on div "Select a reason" at bounding box center [368, 199] width 329 height 13
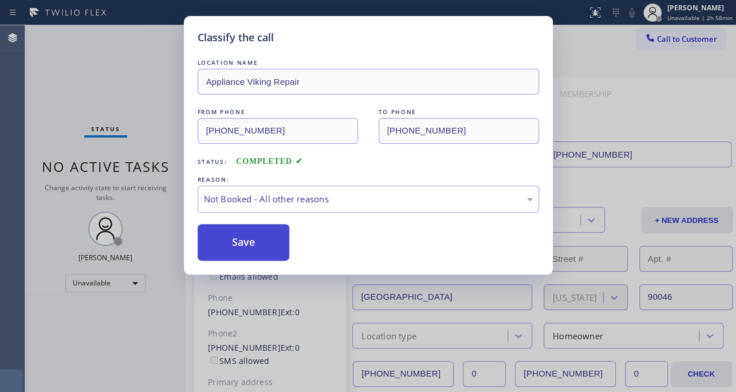
click at [254, 244] on button "Save" at bounding box center [244, 242] width 92 height 37
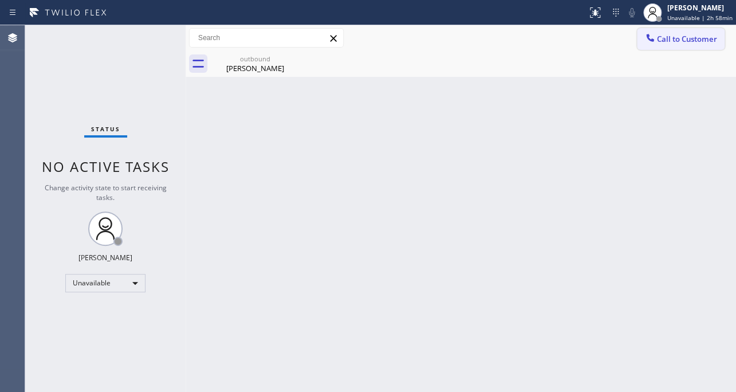
click at [679, 40] on span "Call to Customer" at bounding box center [687, 39] width 60 height 10
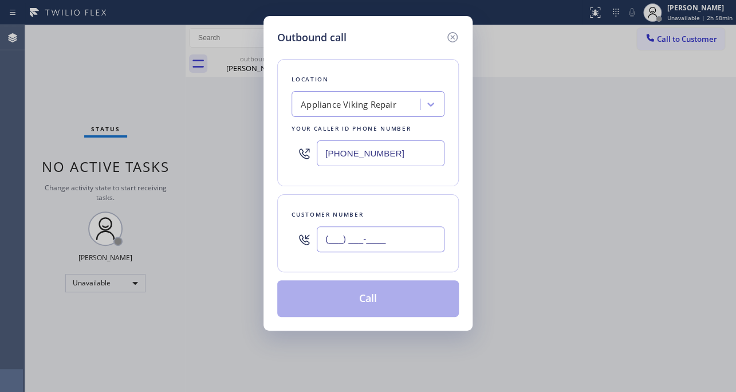
click at [422, 241] on input "(___) ___-____" at bounding box center [381, 239] width 128 height 26
paste input "562) 569-8067"
click at [365, 298] on button "Call" at bounding box center [368, 298] width 182 height 37
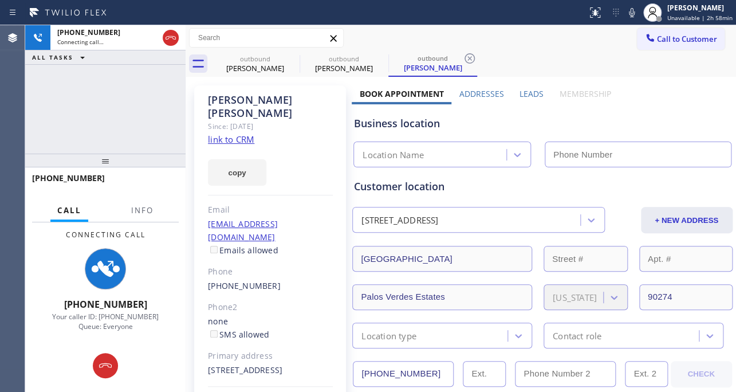
click at [520, 91] on label "Leads" at bounding box center [532, 93] width 24 height 11
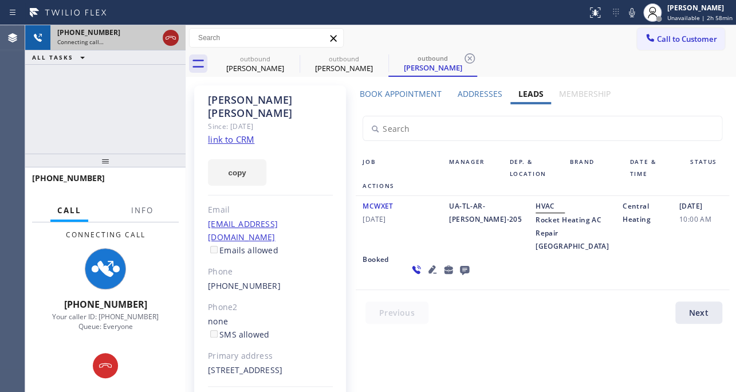
click at [169, 36] on icon at bounding box center [171, 38] width 14 height 14
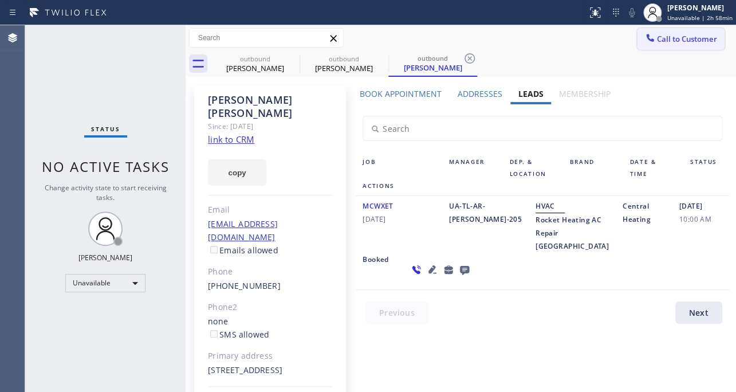
click at [674, 42] on span "Call to Customer" at bounding box center [687, 39] width 60 height 10
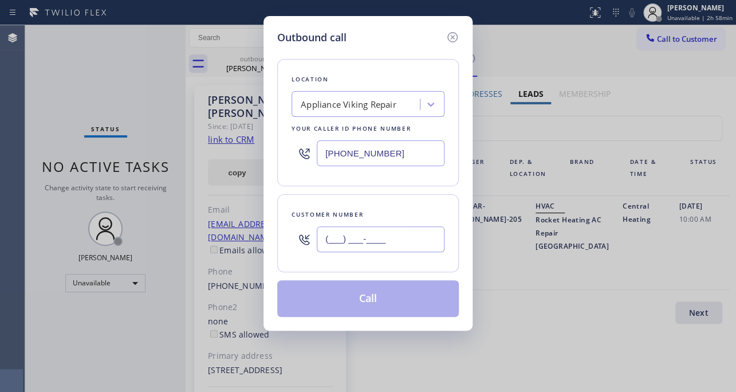
click at [340, 240] on input "(___) ___-____" at bounding box center [381, 239] width 128 height 26
paste input "423) 902-6502"
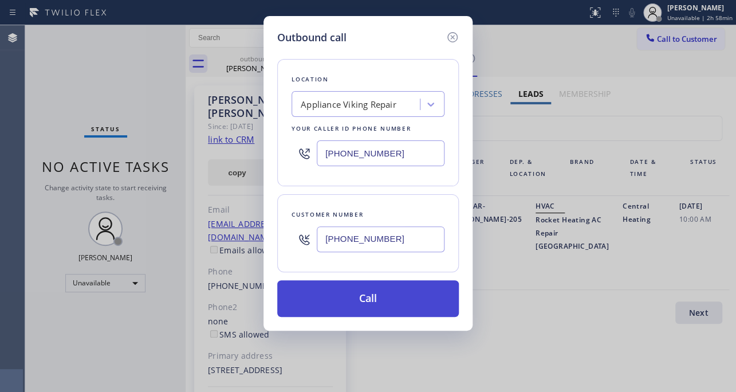
type input "(423) 902-6502"
click at [368, 298] on button "Call" at bounding box center [368, 298] width 182 height 37
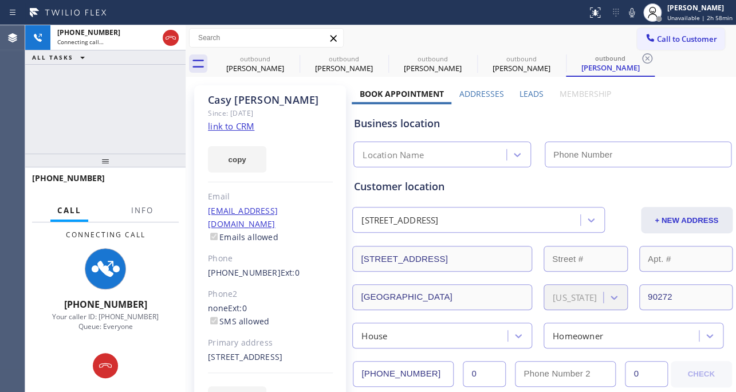
type input "[PHONE_NUMBER]"
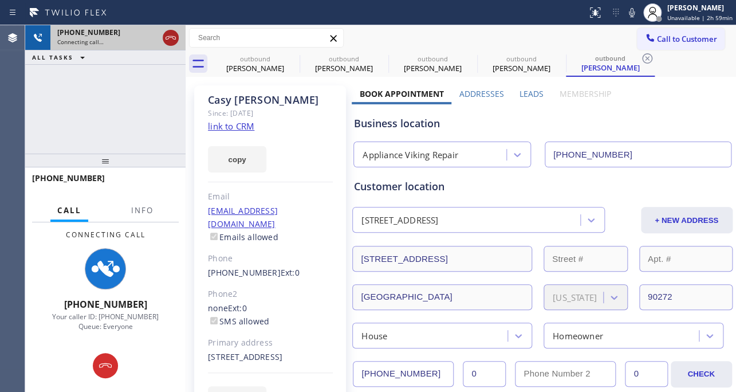
click at [174, 43] on icon at bounding box center [171, 38] width 14 height 14
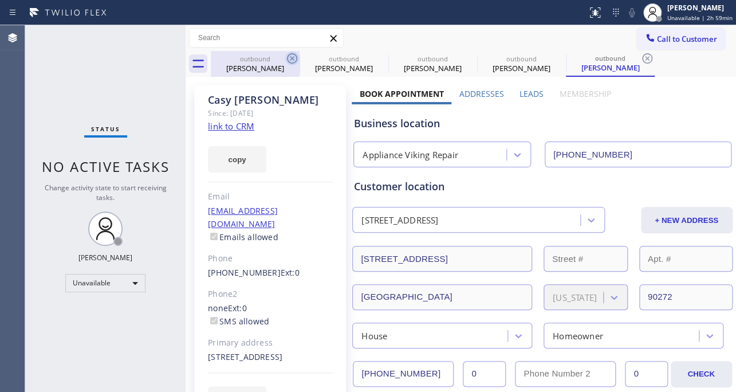
click at [292, 59] on icon at bounding box center [292, 59] width 14 height 14
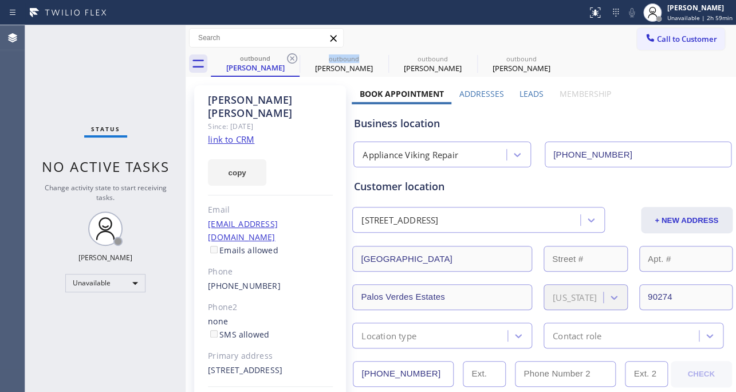
click at [292, 59] on icon at bounding box center [292, 59] width 14 height 14
click at [0, 0] on icon at bounding box center [0, 0] width 0 height 0
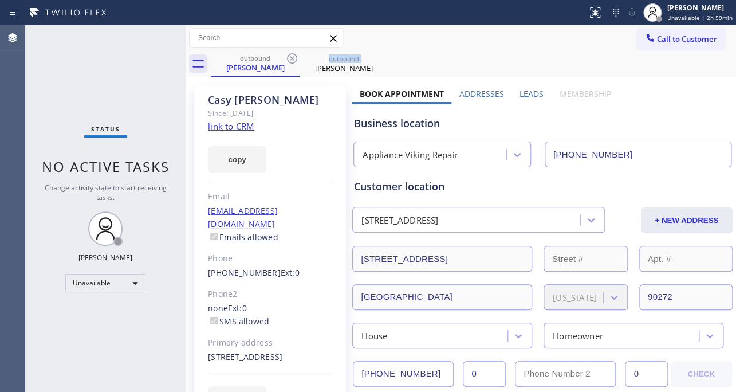
click at [292, 59] on icon at bounding box center [292, 59] width 14 height 14
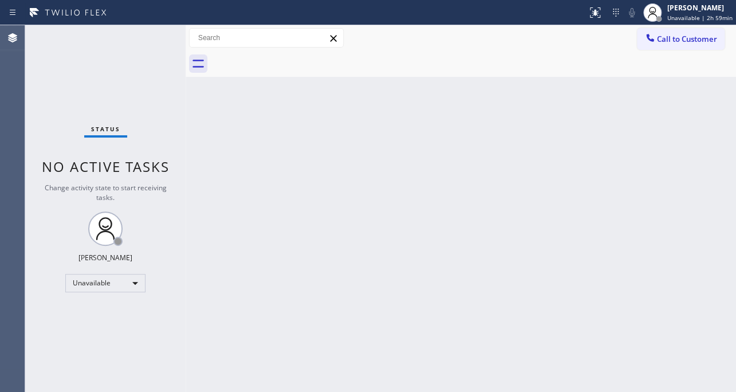
click at [292, 59] on div at bounding box center [474, 64] width 526 height 26
click at [612, 183] on div "Back to Dashboard Change Sender ID Customers Technicians Select a contact Outbo…" at bounding box center [461, 208] width 551 height 367
click at [671, 42] on span "Call to Customer" at bounding box center [687, 39] width 60 height 10
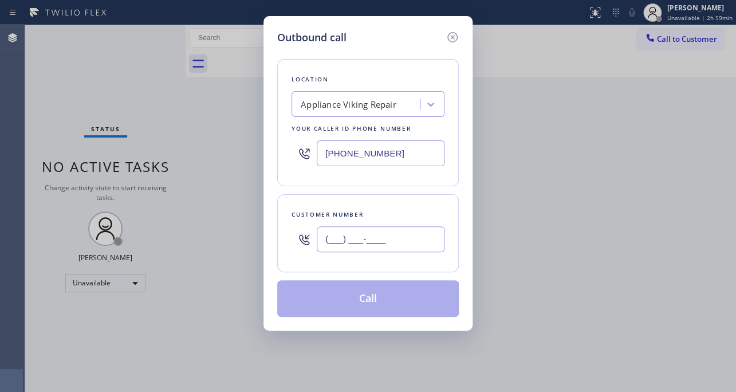
click at [384, 233] on input "(___) ___-____" at bounding box center [381, 239] width 128 height 26
paste input "443) 257-5937"
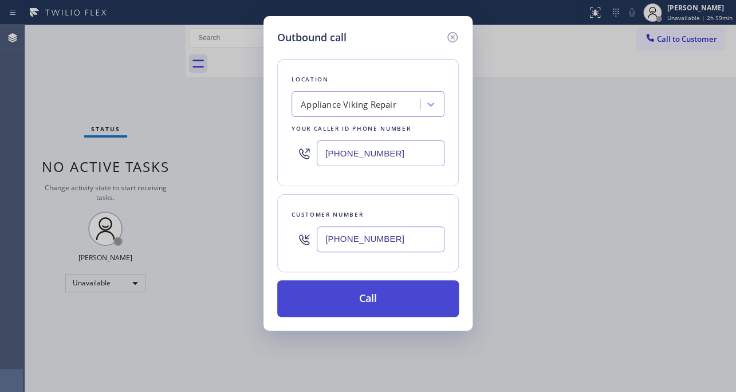
type input "(443) 257-5937"
click at [360, 291] on button "Call" at bounding box center [368, 298] width 182 height 37
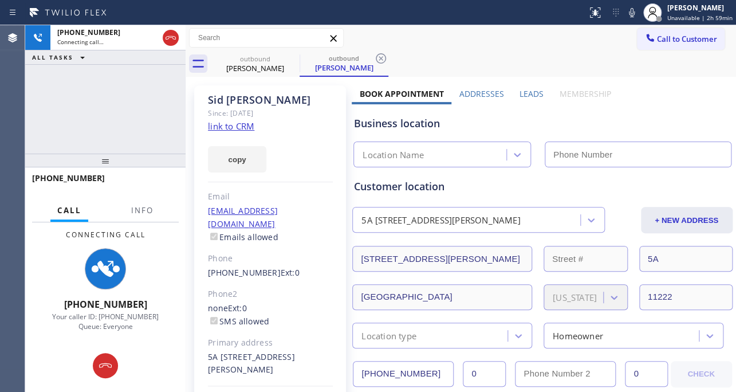
type input "[PHONE_NUMBER]"
click at [600, 123] on div "Business location" at bounding box center [542, 123] width 377 height 15
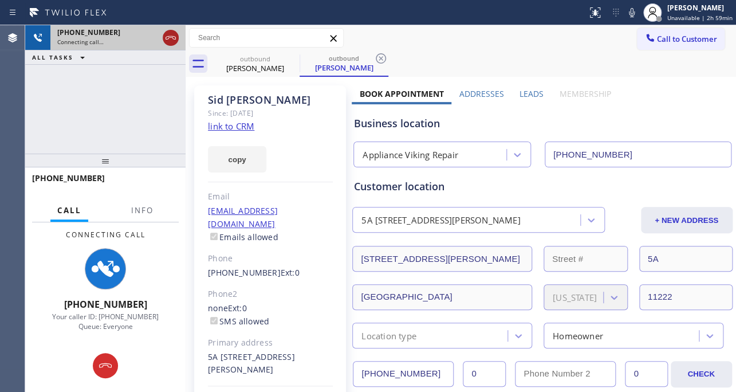
click at [169, 45] on button at bounding box center [171, 38] width 16 height 16
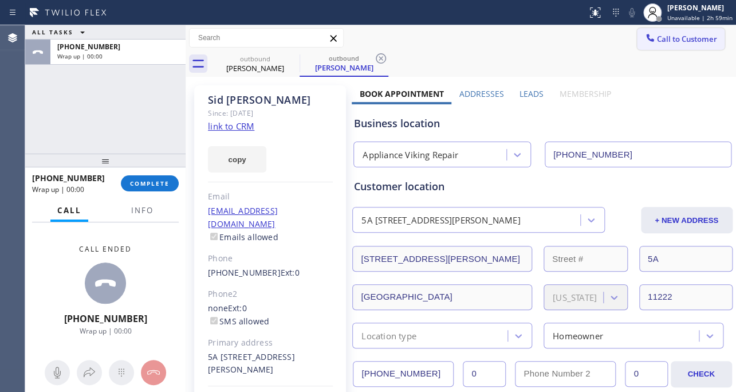
click at [669, 43] on span "Call to Customer" at bounding box center [687, 39] width 60 height 10
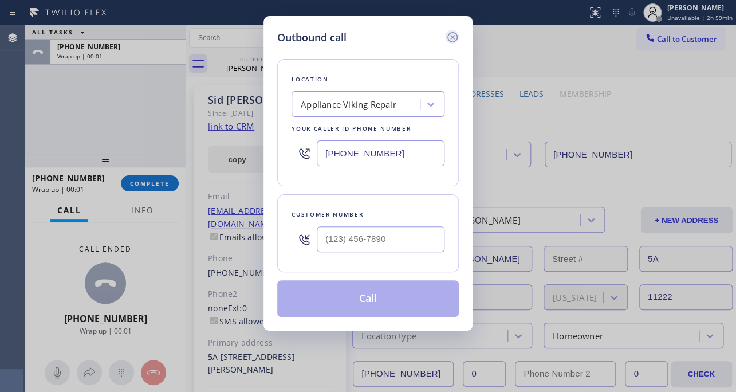
click at [457, 36] on icon at bounding box center [453, 37] width 10 height 10
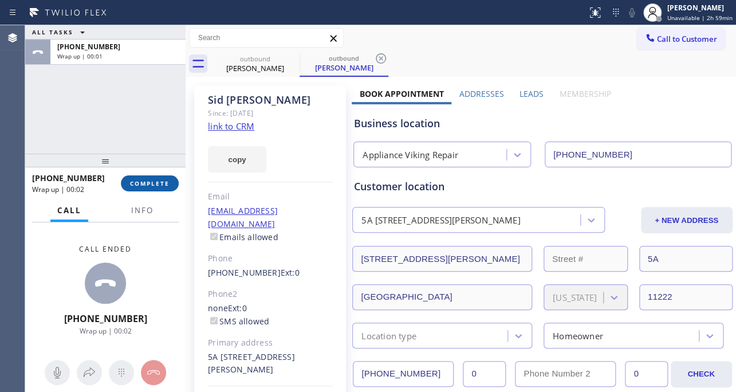
click at [169, 177] on button "COMPLETE" at bounding box center [150, 183] width 58 height 16
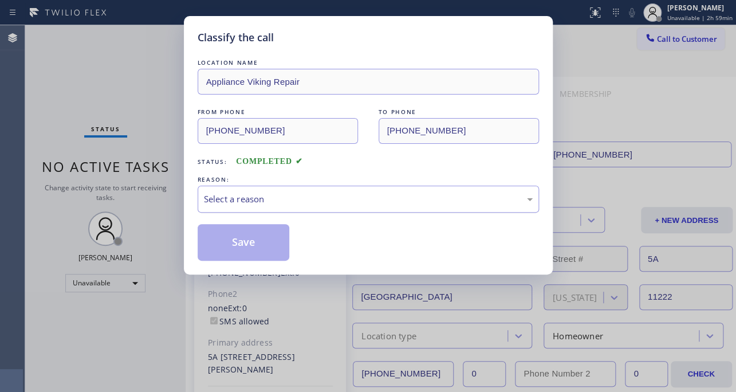
click at [294, 197] on div "Select a reason" at bounding box center [368, 199] width 329 height 13
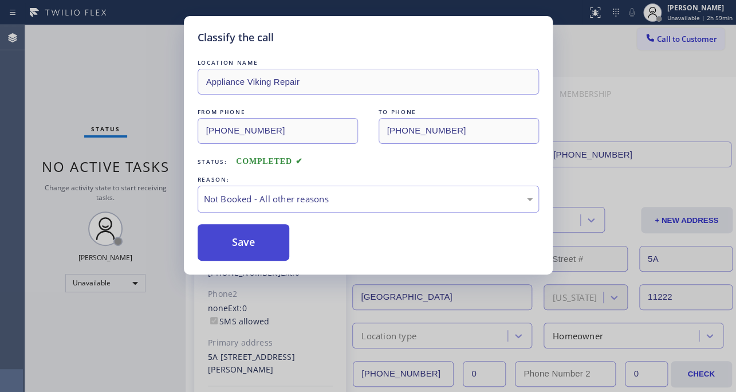
click at [263, 237] on button "Save" at bounding box center [244, 242] width 92 height 37
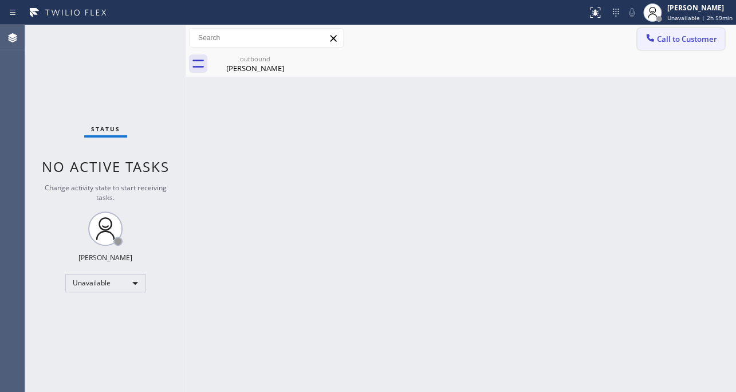
click at [667, 41] on span "Call to Customer" at bounding box center [687, 39] width 60 height 10
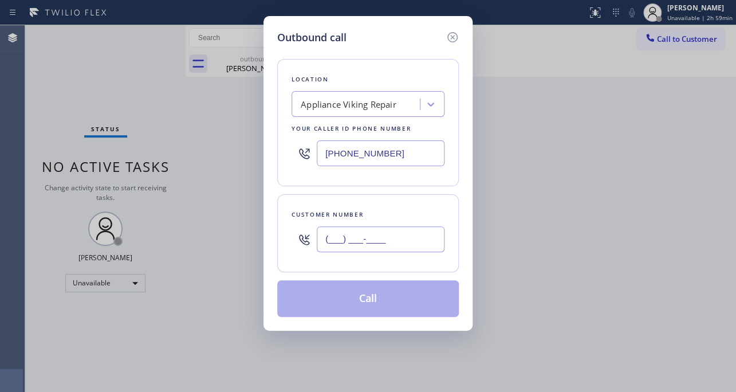
click at [391, 234] on input "(___) ___-____" at bounding box center [381, 239] width 128 height 26
paste input "610) 931-2511"
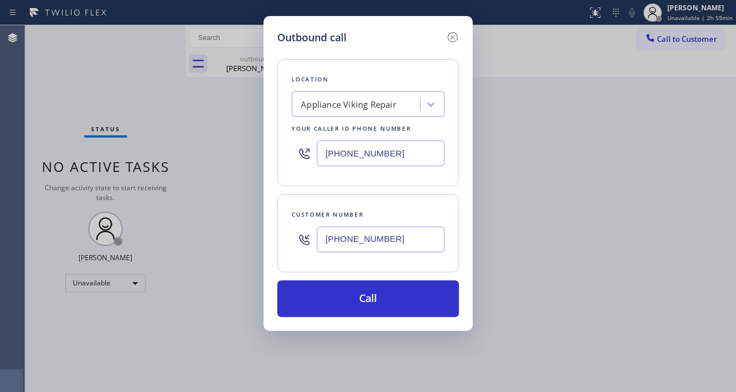
type input "(610) 931-2511"
click at [590, 308] on div "Outbound call Location Appliance Viking Repair Your caller id phone number (617…" at bounding box center [368, 196] width 736 height 392
drag, startPoint x: 407, startPoint y: 155, endPoint x: 269, endPoint y: 154, distance: 138.1
click at [270, 154] on div "Outbound call Location Appliance Viking Repair Your caller id phone number (617…" at bounding box center [368, 173] width 209 height 315
paste input "267) 202-0829"
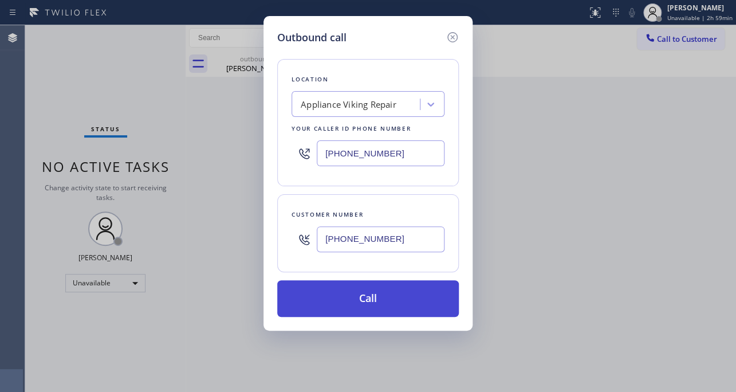
type input "[PHONE_NUMBER]"
click at [384, 297] on button "Call" at bounding box center [368, 298] width 182 height 37
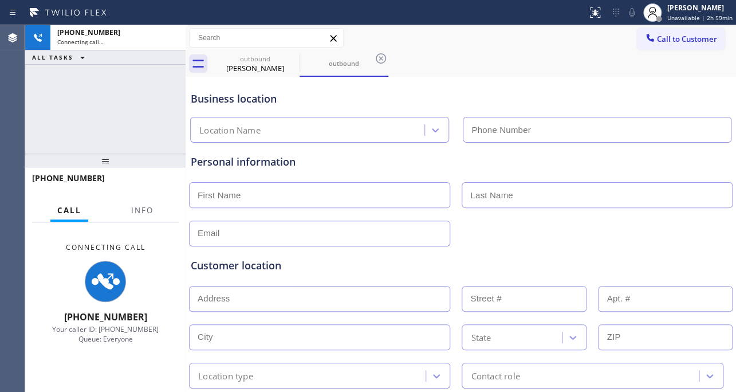
type input "[PHONE_NUMBER]"
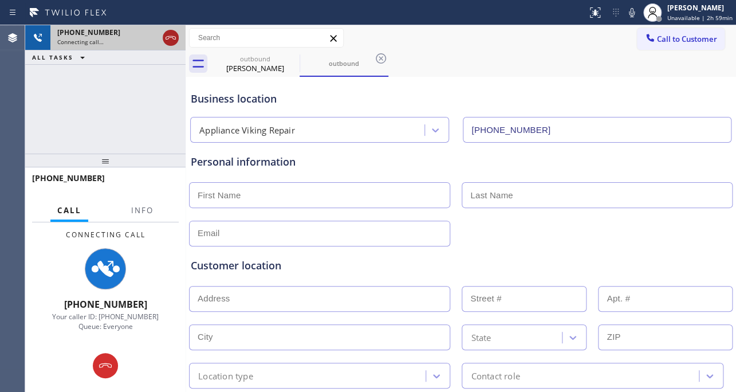
click at [173, 41] on icon at bounding box center [171, 38] width 14 height 14
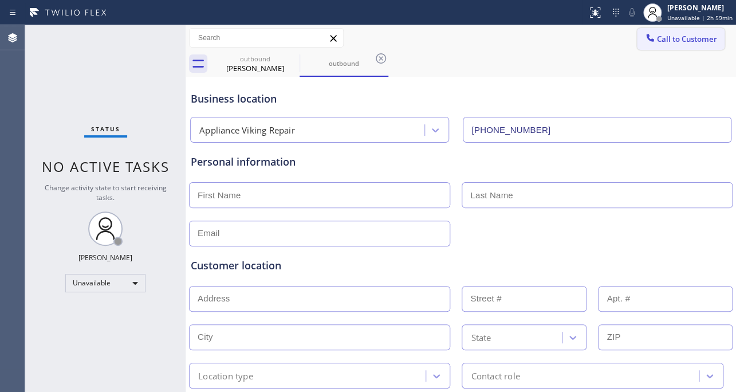
click at [668, 39] on span "Call to Customer" at bounding box center [687, 39] width 60 height 10
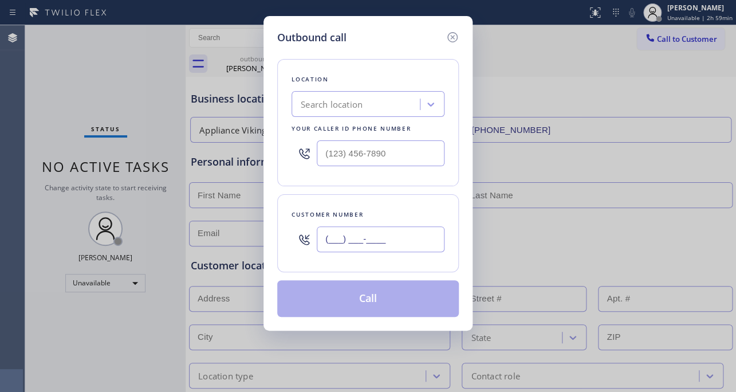
click at [336, 244] on input "(___) ___-____" at bounding box center [381, 239] width 128 height 26
paste input "610) 931-2511"
type input "(610) 931-2511"
click at [597, 152] on div "Outbound call Location Search location Your caller id phone number Customer num…" at bounding box center [368, 196] width 736 height 392
click at [386, 159] on input "(___) ___-____" at bounding box center [381, 153] width 128 height 26
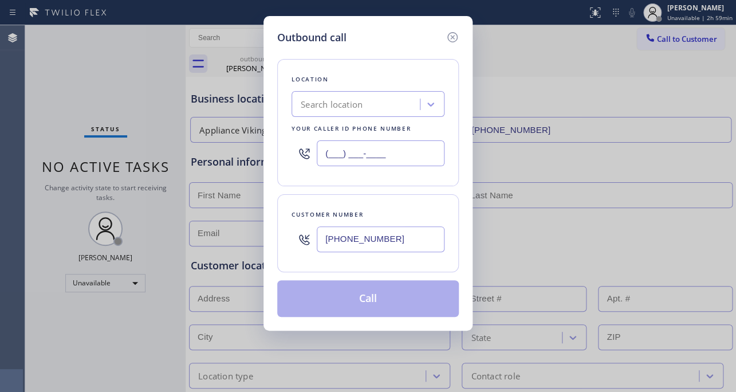
paste input "267) 202-0829"
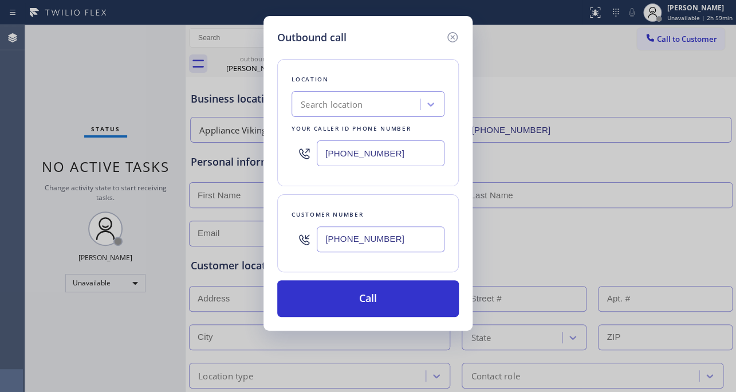
click at [367, 160] on input "(267) 202-0829" at bounding box center [381, 153] width 128 height 26
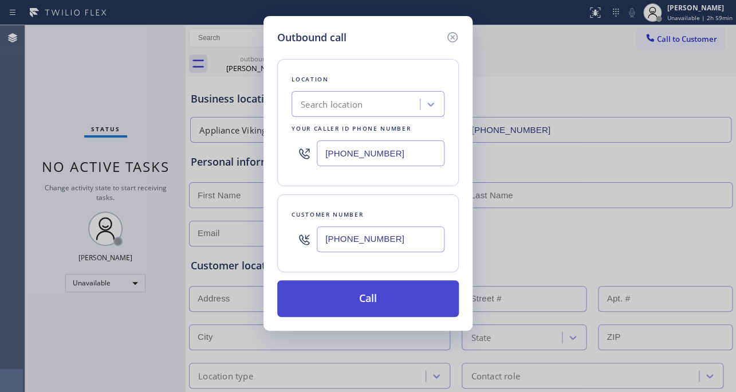
type input "(267) 202-0829"
click at [396, 314] on button "Call" at bounding box center [368, 298] width 182 height 37
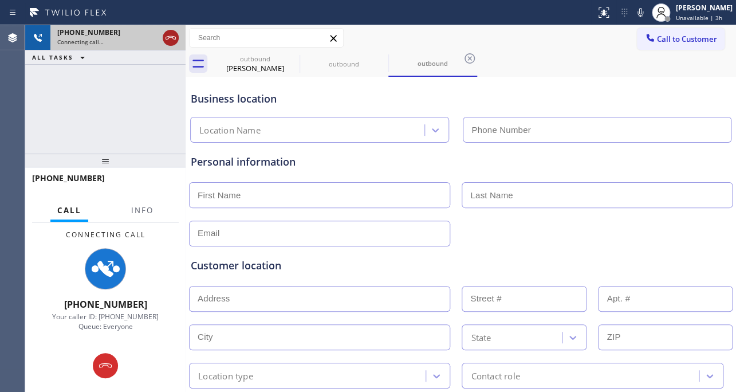
click at [169, 38] on icon at bounding box center [171, 37] width 10 height 3
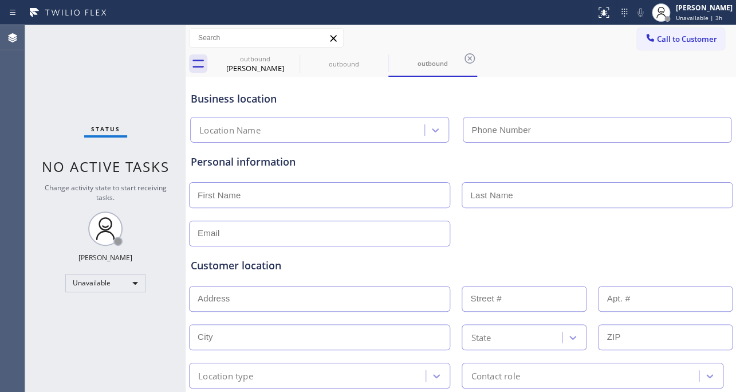
click at [597, 187] on input "text" at bounding box center [597, 195] width 271 height 26
click at [674, 41] on span "Call to Customer" at bounding box center [687, 39] width 60 height 10
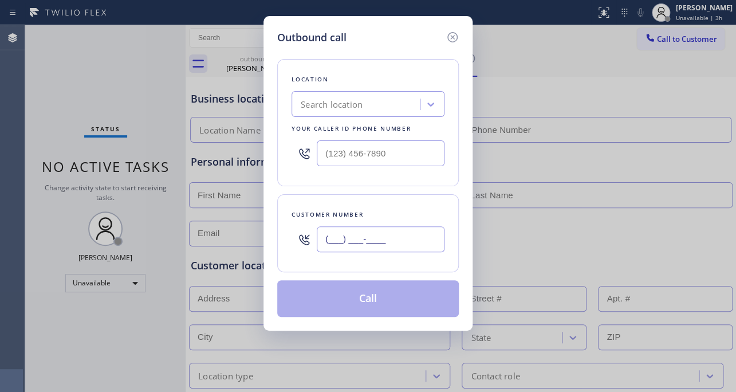
click at [356, 242] on input "(___) ___-____" at bounding box center [381, 239] width 128 height 26
paste input "610) 931-2511"
type input "(610) 931-2511"
drag, startPoint x: 617, startPoint y: 126, endPoint x: 610, endPoint y: 120, distance: 9.4
click at [617, 126] on div "Outbound call Location Search location Your caller id phone number Customer num…" at bounding box center [368, 196] width 736 height 392
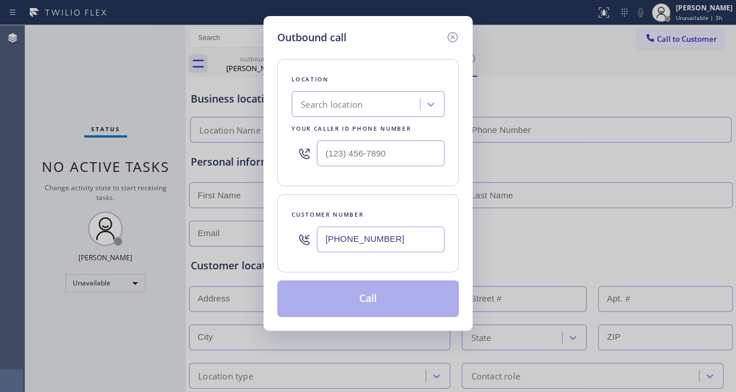
click at [359, 105] on div "Search location" at bounding box center [332, 104] width 62 height 13
paste input "(267) 202-0829"
type input "(267) 202-0829"
drag, startPoint x: 379, startPoint y: 103, endPoint x: 186, endPoint y: 103, distance: 193.7
click at [186, 103] on div "Outbound call Location 0 results available. Select is focused ,type to refine l…" at bounding box center [368, 196] width 736 height 392
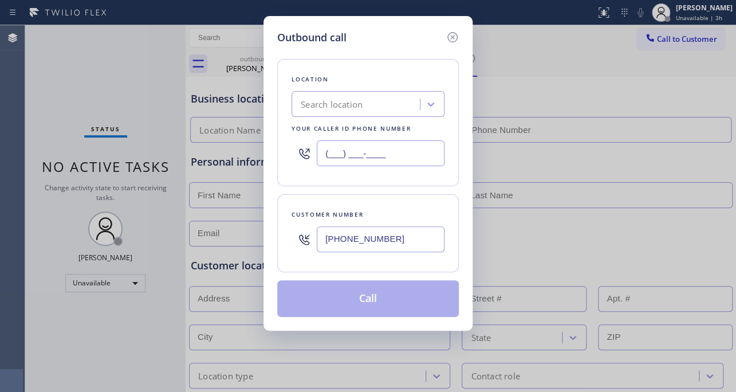
drag, startPoint x: 397, startPoint y: 154, endPoint x: 287, endPoint y: 158, distance: 110.7
click at [287, 158] on div "Location Search location Your caller id phone number (___) ___-____" at bounding box center [368, 122] width 182 height 127
paste input "267) 202-0829"
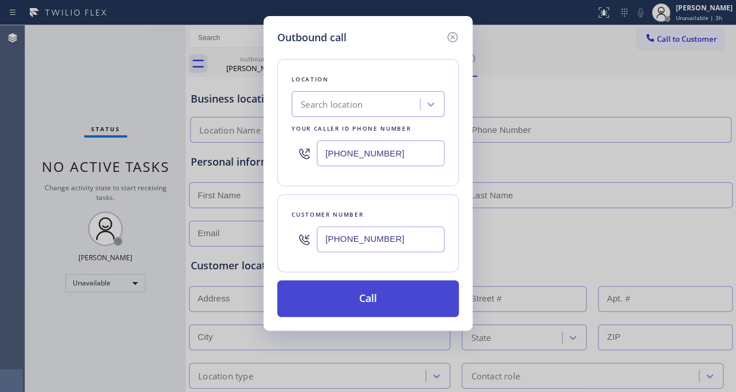
type input "(267) 202-0829"
click at [361, 297] on button "Call" at bounding box center [368, 298] width 182 height 37
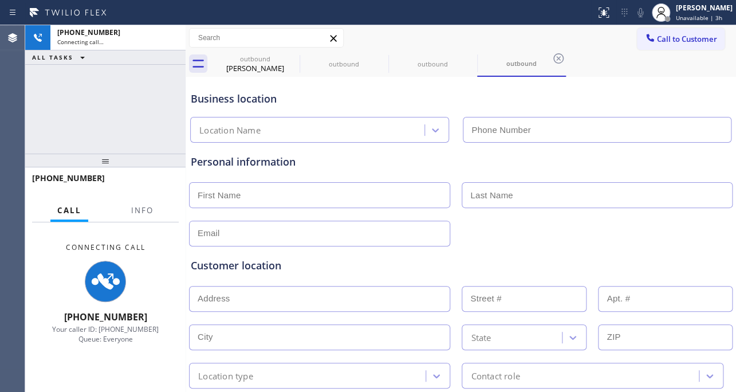
click at [579, 235] on div at bounding box center [461, 232] width 546 height 28
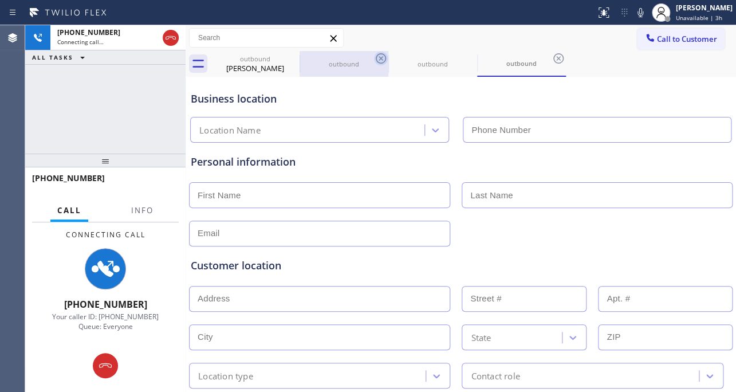
click at [378, 57] on icon at bounding box center [381, 59] width 14 height 14
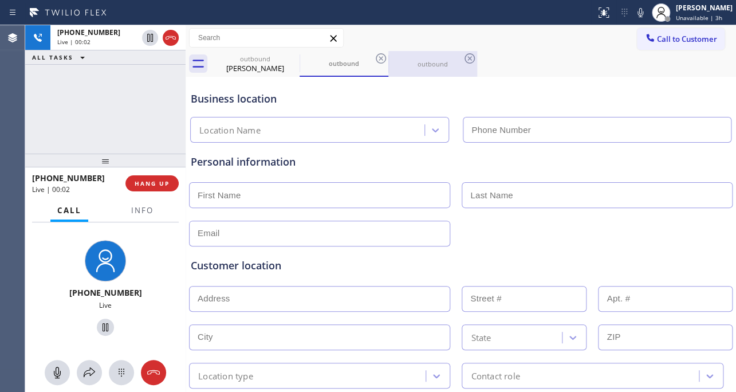
click at [409, 65] on div "outbound" at bounding box center [433, 64] width 87 height 9
click at [327, 66] on div "outbound" at bounding box center [344, 64] width 87 height 9
click at [424, 66] on div "outbound" at bounding box center [433, 64] width 87 height 9
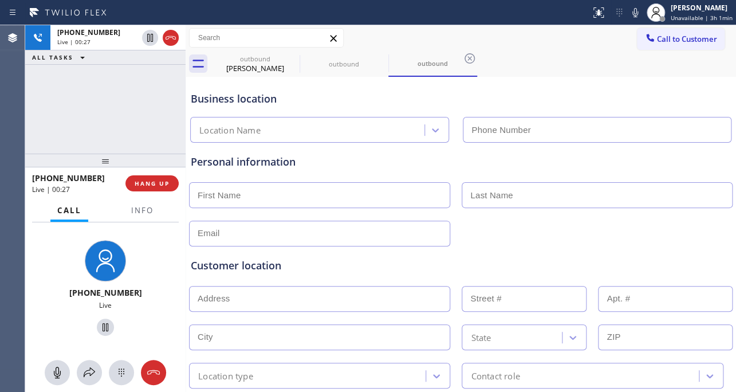
click at [583, 178] on div "Personal information" at bounding box center [461, 200] width 540 height 92
click at [155, 185] on span "HANG UP" at bounding box center [152, 183] width 35 height 8
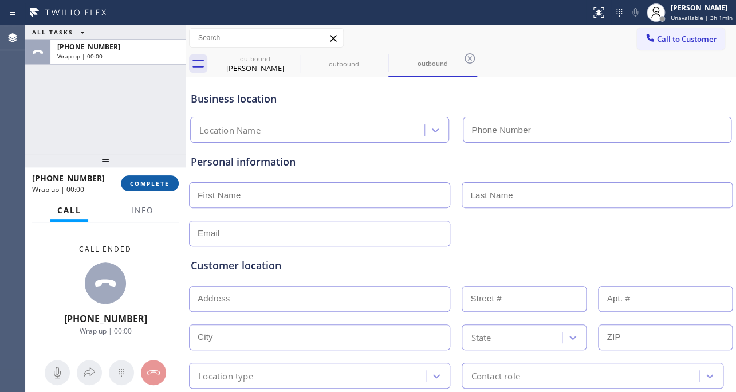
click at [160, 182] on span "COMPLETE" at bounding box center [150, 183] width 40 height 8
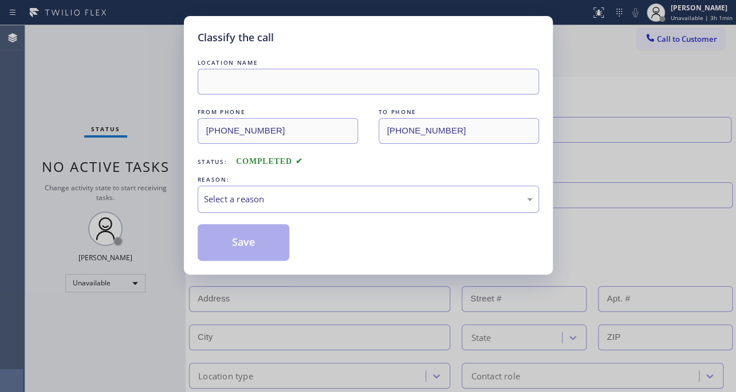
click at [348, 190] on div "Select a reason" at bounding box center [369, 199] width 342 height 27
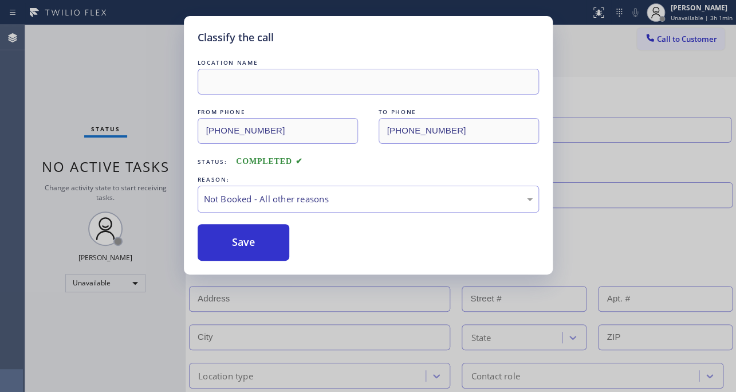
click at [194, 248] on div "Classify the call LOCATION NAME FROM PHONE (267) 202-0829 TO PHONE (610) 931-25…" at bounding box center [368, 145] width 369 height 258
click at [217, 248] on button "Save" at bounding box center [244, 242] width 92 height 37
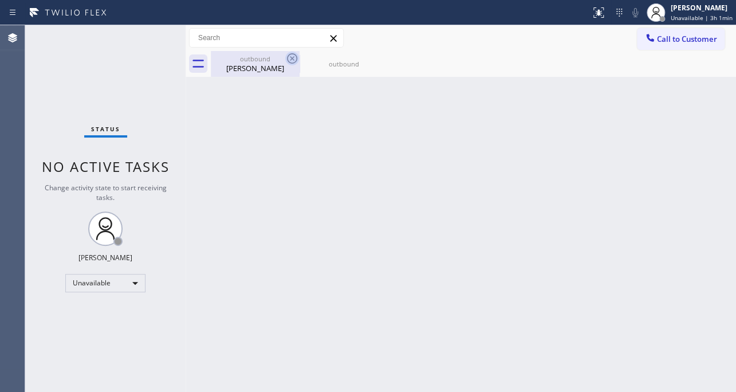
click at [292, 61] on icon at bounding box center [292, 59] width 14 height 14
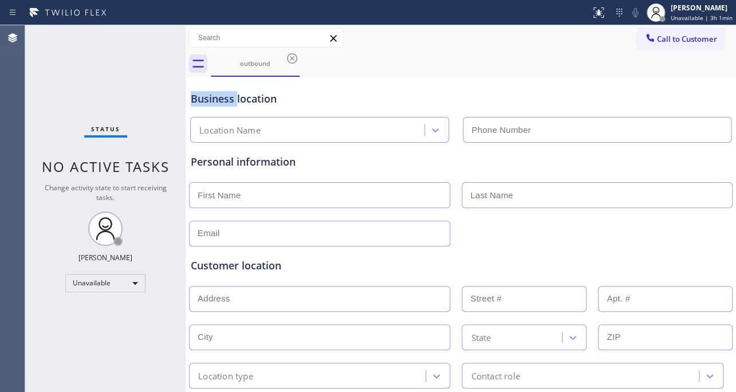
click at [292, 61] on icon at bounding box center [292, 59] width 14 height 14
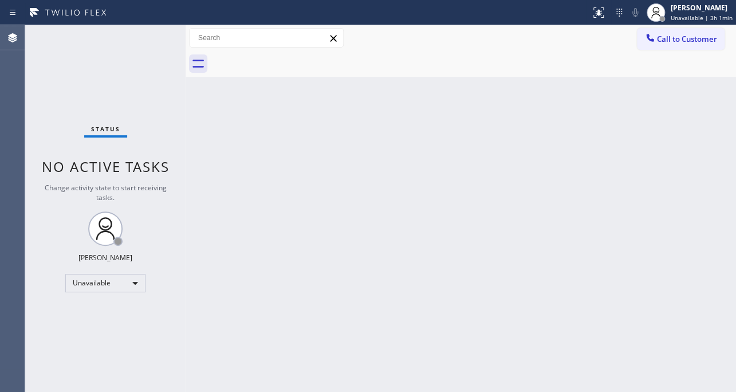
click at [292, 61] on div at bounding box center [474, 64] width 526 height 26
click at [661, 38] on span "Call to Customer" at bounding box center [687, 39] width 60 height 10
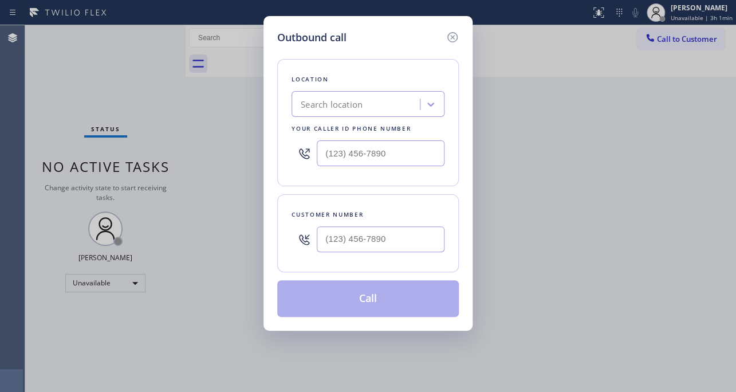
click at [626, 252] on div "Outbound call Location Search location Your caller id phone number Customer num…" at bounding box center [368, 196] width 736 height 392
click at [334, 243] on input "(___) ___-____" at bounding box center [381, 239] width 128 height 26
paste input "610) 931-2511"
type input "(610) 931-2511"
drag, startPoint x: 663, startPoint y: 229, endPoint x: 424, endPoint y: 190, distance: 242.2
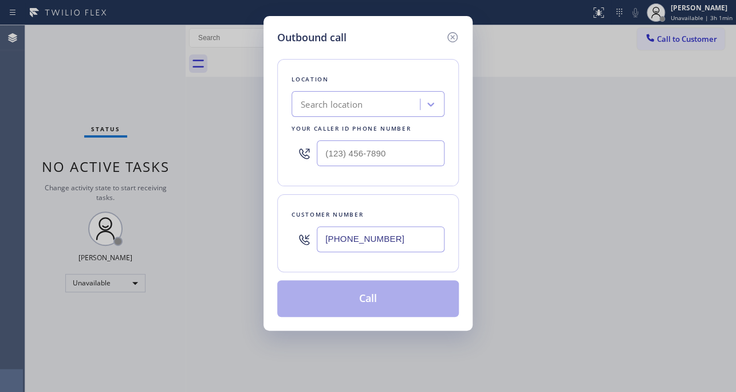
click at [663, 229] on div "Outbound call Location Search location Your caller id phone number Customer num…" at bounding box center [368, 196] width 736 height 392
click at [381, 155] on input "(___) ___-____" at bounding box center [381, 153] width 128 height 26
paste input "267) 202-0829"
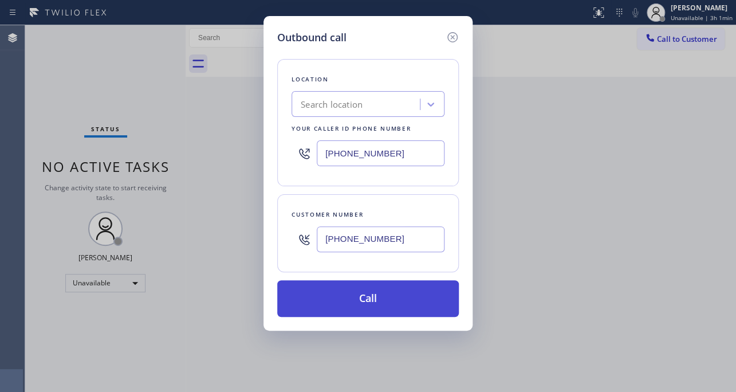
type input "(267) 202-0829"
click at [370, 298] on button "Call" at bounding box center [368, 298] width 182 height 37
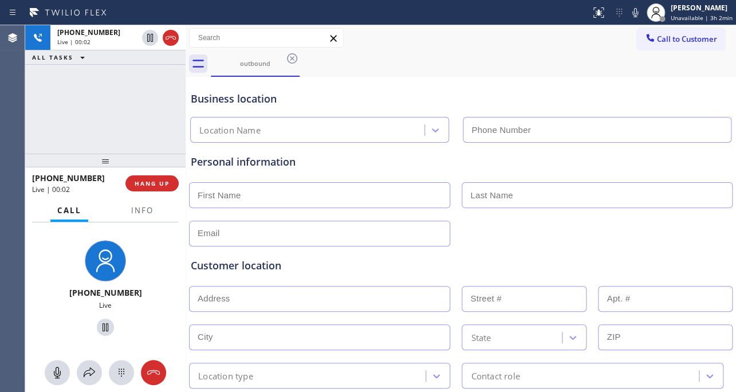
click at [582, 100] on div "Business location" at bounding box center [461, 98] width 540 height 15
click at [581, 148] on div "Personal information" at bounding box center [461, 195] width 545 height 104
click at [142, 183] on span "HANG UP" at bounding box center [152, 183] width 35 height 8
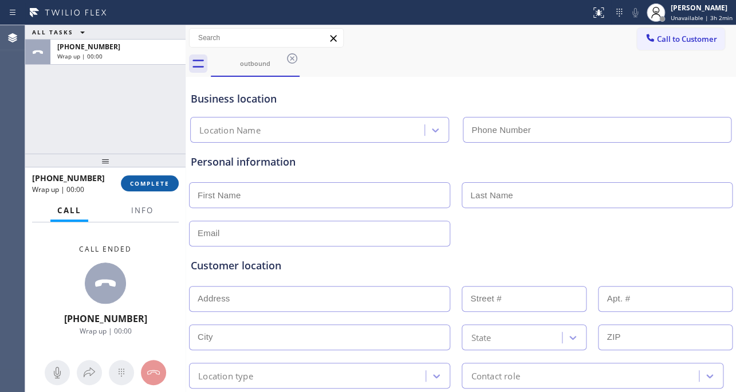
click at [158, 185] on span "COMPLETE" at bounding box center [150, 183] width 40 height 8
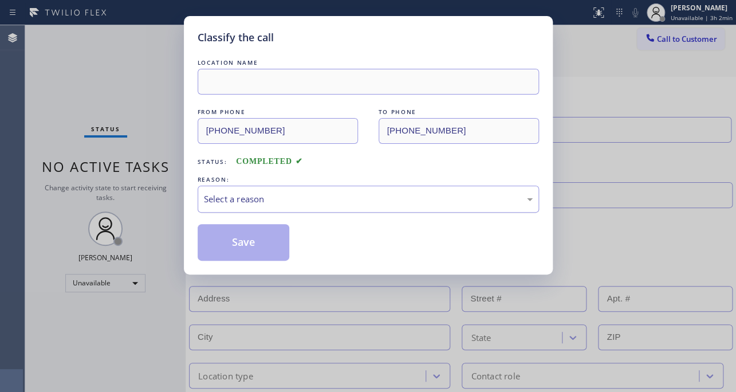
click at [370, 189] on div "Select a reason" at bounding box center [369, 199] width 342 height 27
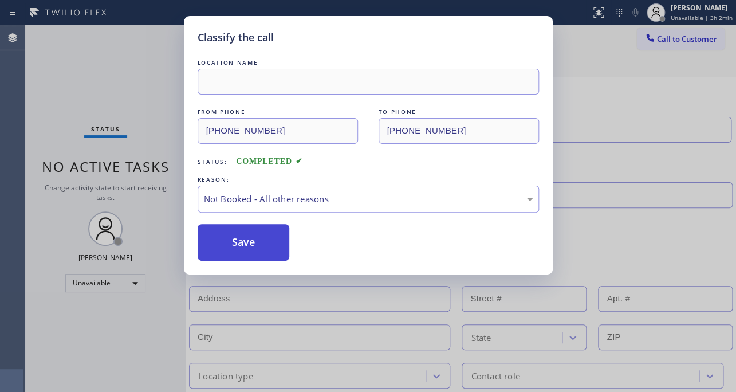
click at [201, 238] on button "Save" at bounding box center [244, 242] width 92 height 37
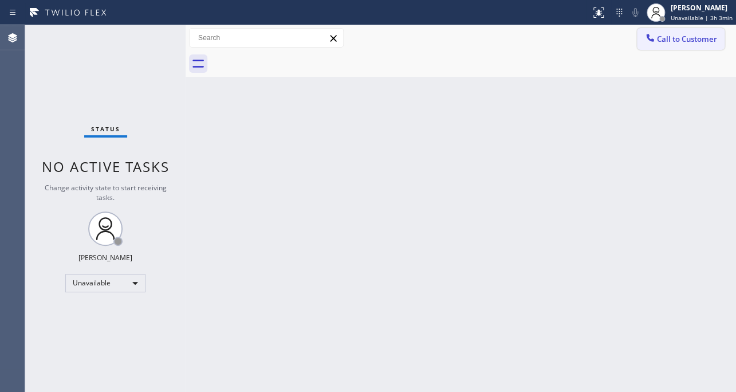
click at [661, 42] on span "Call to Customer" at bounding box center [687, 39] width 60 height 10
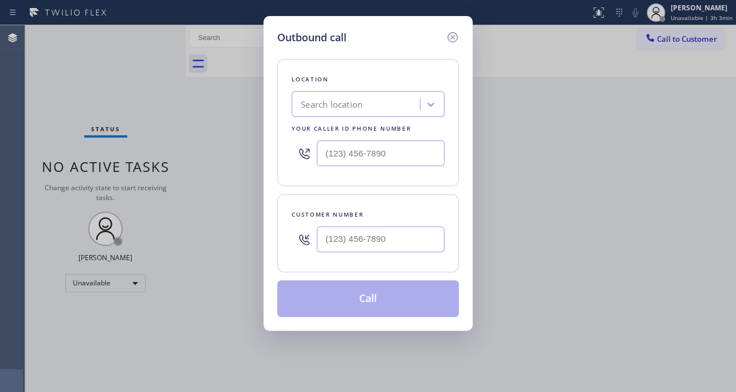
type input "(___) ___-____"
click at [380, 243] on input "(___) ___-____" at bounding box center [381, 239] width 128 height 26
click at [647, 266] on div "Outbound call Location Search location Your caller id phone number Customer num…" at bounding box center [368, 196] width 736 height 392
click at [424, 237] on input "(___) ___-____" at bounding box center [381, 239] width 128 height 26
paste input "484) 949-0763"
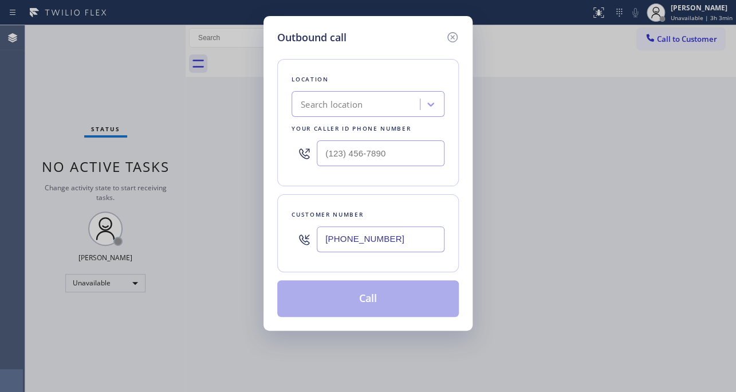
type input "(484) 949-0763"
type input "(___) ___-____"
click at [407, 158] on input "(___) ___-____" at bounding box center [381, 153] width 128 height 26
click at [394, 160] on input "(___) ___-____" at bounding box center [381, 153] width 128 height 26
paste input "617) 219-9255"
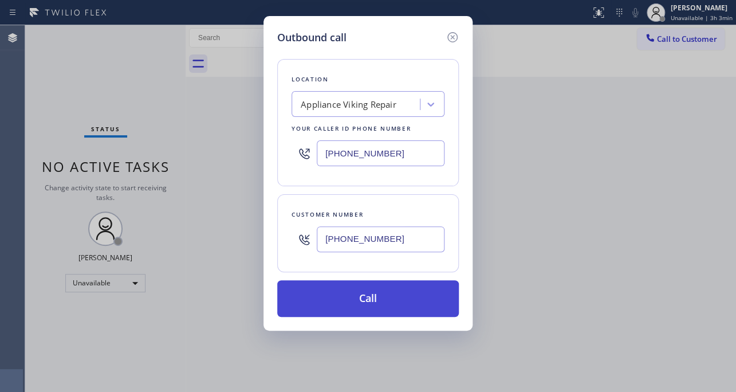
type input "[PHONE_NUMBER]"
click at [367, 302] on button "Call" at bounding box center [368, 298] width 182 height 37
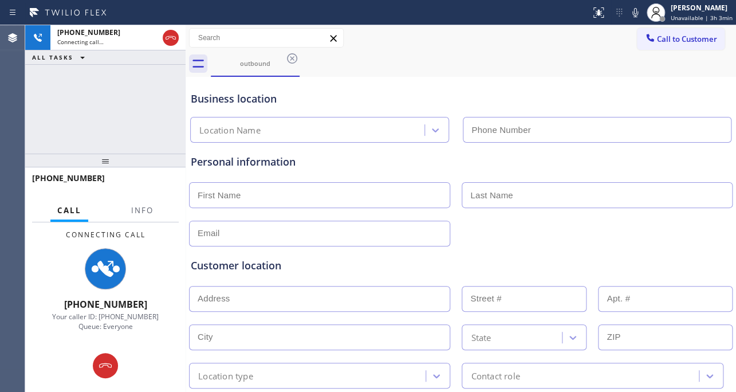
type input "[PHONE_NUMBER]"
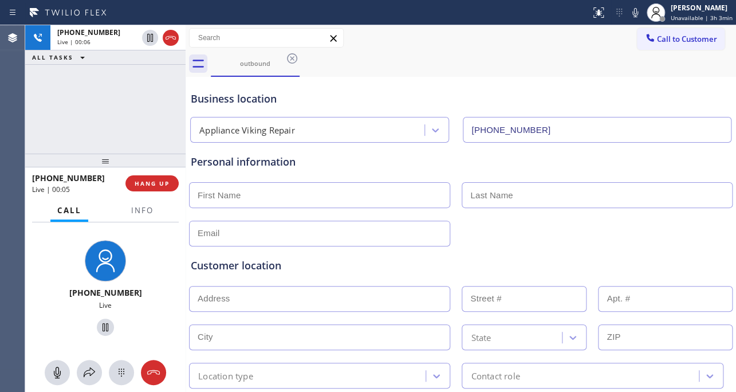
click at [579, 252] on div "Customer location >> ADD NEW ADDRESS << + NEW ADDRESS State Location type Conta…" at bounding box center [461, 317] width 545 height 142
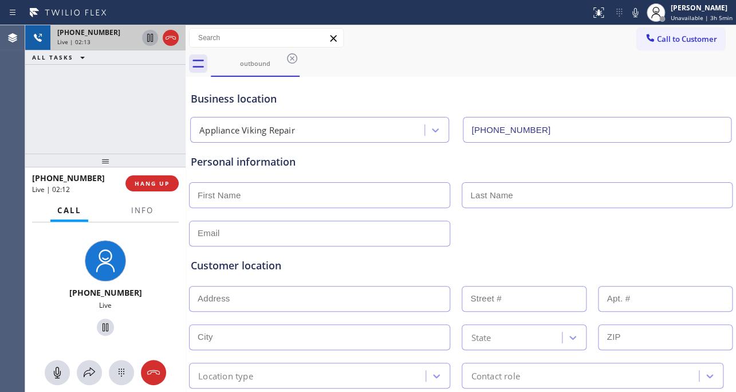
click at [144, 37] on icon at bounding box center [150, 38] width 14 height 14
click at [633, 13] on icon at bounding box center [636, 12] width 6 height 9
click at [629, 13] on icon at bounding box center [636, 13] width 14 height 14
click at [147, 39] on icon at bounding box center [150, 38] width 14 height 14
click at [625, 232] on div at bounding box center [461, 232] width 546 height 28
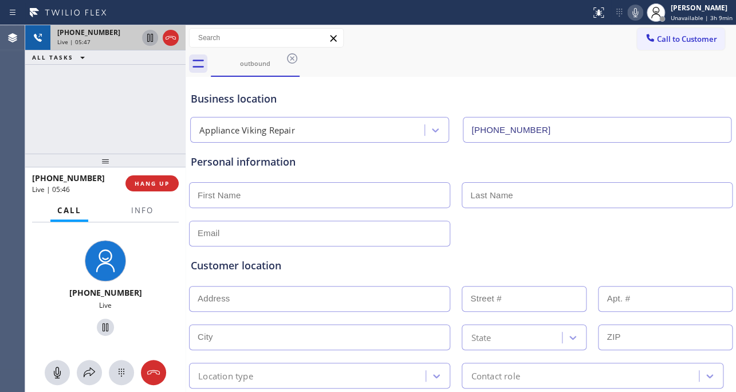
click at [301, 268] on div "Customer location" at bounding box center [461, 265] width 540 height 15
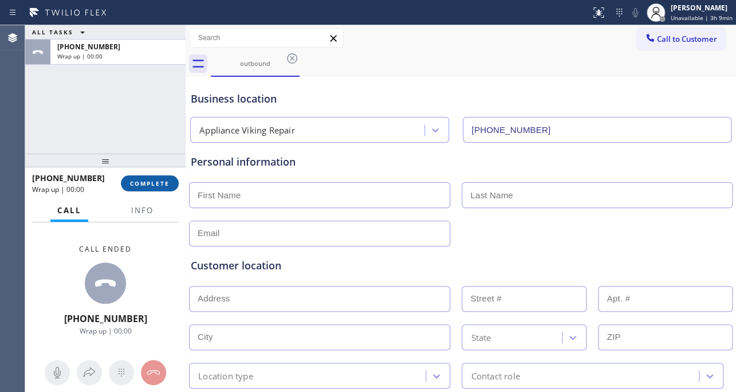
click at [145, 180] on span "COMPLETE" at bounding box center [150, 183] width 40 height 8
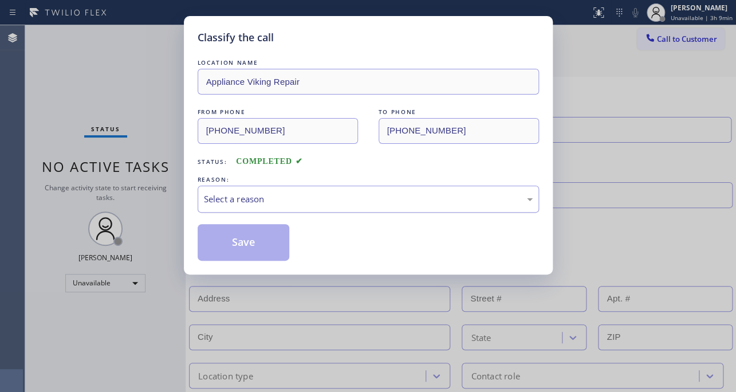
click at [273, 198] on div "Select a reason" at bounding box center [368, 199] width 329 height 13
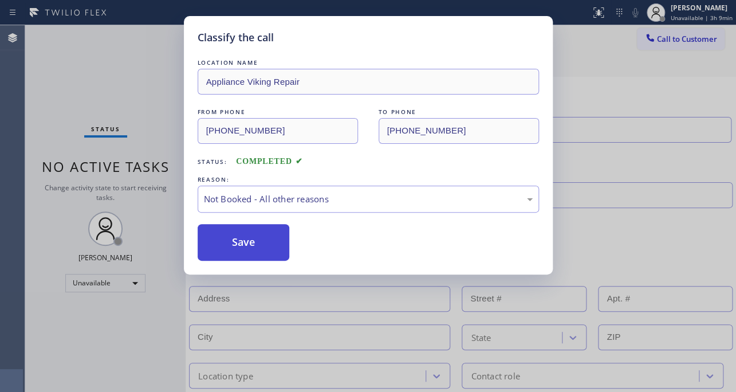
click at [254, 244] on button "Save" at bounding box center [244, 242] width 92 height 37
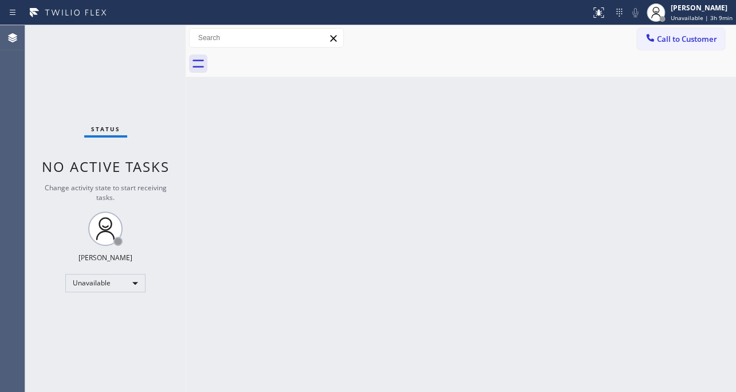
click at [639, 240] on div "Back to Dashboard Change Sender ID Customers Technicians Select a contact Outbo…" at bounding box center [461, 208] width 551 height 367
click at [682, 14] on span "Unavailable | 3h 22min" at bounding box center [700, 18] width 65 height 8
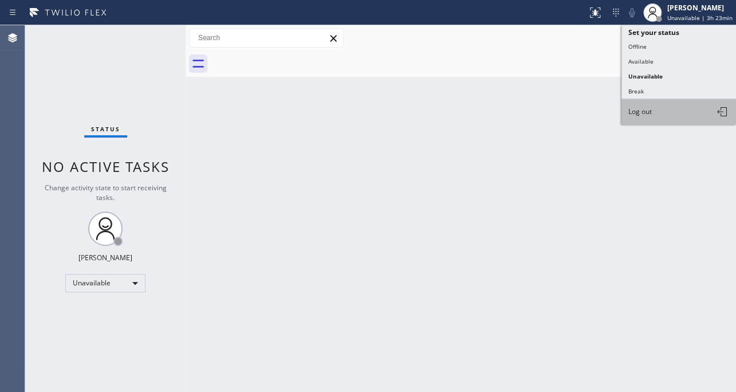
click at [652, 116] on button "Log out" at bounding box center [679, 111] width 115 height 25
